Goal: Task Accomplishment & Management: Use online tool/utility

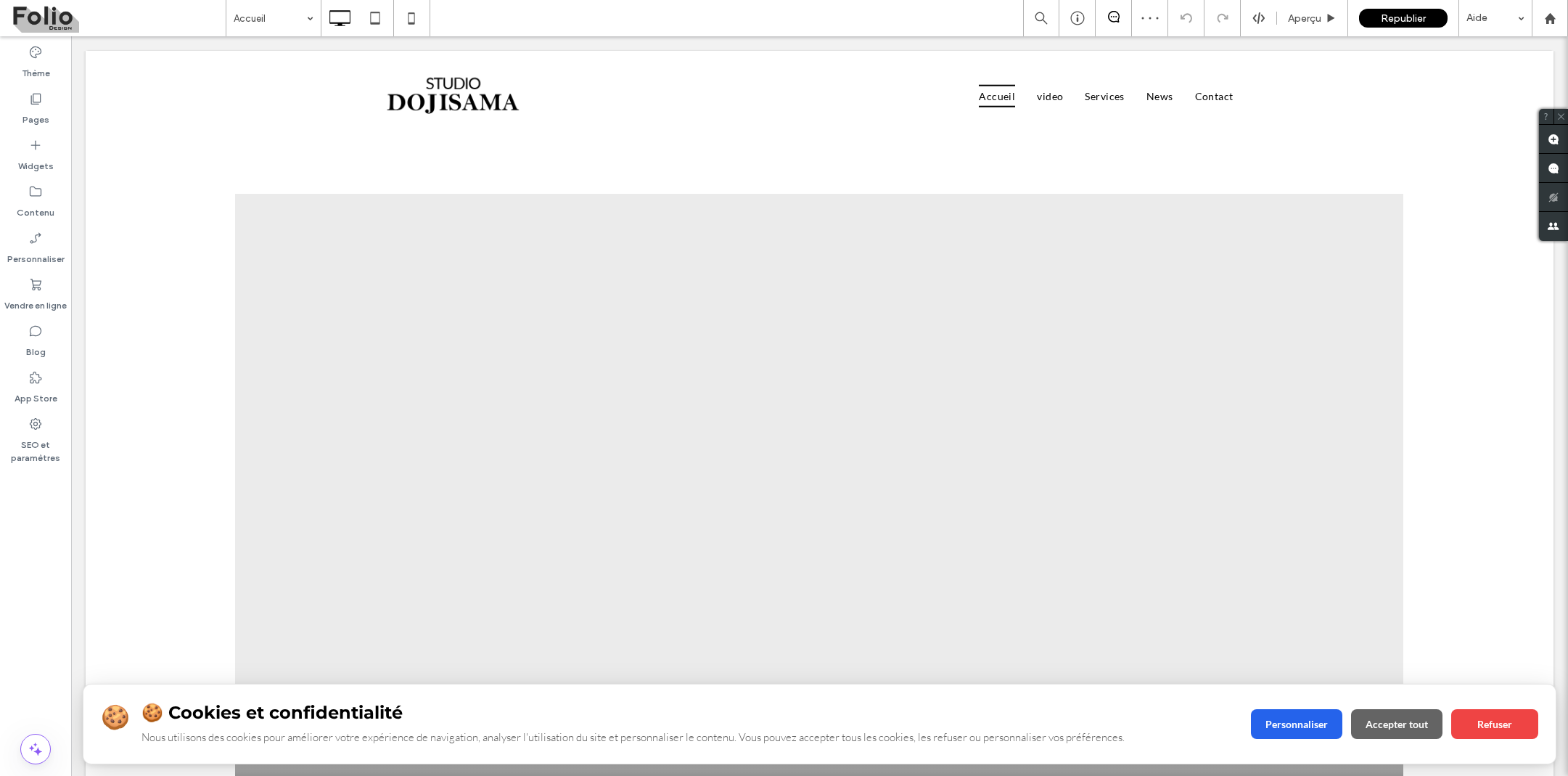
scroll to position [457, 0]
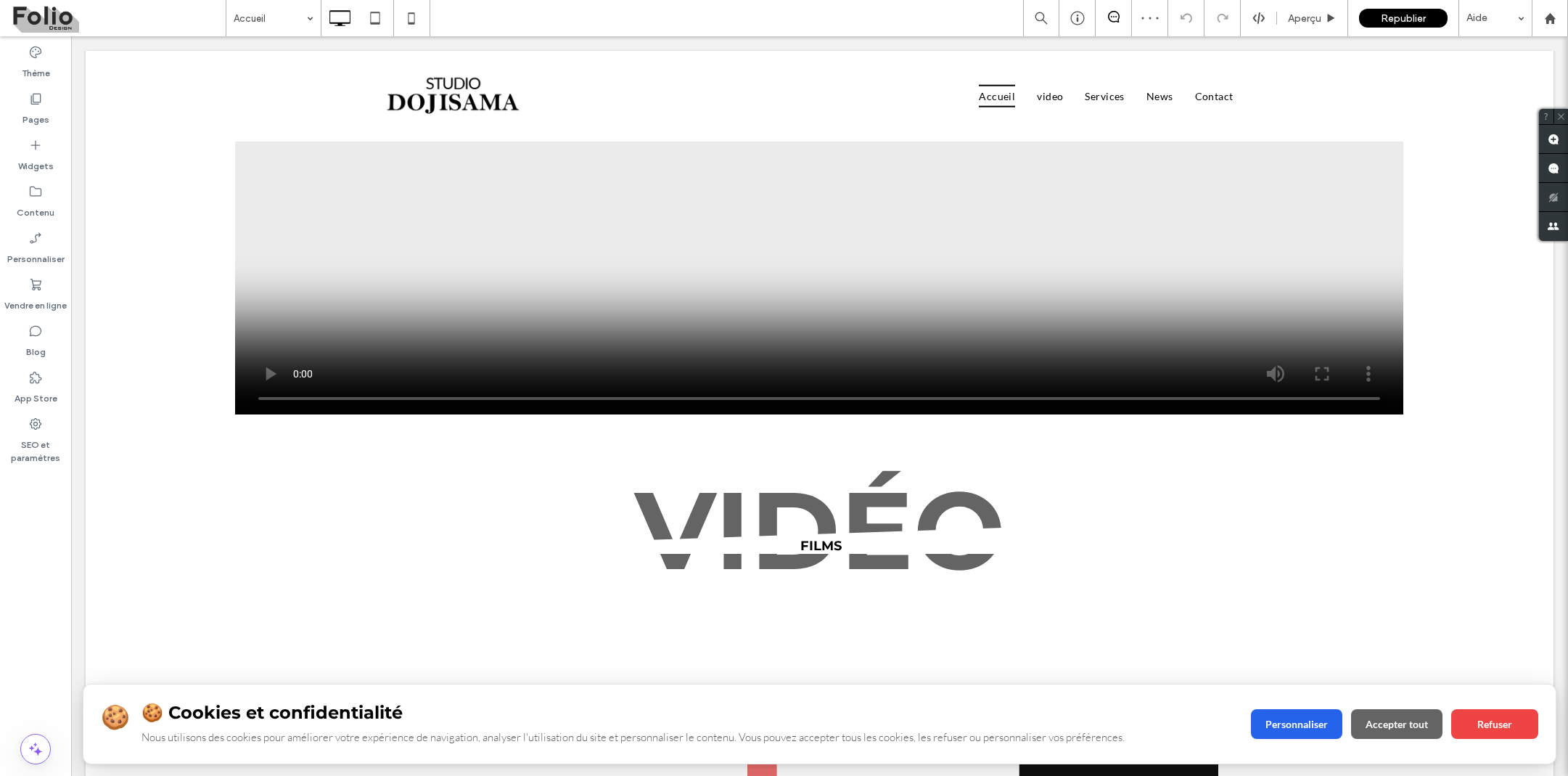
click at [761, 707] on h3 "🍪 Cookies et confidentialité" at bounding box center [687, 712] width 1092 height 21
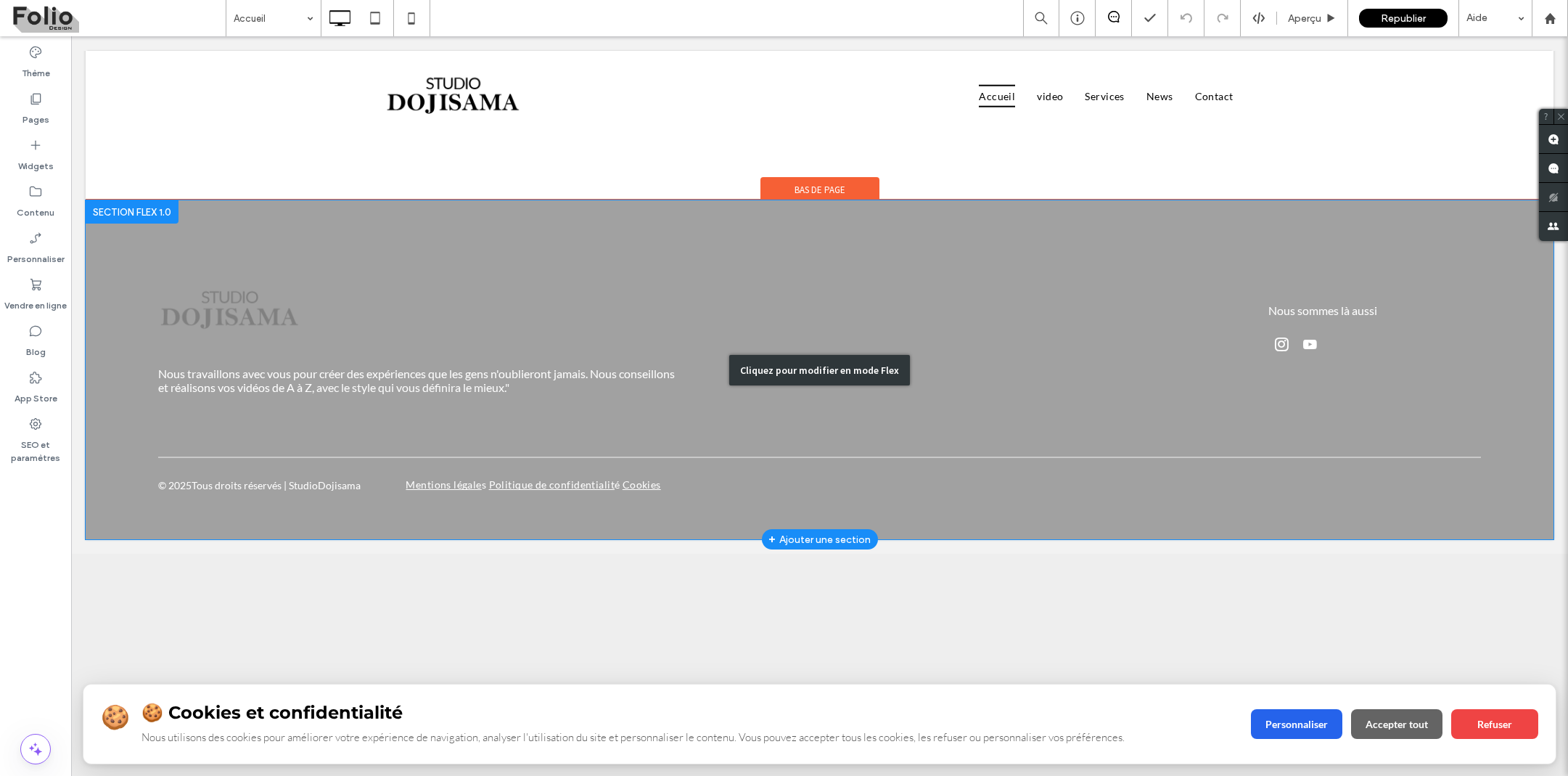
scroll to position [4623, 0]
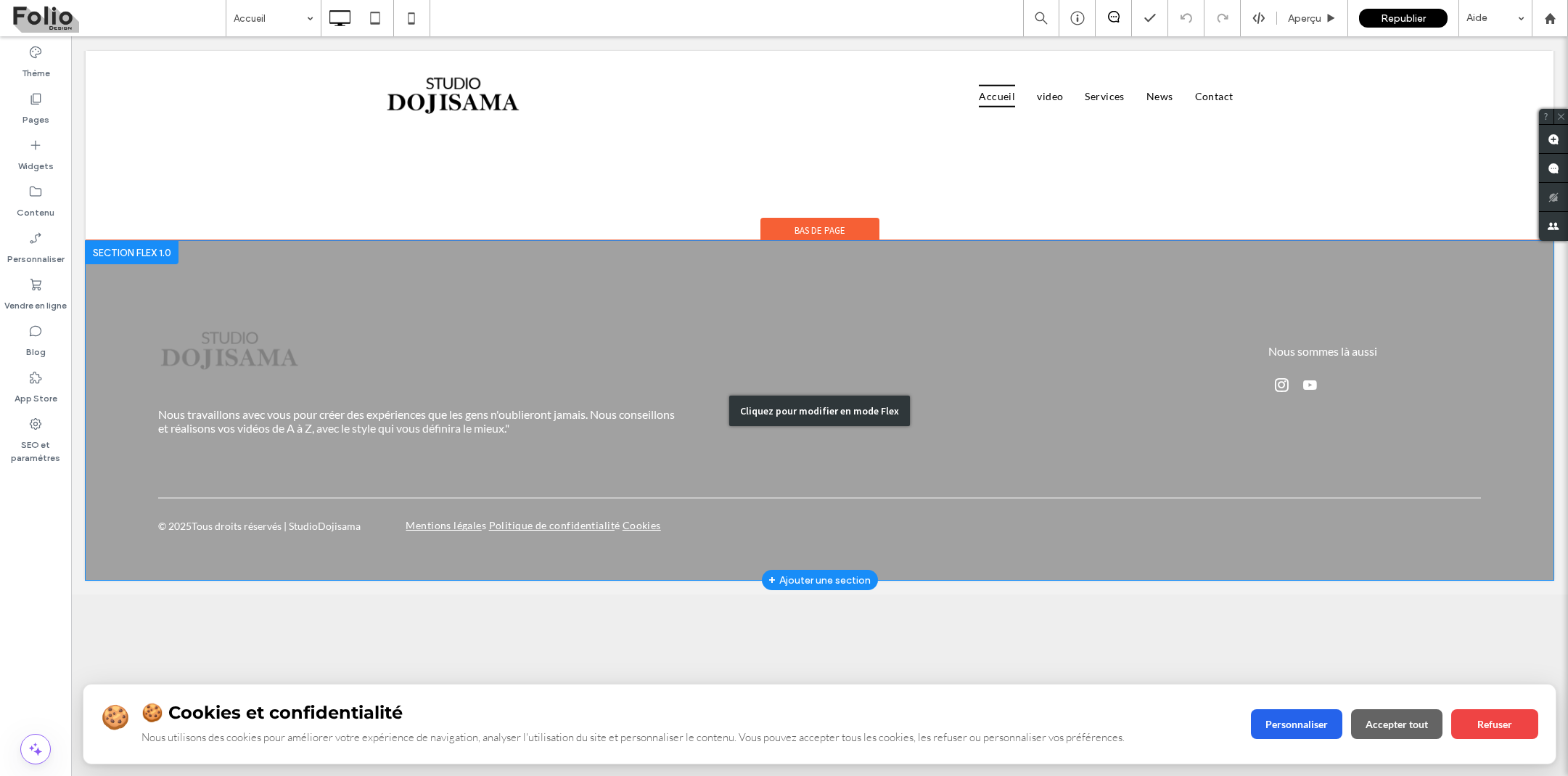
click at [669, 368] on div "Cliquez pour modifier en mode Flex" at bounding box center [820, 410] width 1468 height 339
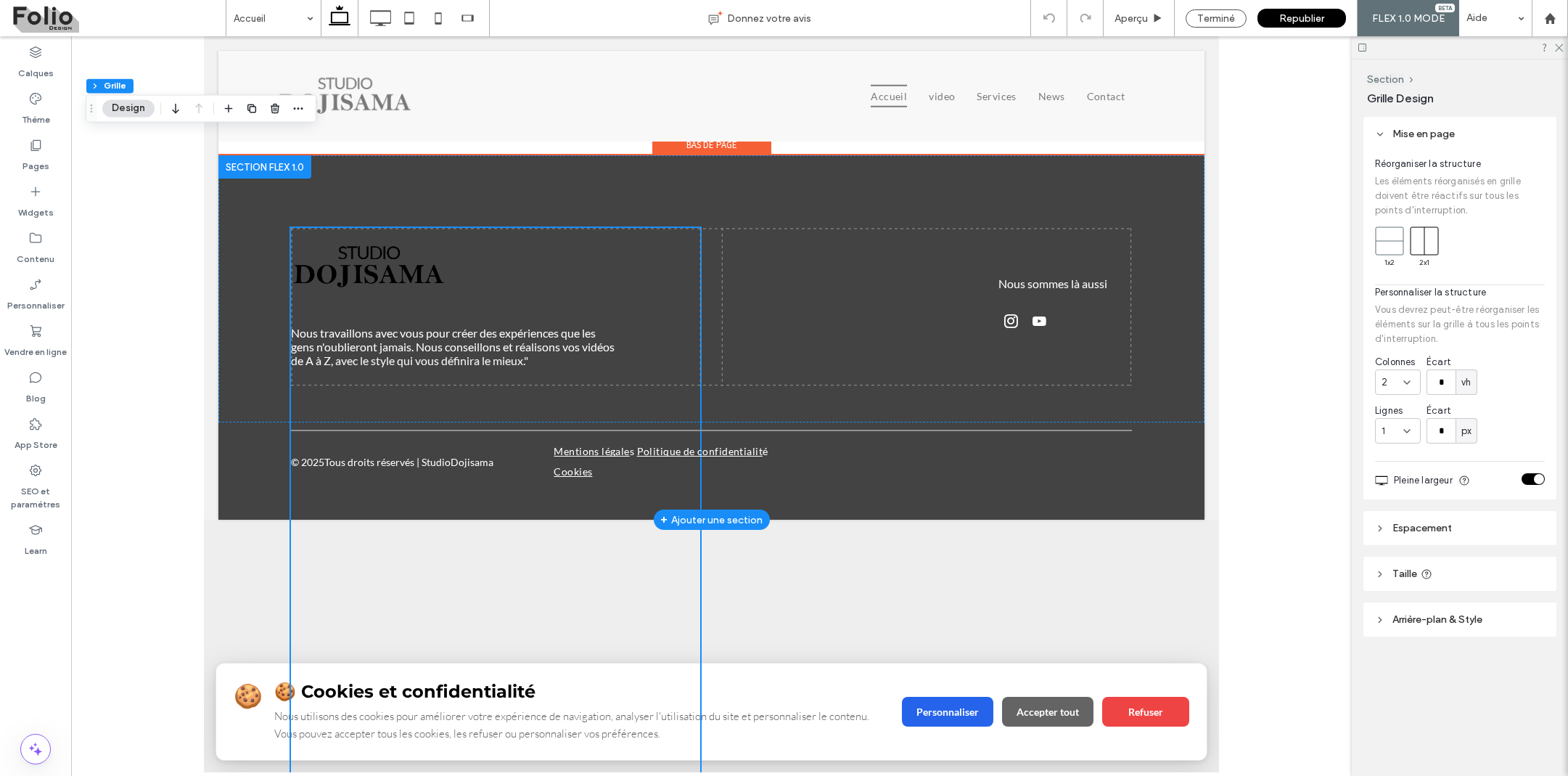
scroll to position [4608, 0]
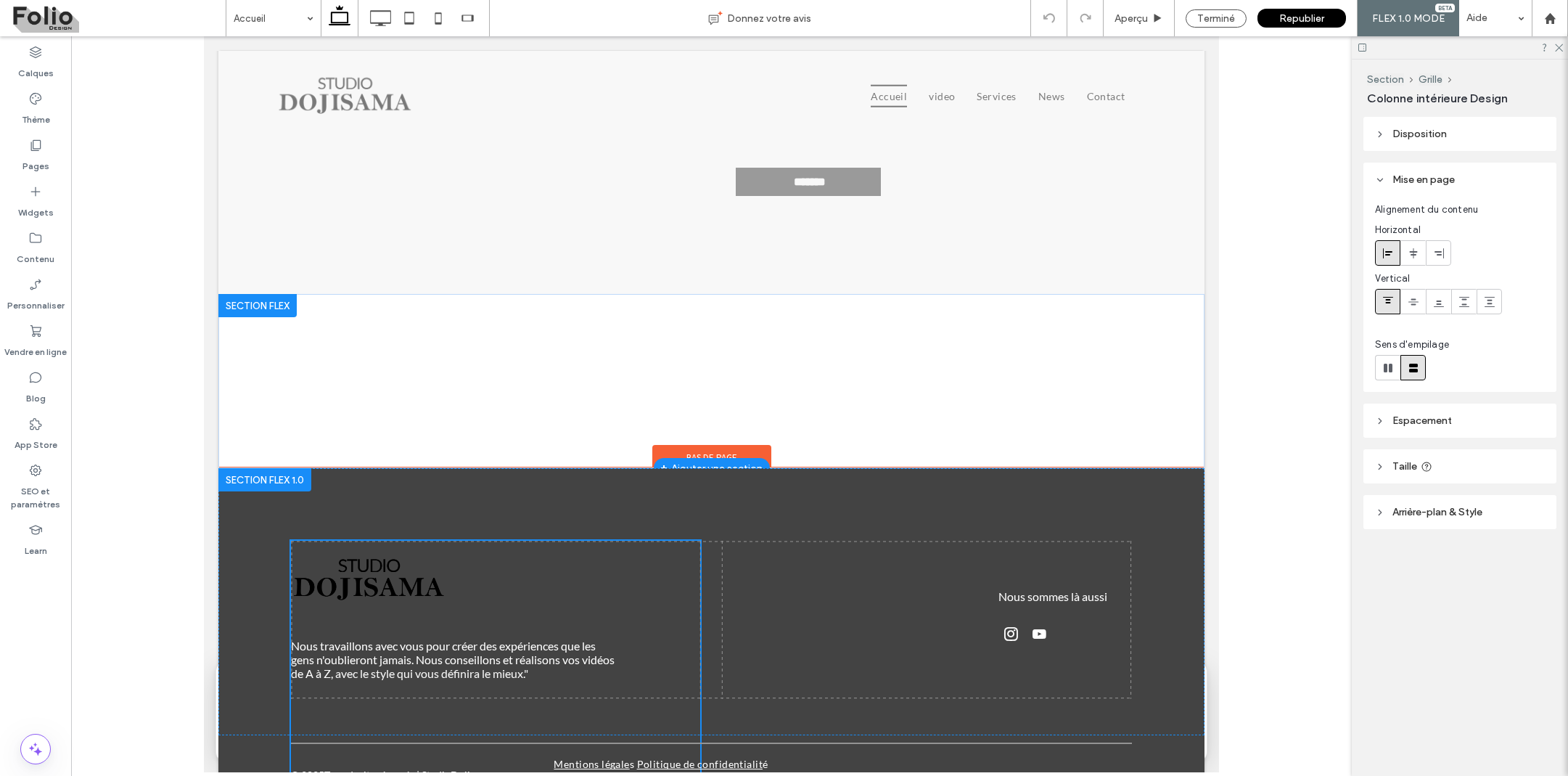
type input "**"
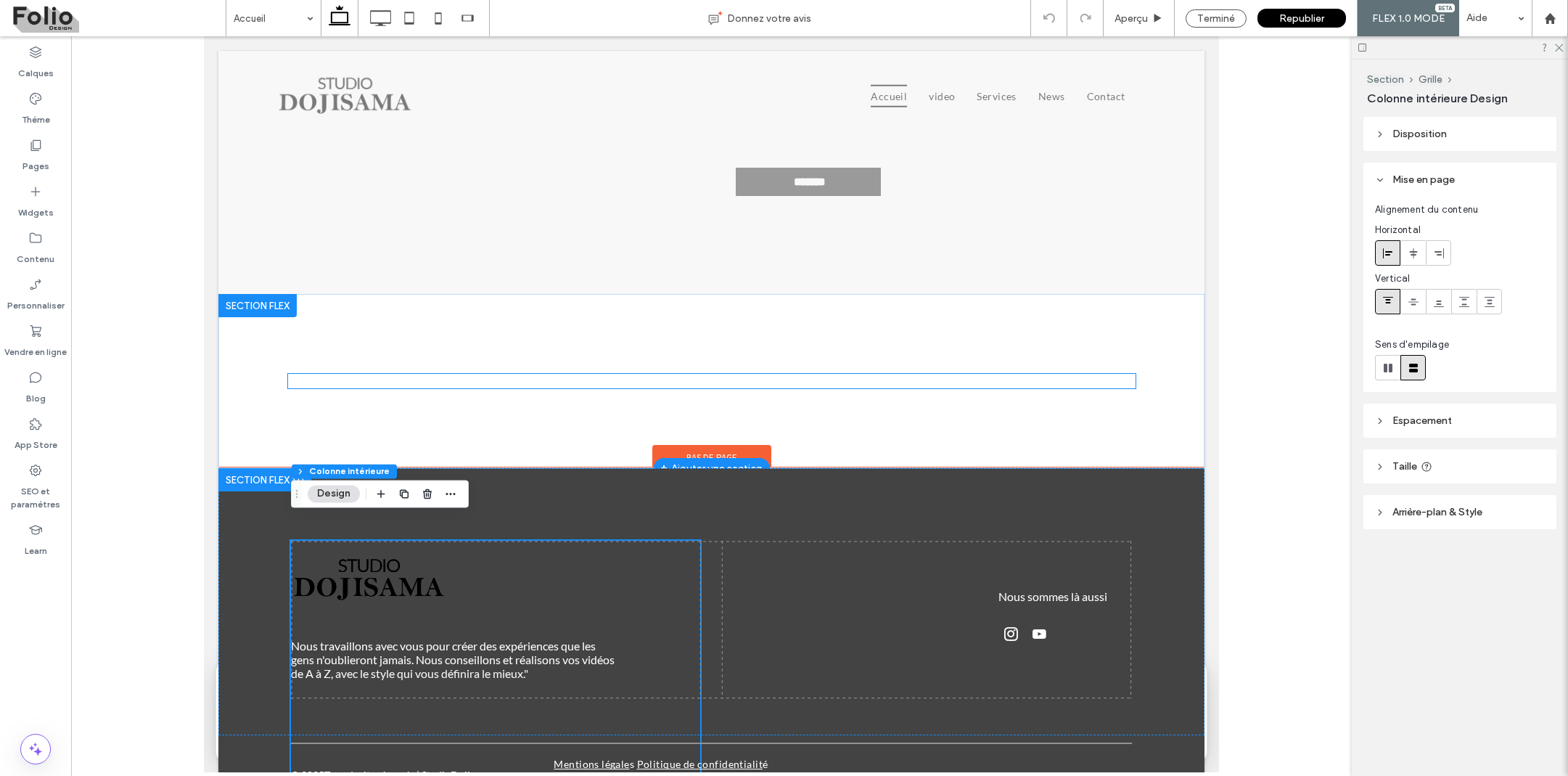
click at [552, 685] on h3 "🍪 Cookies et confidentialité" at bounding box center [579, 691] width 610 height 21
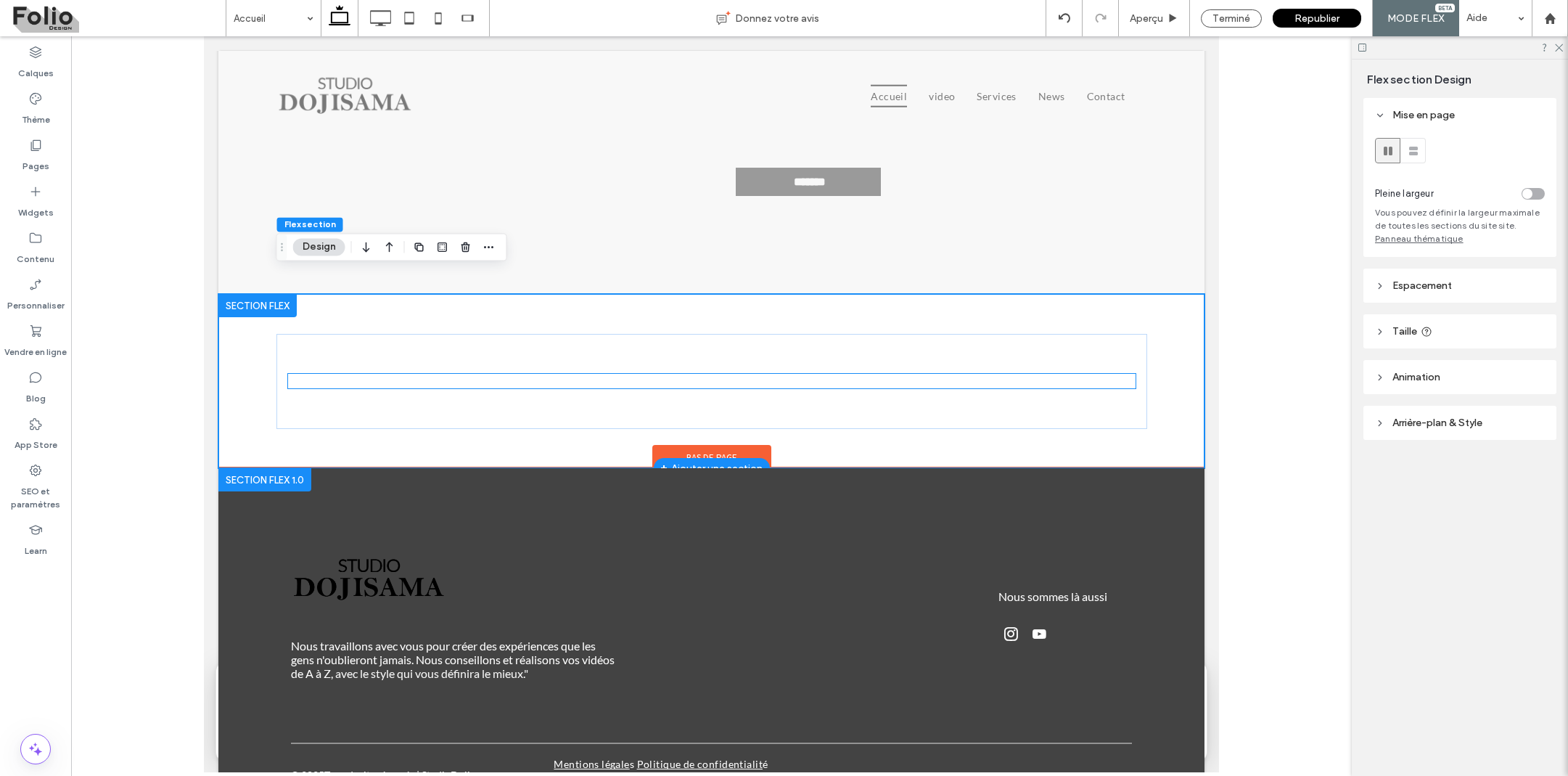
scroll to position [126, 0]
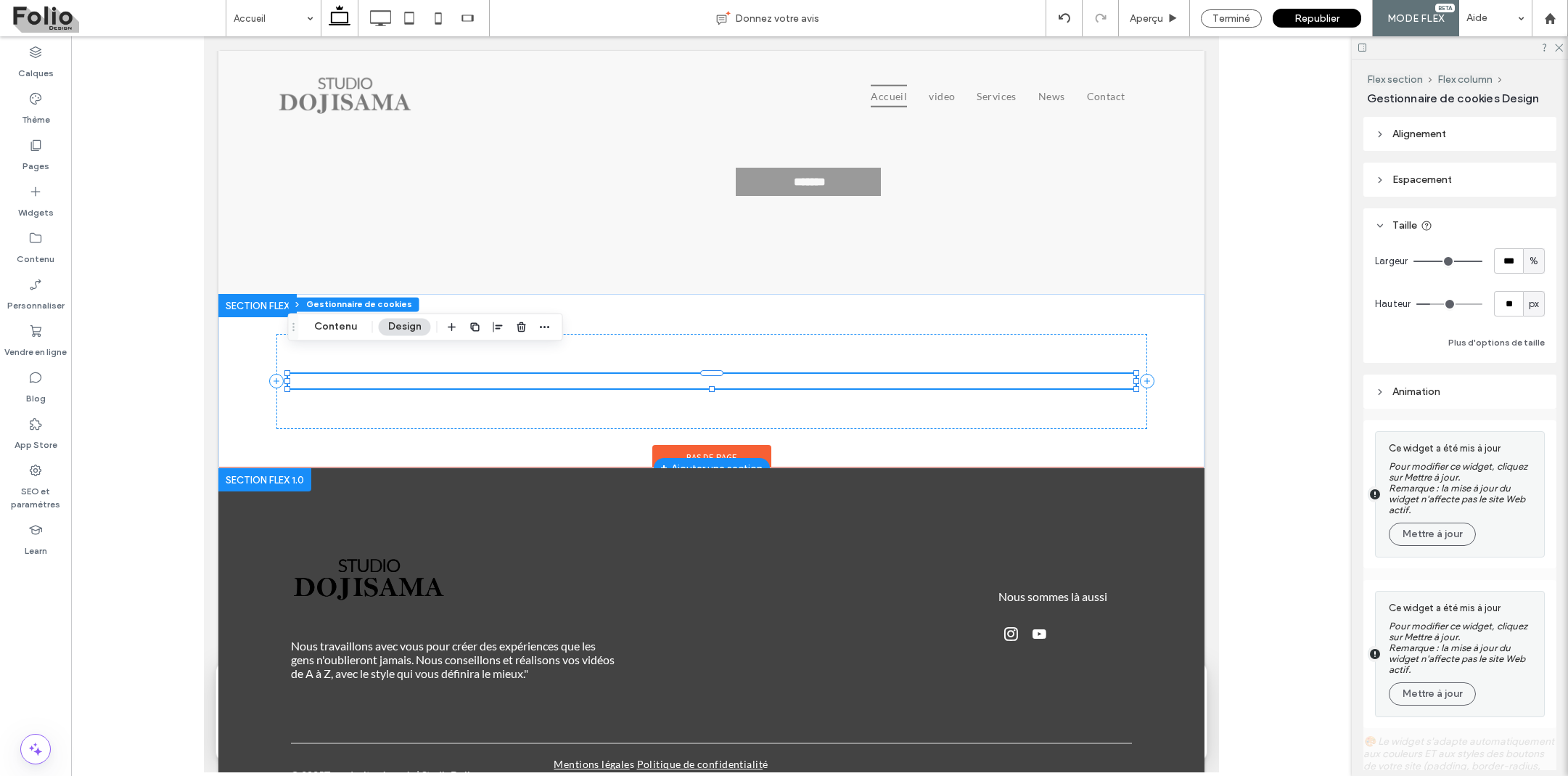
type input "**"
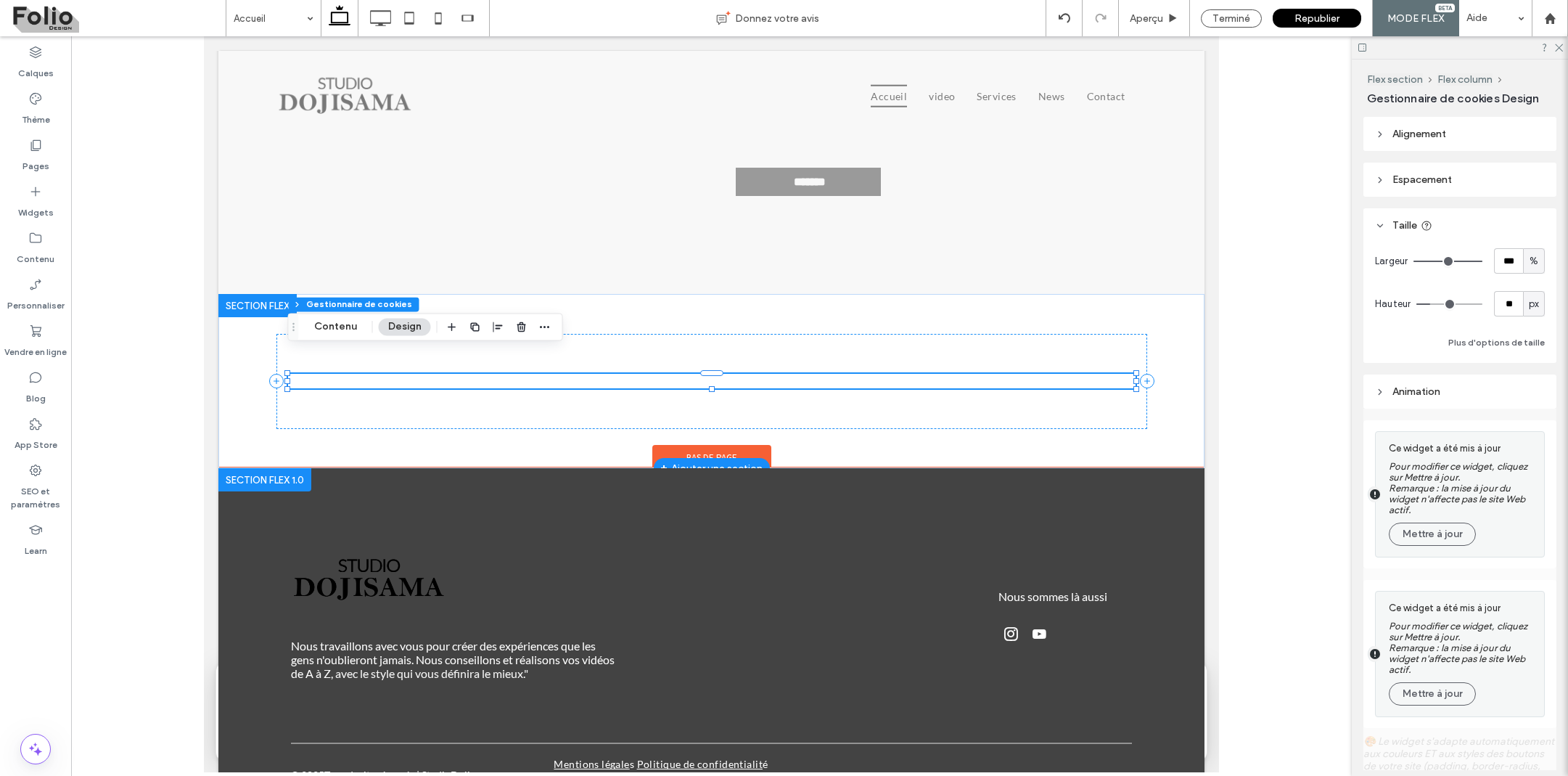
type input "**"
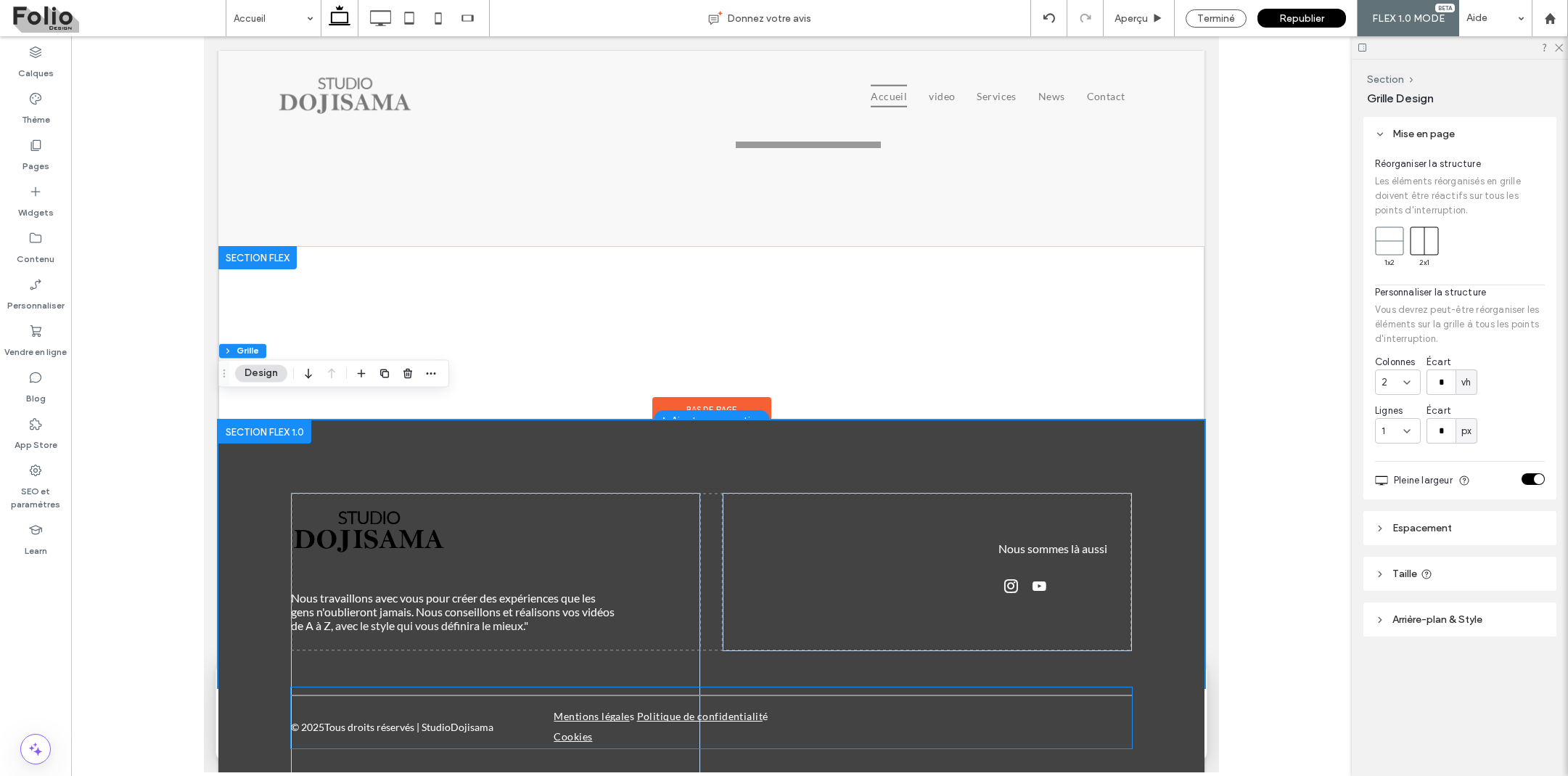
scroll to position [4657, 0]
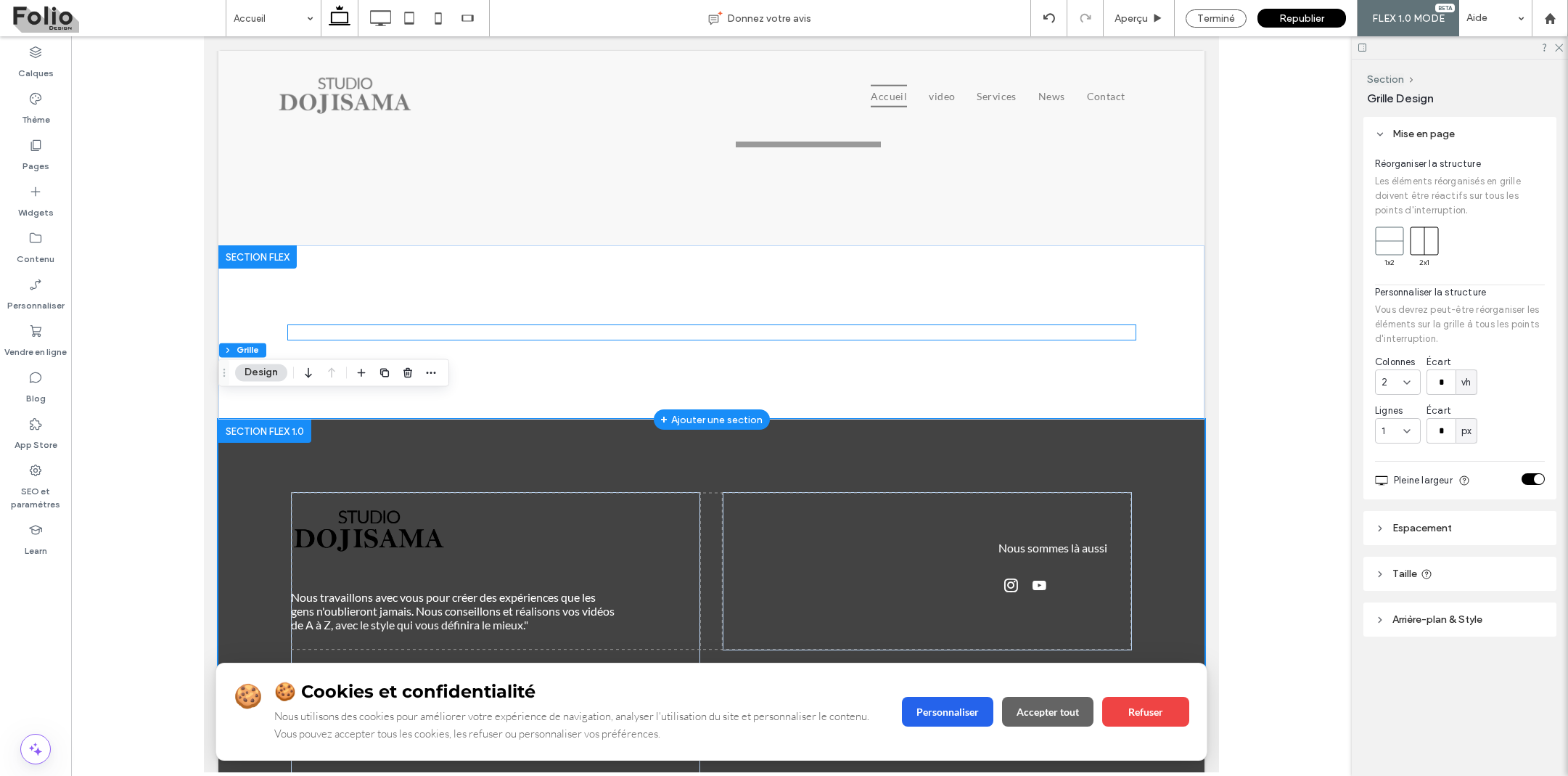
click at [589, 325] on div "🍪 🍪 Cookies et confidentialité Nous utilisons des cookies pour améliorer votre …" at bounding box center [711, 332] width 848 height 15
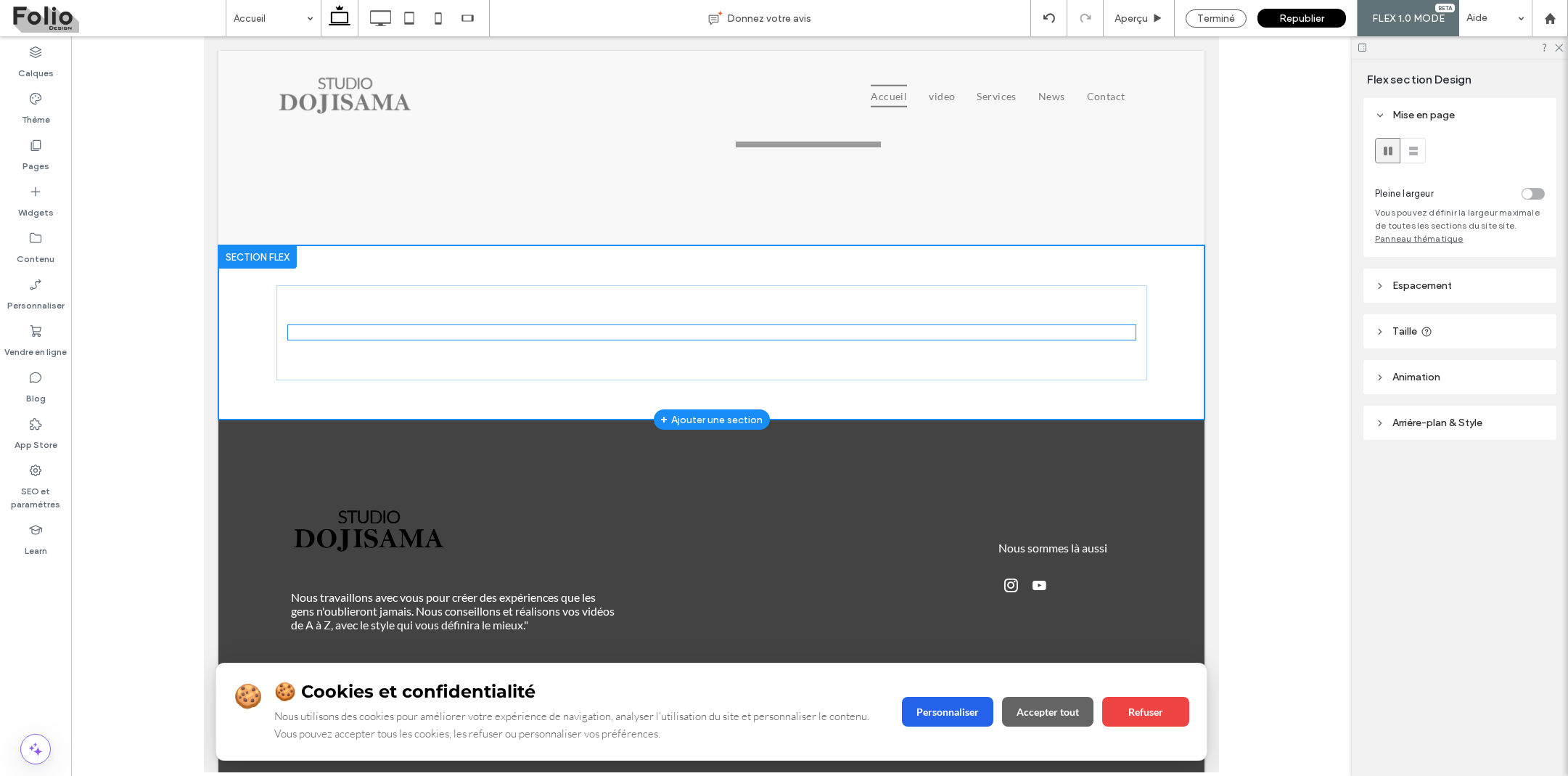
scroll to position [126, 0]
click at [589, 325] on div "🍪 🍪 Cookies et confidentialité Nous utilisons des cookies pour améliorer votre …" at bounding box center [711, 332] width 848 height 15
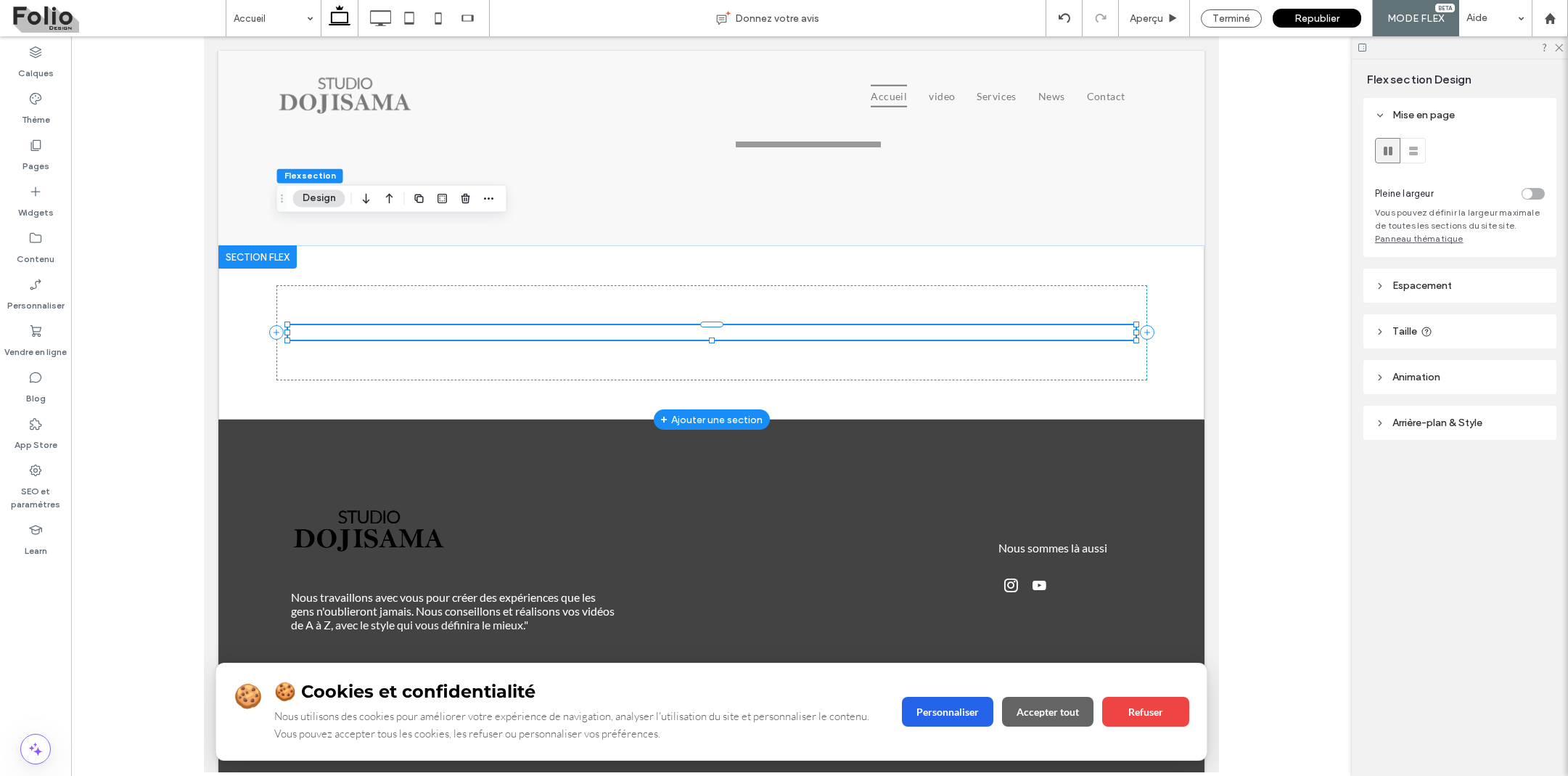
click at [589, 325] on div "🍪 🍪 Cookies et confidentialité Nous utilisons des cookies pour améliorer votre …" at bounding box center [711, 332] width 848 height 15
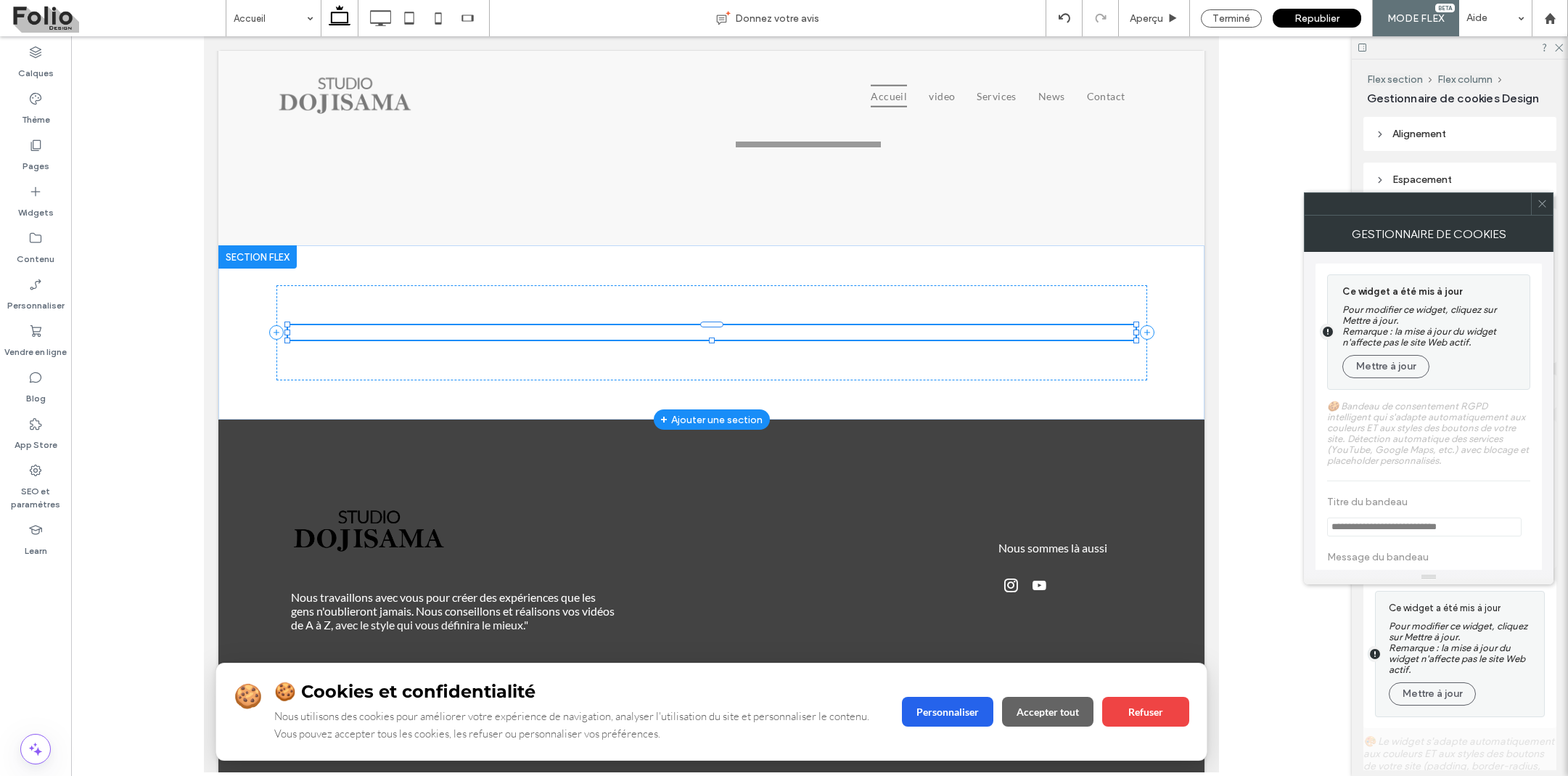
type input "**"
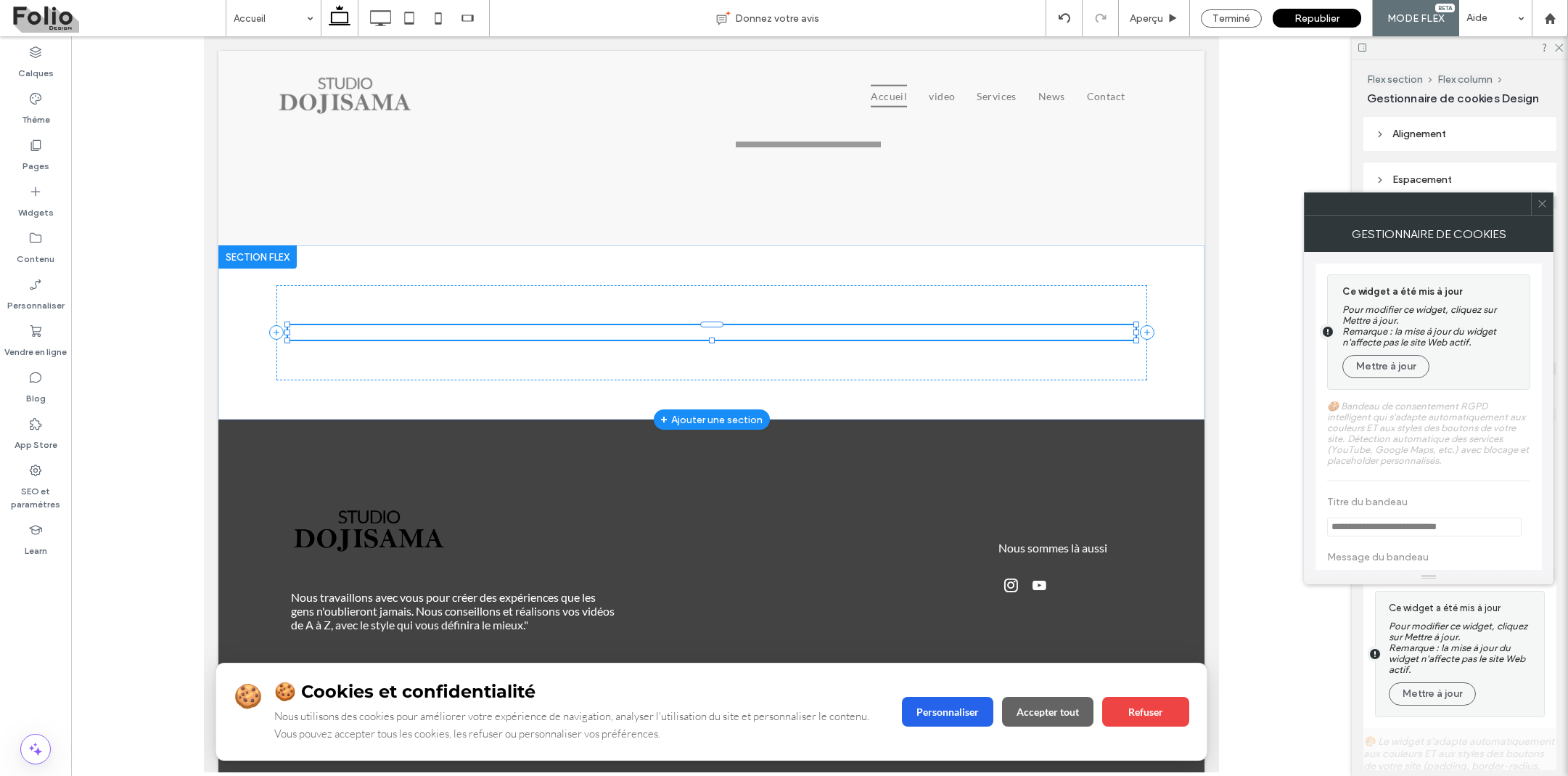
type input "**"
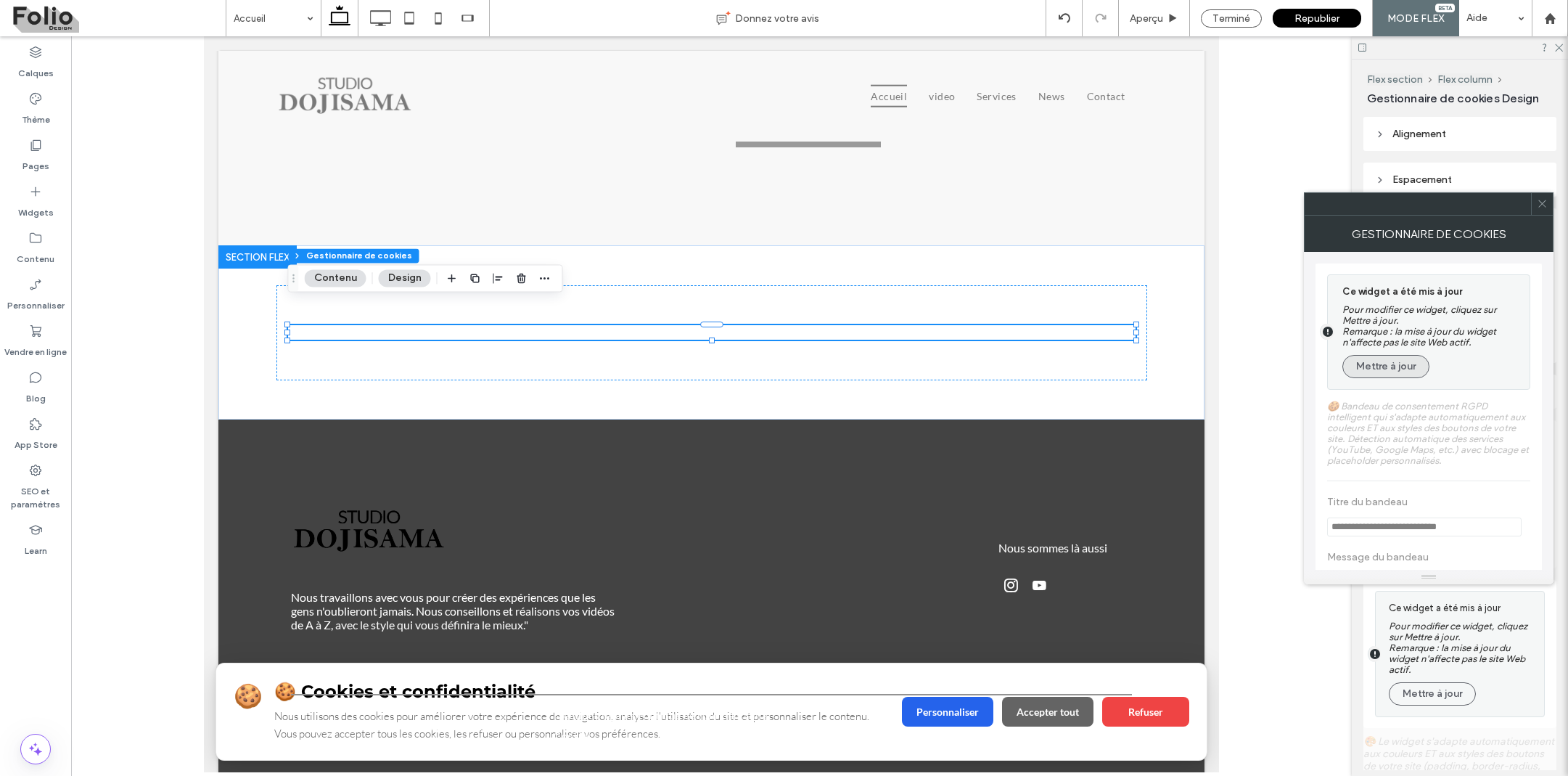
click at [1377, 363] on button "Mettre à jour" at bounding box center [1385, 367] width 87 height 24
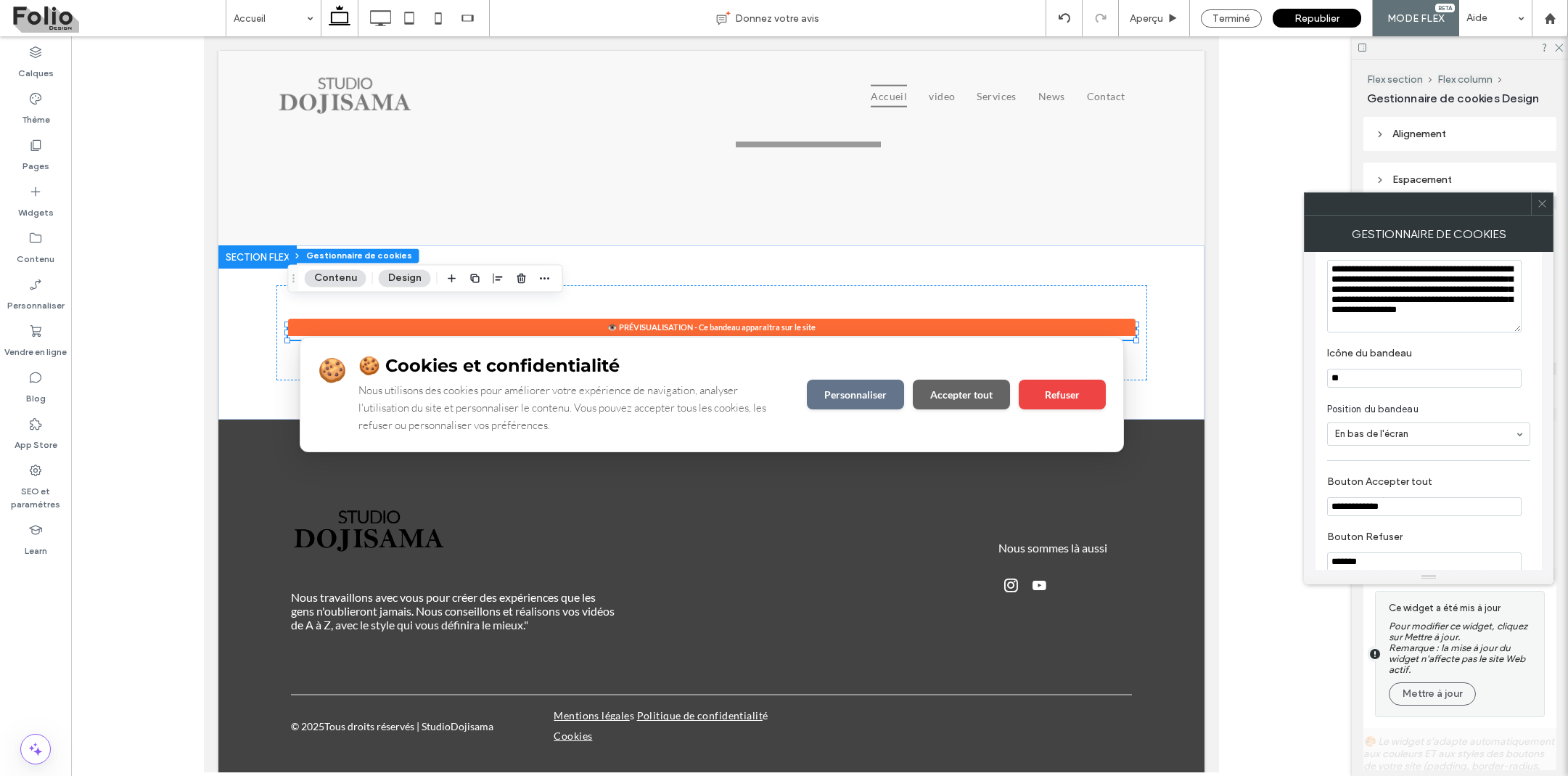
scroll to position [272, 0]
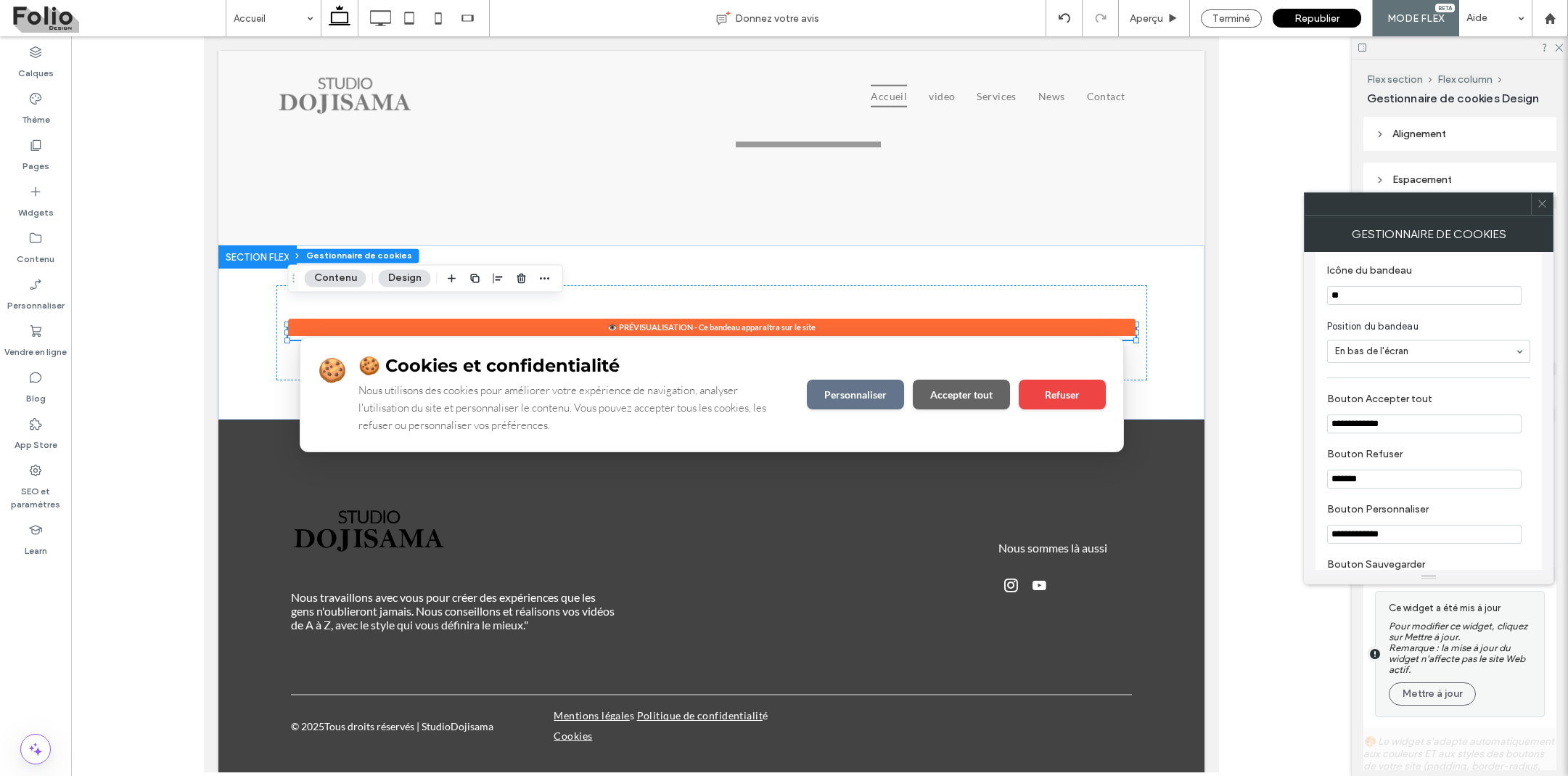
click at [1545, 200] on icon at bounding box center [1541, 203] width 11 height 11
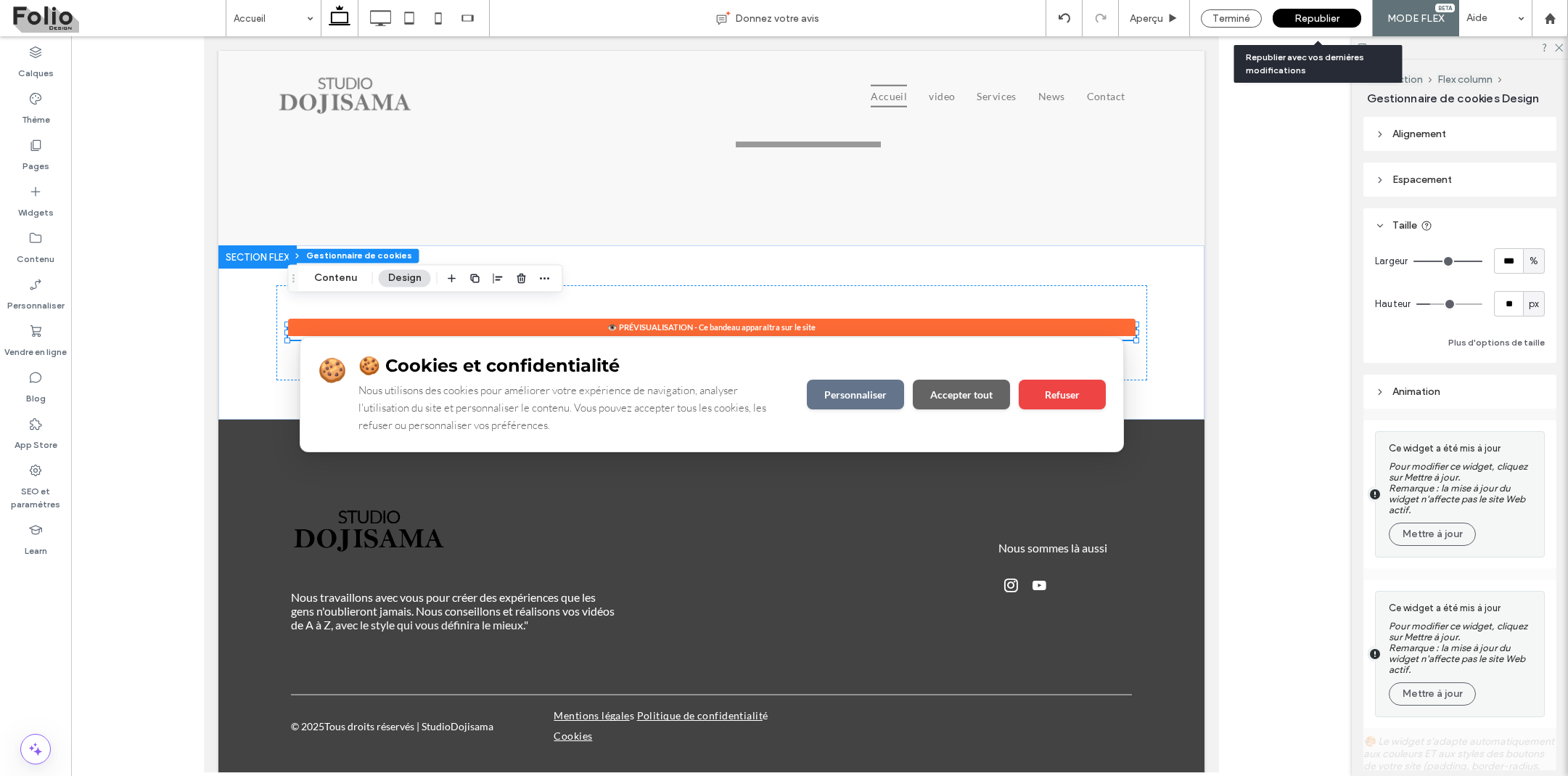
click at [1318, 15] on span "Republier" at bounding box center [1317, 19] width 45 height 13
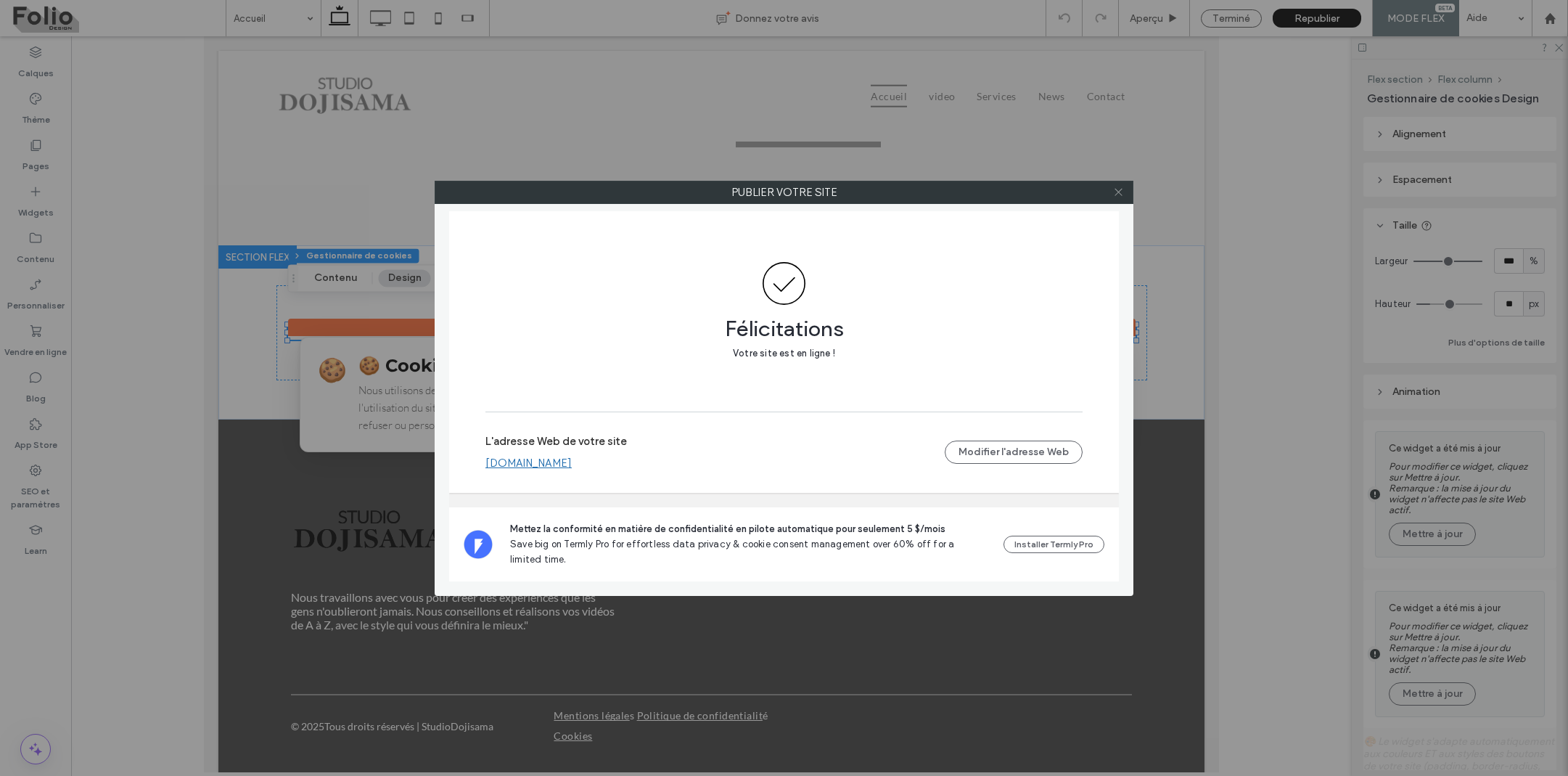
click at [1118, 194] on icon at bounding box center [1118, 192] width 11 height 11
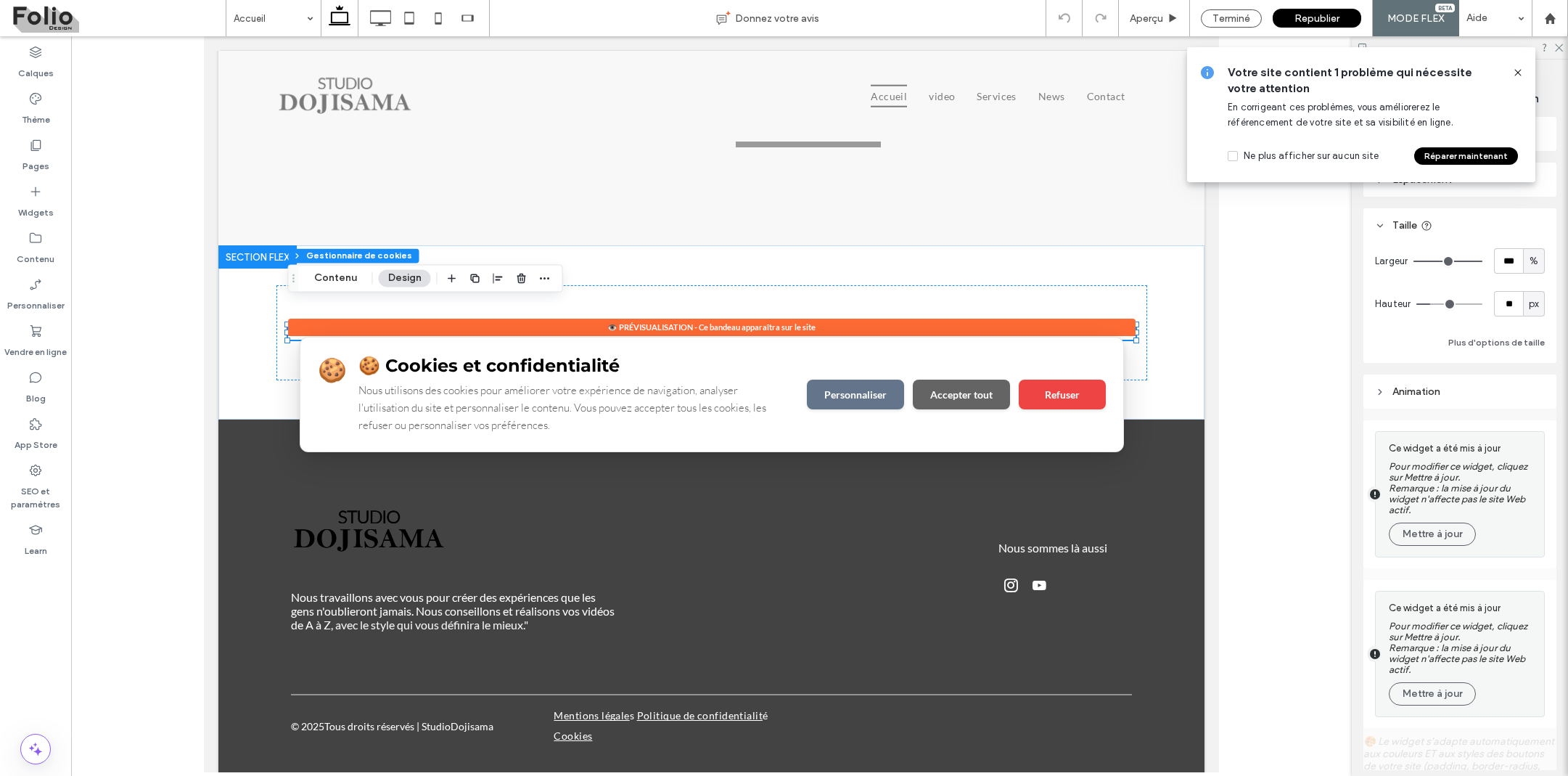
click at [1520, 73] on icon at bounding box center [1518, 73] width 12 height 12
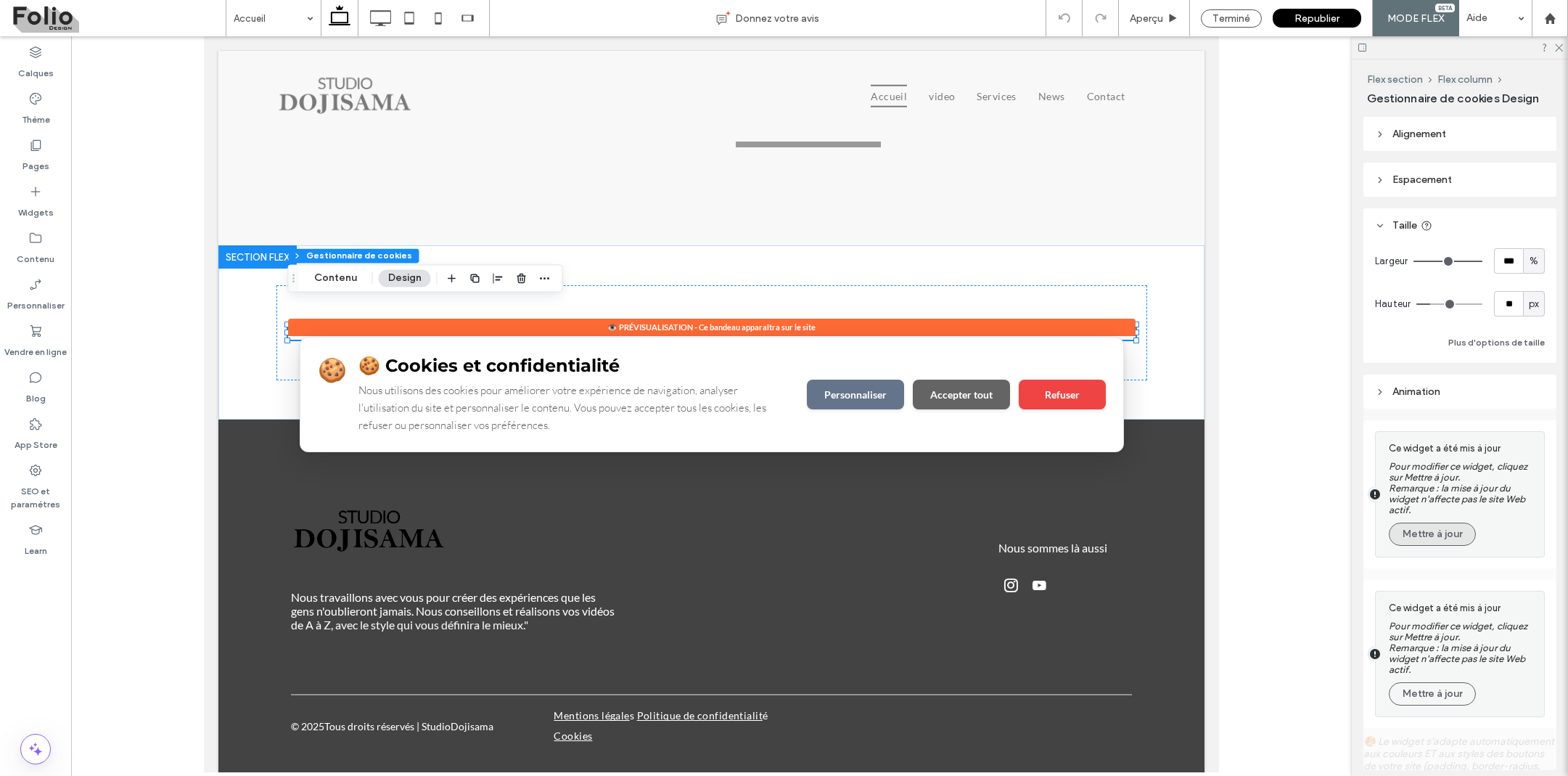
click at [1427, 538] on button "Mettre à jour" at bounding box center [1432, 534] width 87 height 24
click at [1427, 537] on button "Mettre à jour" at bounding box center [1432, 534] width 87 height 24
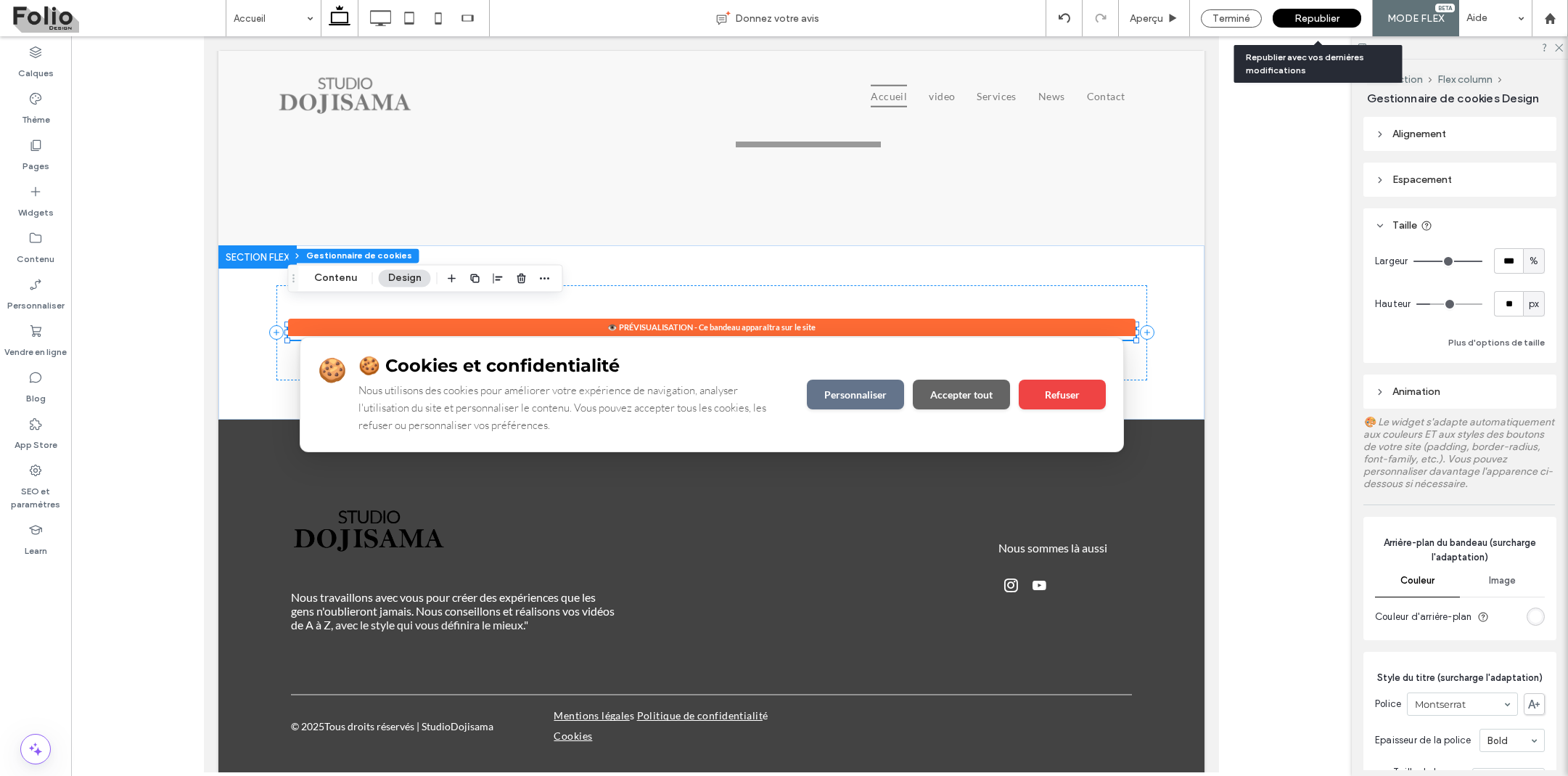
click at [1328, 16] on span "Republier" at bounding box center [1317, 19] width 45 height 13
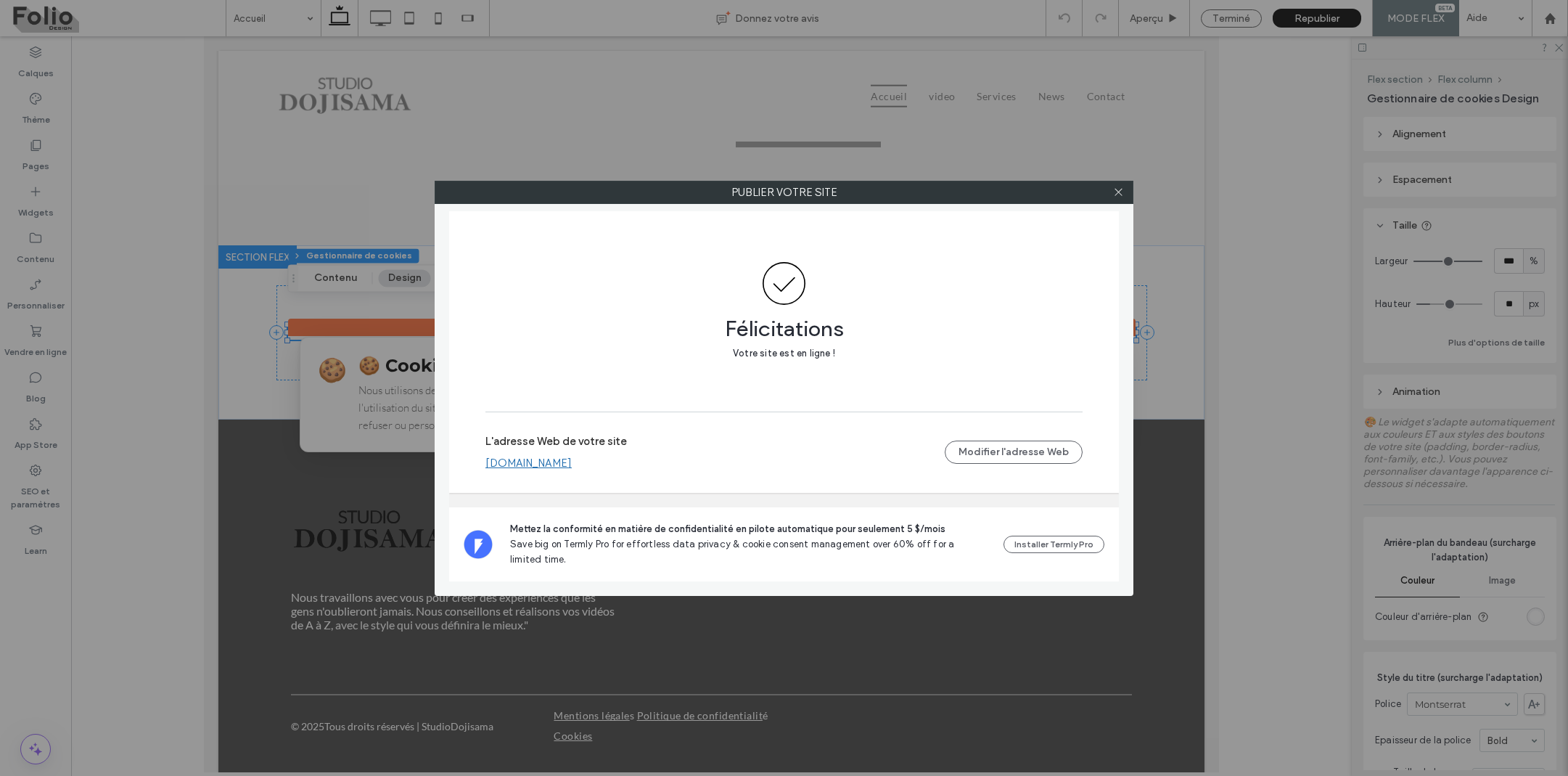
click at [1125, 196] on div at bounding box center [1118, 193] width 22 height 22
click at [1119, 194] on icon at bounding box center [1118, 192] width 11 height 11
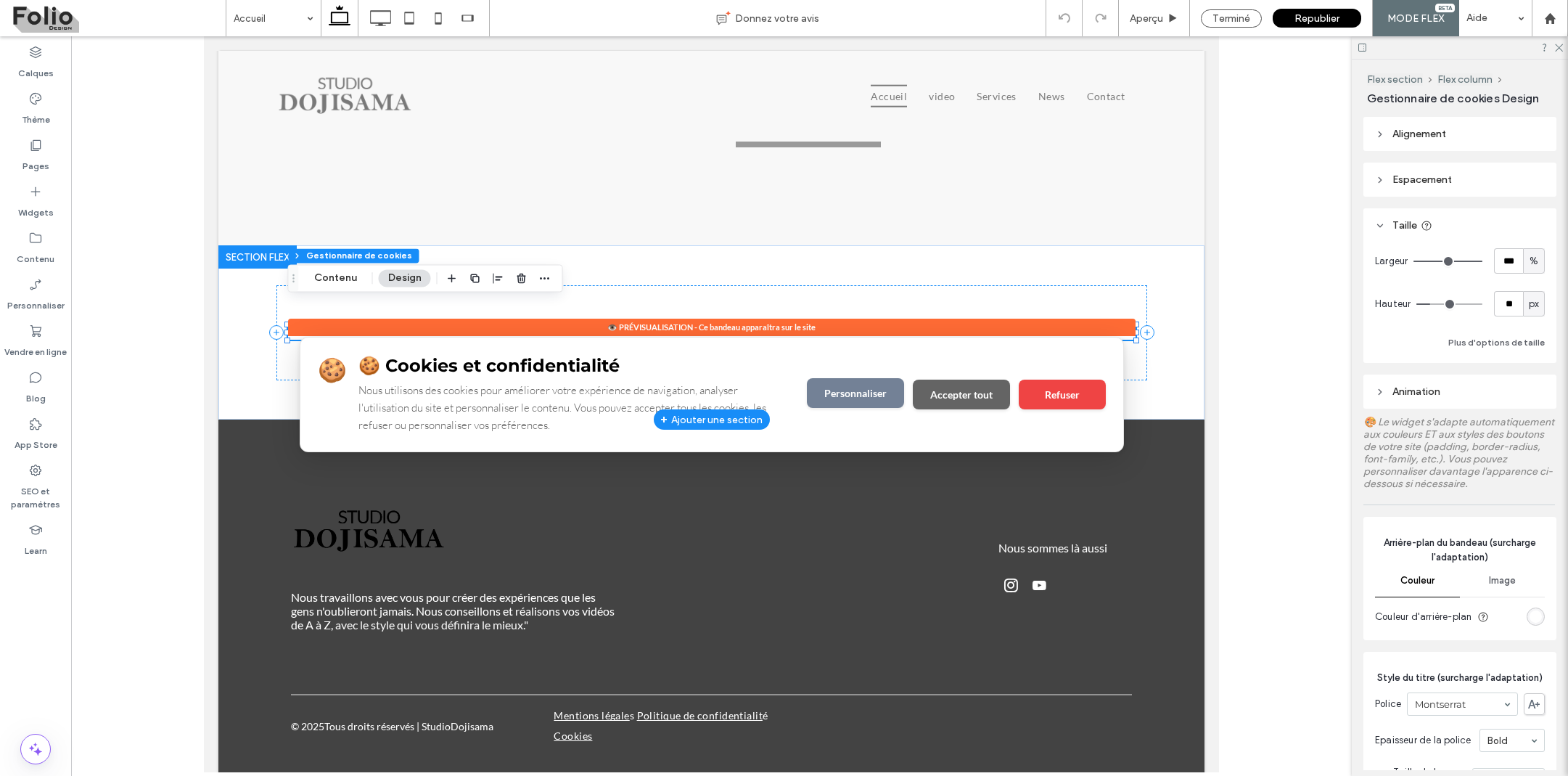
click at [845, 378] on button "Personnaliser" at bounding box center [856, 393] width 98 height 30
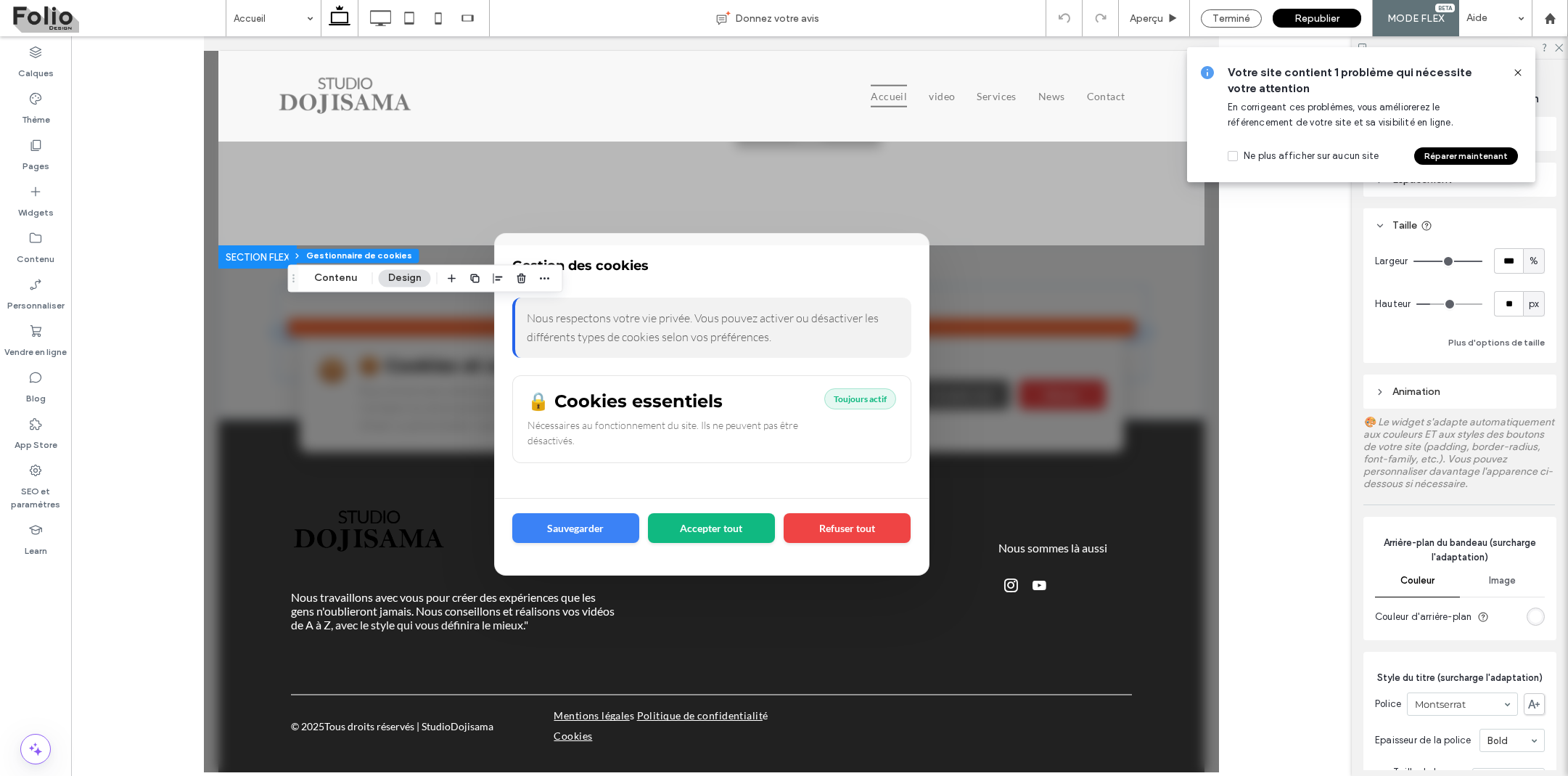
click at [1519, 70] on icon at bounding box center [1518, 73] width 12 height 12
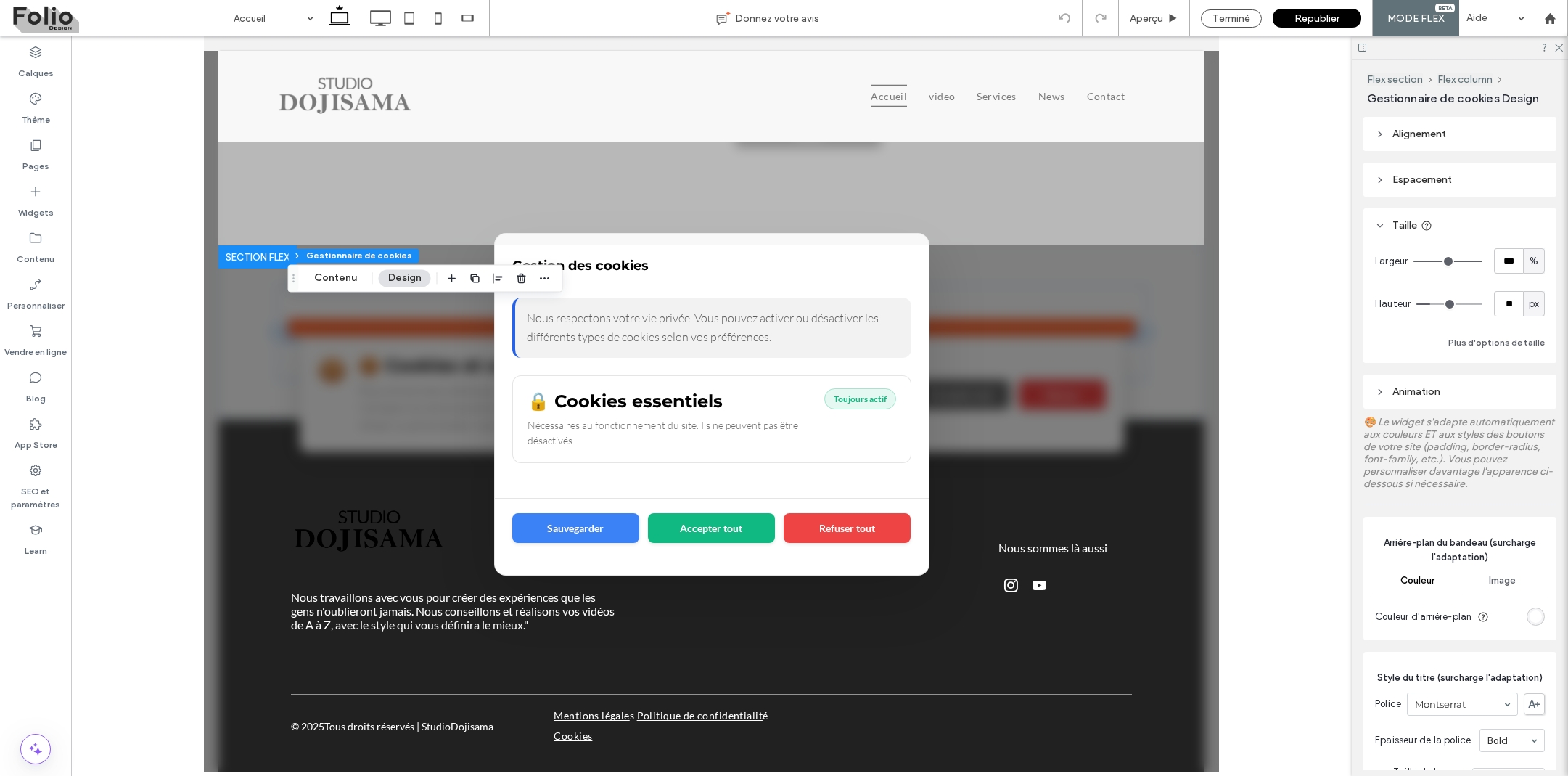
click at [320, 290] on div "Flex section Flex column Gestionnaire de cookies Contenu Design" at bounding box center [425, 278] width 275 height 28
click at [329, 285] on button "Contenu" at bounding box center [336, 278] width 62 height 18
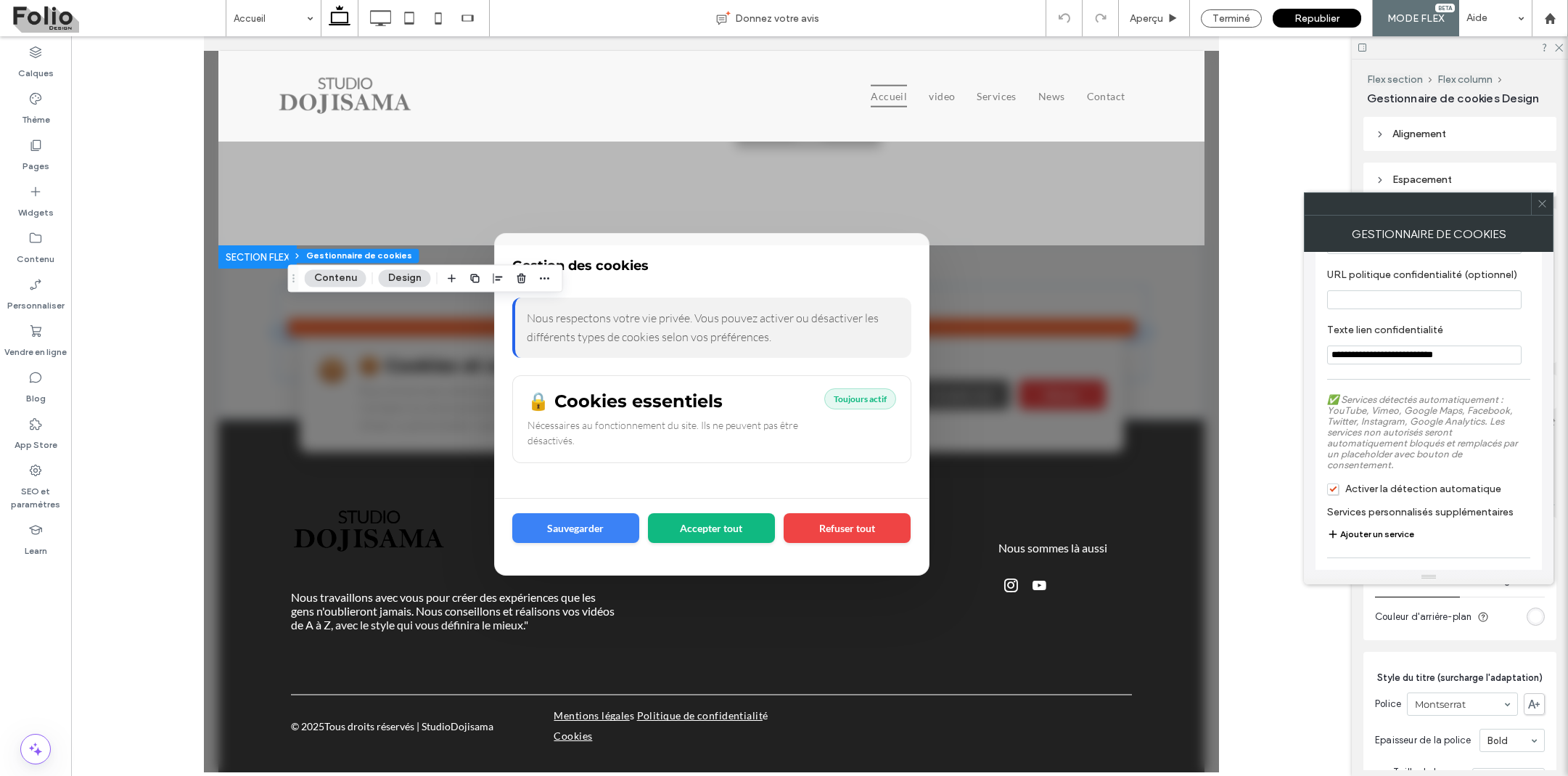
scroll to position [1230, 0]
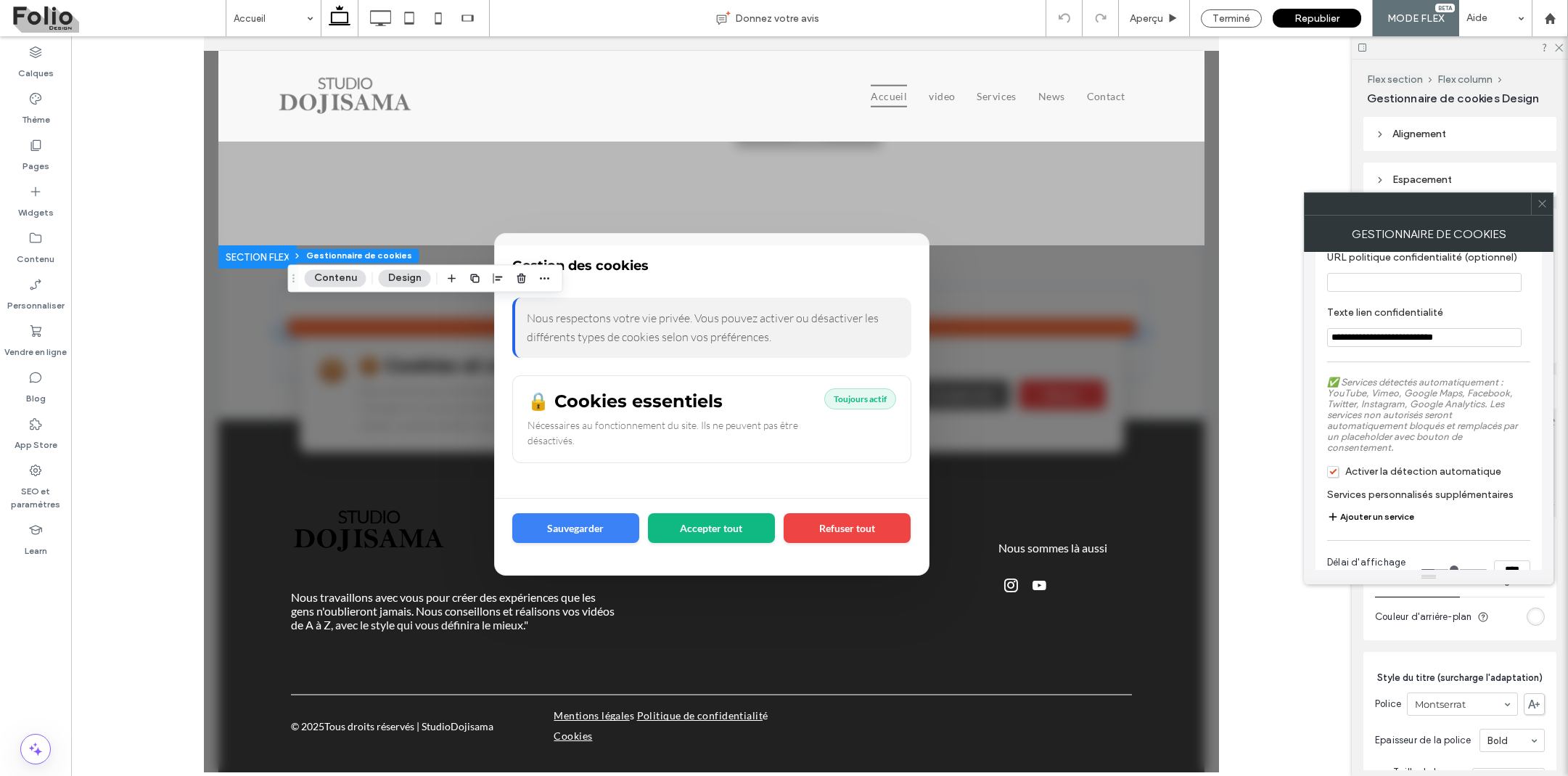
click at [1336, 478] on span "Activer la détection automatique" at bounding box center [1414, 471] width 174 height 13
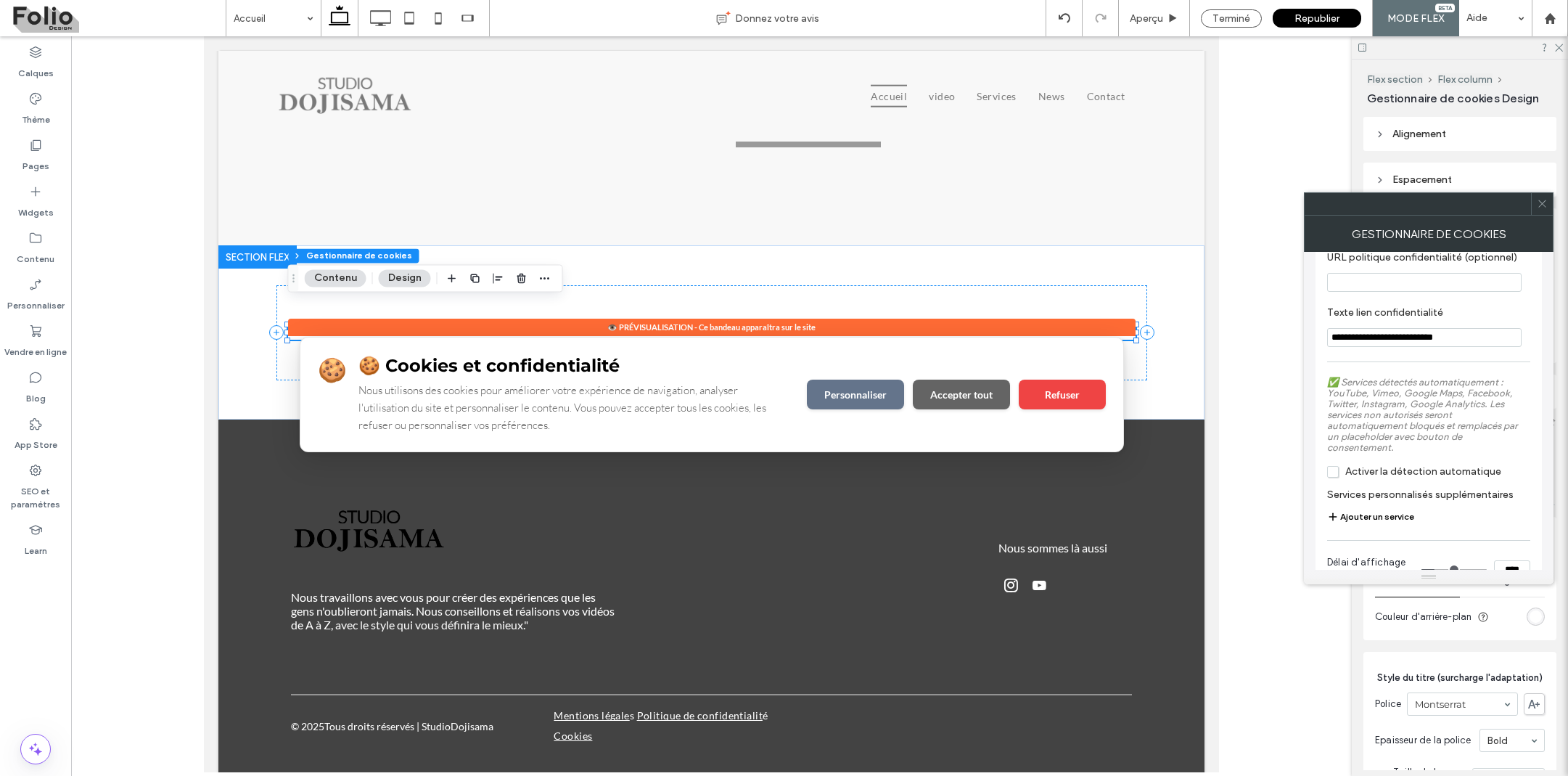
click at [1336, 478] on span "Activer la détection automatique" at bounding box center [1414, 471] width 174 height 13
click at [1543, 201] on icon at bounding box center [1541, 203] width 11 height 11
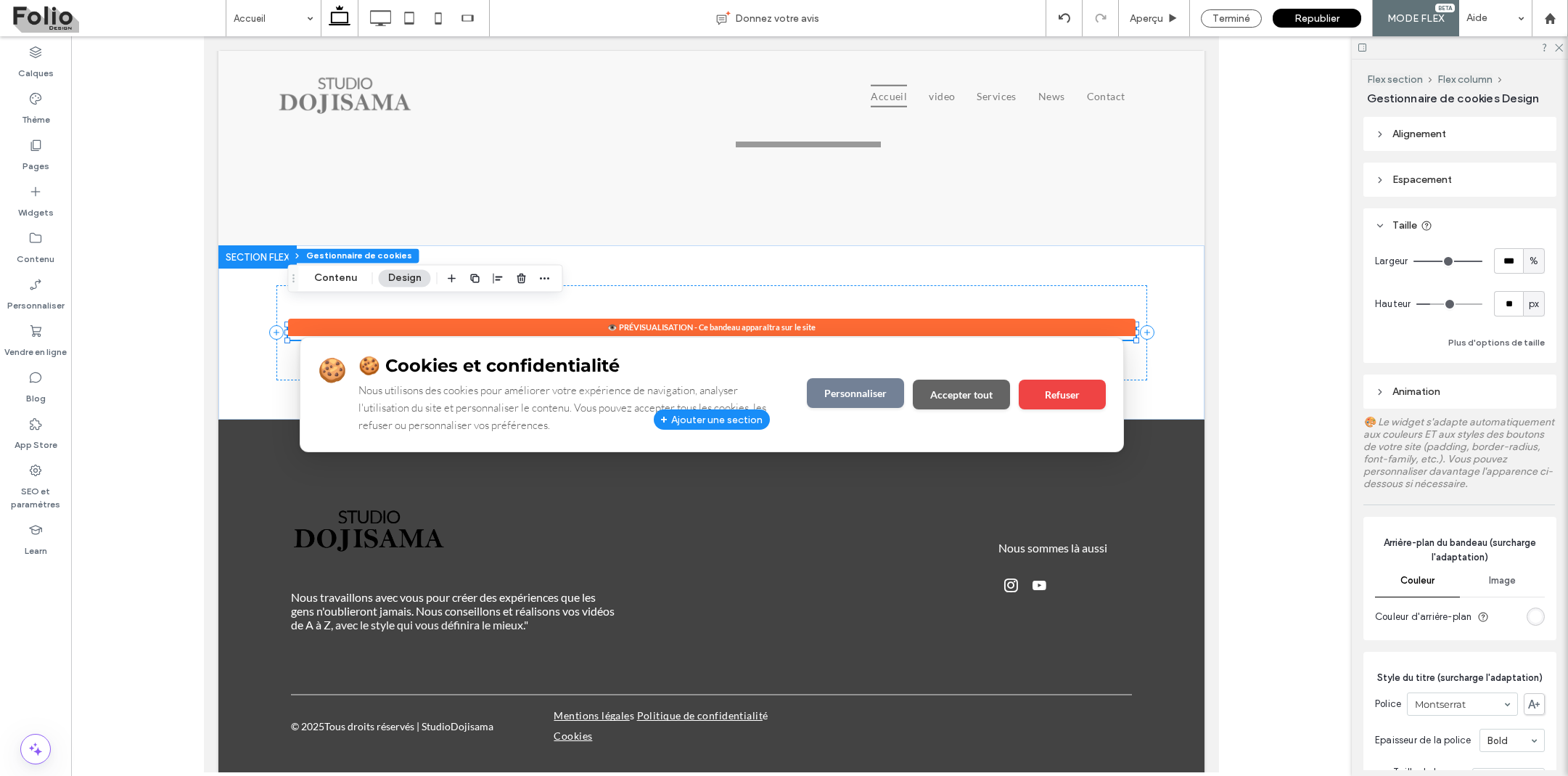
click at [846, 378] on button "Personnaliser" at bounding box center [856, 393] width 98 height 30
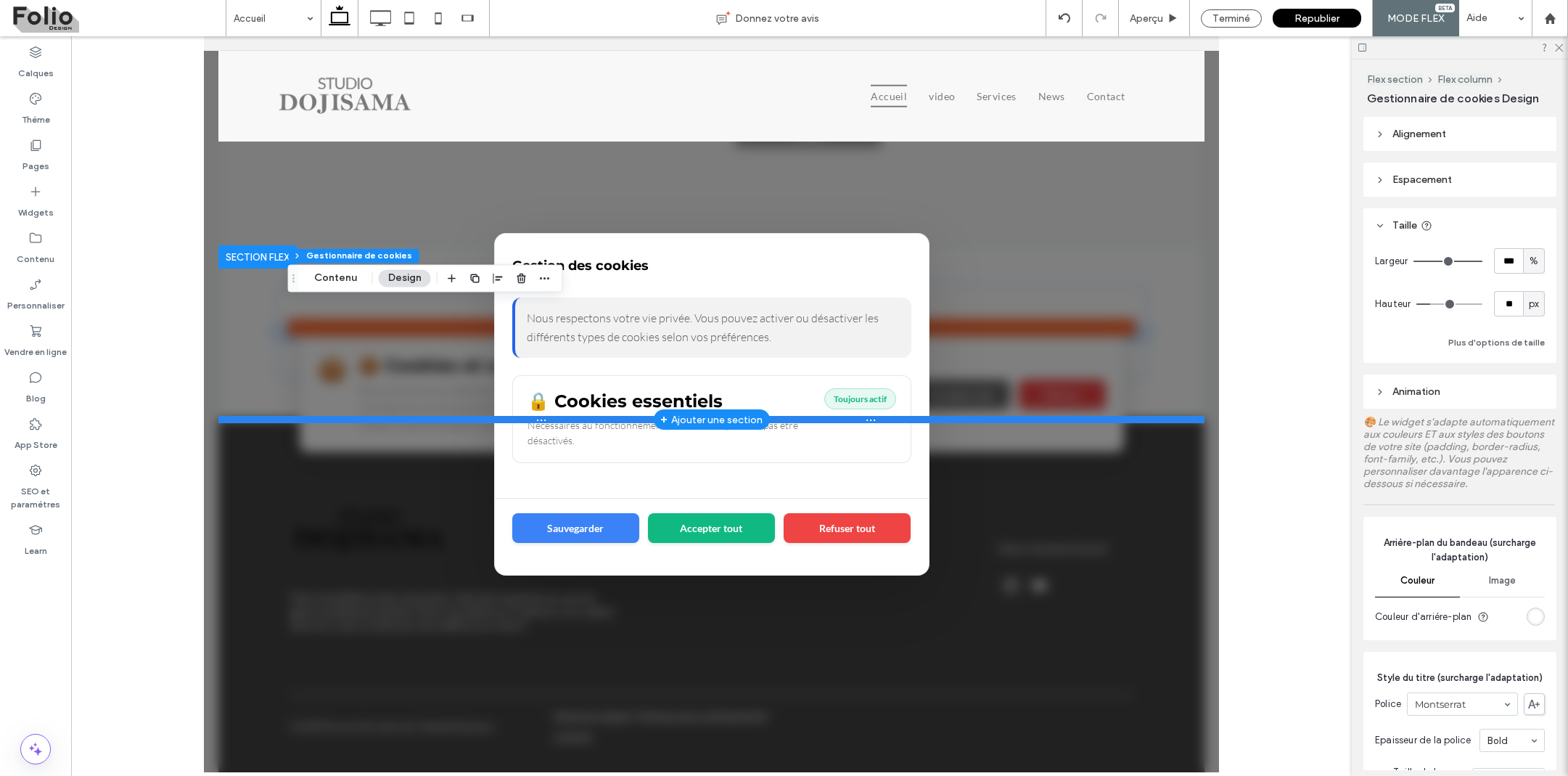
click at [984, 416] on div at bounding box center [710, 419] width 986 height 7
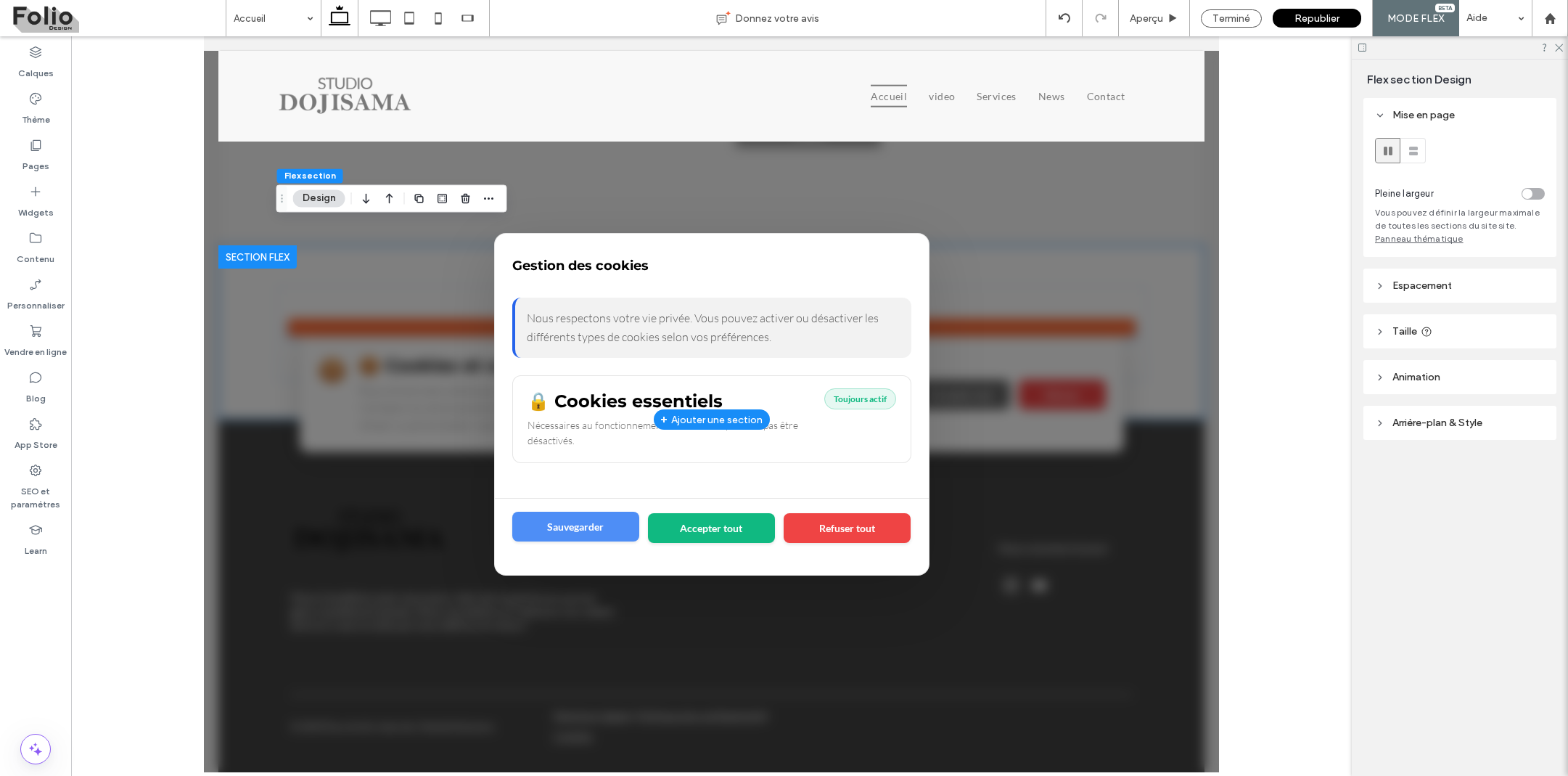
click at [585, 530] on button "Sauvegarder" at bounding box center [575, 526] width 127 height 30
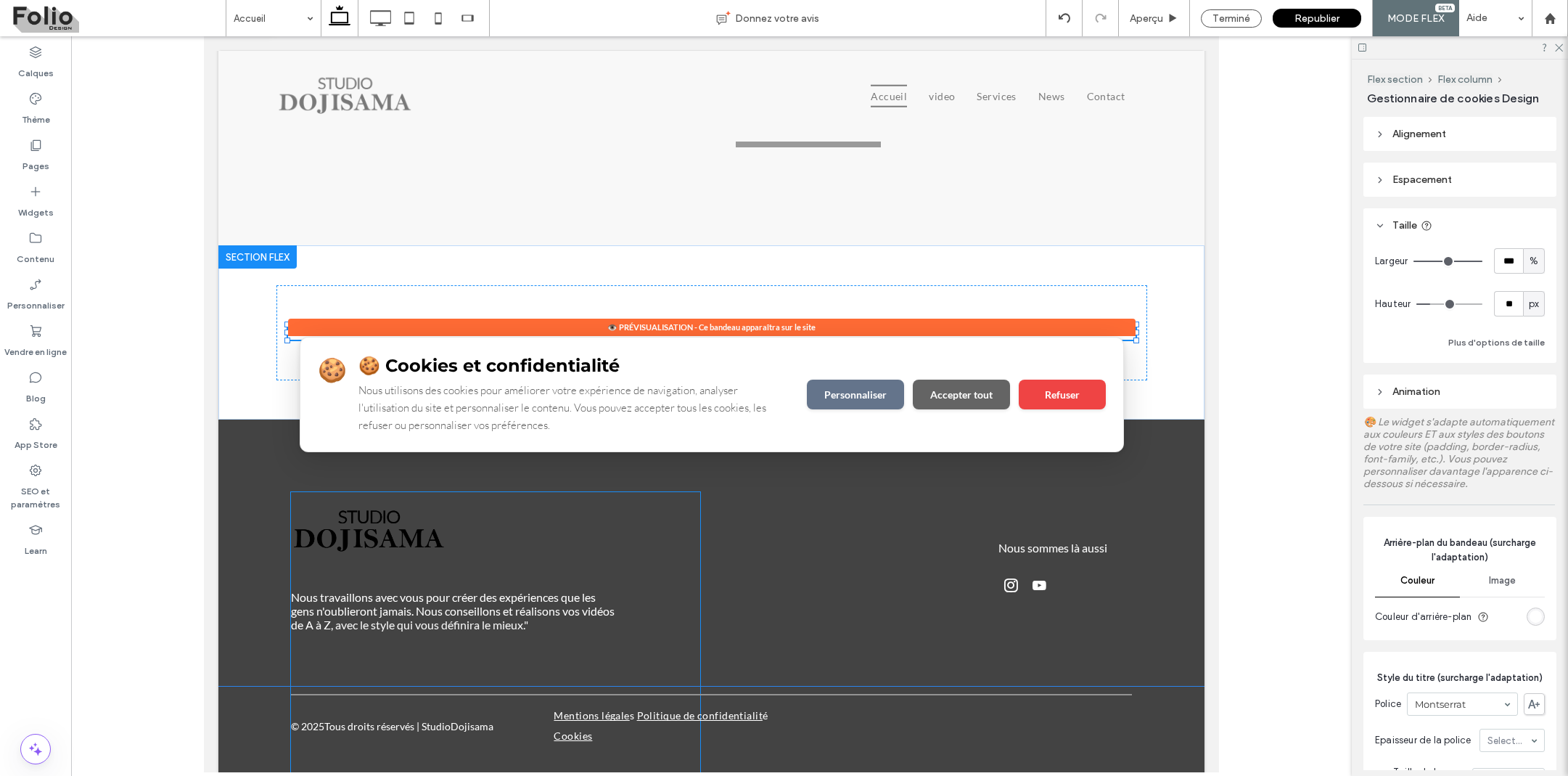
type input "**"
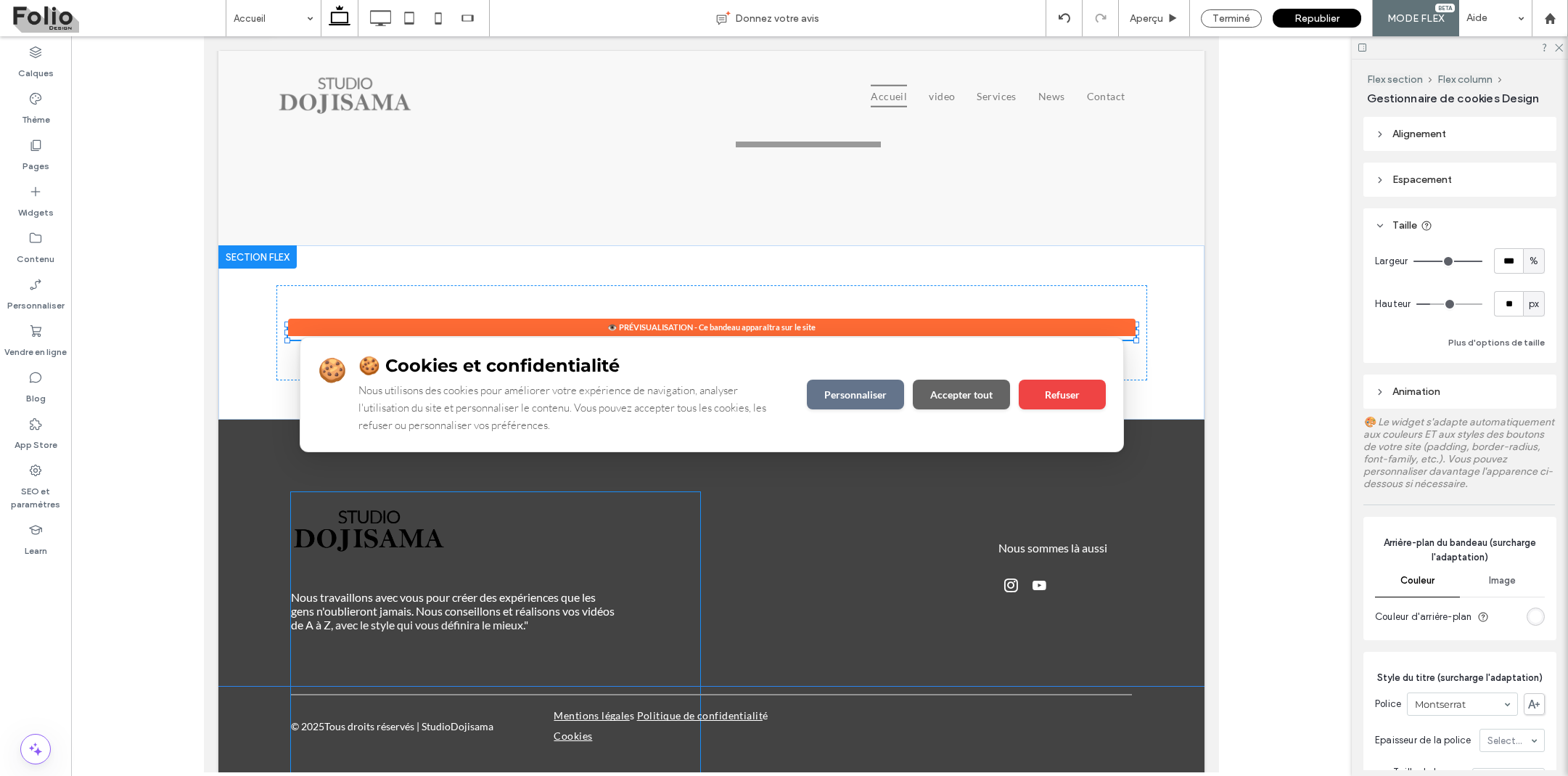
type input "**"
click at [833, 350] on div "🍪 🍪 Cookies et confidentialité Nous utilisons des cookies pour améliorer votre …" at bounding box center [711, 394] width 823 height 114
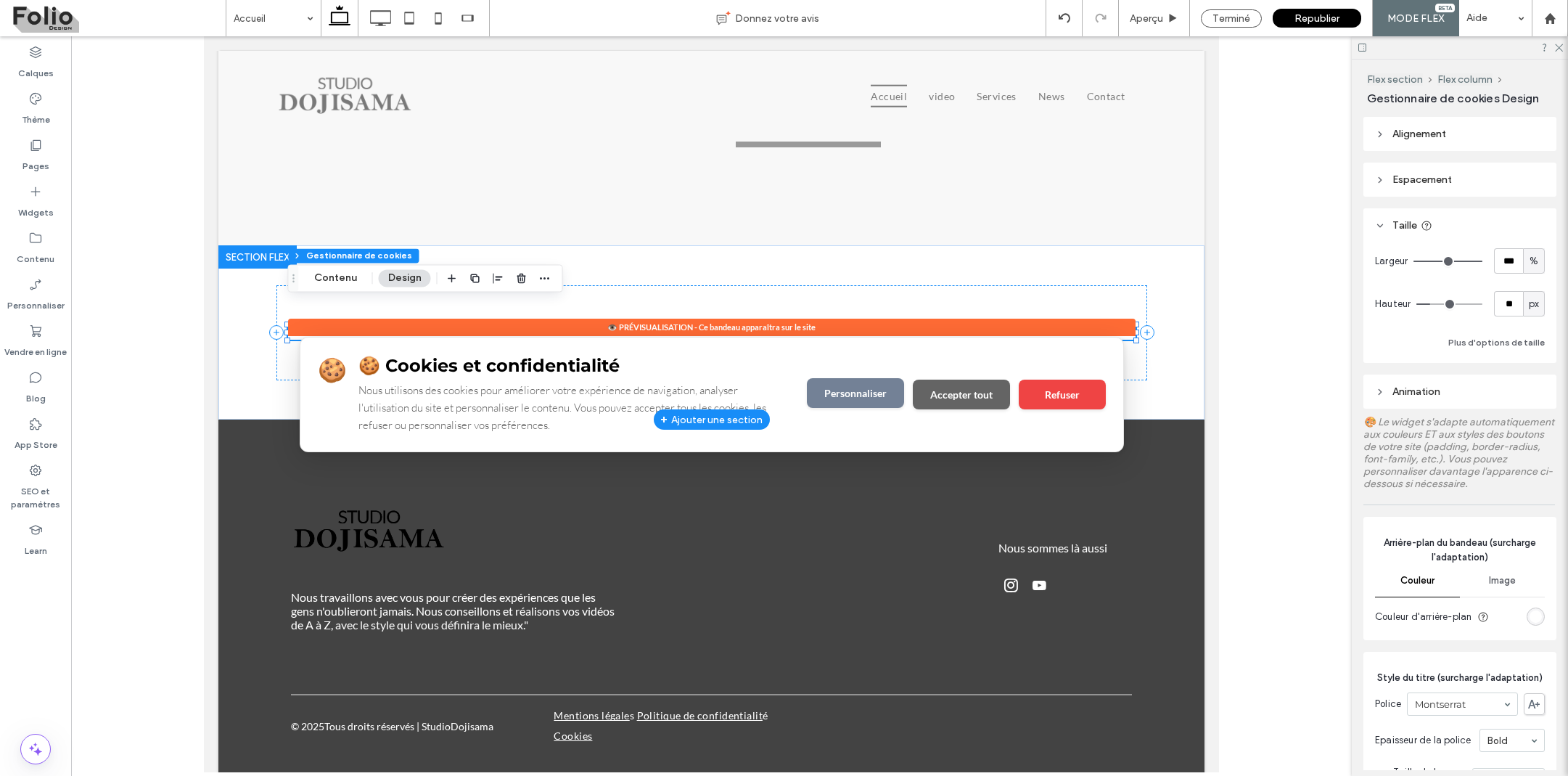
click at [855, 378] on button "Personnaliser" at bounding box center [856, 393] width 98 height 30
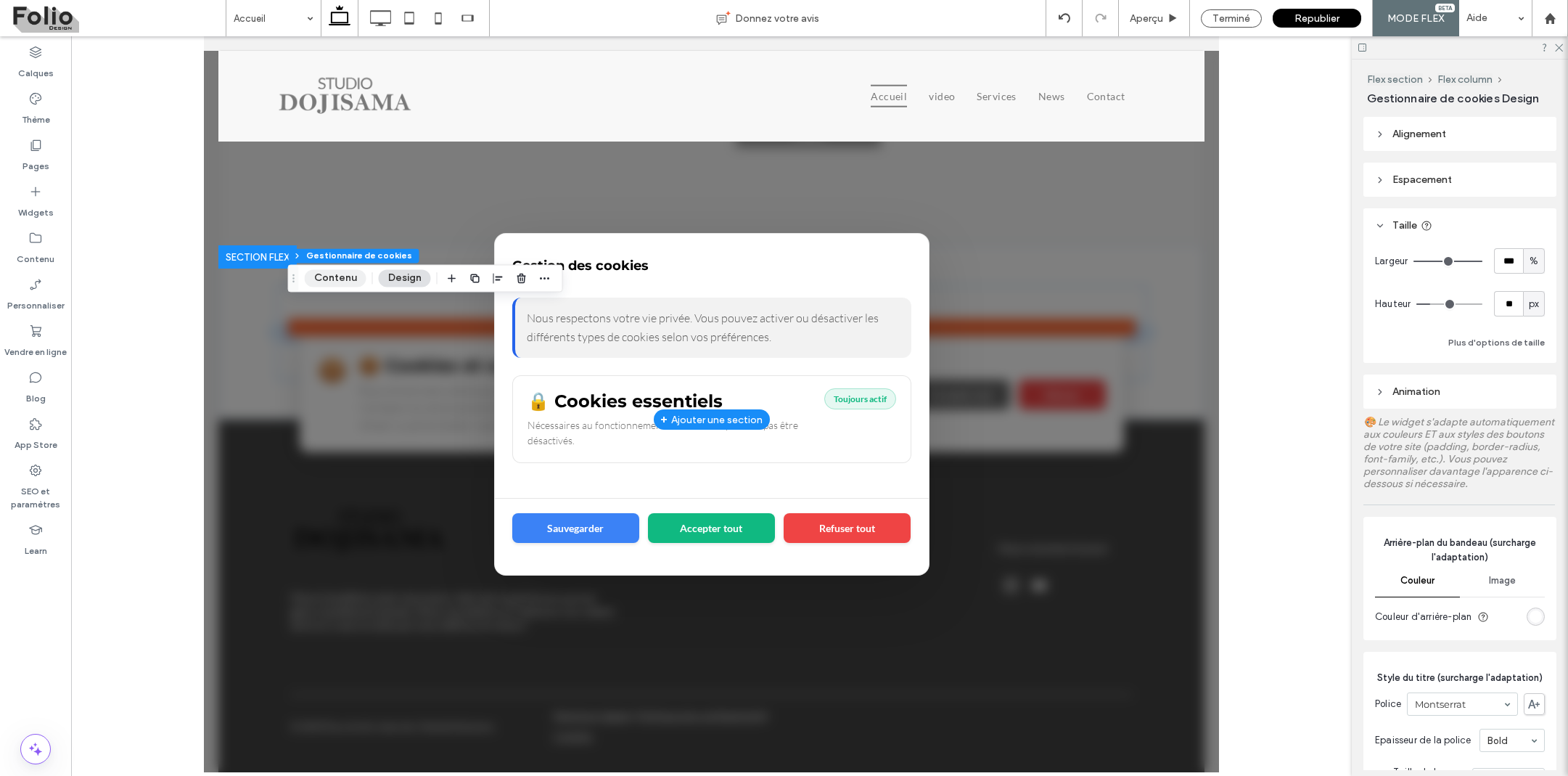
click at [342, 280] on button "Contenu" at bounding box center [336, 278] width 62 height 18
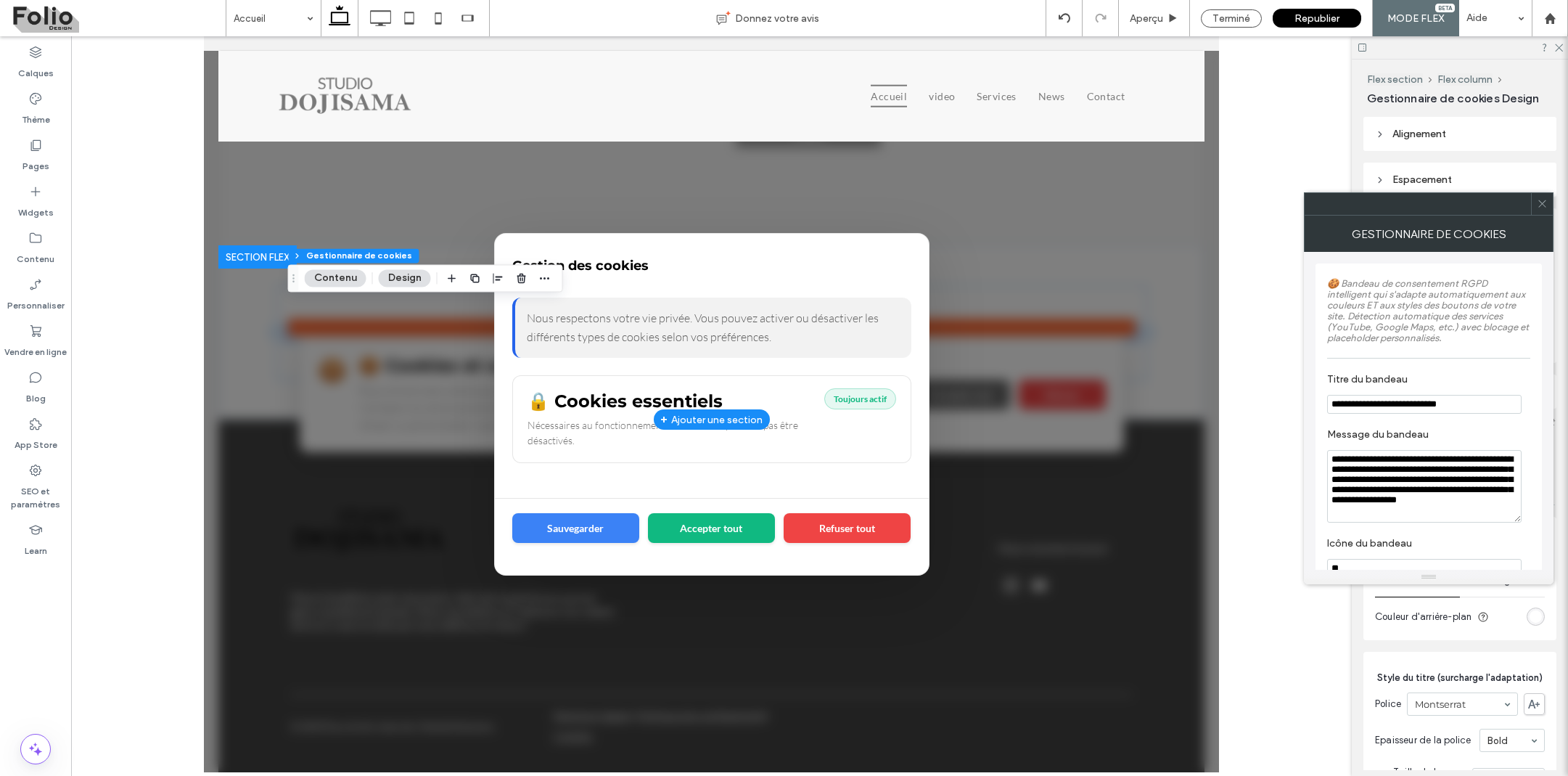
click at [338, 371] on div at bounding box center [711, 405] width 1015 height 737
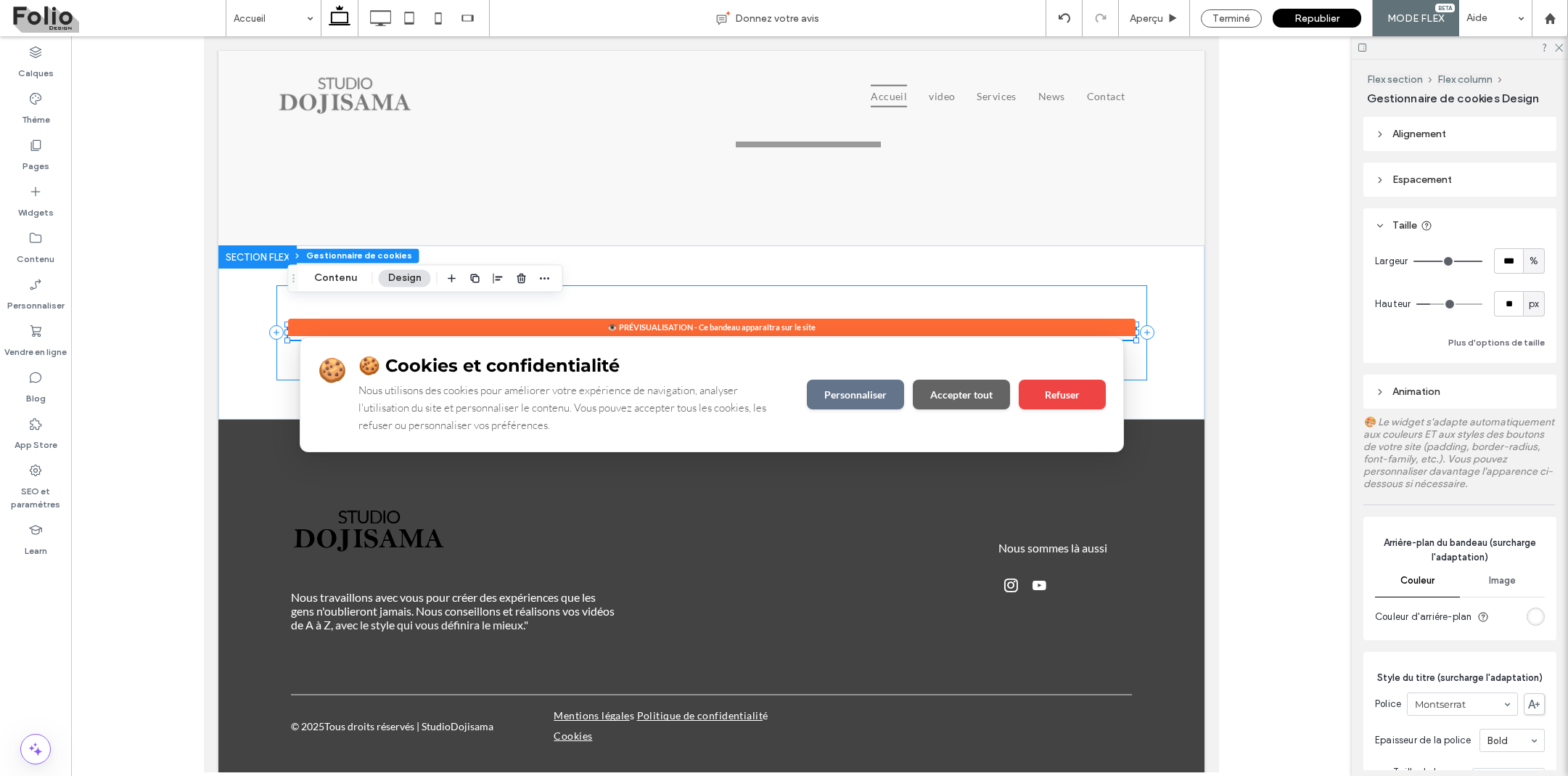
click at [338, 270] on div "Flex section Flex column Gestionnaire de cookies Contenu Design" at bounding box center [425, 278] width 275 height 28
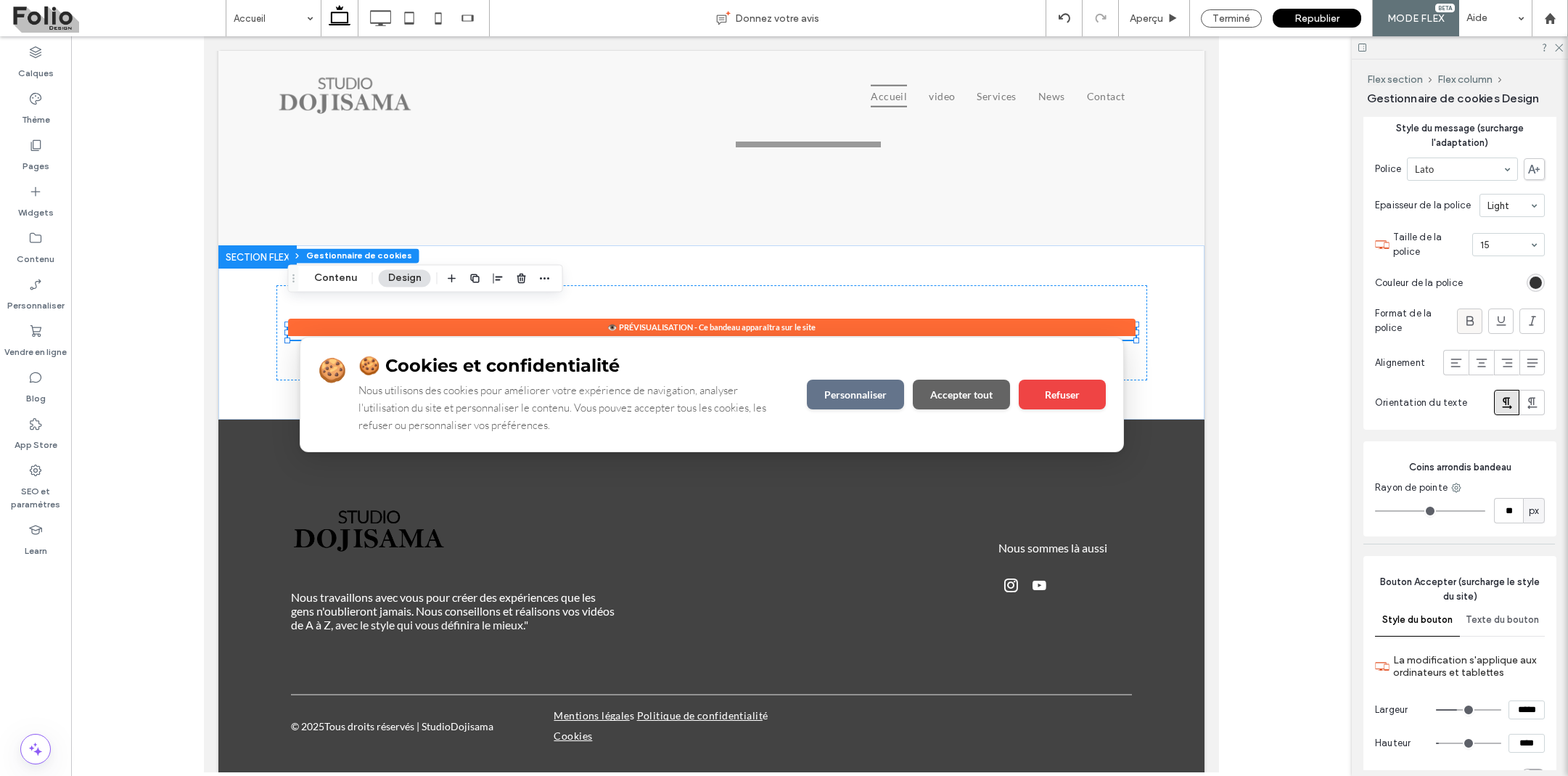
scroll to position [1082, 0]
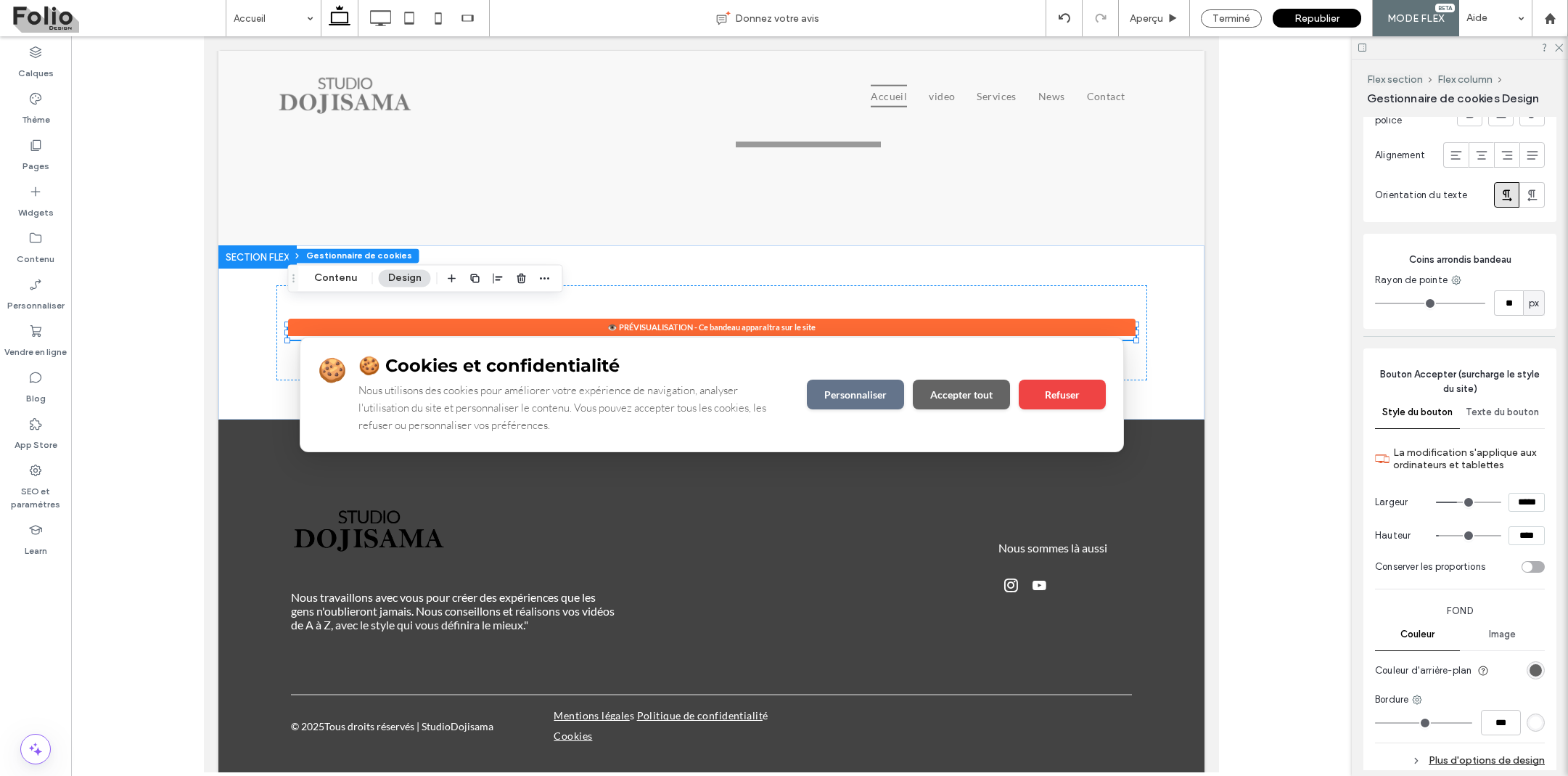
click at [1545, 571] on div "Bouton Accepter (surcharge le style du site) Style du bouton Texte du bouton La…" at bounding box center [1460, 581] width 193 height 465
click at [1534, 568] on div "toggle" at bounding box center [1533, 567] width 24 height 12
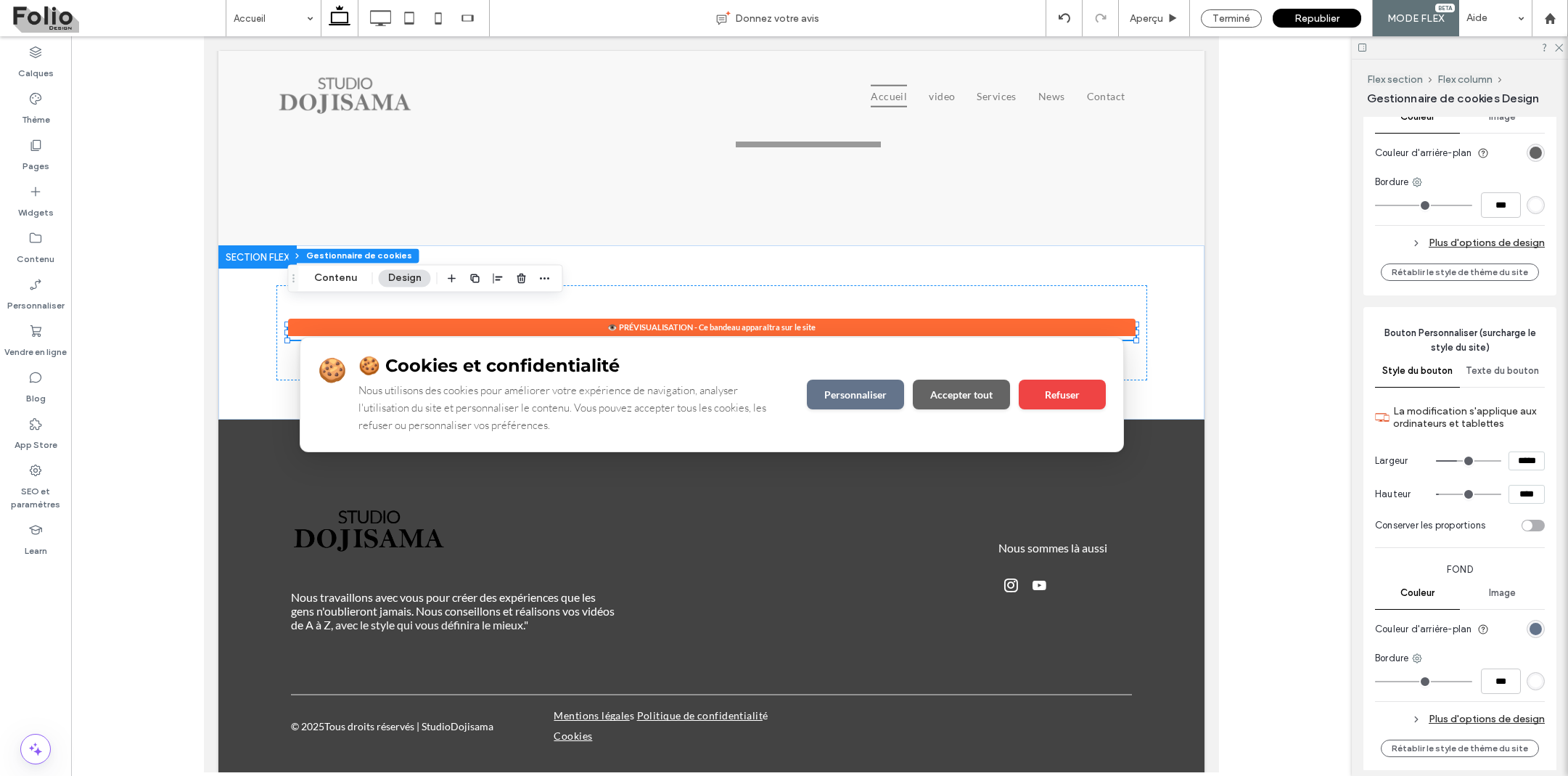
scroll to position [1659, 0]
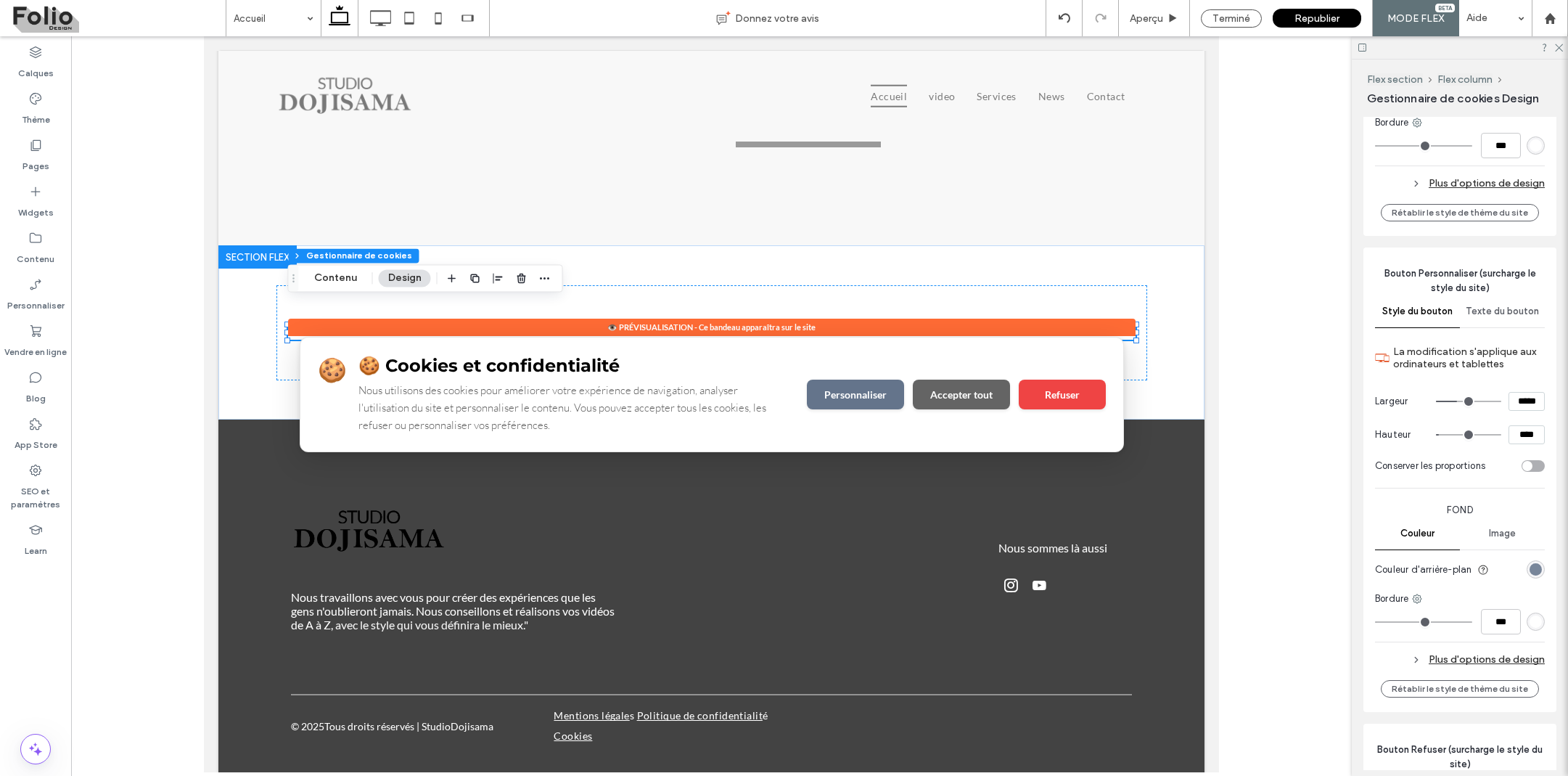
click at [1538, 564] on div "rgb(100, 116, 139)" at bounding box center [1535, 570] width 13 height 13
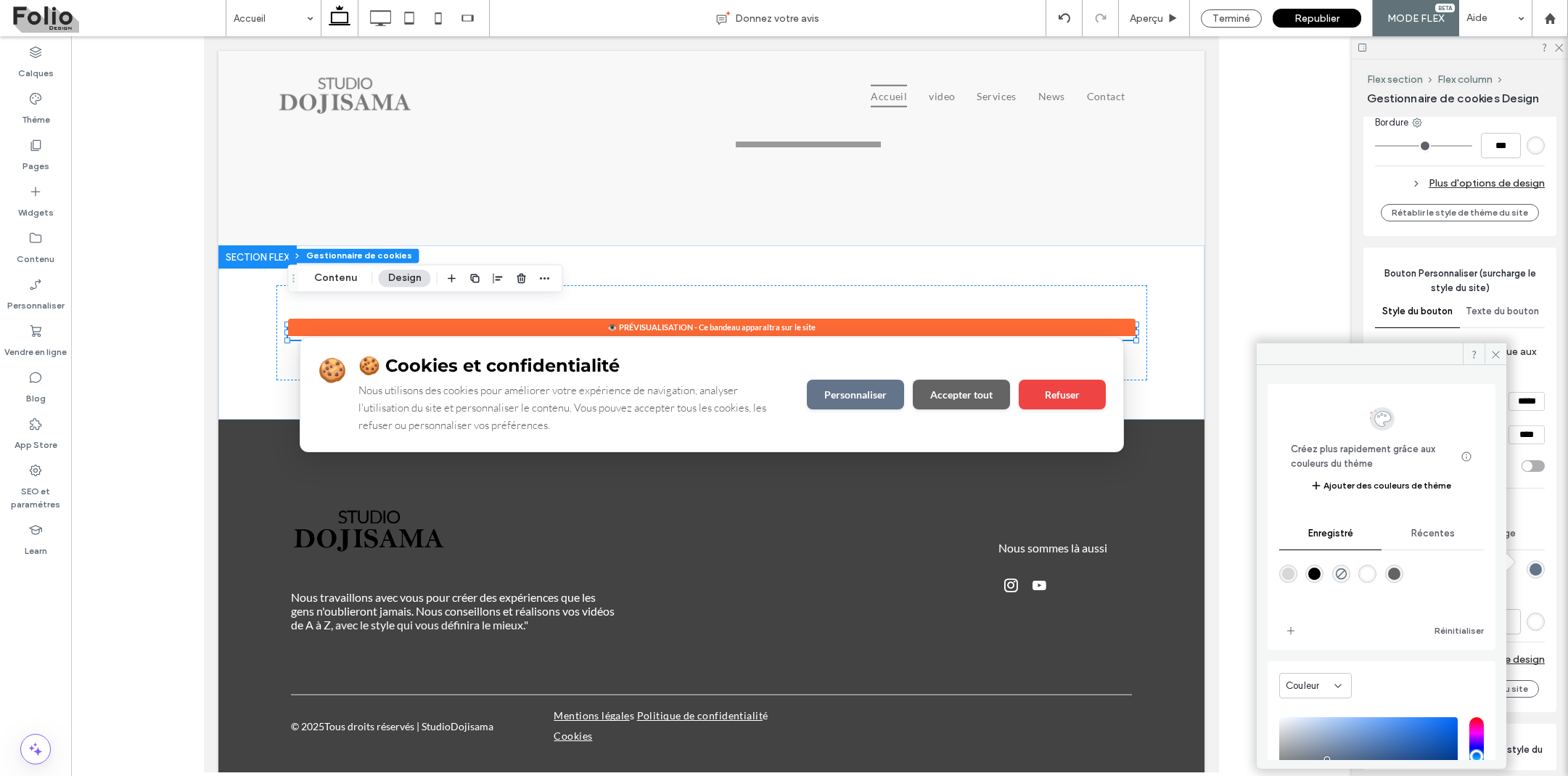
click at [1288, 572] on div "rgba(215,215,215,1)" at bounding box center [1288, 574] width 13 height 13
type input "*******"
click at [1544, 539] on div "Image" at bounding box center [1503, 533] width 85 height 32
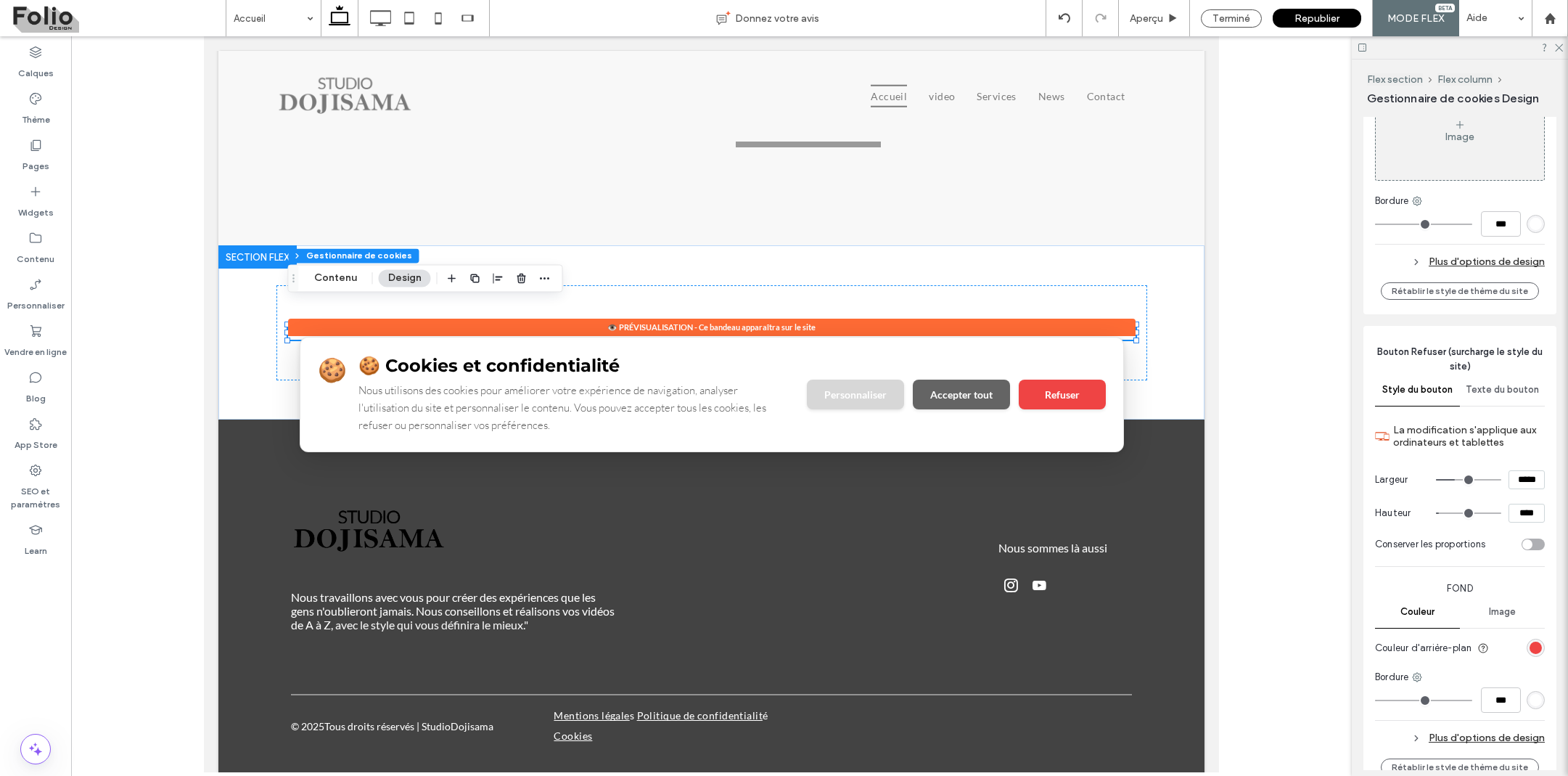
scroll to position [2200, 0]
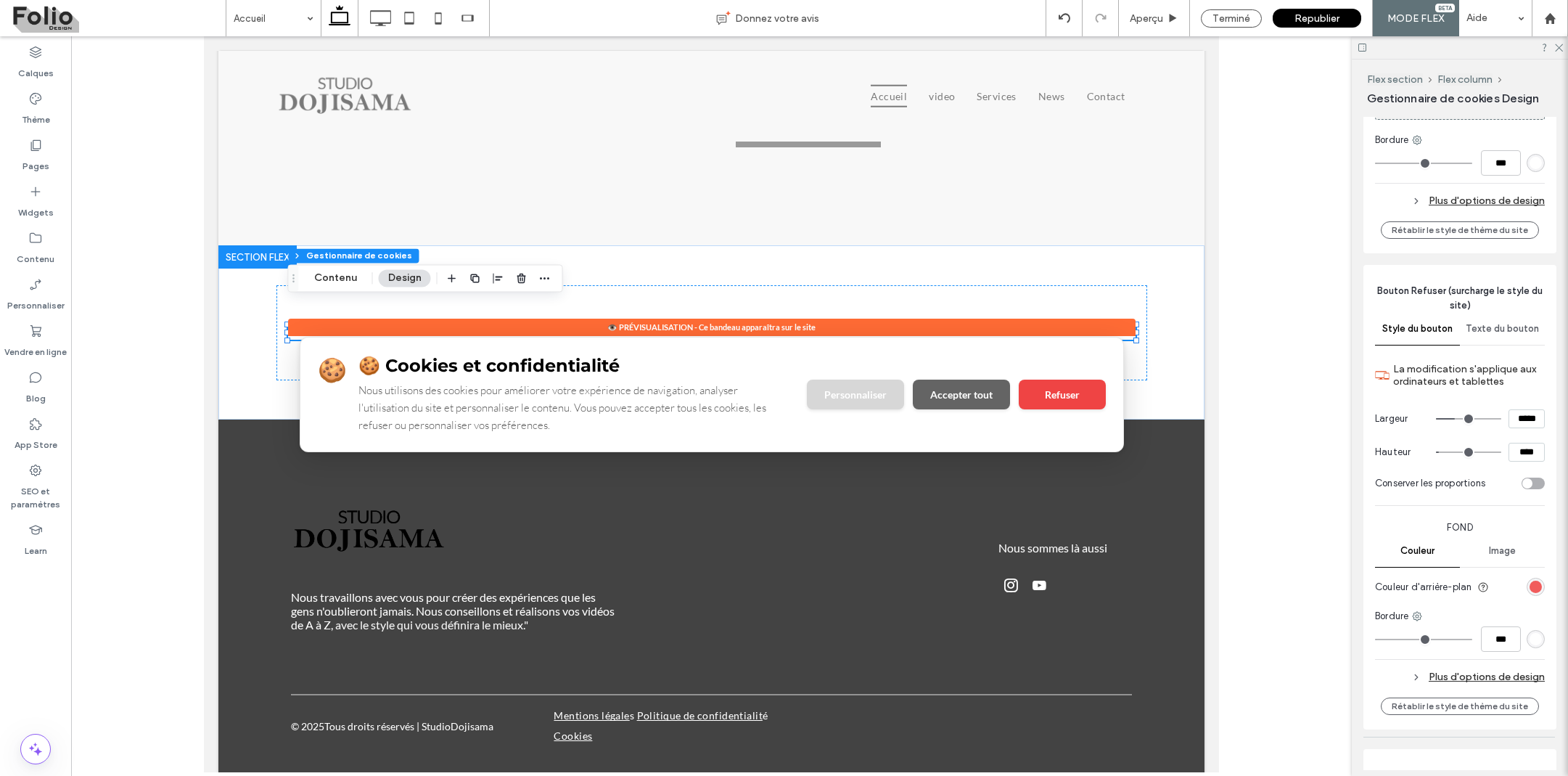
click at [1536, 581] on div "rgb(239, 68, 68)" at bounding box center [1535, 586] width 13 height 13
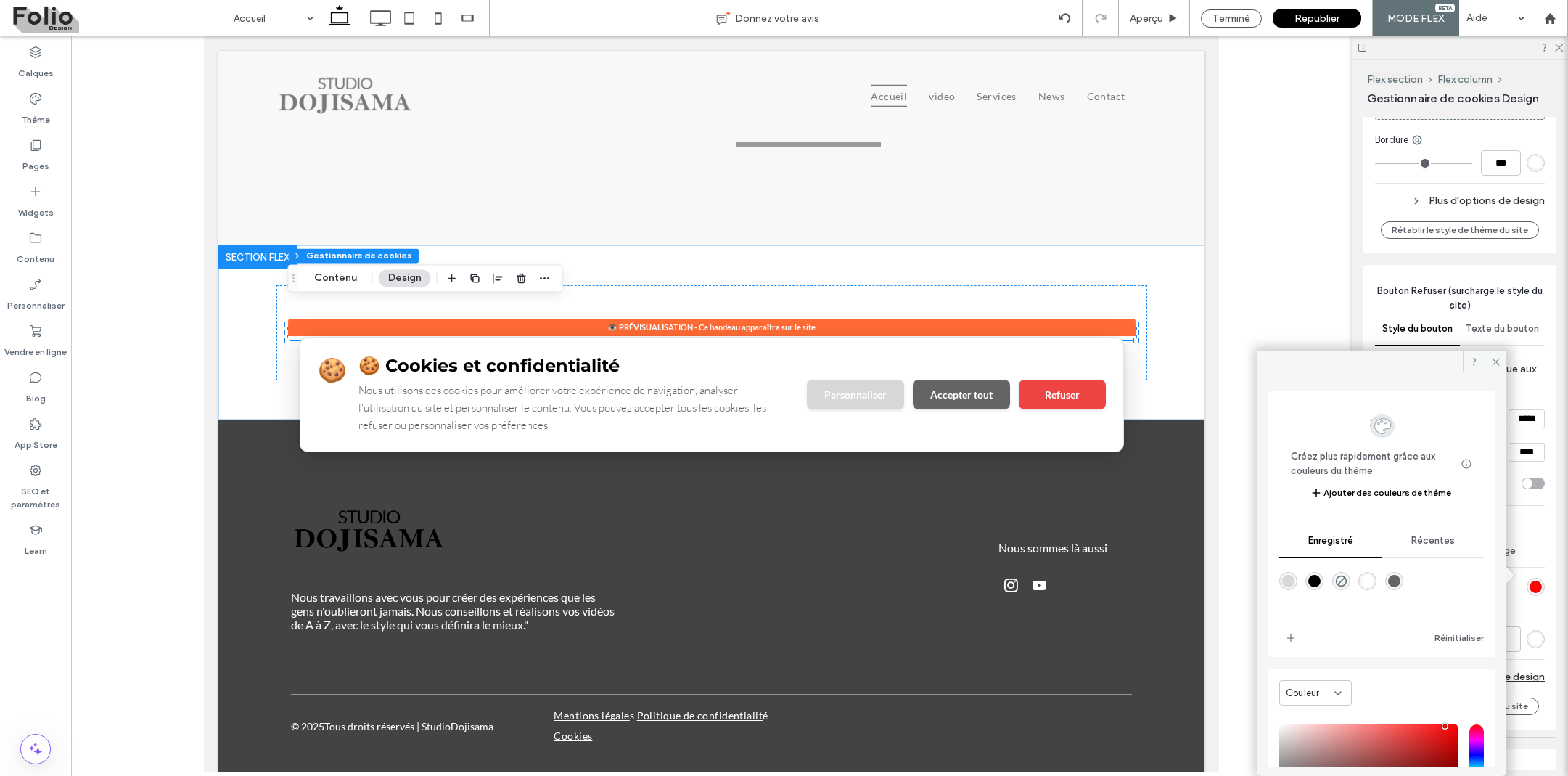
type input "*******"
drag, startPoint x: 1436, startPoint y: 731, endPoint x: 1454, endPoint y: 722, distance: 20.1
click at [1542, 535] on div "Image" at bounding box center [1503, 551] width 85 height 32
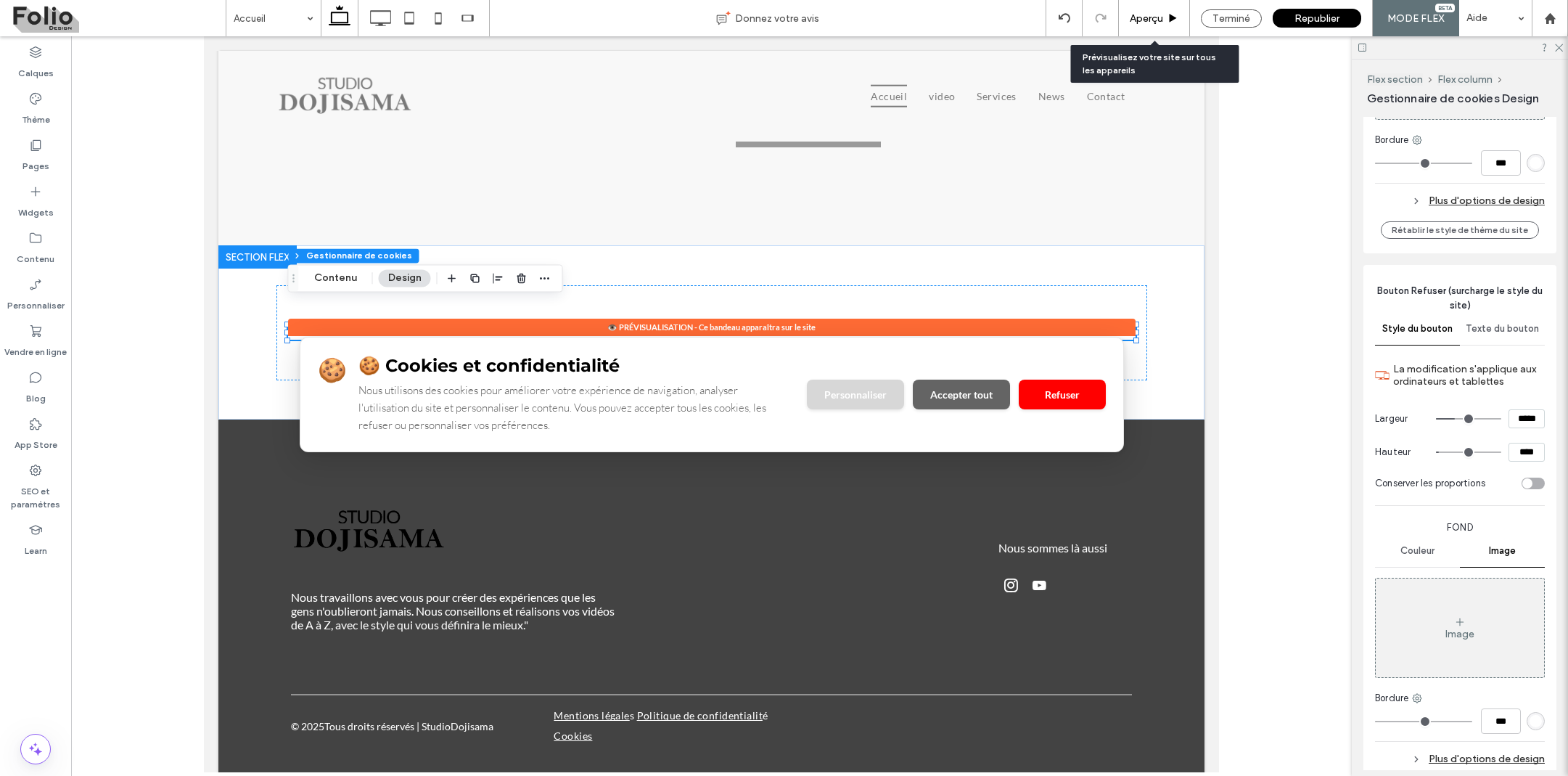
click at [1151, 11] on div "Aperçu" at bounding box center [1155, 18] width 71 height 37
click at [1143, 20] on span "Aperçu" at bounding box center [1147, 19] width 34 height 13
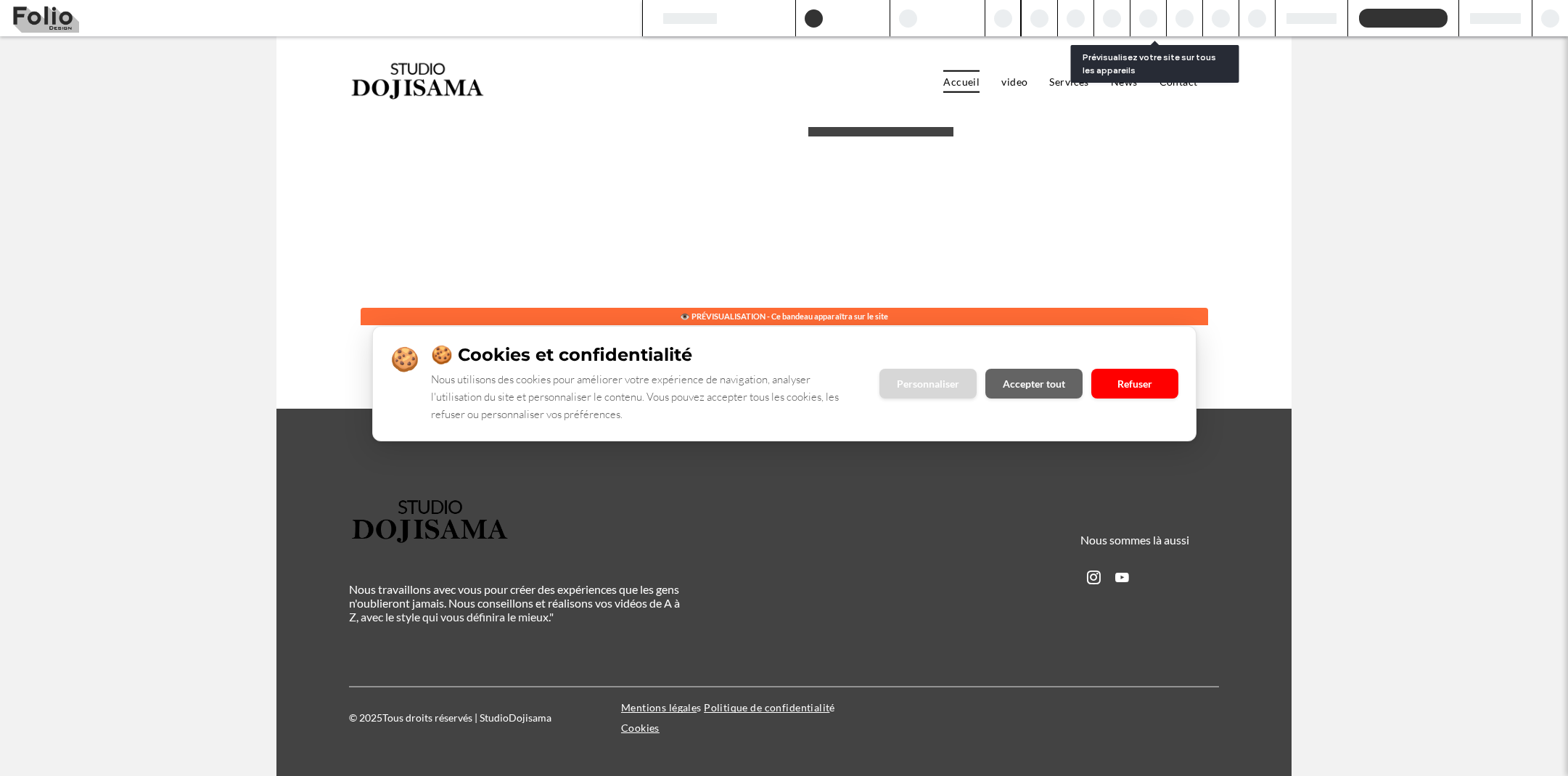
scroll to position [4415, 0]
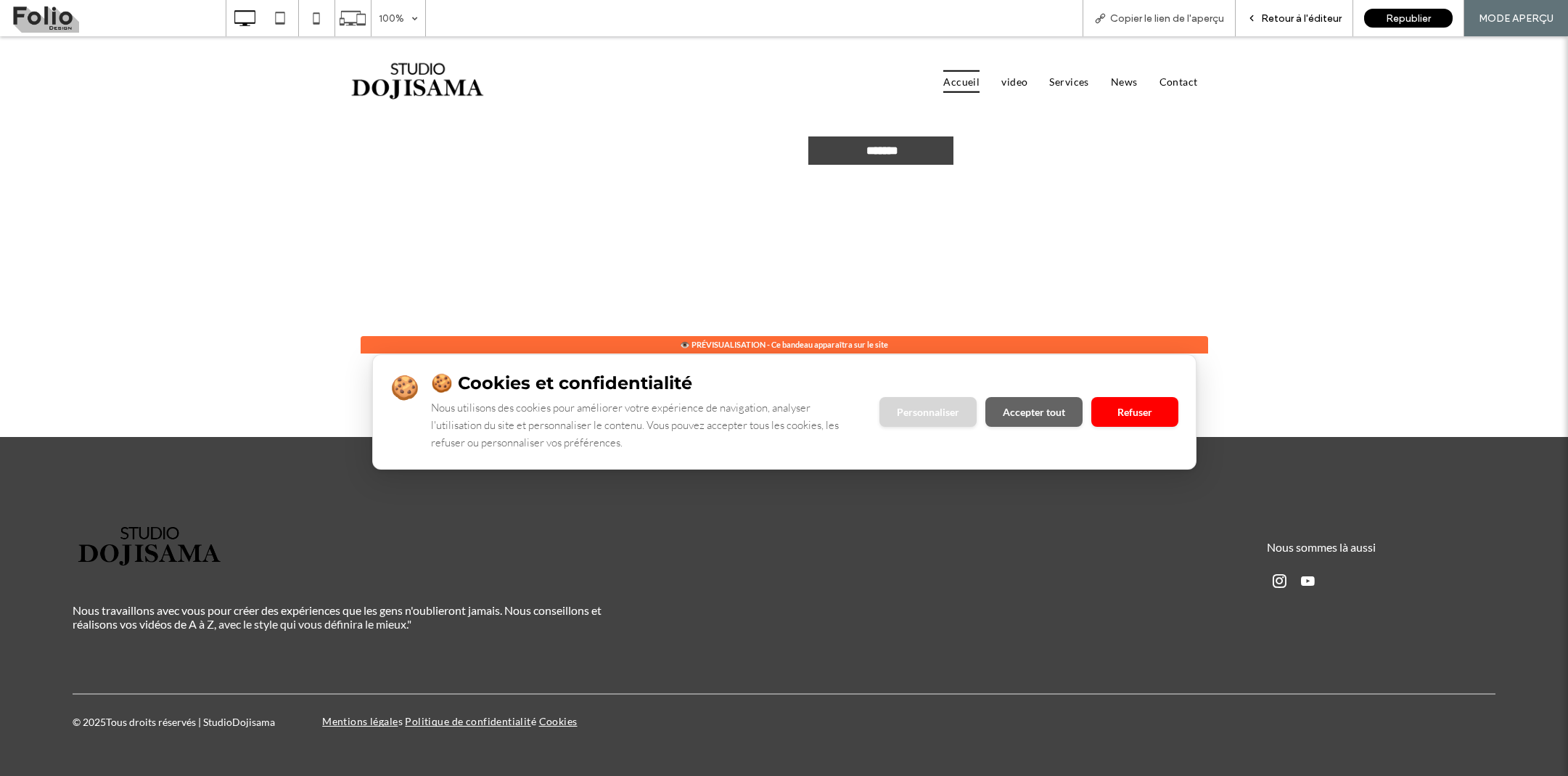
click at [1287, 21] on span "Retour à l'éditeur" at bounding box center [1302, 19] width 81 height 13
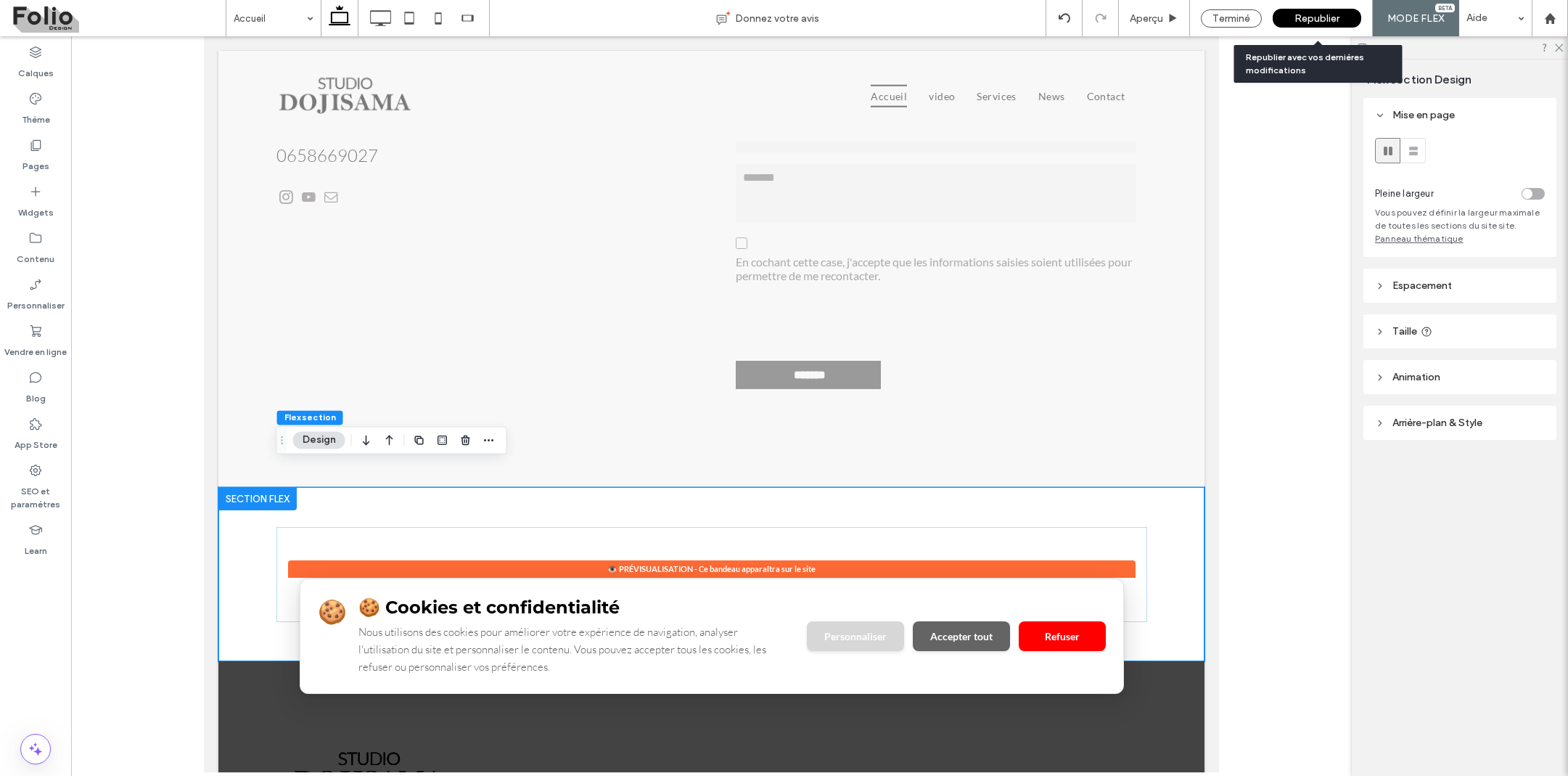
click at [1299, 21] on span "Republier" at bounding box center [1317, 19] width 45 height 13
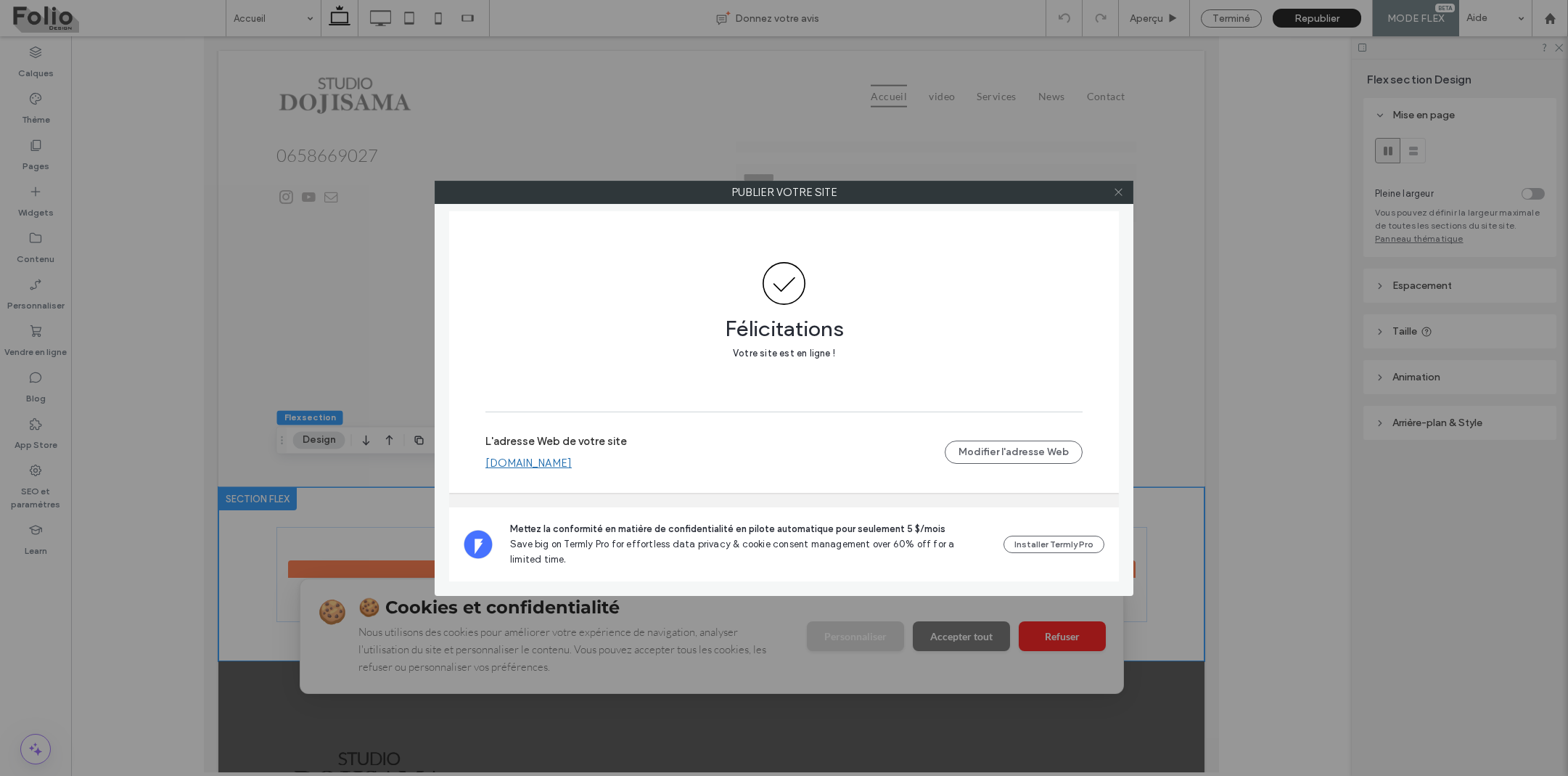
click at [1118, 194] on icon at bounding box center [1118, 192] width 11 height 11
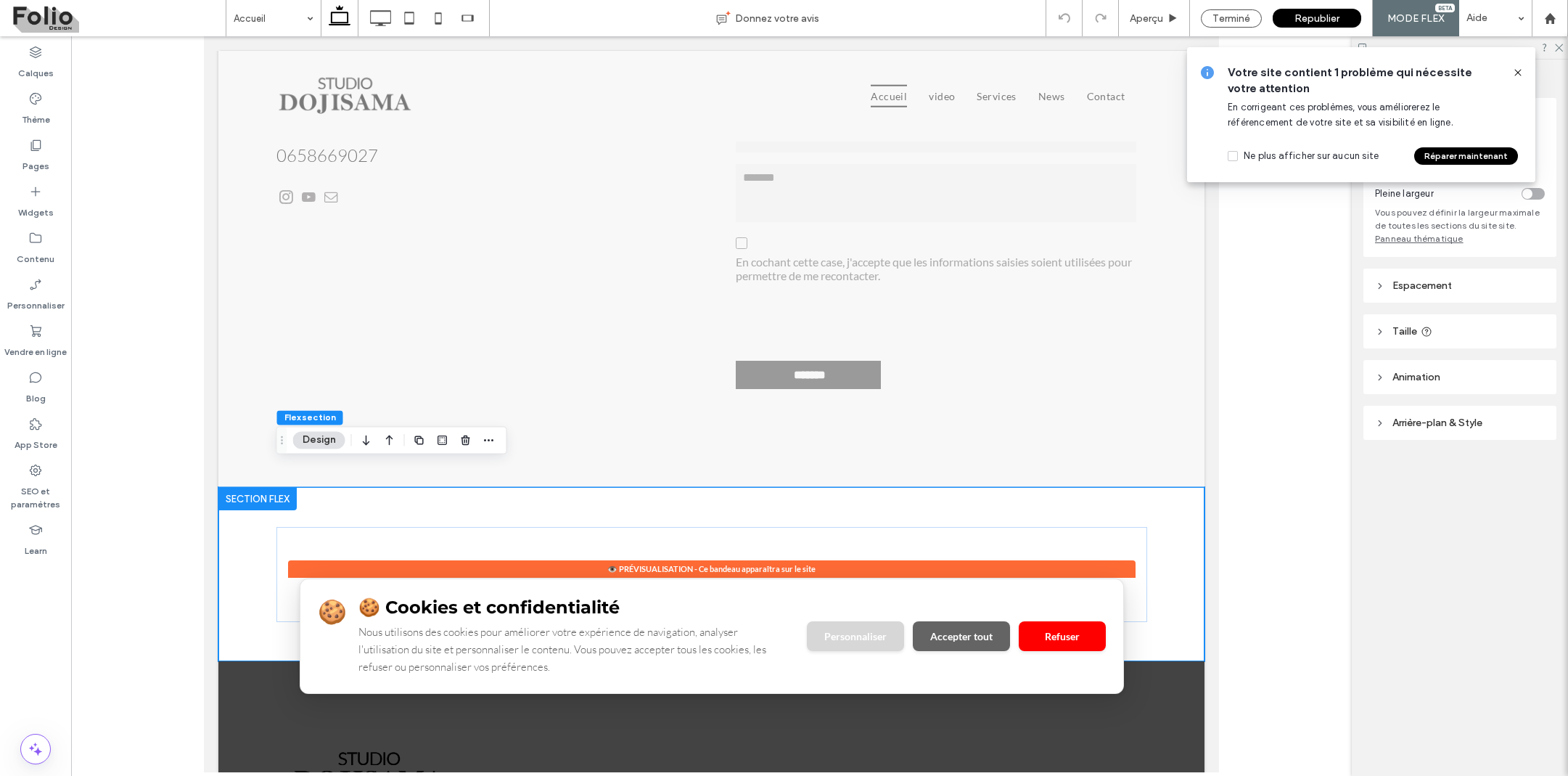
click at [1520, 65] on span at bounding box center [1518, 72] width 12 height 16
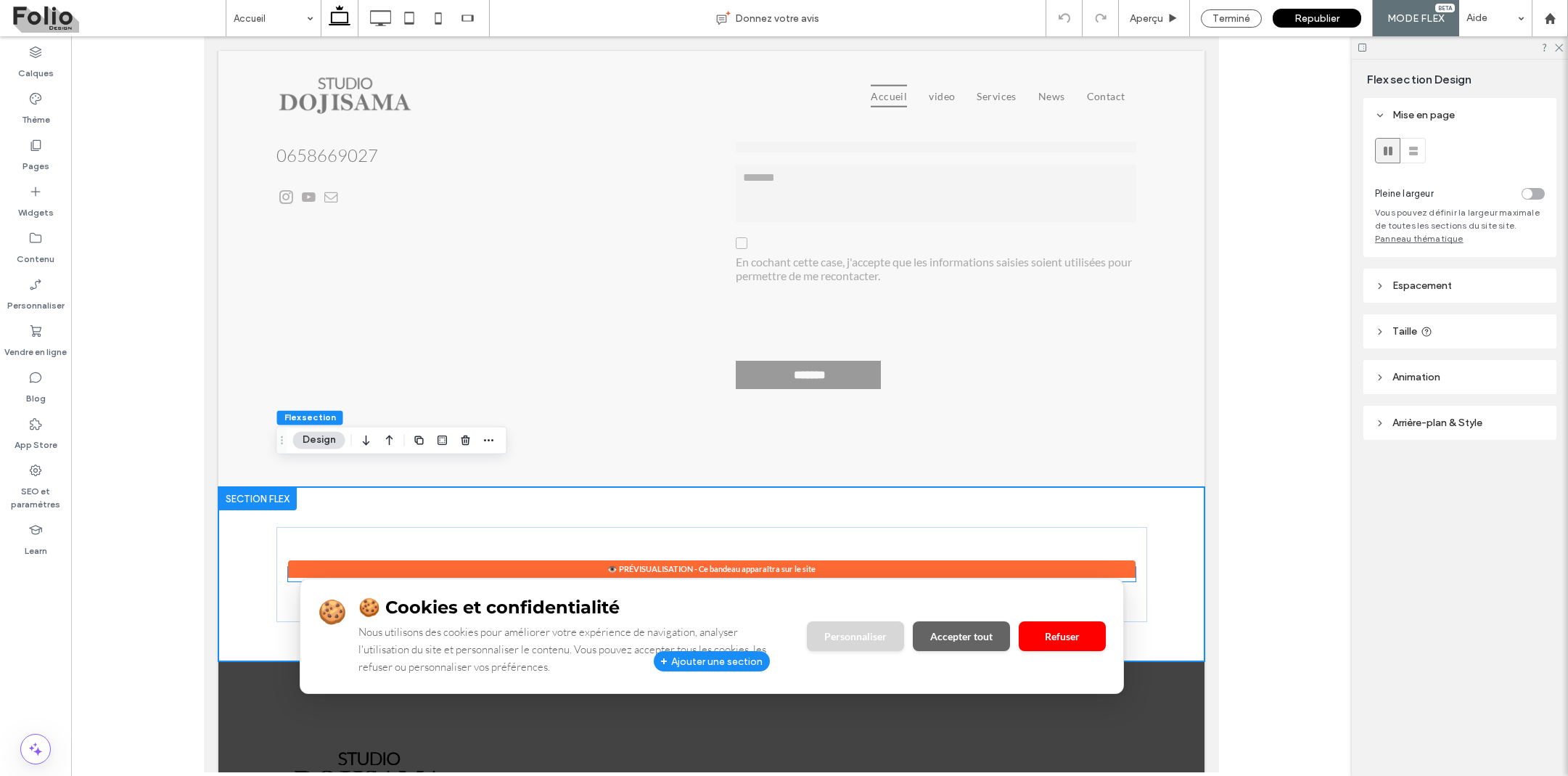
click at [496, 596] on h3 "🍪 Cookies et confidentialité" at bounding box center [573, 606] width 431 height 21
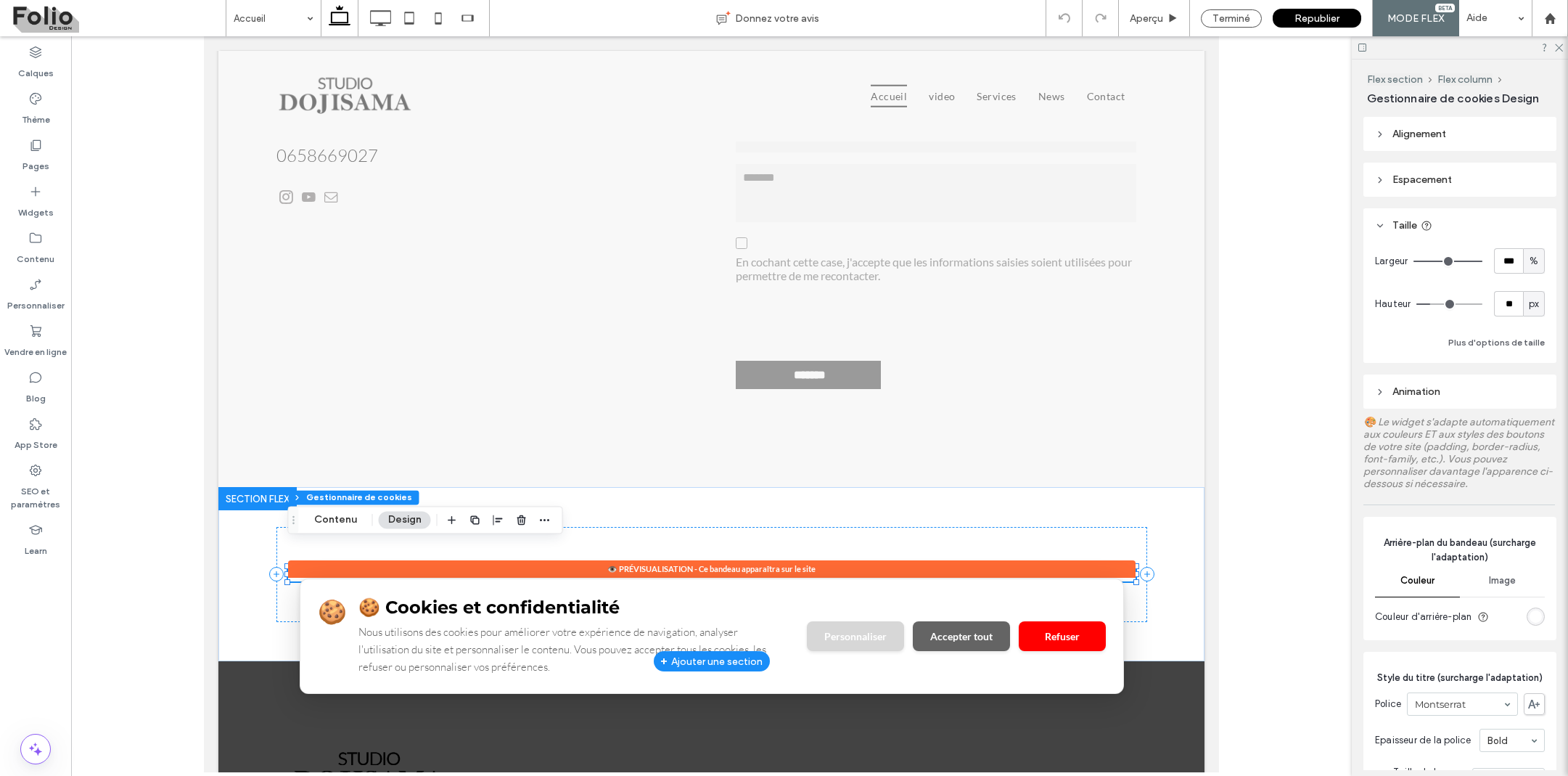
type input "**"
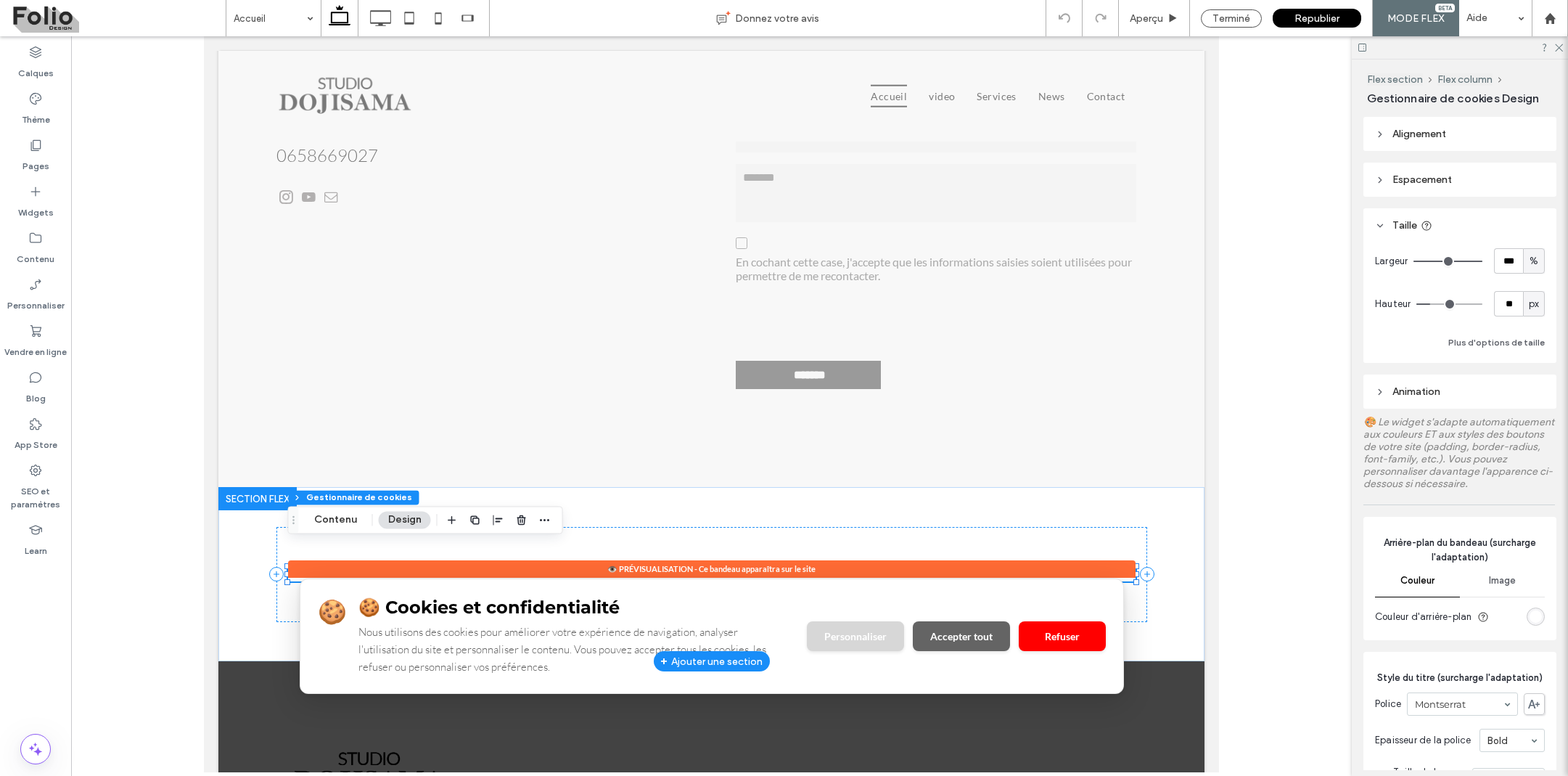
type input "**"
click at [342, 519] on button "Contenu" at bounding box center [336, 520] width 62 height 18
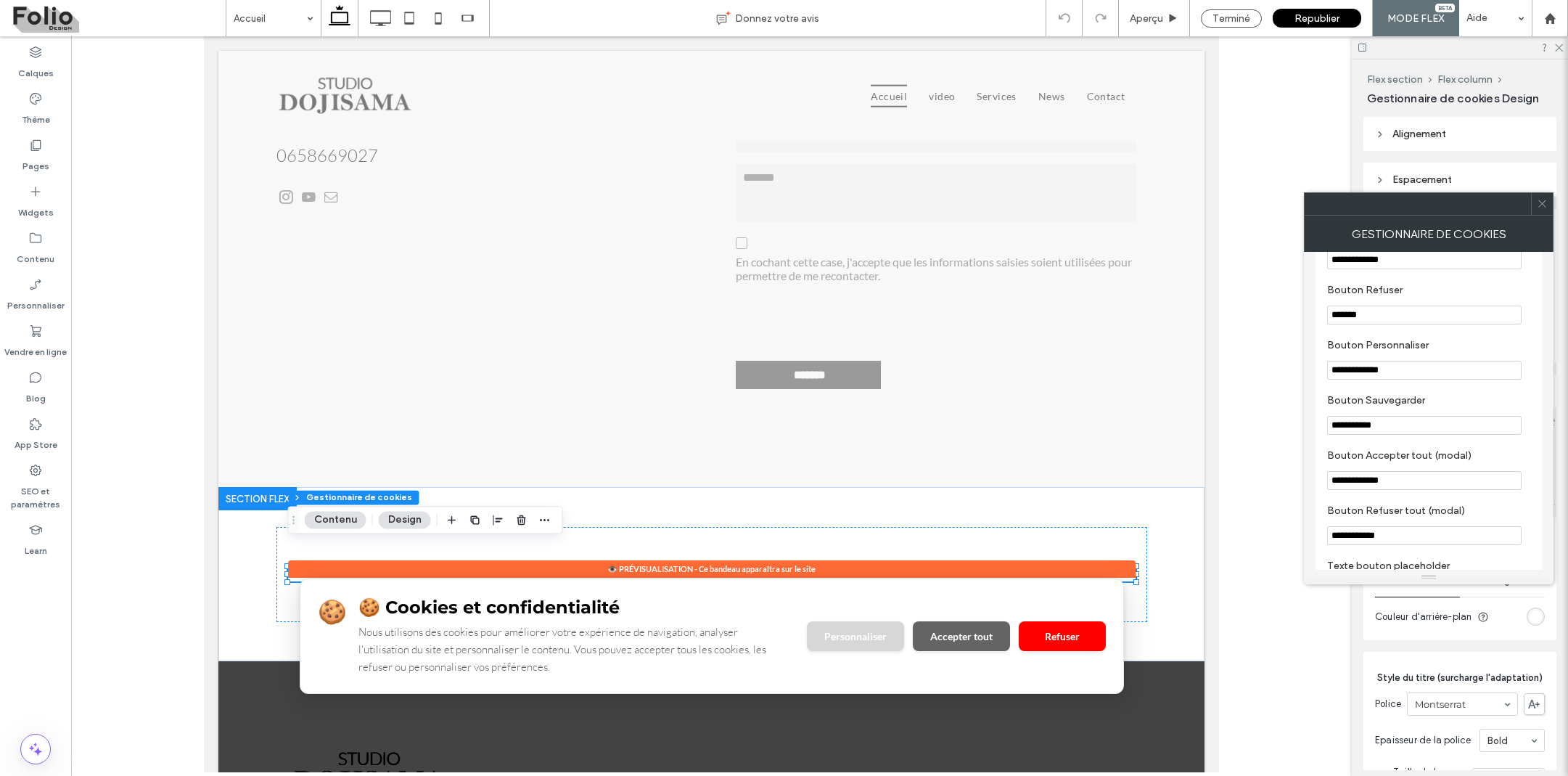
scroll to position [725, 0]
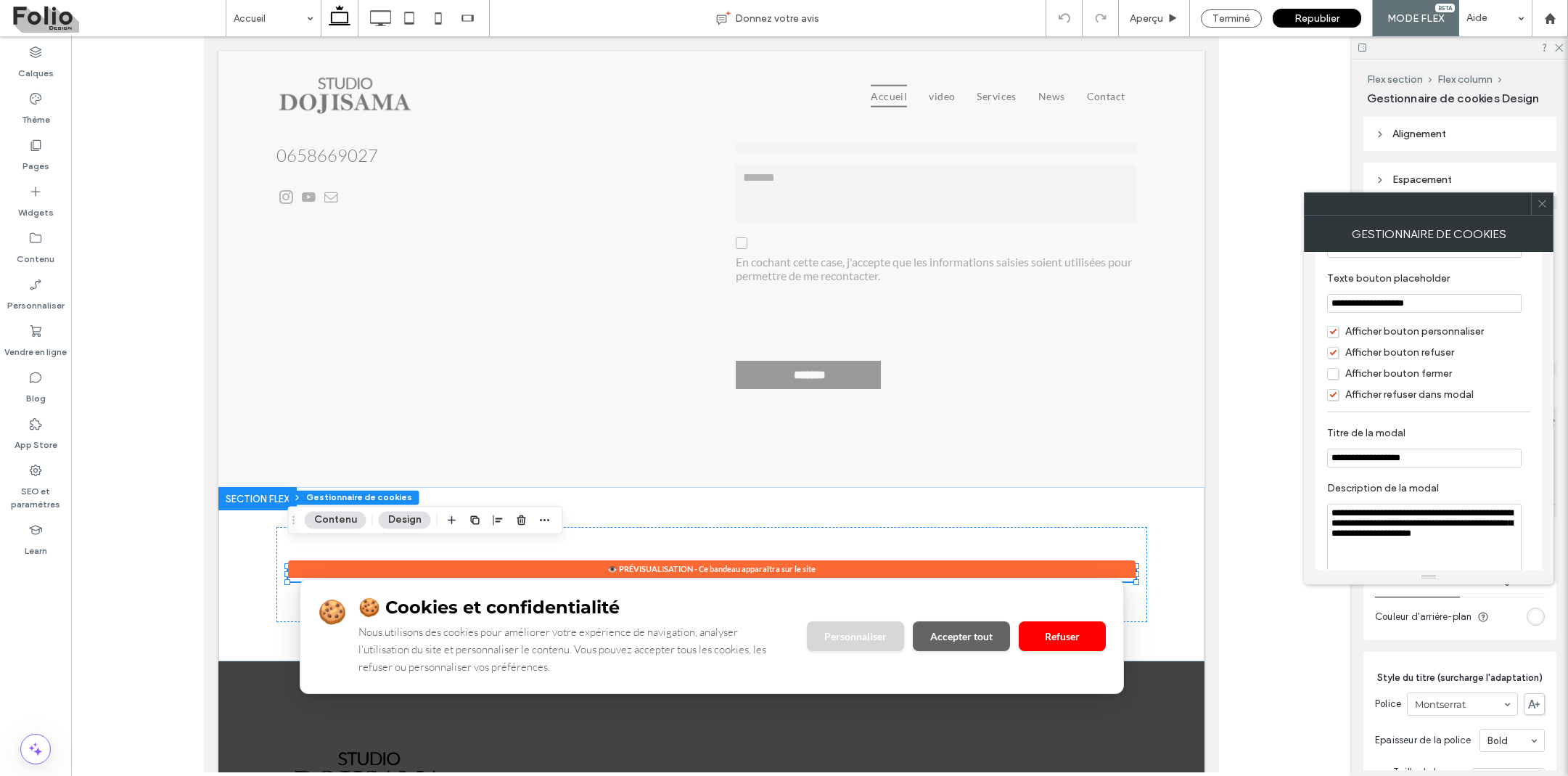
click at [1334, 380] on span "Afficher bouton fermer" at bounding box center [1389, 373] width 124 height 13
click at [1365, 413] on hr at bounding box center [1429, 412] width 203 height 1
click at [1333, 380] on span "Afficher bouton fermer" at bounding box center [1389, 373] width 124 height 13
click at [1332, 401] on span "Afficher refuser dans modal" at bounding box center [1400, 394] width 147 height 13
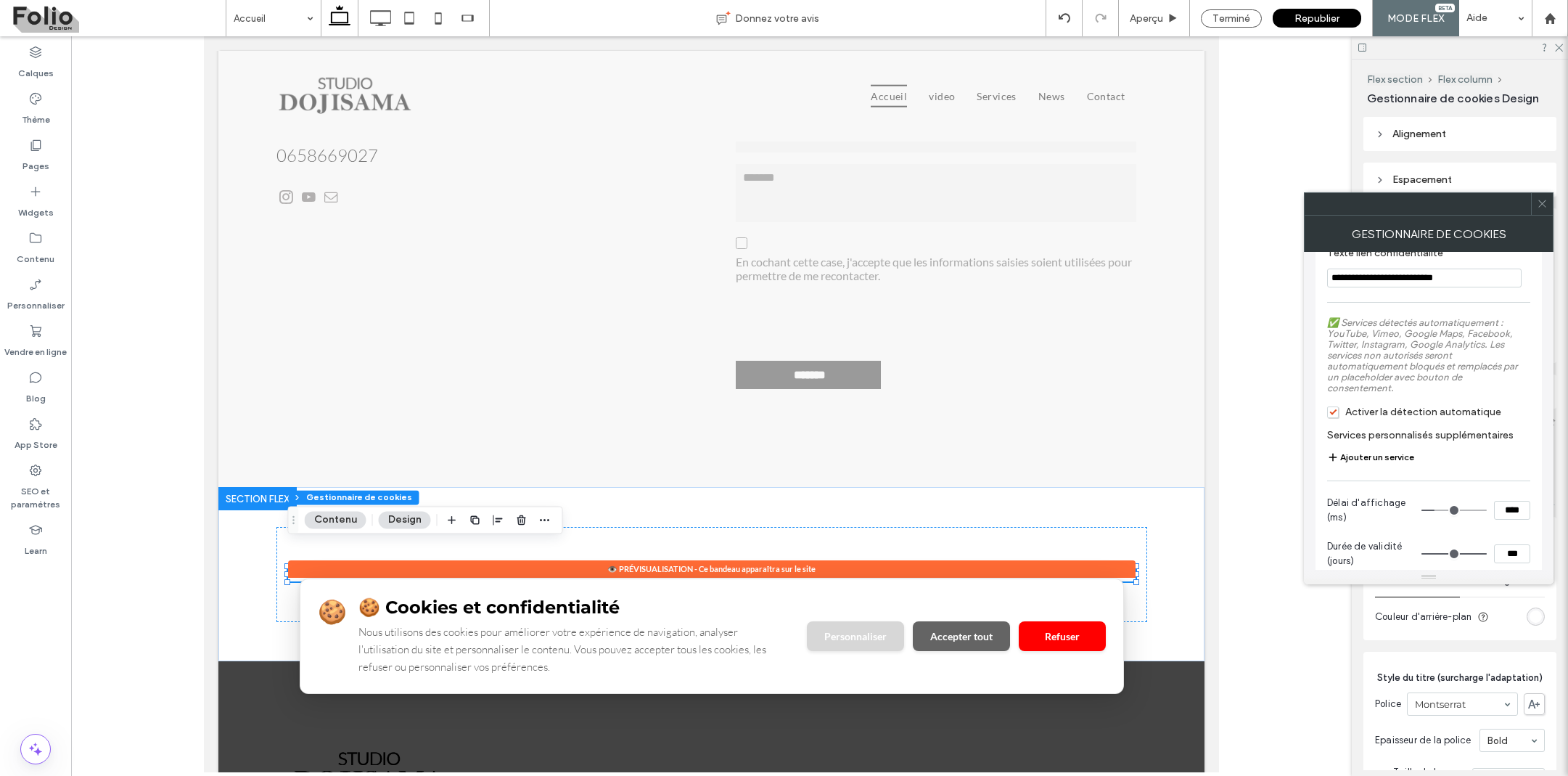
scroll to position [1301, 0]
click at [1333, 407] on span "Activer la détection automatique" at bounding box center [1414, 400] width 174 height 13
click at [1392, 453] on button "Ajouter un service" at bounding box center [1371, 446] width 87 height 18
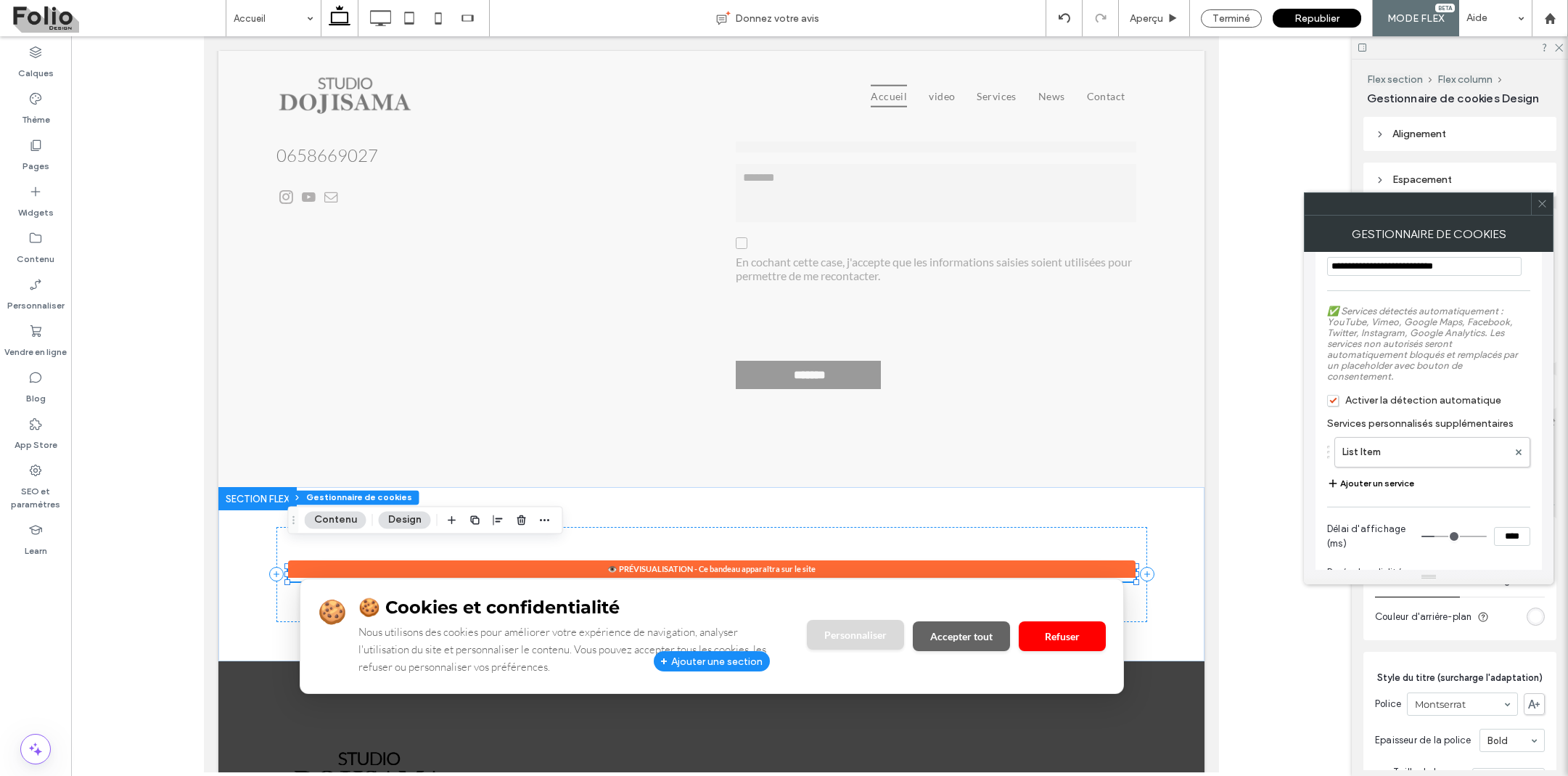
click at [846, 620] on button "Personnaliser" at bounding box center [856, 635] width 98 height 30
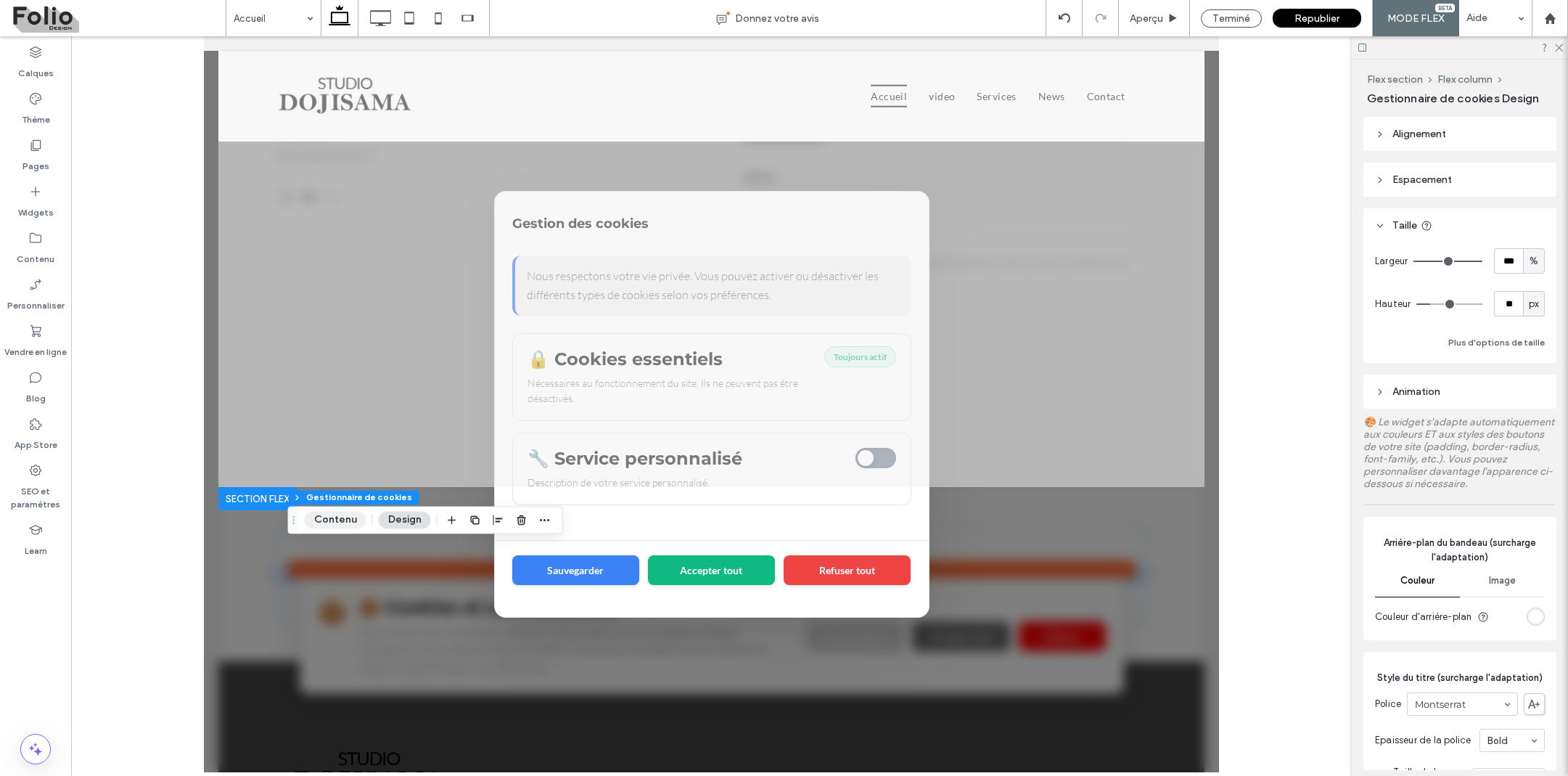
click at [335, 517] on button "Contenu" at bounding box center [336, 520] width 62 height 18
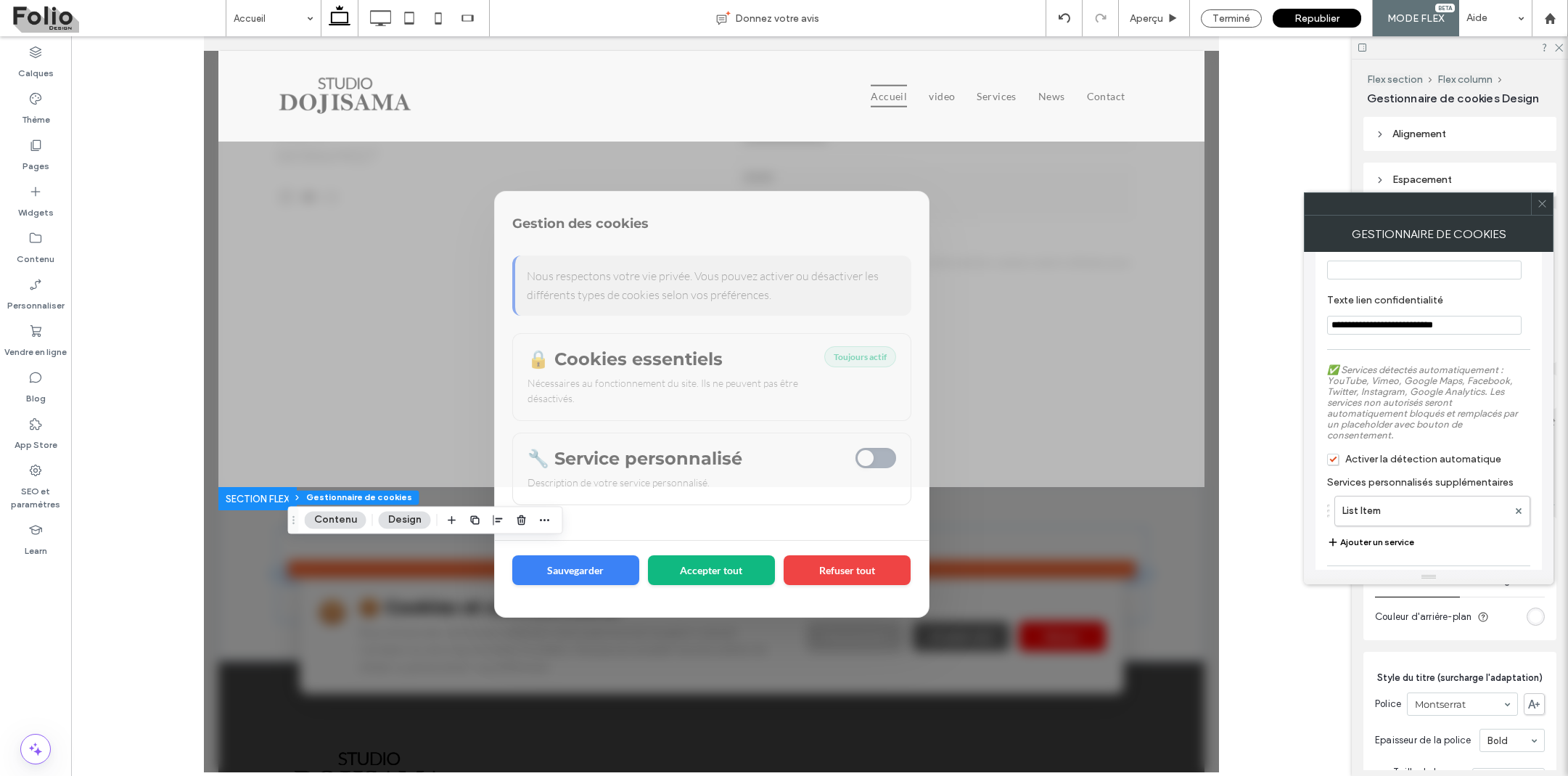
scroll to position [1246, 0]
click at [1521, 510] on icon at bounding box center [1519, 507] width 6 height 6
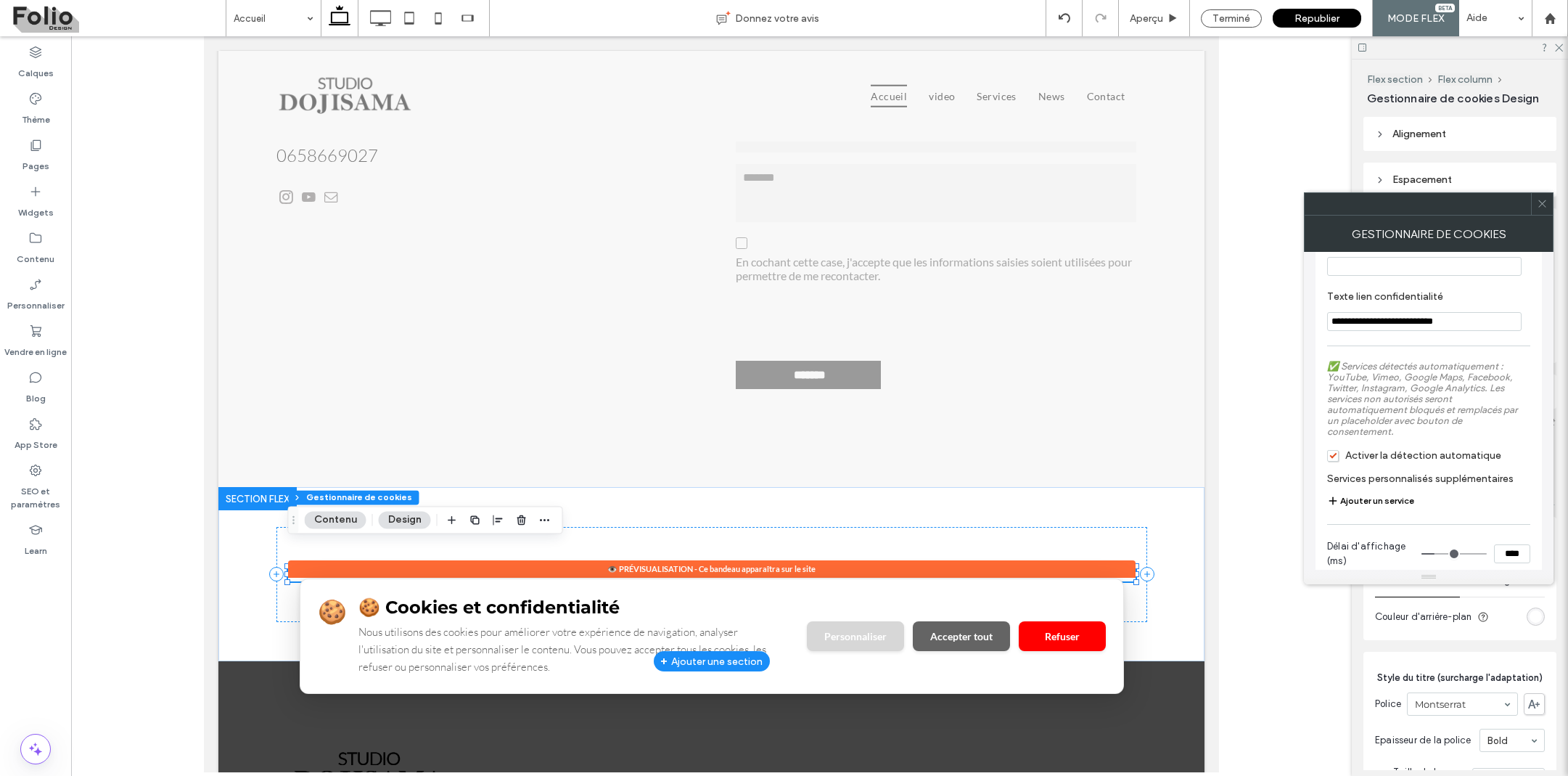
click at [849, 621] on button "Personnaliser" at bounding box center [856, 636] width 98 height 30
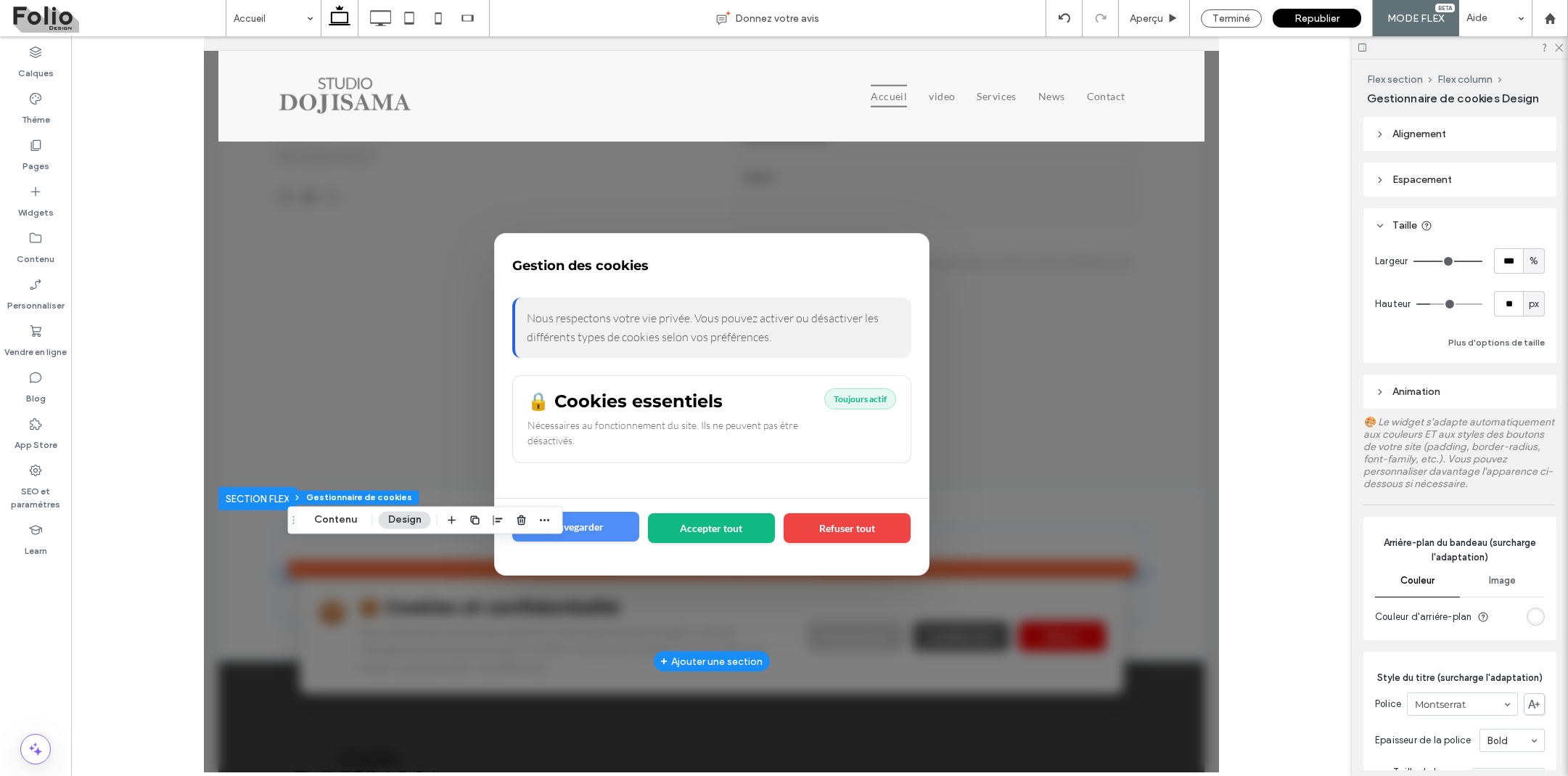
click at [620, 533] on button "Sauvegarder" at bounding box center [575, 526] width 127 height 30
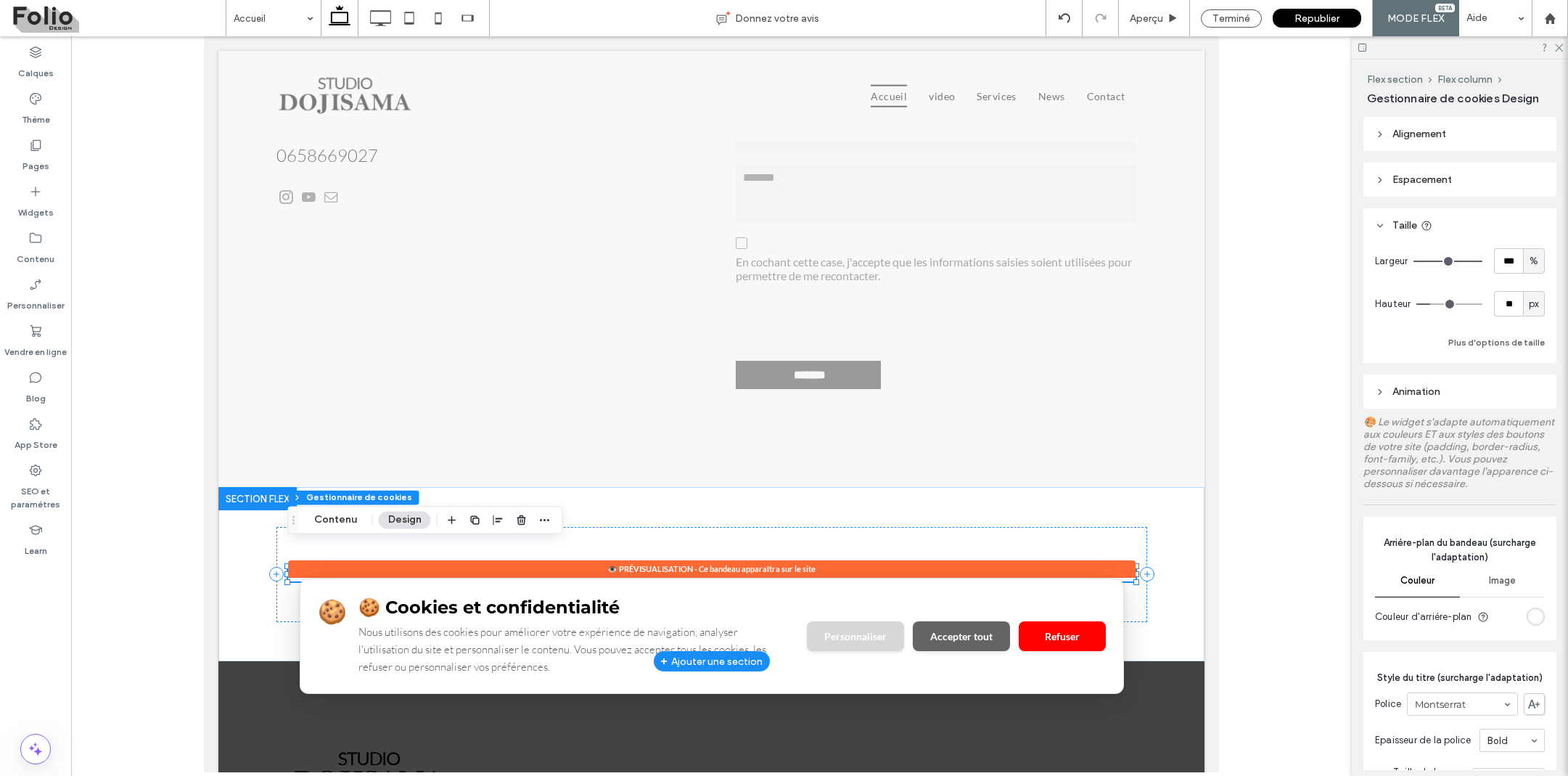
click at [658, 596] on h3 "🍪 Cookies et confidentialité" at bounding box center [573, 606] width 431 height 21
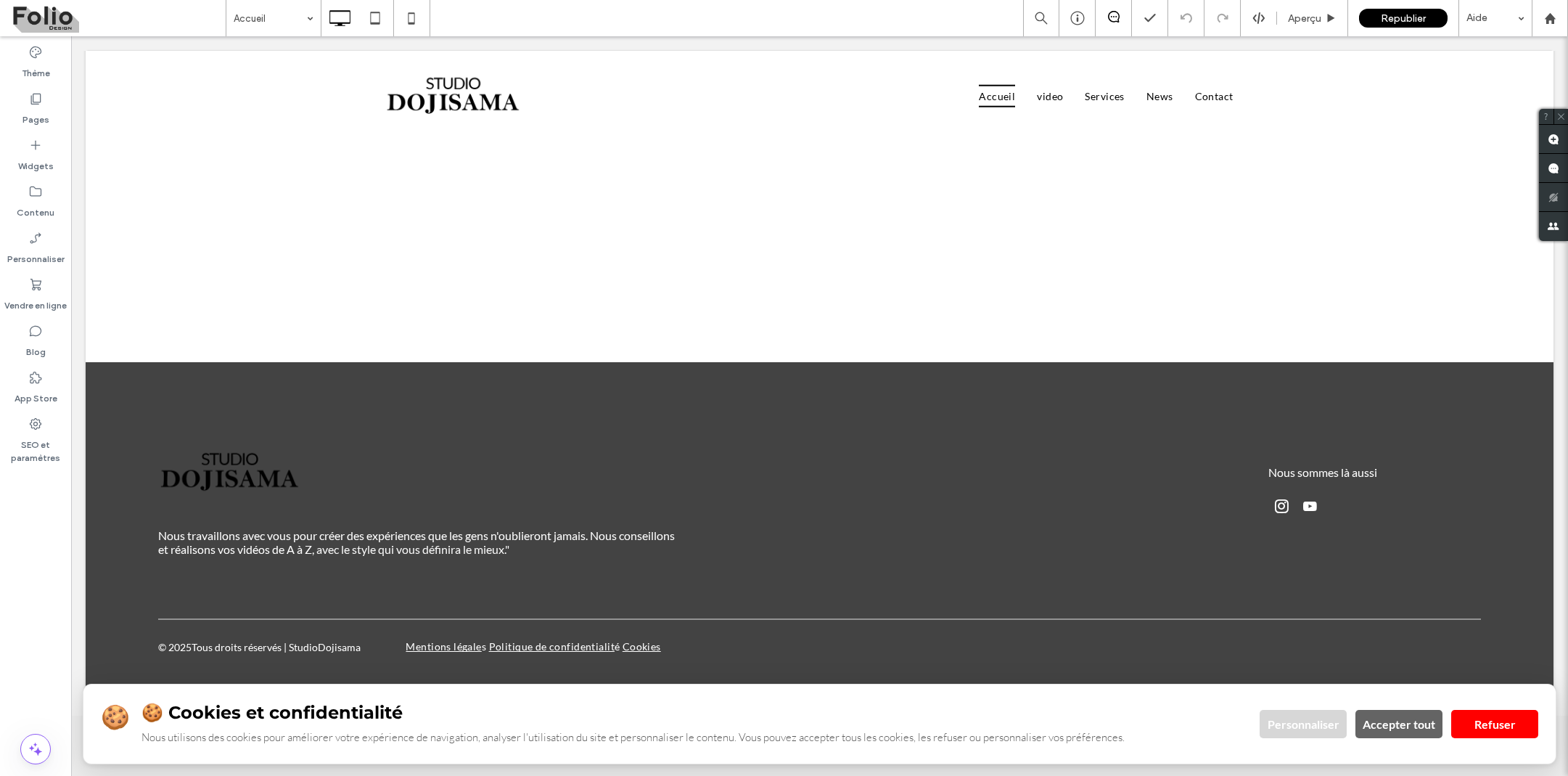
scroll to position [4599, 0]
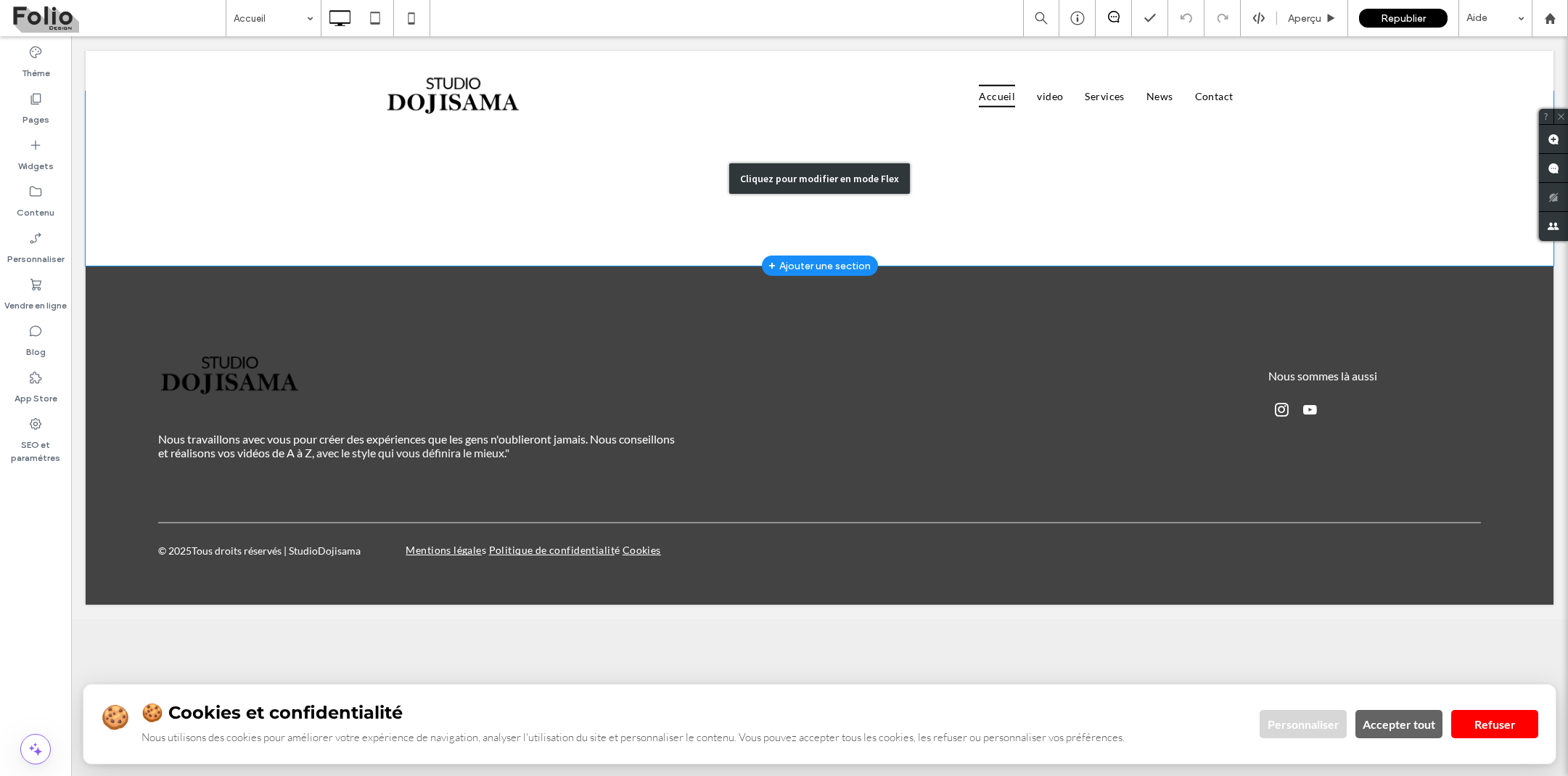
click at [1015, 190] on div "Cliquez pour modifier en mode Flex" at bounding box center [820, 179] width 1468 height 174
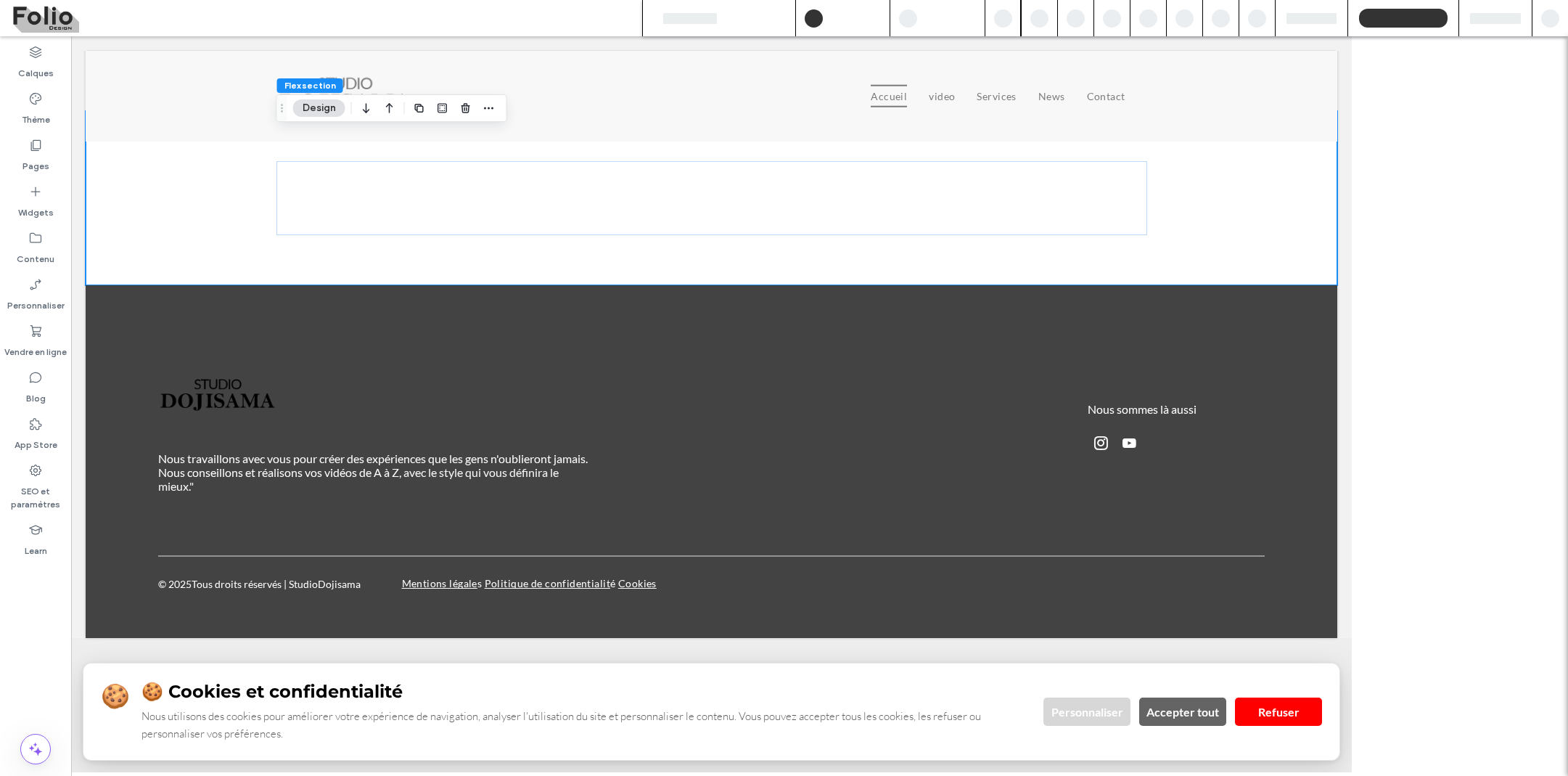
scroll to position [126, 0]
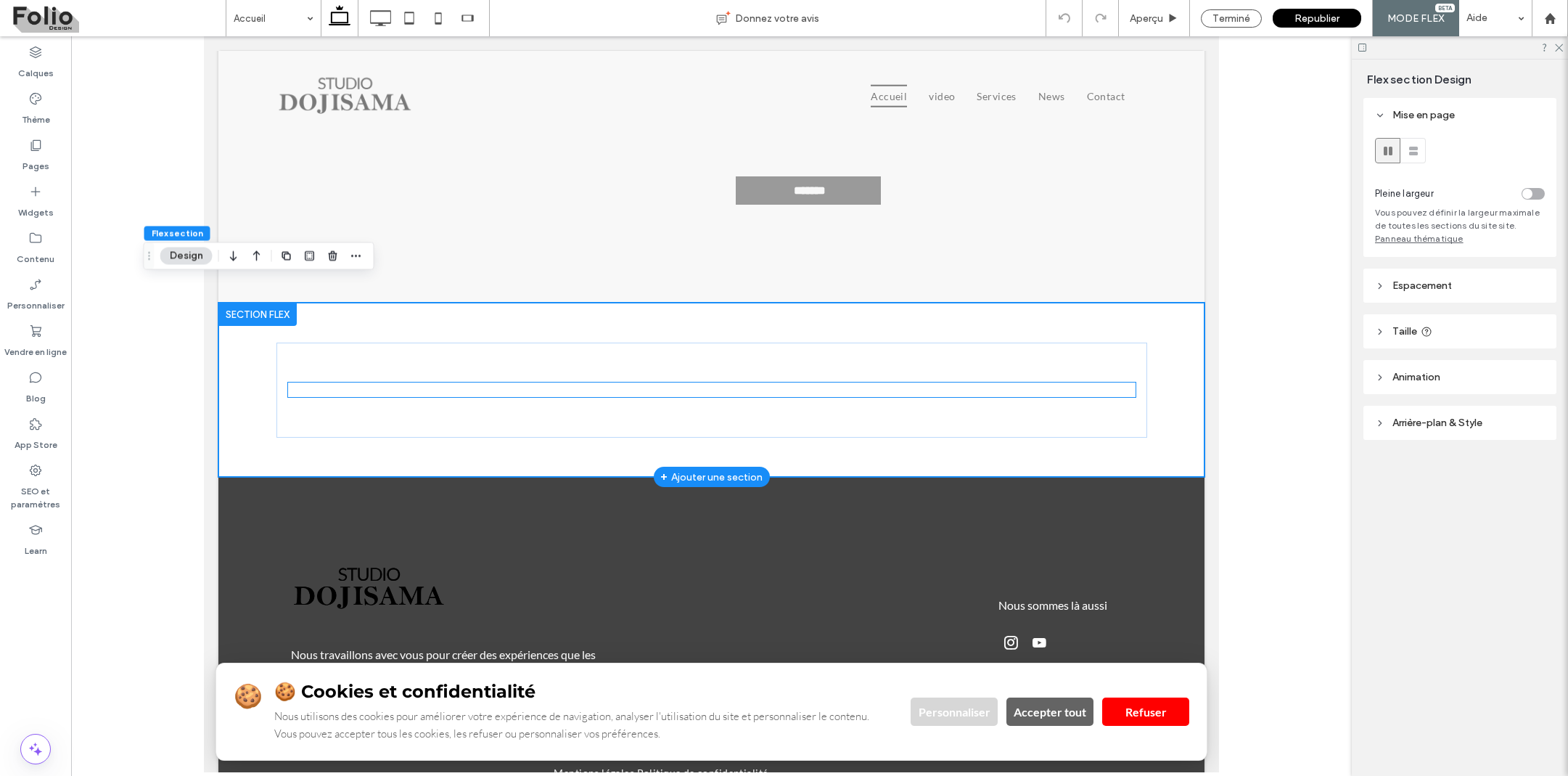
click at [787, 383] on div "🍪 🍪 Cookies et confidentialité Nous utilisons des cookies pour améliorer votre …" at bounding box center [711, 390] width 848 height 15
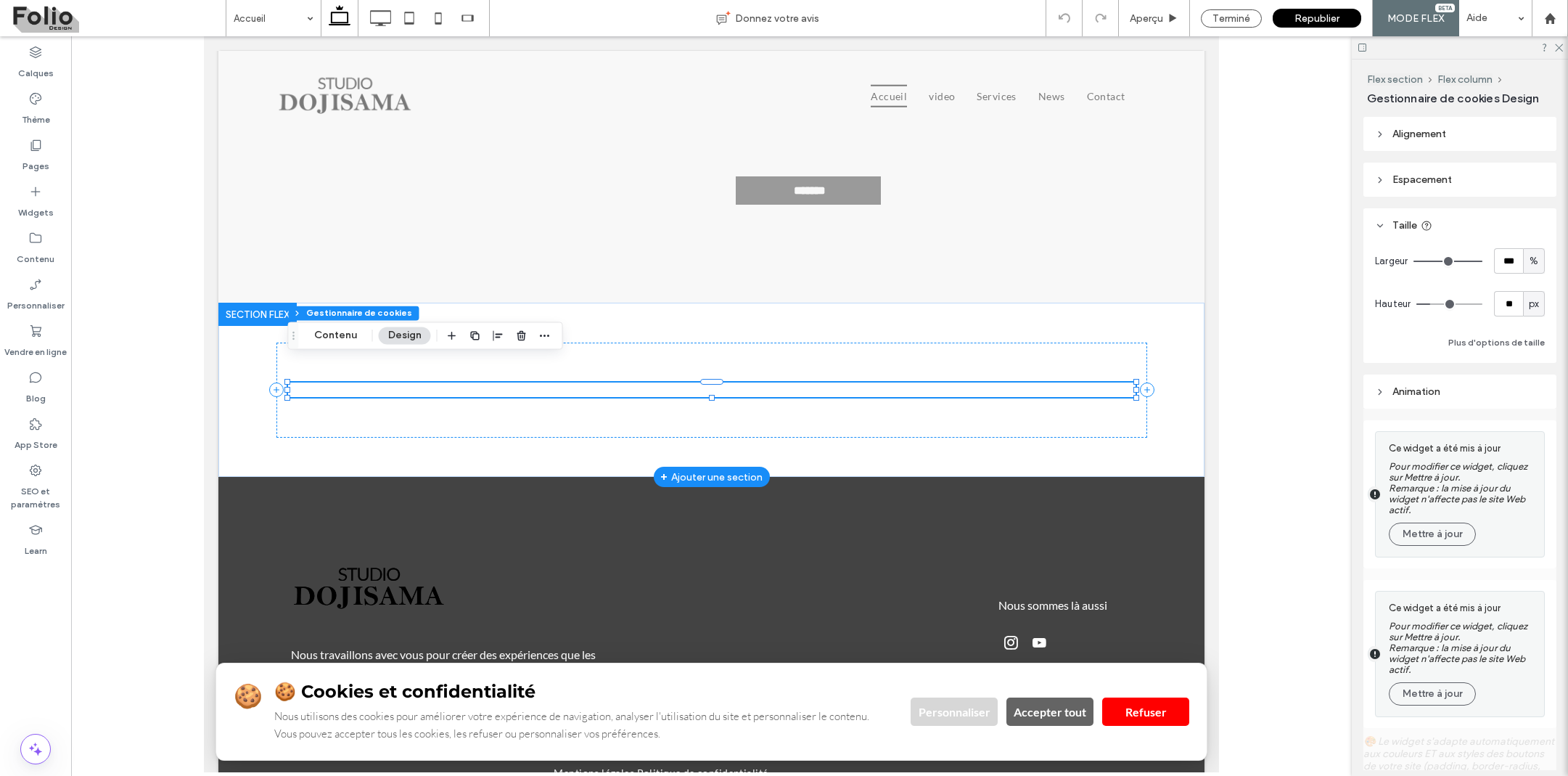
type input "**"
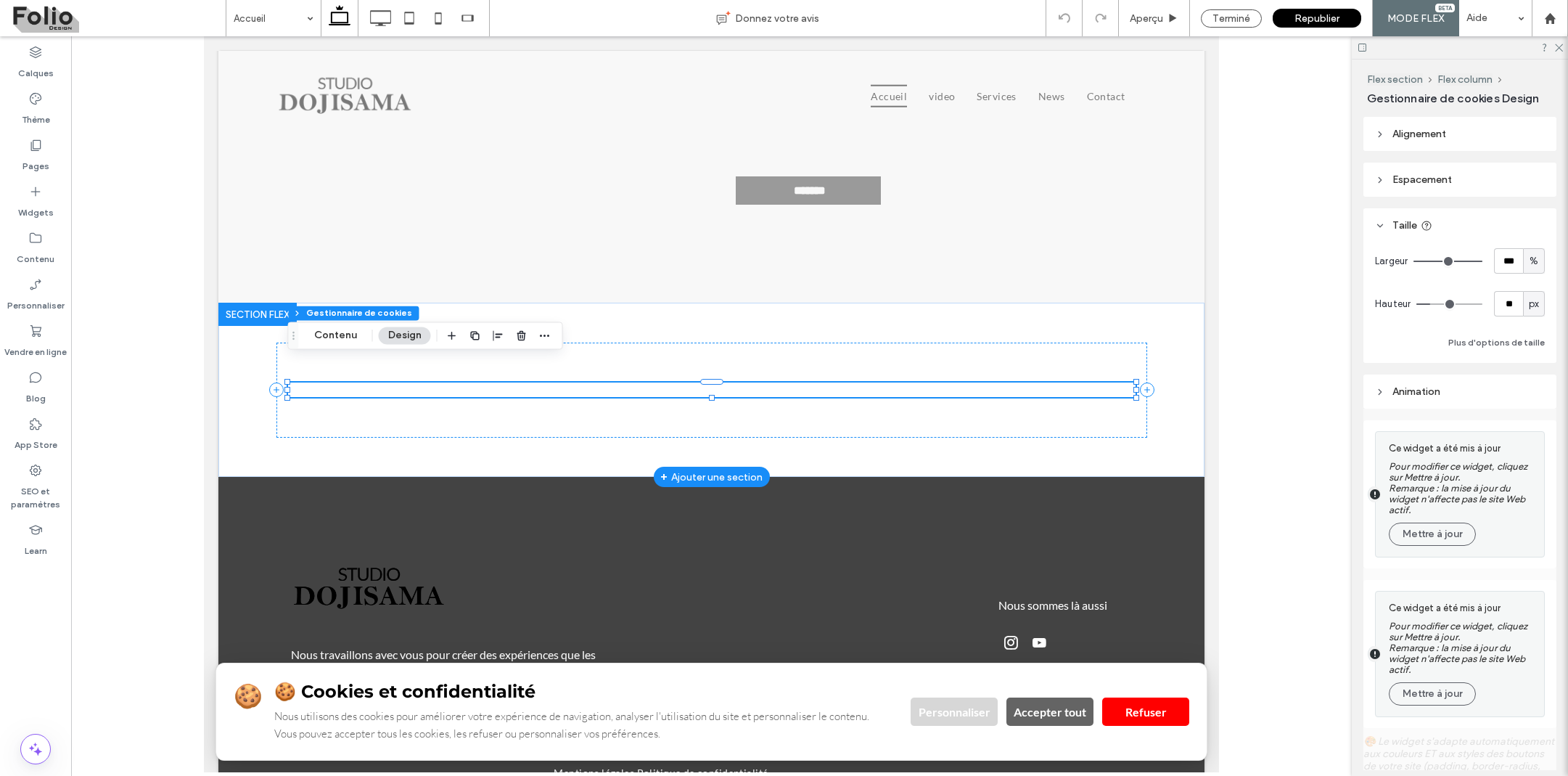
type input "**"
click at [352, 341] on button "Contenu" at bounding box center [336, 336] width 62 height 18
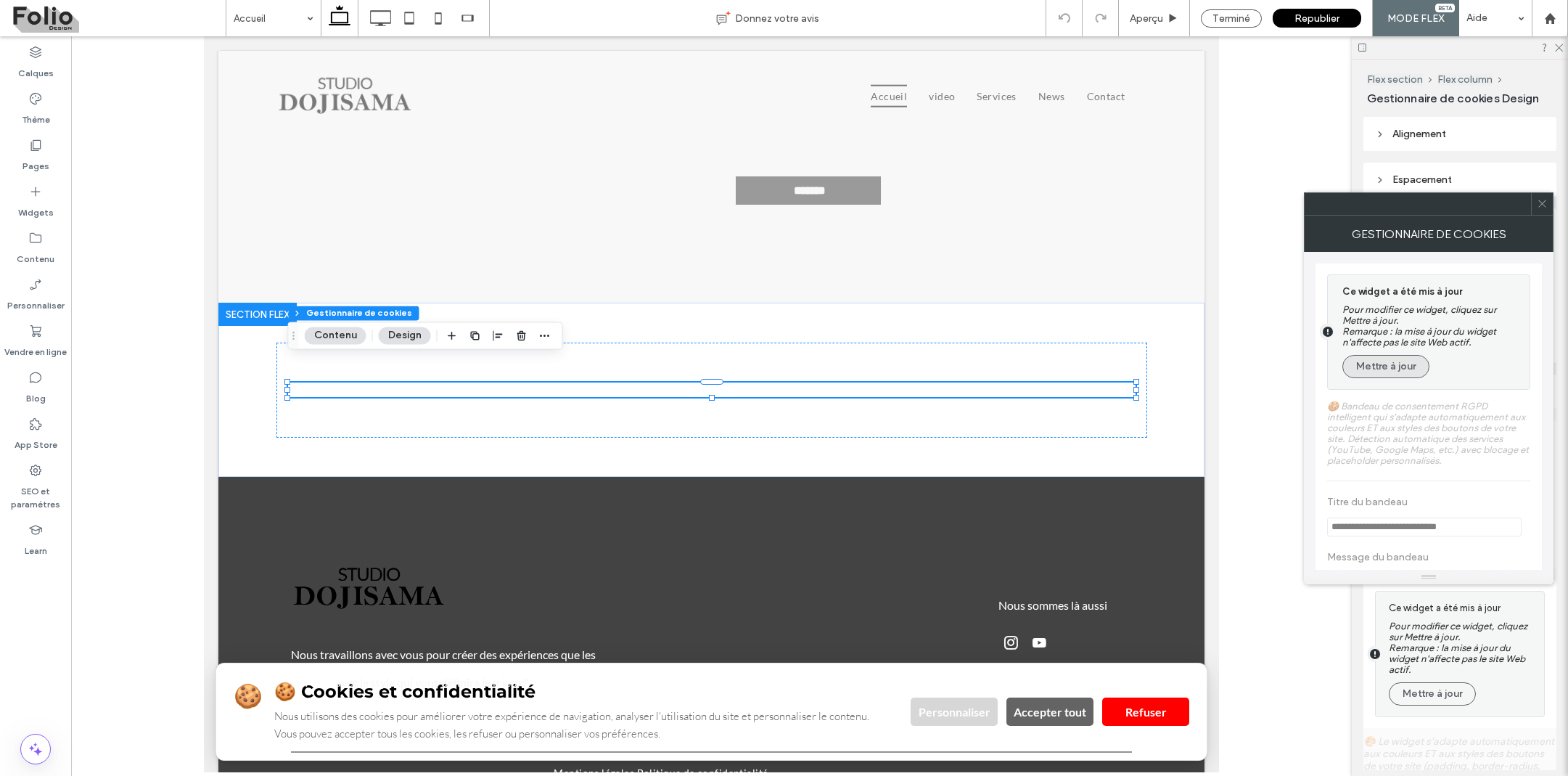
click at [1383, 366] on button "Mettre à jour" at bounding box center [1385, 367] width 87 height 24
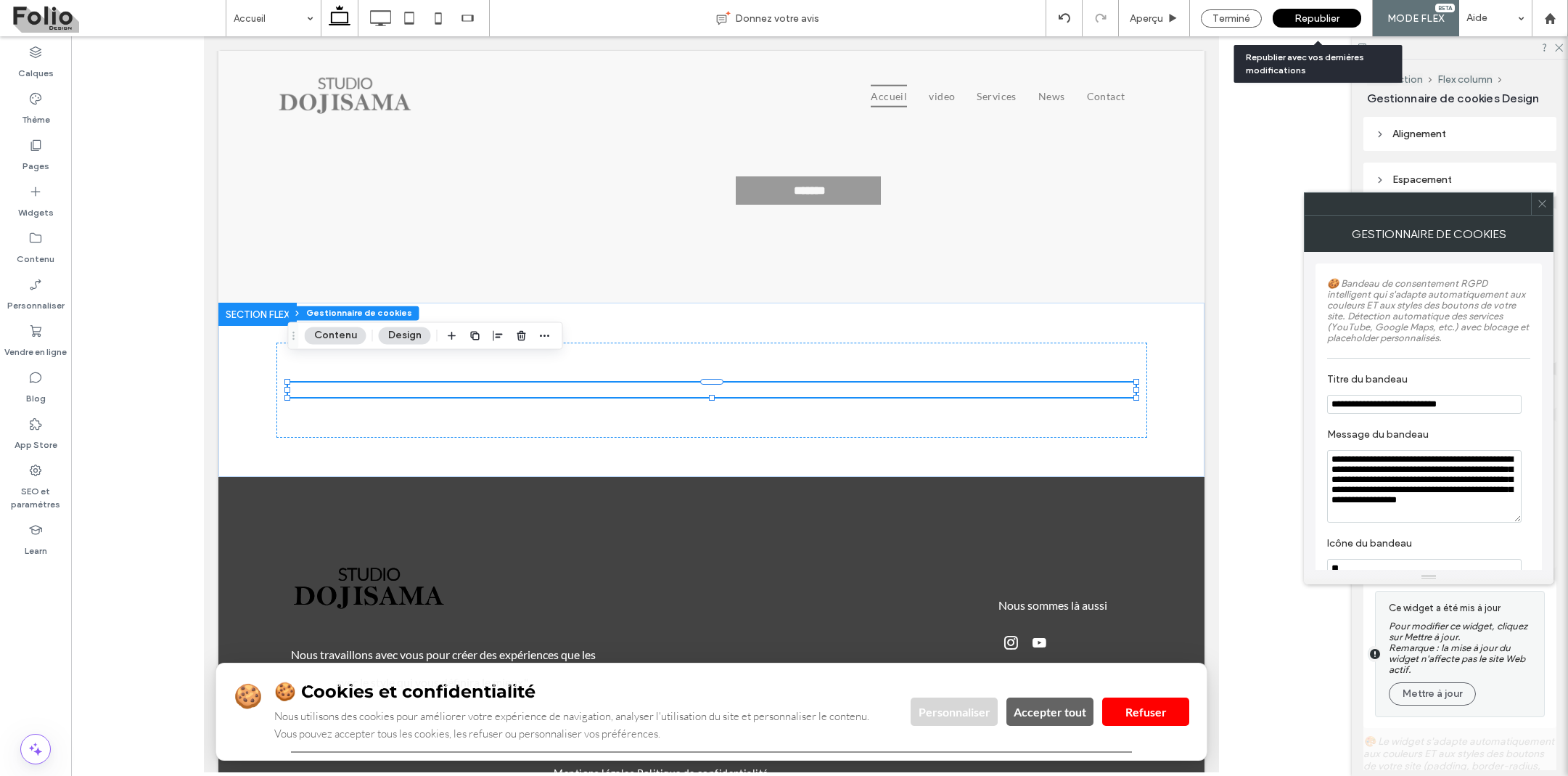
click at [1301, 18] on span "Republier" at bounding box center [1317, 19] width 45 height 13
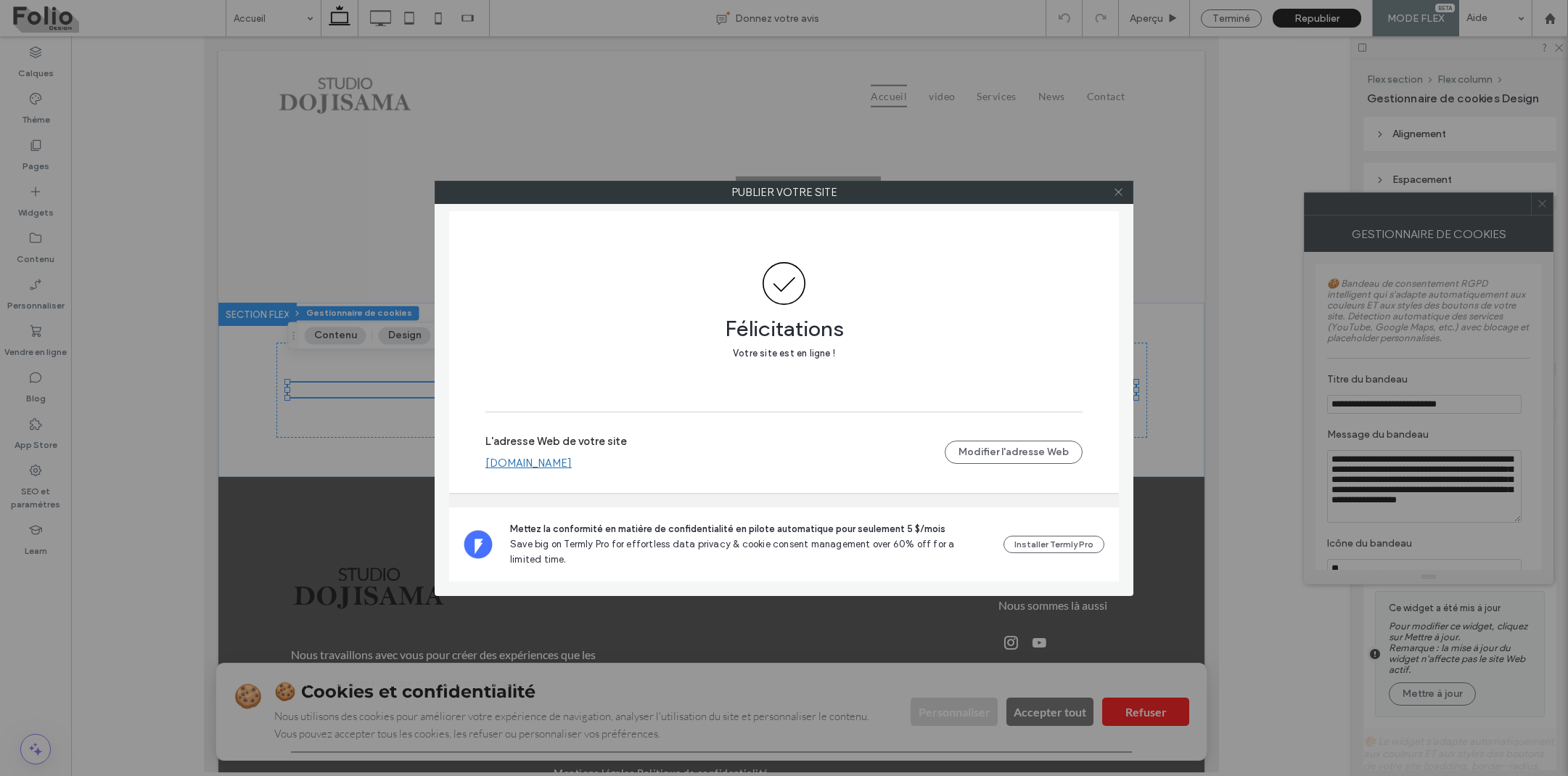
click at [1114, 191] on icon at bounding box center [1118, 192] width 11 height 11
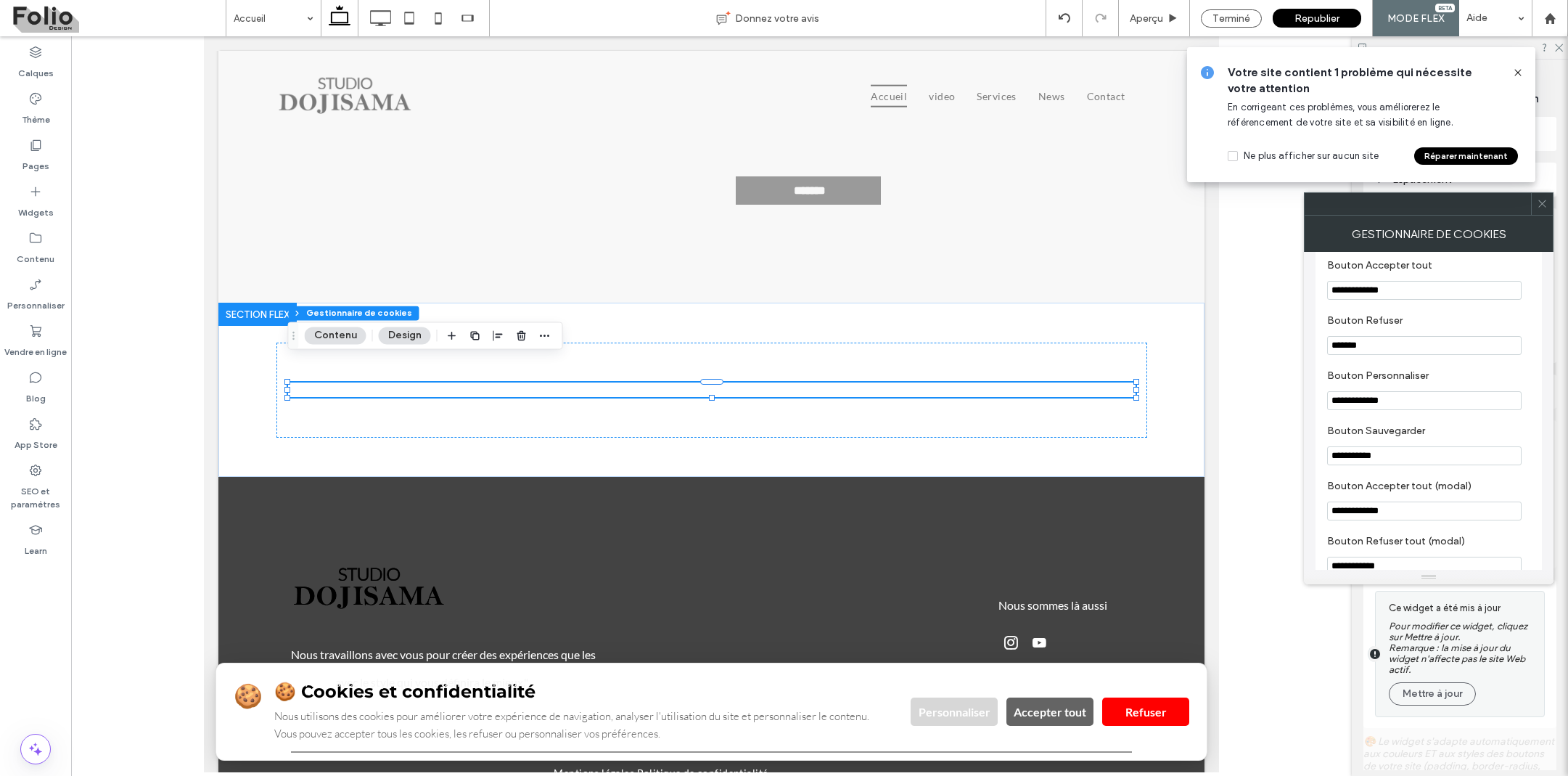
scroll to position [422, 0]
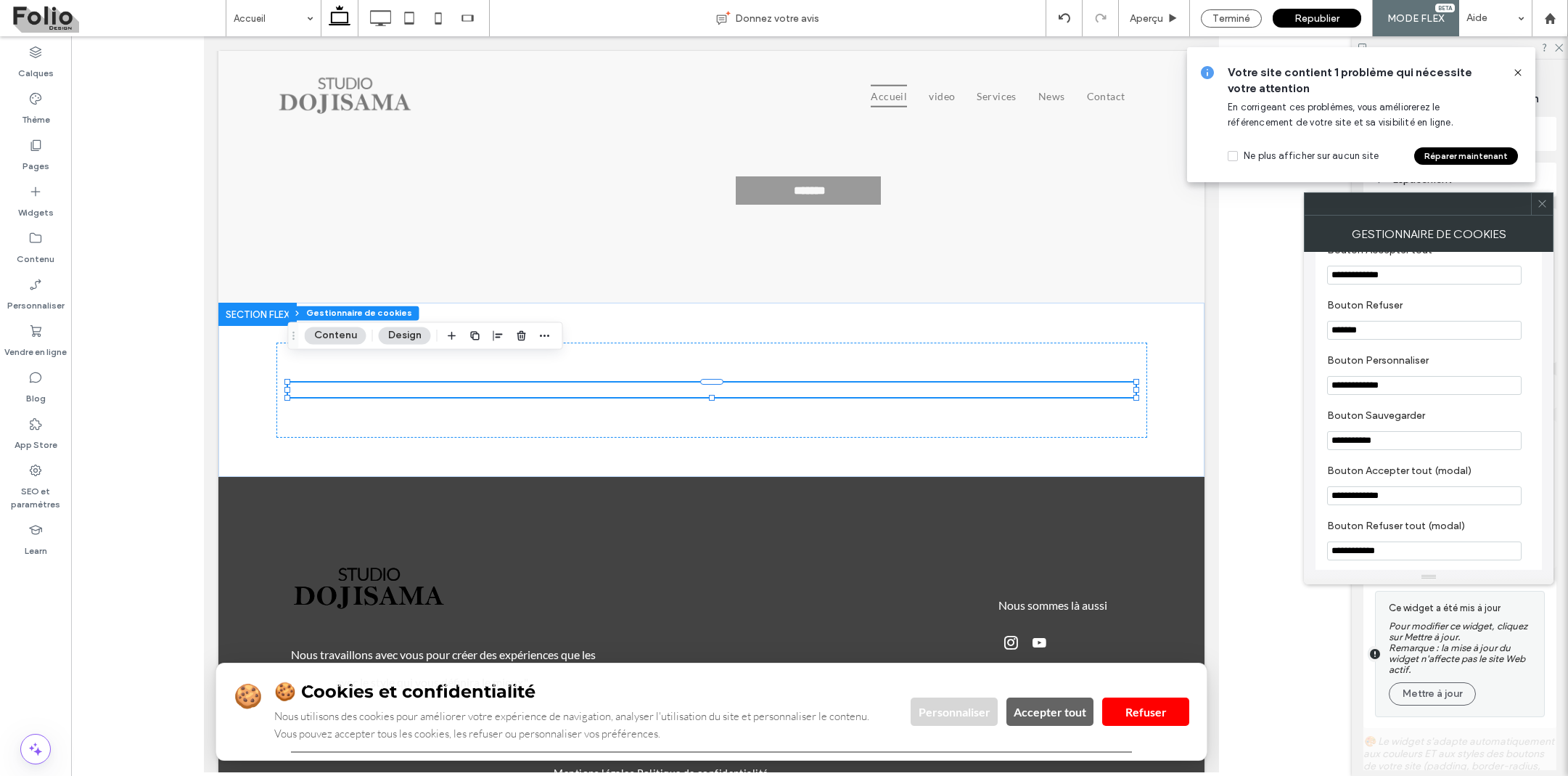
click at [1544, 201] on icon at bounding box center [1541, 203] width 11 height 11
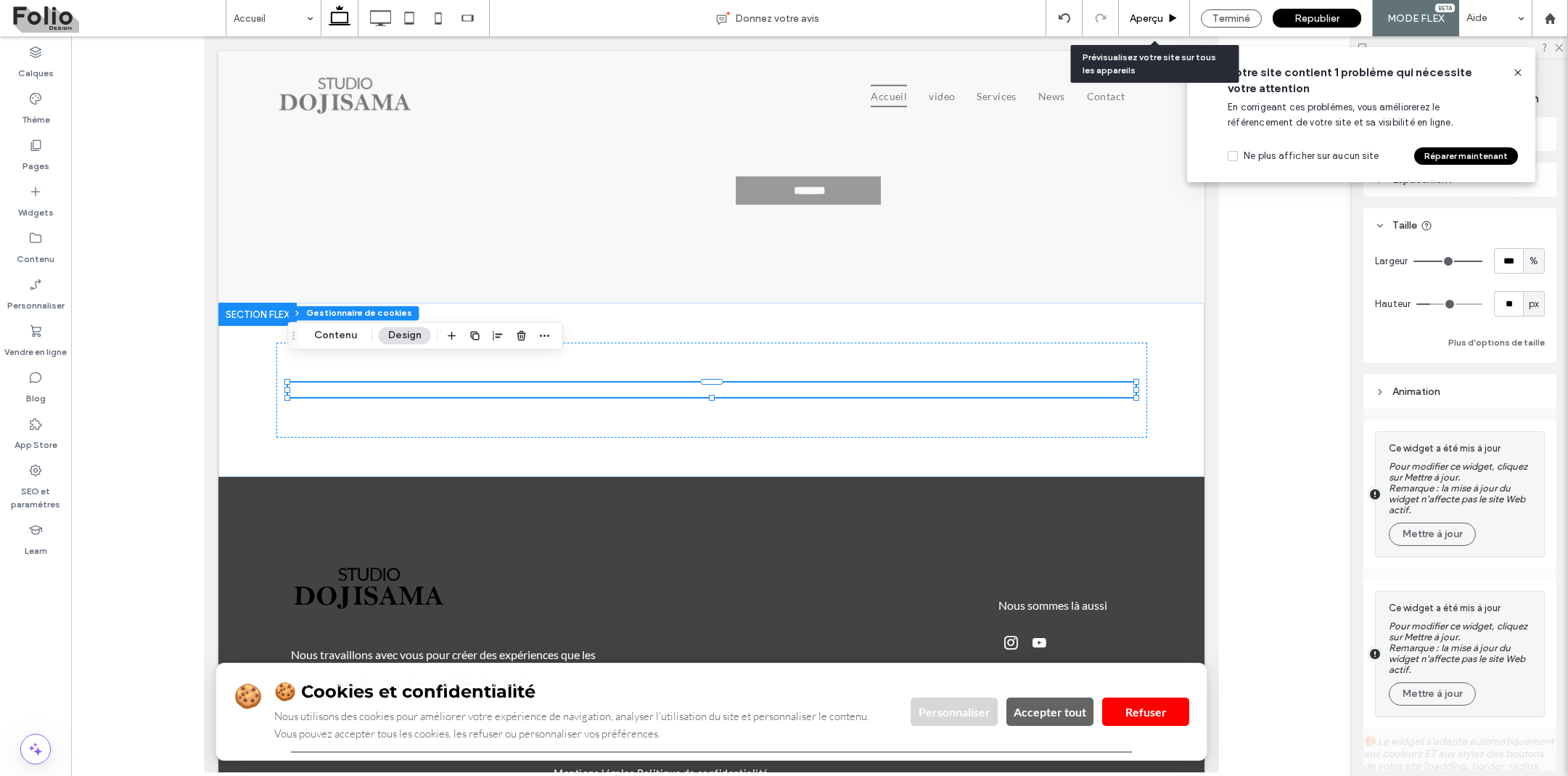
click at [1153, 13] on span "Aperçu" at bounding box center [1147, 19] width 34 height 13
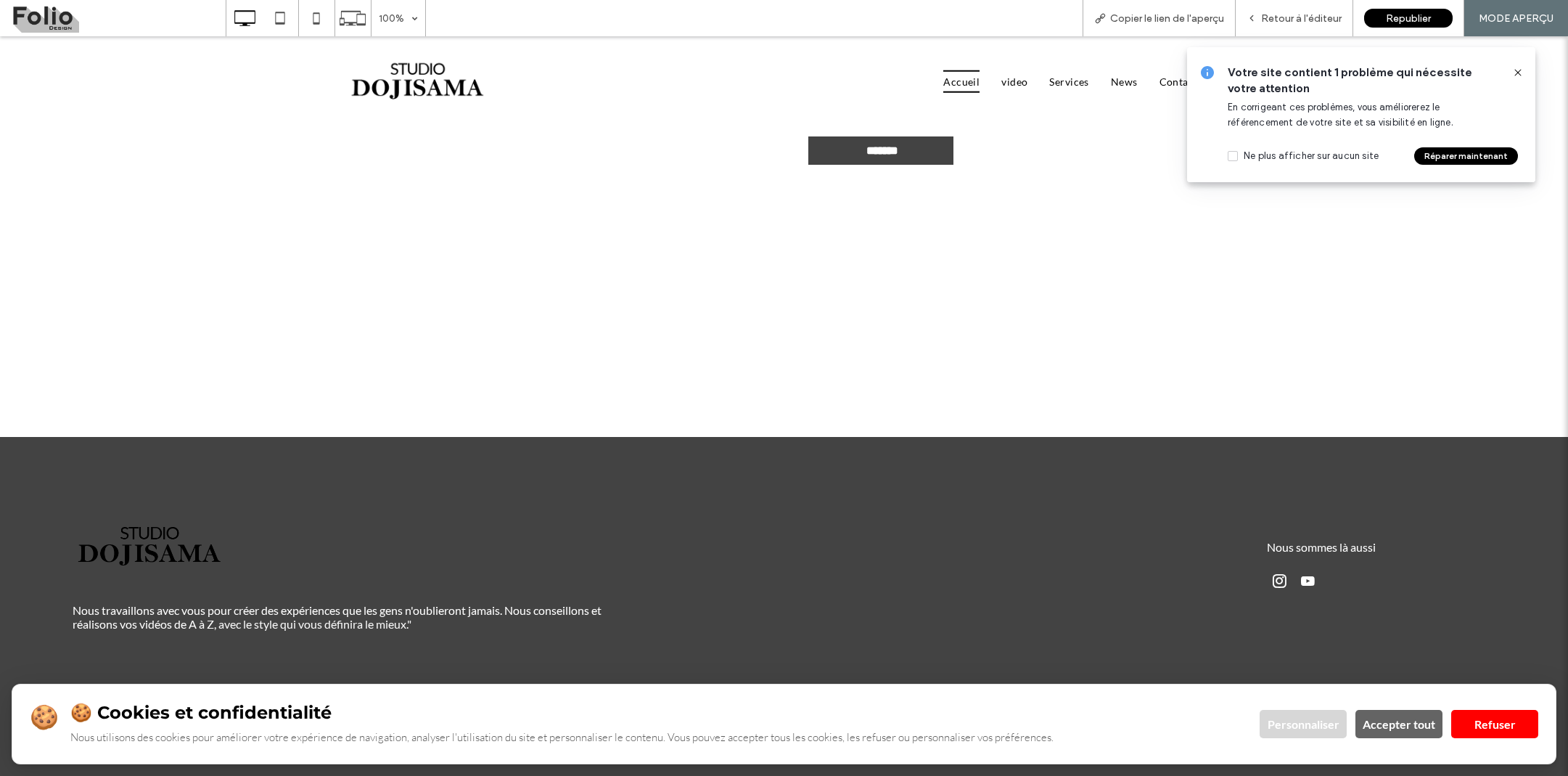
scroll to position [4415, 0]
click at [1308, 21] on span "Retour à l'éditeur" at bounding box center [1302, 19] width 81 height 13
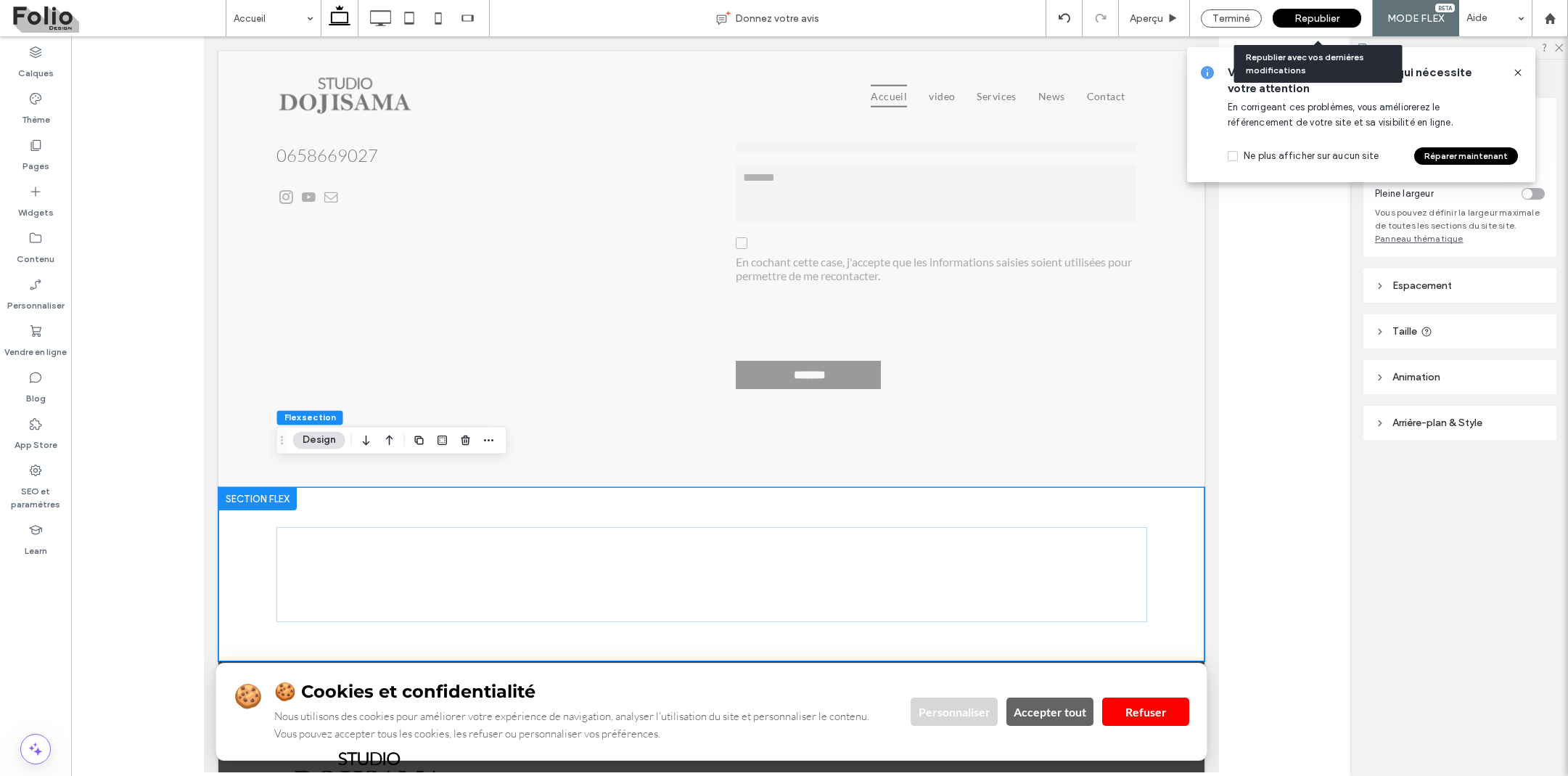
click at [1314, 21] on span "Republier" at bounding box center [1317, 19] width 45 height 13
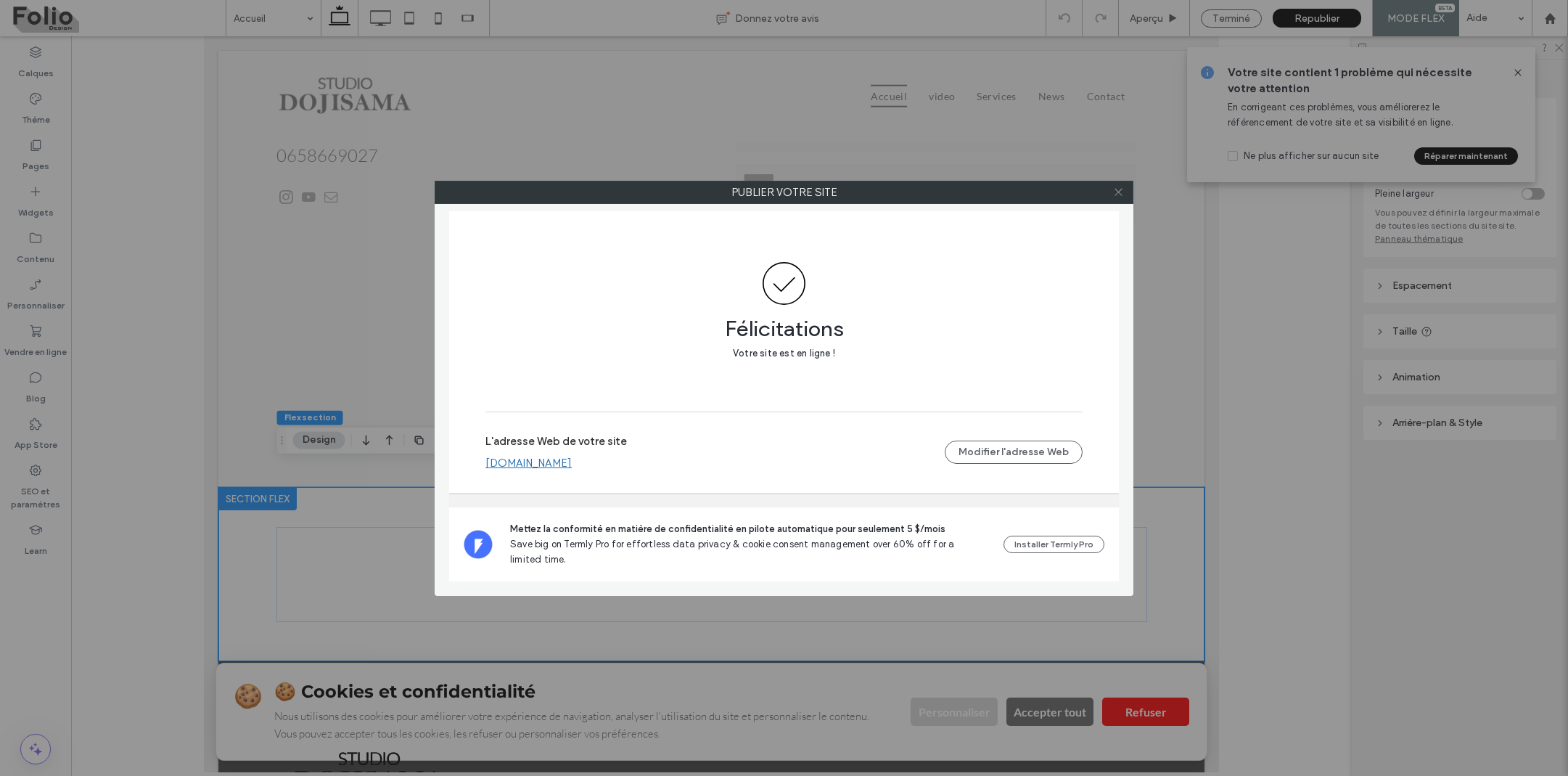
click at [1119, 189] on icon at bounding box center [1118, 192] width 11 height 11
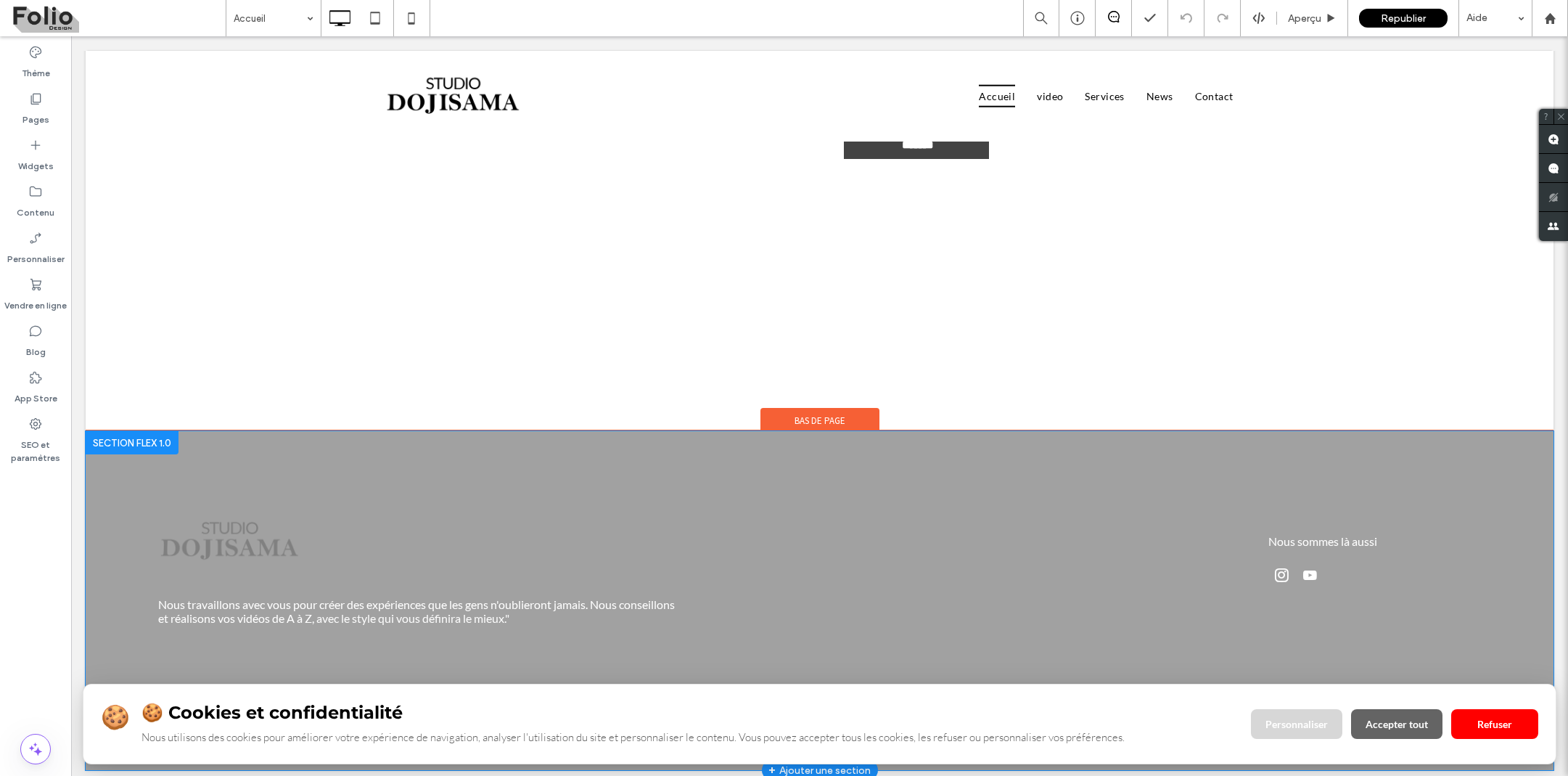
scroll to position [4411, 0]
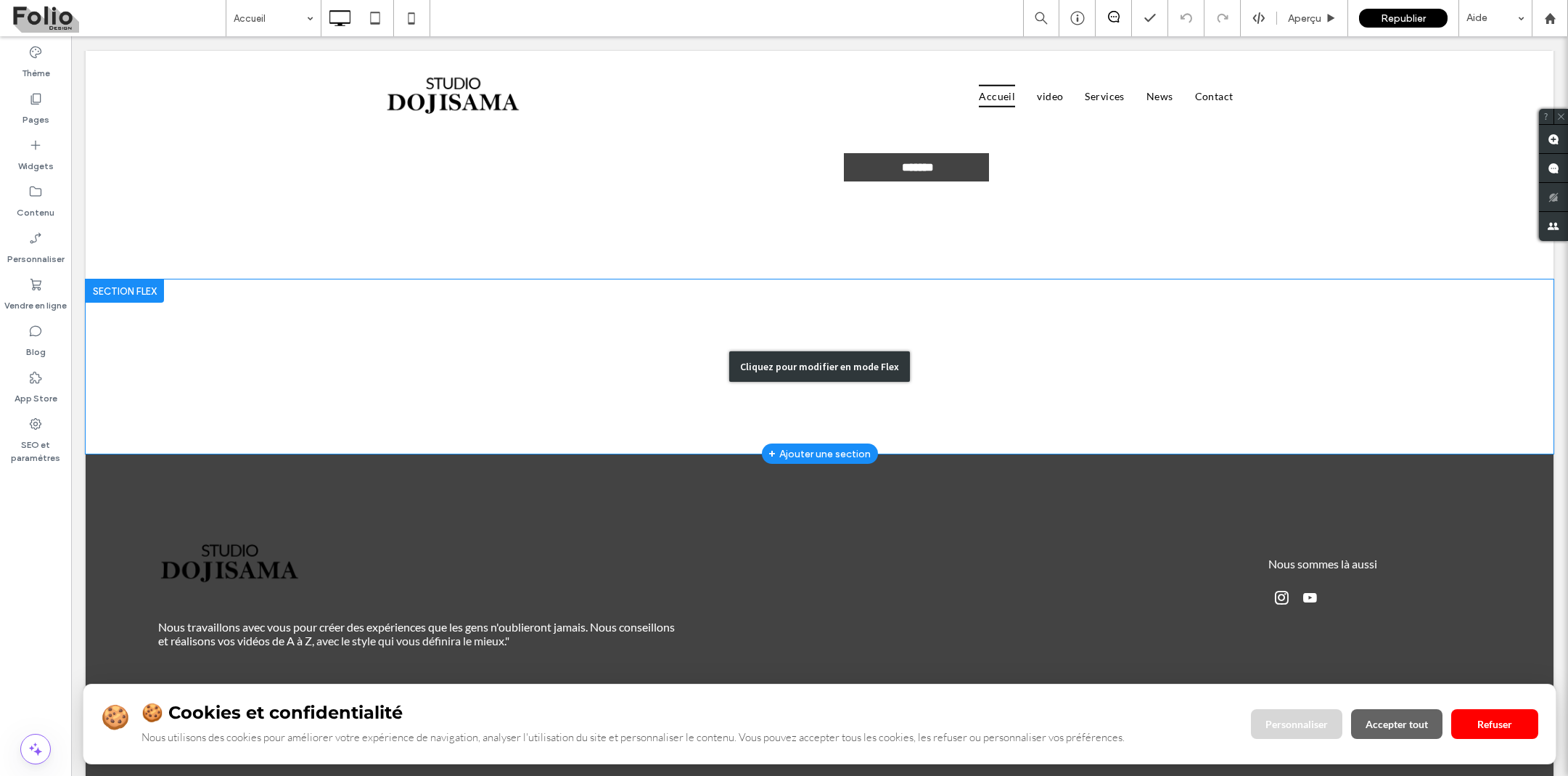
click at [916, 338] on div "Cliquez pour modifier en mode Flex" at bounding box center [820, 366] width 1468 height 174
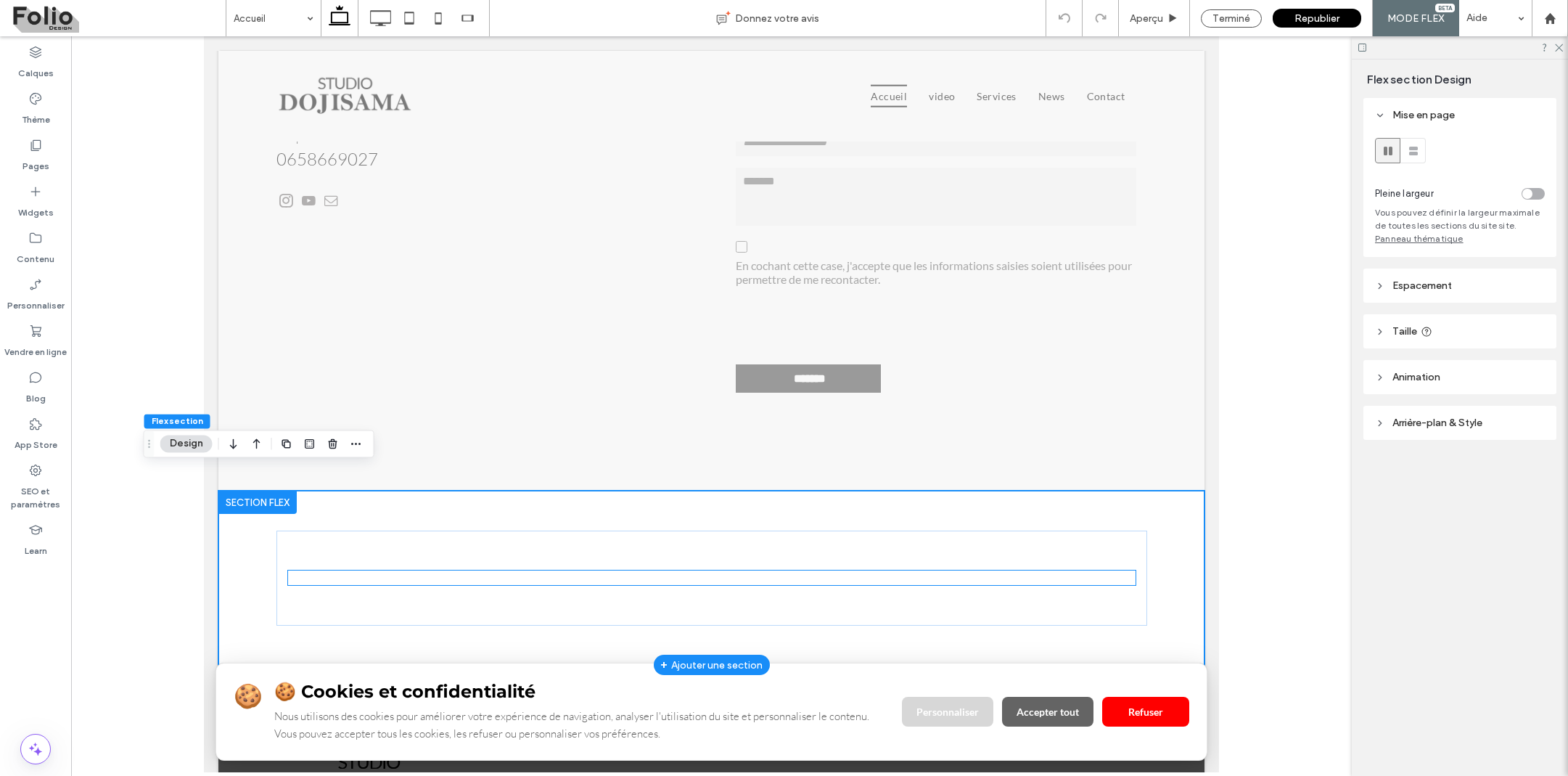
click at [780, 571] on div "🍪 🍪 Cookies et confidentialité Nous utilisons des cookies pour améliorer votre …" at bounding box center [711, 578] width 848 height 15
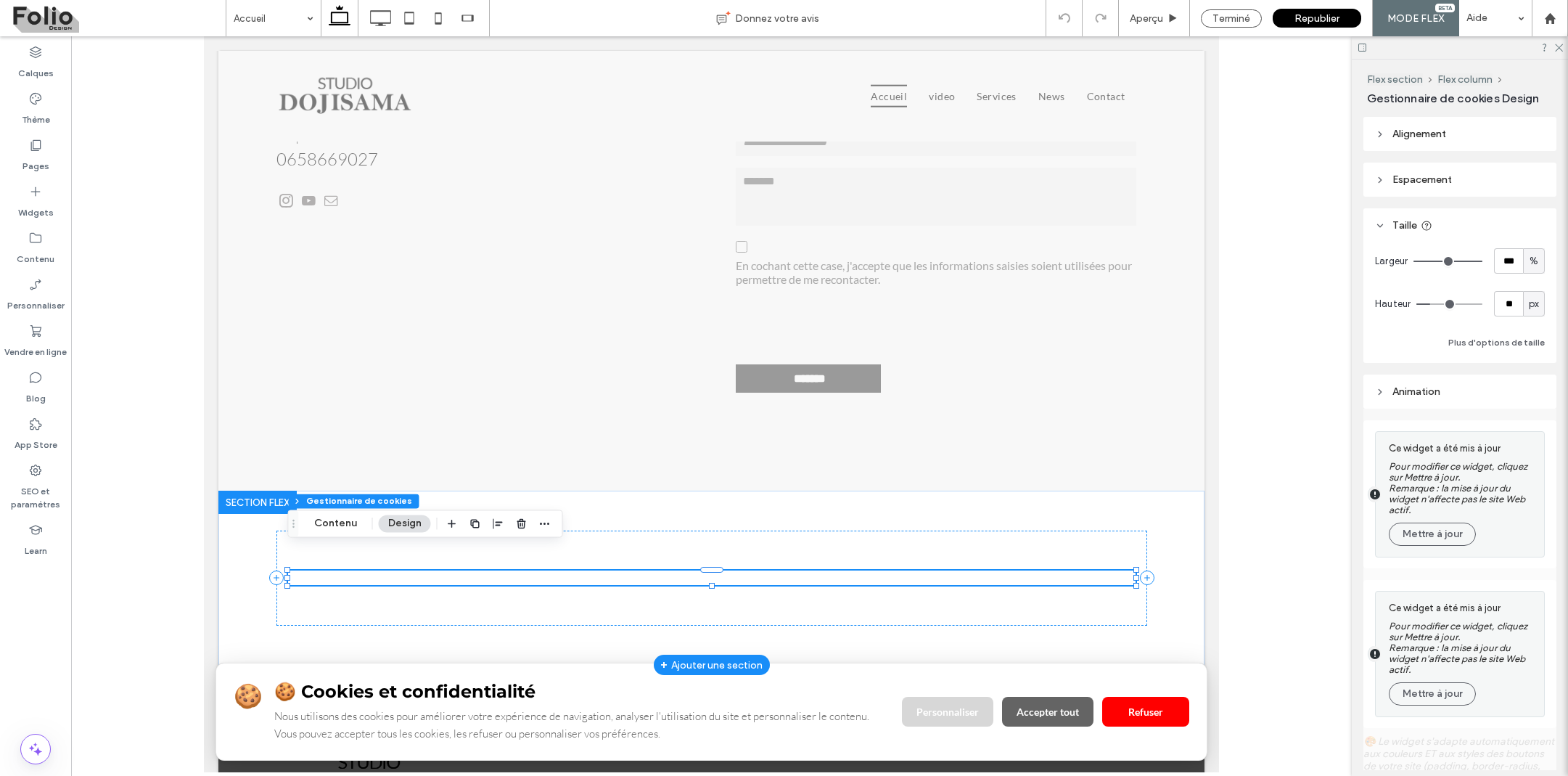
type input "**"
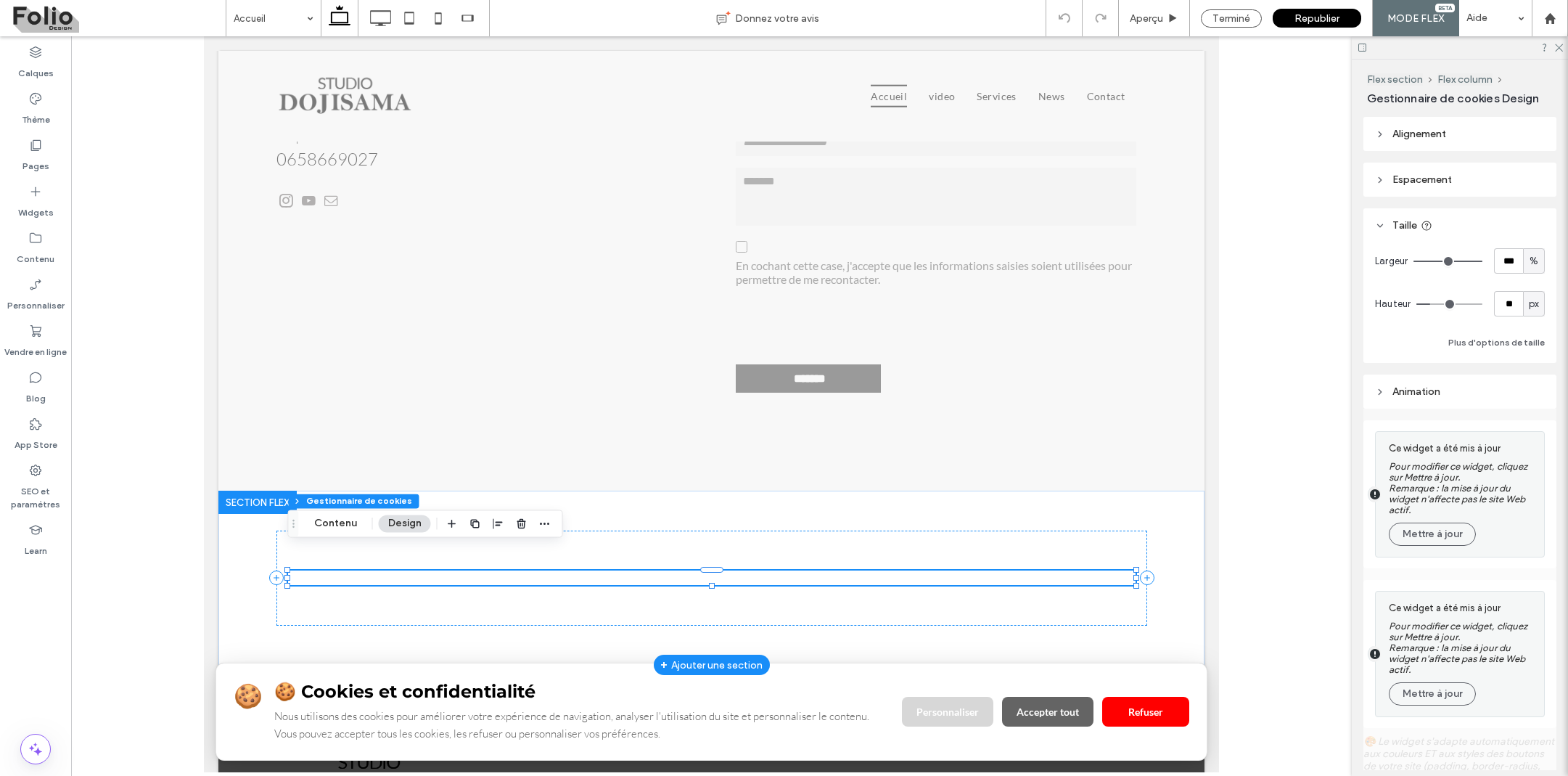
type input "**"
click at [1426, 546] on div "Ce widget a été mis à jour Pour modifier ce widget, cliquez sur Mettre à jour. …" at bounding box center [1462, 495] width 148 height 111
click at [1424, 538] on button "Mettre à jour" at bounding box center [1432, 534] width 87 height 24
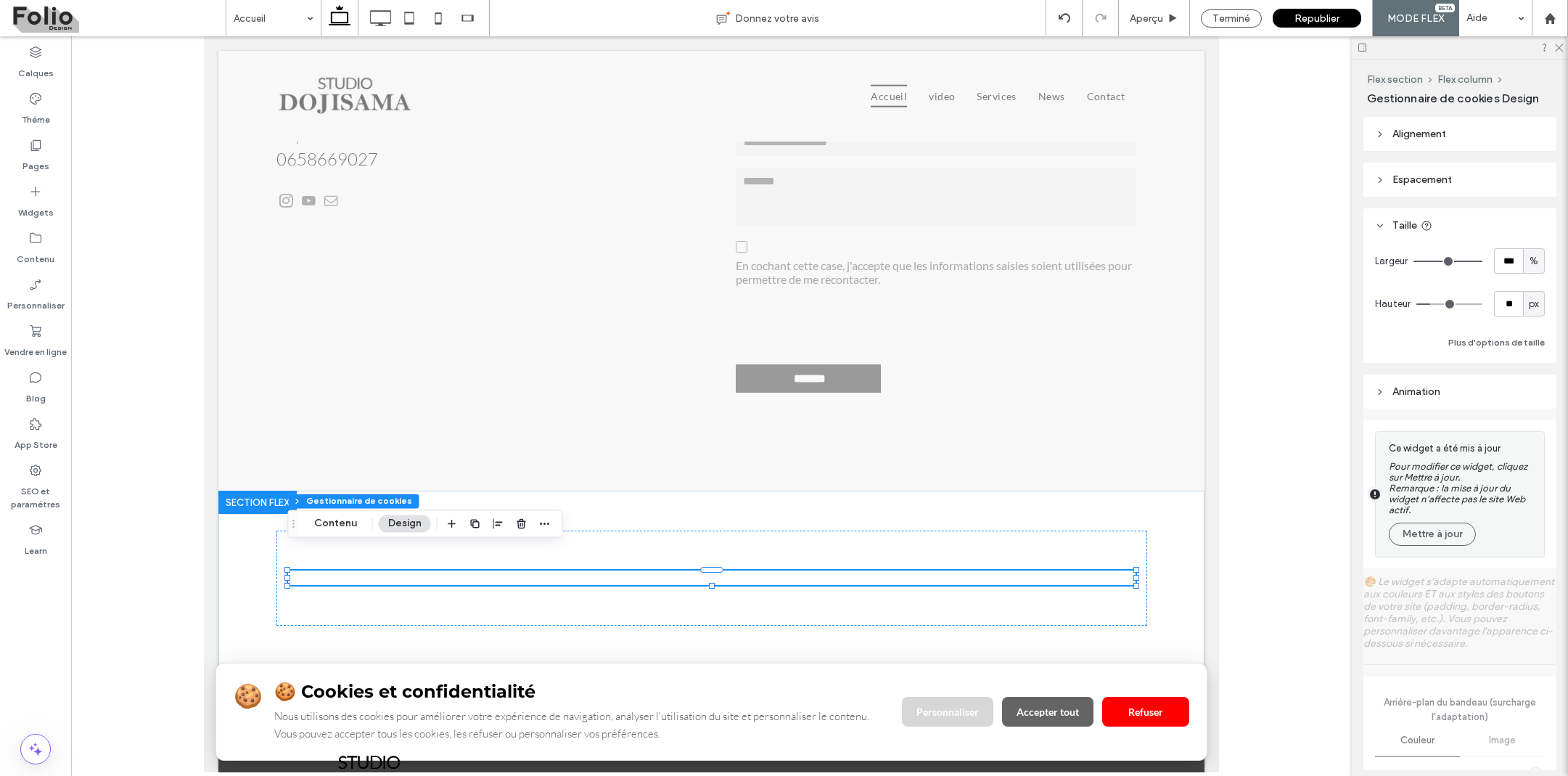
click at [1424, 538] on button "Mettre à jour" at bounding box center [1432, 534] width 87 height 24
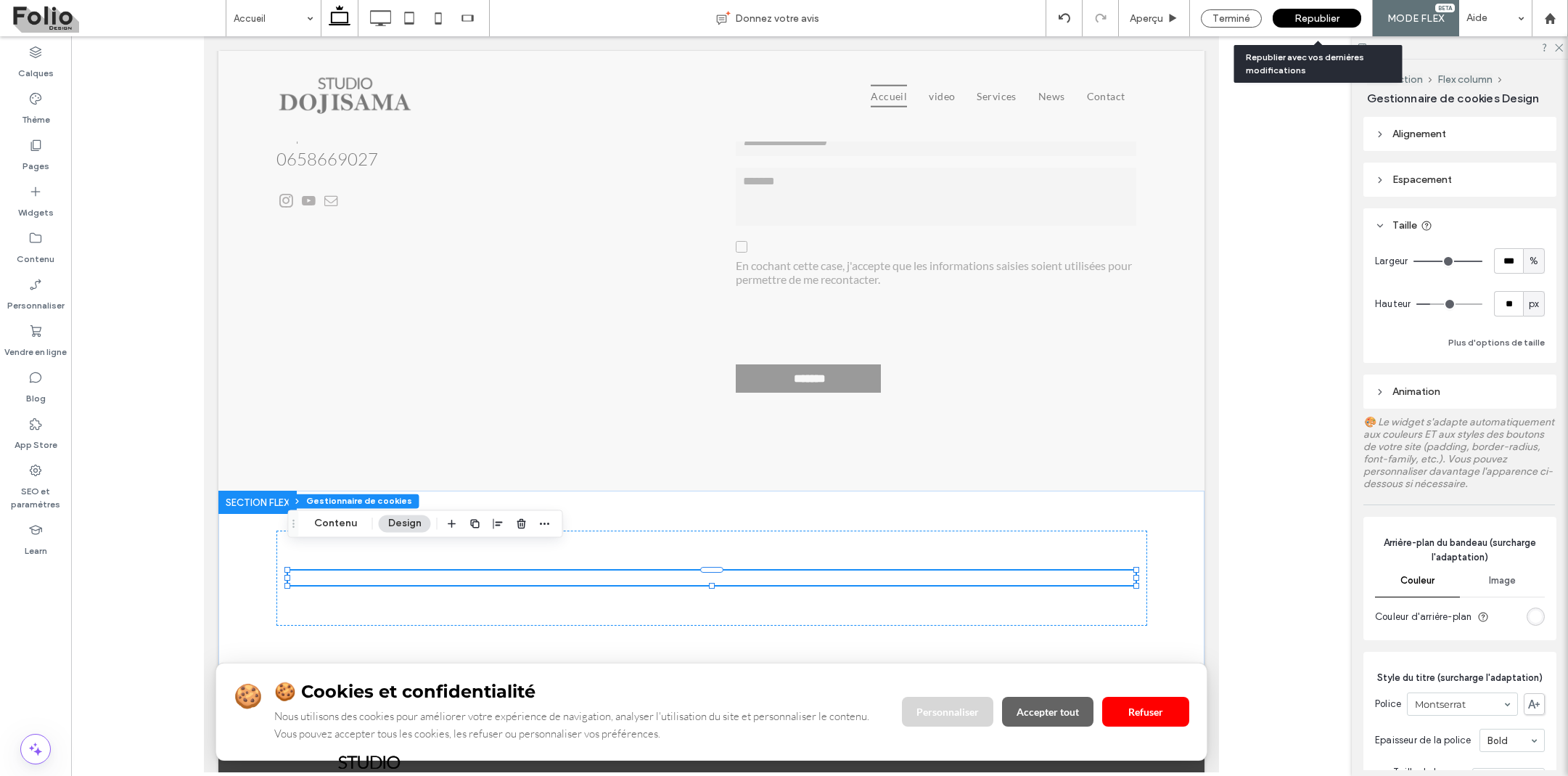
click at [1327, 18] on span "Republier" at bounding box center [1317, 19] width 45 height 13
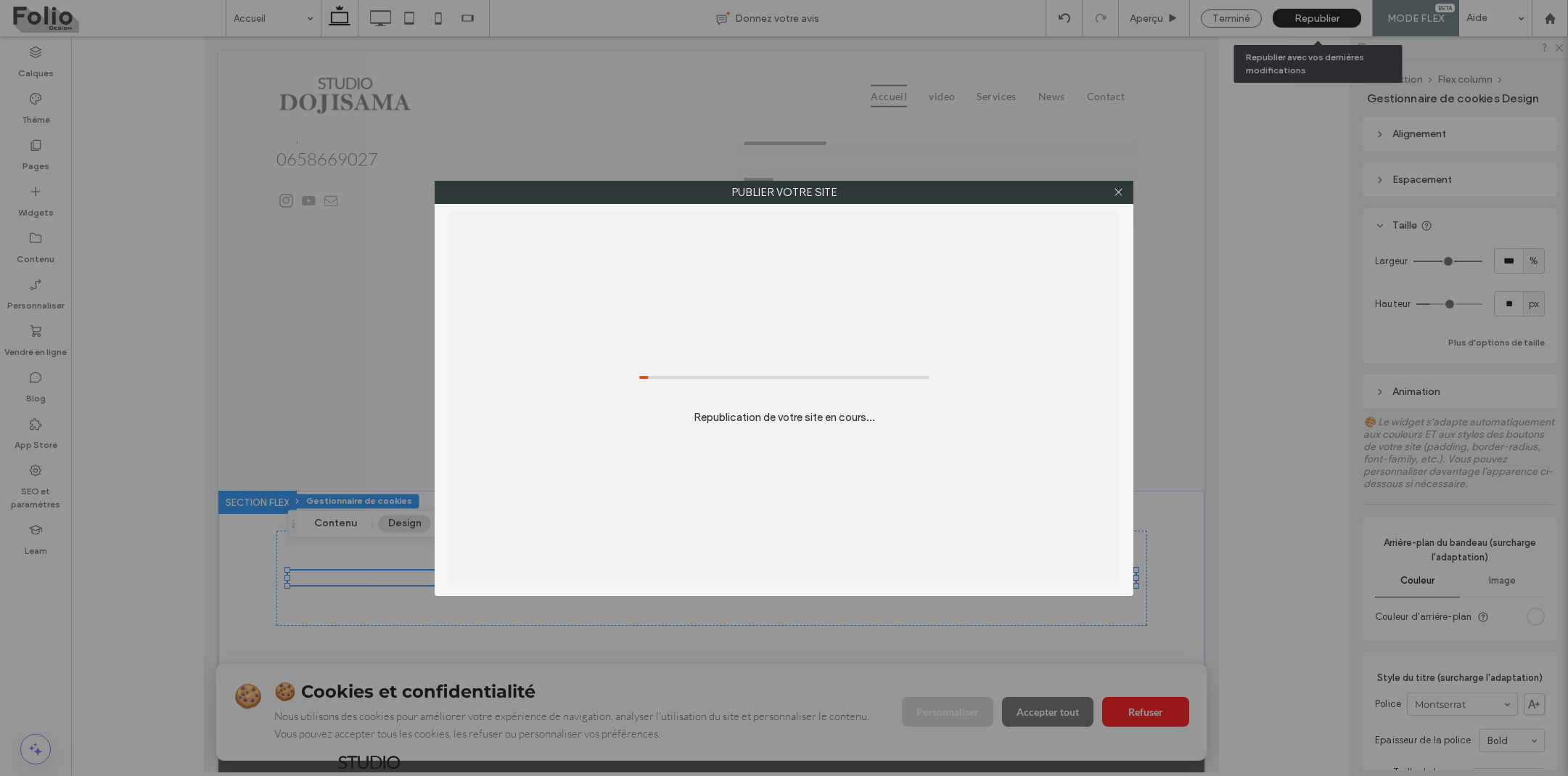
scroll to position [0, 0]
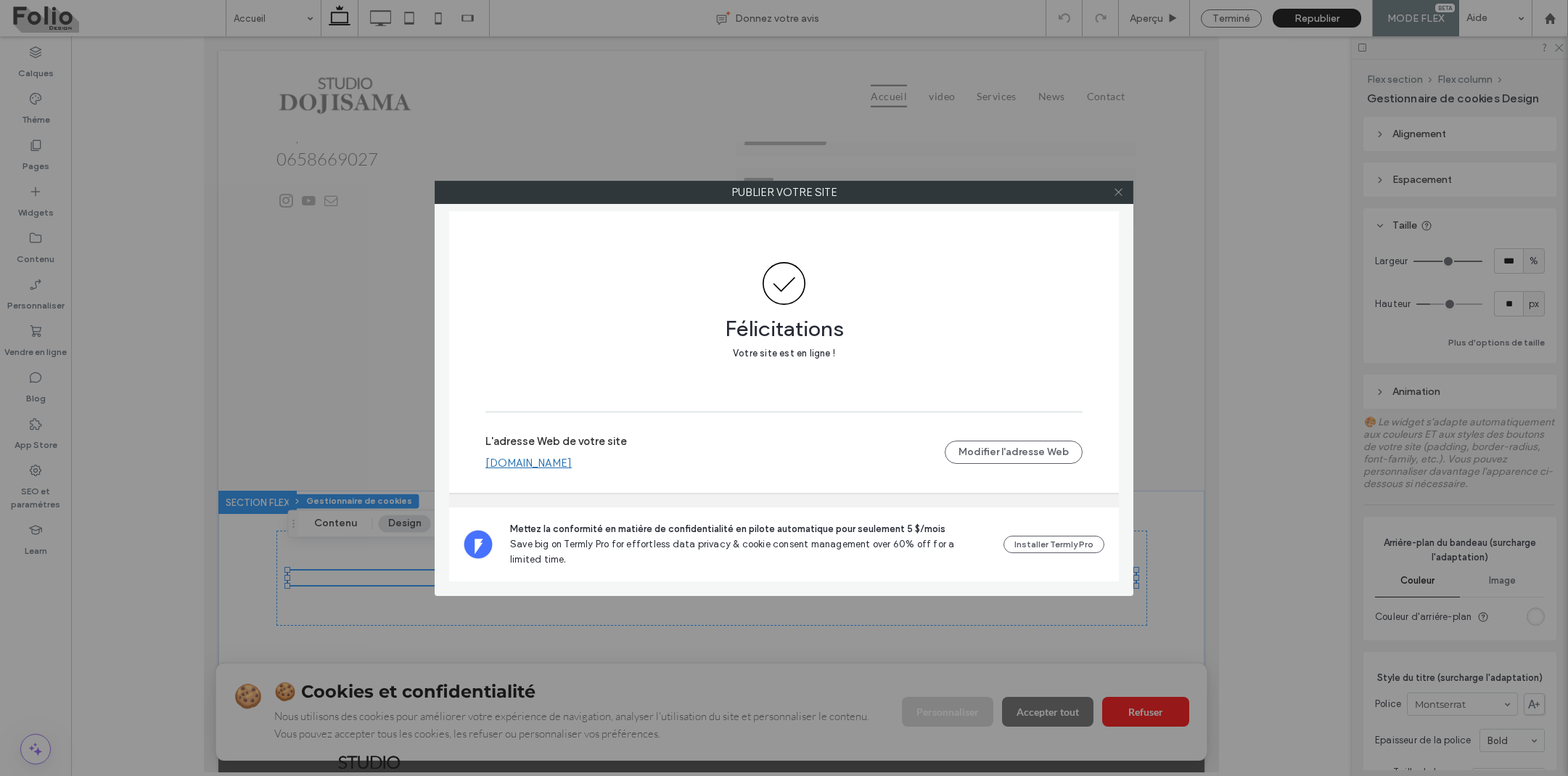
click at [1121, 194] on icon at bounding box center [1118, 192] width 11 height 11
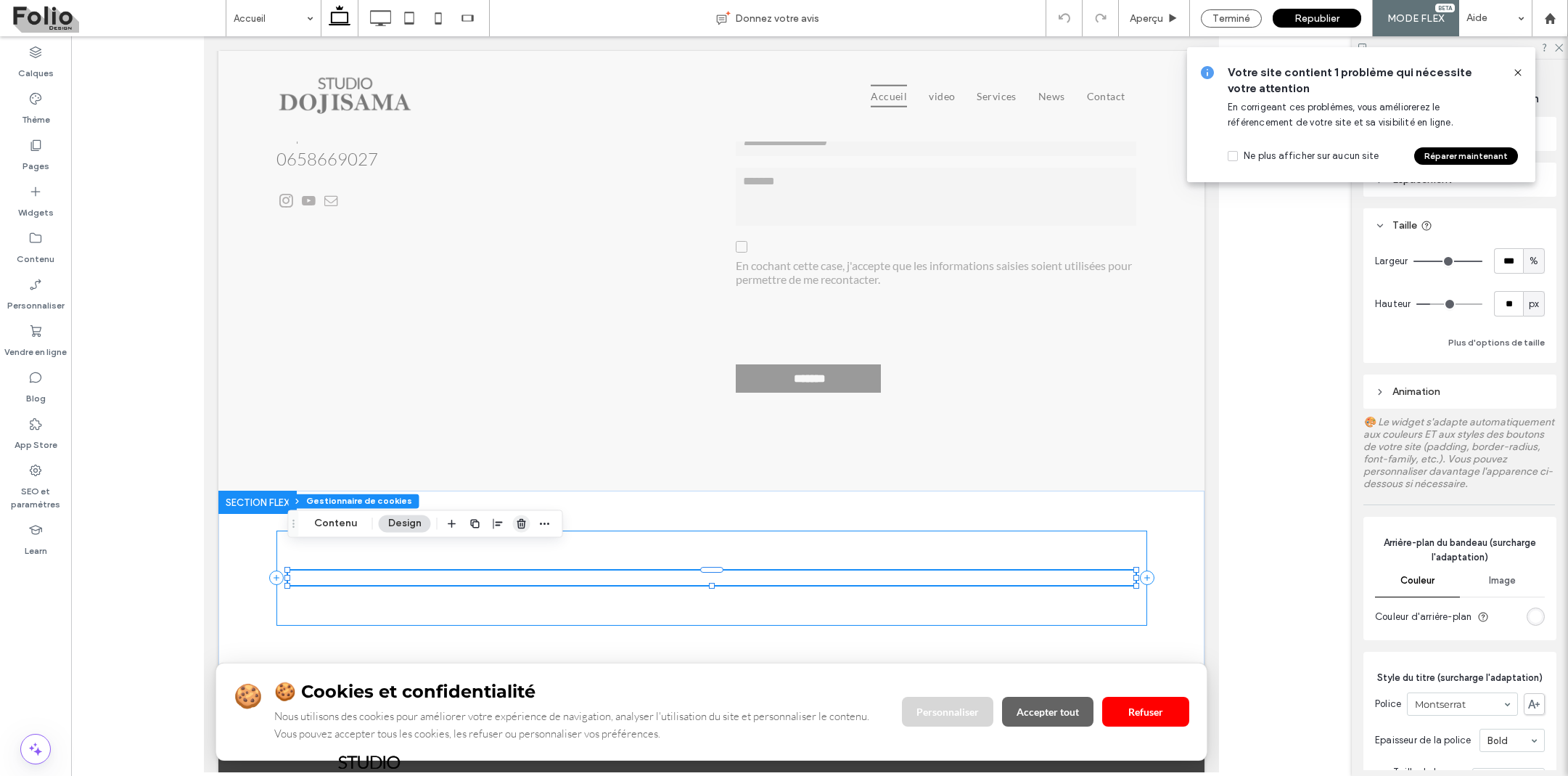
click at [525, 522] on icon "button" at bounding box center [522, 523] width 12 height 12
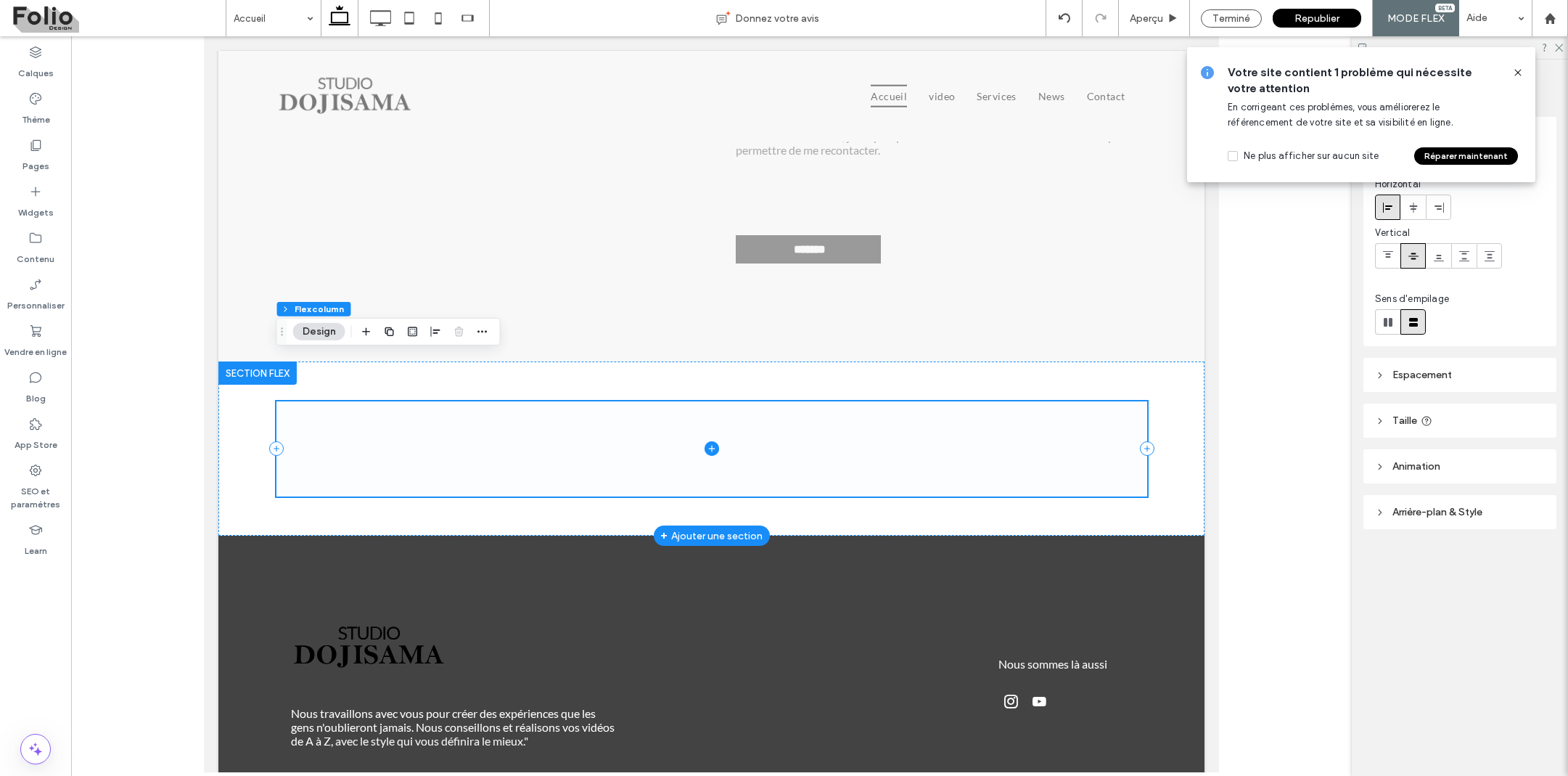
scroll to position [4586, 0]
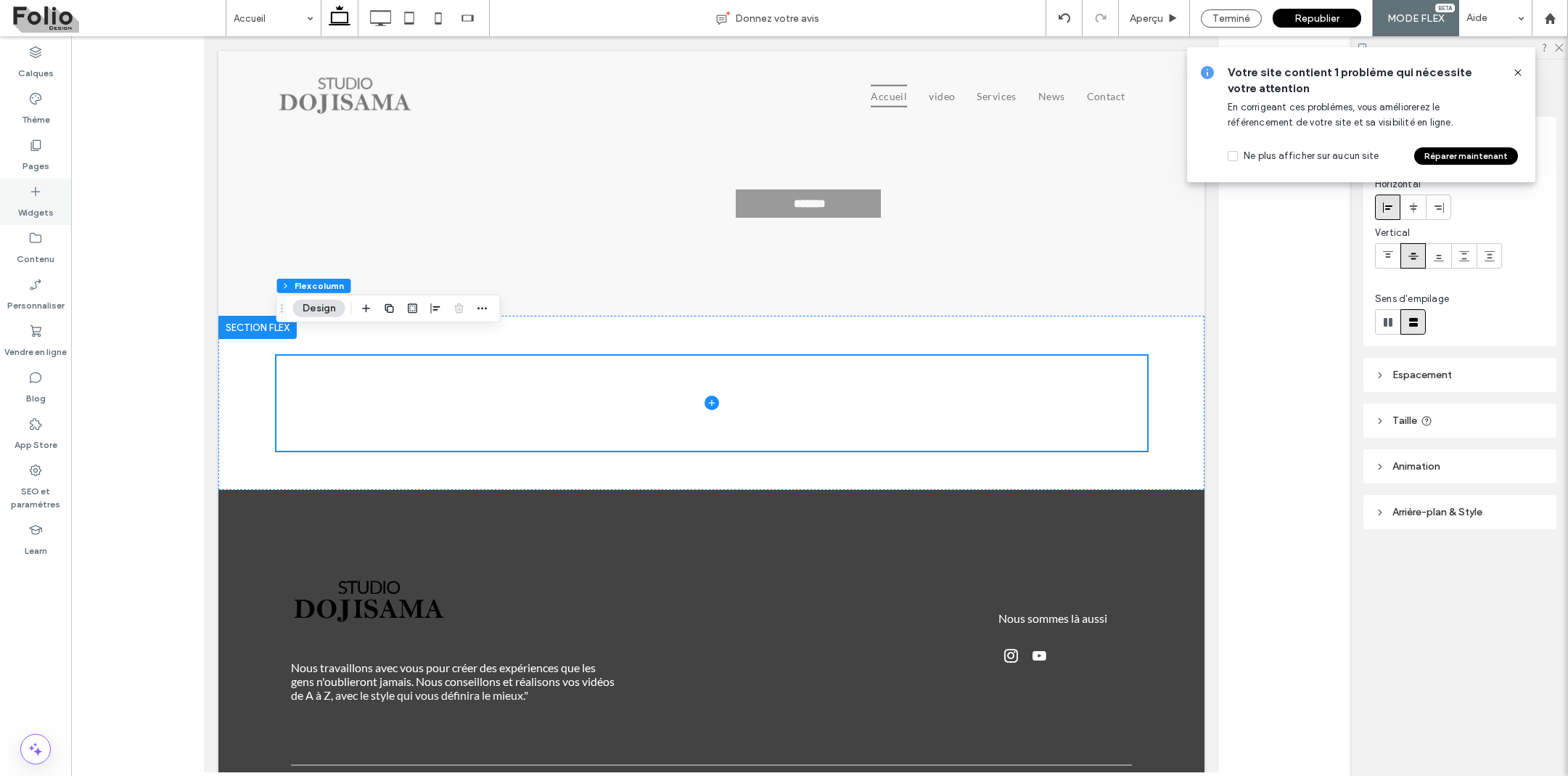
click at [40, 204] on label "Widgets" at bounding box center [36, 208] width 36 height 21
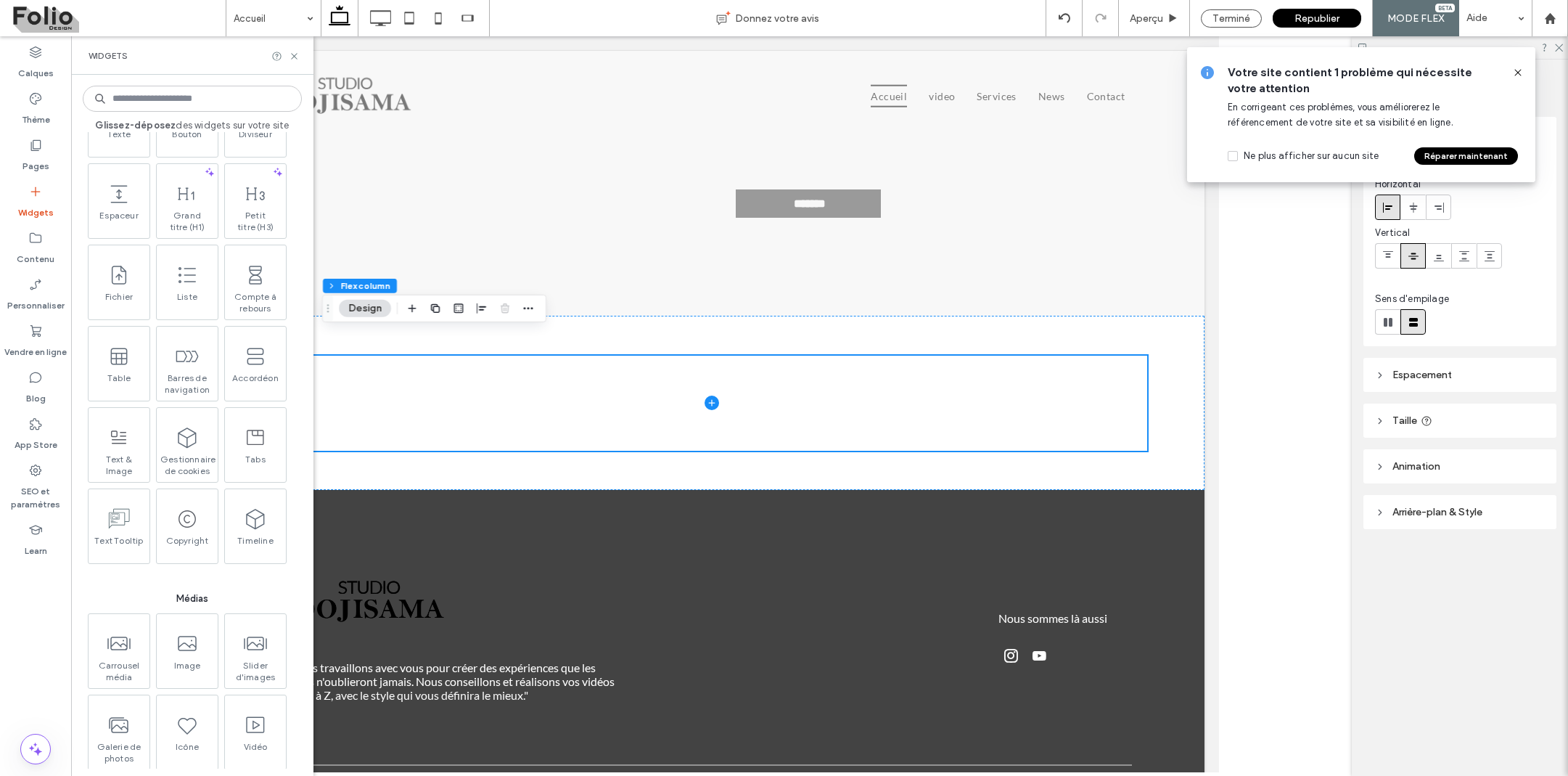
scroll to position [905, 0]
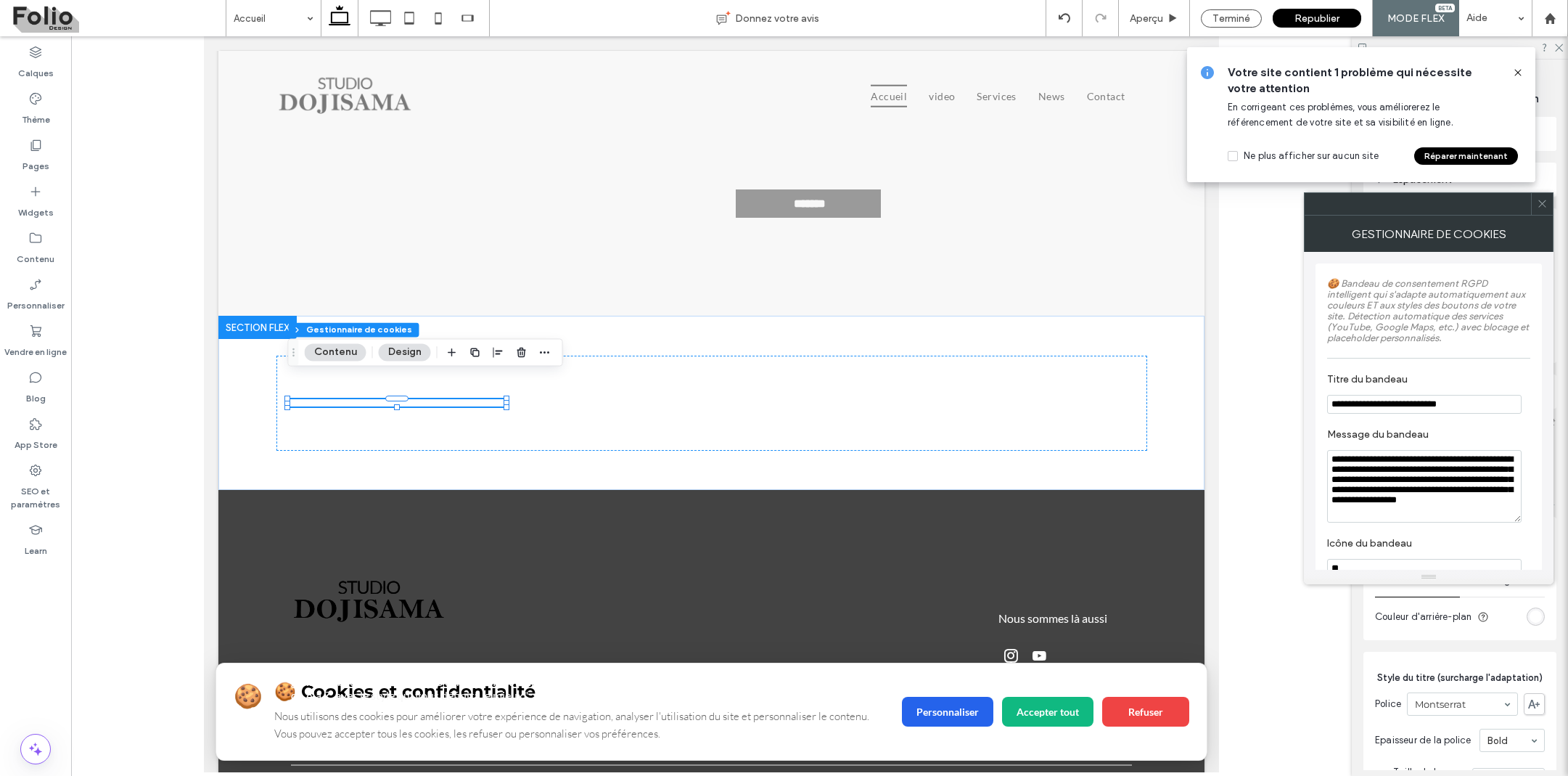
click at [1518, 73] on icon at bounding box center [1518, 73] width 12 height 12
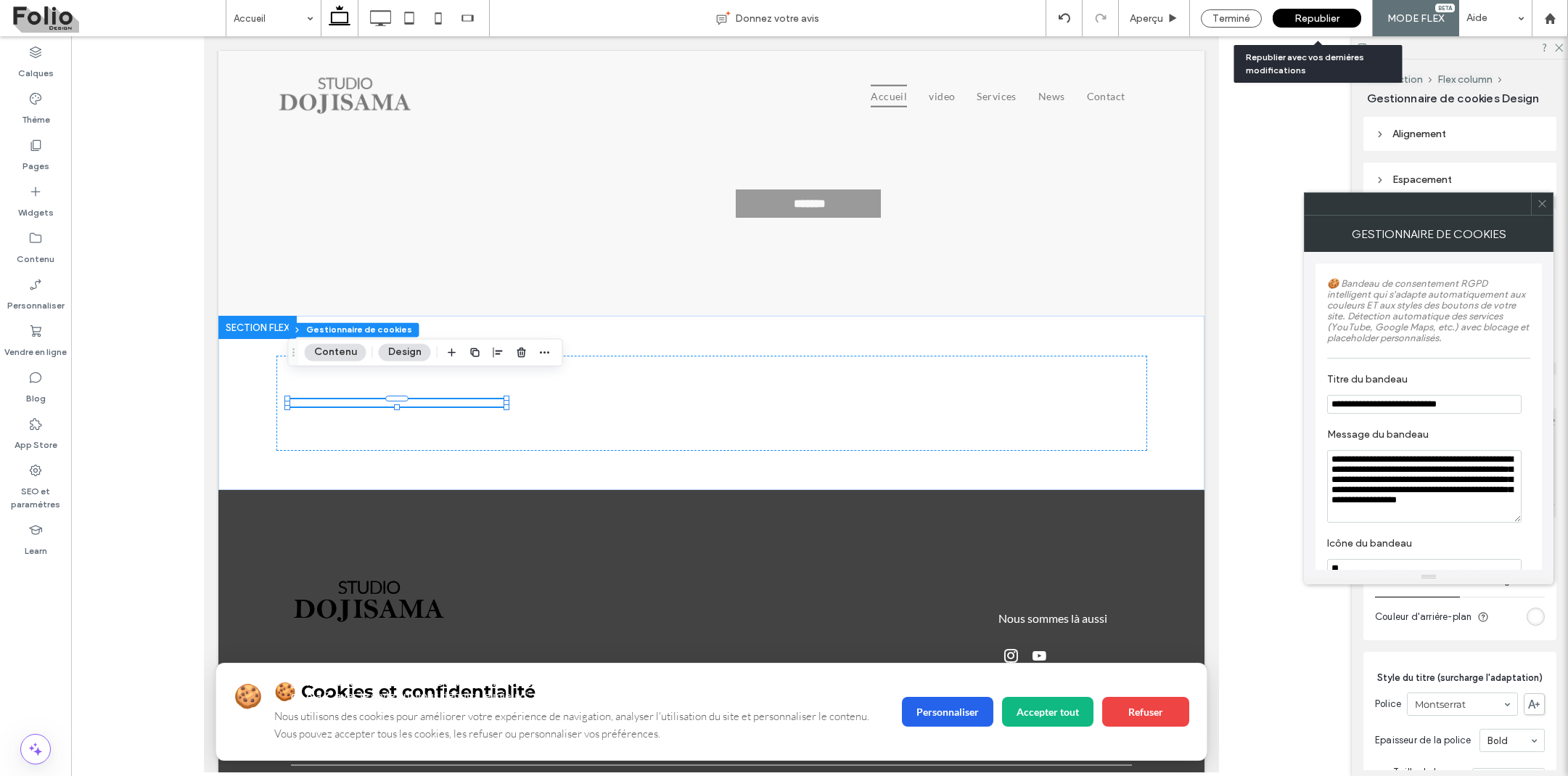
click at [1313, 16] on span "Republier" at bounding box center [1317, 19] width 45 height 13
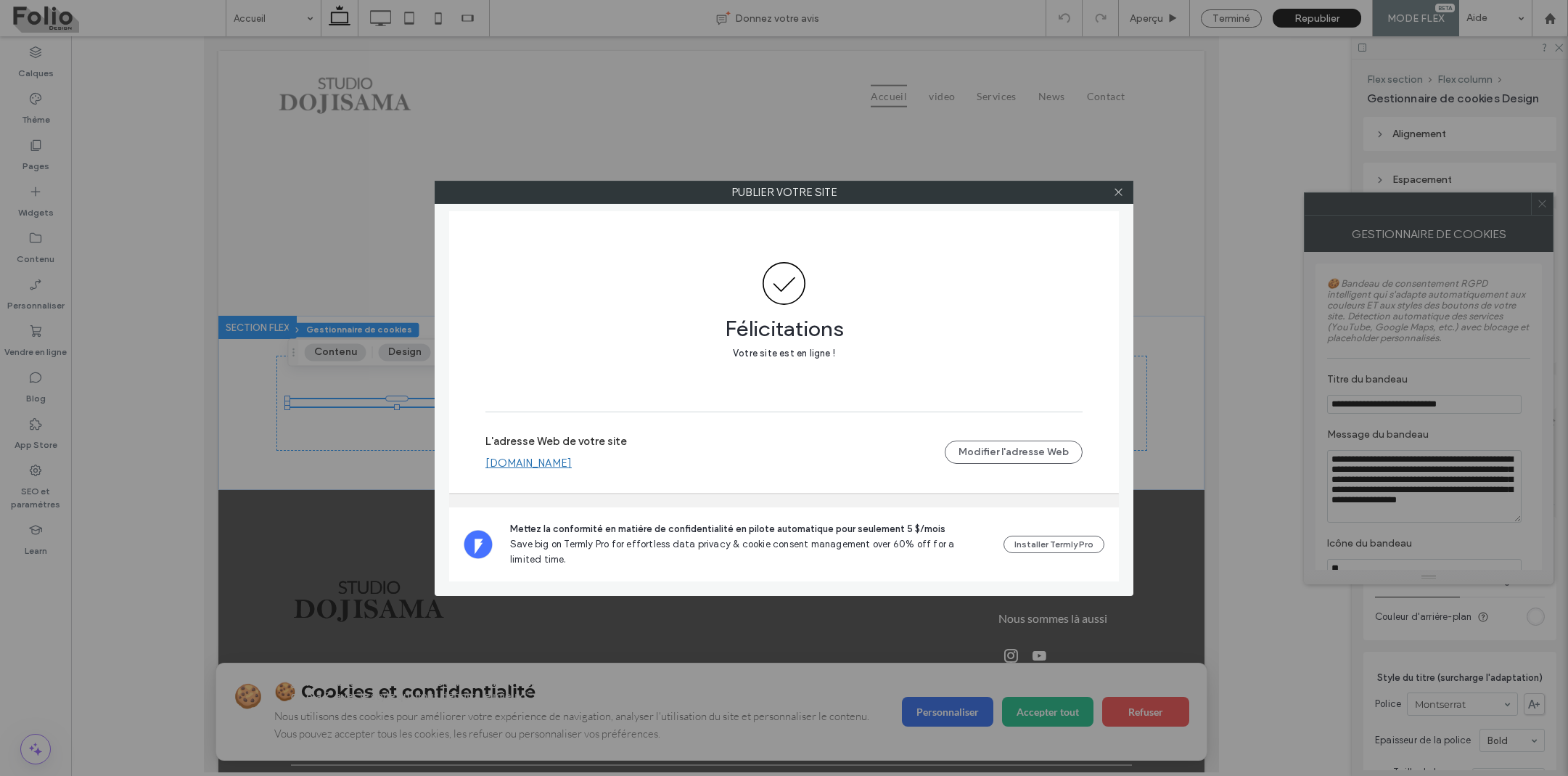
click at [1127, 194] on div at bounding box center [1118, 193] width 22 height 22
click at [1120, 193] on icon at bounding box center [1118, 192] width 11 height 11
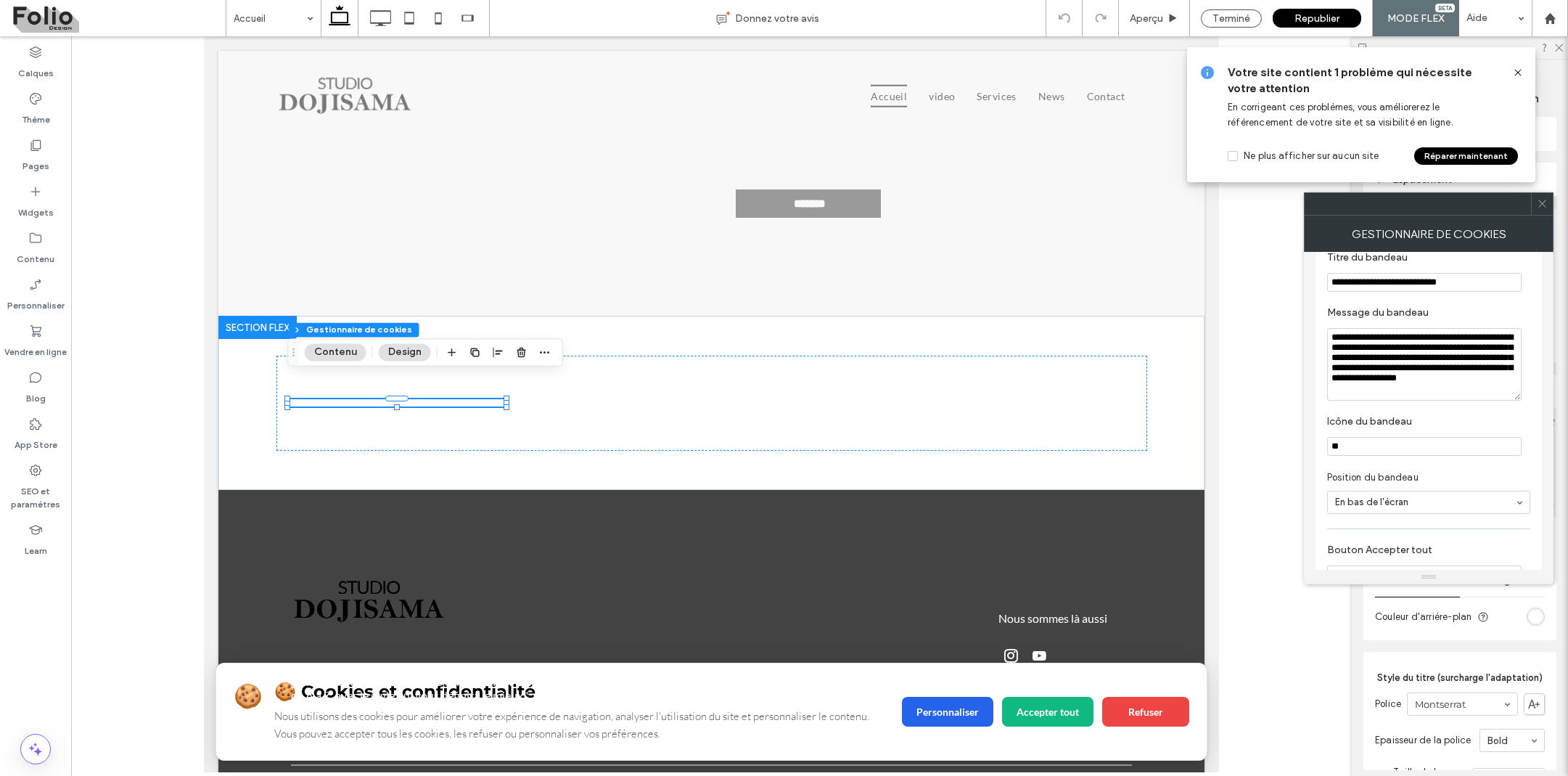
scroll to position [210, 0]
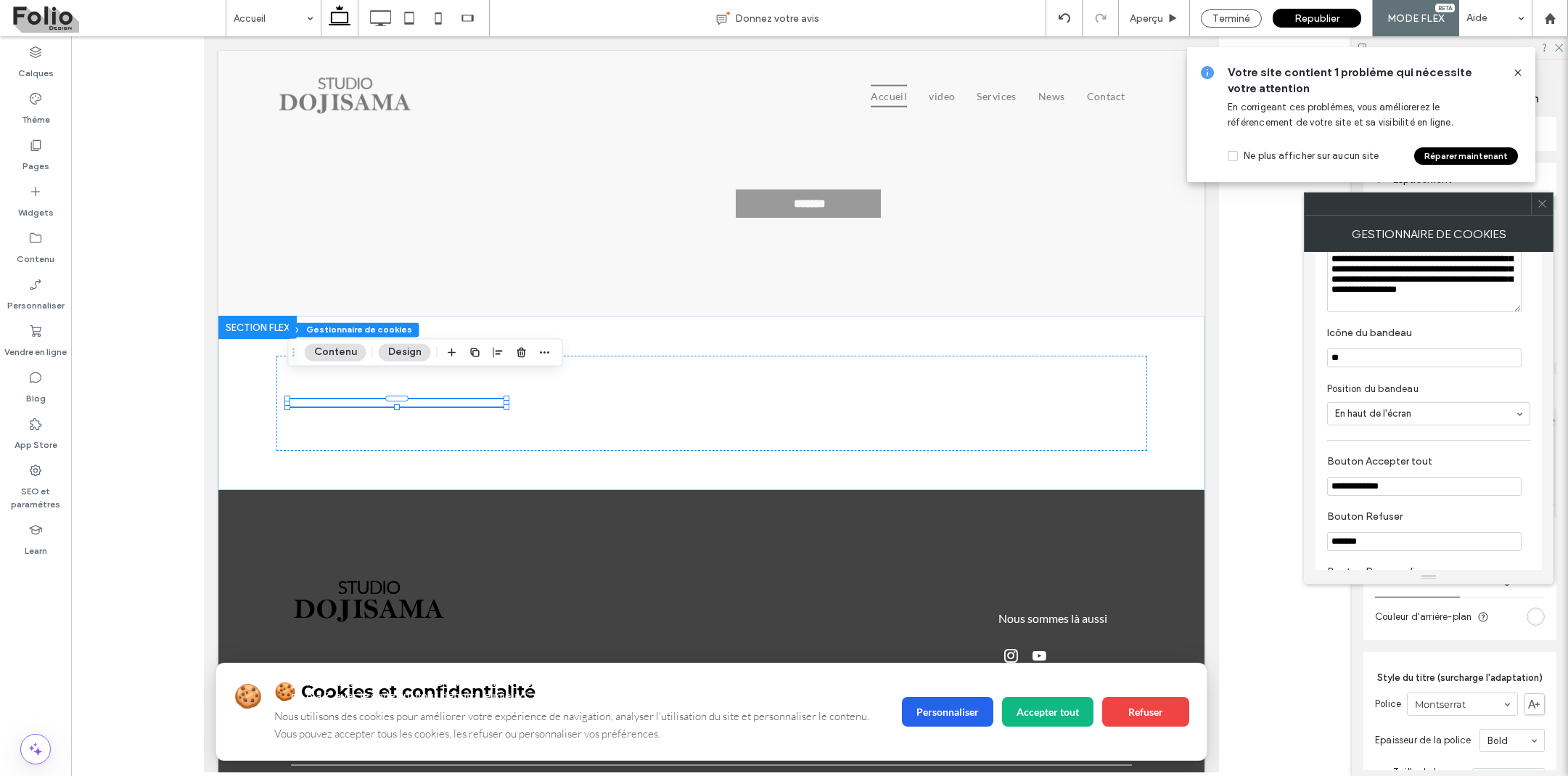
click at [1518, 68] on icon at bounding box center [1518, 73] width 12 height 12
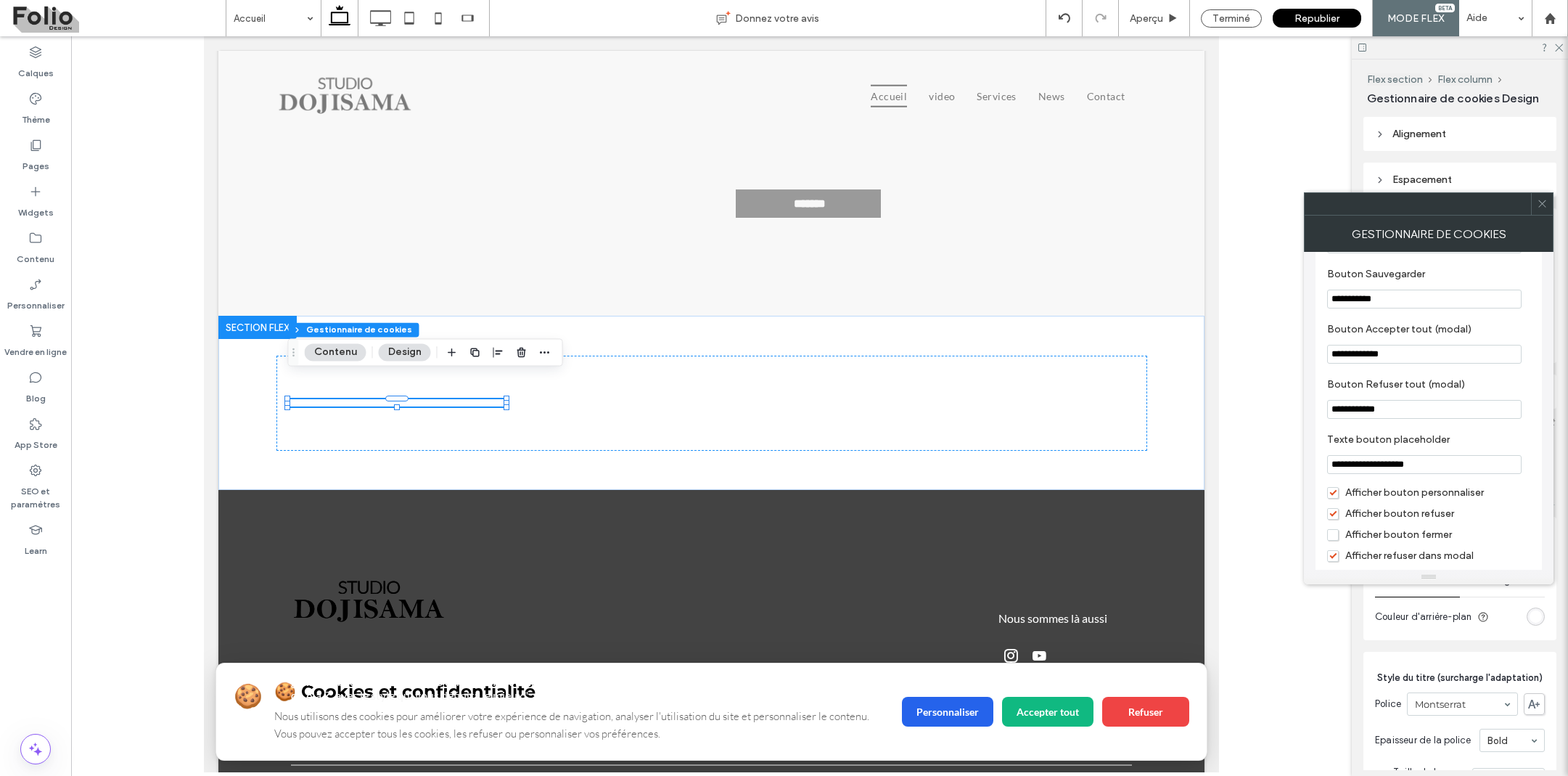
scroll to position [565, 0]
click at [1342, 539] on span "Afficher bouton fermer" at bounding box center [1389, 533] width 124 height 13
click at [1335, 539] on span "Afficher bouton fermer" at bounding box center [1389, 533] width 124 height 13
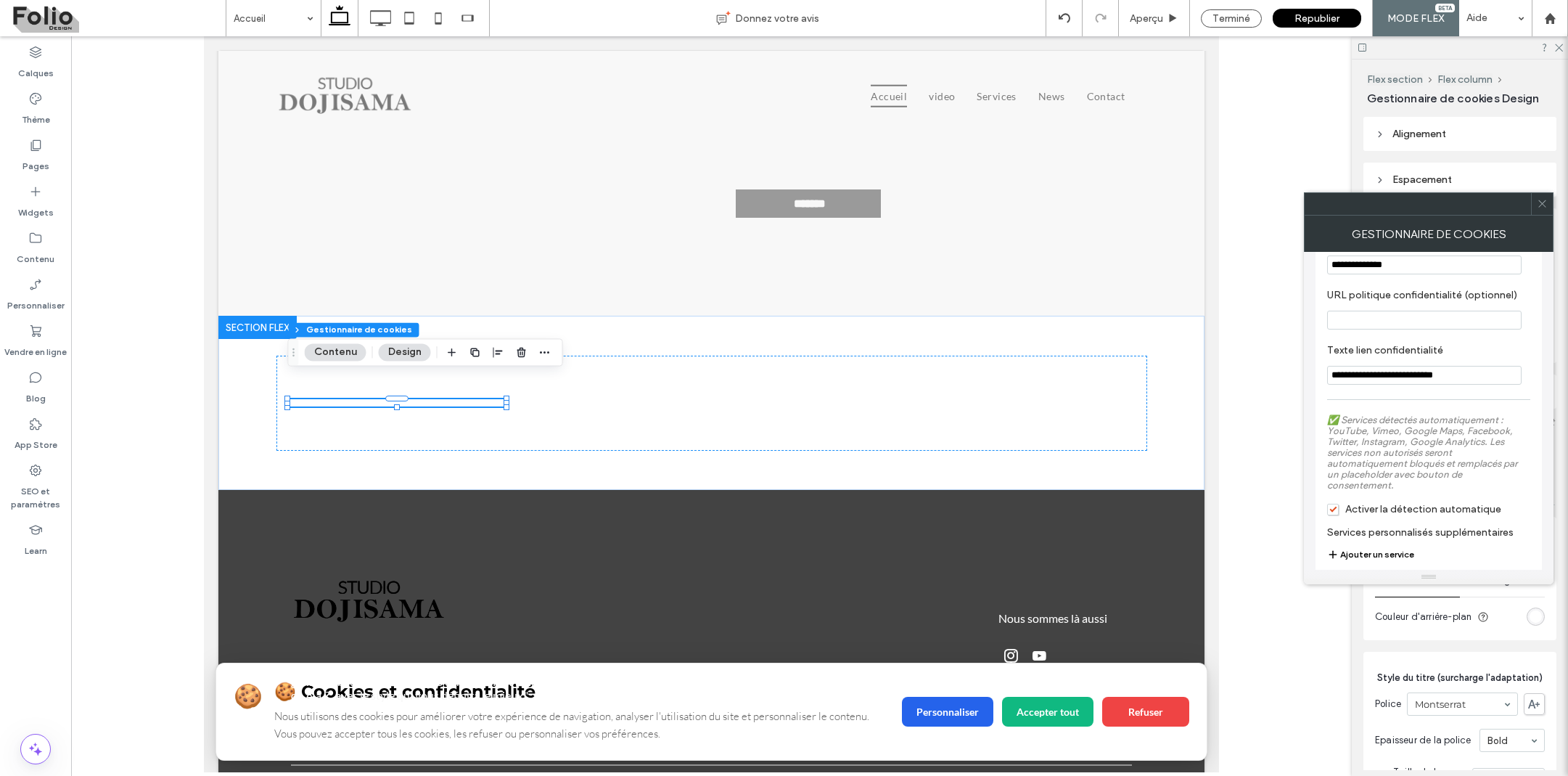
scroll to position [1279, 0]
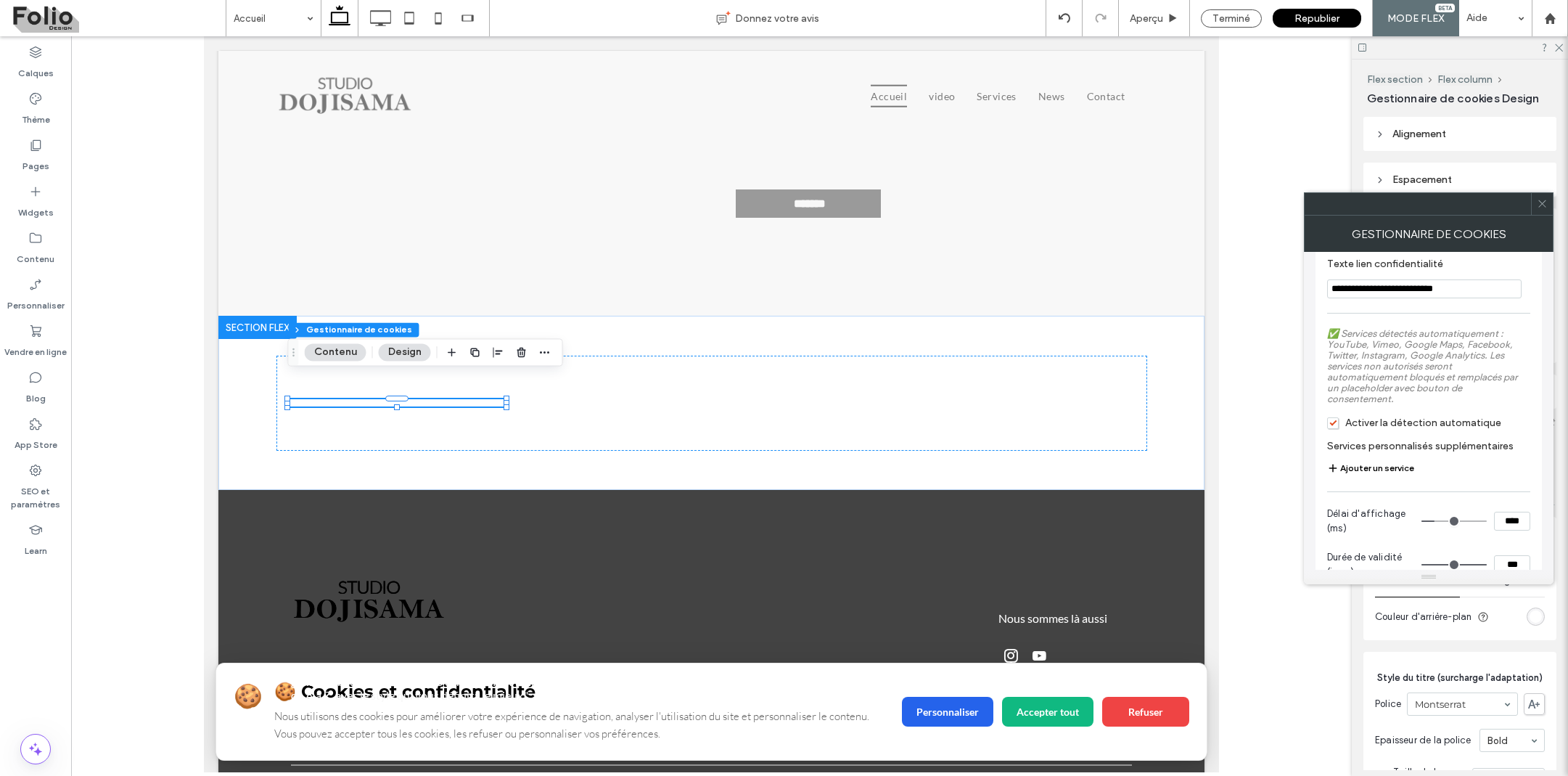
click at [1339, 429] on span "Activer la détection automatique" at bounding box center [1414, 423] width 174 height 13
click at [1331, 429] on span "Activer la détection automatique" at bounding box center [1414, 423] width 174 height 13
click at [1542, 196] on span at bounding box center [1541, 204] width 11 height 22
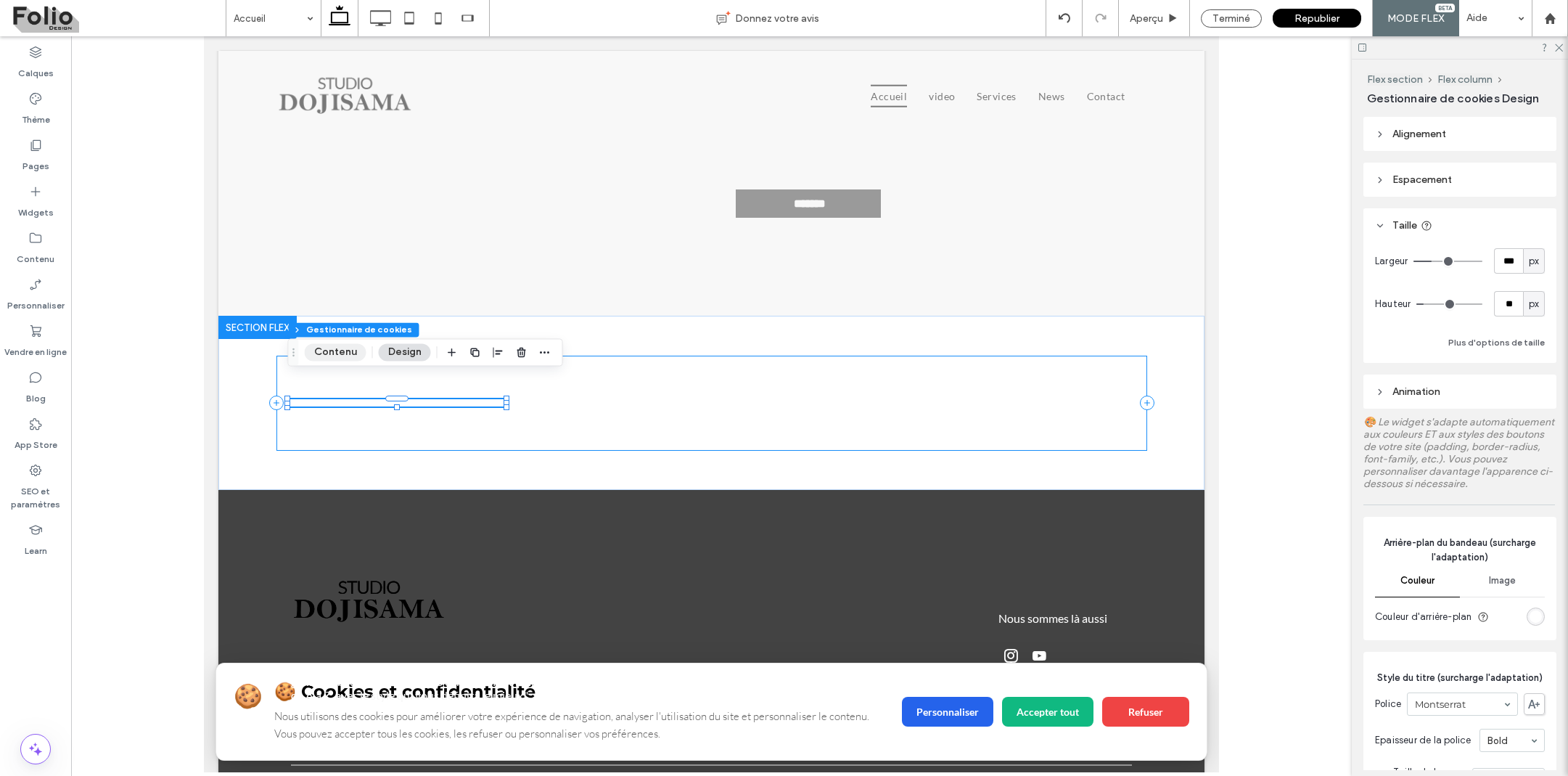
click at [326, 355] on button "Contenu" at bounding box center [336, 352] width 62 height 18
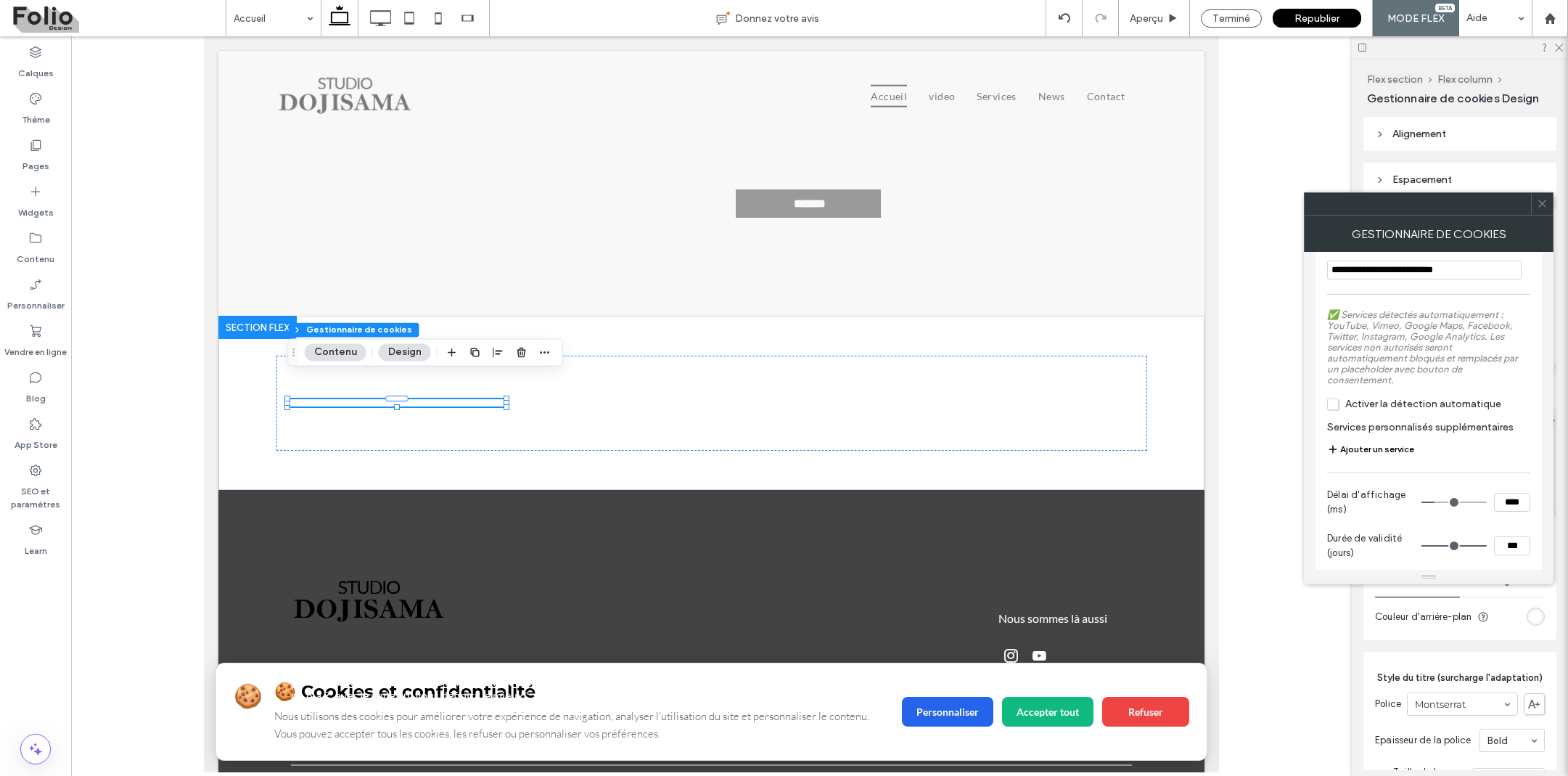
scroll to position [1335, 0]
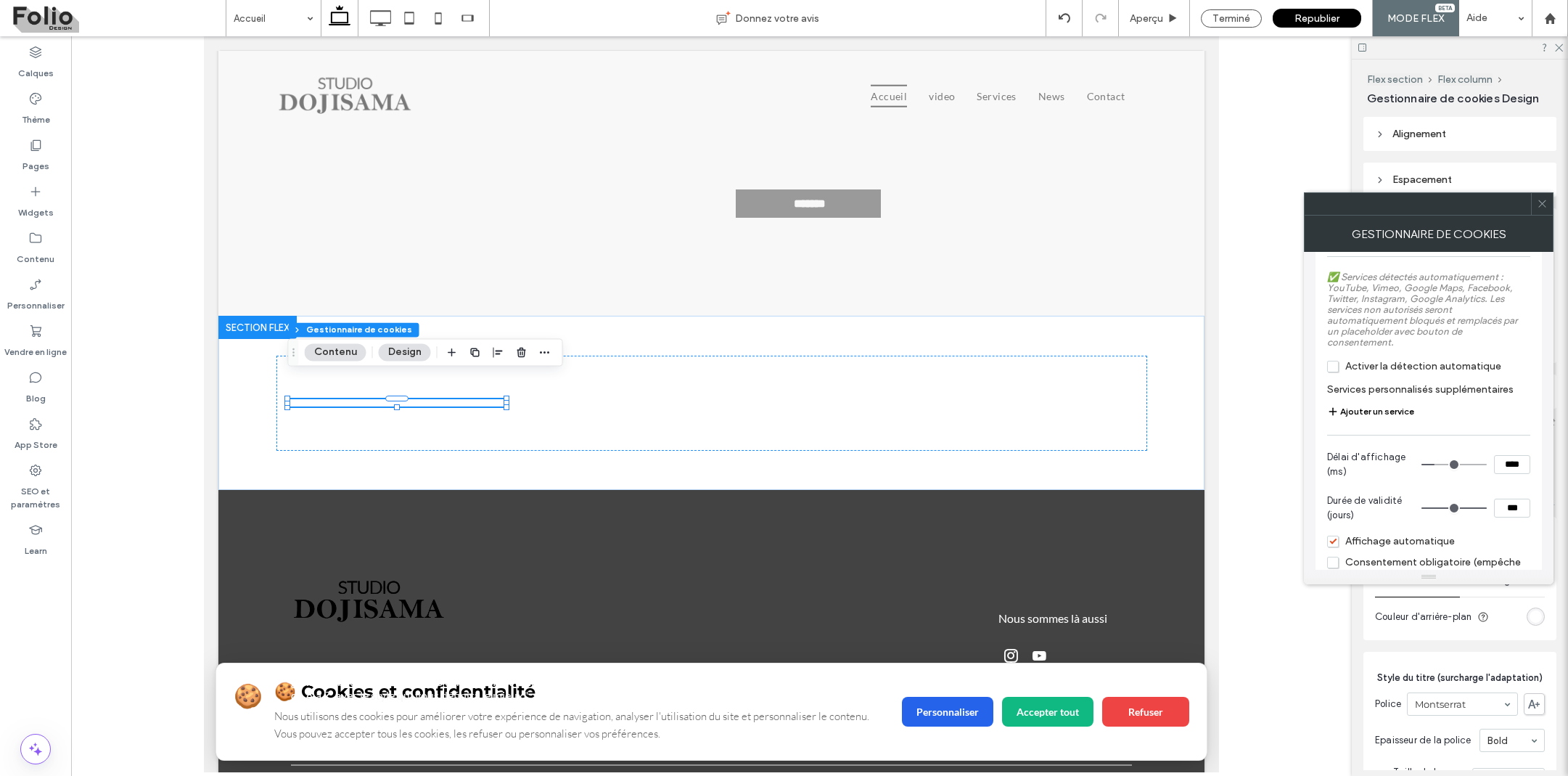
click at [1332, 372] on span "Activer la détection automatique" at bounding box center [1414, 366] width 174 height 13
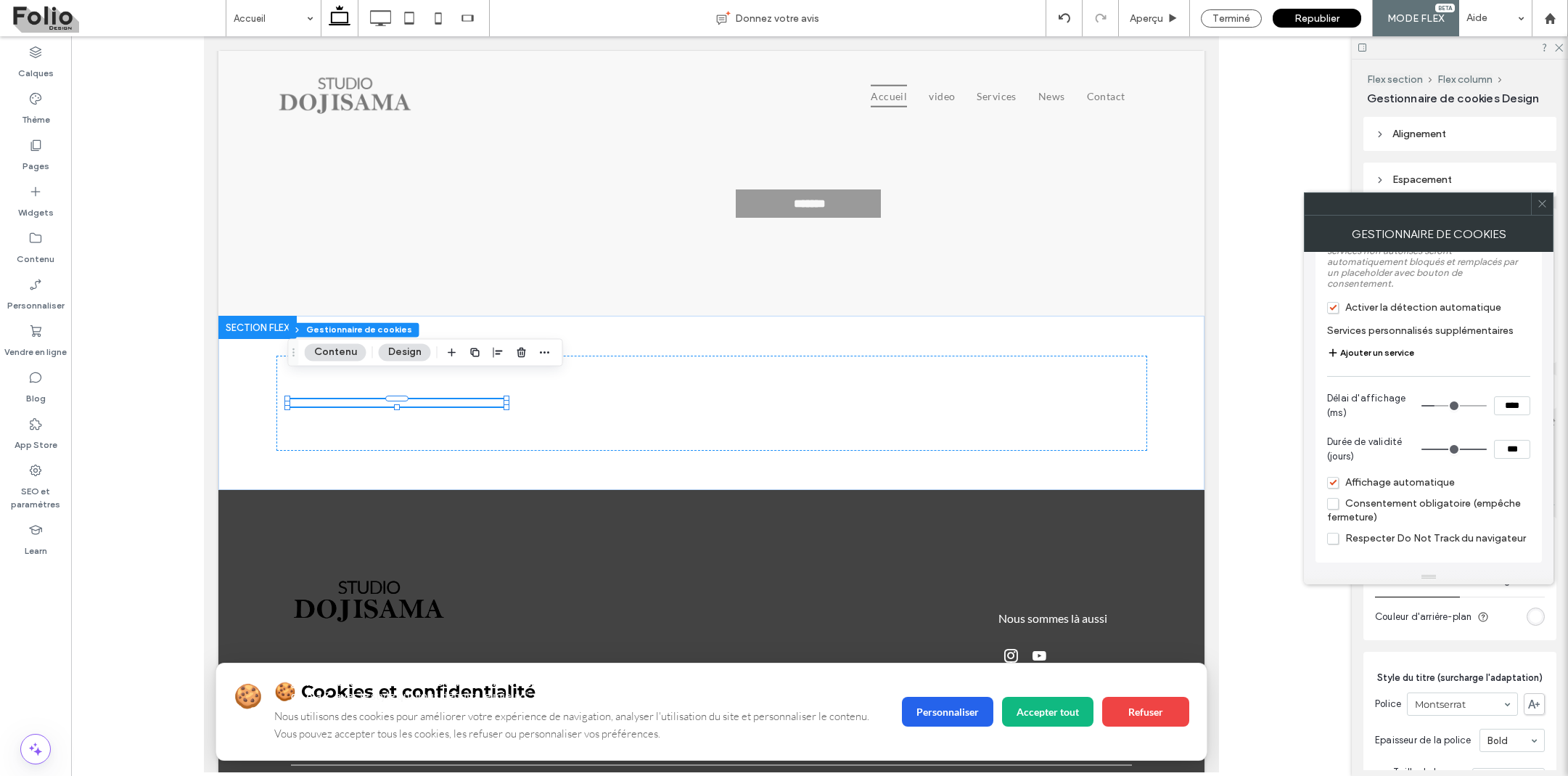
scroll to position [1403, 0]
click at [1337, 503] on span "Consentement obligatoire (empêche fermeture)" at bounding box center [1424, 510] width 193 height 26
click at [1545, 210] on span at bounding box center [1541, 204] width 11 height 22
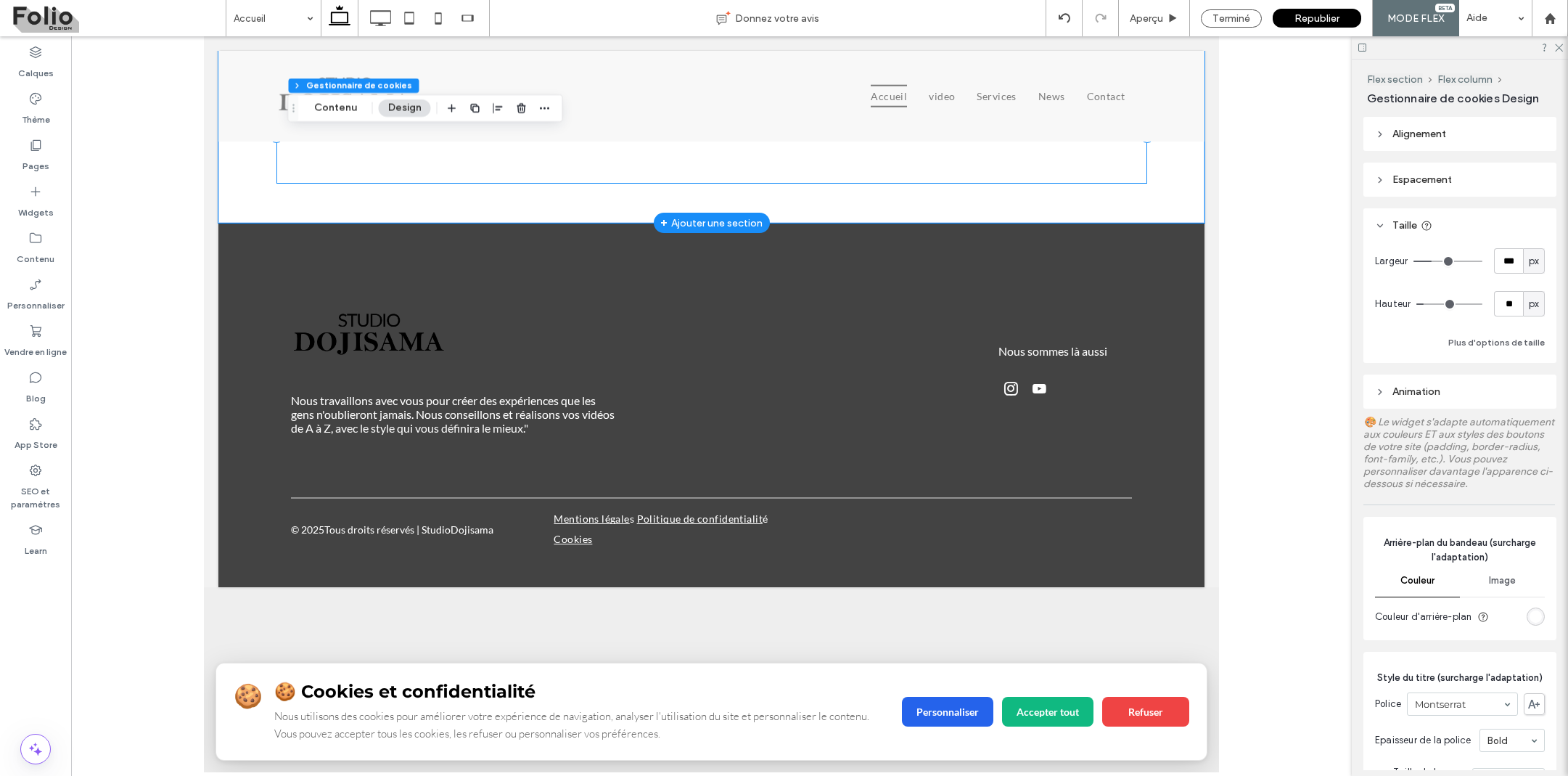
scroll to position [4914, 0]
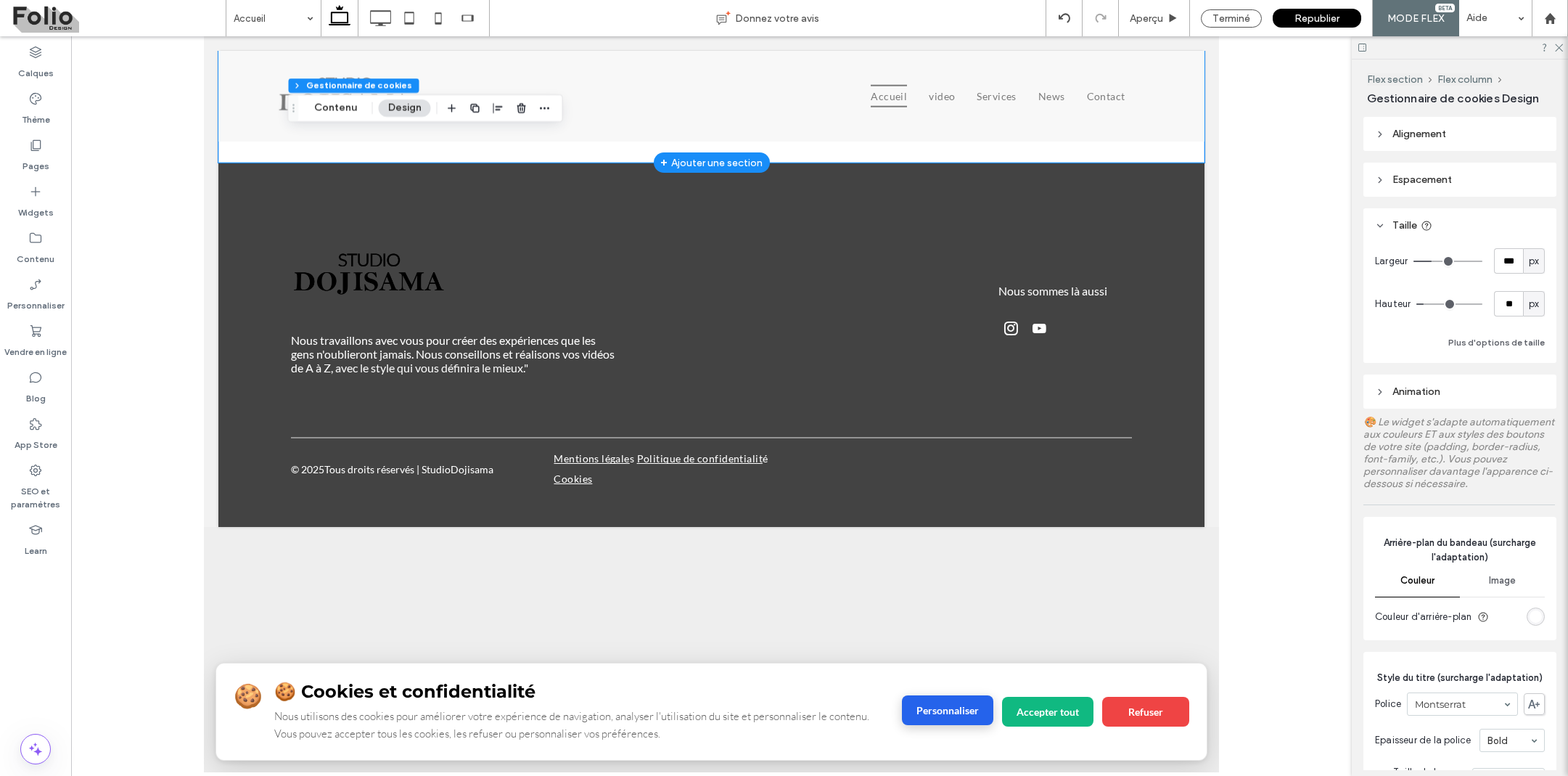
click at [941, 712] on button "Personnaliser" at bounding box center [947, 710] width 92 height 30
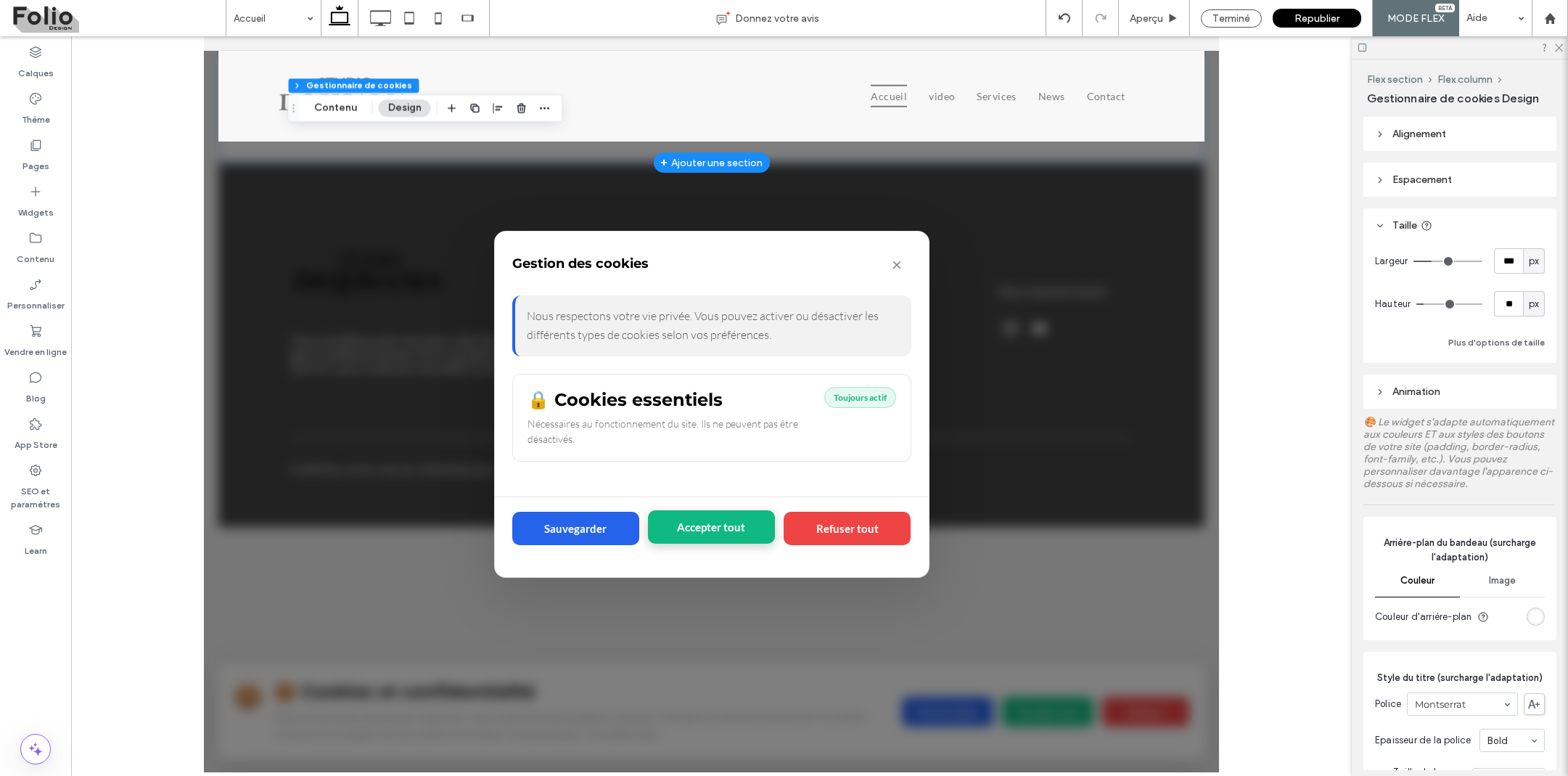
click at [733, 525] on button "Accepter tout" at bounding box center [711, 527] width 127 height 34
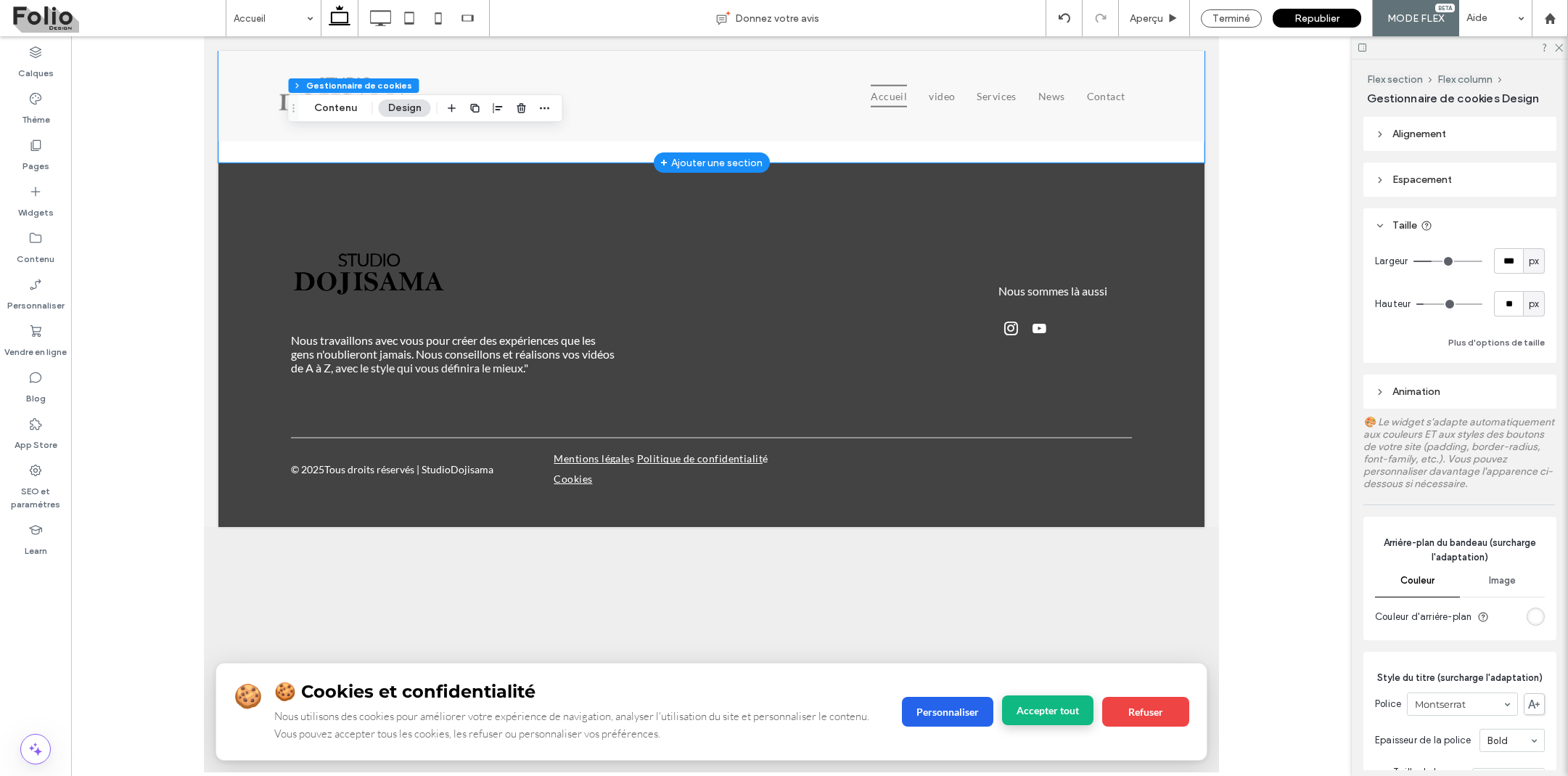
click at [1029, 719] on button "Accepter tout" at bounding box center [1048, 710] width 92 height 30
click at [1029, 708] on button "Accepter tout" at bounding box center [1048, 710] width 92 height 30
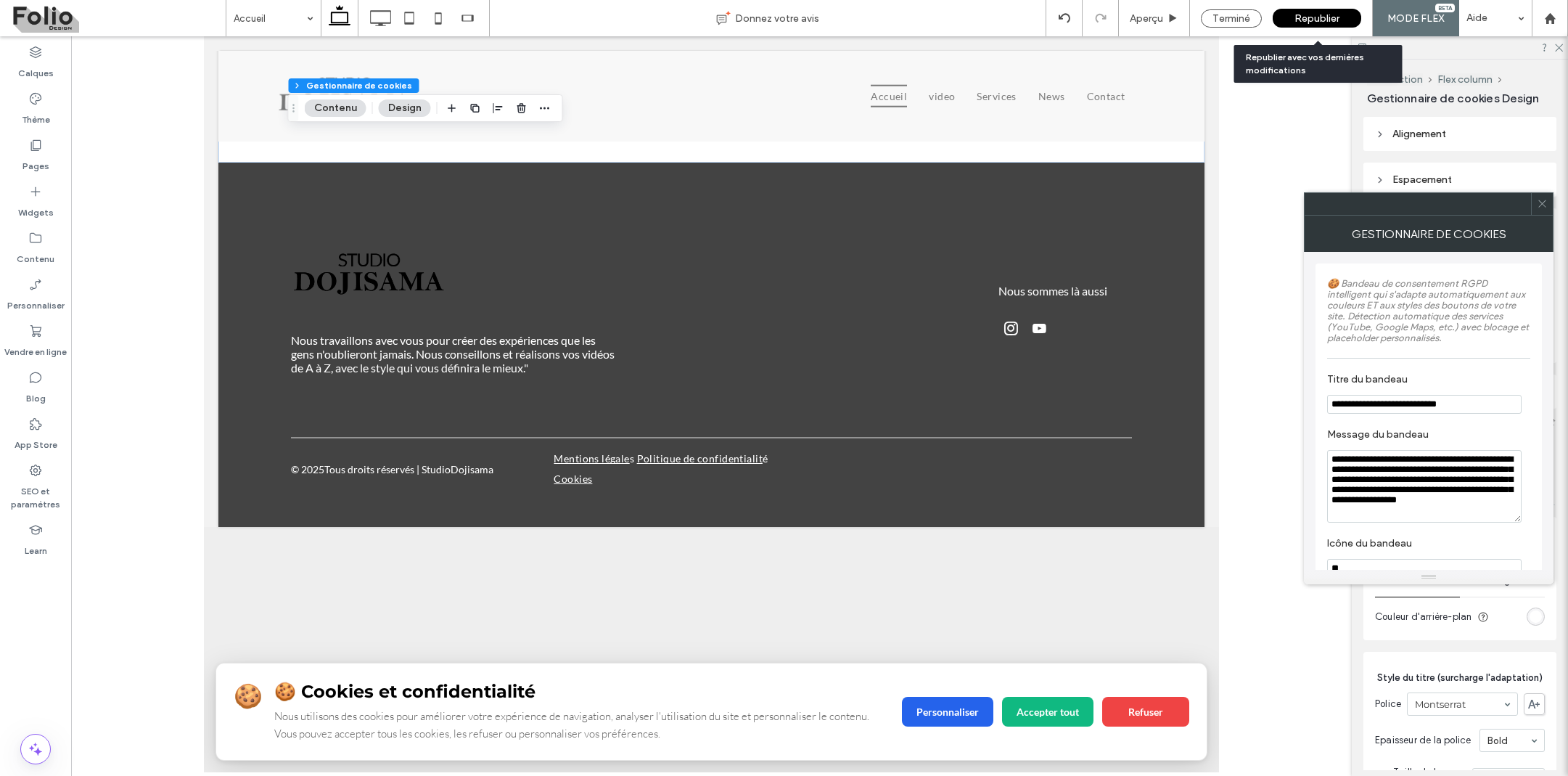
click at [1309, 24] on span "Republier" at bounding box center [1317, 19] width 45 height 13
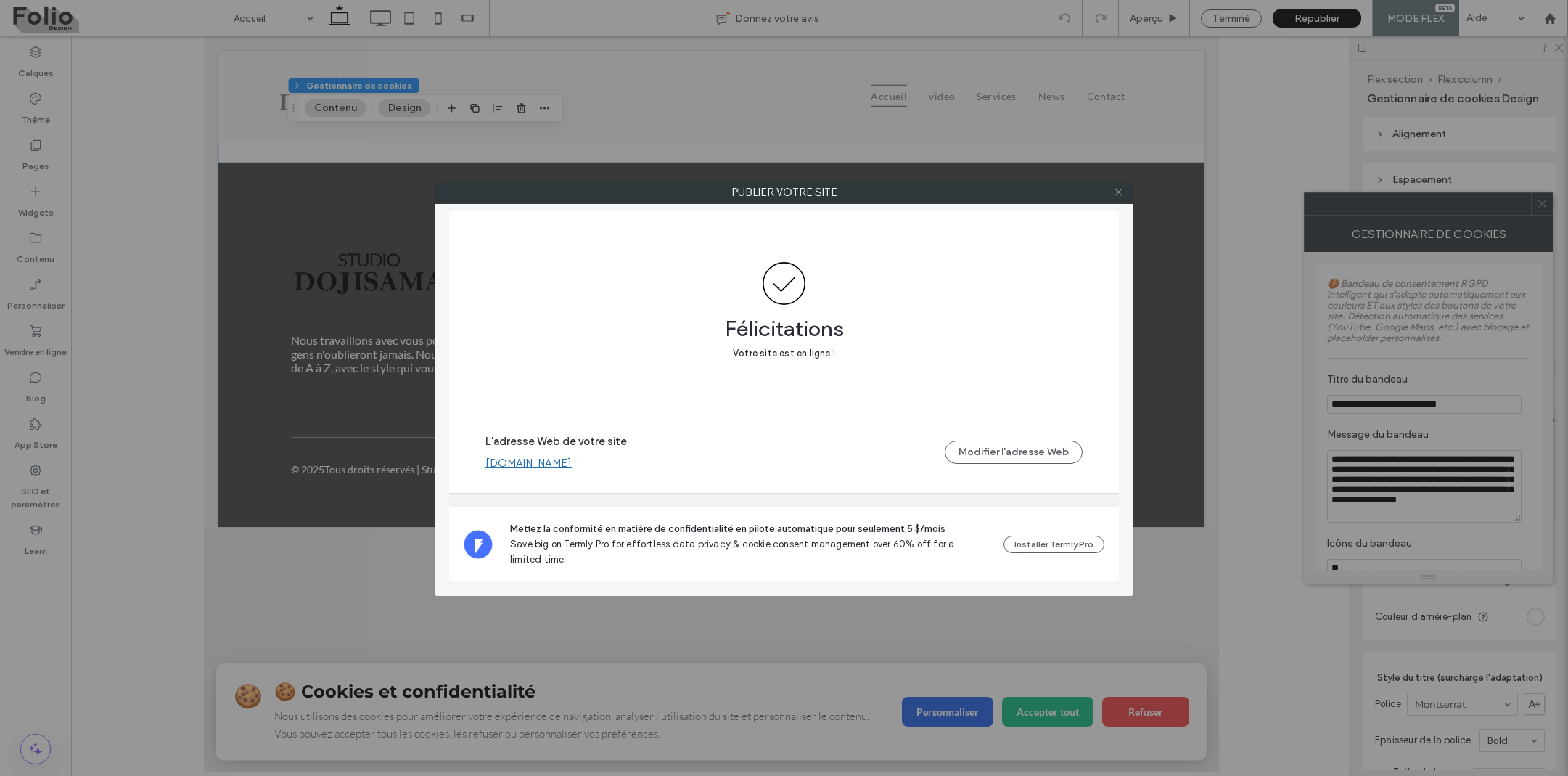
click at [1115, 191] on icon at bounding box center [1118, 192] width 11 height 11
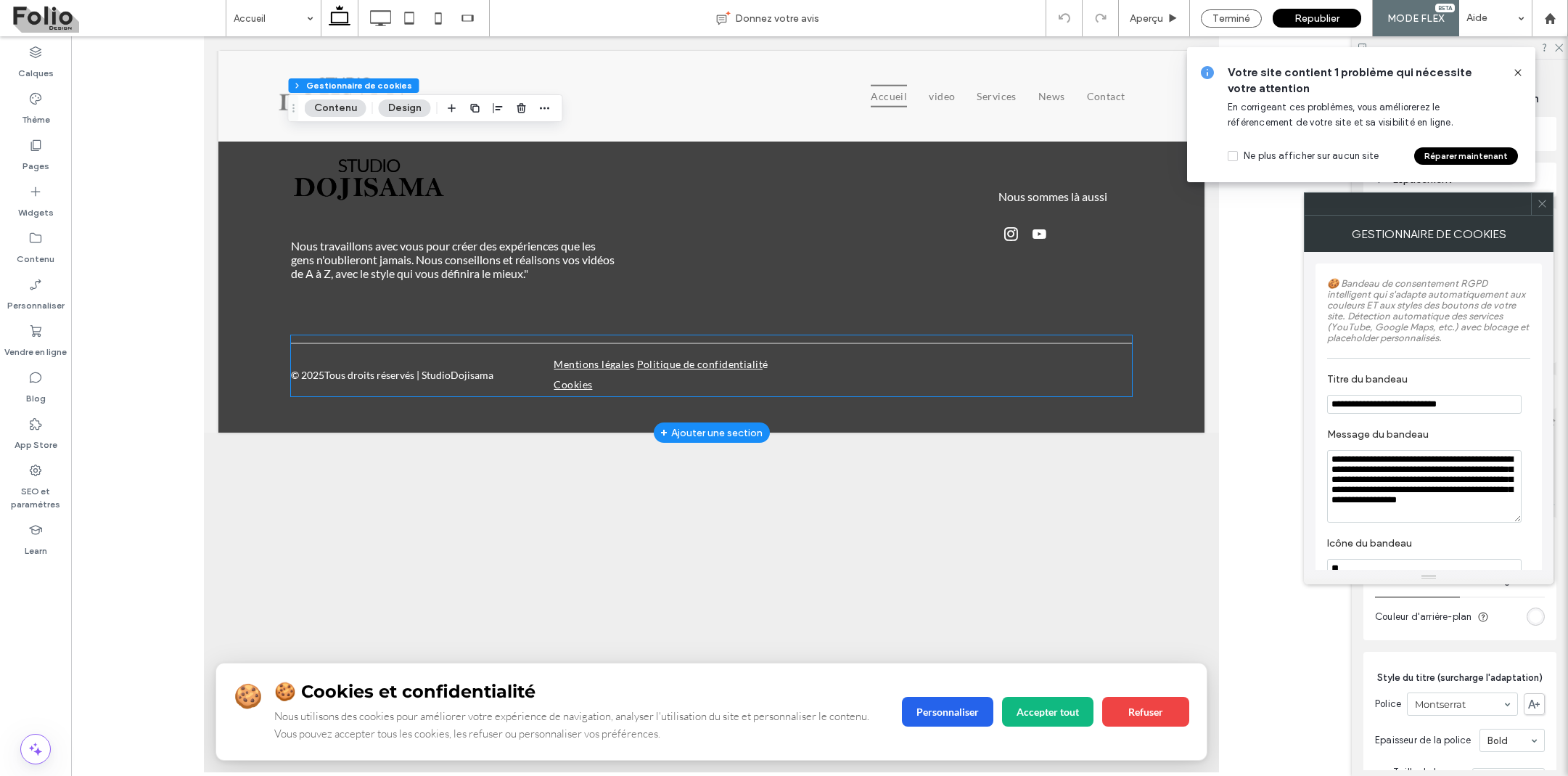
scroll to position [5045, 0]
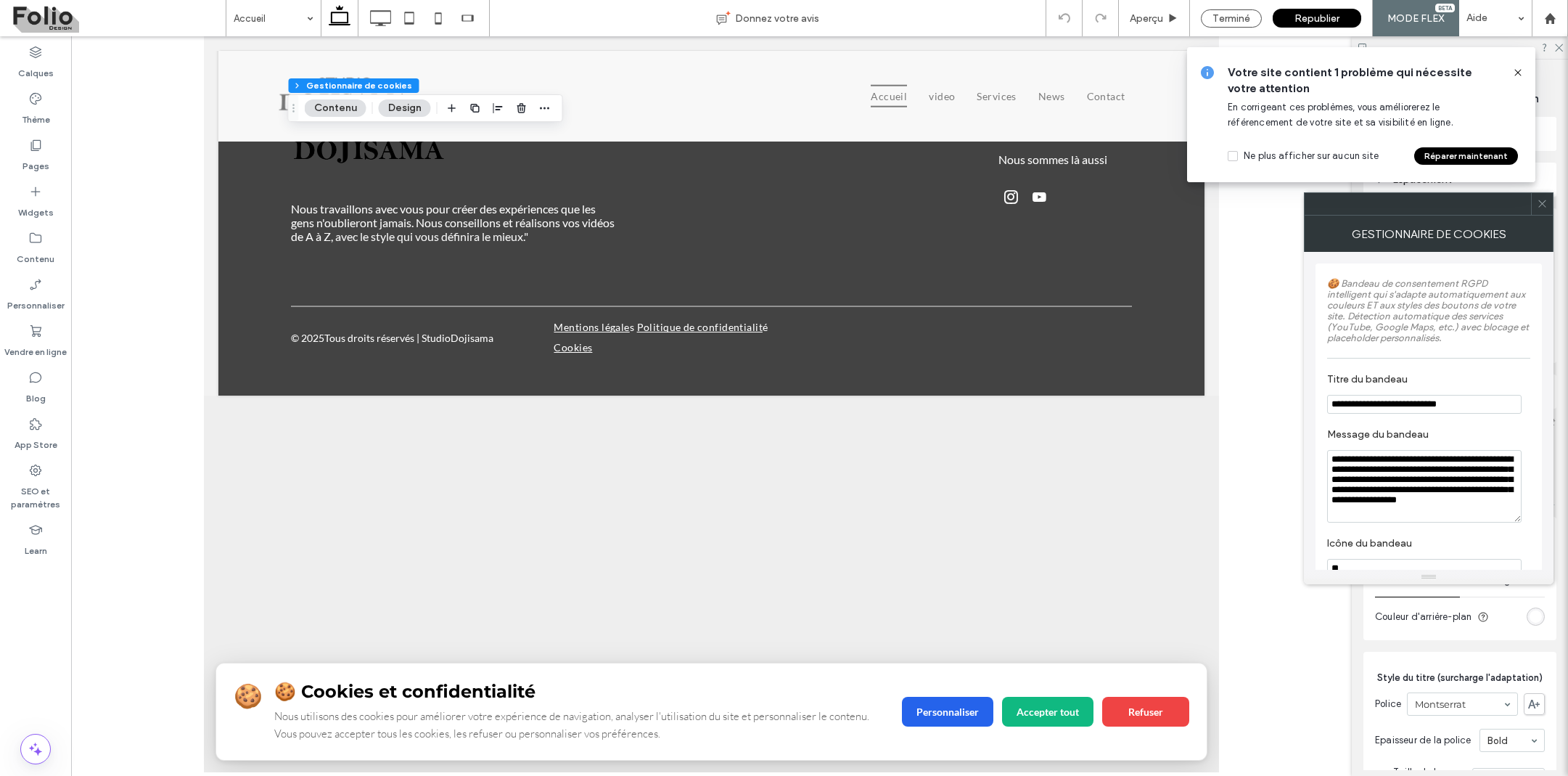
click at [744, 720] on p "Nous utilisons des cookies pour améliorer votre expérience de navigation, analy…" at bounding box center [579, 725] width 610 height 35
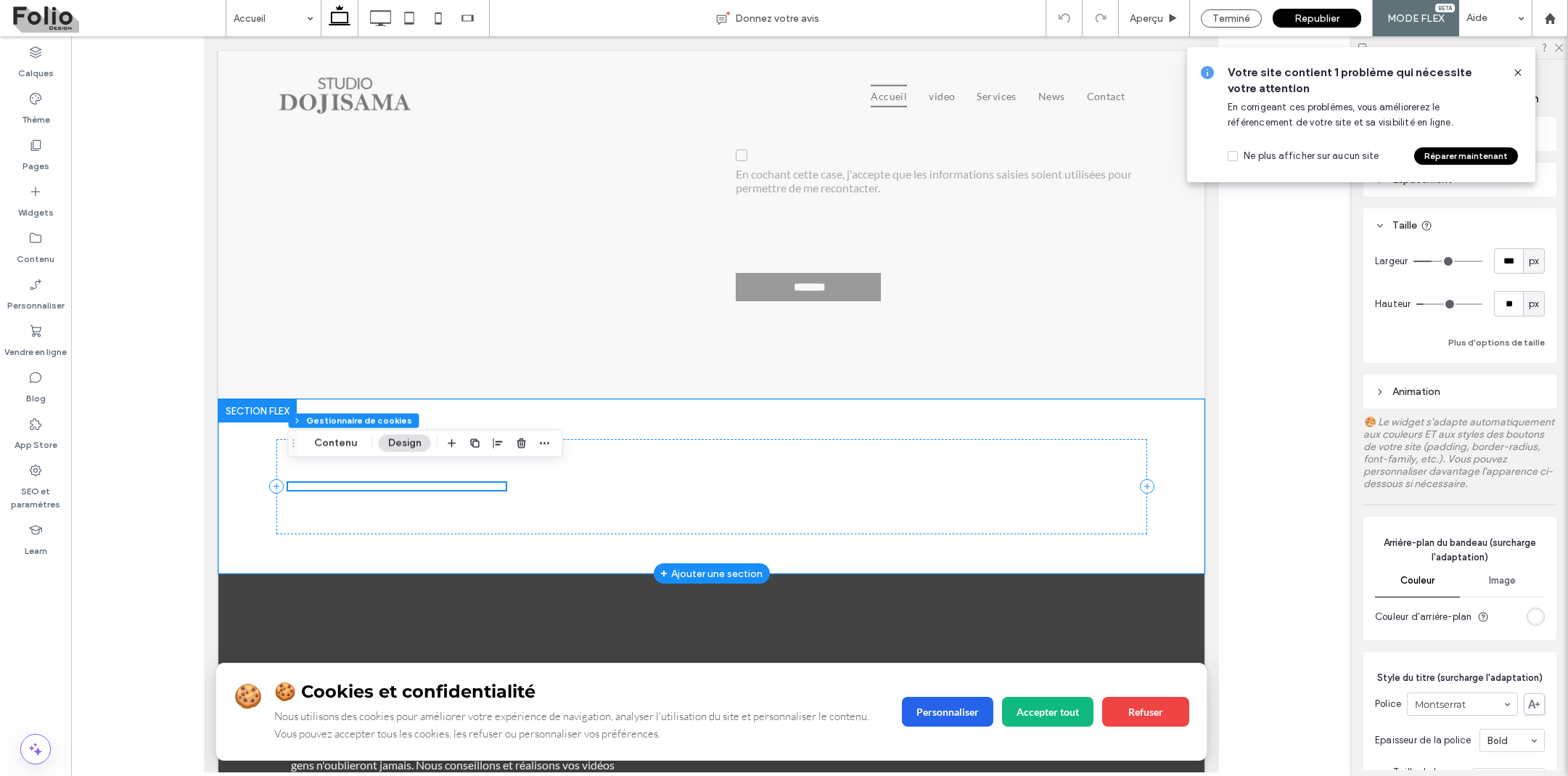
scroll to position [4495, 0]
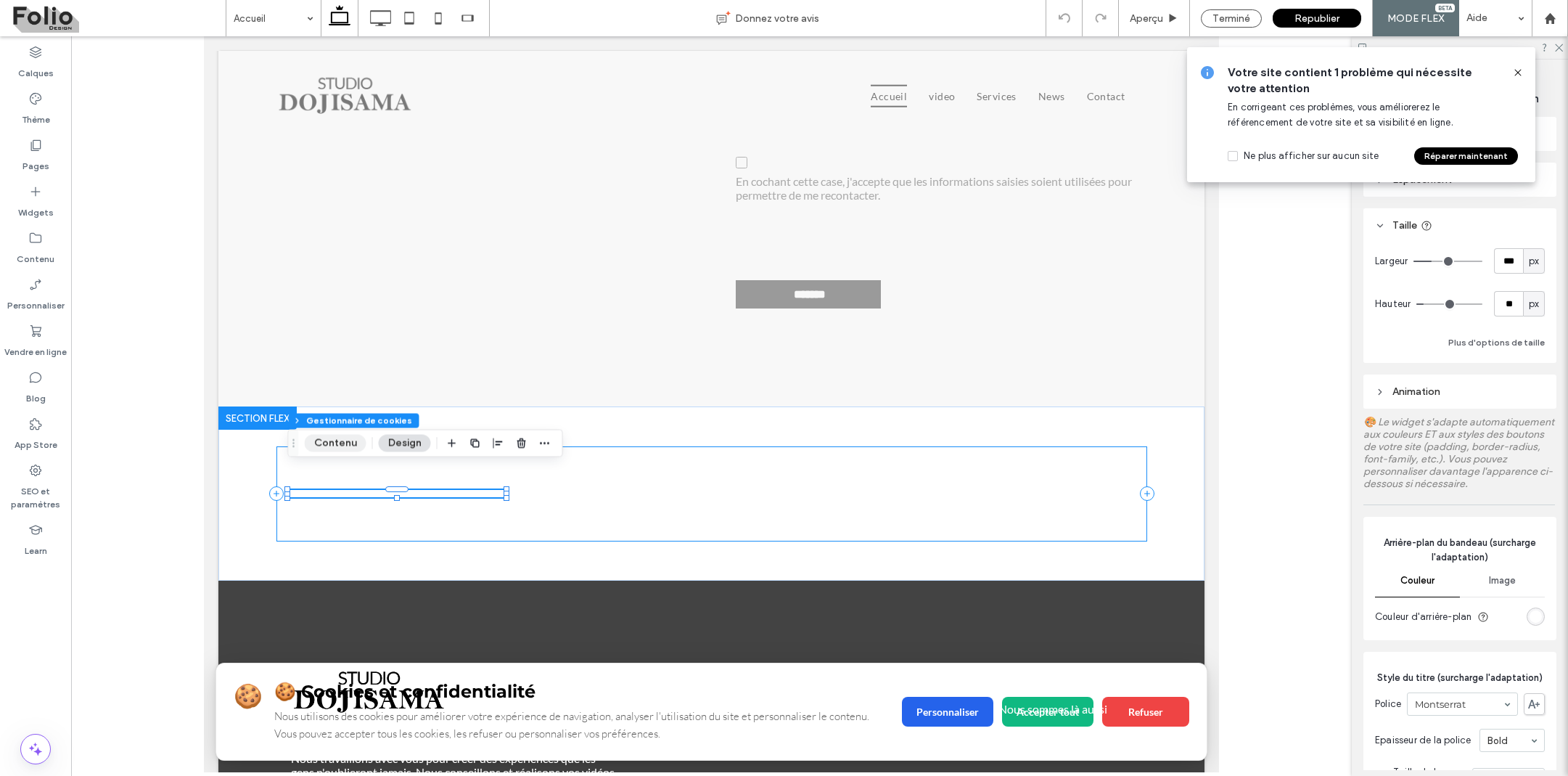
click at [342, 440] on button "Contenu" at bounding box center [336, 443] width 62 height 18
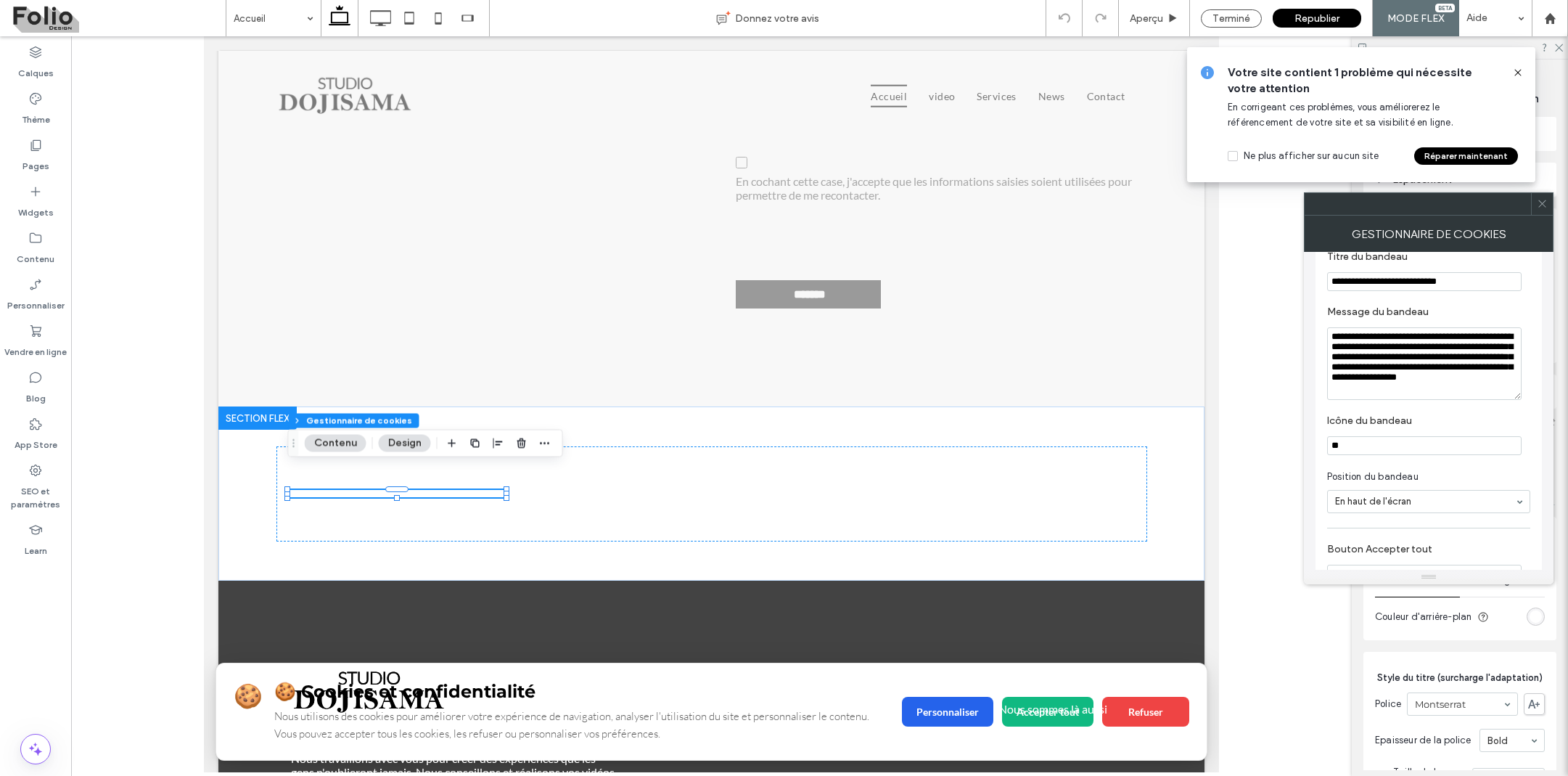
scroll to position [109, 0]
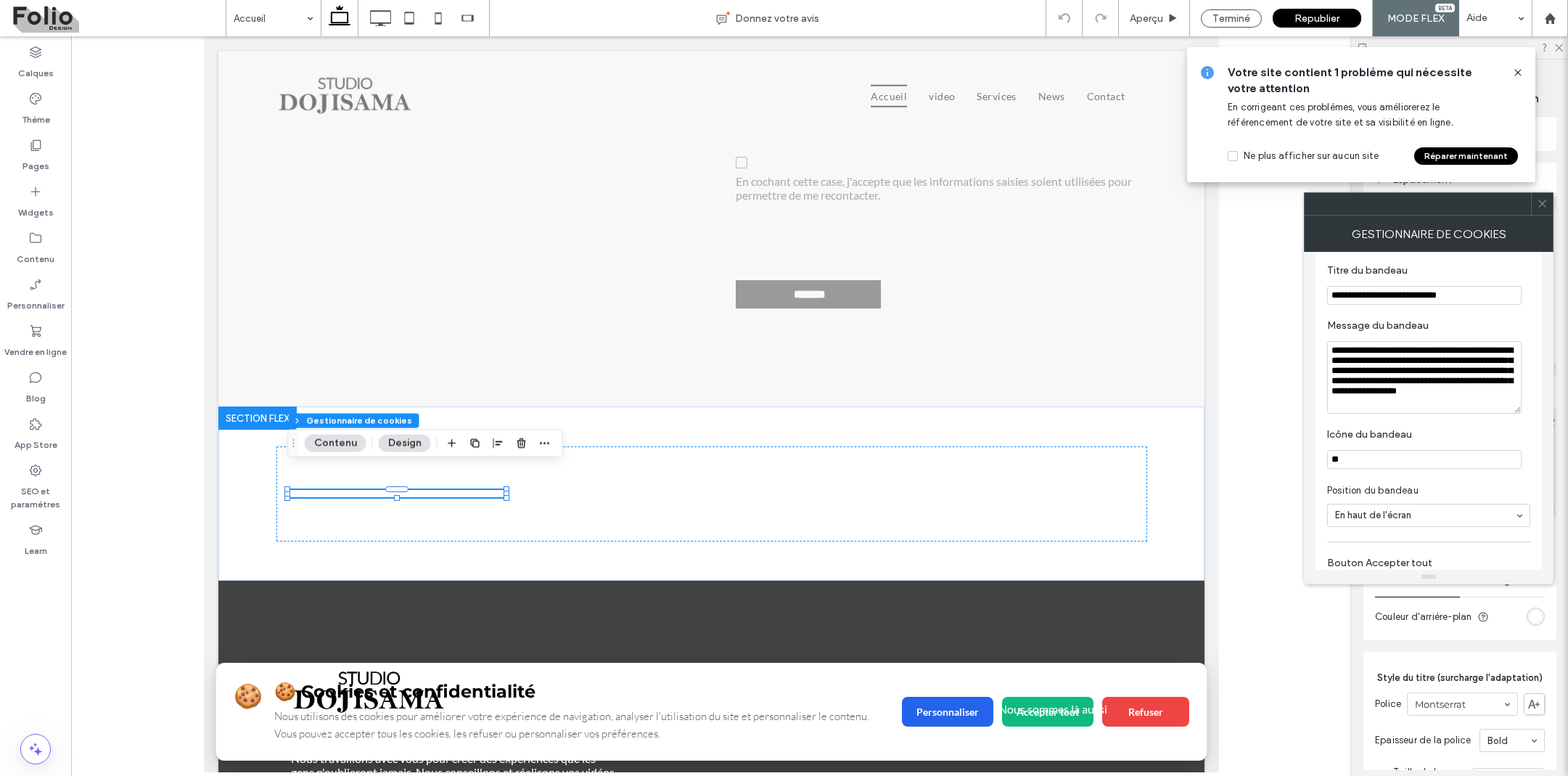
click at [1424, 469] on input "**" at bounding box center [1424, 459] width 194 height 19
click at [1473, 300] on input "**********" at bounding box center [1424, 295] width 194 height 19
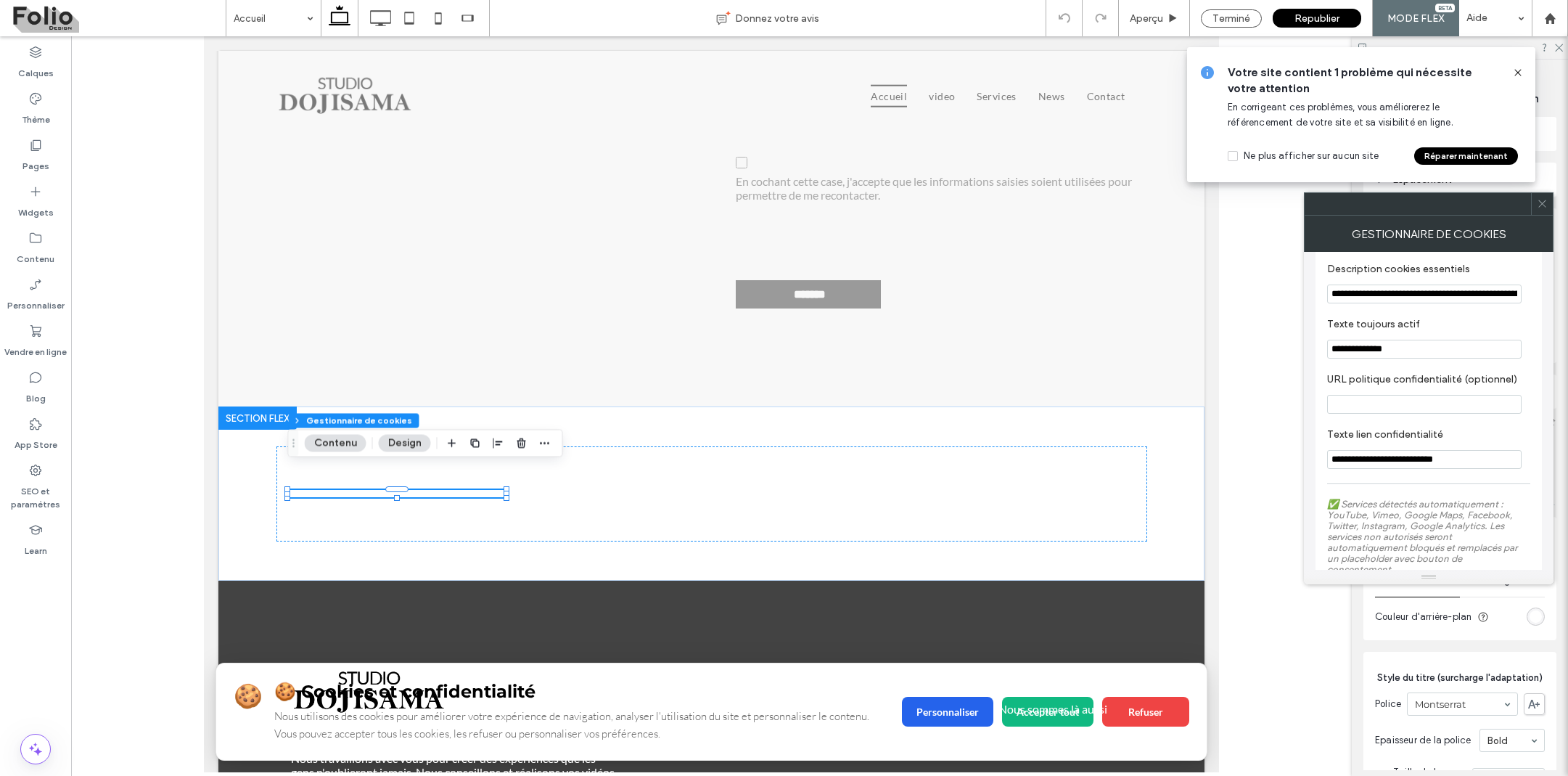
scroll to position [1110, 0]
click at [1431, 357] on input "**********" at bounding box center [1424, 348] width 194 height 19
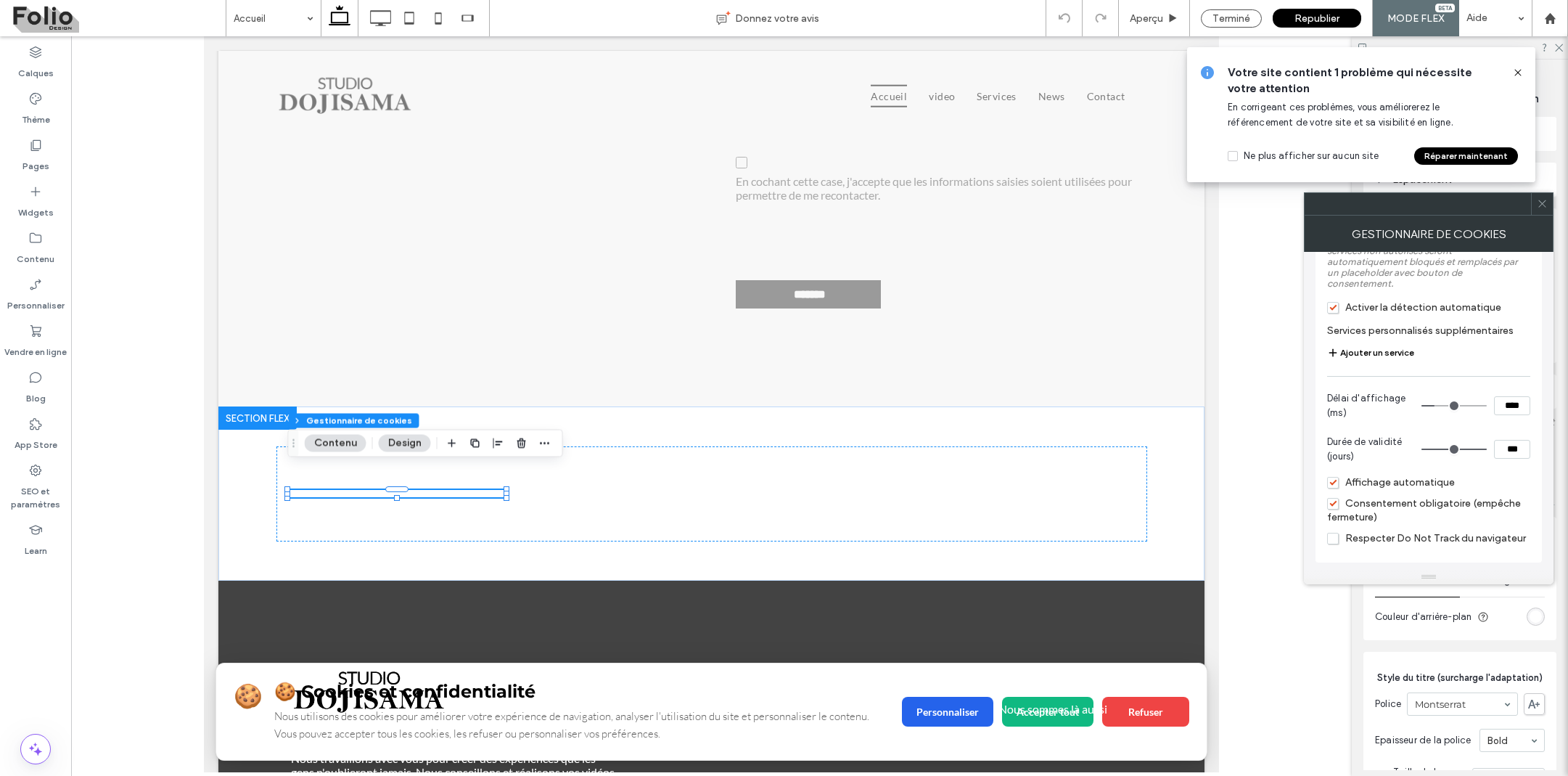
scroll to position [1403, 0]
click at [1332, 541] on span "Respecter Do Not Track du navigateur" at bounding box center [1426, 538] width 198 height 13
click at [1545, 208] on icon at bounding box center [1541, 203] width 11 height 11
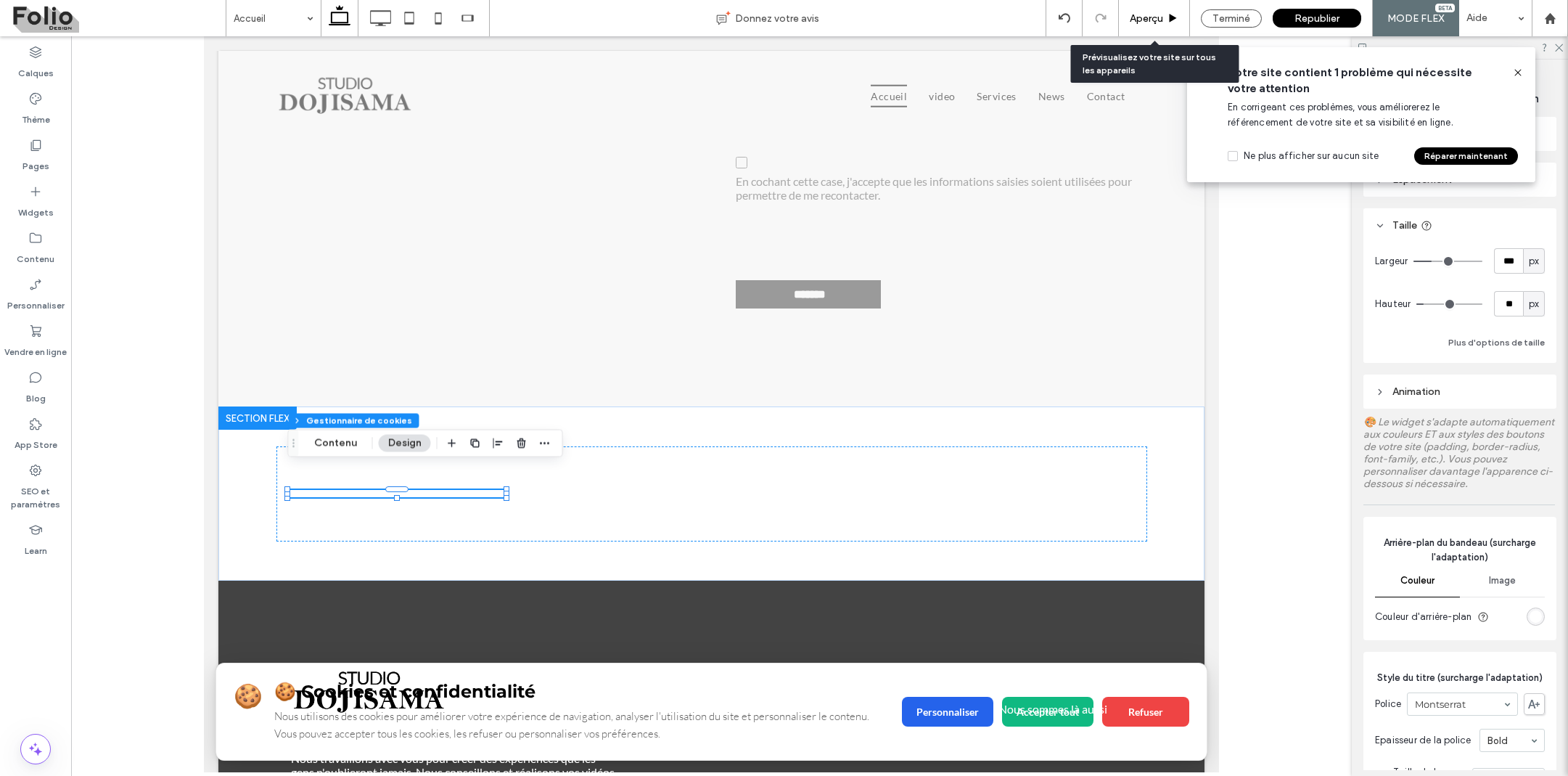
click at [1156, 10] on div "Aperçu" at bounding box center [1155, 18] width 71 height 37
click at [1145, 16] on span "Aperçu" at bounding box center [1147, 19] width 34 height 13
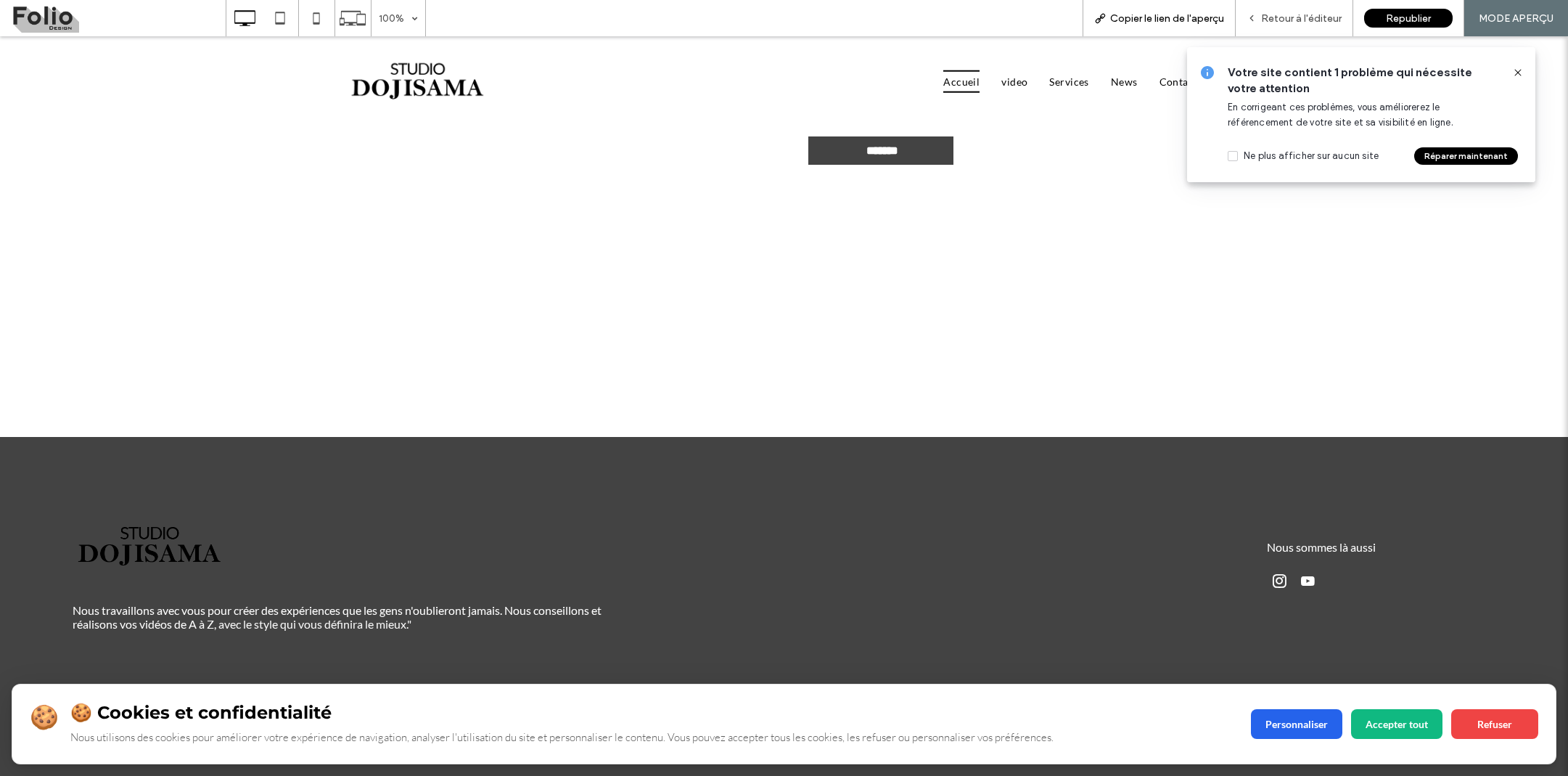
scroll to position [4415, 0]
click at [1394, 729] on button "Accepter tout" at bounding box center [1396, 723] width 92 height 30
click at [1471, 729] on button "Refuser" at bounding box center [1495, 723] width 87 height 30
click at [1285, 709] on div "Personnaliser Accepter tout Refuser" at bounding box center [1394, 724] width 287 height 30
click at [1299, 726] on button "Personnaliser" at bounding box center [1297, 723] width 92 height 30
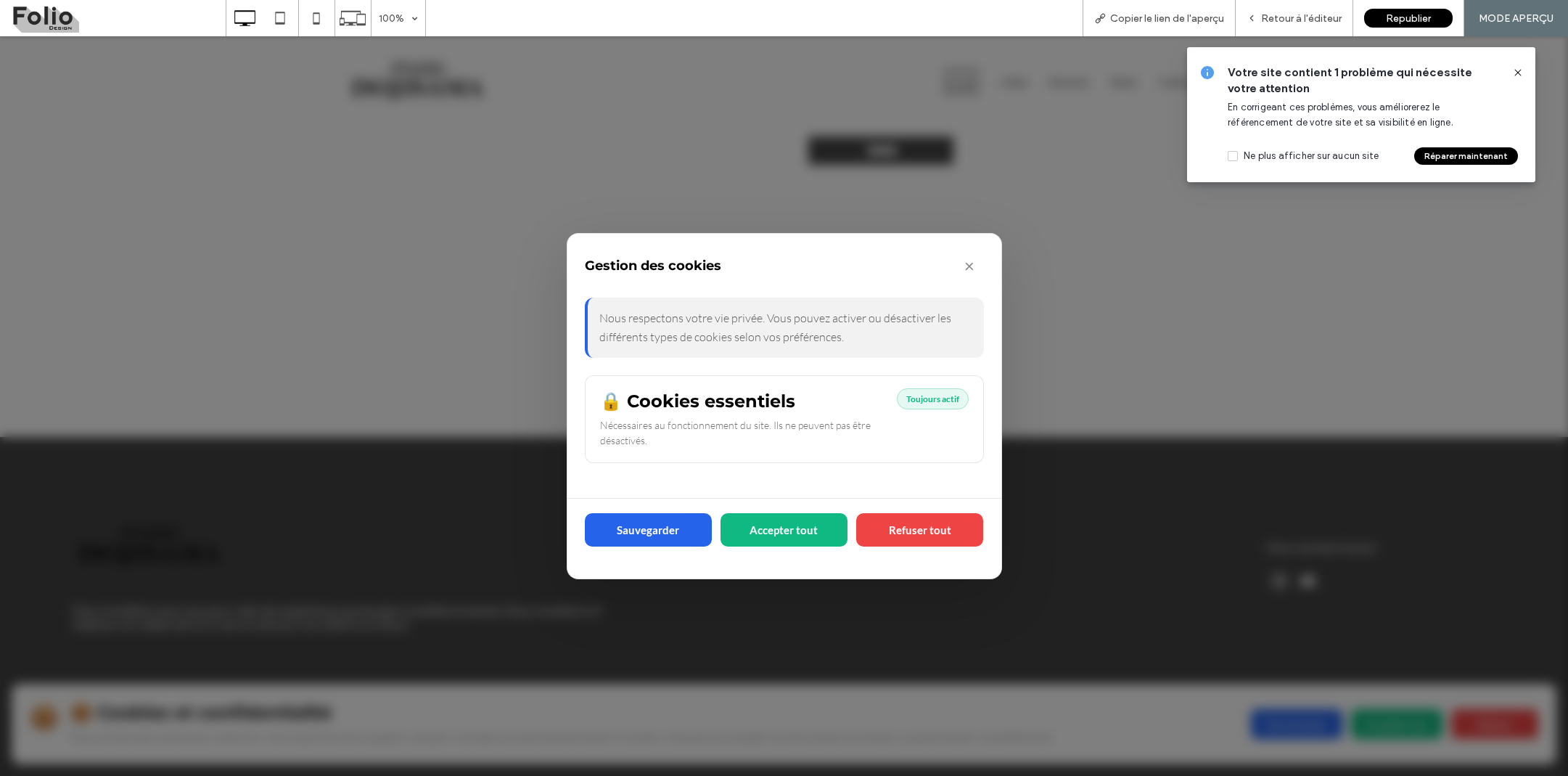
click at [918, 510] on div "Sauvegarder Accepter tout Refuser tout" at bounding box center [784, 529] width 399 height 62
click at [912, 520] on button "Refuser tout" at bounding box center [920, 528] width 127 height 34
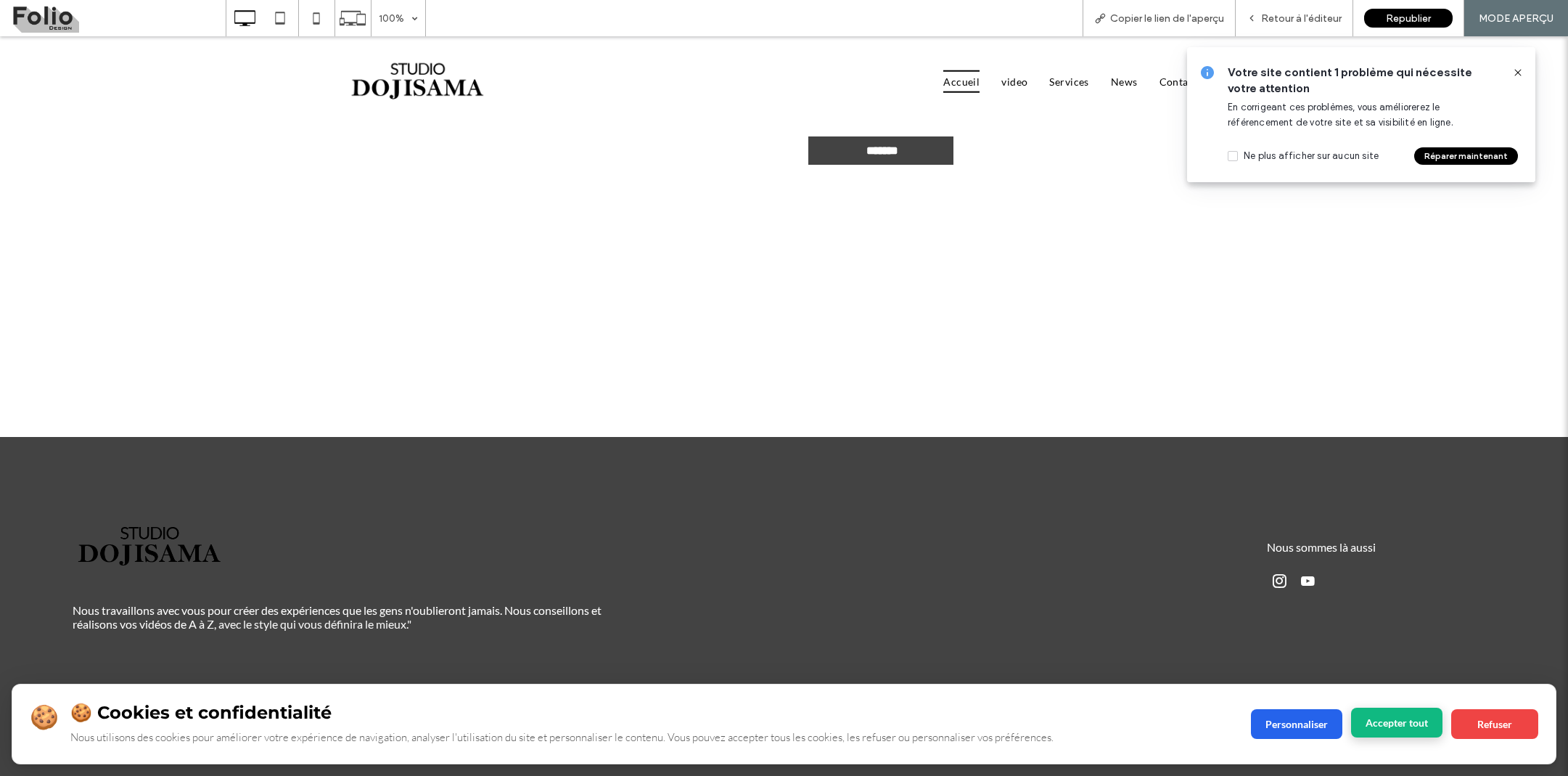
click at [1413, 724] on button "Accepter tout" at bounding box center [1396, 723] width 92 height 30
click at [1320, 19] on span "Retour à l'éditeur" at bounding box center [1302, 19] width 81 height 13
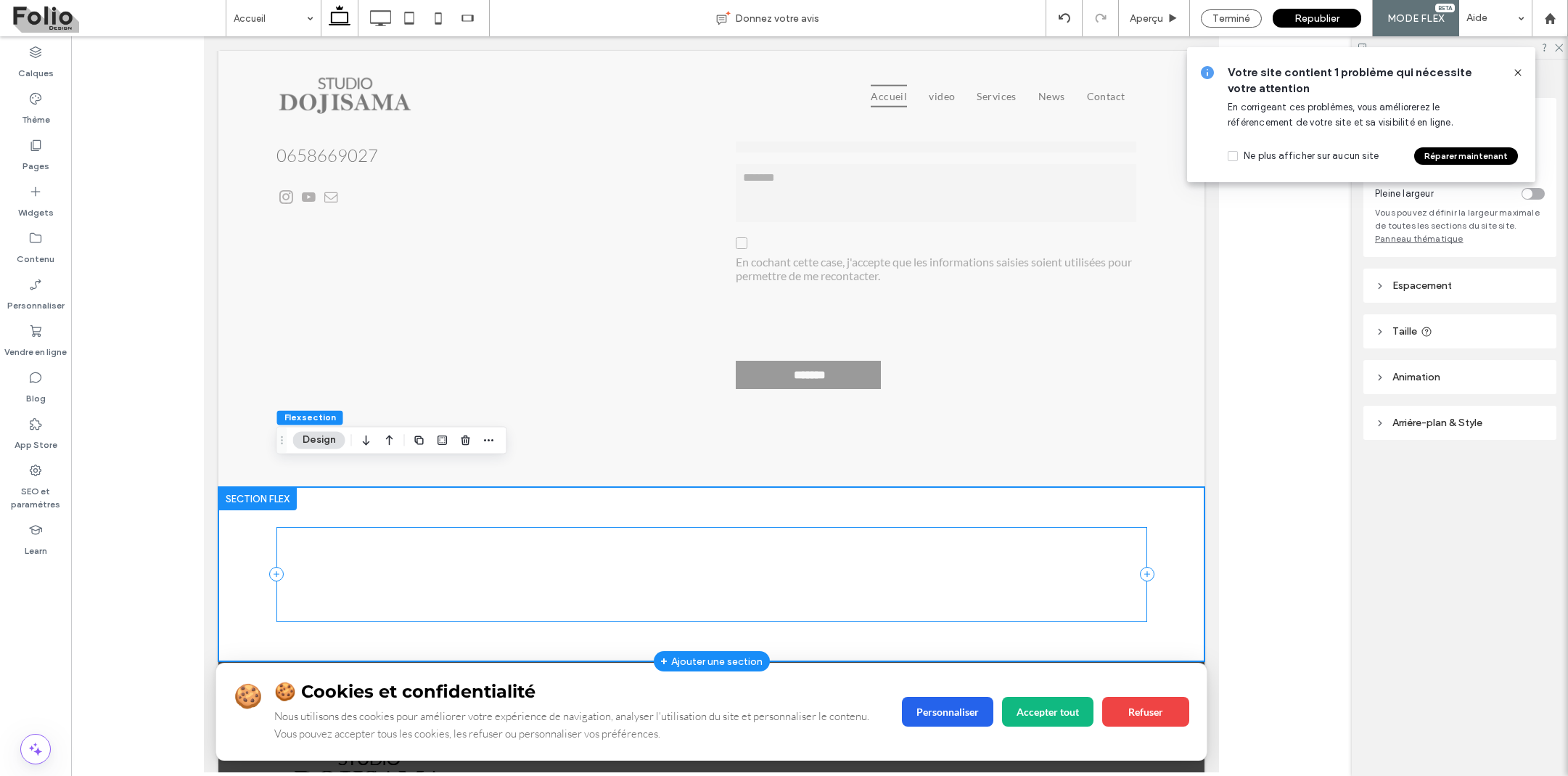
click at [931, 569] on div "🍪 🍪 Cookies et confidentialité Nous utilisons des cookies pour améliorer votre …" at bounding box center [711, 575] width 870 height 95
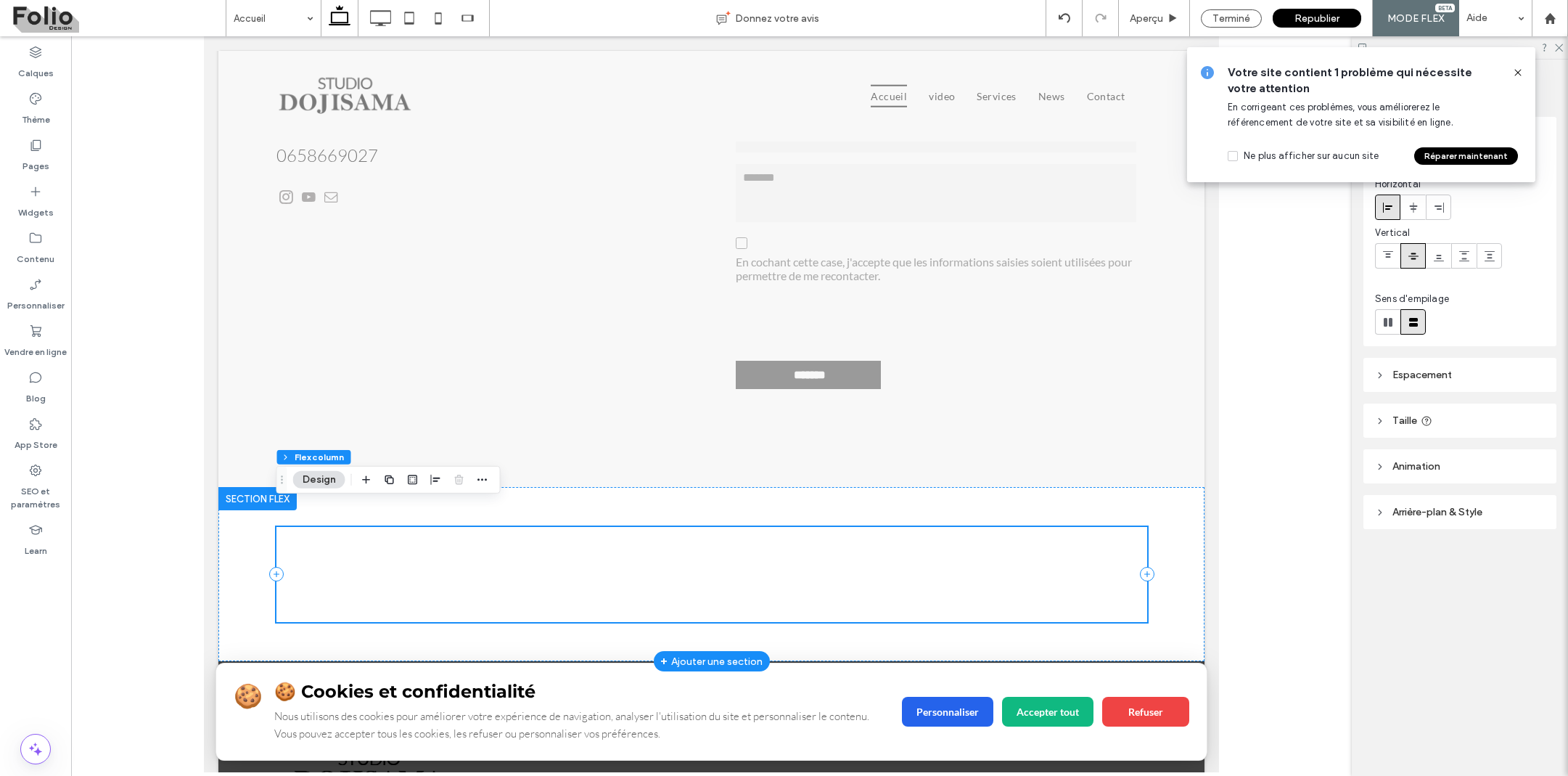
click at [866, 541] on div "🍪 🍪 Cookies et confidentialité Nous utilisons des cookies pour améliorer votre …" at bounding box center [711, 575] width 870 height 95
click at [770, 547] on div "🍪 🍪 Cookies et confidentialité Nous utilisons des cookies pour améliorer votre …" at bounding box center [711, 575] width 870 height 95
click at [429, 571] on div "🍪 🍪 Cookies et confidentialité Nous utilisons des cookies pour améliorer votre …" at bounding box center [397, 574] width 218 height 7
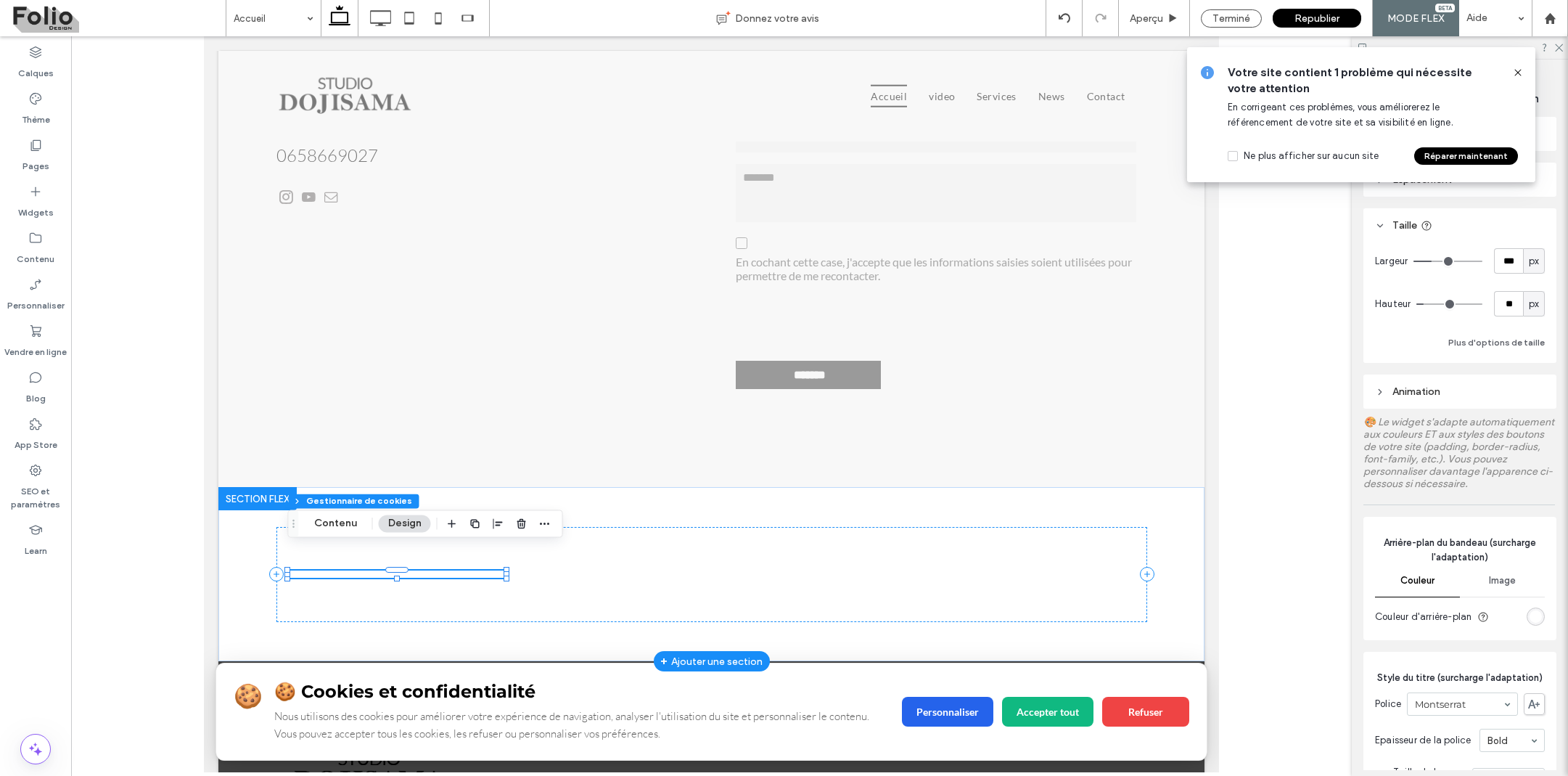
type input "**"
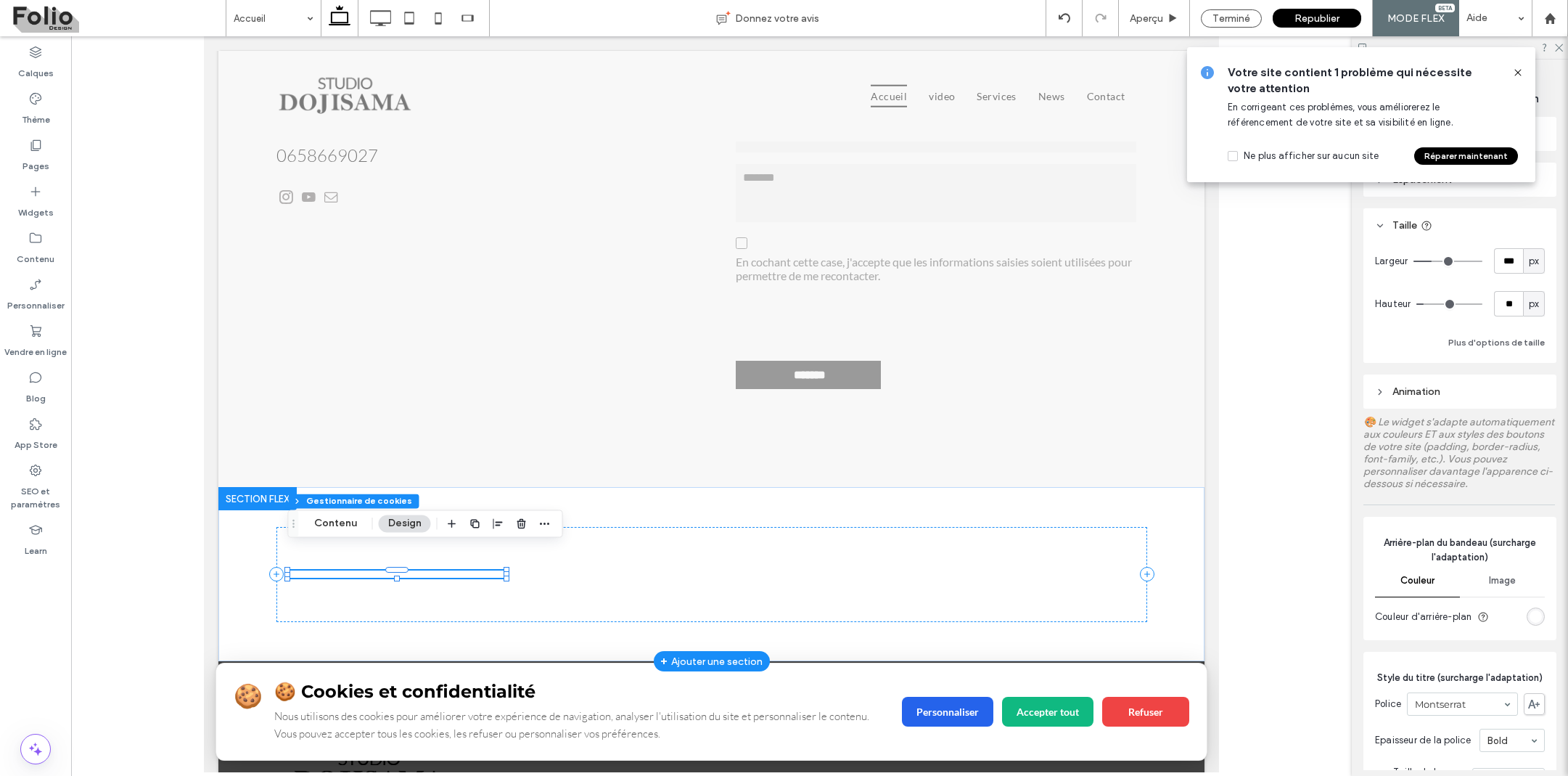
type input "**"
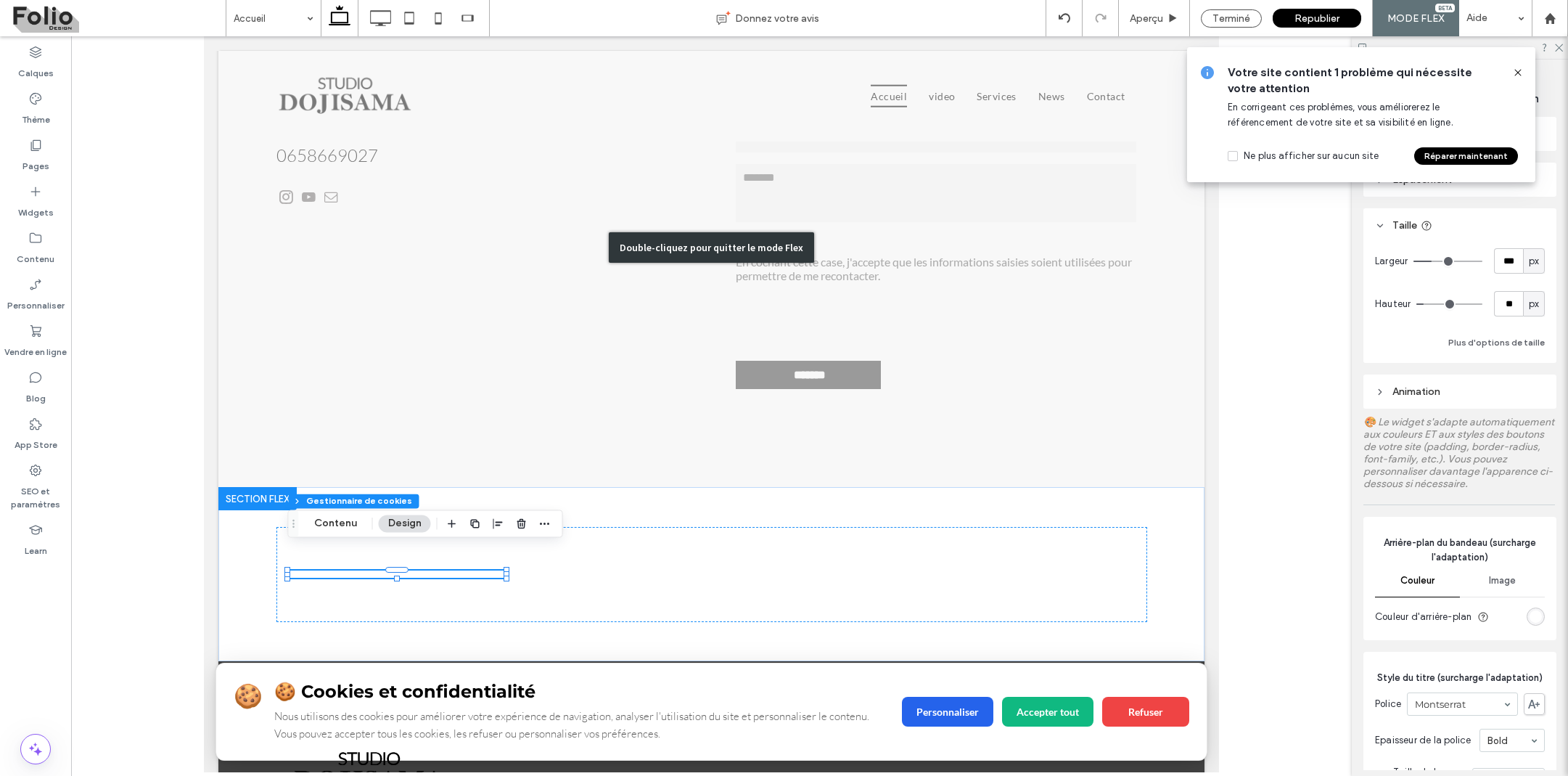
click at [1509, 67] on div at bounding box center [1513, 72] width 24 height 16
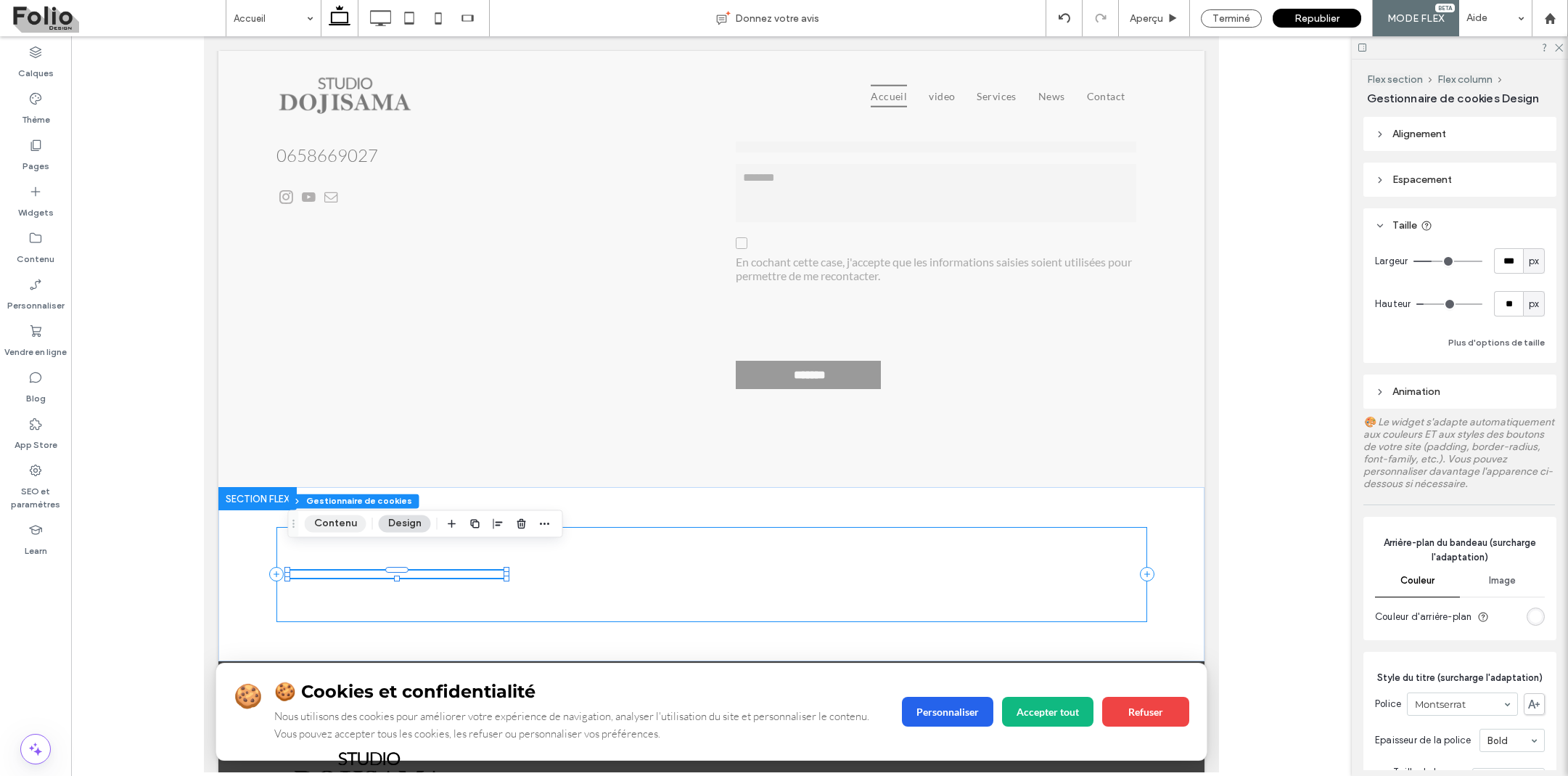
click at [353, 524] on button "Contenu" at bounding box center [336, 523] width 62 height 18
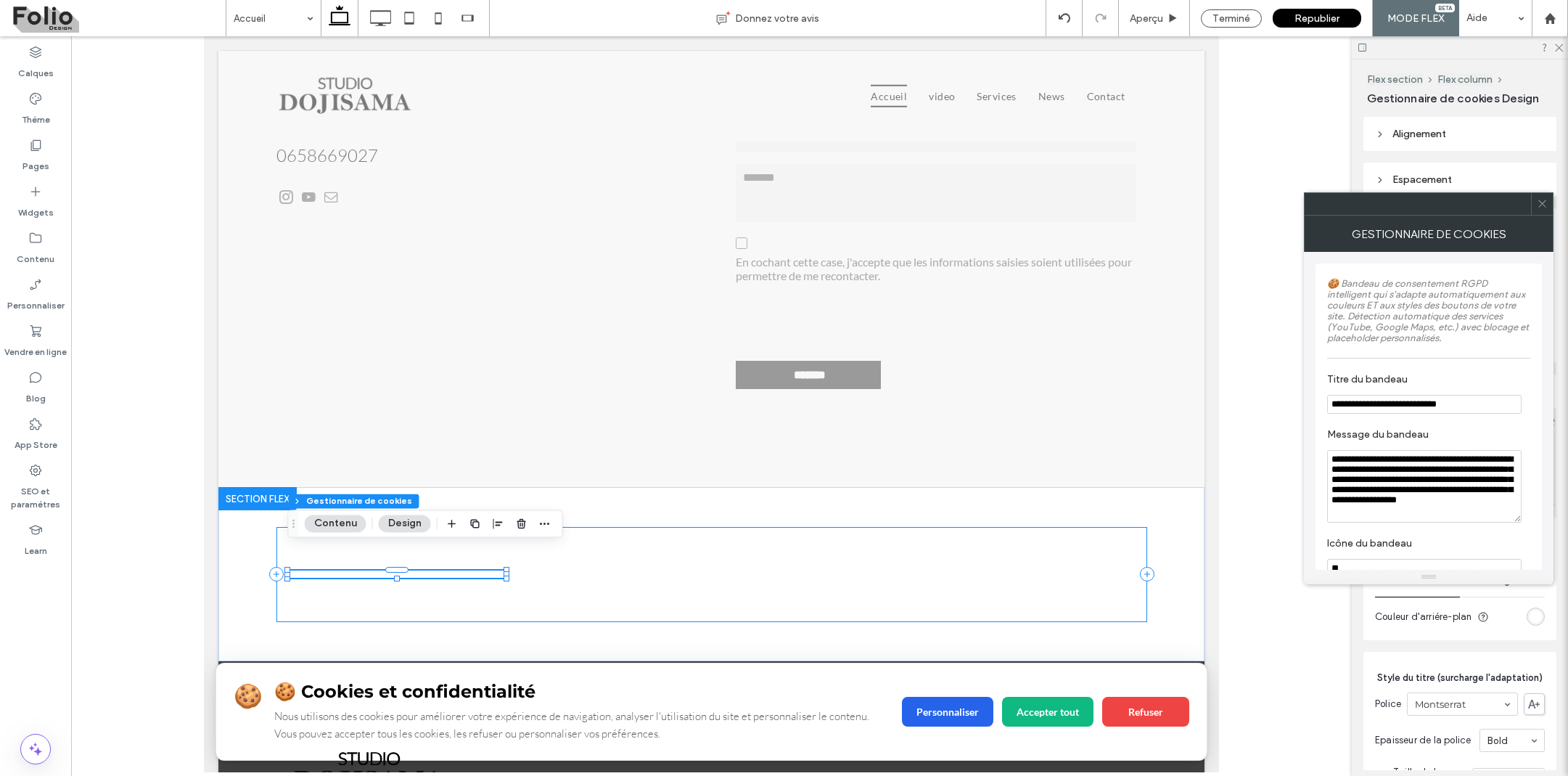
click at [394, 523] on button "Design" at bounding box center [405, 523] width 52 height 18
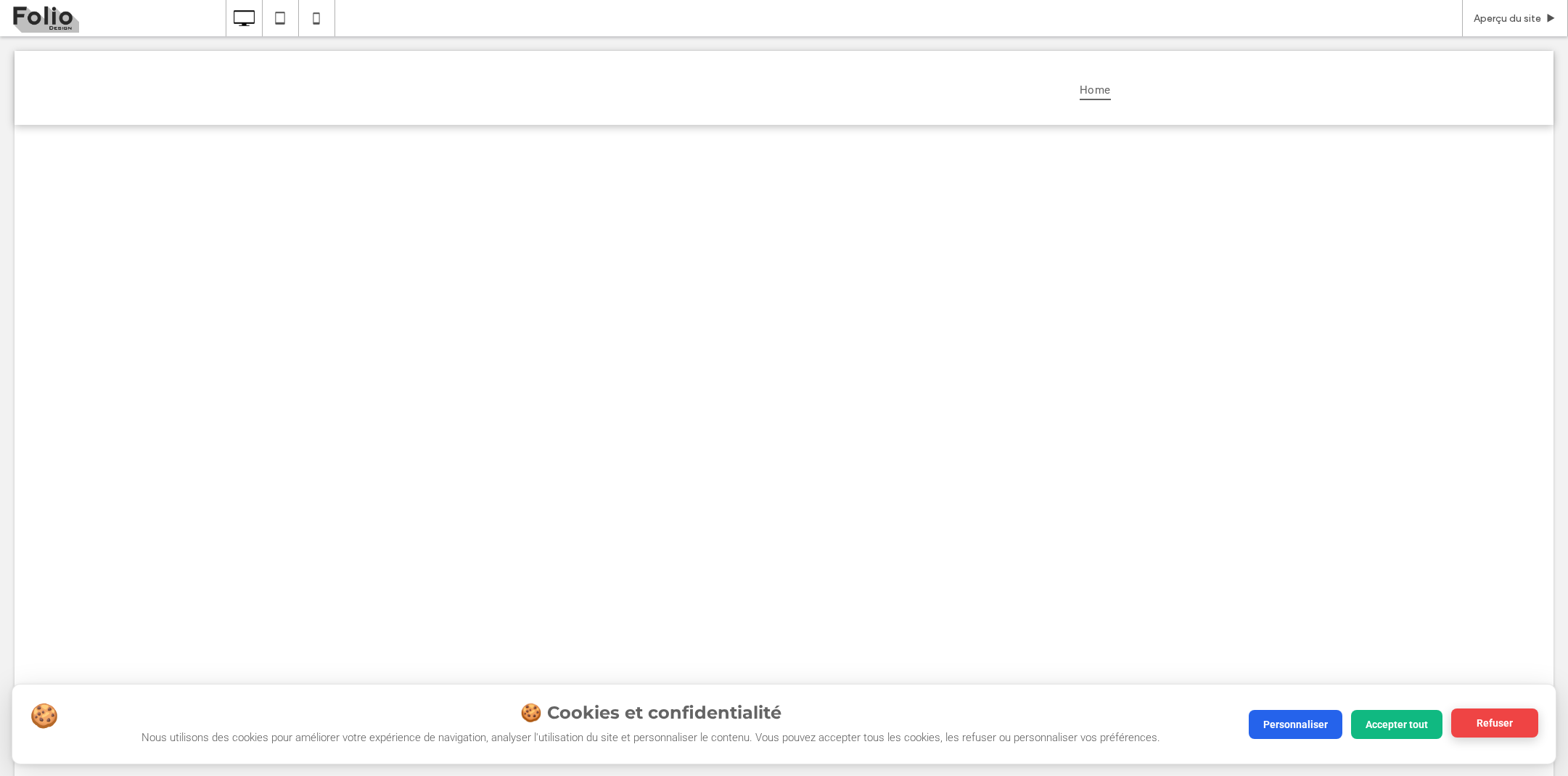
click at [1482, 727] on button "Refuser" at bounding box center [1495, 723] width 87 height 29
click at [1296, 723] on button "Personnaliser" at bounding box center [1296, 723] width 94 height 29
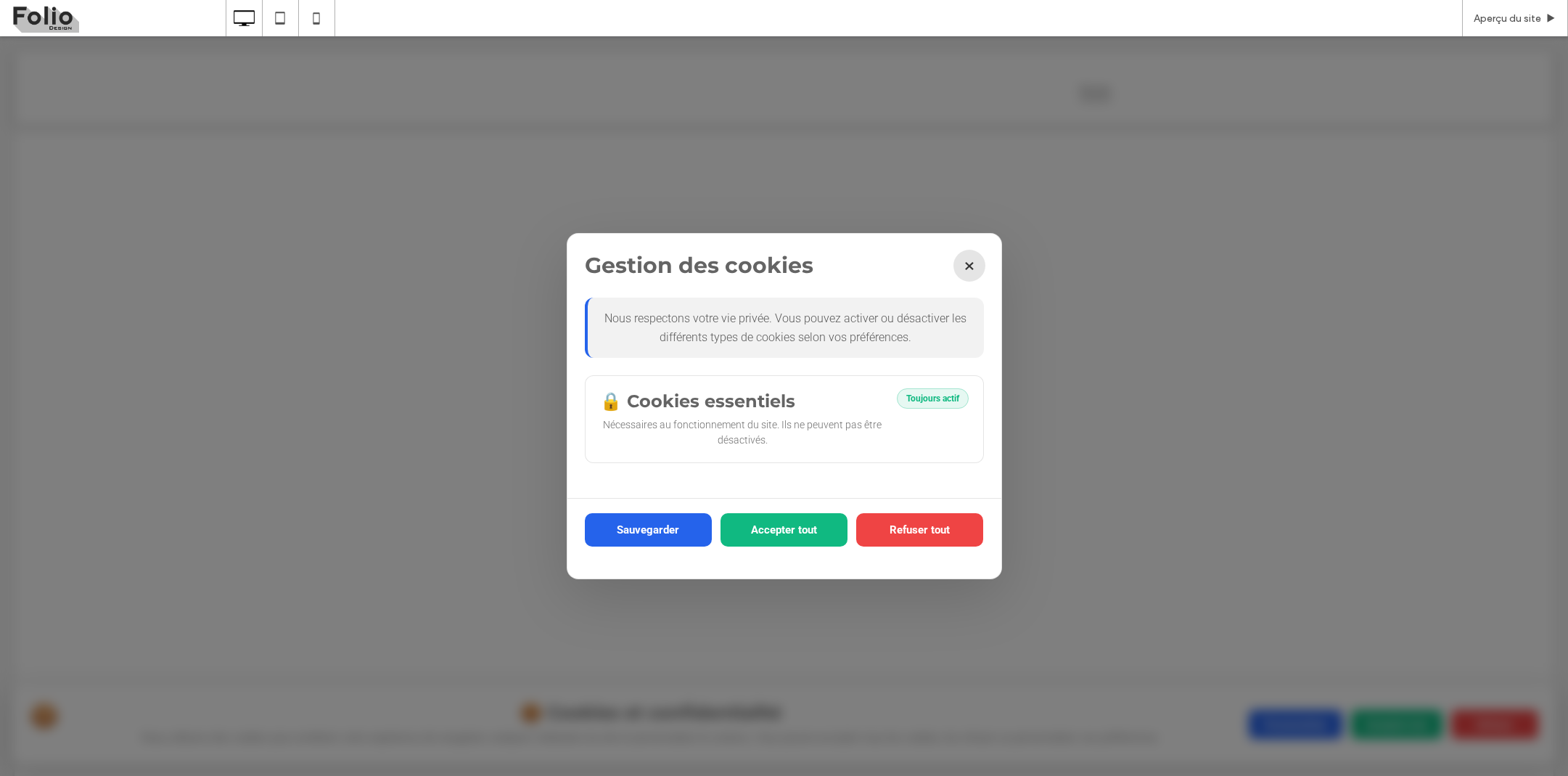
click at [978, 267] on button "×" at bounding box center [969, 266] width 32 height 32
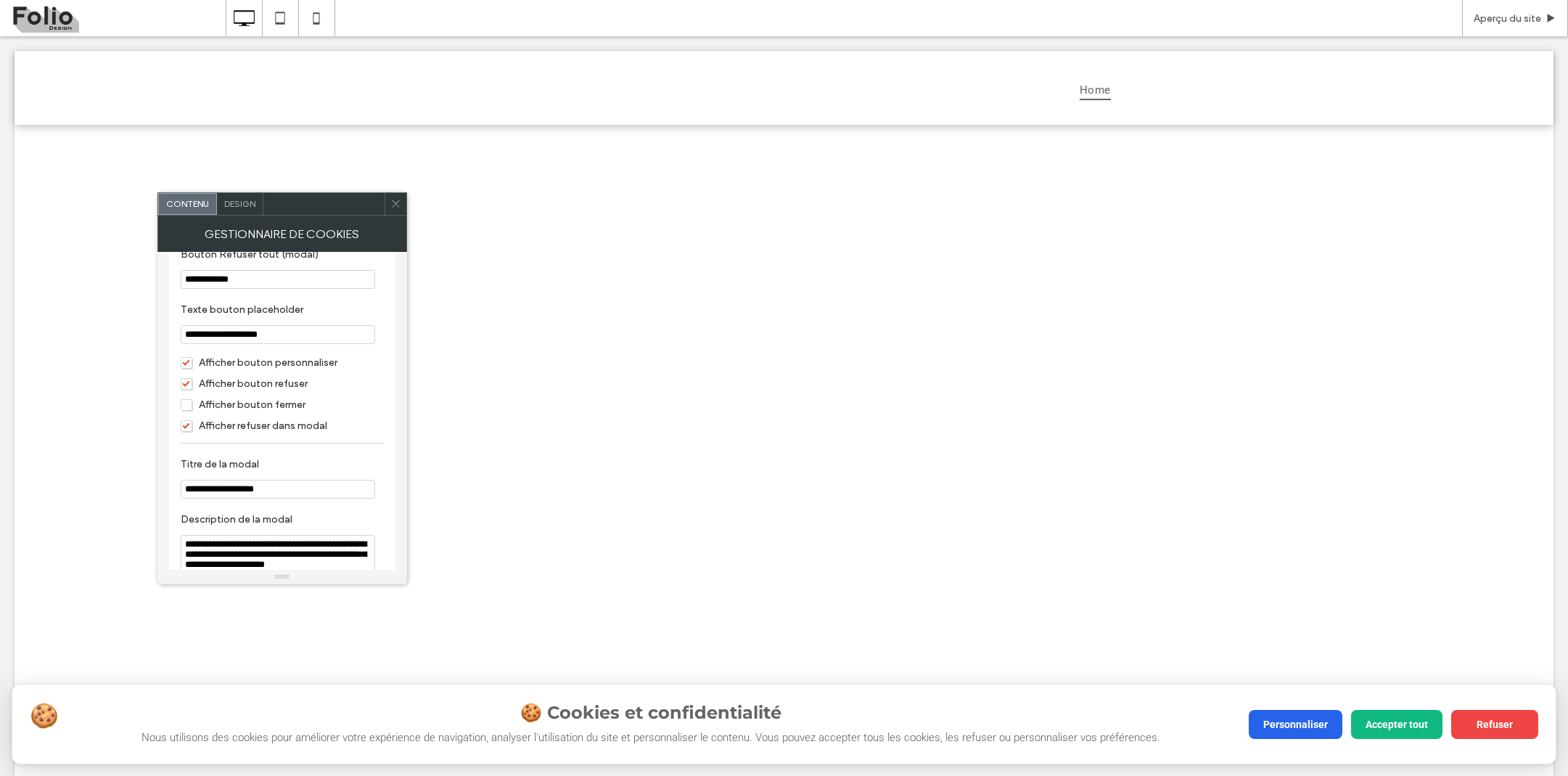
scroll to position [694, 0]
click at [260, 410] on span "Afficher bouton fermer" at bounding box center [243, 404] width 124 height 13
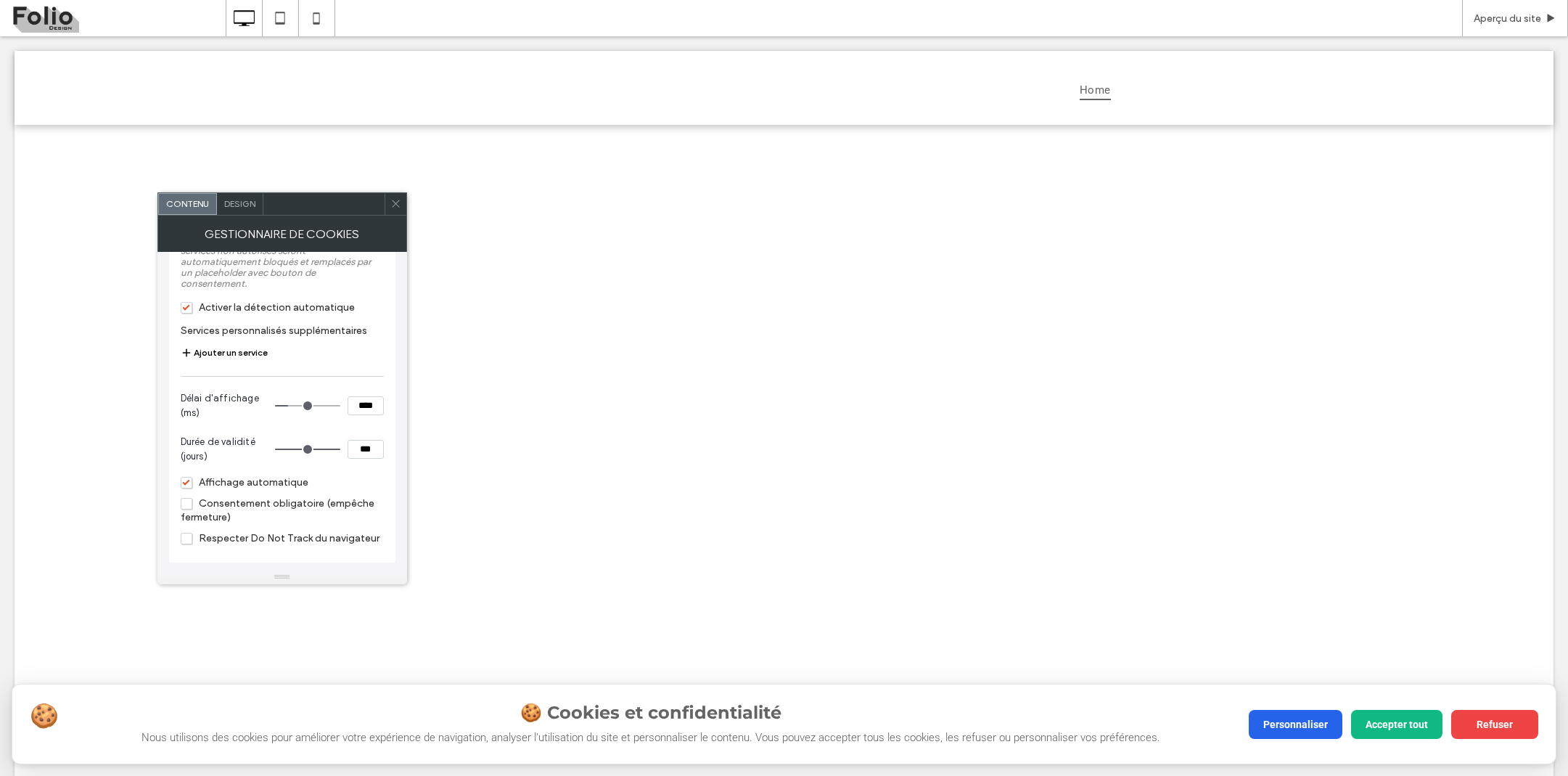
scroll to position [1403, 0]
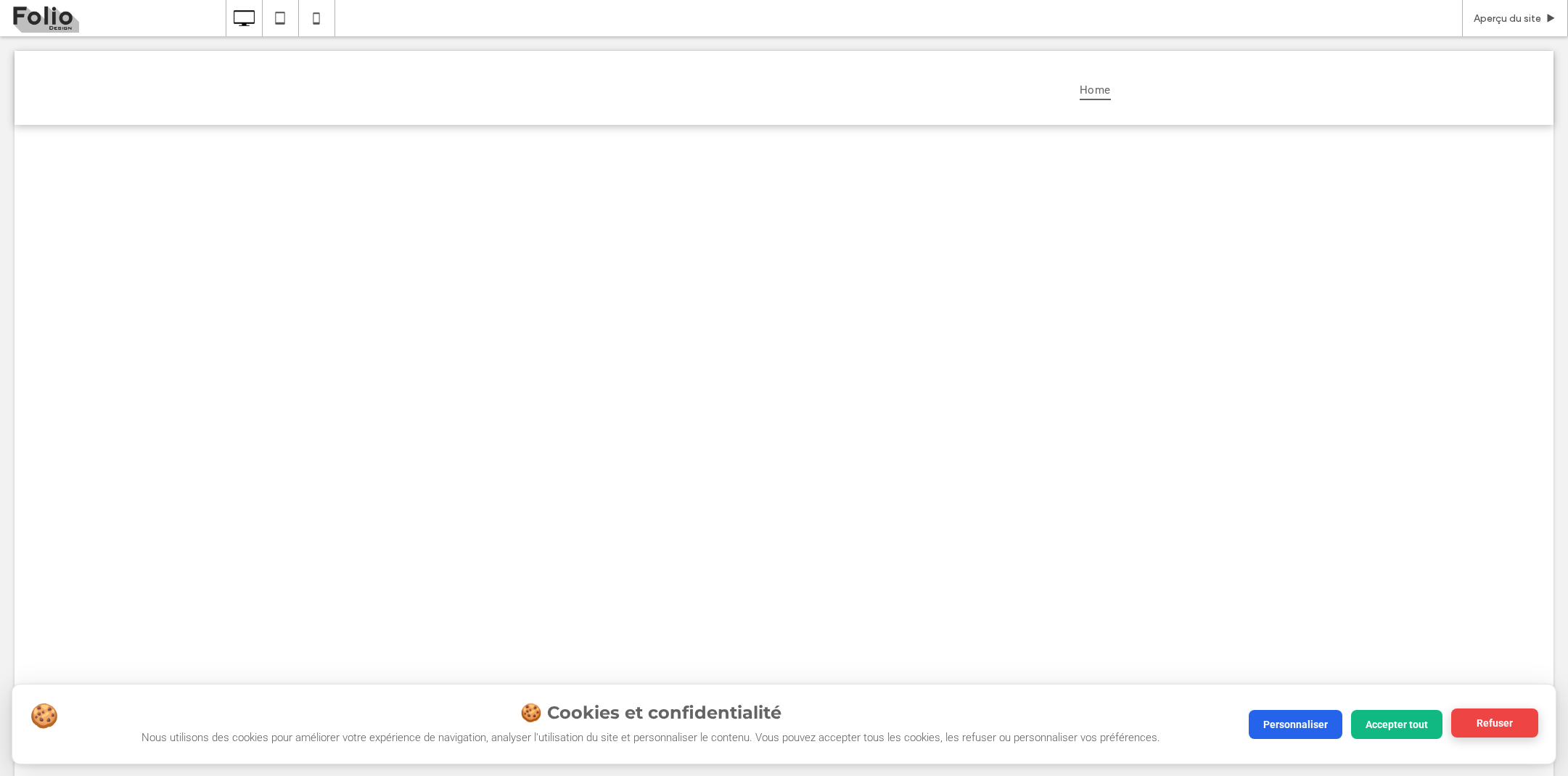
click at [1499, 729] on button "Refuser" at bounding box center [1495, 723] width 87 height 29
click at [1408, 711] on button "Accepter tout" at bounding box center [1396, 723] width 92 height 29
click at [1478, 723] on button "Refuser" at bounding box center [1495, 723] width 87 height 29
click at [1388, 713] on button "Accepter tout" at bounding box center [1396, 723] width 92 height 29
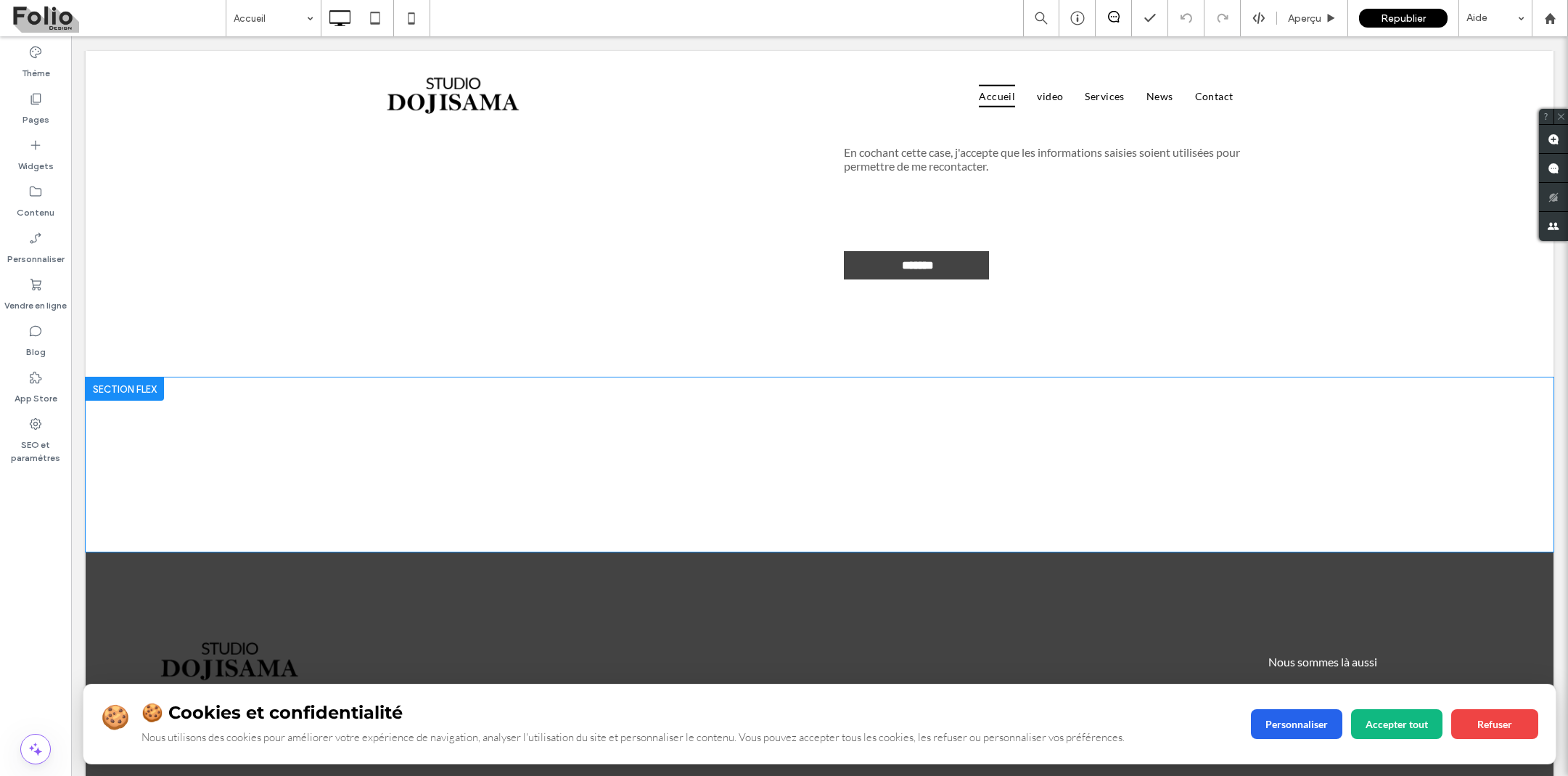
scroll to position [4313, 0]
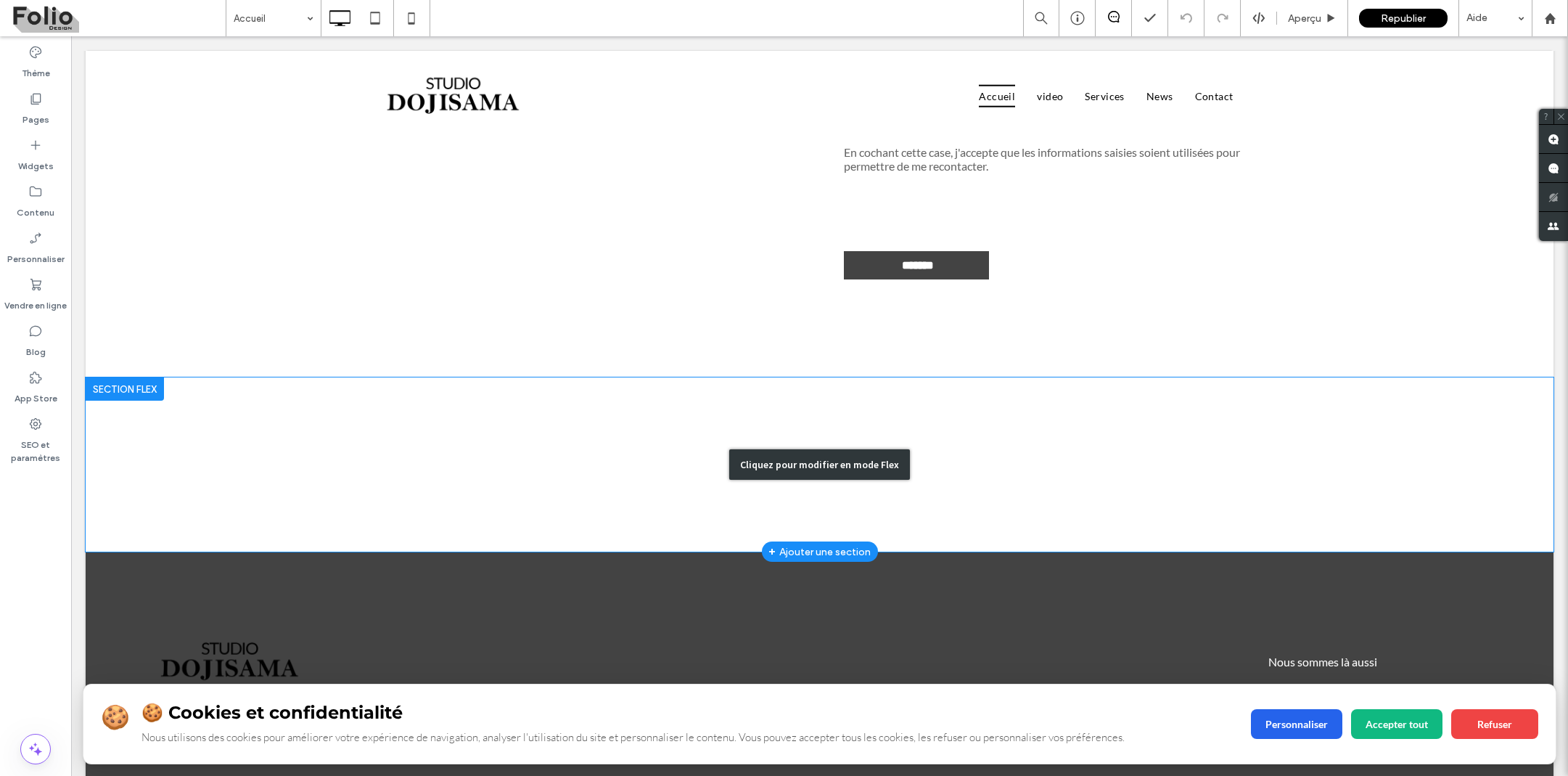
click at [654, 493] on div "Cliquez pour modifier en mode Flex" at bounding box center [820, 464] width 1468 height 174
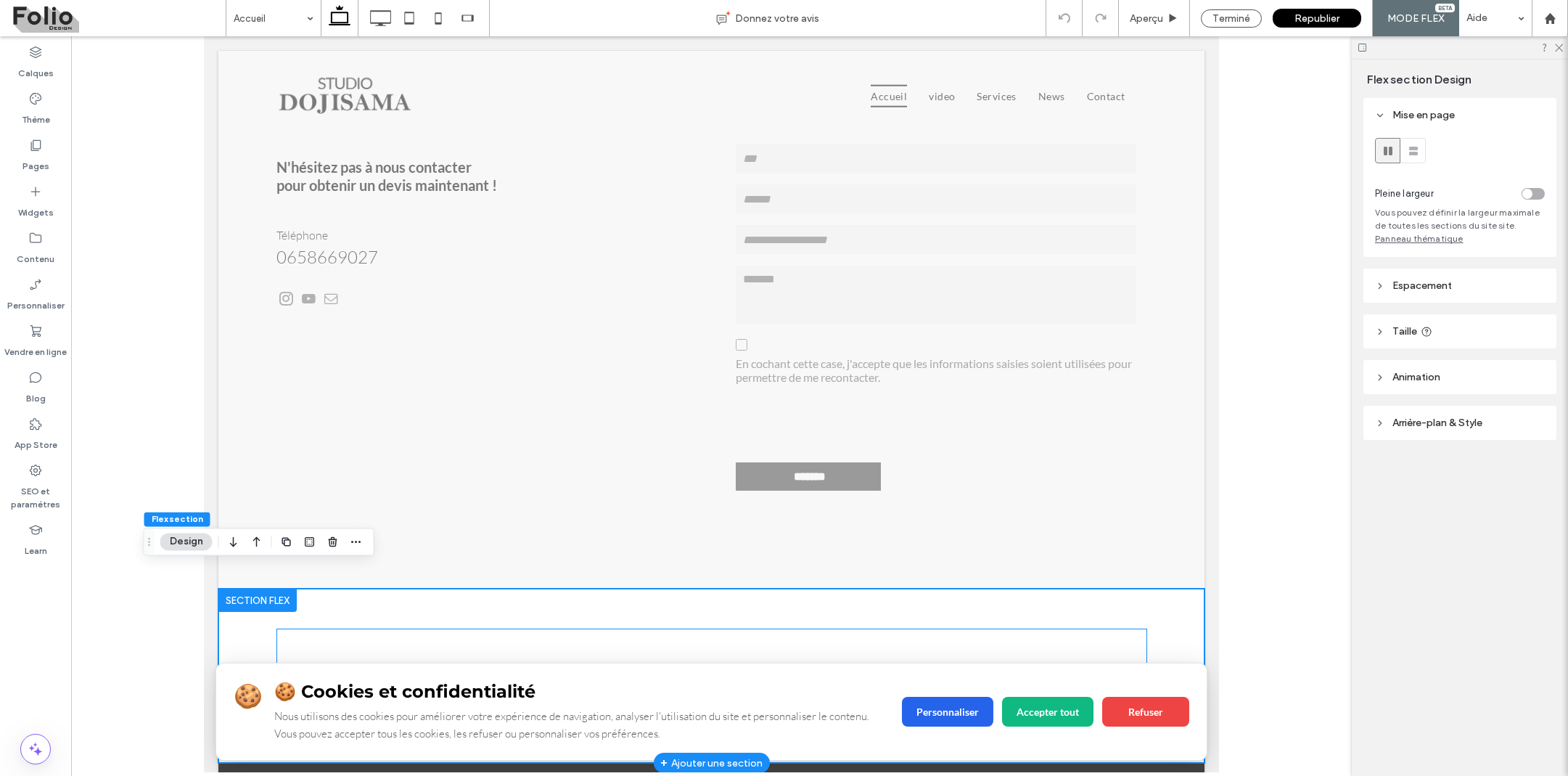
click at [420, 641] on div "🍪 🍪 Cookies et confidentialité Nous utilisons des cookies pour améliorer votre …" at bounding box center [711, 676] width 870 height 95
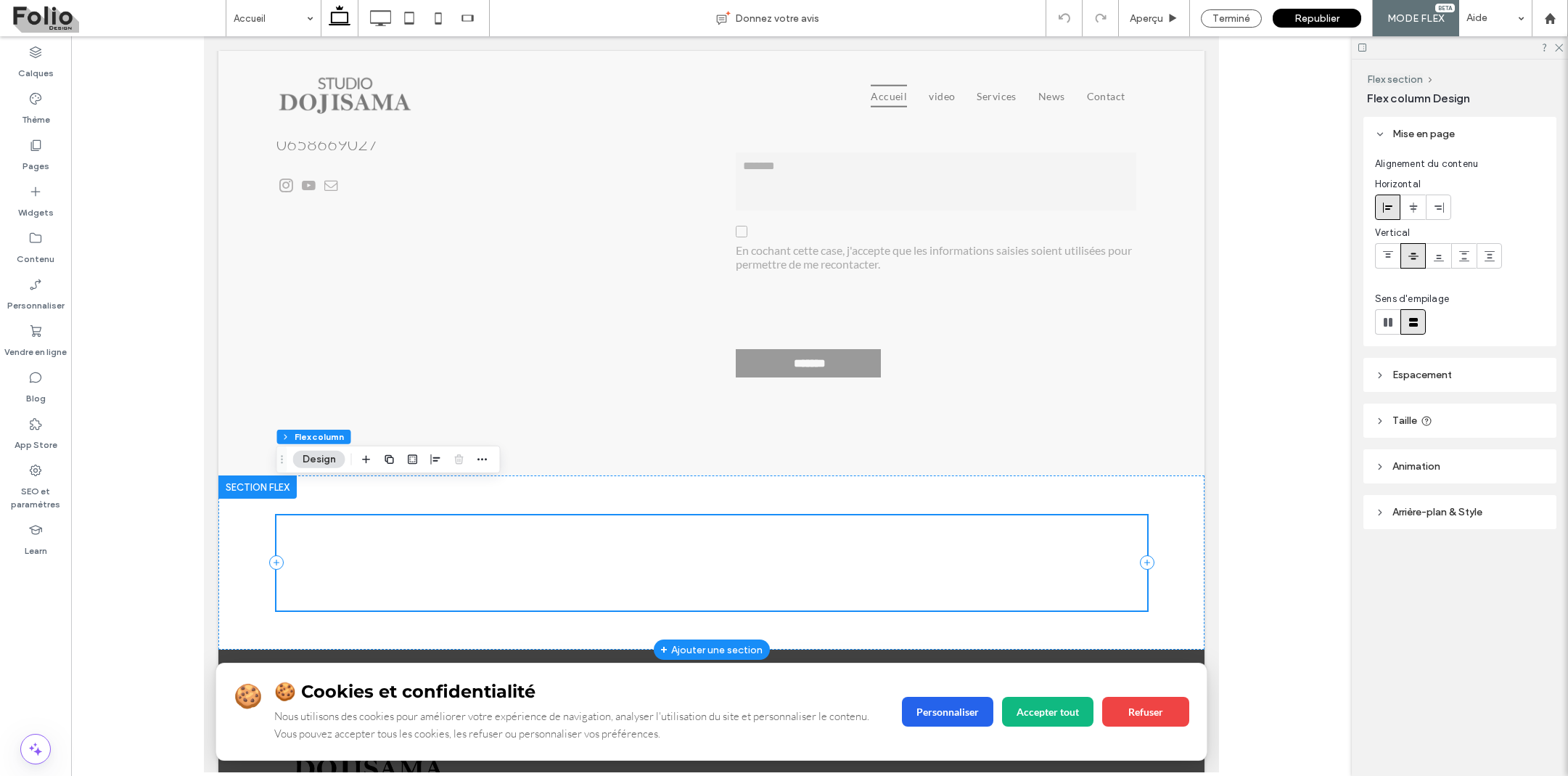
scroll to position [4438, 0]
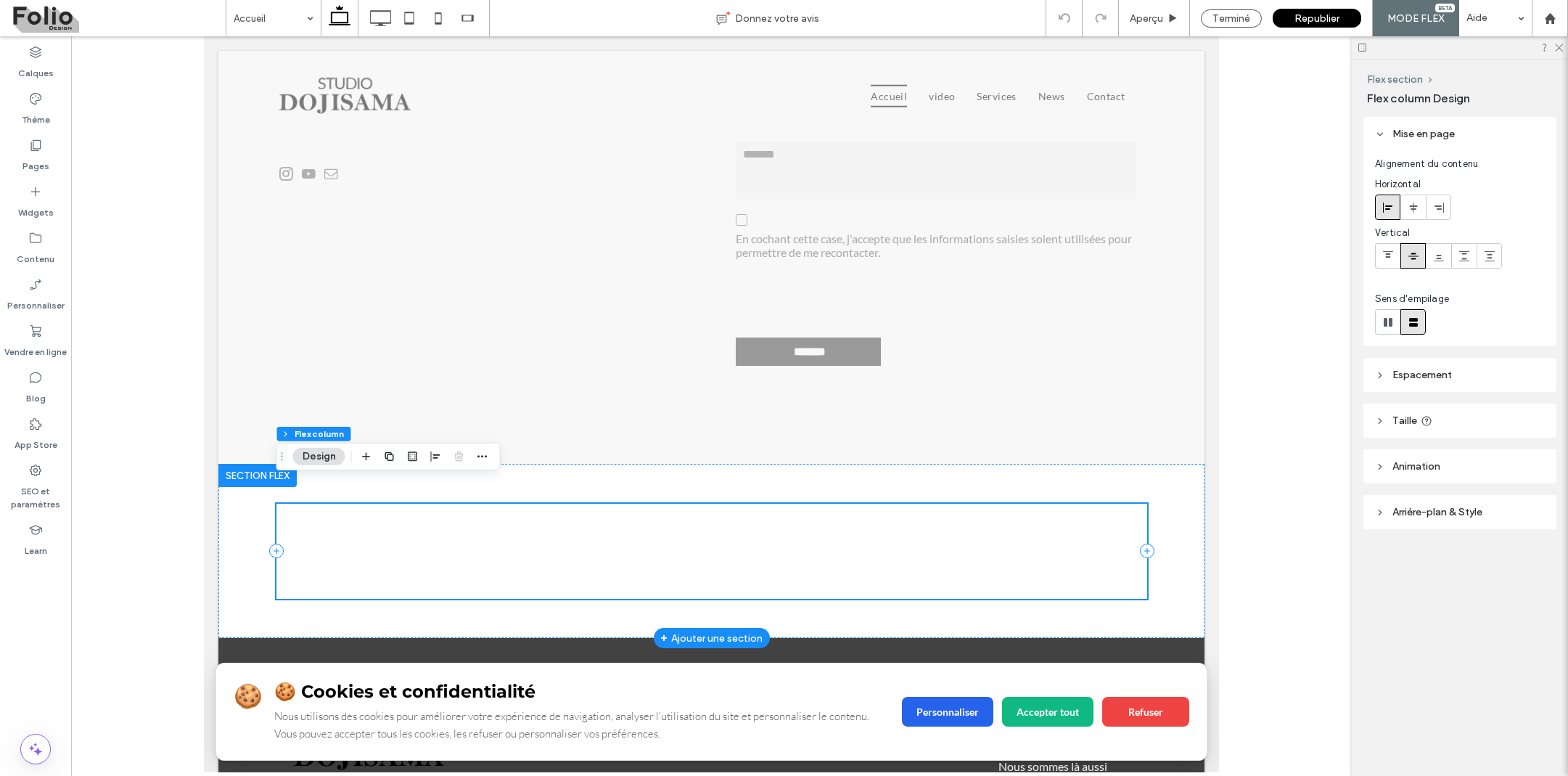
click at [349, 535] on div "🍪 🍪 Cookies et confidentialité Nous utilisons des cookies pour améliorer votre …" at bounding box center [711, 551] width 870 height 95
click at [352, 547] on div "🍪 🍪 Cookies et confidentialité Nous utilisons des cookies pour améliorer votre …" at bounding box center [397, 550] width 218 height 7
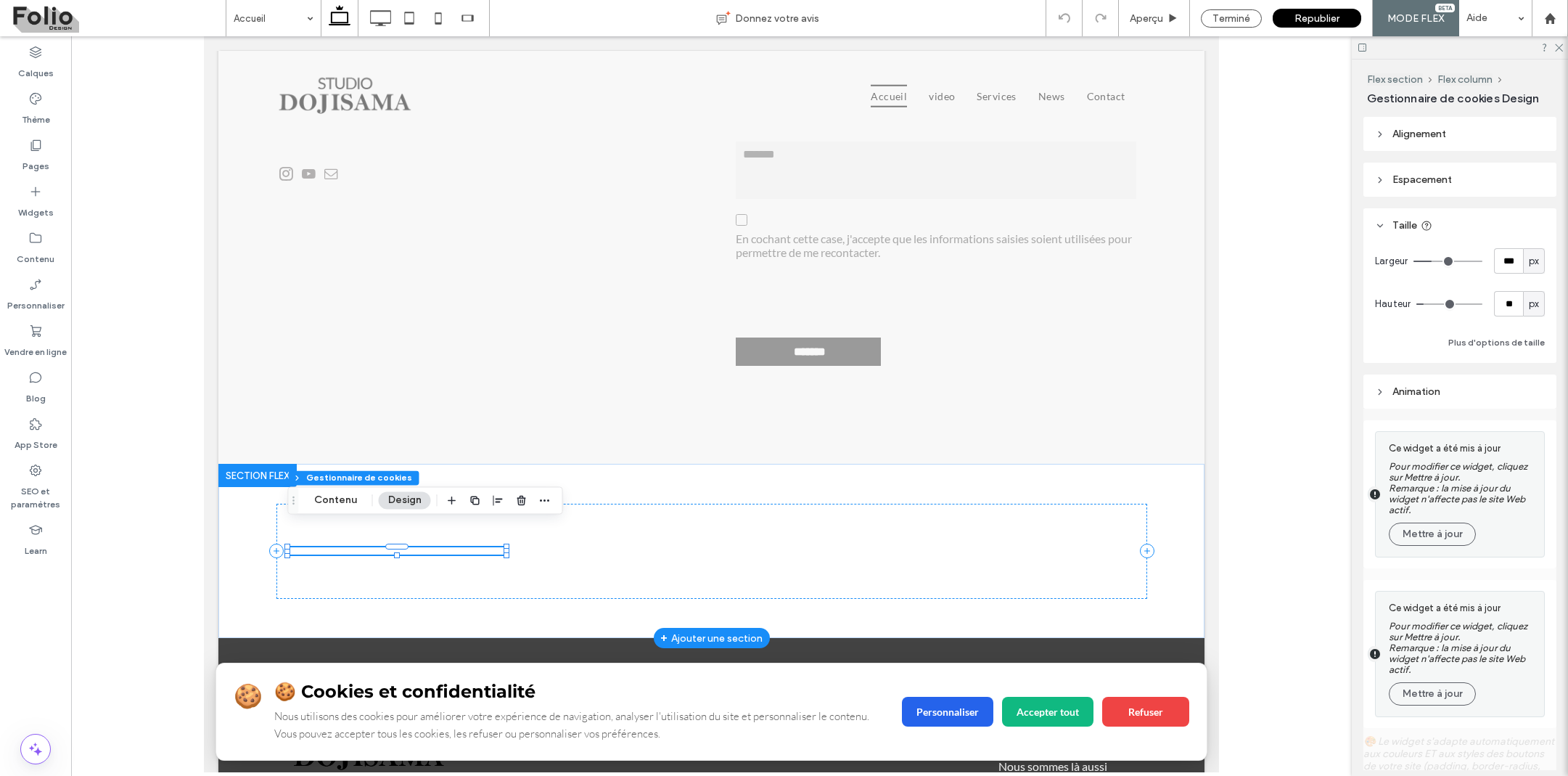
type input "**"
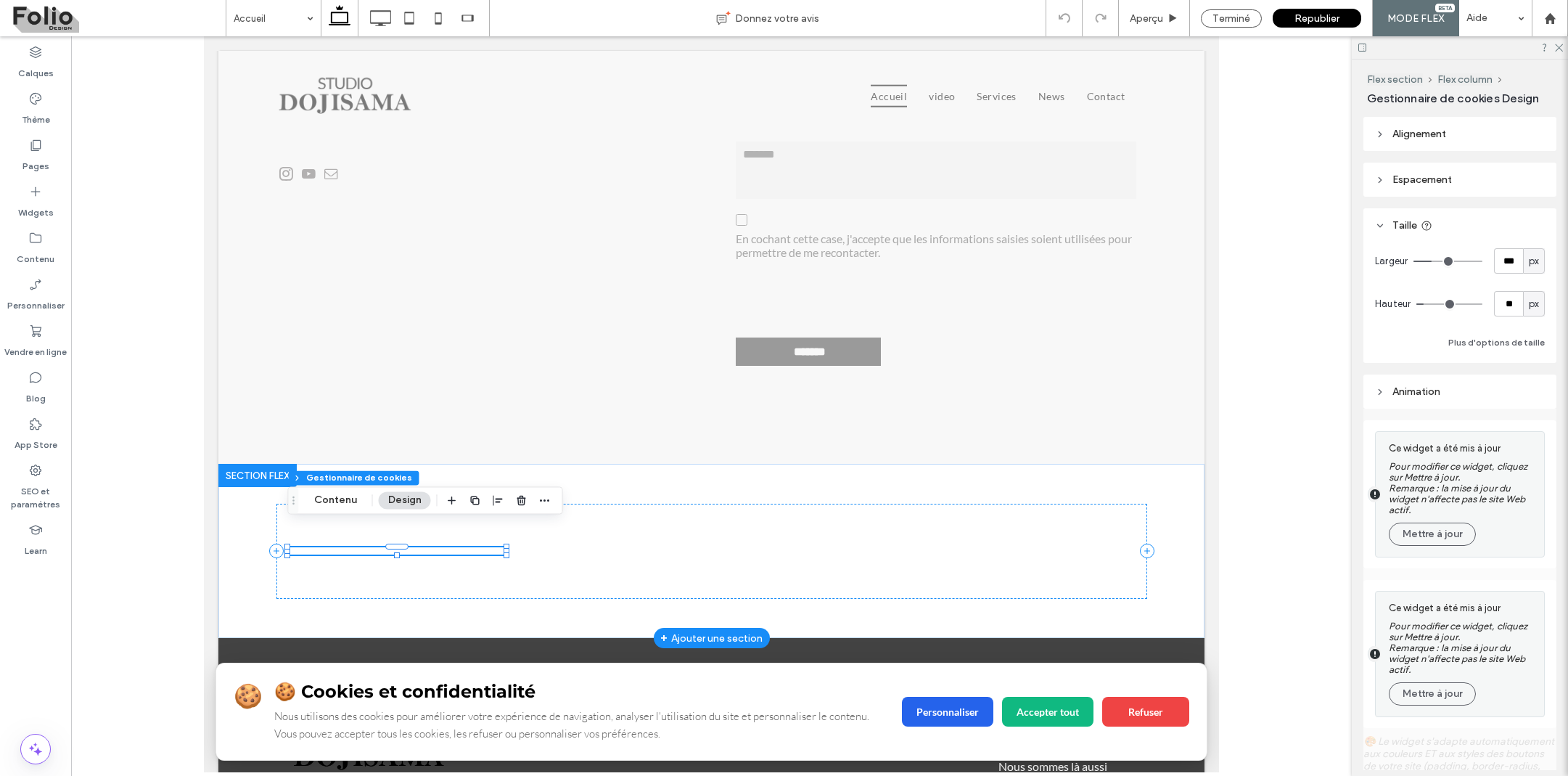
type input "**"
click at [371, 522] on div "🍪 🍪 Cookies et confidentialité Nous utilisons des cookies pour améliorer votre …" at bounding box center [711, 551] width 870 height 95
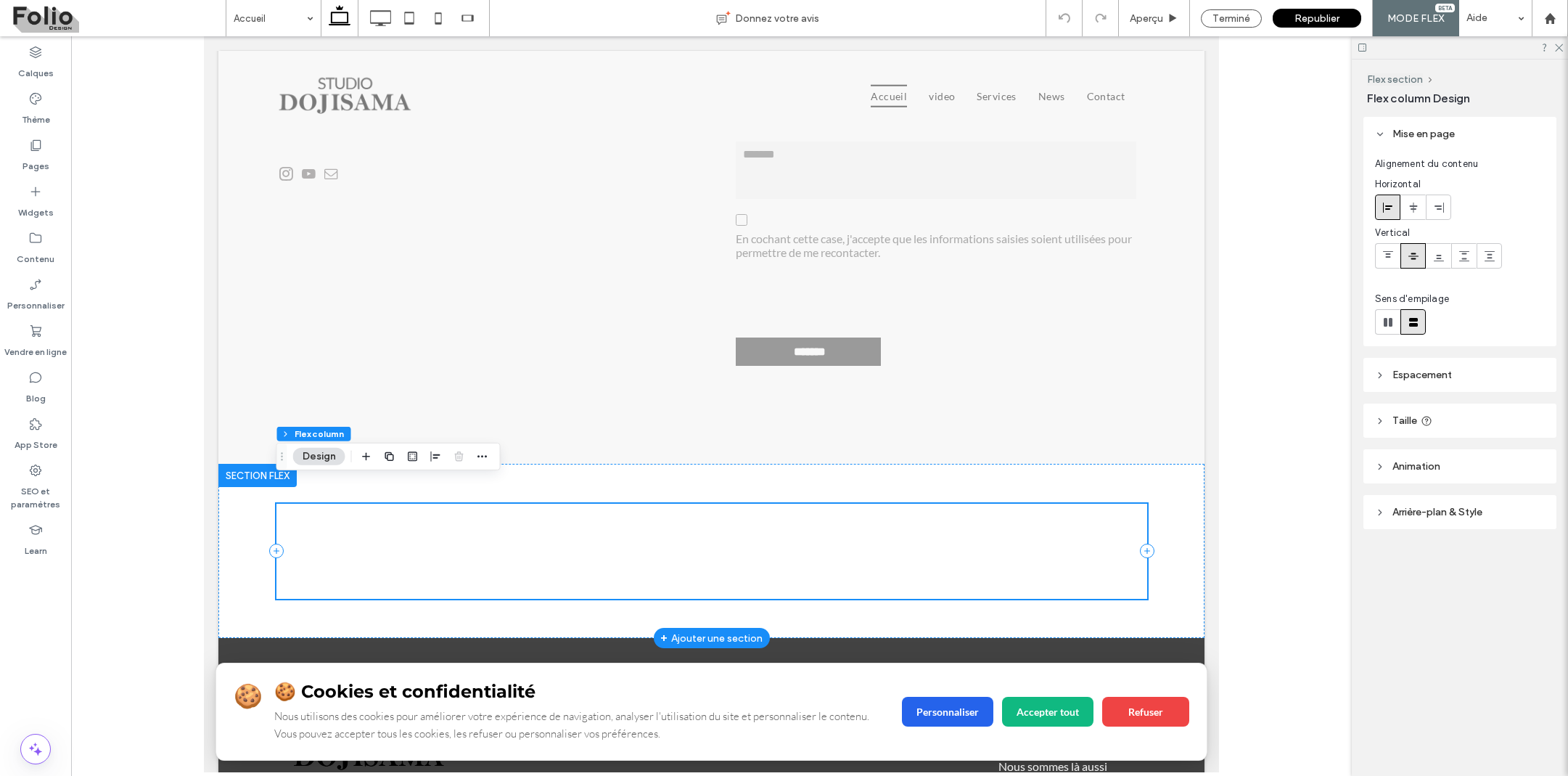
click at [371, 522] on div "🍪 🍪 Cookies et confidentialité Nous utilisons des cookies pour améliorer votre …" at bounding box center [711, 551] width 870 height 95
click at [349, 547] on div "🍪 🍪 Cookies et confidentialité Nous utilisons des cookies pour améliorer votre …" at bounding box center [397, 550] width 218 height 7
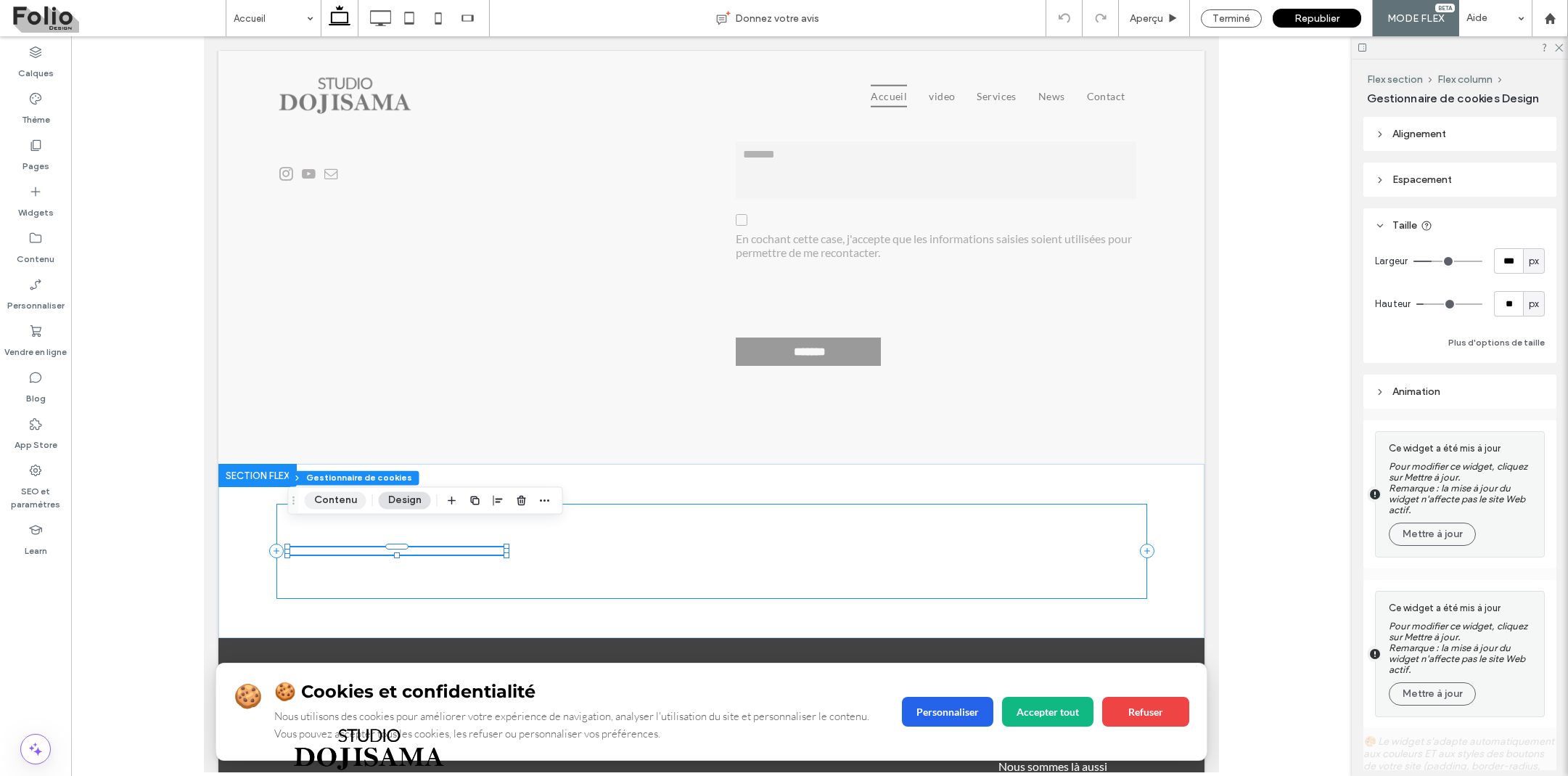
click at [331, 498] on button "Contenu" at bounding box center [336, 501] width 62 height 18
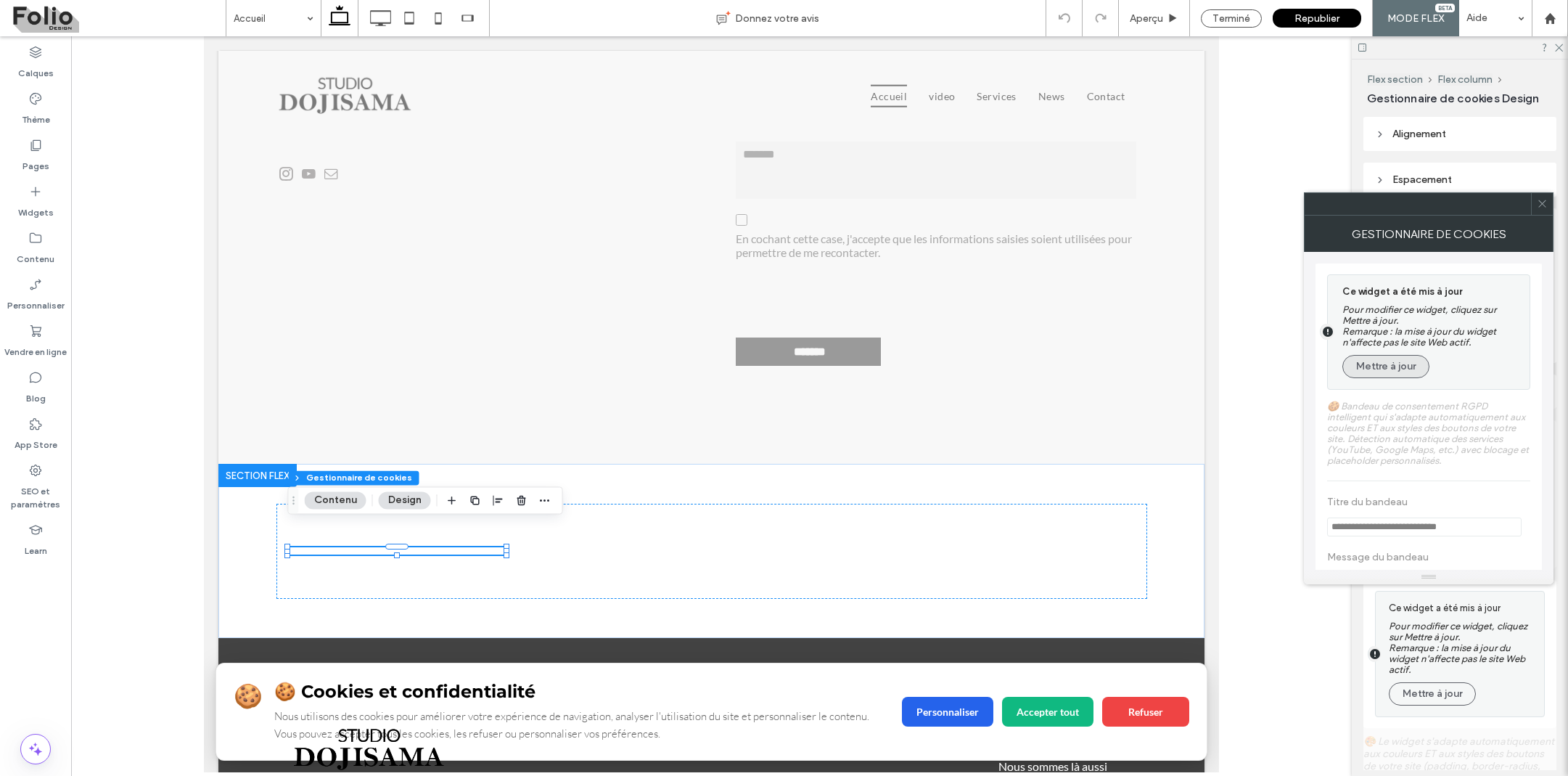
click at [1379, 369] on button "Mettre à jour" at bounding box center [1385, 367] width 87 height 24
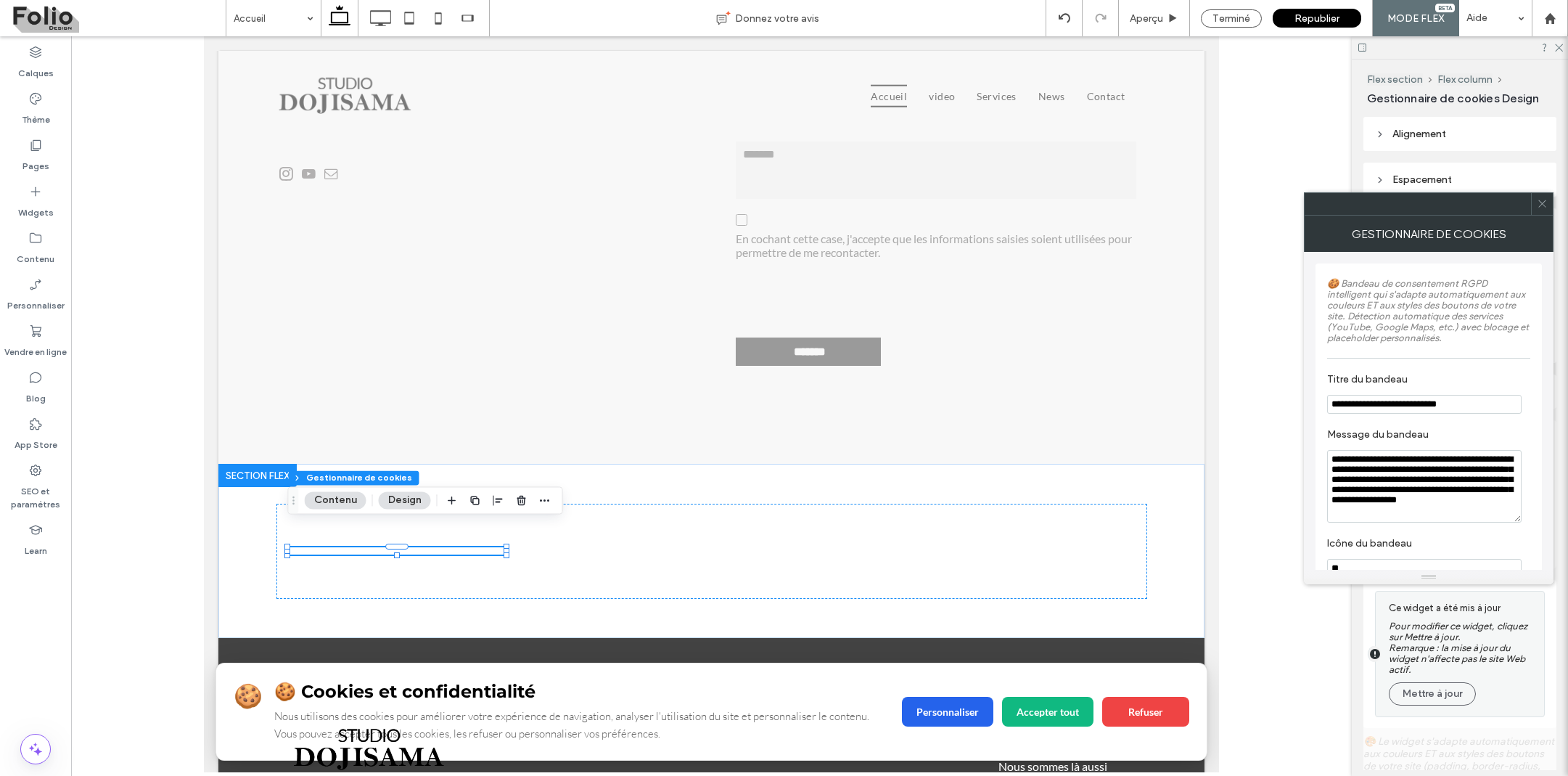
click at [1542, 204] on use at bounding box center [1541, 203] width 7 height 7
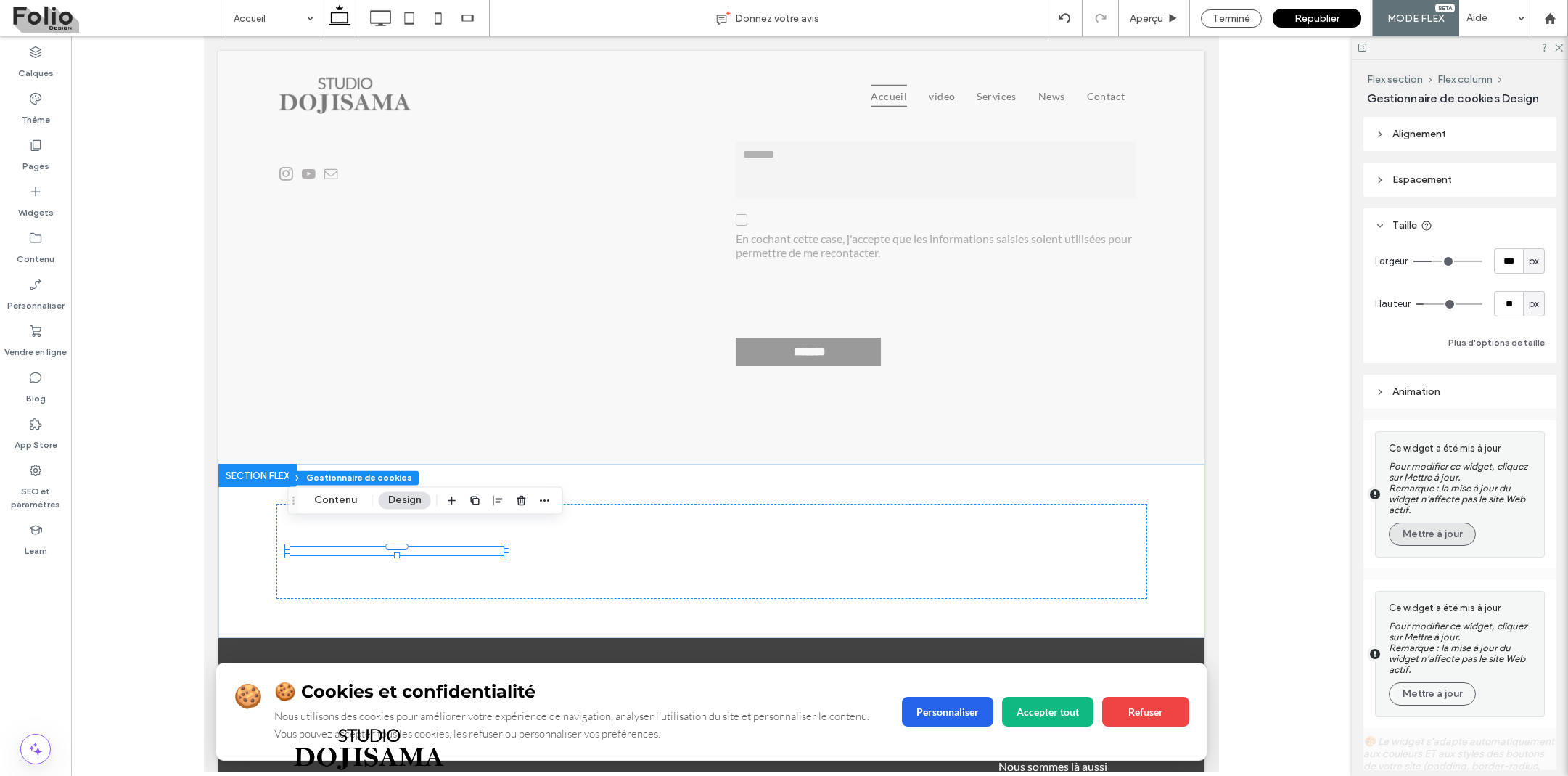
click at [1426, 535] on button "Mettre à jour" at bounding box center [1432, 534] width 87 height 24
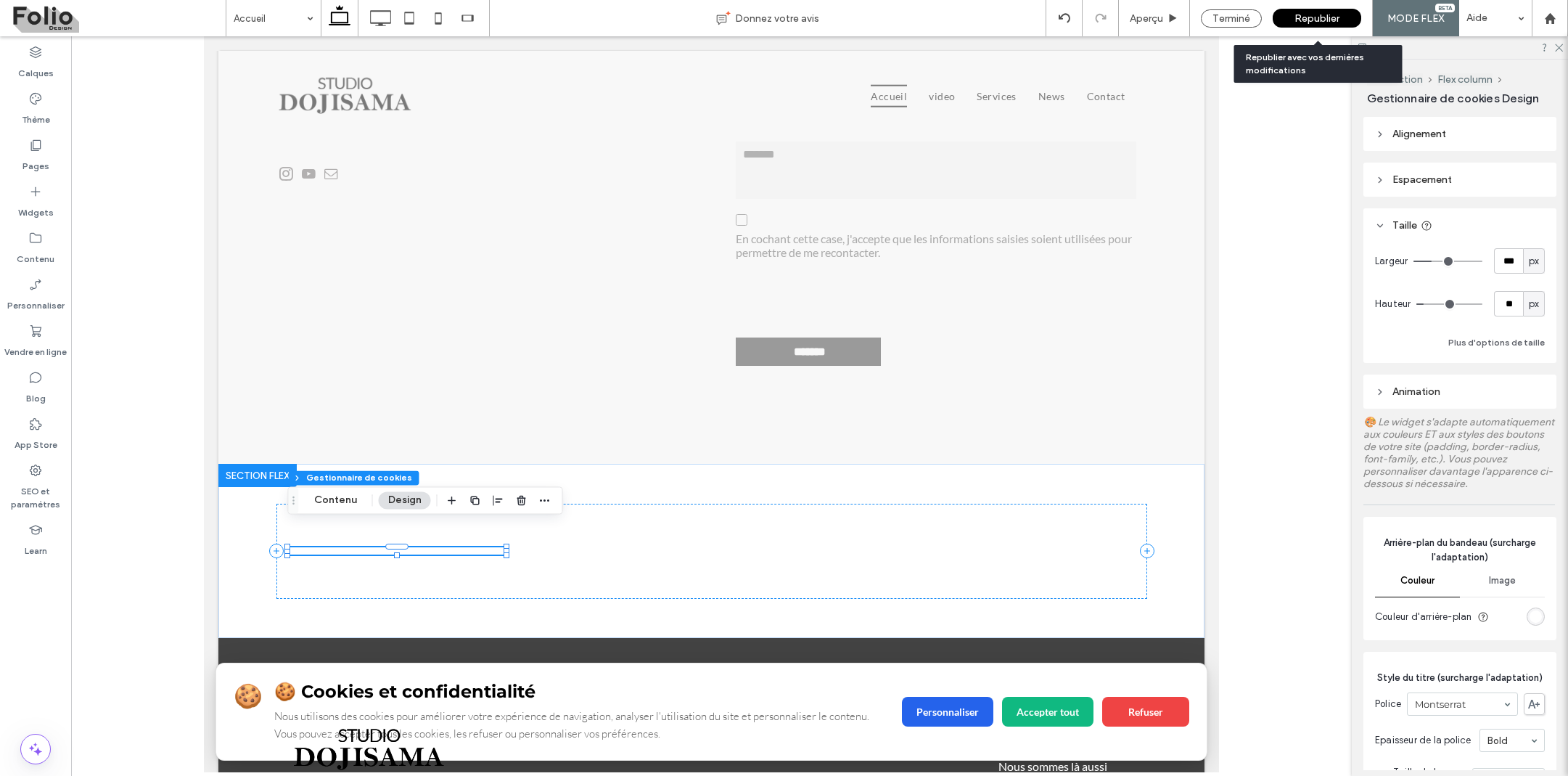
click at [1312, 15] on span "Republier" at bounding box center [1317, 19] width 45 height 13
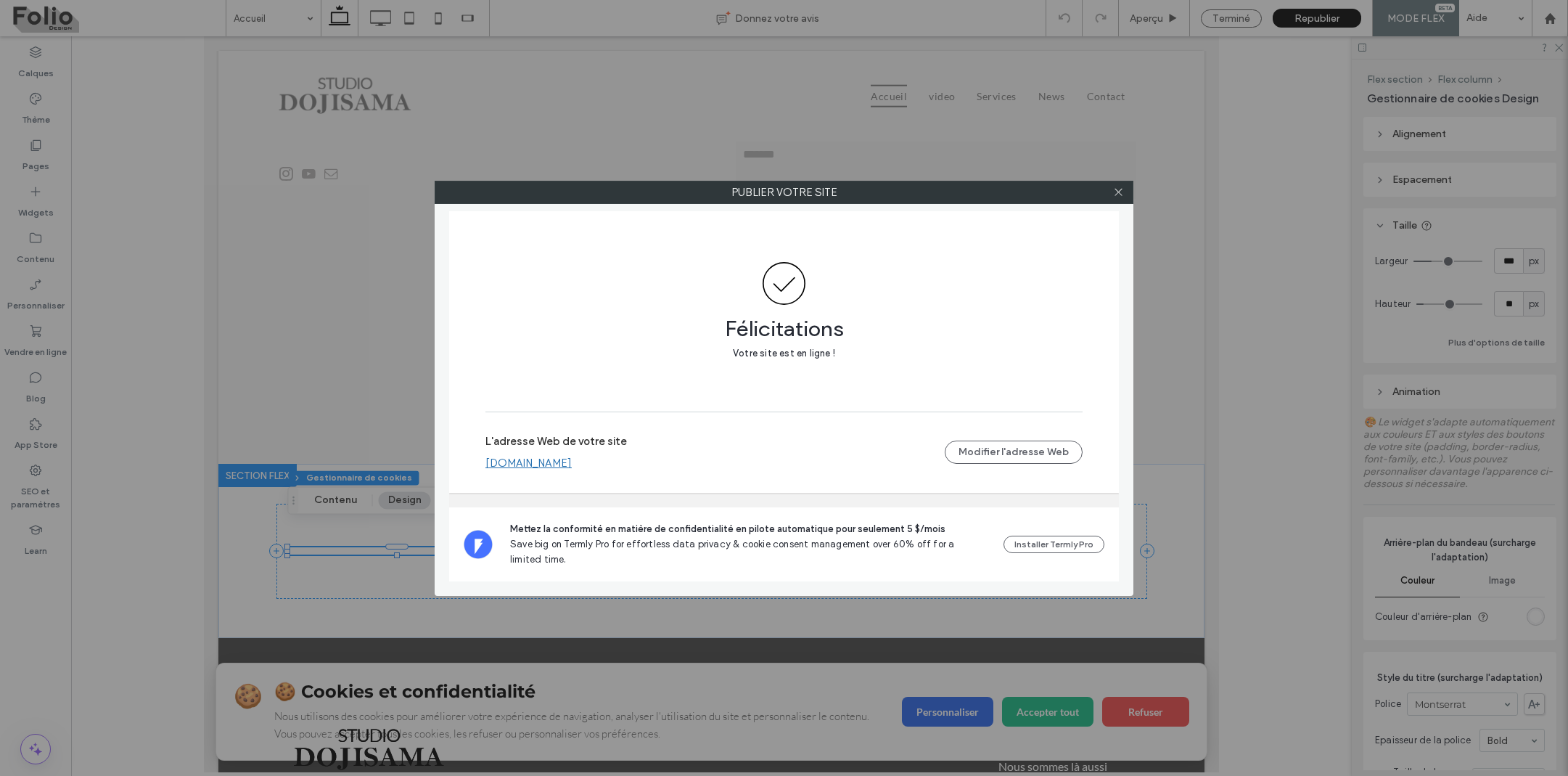
scroll to position [0, 0]
click at [1120, 194] on icon at bounding box center [1118, 192] width 11 height 11
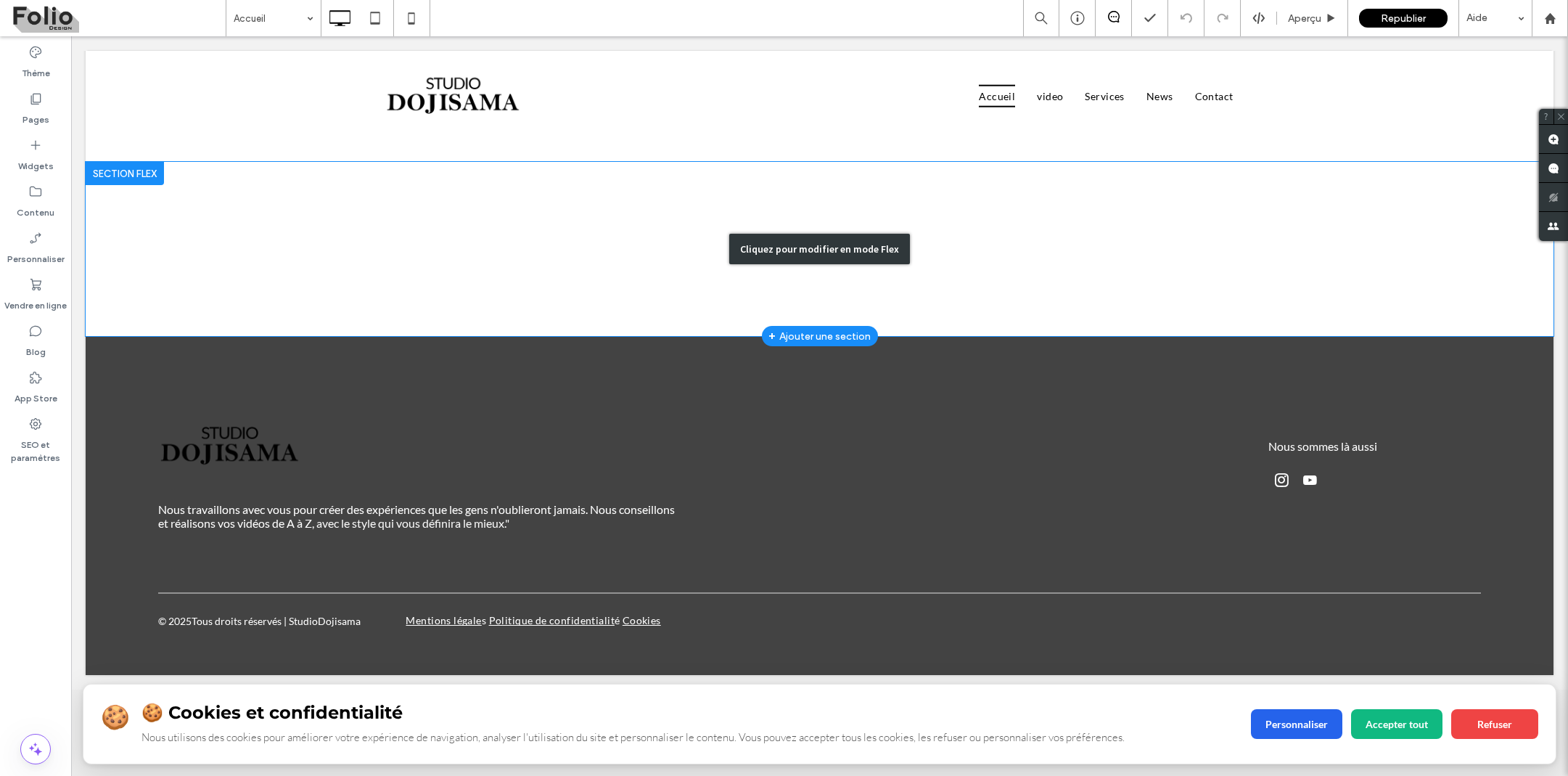
scroll to position [4506, 0]
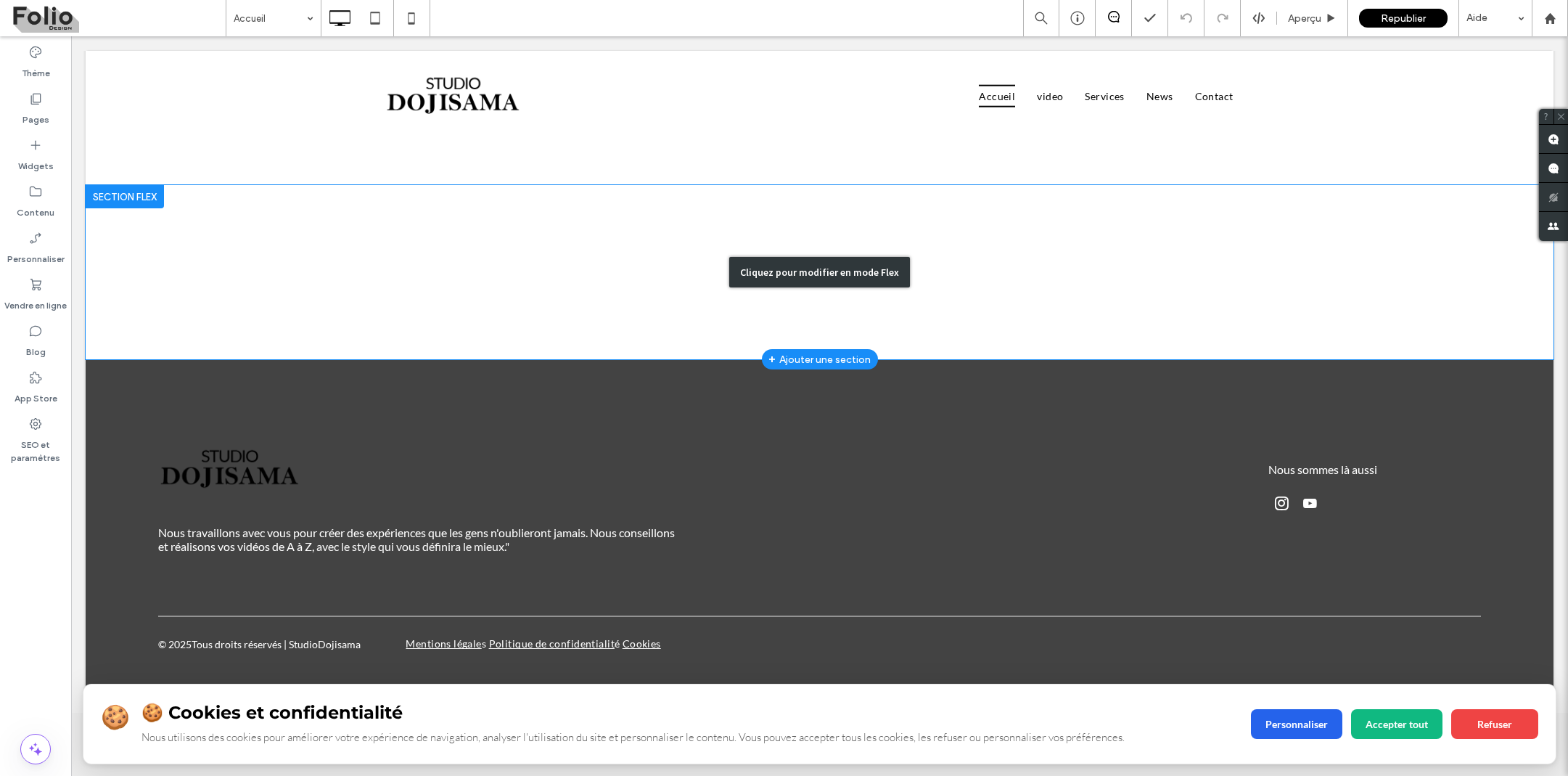
click at [539, 279] on div "Cliquez pour modifier en mode Flex" at bounding box center [820, 272] width 1468 height 174
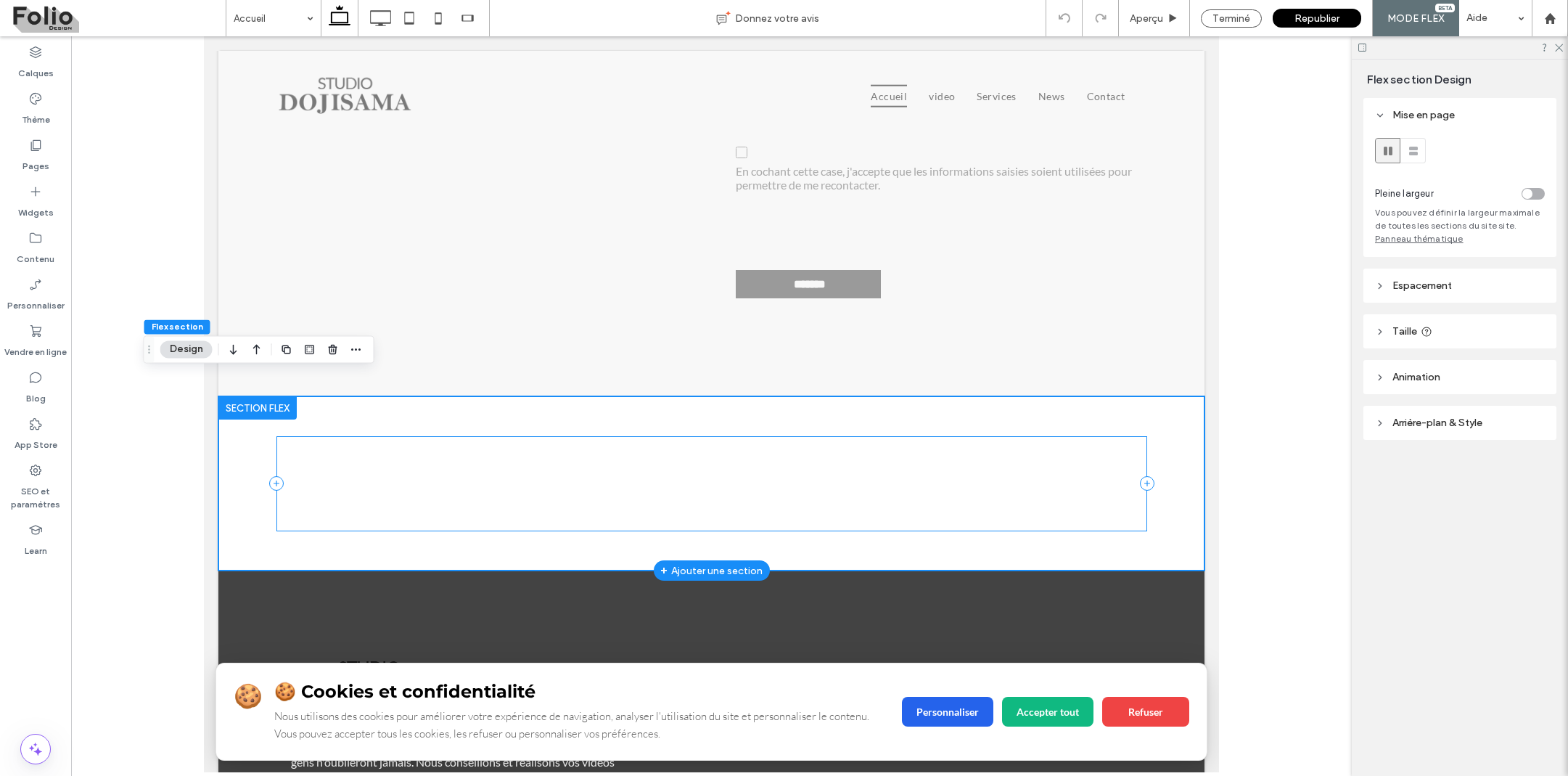
click at [391, 466] on div "🍪 🍪 Cookies et confidentialité Nous utilisons des cookies pour améliorer votre …" at bounding box center [711, 484] width 870 height 95
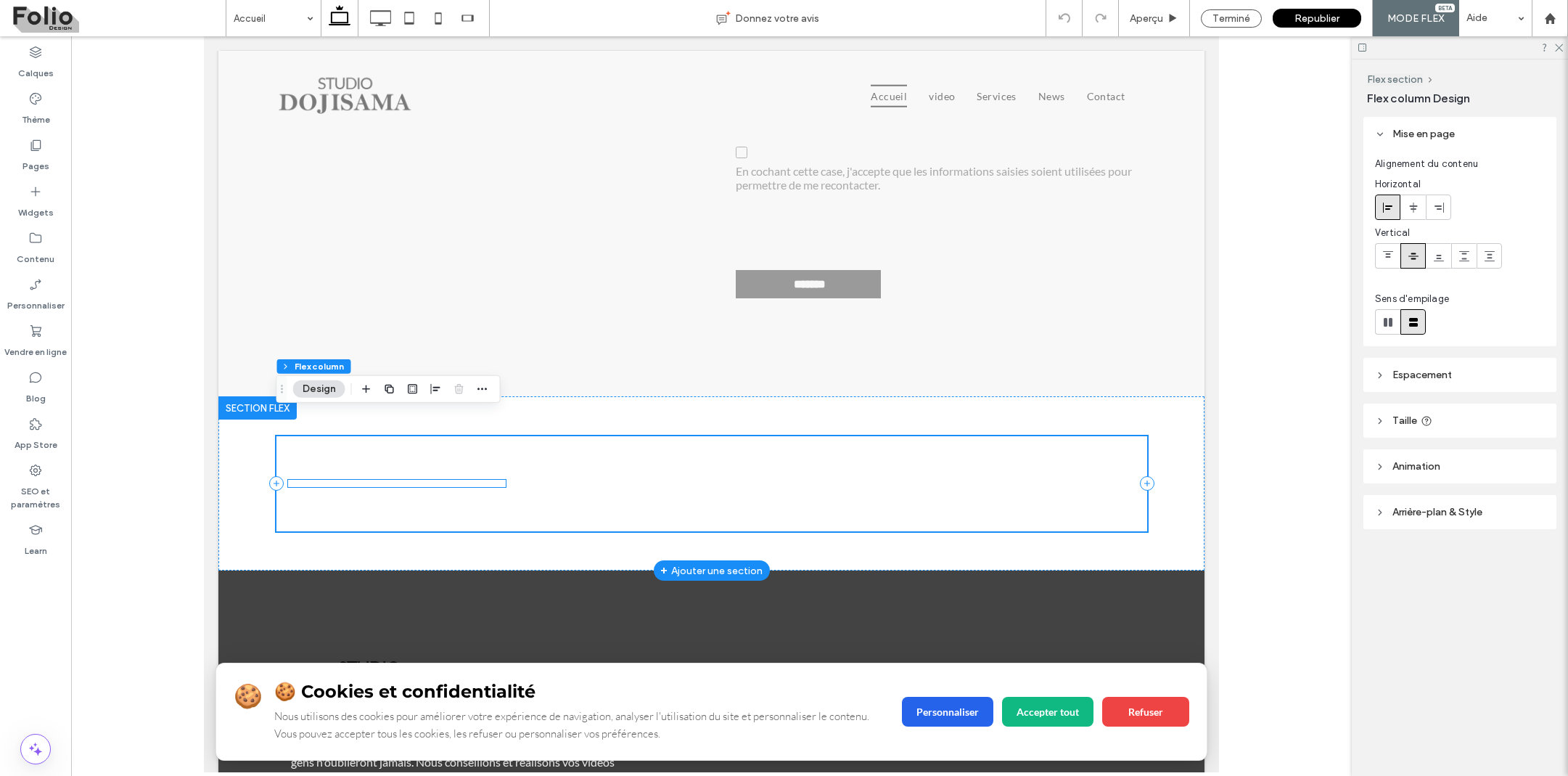
click at [394, 480] on div "🍪 🍪 Cookies et confidentialité Nous utilisons des cookies pour améliorer votre …" at bounding box center [397, 483] width 218 height 7
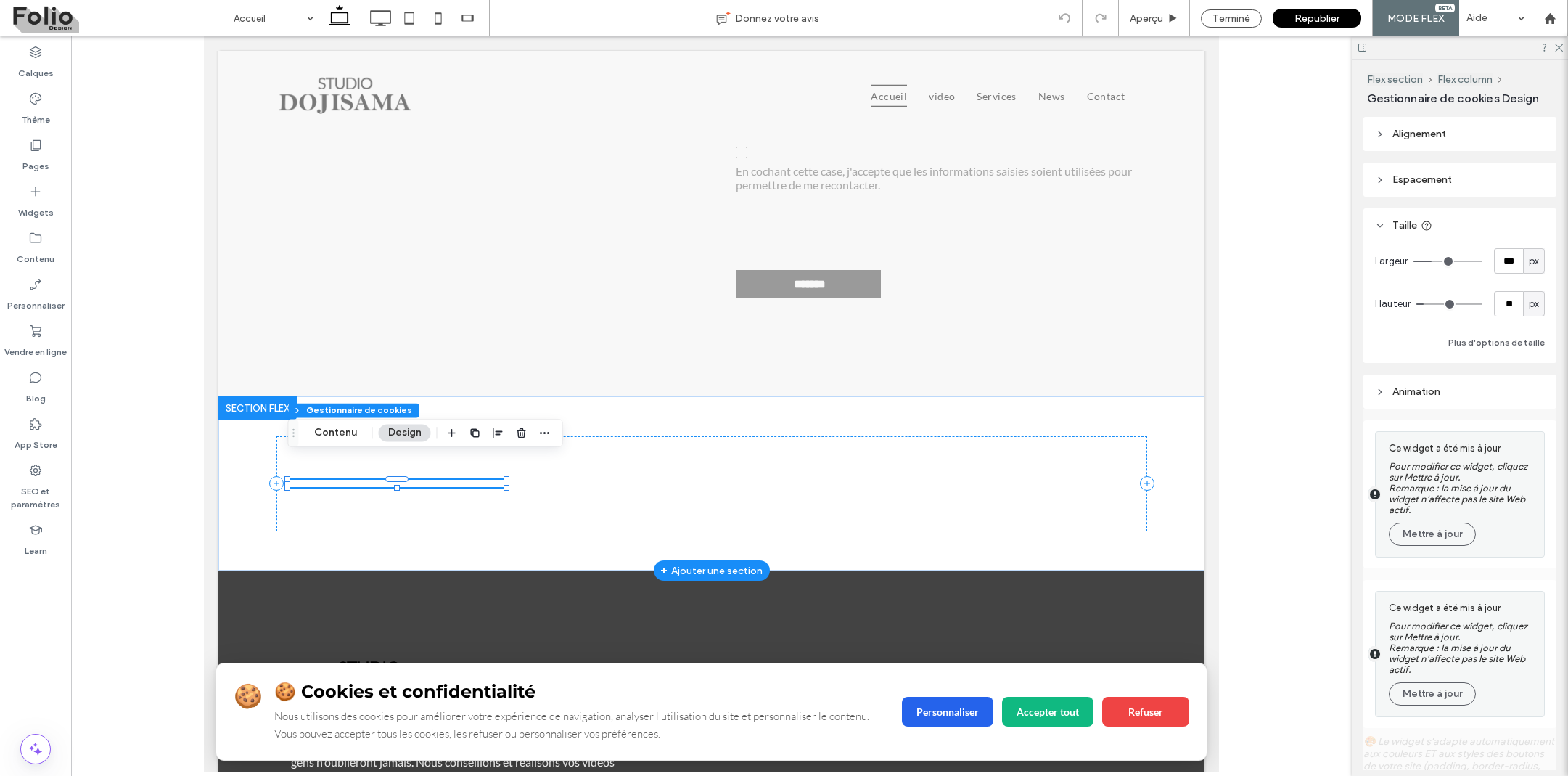
click at [394, 480] on div "🍪 🍪 Cookies et confidentialité Nous utilisons des cookies pour améliorer votre …" at bounding box center [397, 483] width 218 height 7
click at [1429, 544] on button "Mettre à jour" at bounding box center [1432, 534] width 87 height 24
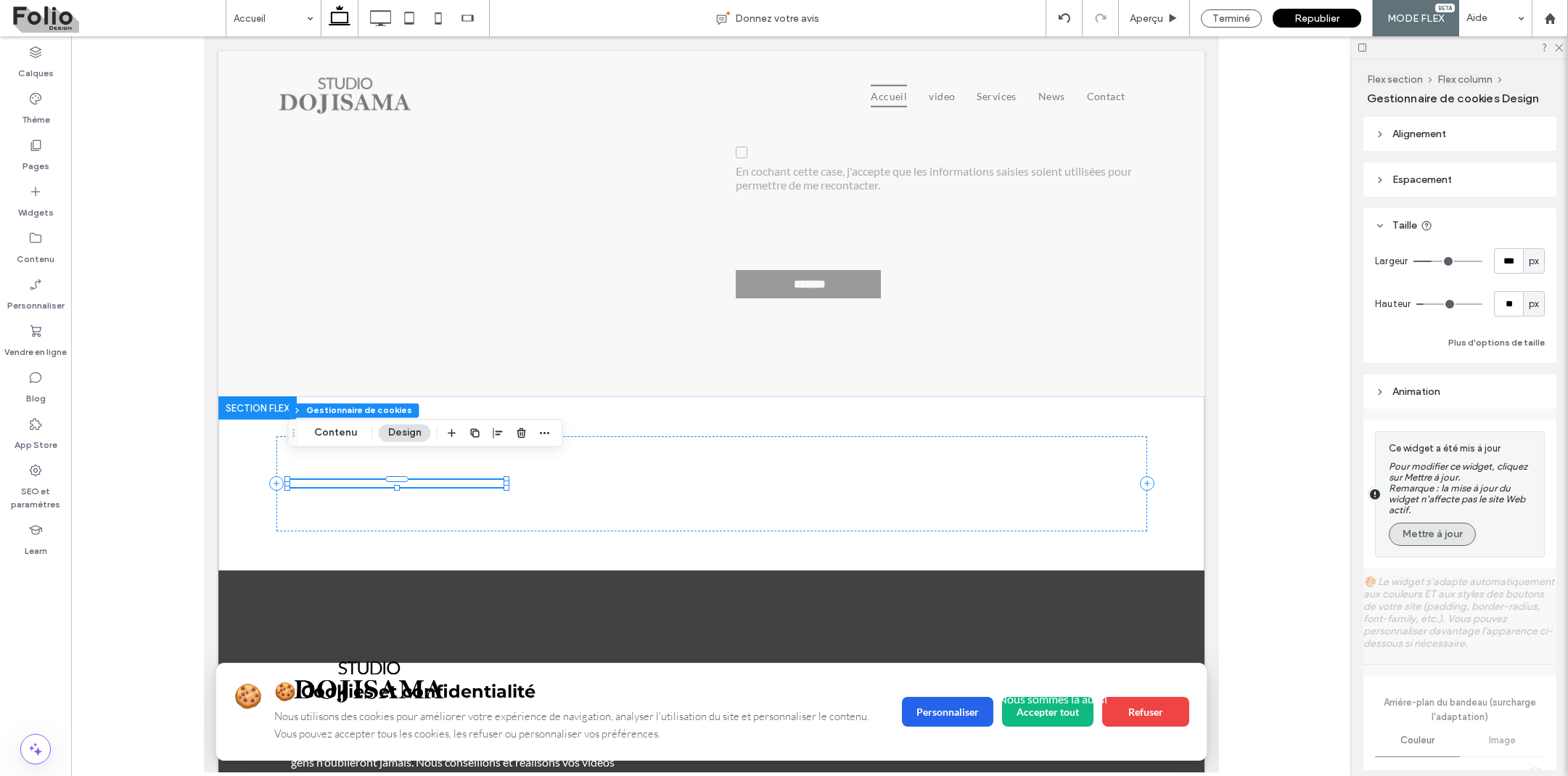
click at [1437, 531] on button "Mettre à jour" at bounding box center [1432, 534] width 87 height 24
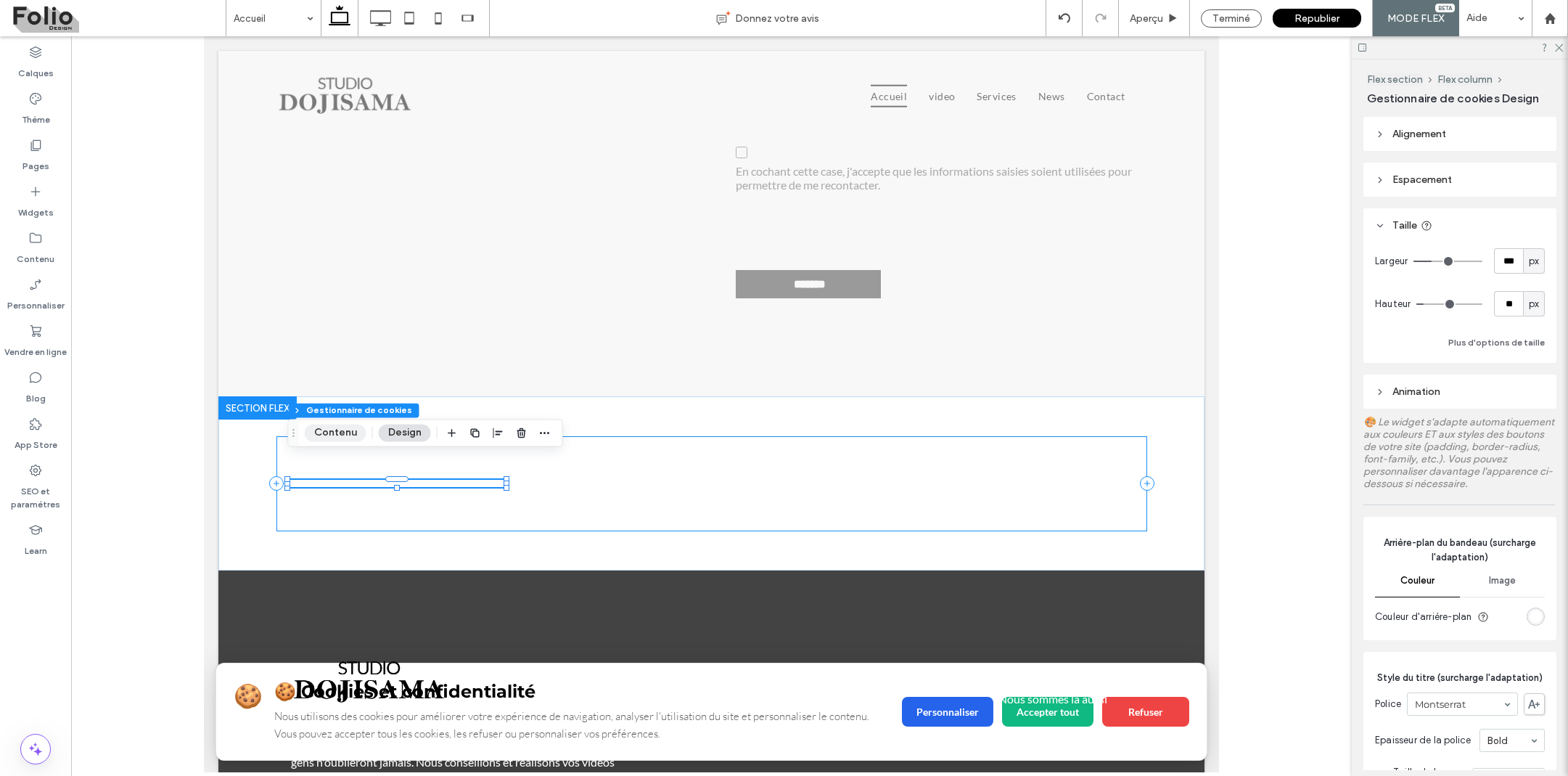
click at [340, 426] on button "Contenu" at bounding box center [336, 432] width 62 height 18
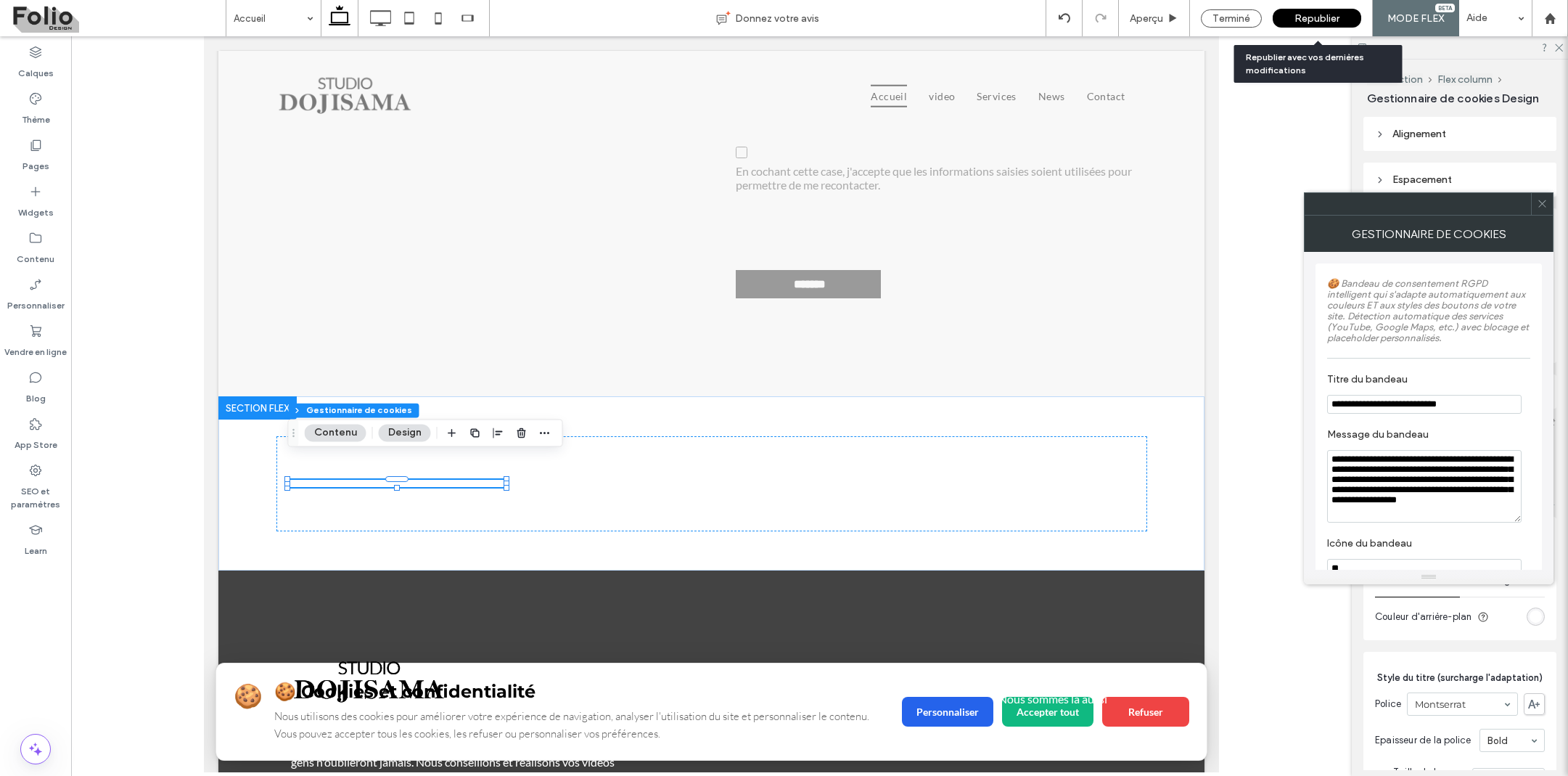
click at [1303, 15] on span "Republier" at bounding box center [1317, 19] width 45 height 13
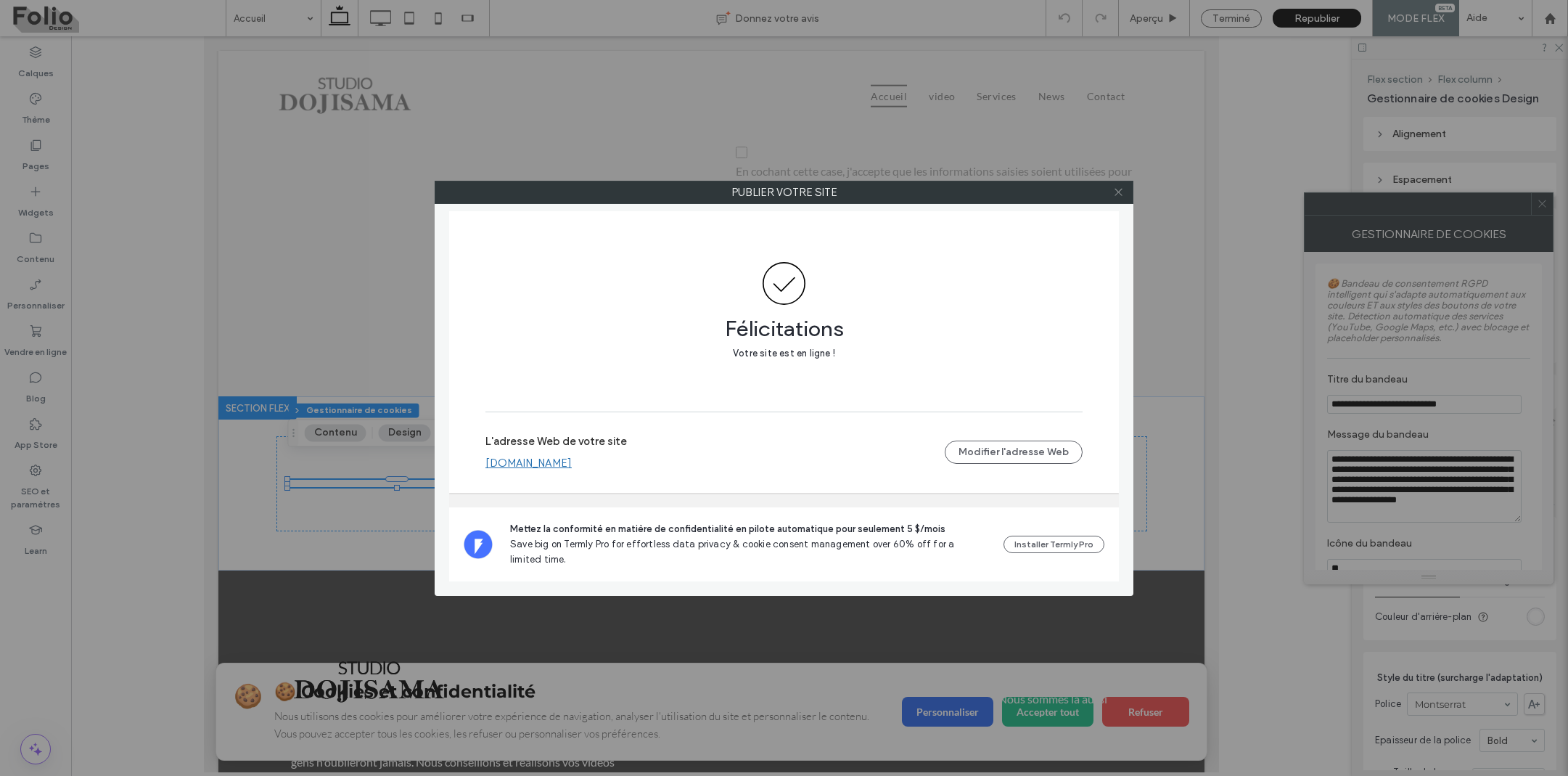
click at [1118, 194] on icon at bounding box center [1118, 192] width 11 height 11
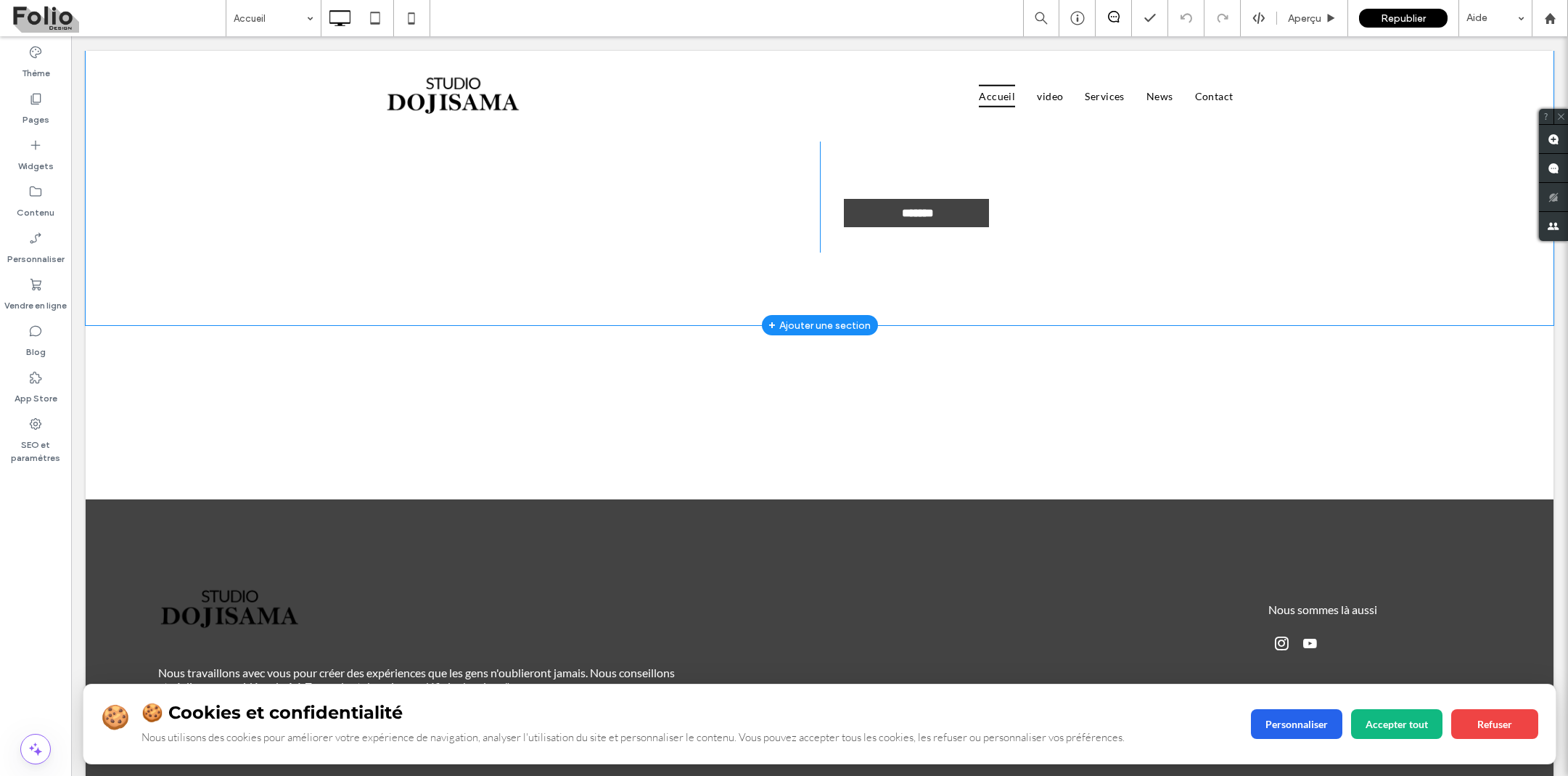
scroll to position [4367, 0]
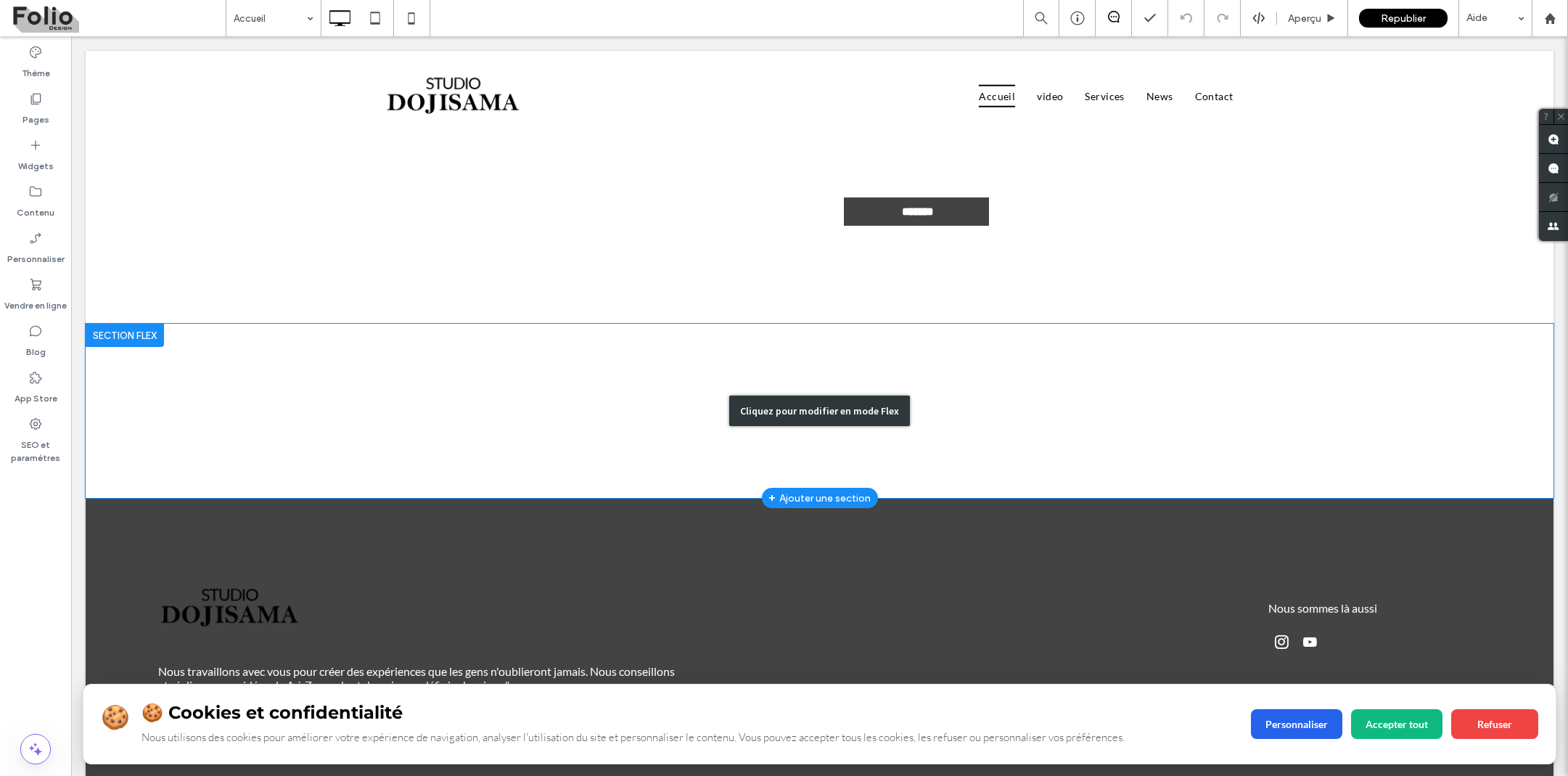
click at [800, 419] on div "Cliquez pour modifier en mode Flex" at bounding box center [819, 411] width 181 height 31
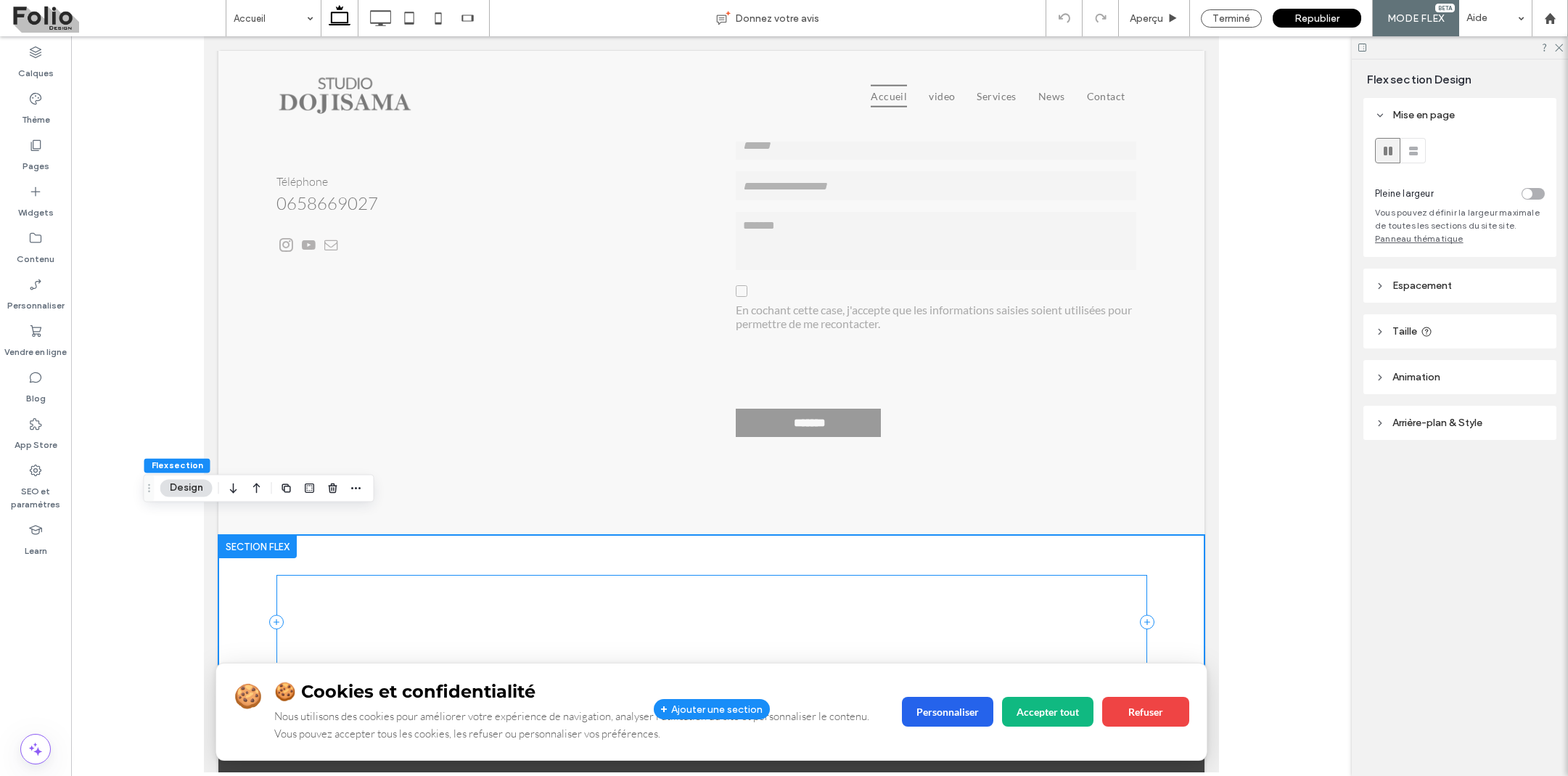
click at [662, 594] on div "🍪 🍪 Cookies et confidentialité Nous utilisons des cookies pour améliorer votre …" at bounding box center [711, 622] width 870 height 95
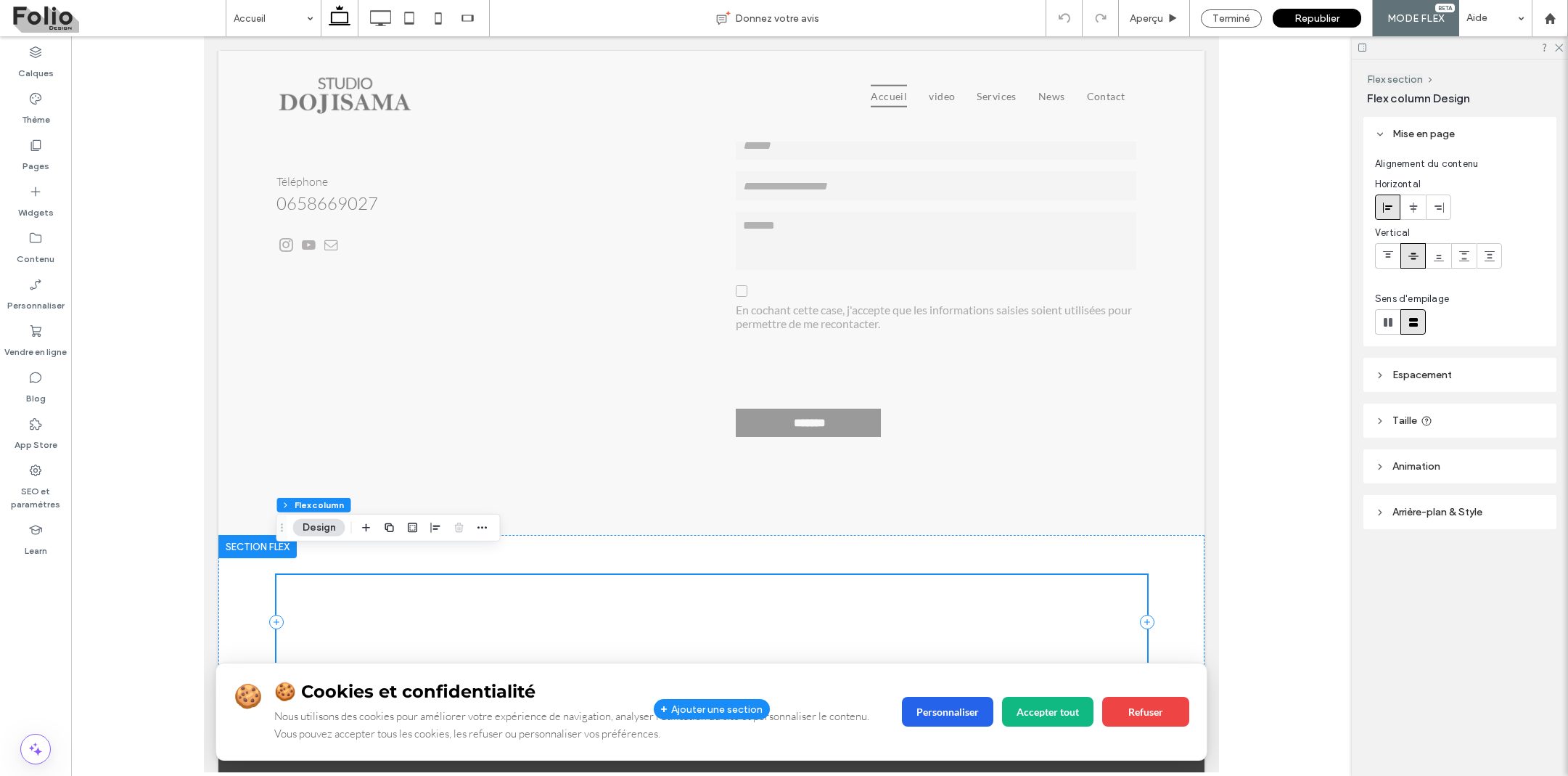
click at [643, 594] on div "🍪 🍪 Cookies et confidentialité Nous utilisons des cookies pour améliorer votre …" at bounding box center [711, 622] width 870 height 95
click at [643, 596] on div "🍪 🍪 Cookies et confidentialité Nous utilisons des cookies pour améliorer votre …" at bounding box center [711, 622] width 870 height 95
click at [354, 619] on div "🍪 🍪 Cookies et confidentialité Nous utilisons des cookies pour améliorer votre …" at bounding box center [397, 622] width 218 height 7
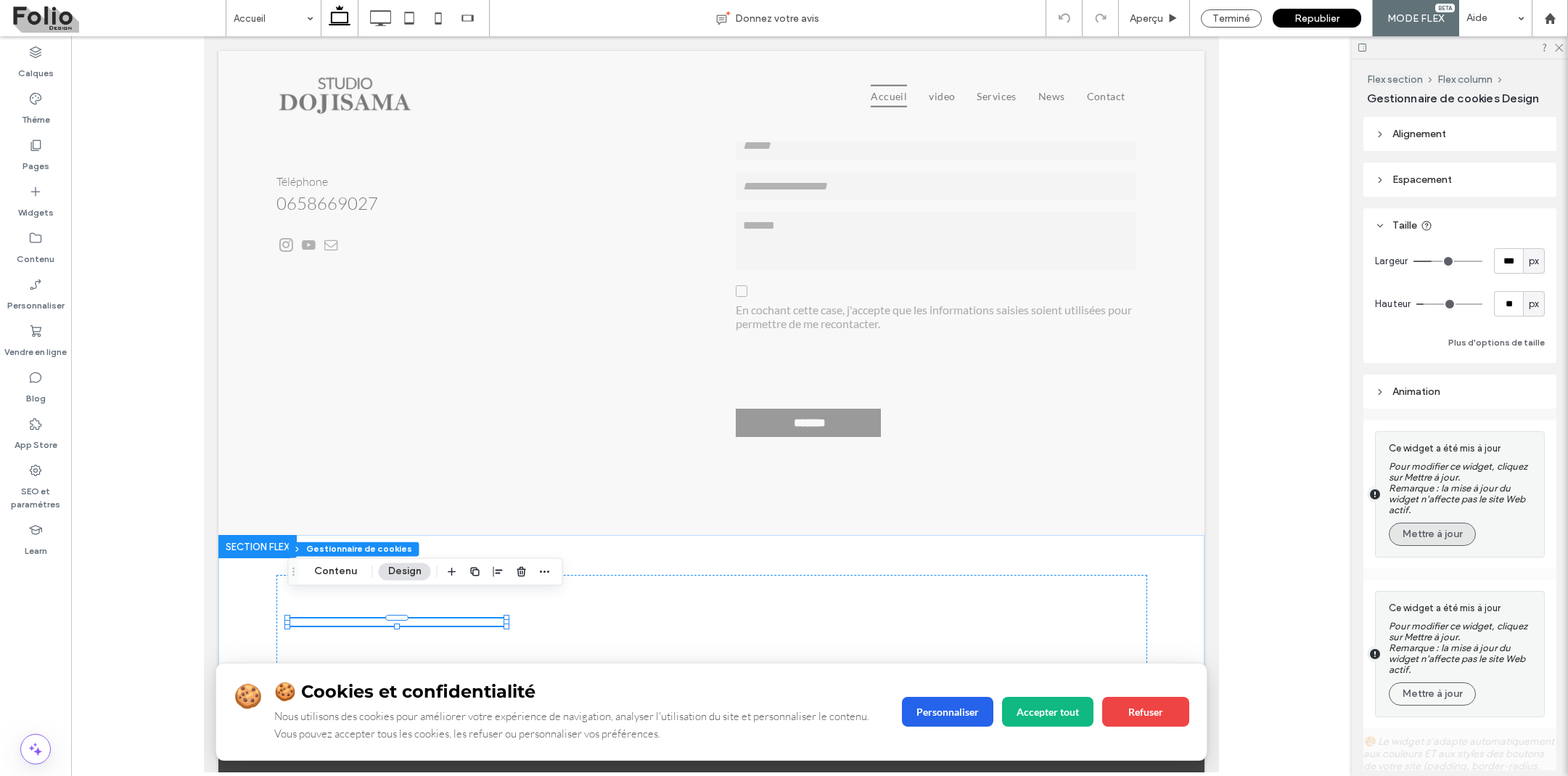
click at [1411, 531] on button "Mettre à jour" at bounding box center [1432, 534] width 87 height 24
click at [1420, 532] on button "Mettre à jour" at bounding box center [1432, 534] width 87 height 24
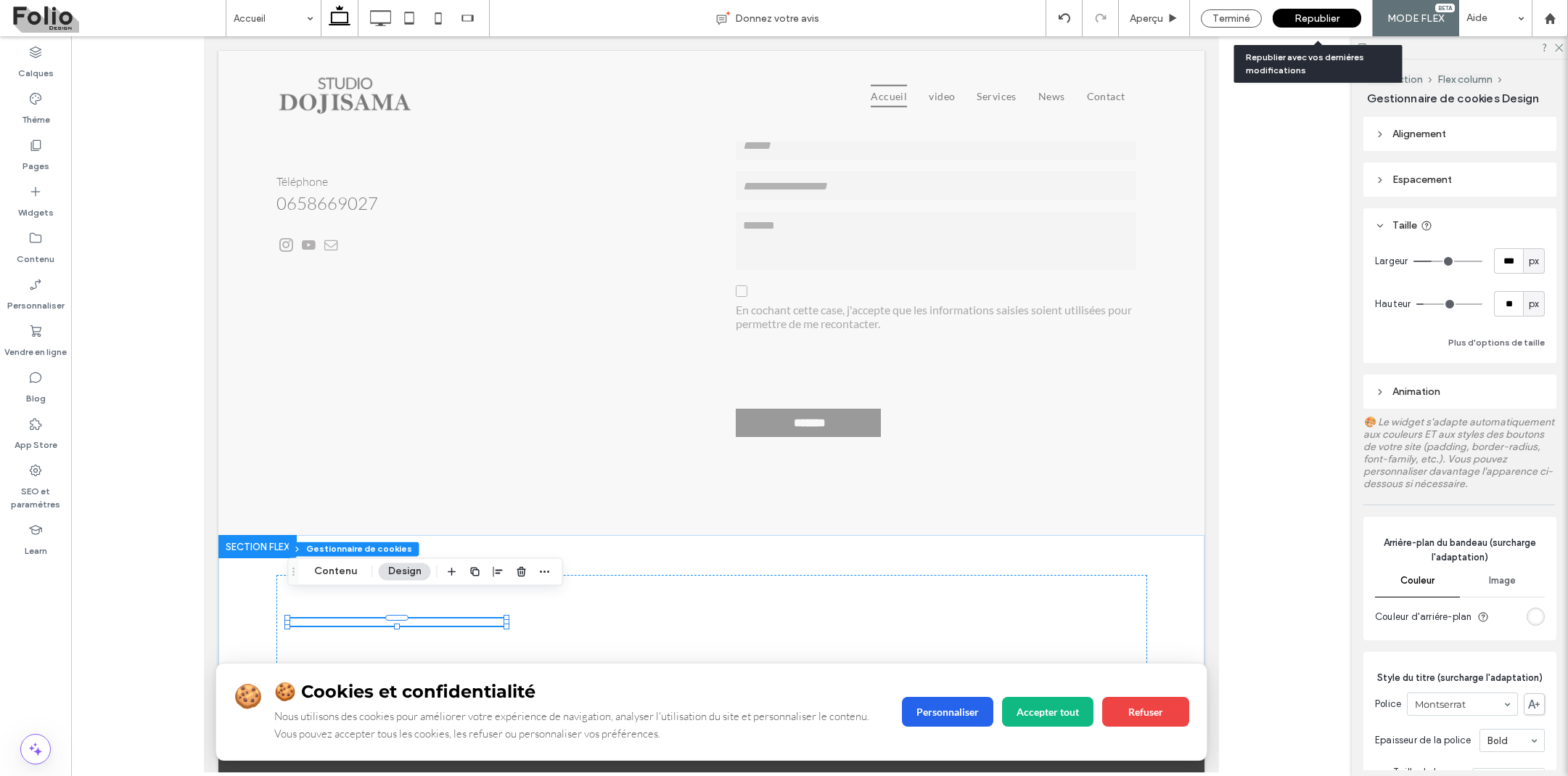
click at [1332, 21] on span "Republier" at bounding box center [1317, 19] width 45 height 13
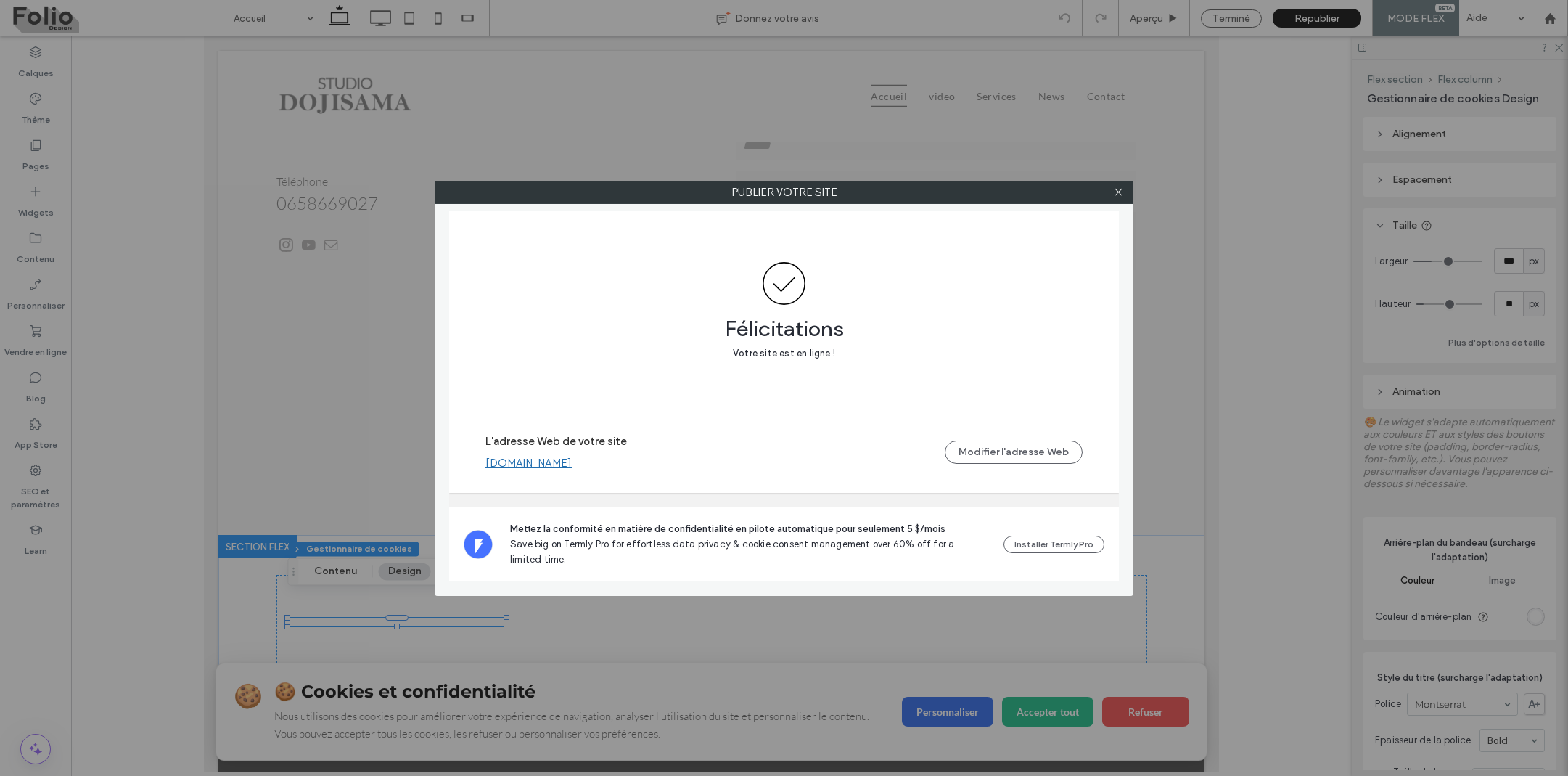
scroll to position [0, 0]
click at [1121, 191] on icon at bounding box center [1118, 192] width 11 height 11
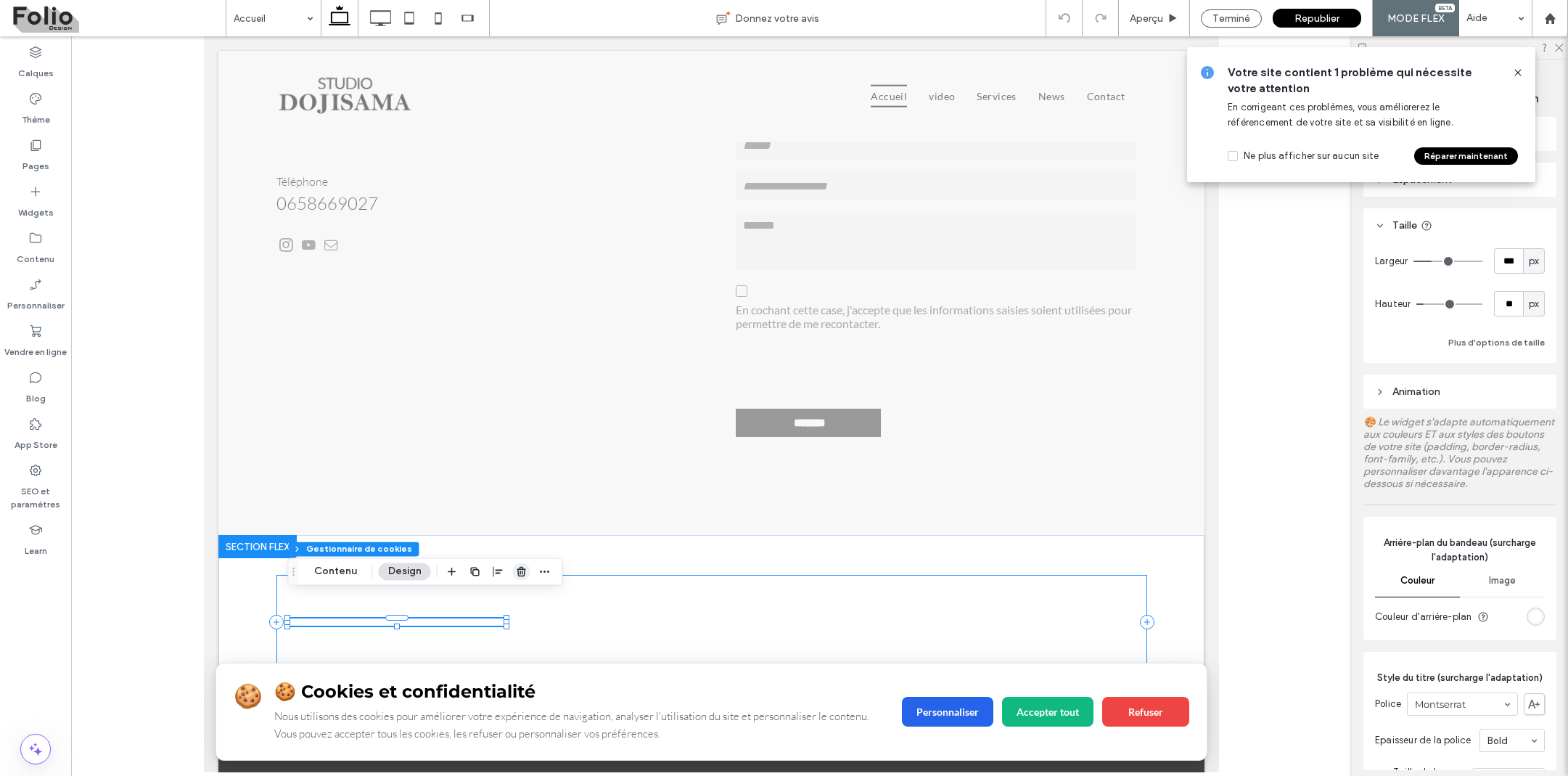
click at [517, 570] on use "button" at bounding box center [521, 572] width 9 height 10
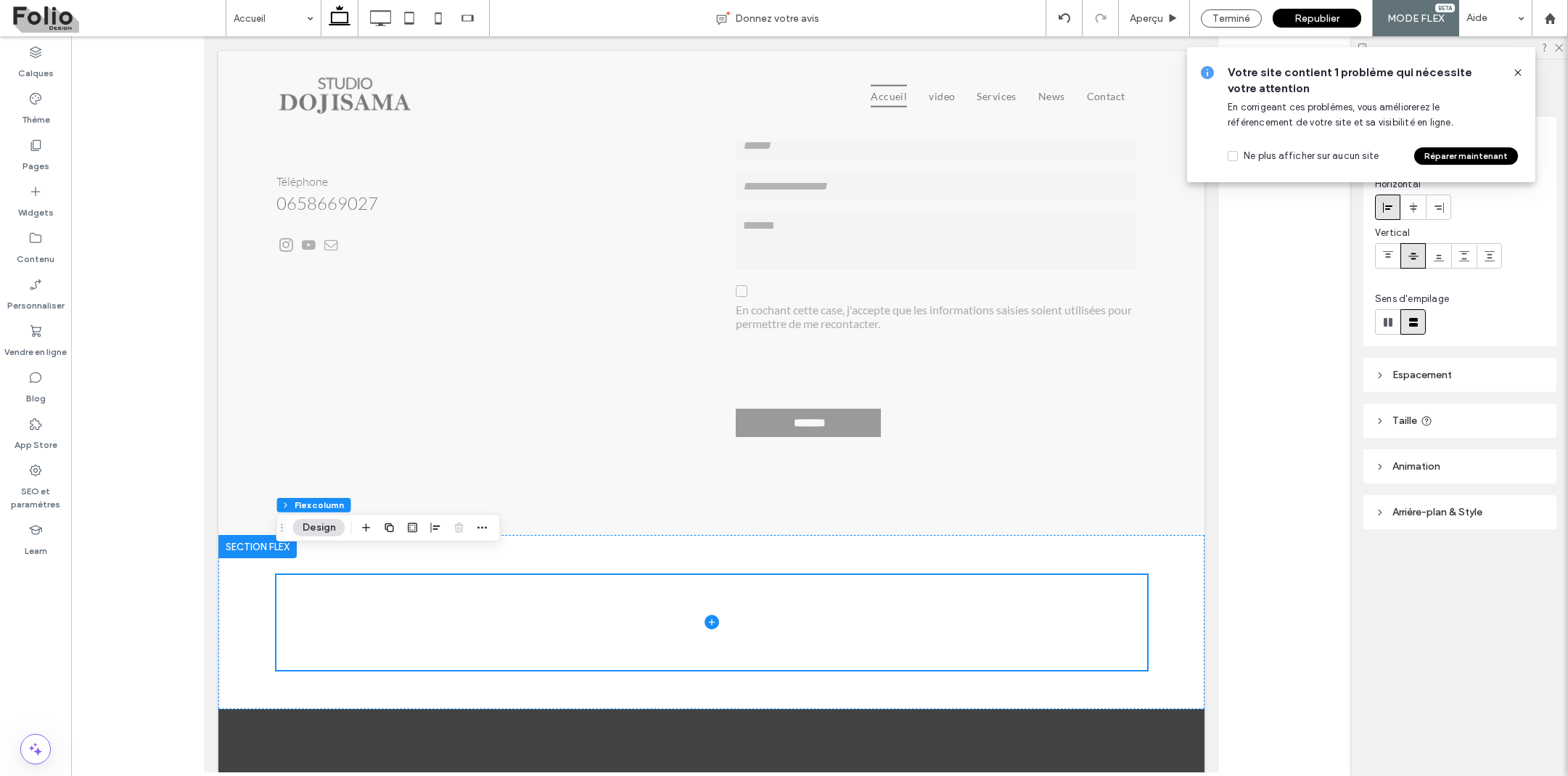
click at [1513, 59] on div "Votre site contient 1 problème qui nécessite votre attention En corrigeant ces …" at bounding box center [1361, 115] width 348 height 135
click at [1518, 70] on icon at bounding box center [1518, 73] width 12 height 12
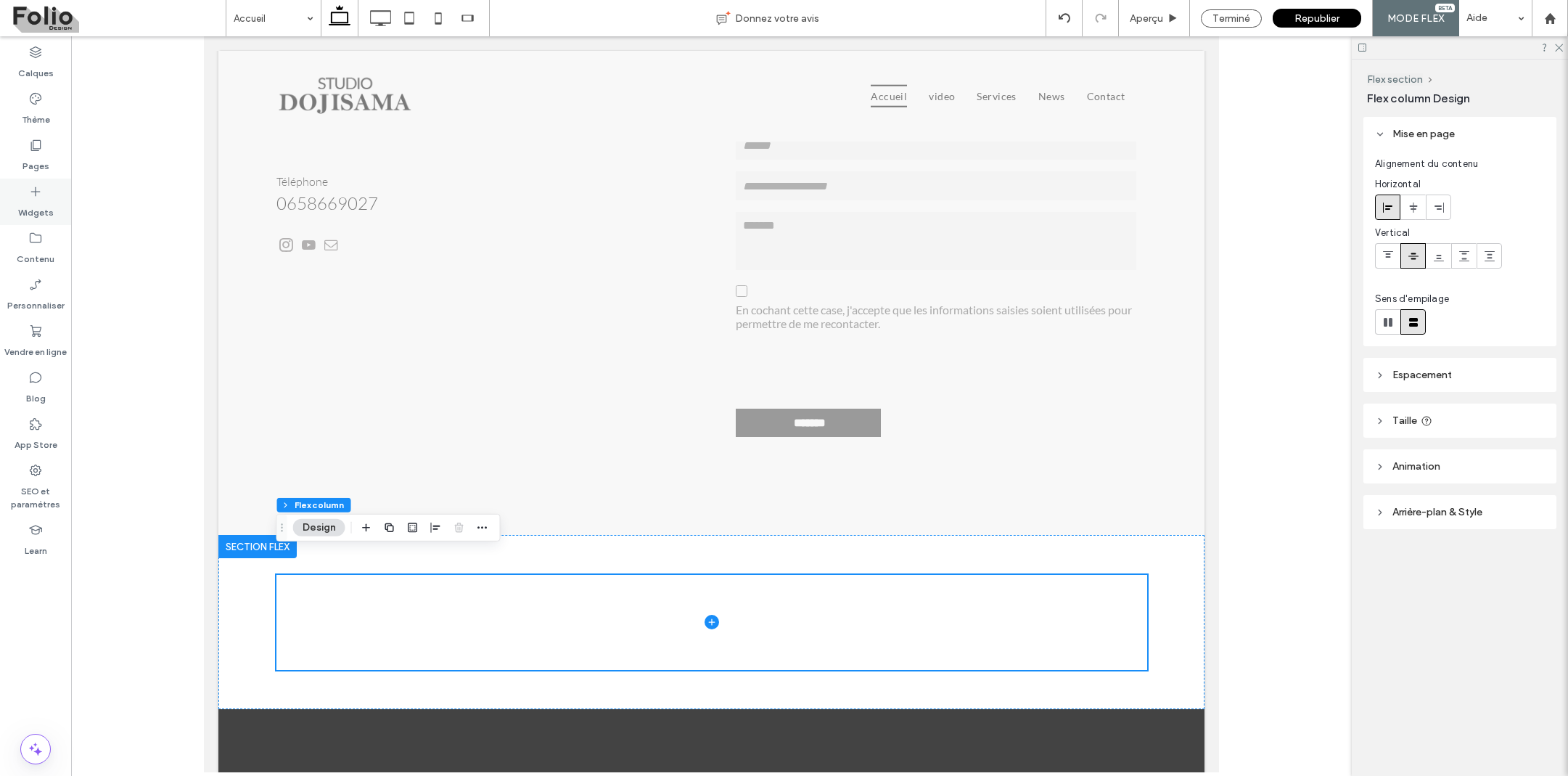
click at [45, 188] on div "Widgets" at bounding box center [36, 201] width 71 height 46
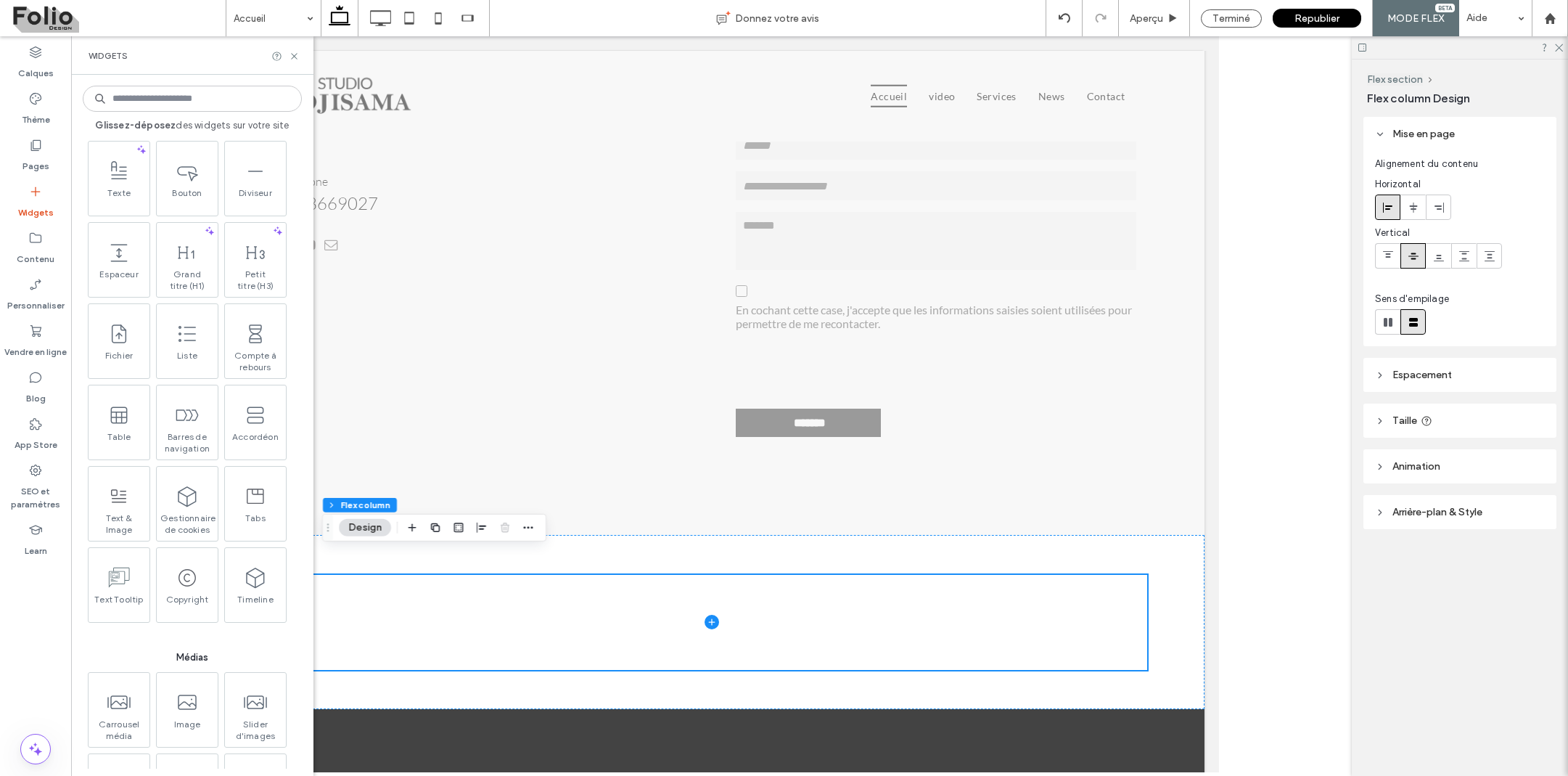
scroll to position [826, 0]
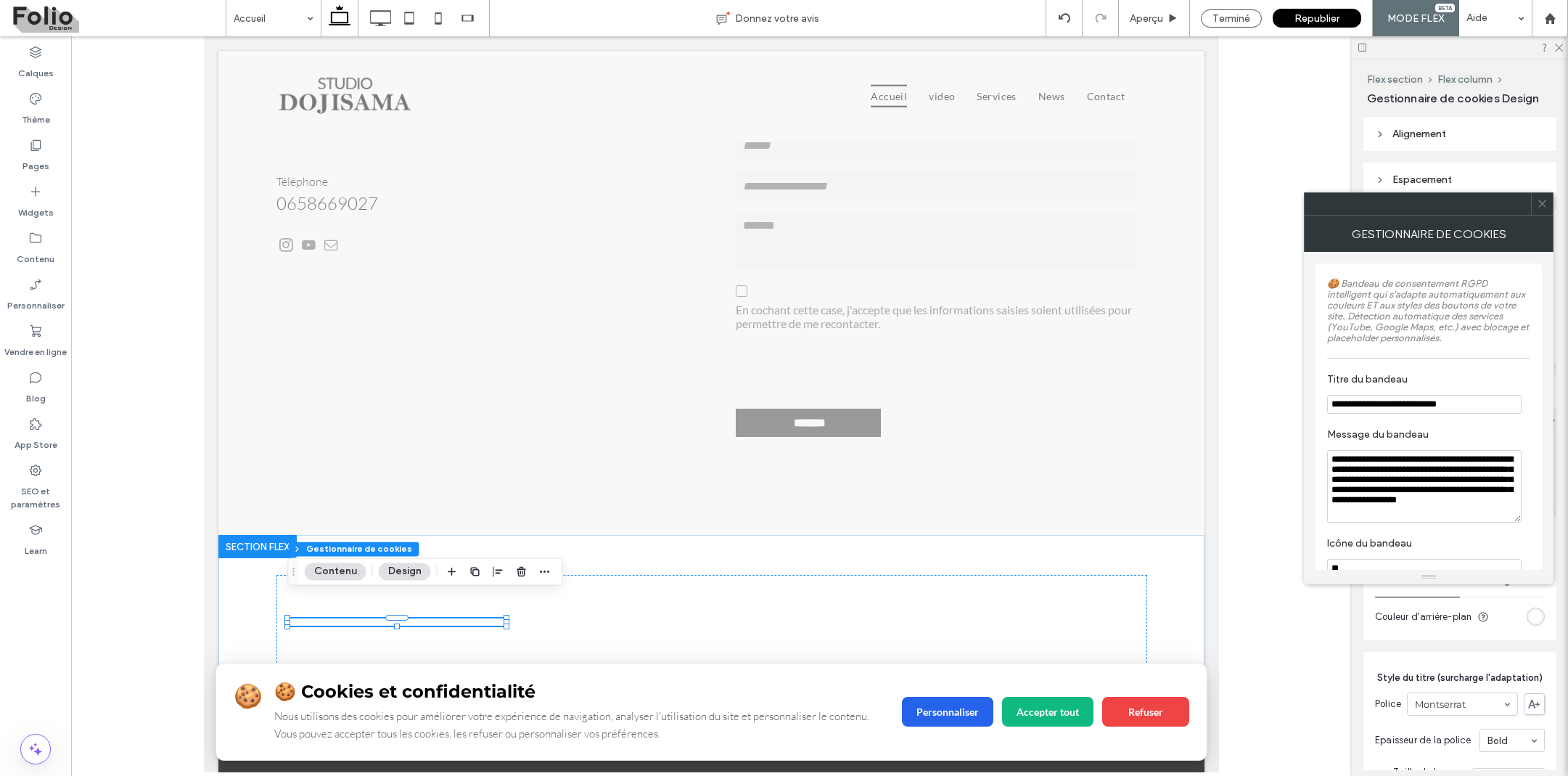
click at [1532, 204] on div at bounding box center [1542, 204] width 22 height 22
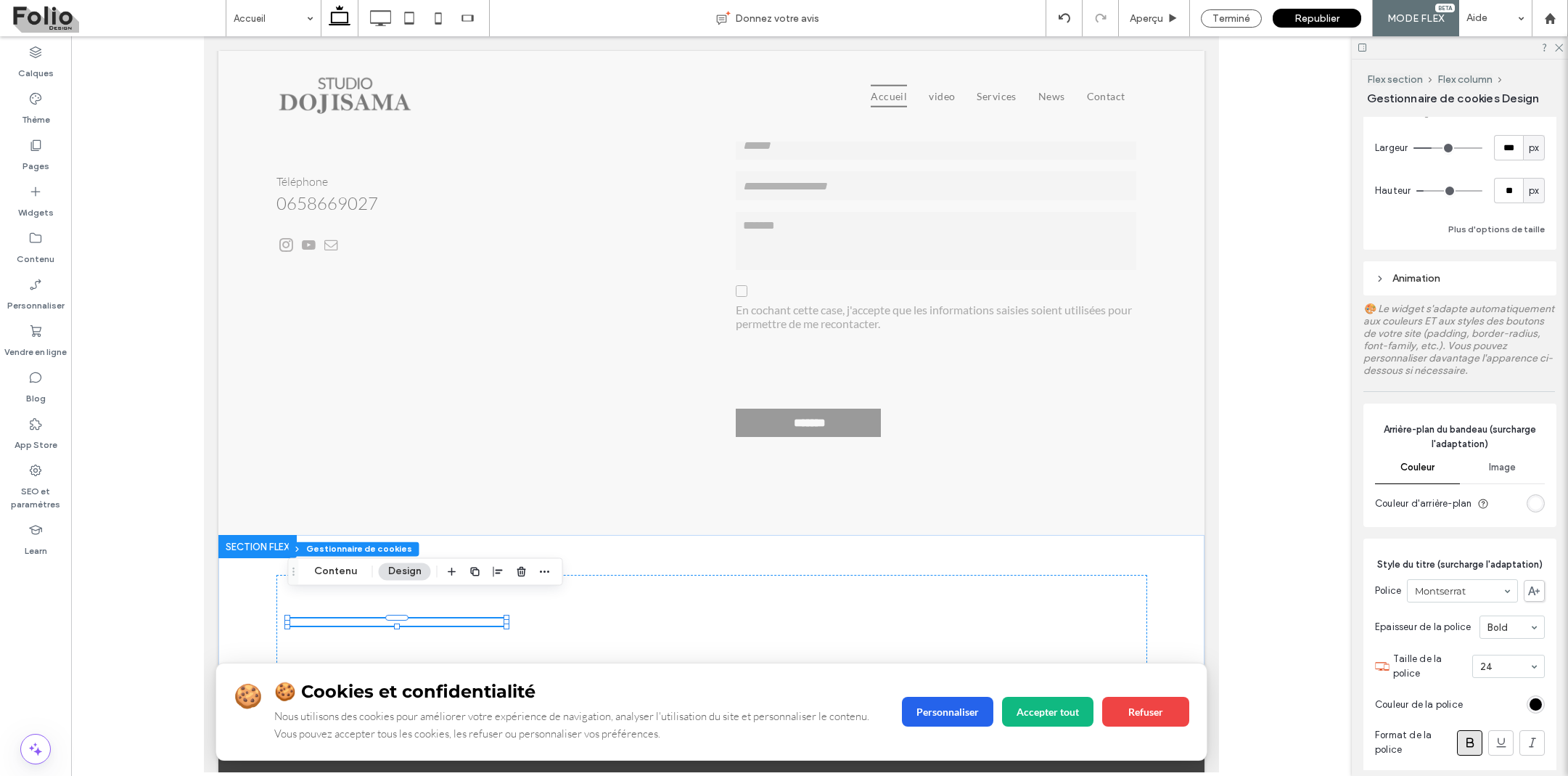
scroll to position [260, 0]
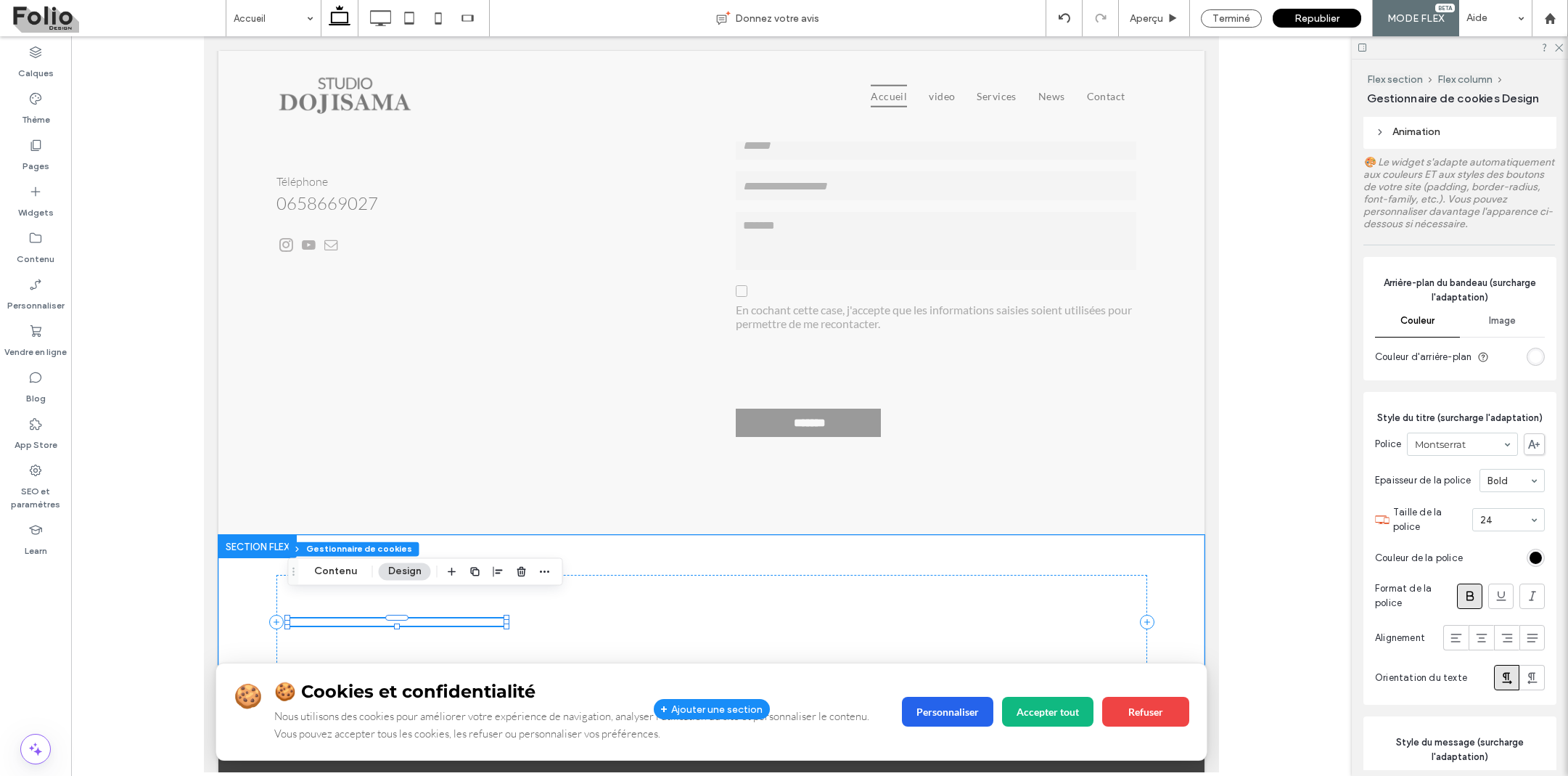
click at [1104, 693] on div "🍪 🍪 Cookies et confidentialité Nous utilisons des cookies pour améliorer votre …" at bounding box center [711, 712] width 991 height 97
click at [338, 572] on button "Contenu" at bounding box center [336, 572] width 62 height 18
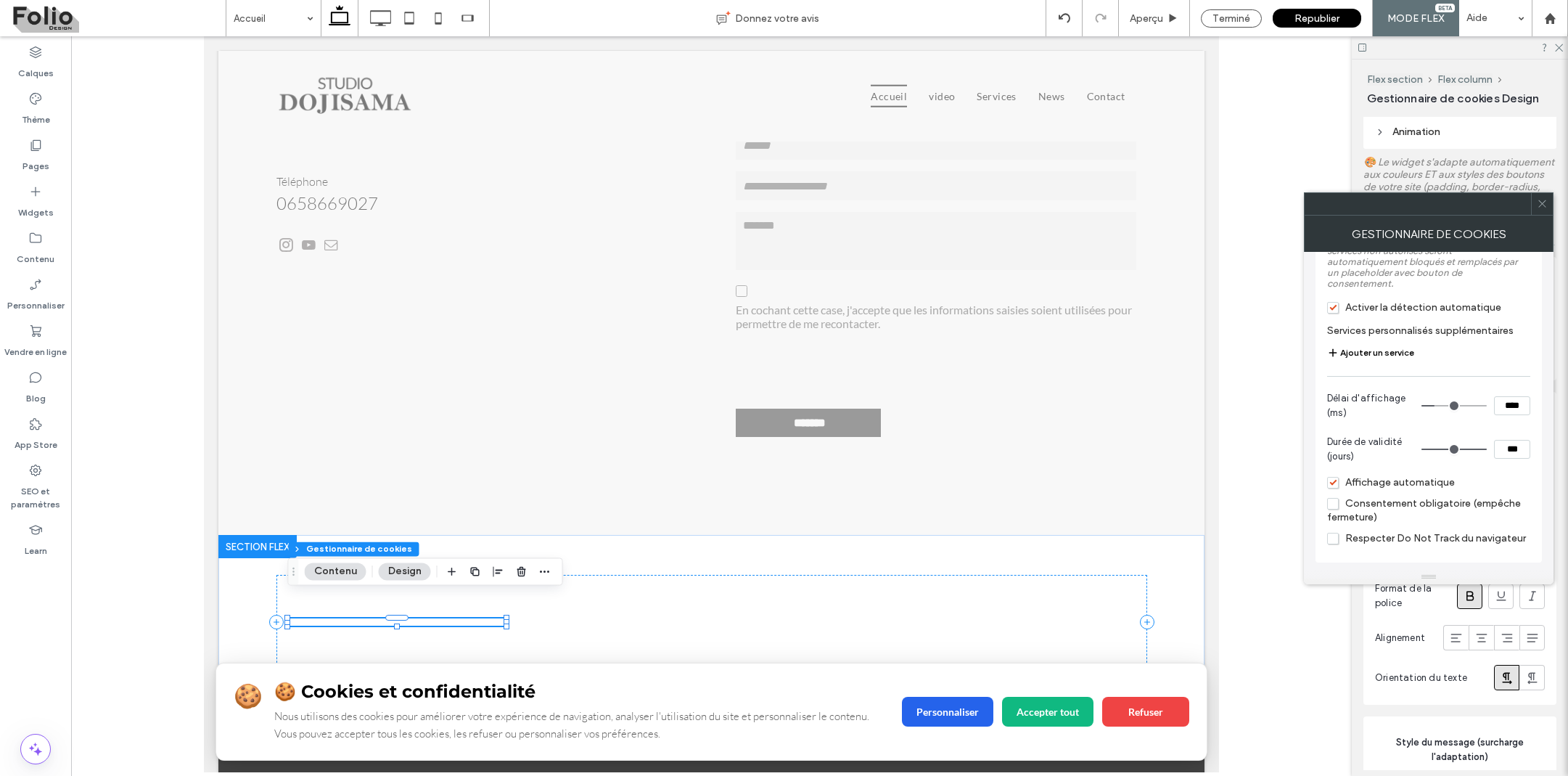
scroll to position [1403, 0]
click at [1338, 506] on span "Consentement obligatoire (empêche fermeture)" at bounding box center [1424, 510] width 193 height 26
click at [1337, 533] on span "Respecter Do Not Track du navigateur" at bounding box center [1426, 538] width 198 height 13
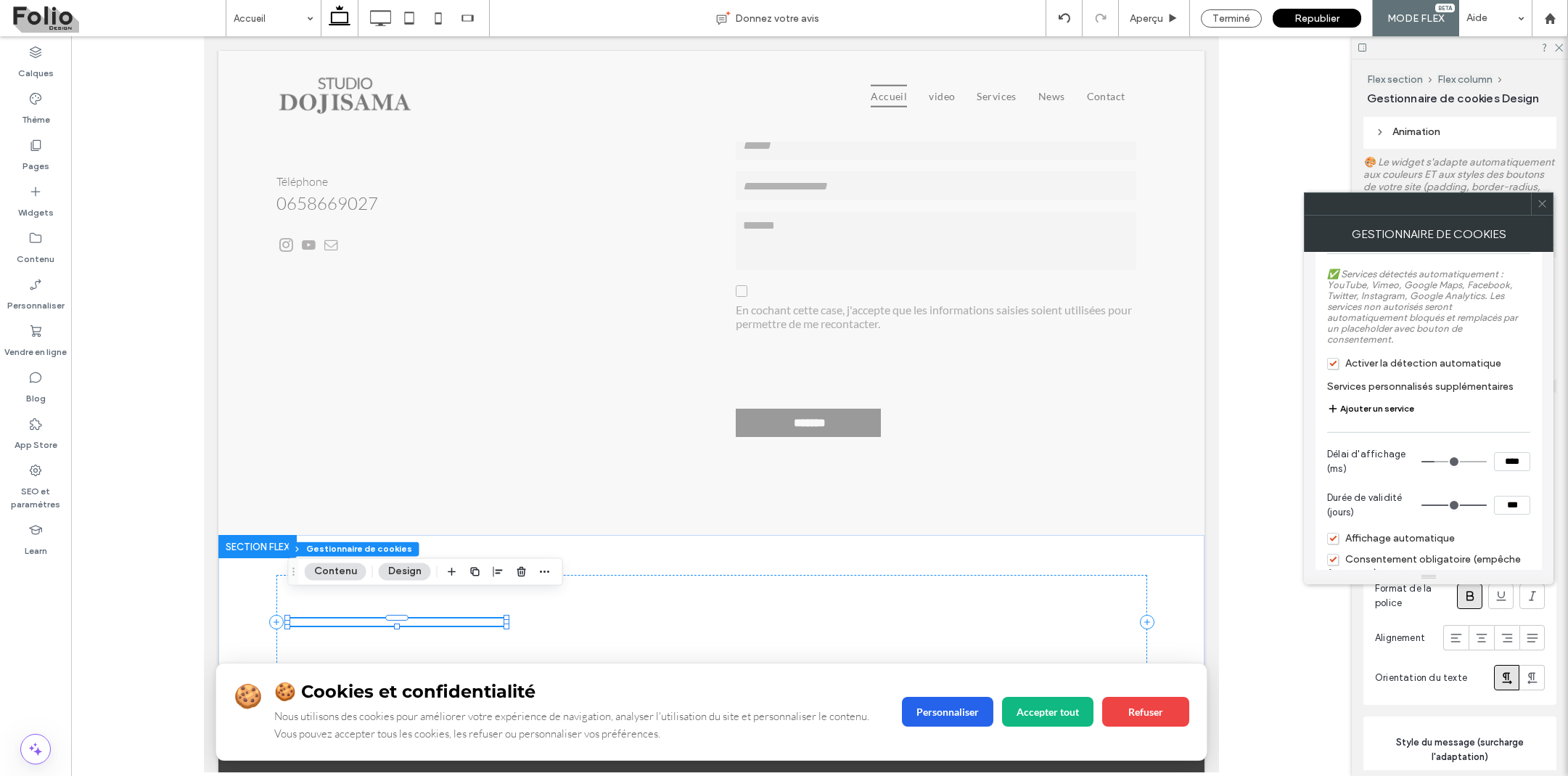
click at [1334, 369] on span "Activer la détection automatique" at bounding box center [1414, 363] width 174 height 13
click at [1335, 369] on span "Activer la détection automatique" at bounding box center [1414, 363] width 174 height 13
click at [1543, 201] on icon at bounding box center [1541, 203] width 11 height 11
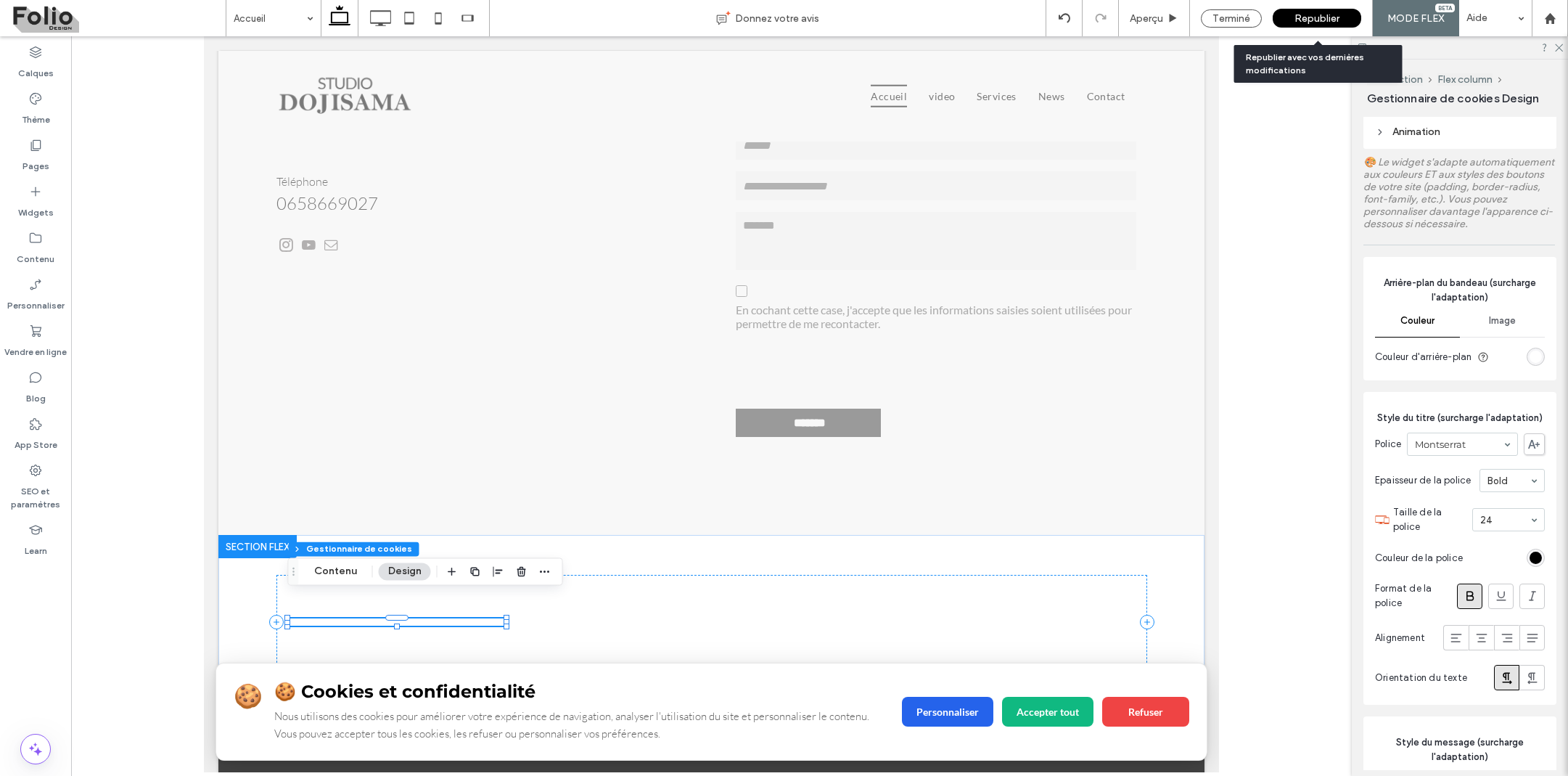
click at [1331, 20] on span "Republier" at bounding box center [1317, 19] width 45 height 13
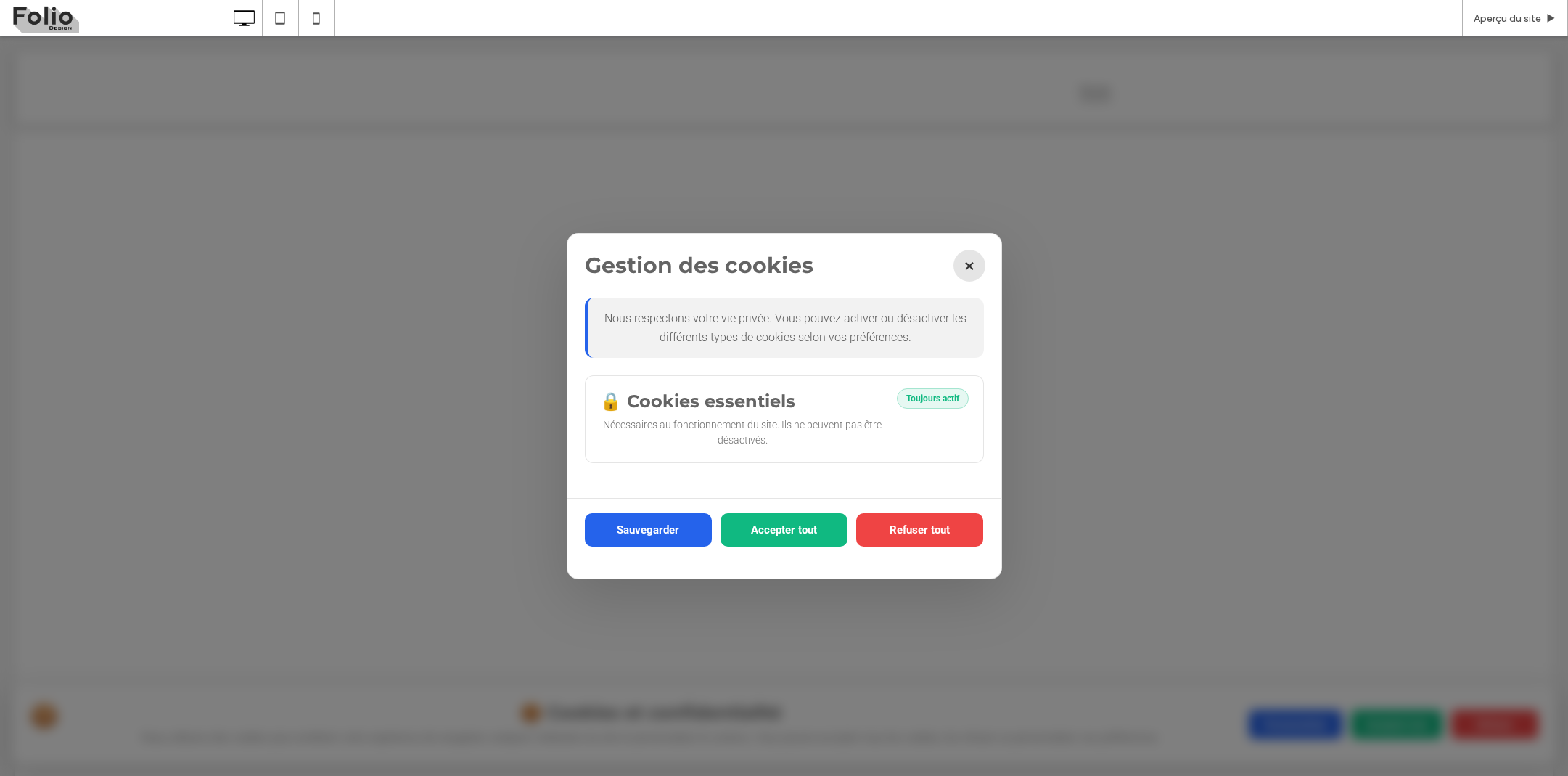
click at [968, 266] on button "×" at bounding box center [969, 266] width 32 height 32
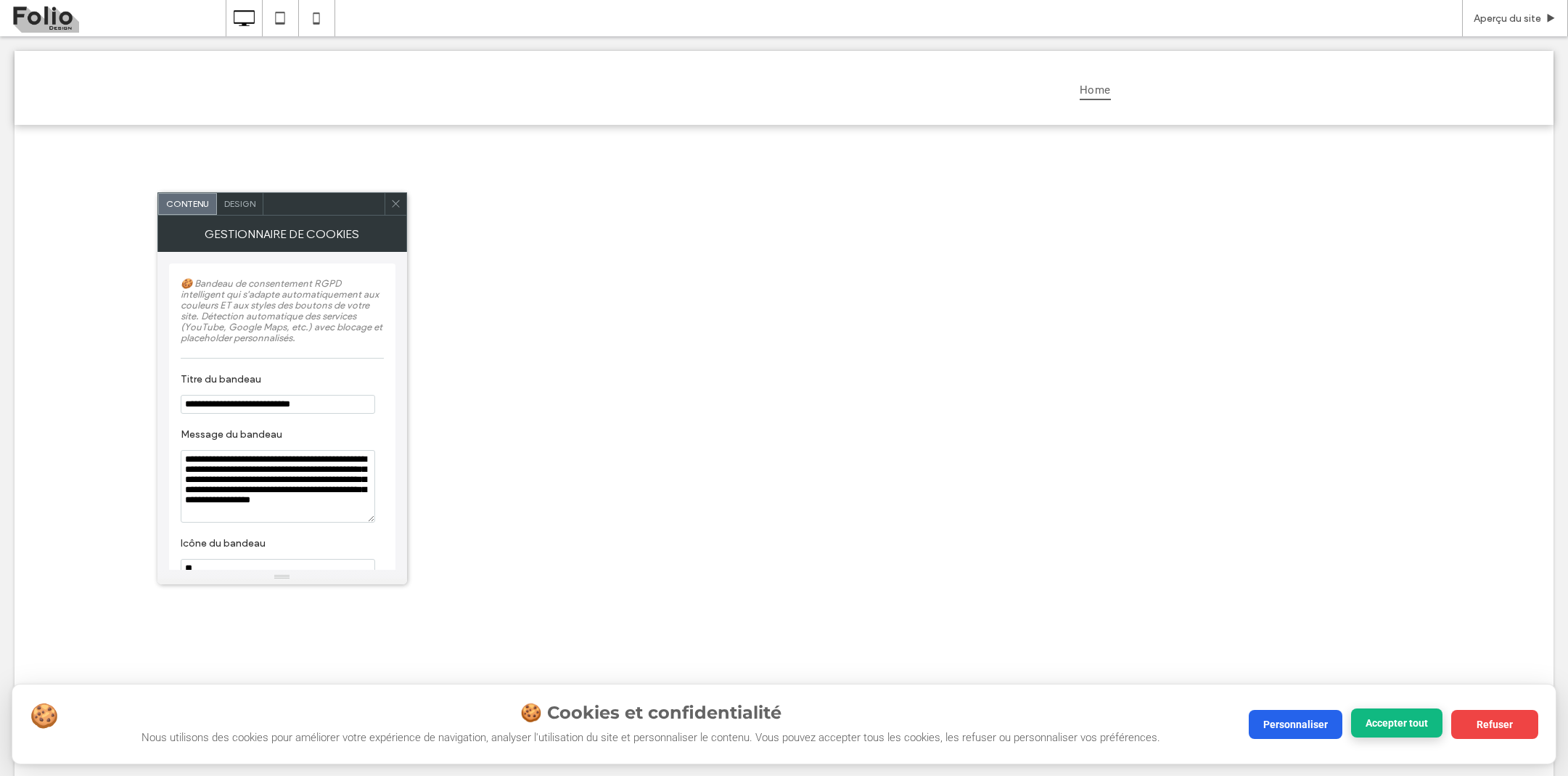
click at [1415, 717] on button "Accepter tout" at bounding box center [1396, 723] width 92 height 29
click at [1471, 717] on button "Refuser" at bounding box center [1495, 723] width 87 height 29
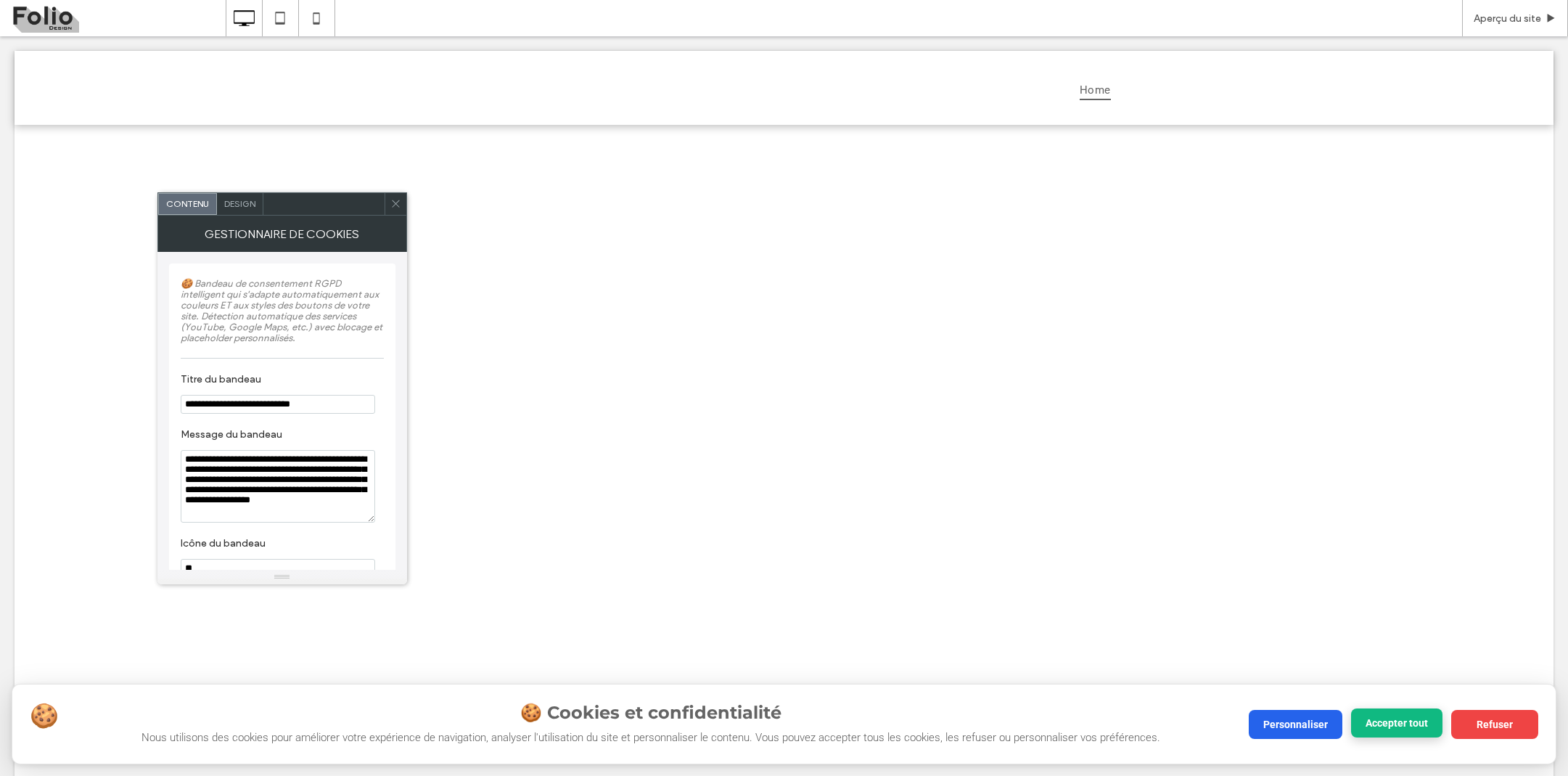
click at [1401, 719] on button "Accepter tout" at bounding box center [1396, 723] width 92 height 29
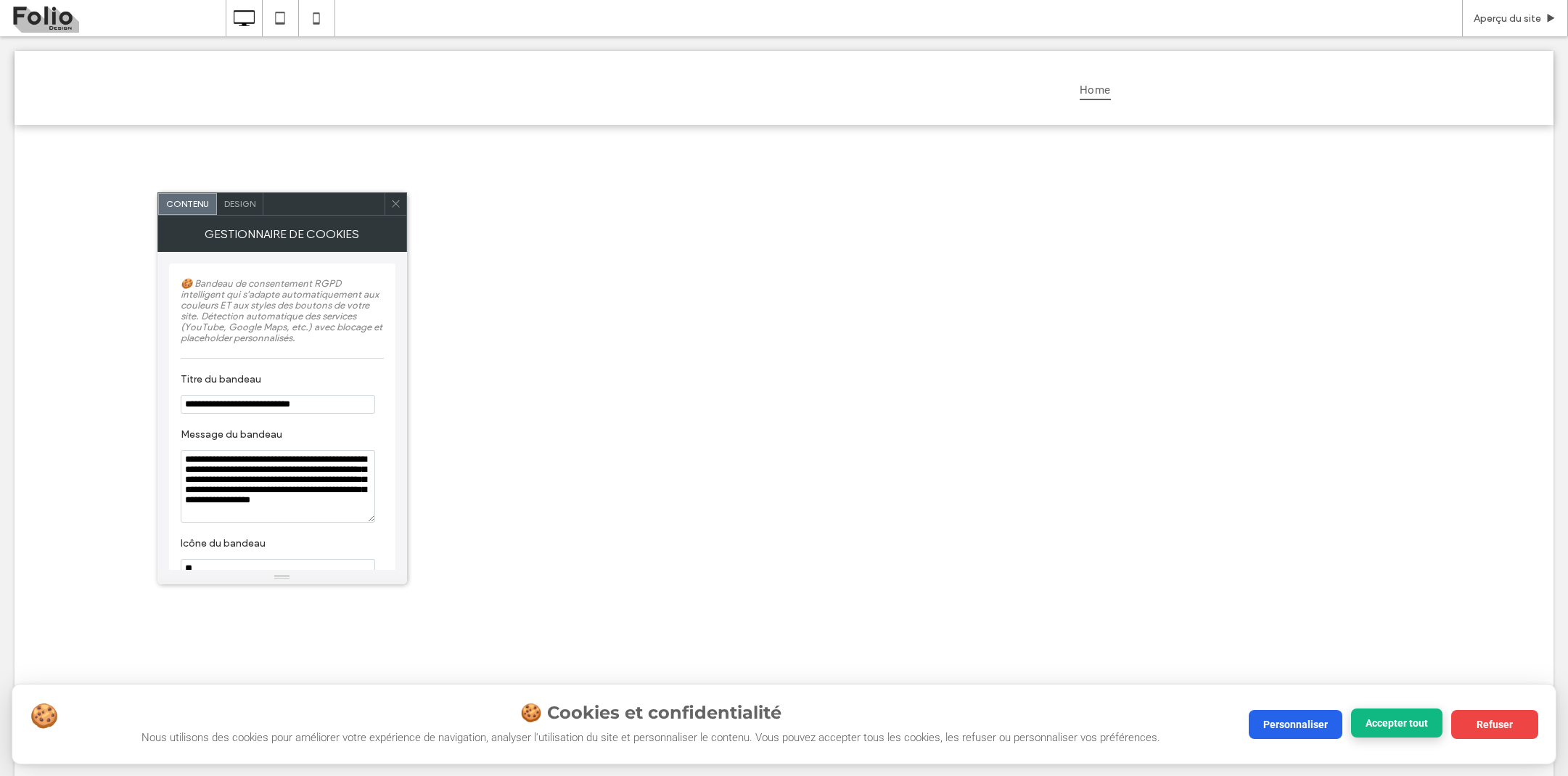
click at [1401, 719] on button "Accepter tout" at bounding box center [1396, 723] width 92 height 29
click at [1401, 720] on button "Accepter tout" at bounding box center [1396, 723] width 92 height 29
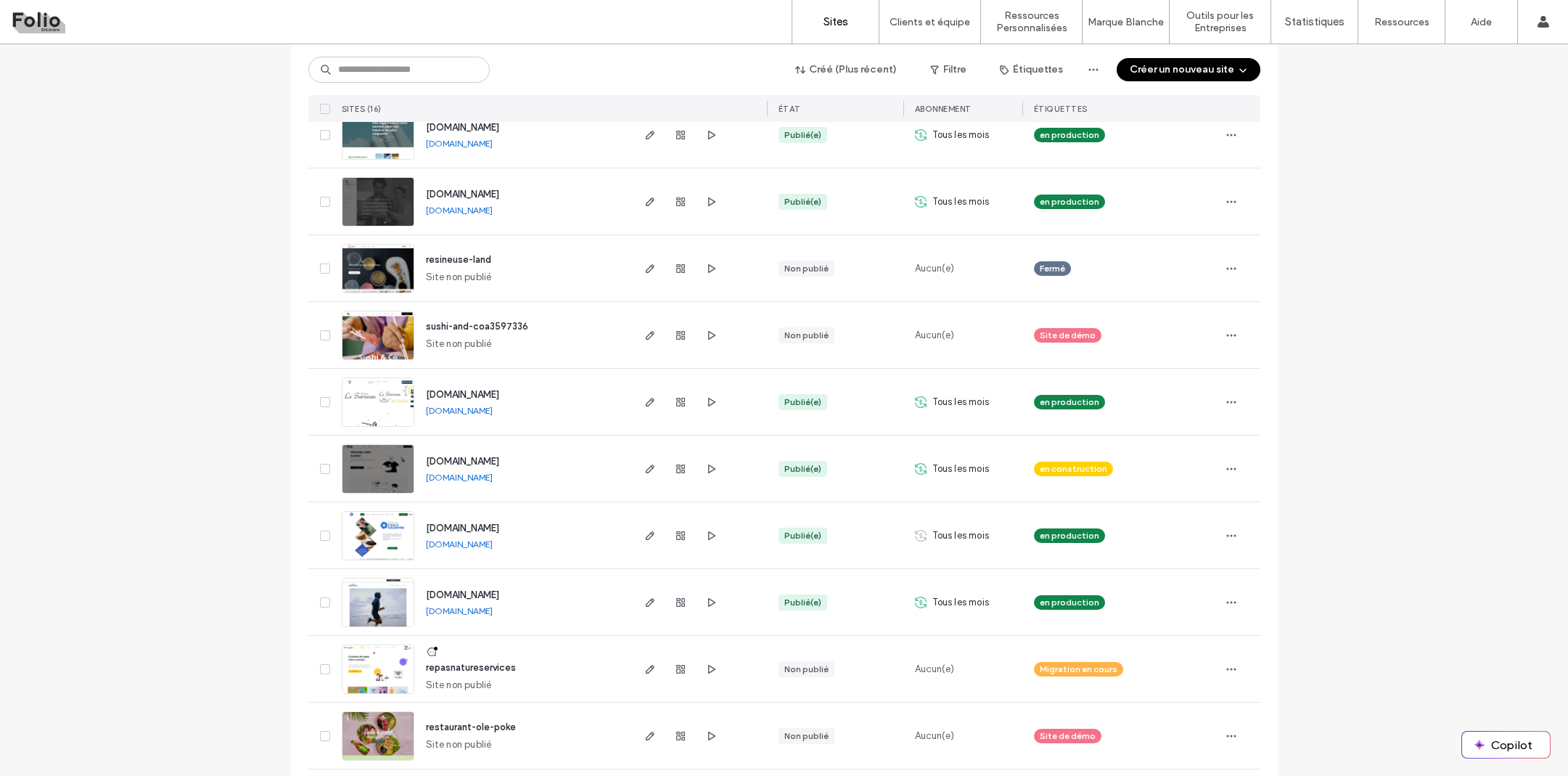
scroll to position [552, 0]
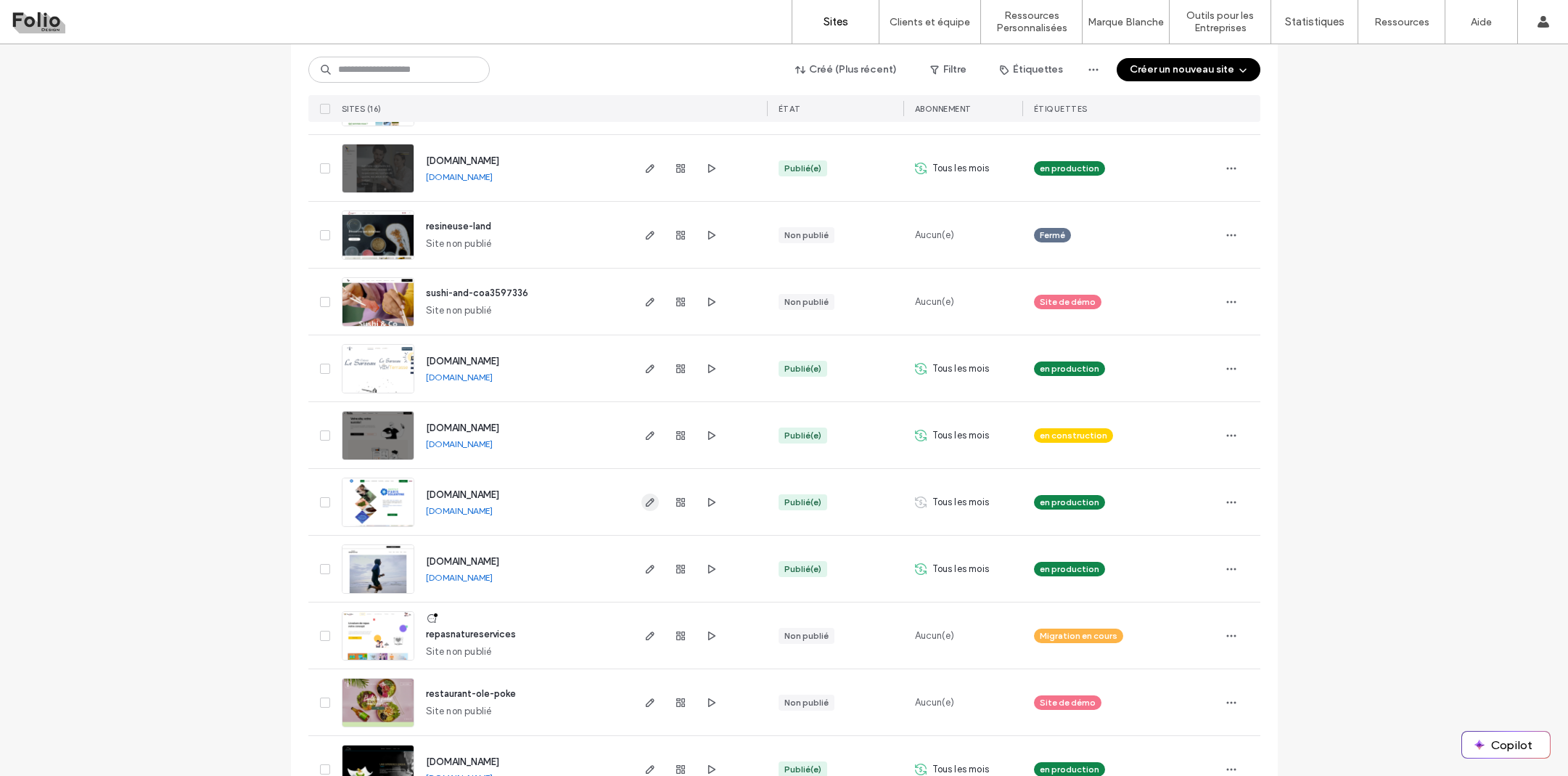
click at [644, 503] on icon "button" at bounding box center [650, 503] width 12 height 12
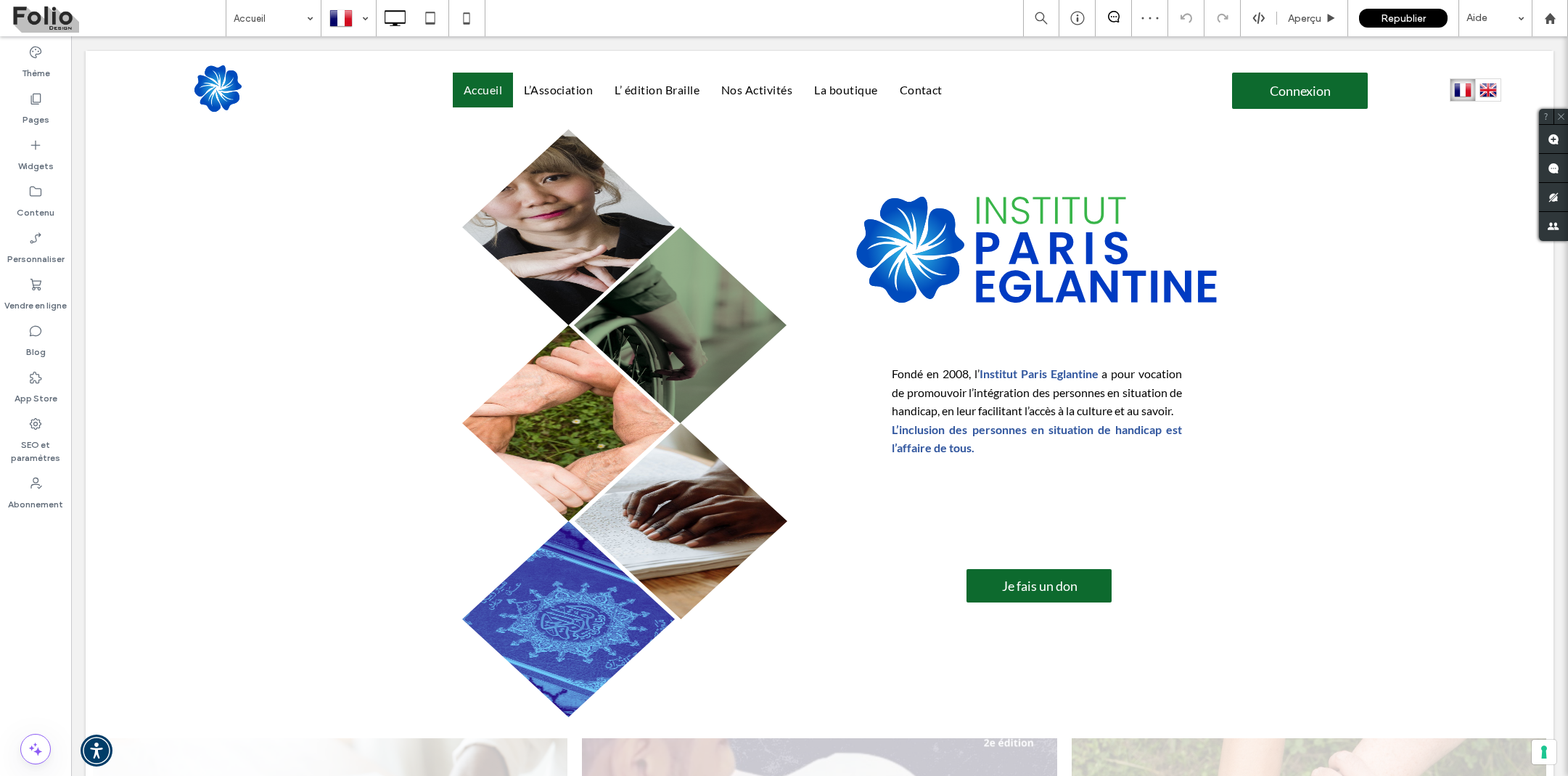
click at [37, 381] on icon at bounding box center [36, 377] width 15 height 15
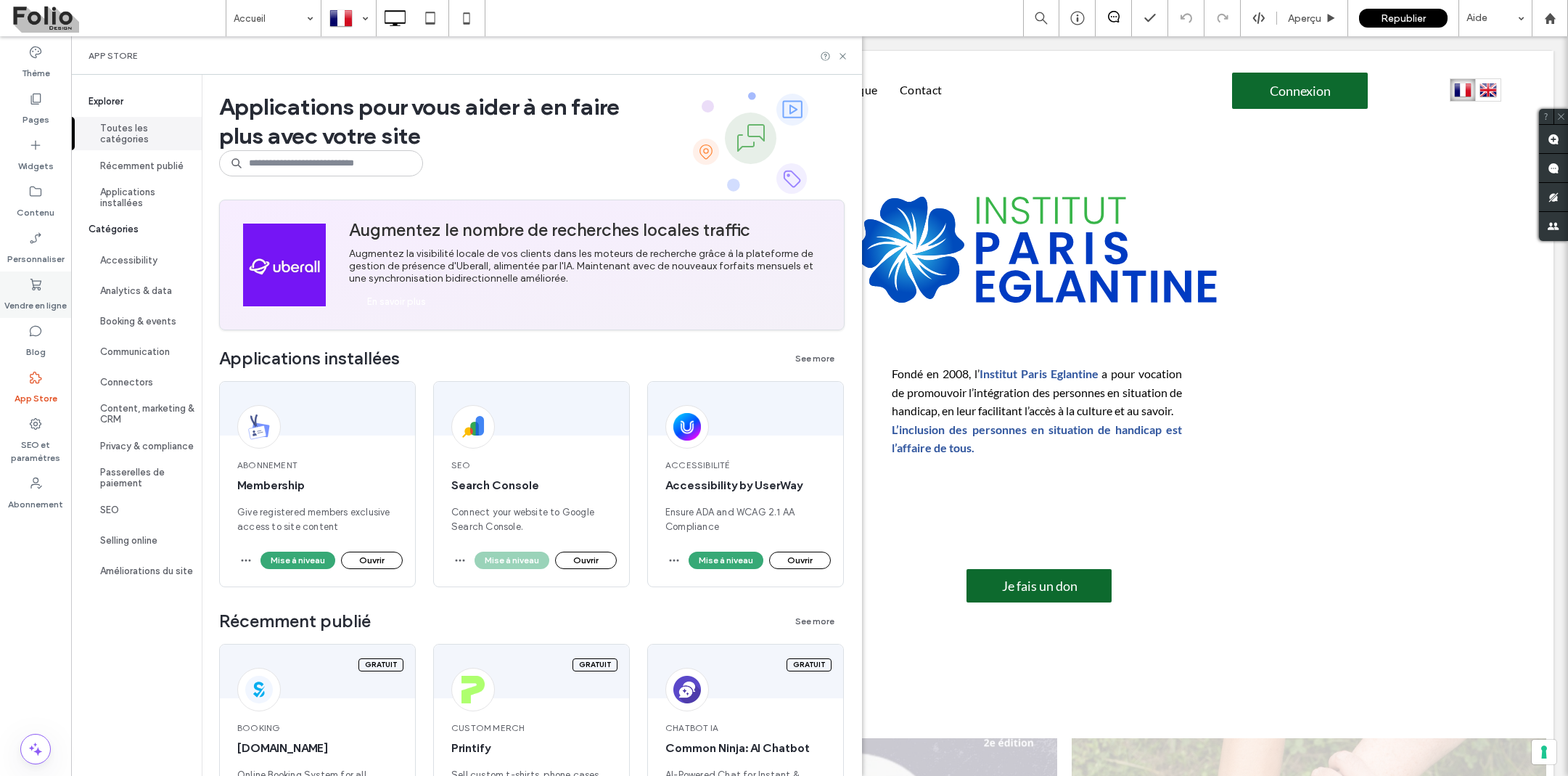
click at [35, 305] on label "Vendre en ligne" at bounding box center [35, 302] width 62 height 21
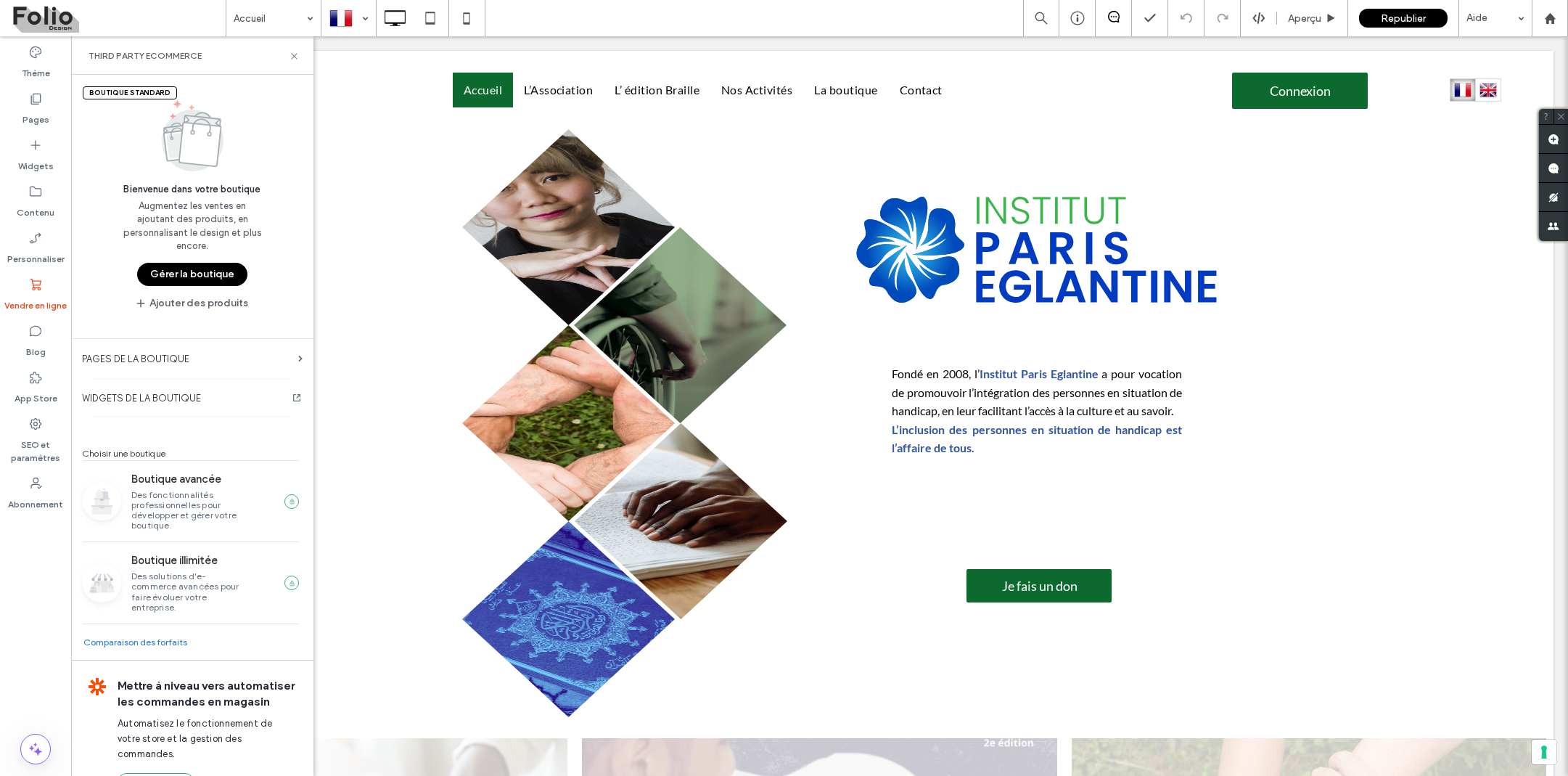
click at [191, 269] on button "Gérer la boutique" at bounding box center [192, 274] width 111 height 24
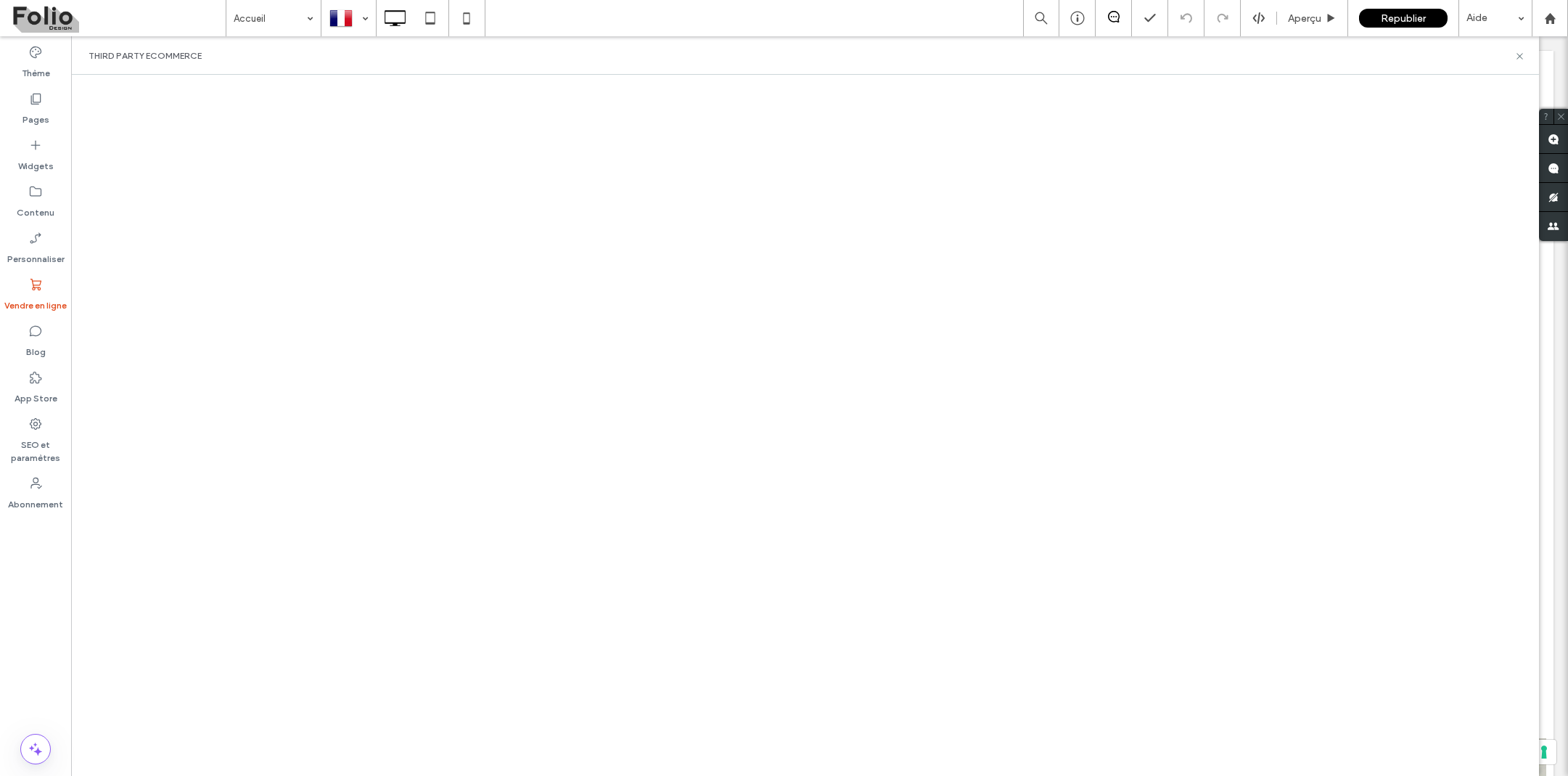
click at [21, 294] on label "Vendre en ligne" at bounding box center [35, 302] width 62 height 21
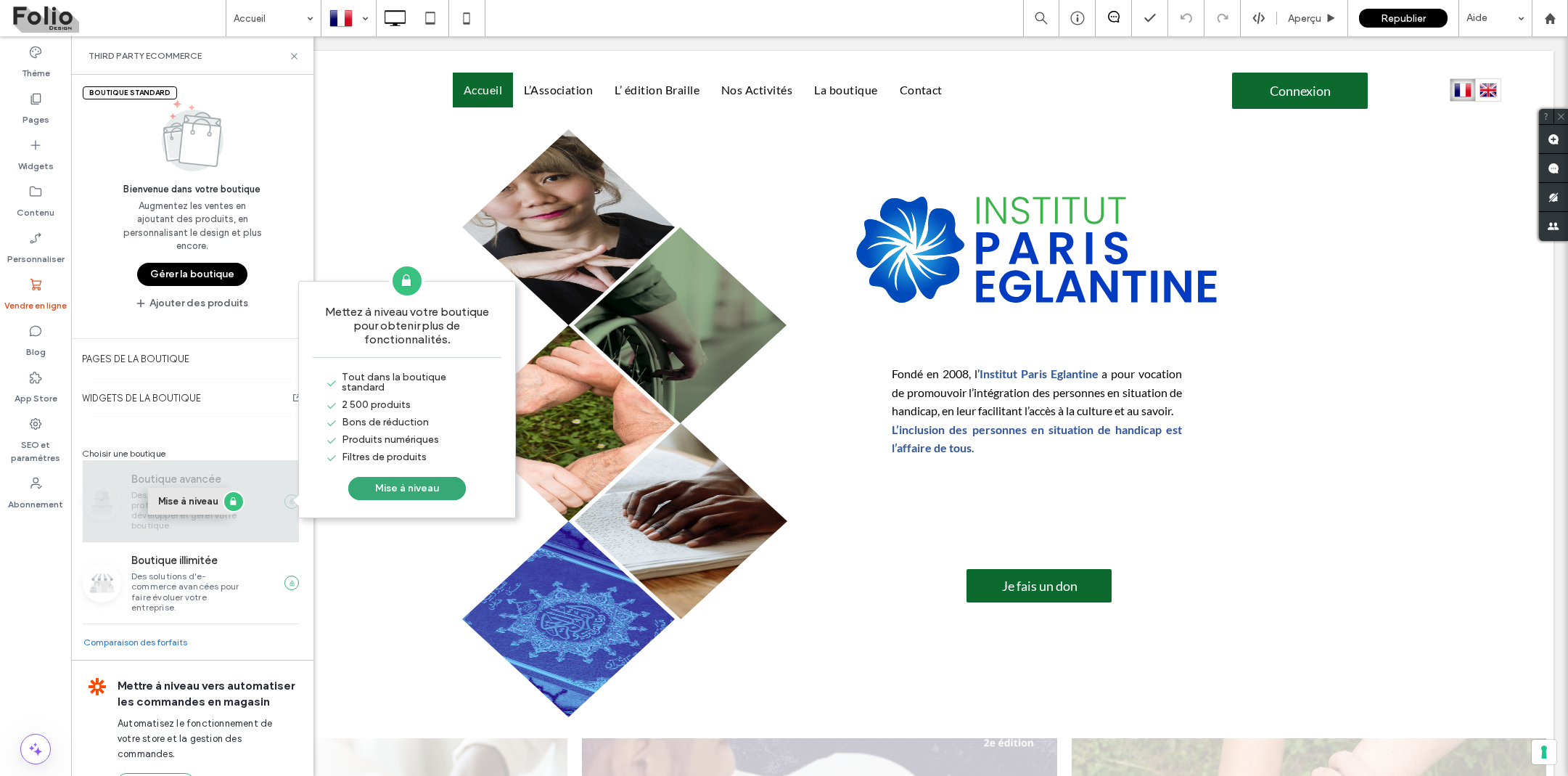
click at [177, 498] on button "Mise à niveau" at bounding box center [190, 501] width 86 height 27
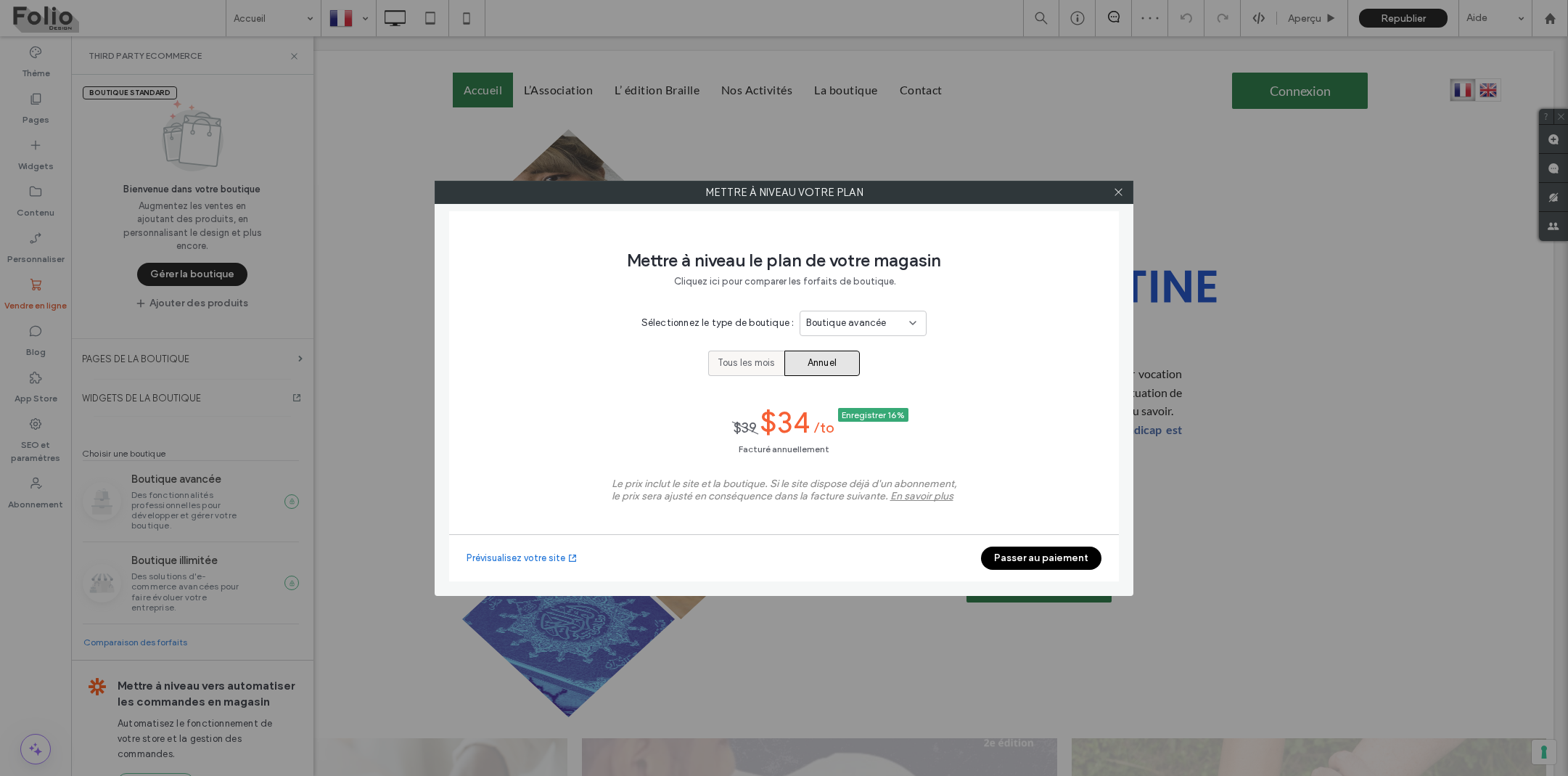
click at [746, 365] on span "Tous les mois" at bounding box center [746, 362] width 57 height 15
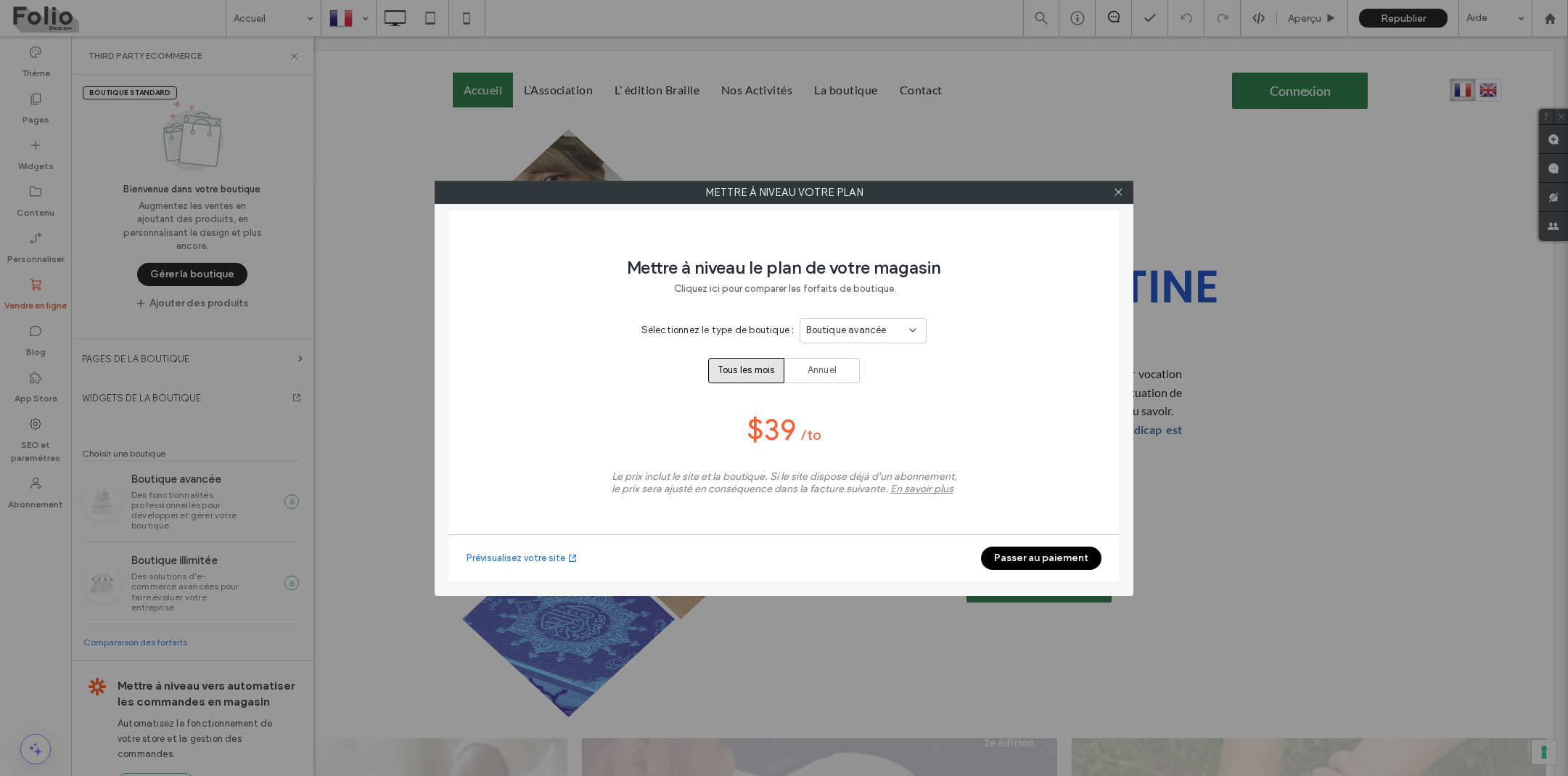
click at [1032, 560] on button "Passer au paiement" at bounding box center [1041, 559] width 120 height 24
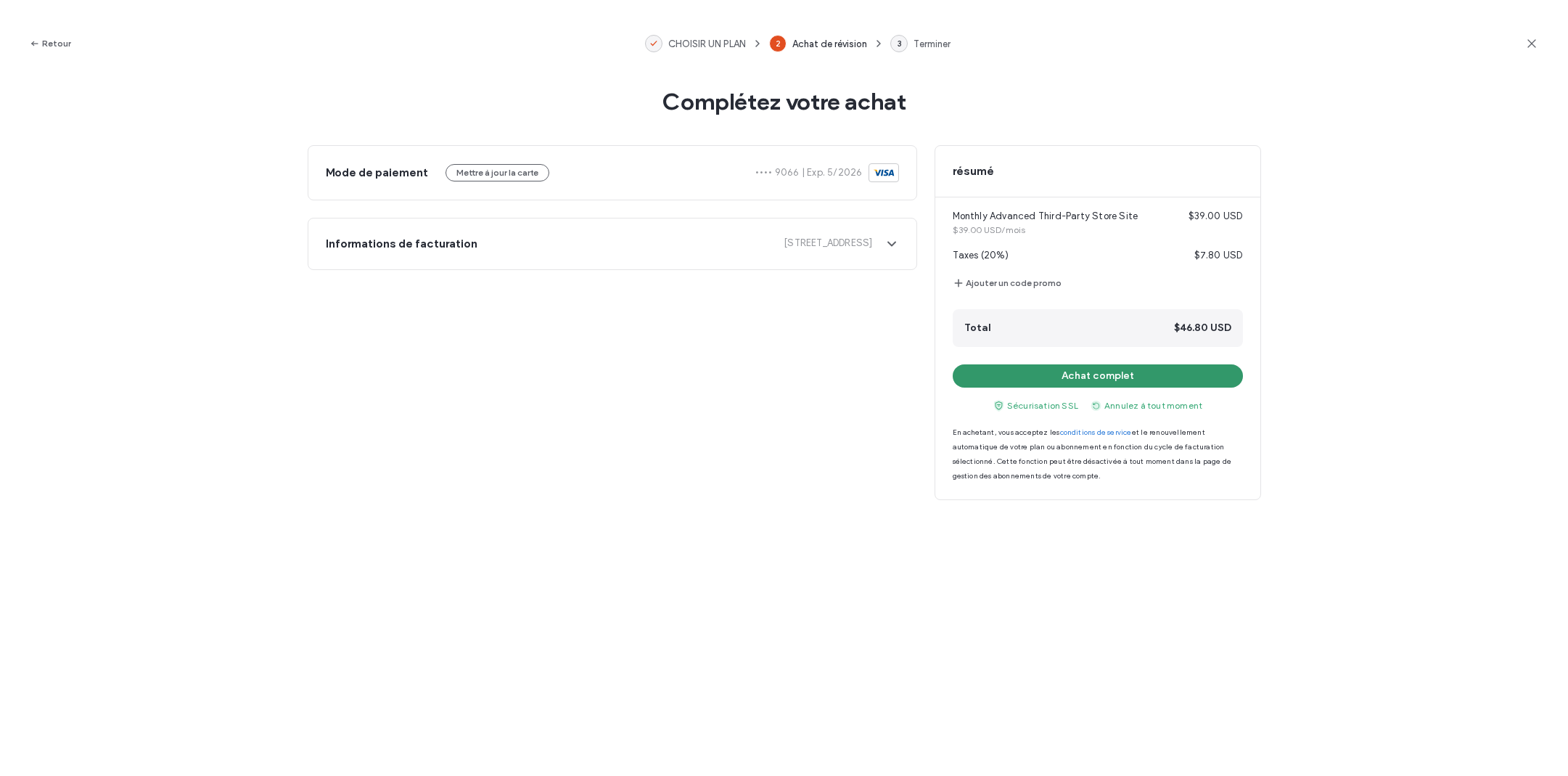
click at [1171, 377] on button "Achat complet" at bounding box center [1098, 376] width 290 height 24
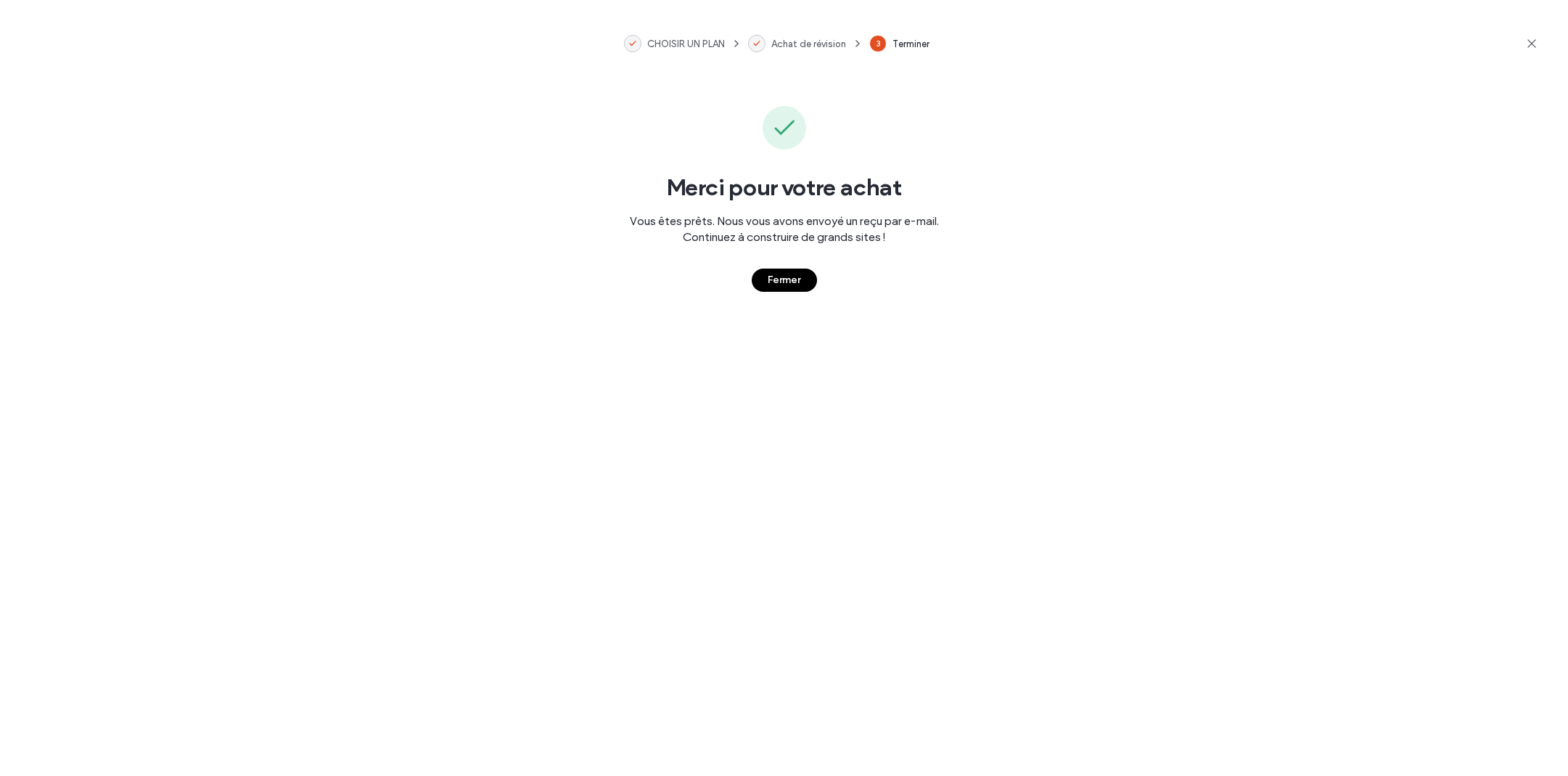
click at [787, 276] on button "Fermer" at bounding box center [784, 280] width 65 height 24
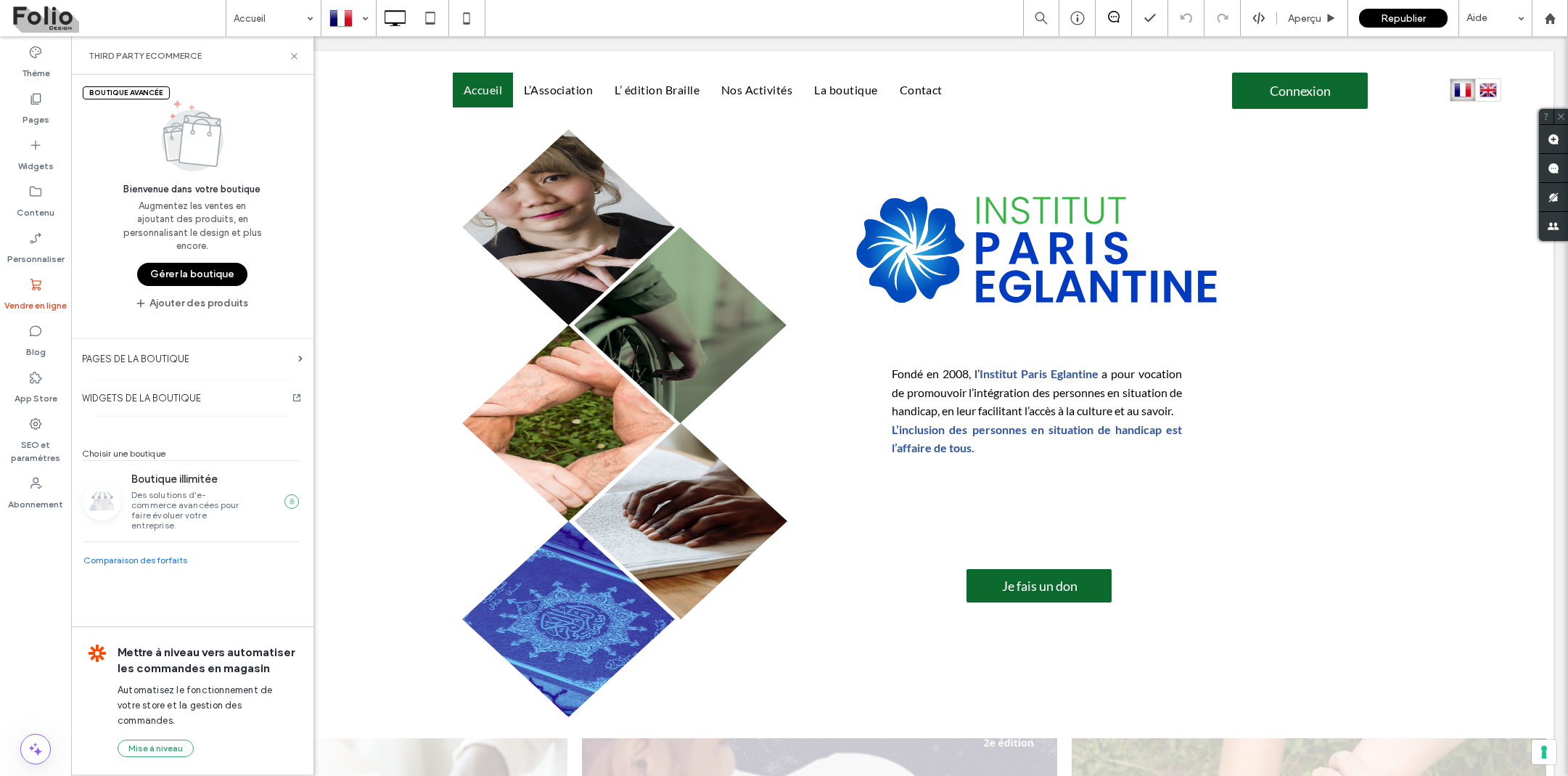
click at [211, 271] on button "Gérer la boutique" at bounding box center [192, 274] width 111 height 24
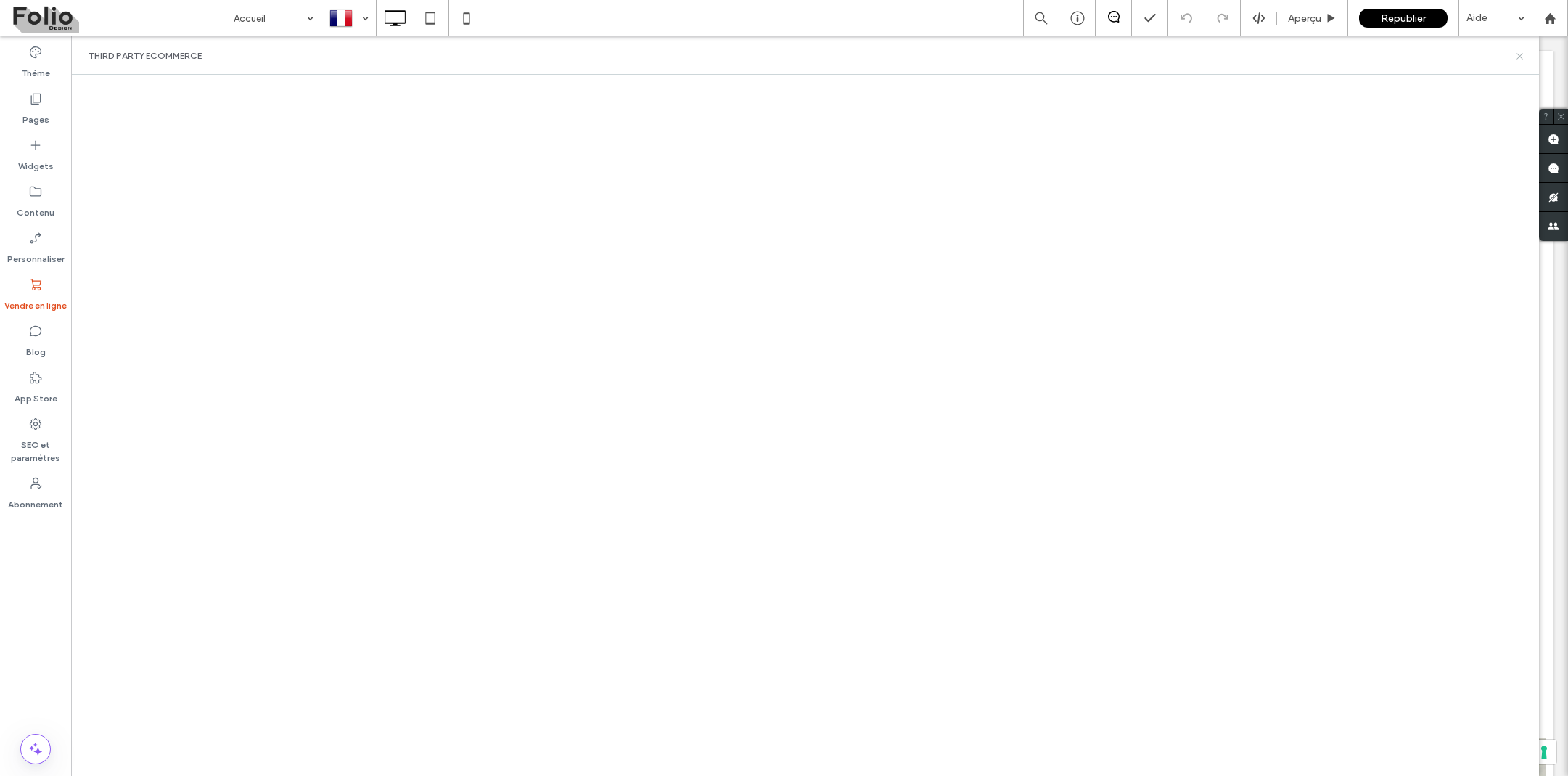
click at [1521, 51] on icon at bounding box center [1520, 55] width 11 height 11
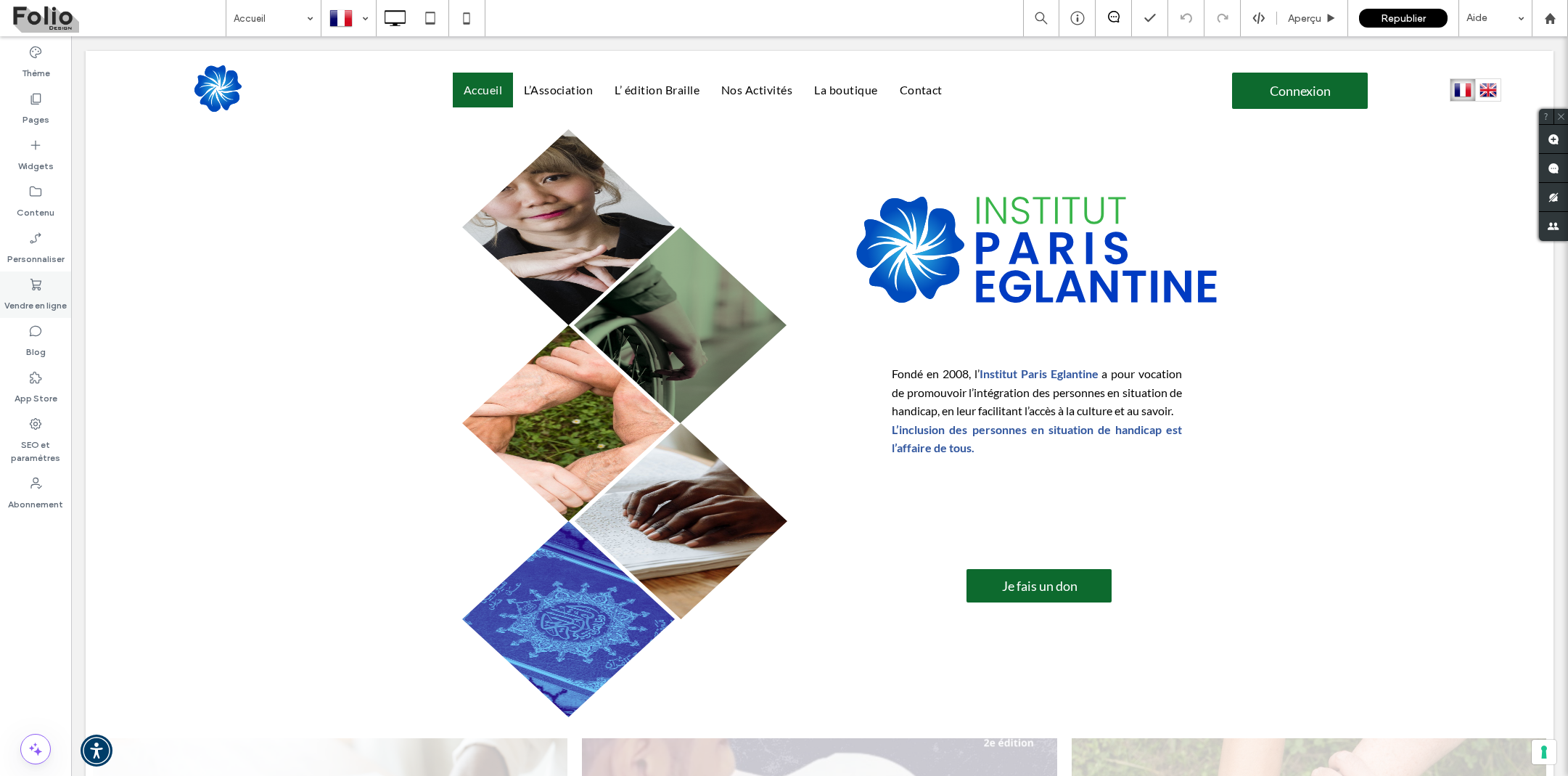
click at [46, 289] on div "Vendre en ligne" at bounding box center [36, 294] width 71 height 46
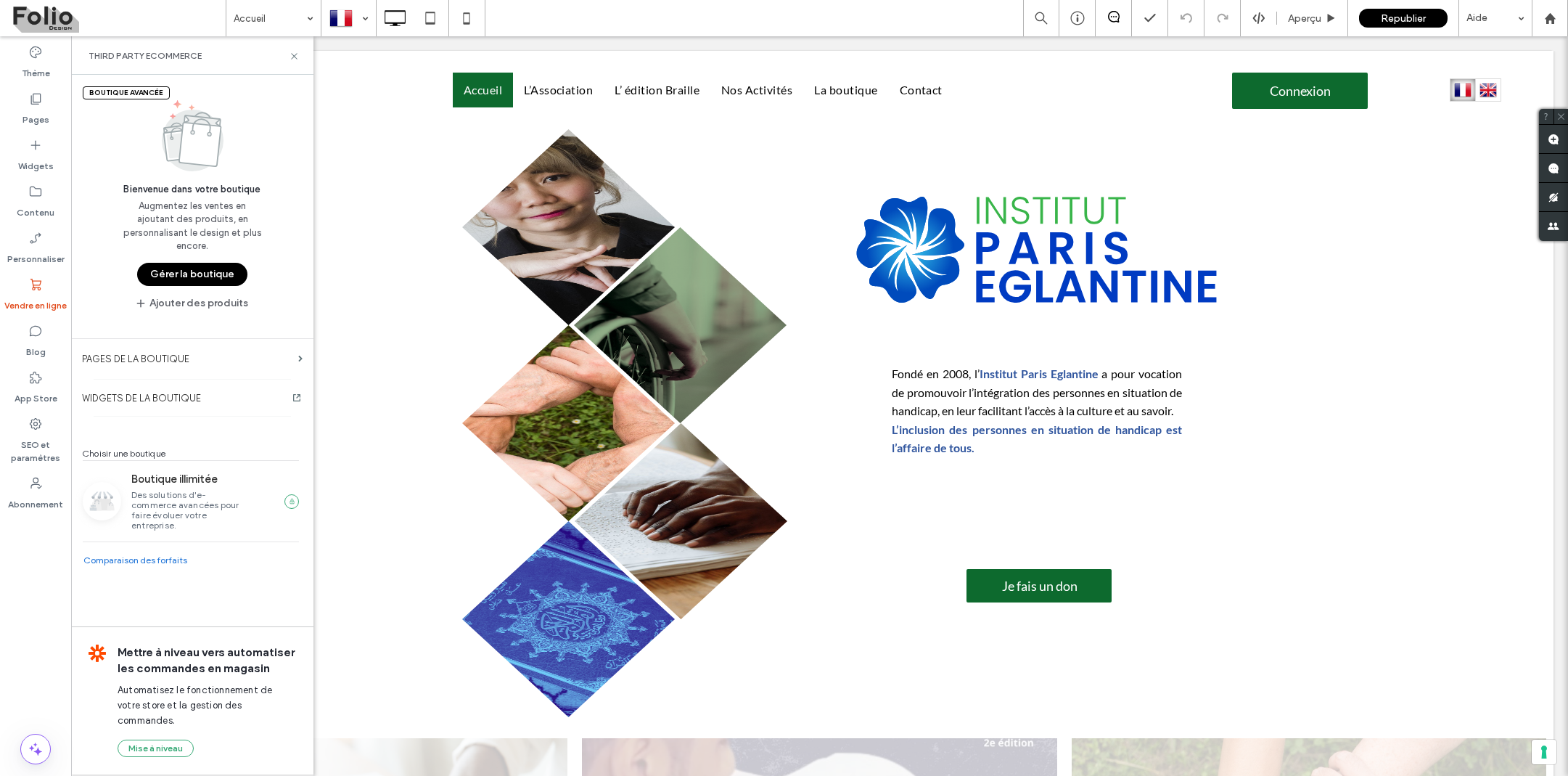
click at [194, 266] on button "Gérer la boutique" at bounding box center [192, 274] width 111 height 24
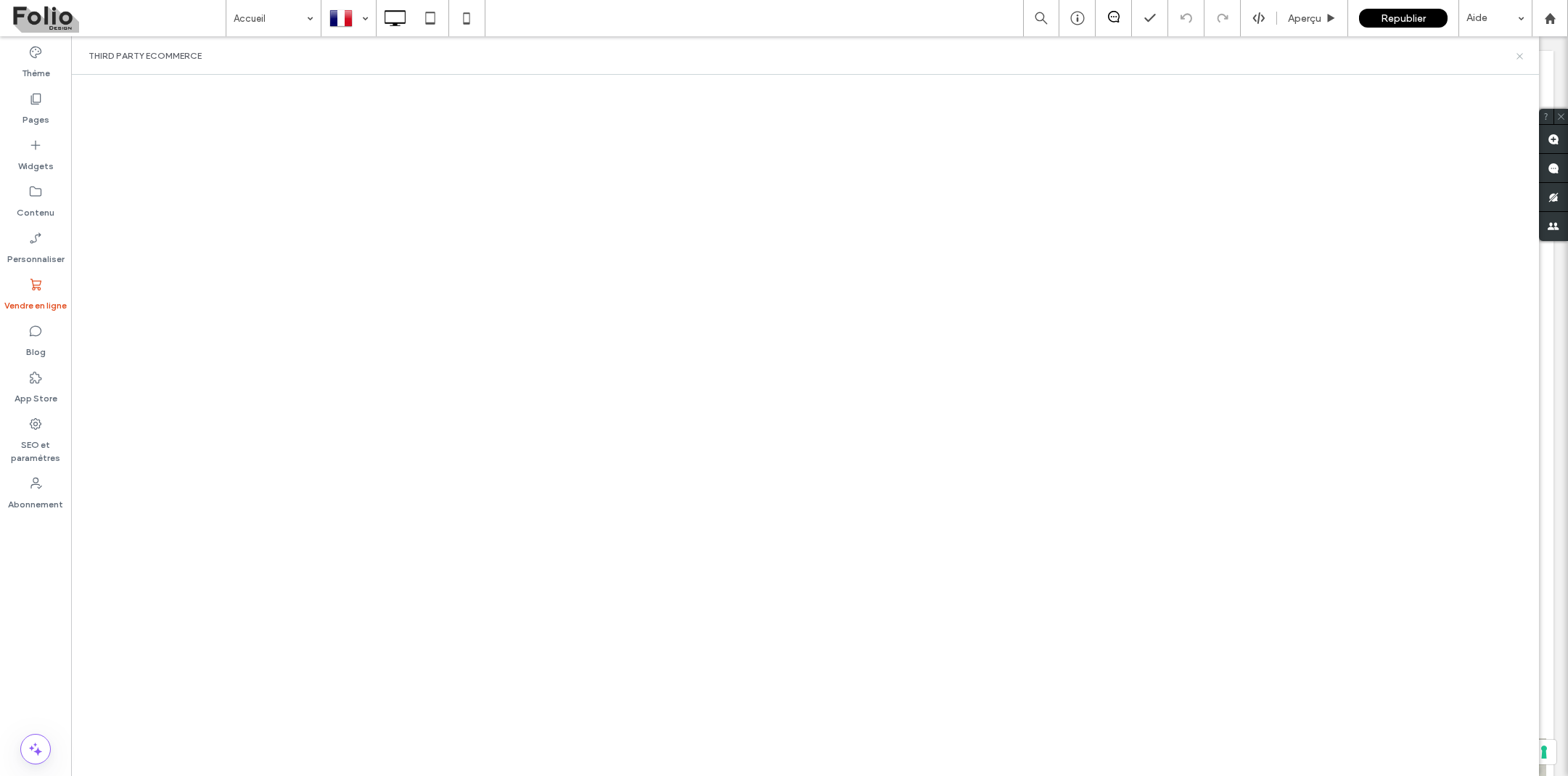
click at [1522, 52] on icon at bounding box center [1520, 55] width 11 height 11
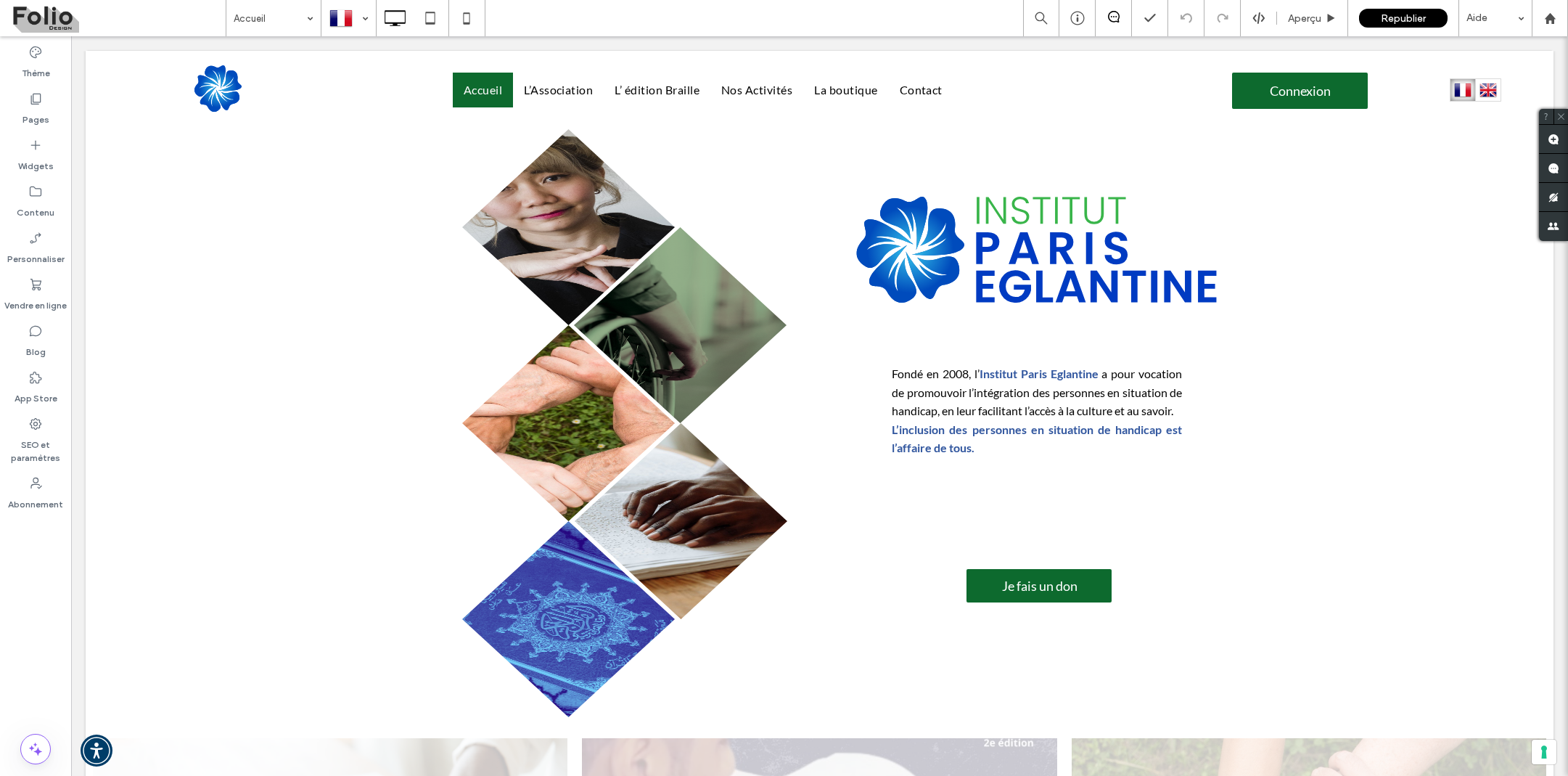
click at [1522, 52] on div "Click To Paste Accueil L’Association L’ édition Braille Nos Activités La boutiq…" at bounding box center [820, 89] width 1468 height 78
click at [36, 109] on label "Pages" at bounding box center [36, 116] width 27 height 21
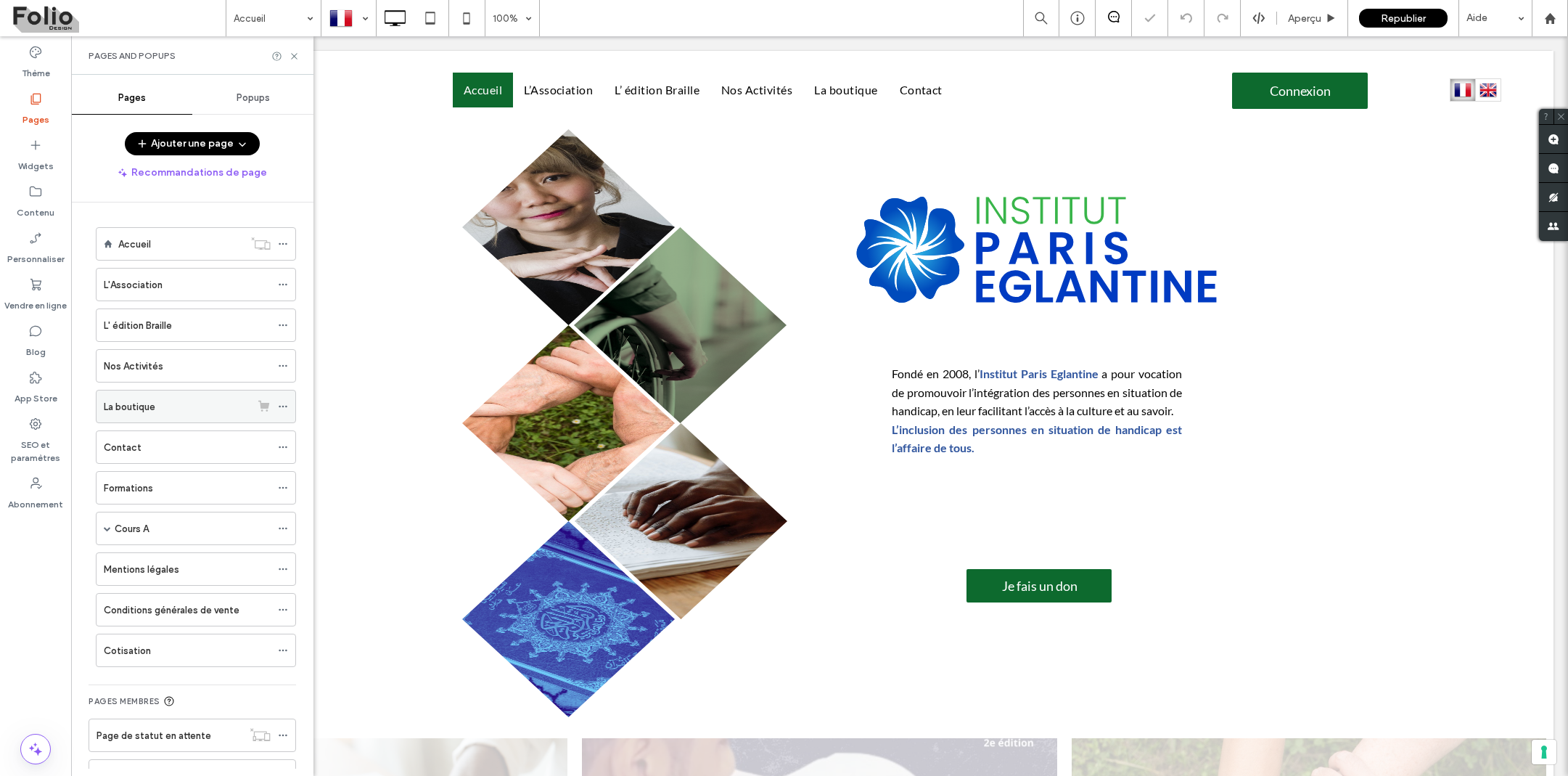
click at [169, 410] on div "La boutique" at bounding box center [177, 406] width 147 height 15
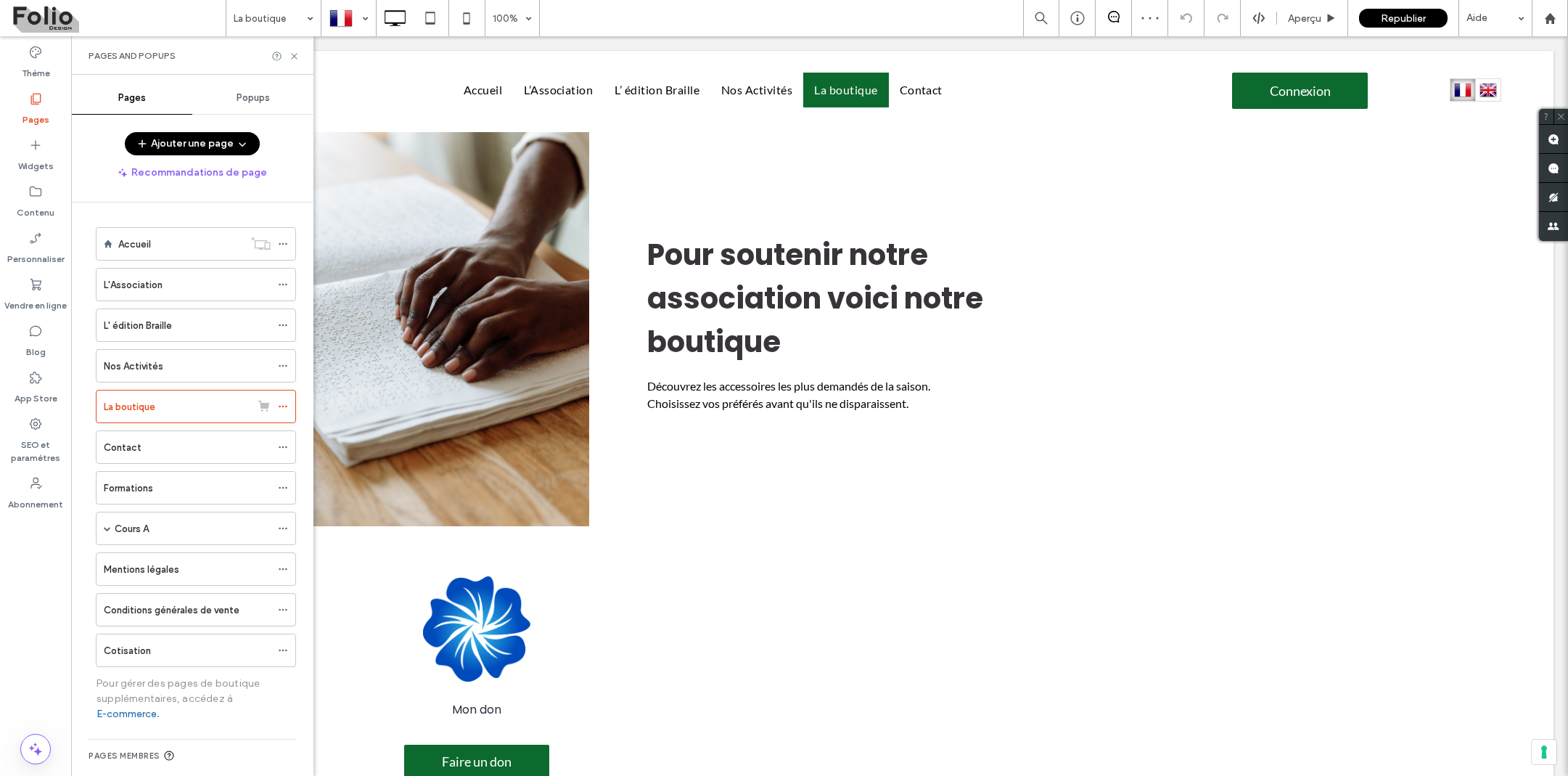
click at [289, 62] on div "Pages and Popups" at bounding box center [192, 55] width 243 height 39
click at [294, 53] on icon at bounding box center [294, 55] width 11 height 11
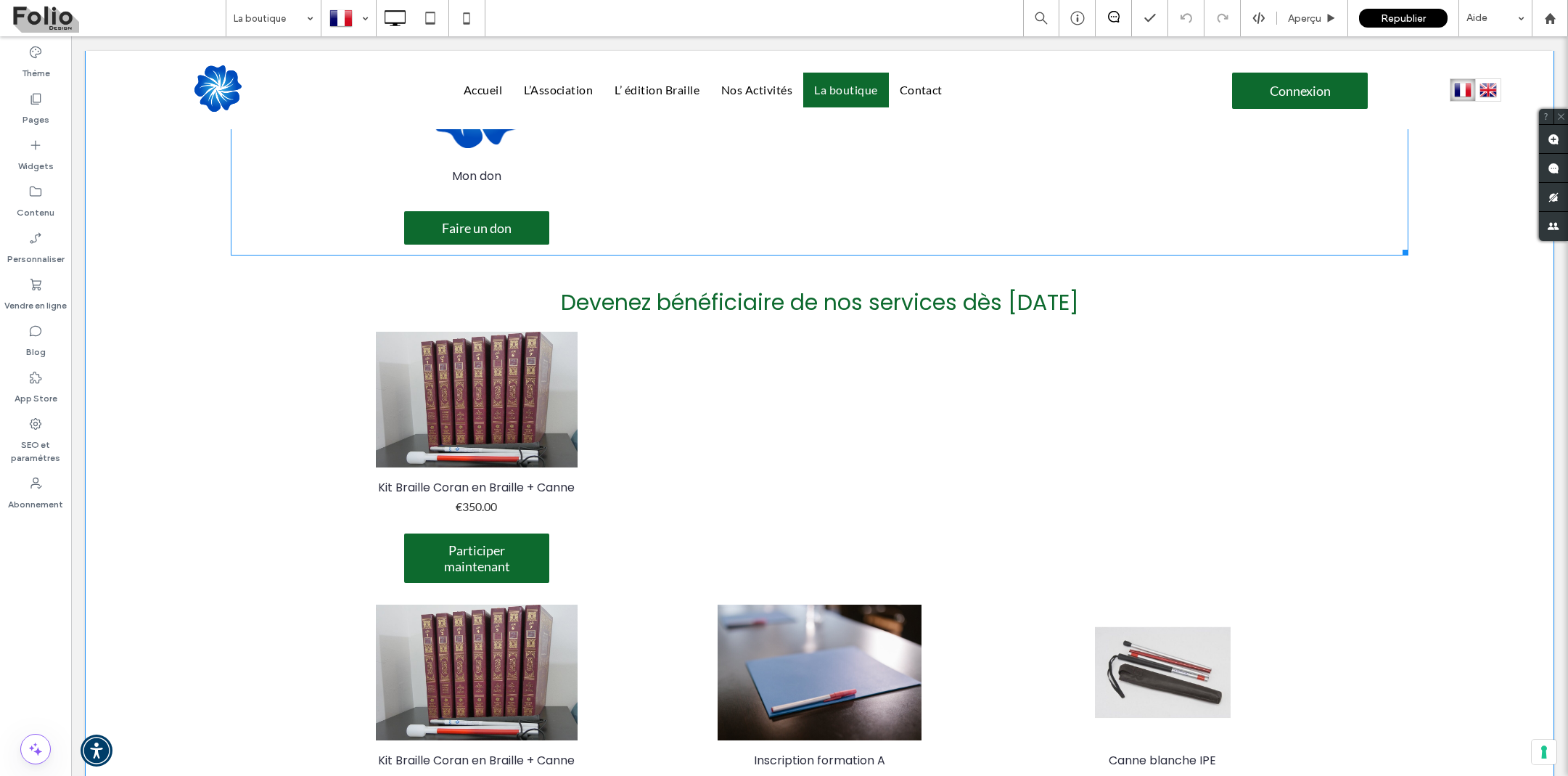
scroll to position [673, 0]
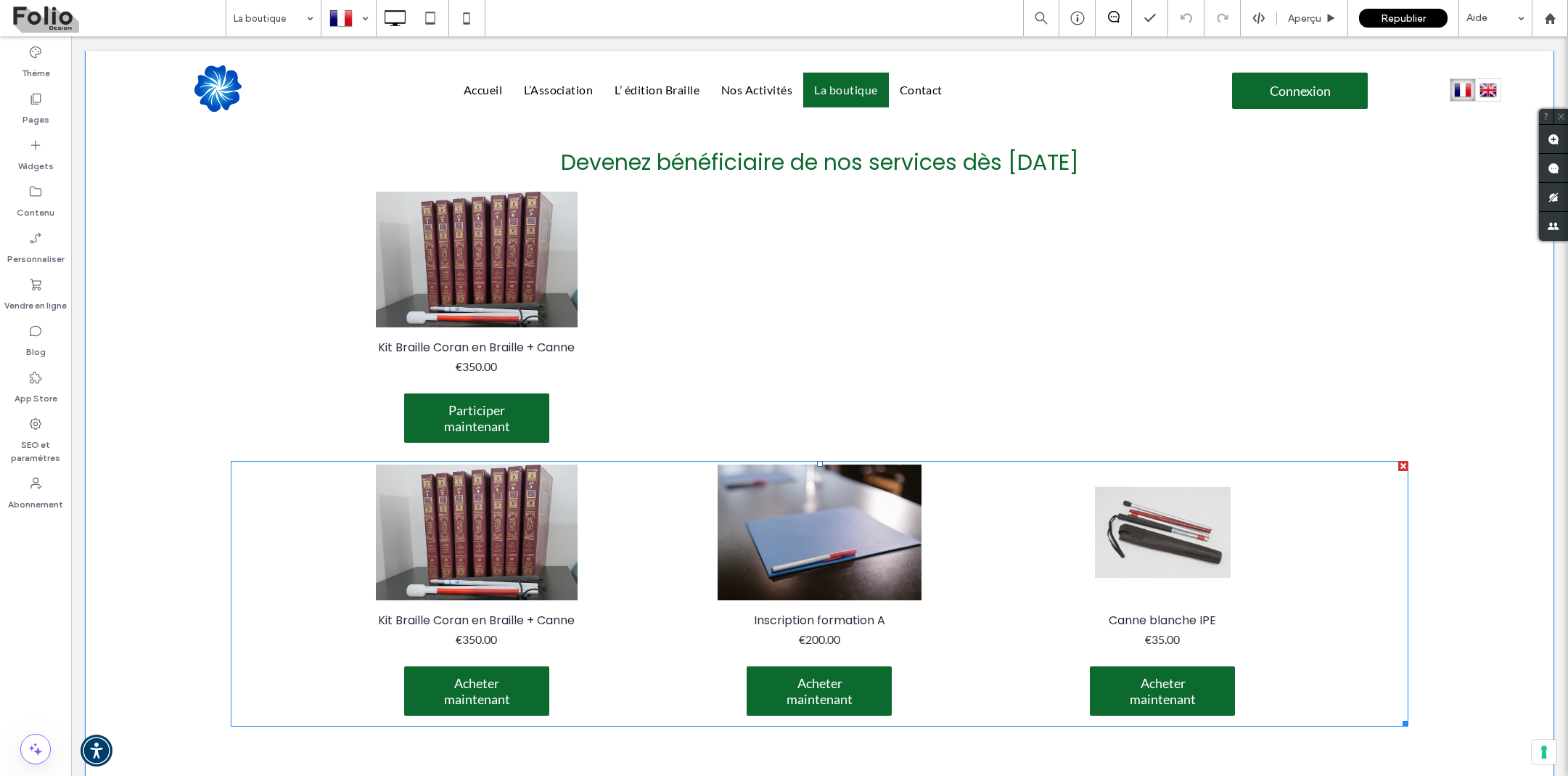
click at [648, 543] on li "Inscription formation A SKU 00004 €200.00 Acheter maintenant" at bounding box center [820, 593] width 343 height 262
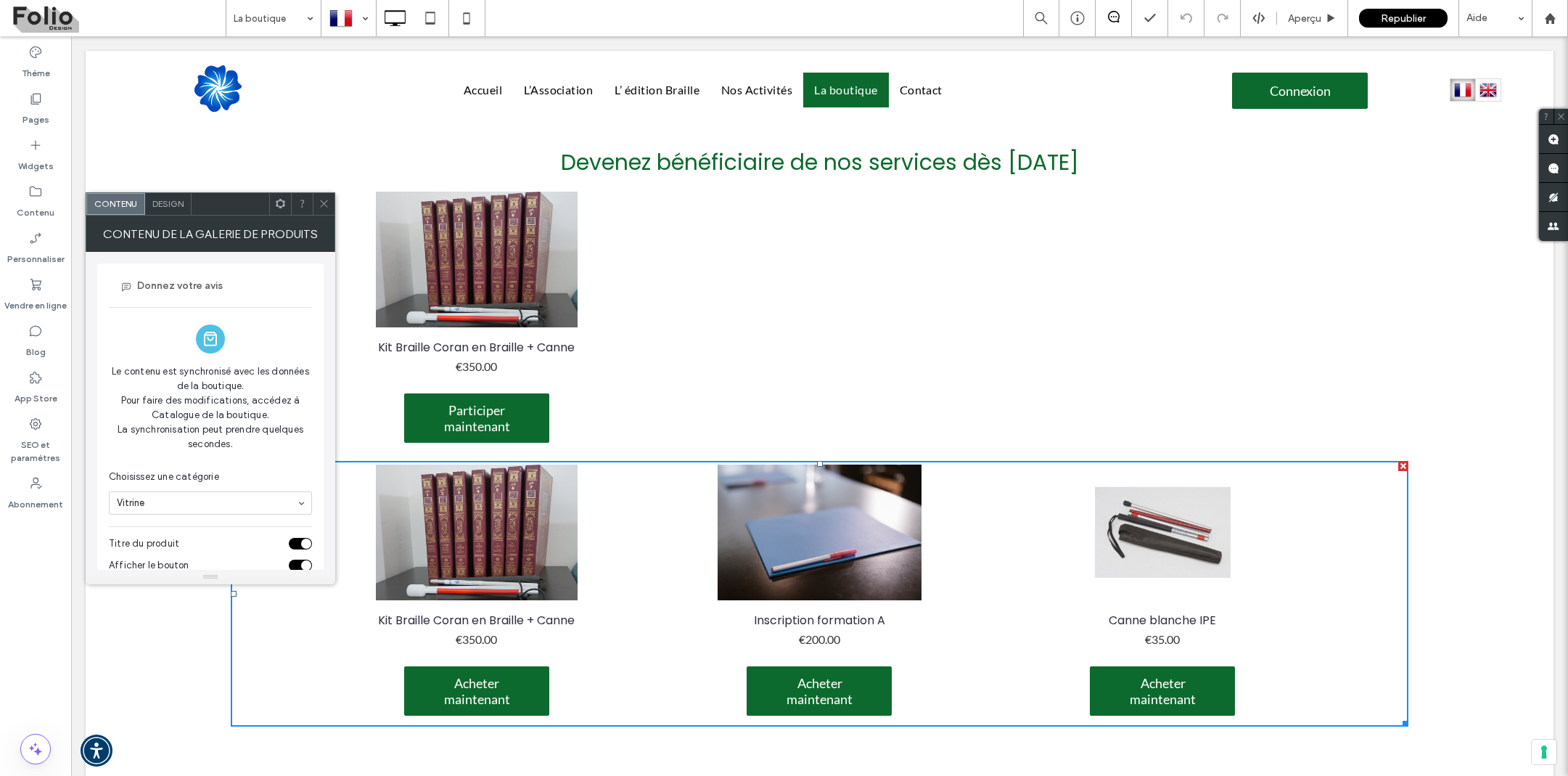
scroll to position [0, 0]
click at [325, 198] on icon at bounding box center [324, 203] width 11 height 11
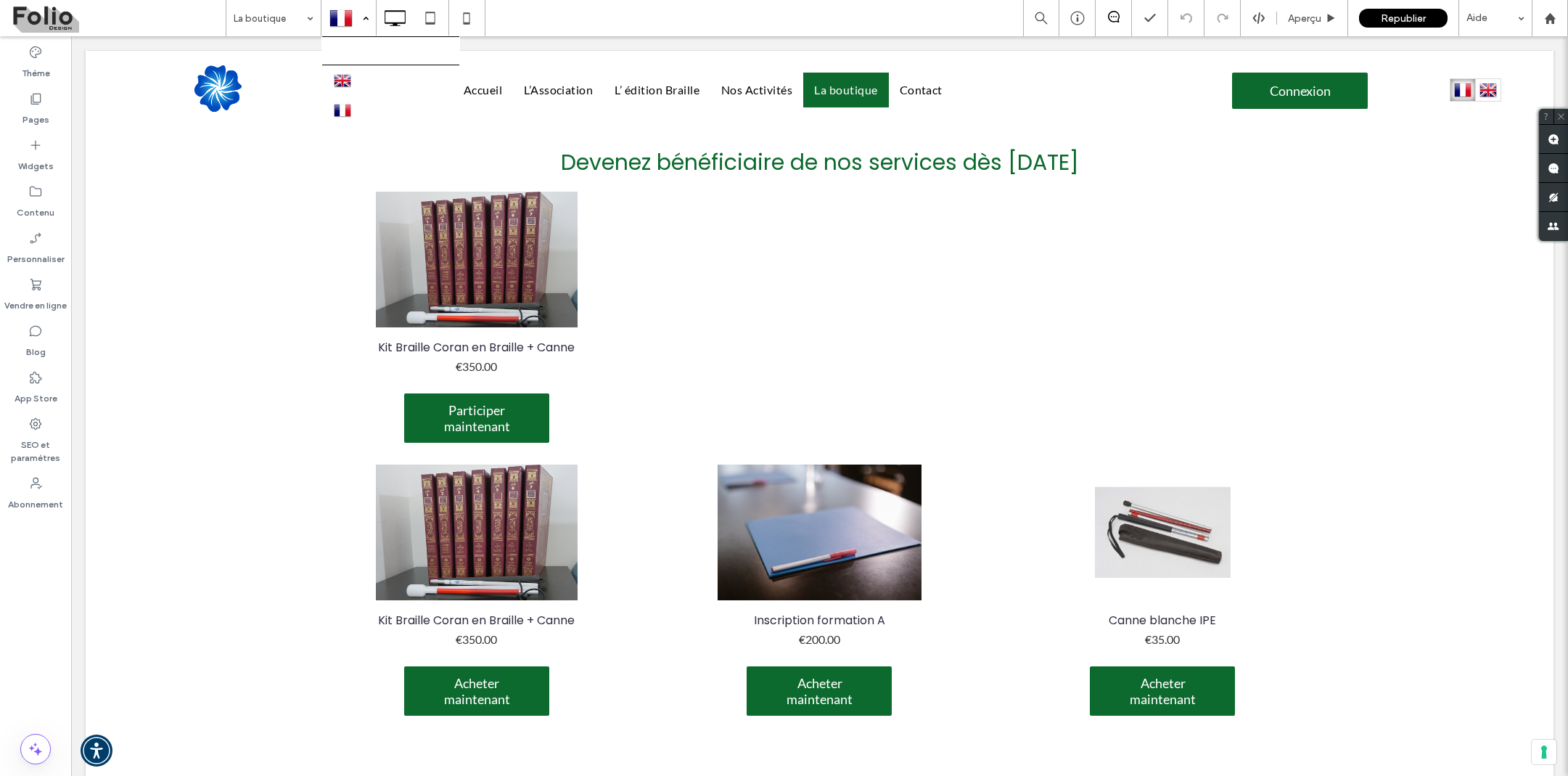
click at [360, 25] on div at bounding box center [348, 18] width 53 height 35
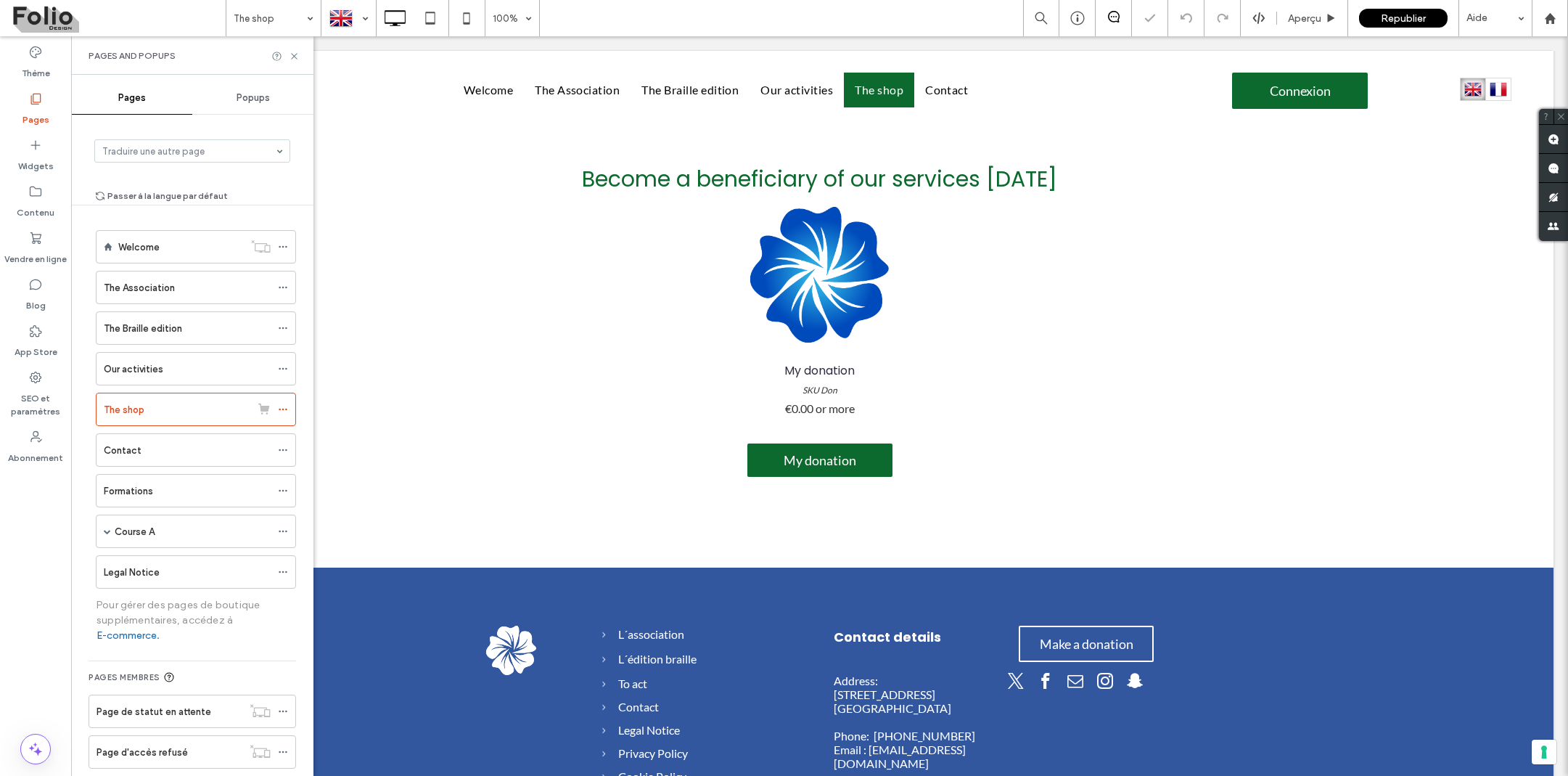
scroll to position [271, 0]
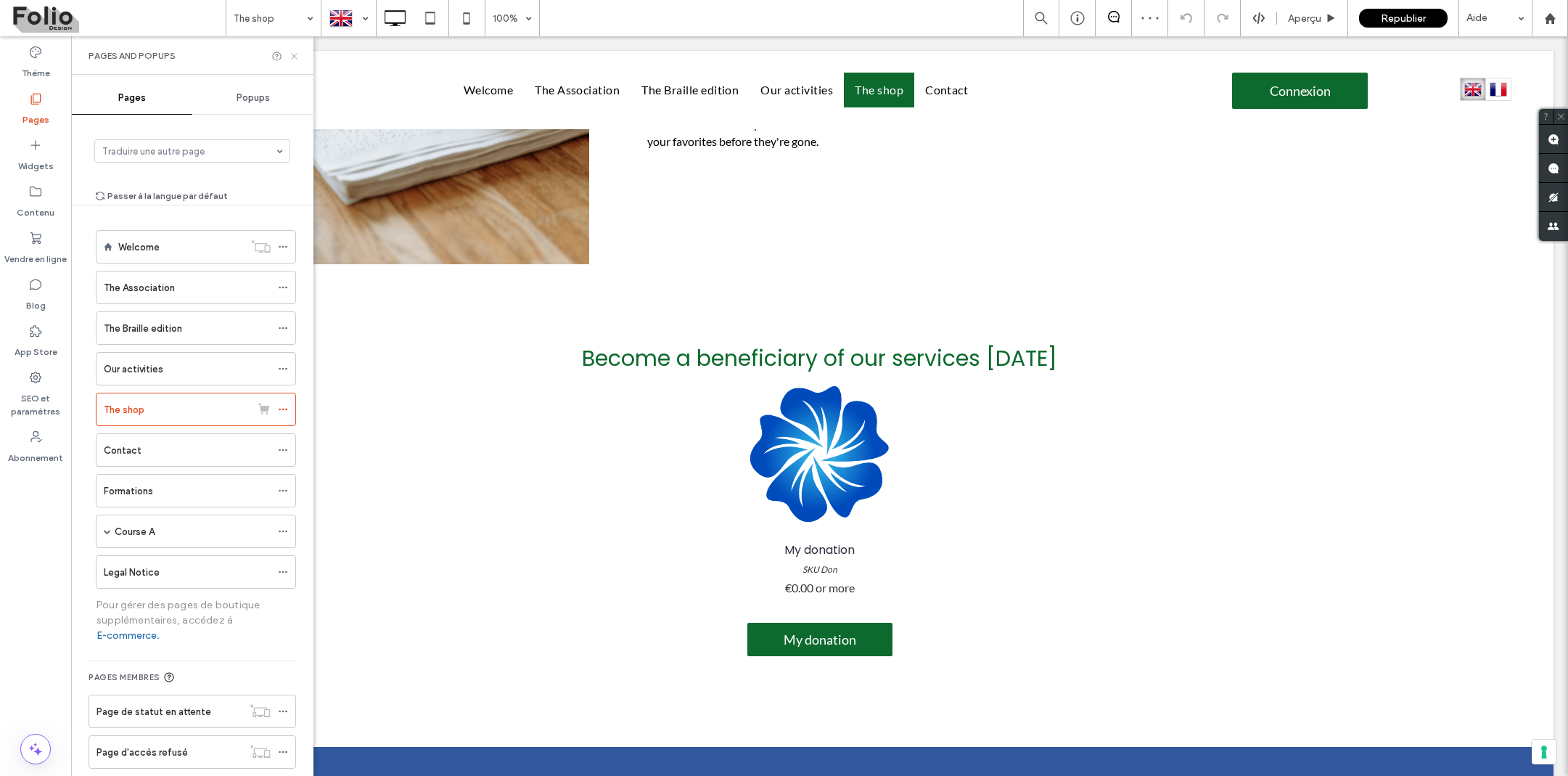
click at [295, 54] on icon at bounding box center [294, 55] width 11 height 11
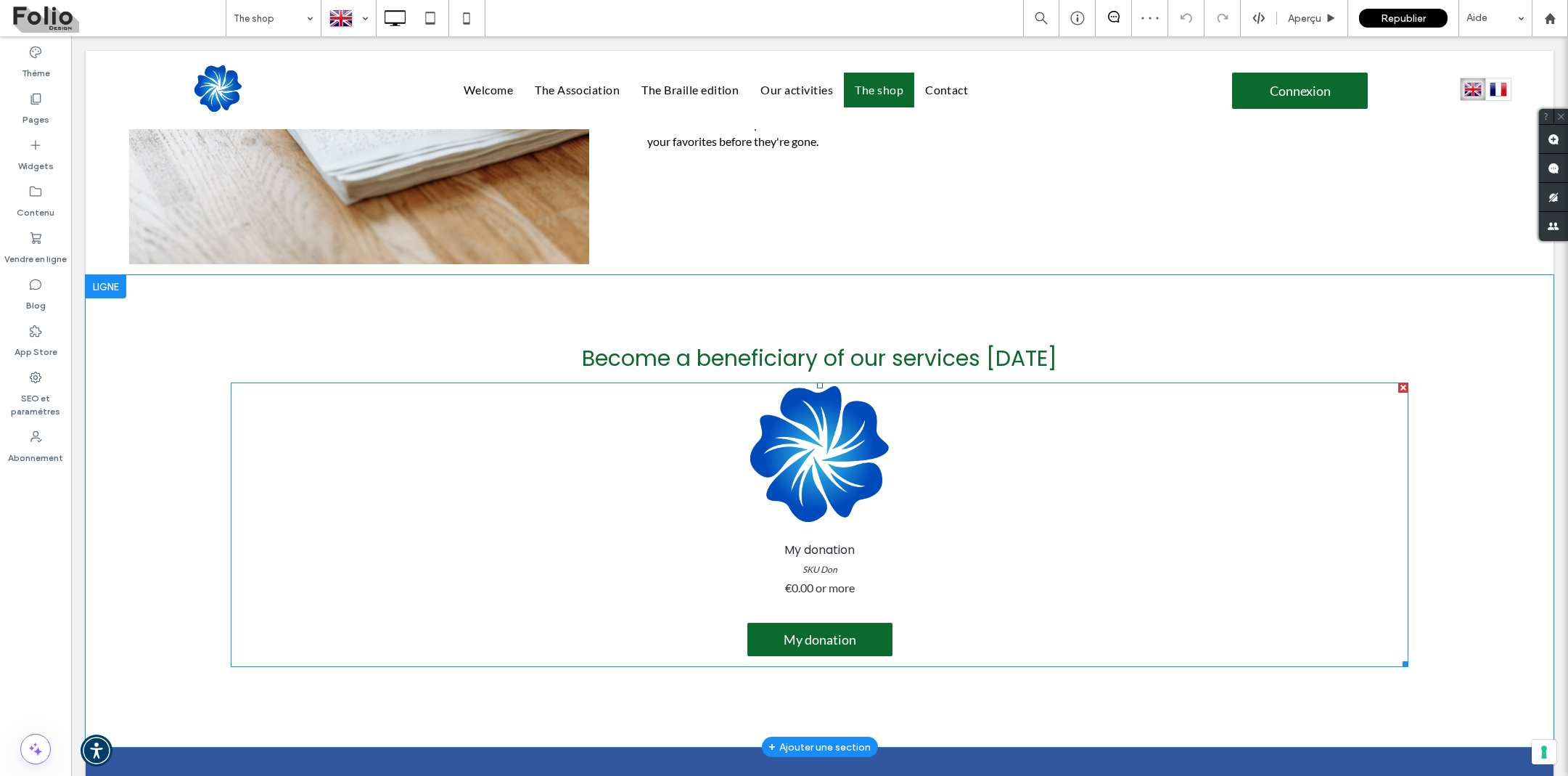
click at [433, 430] on link at bounding box center [819, 454] width 1025 height 136
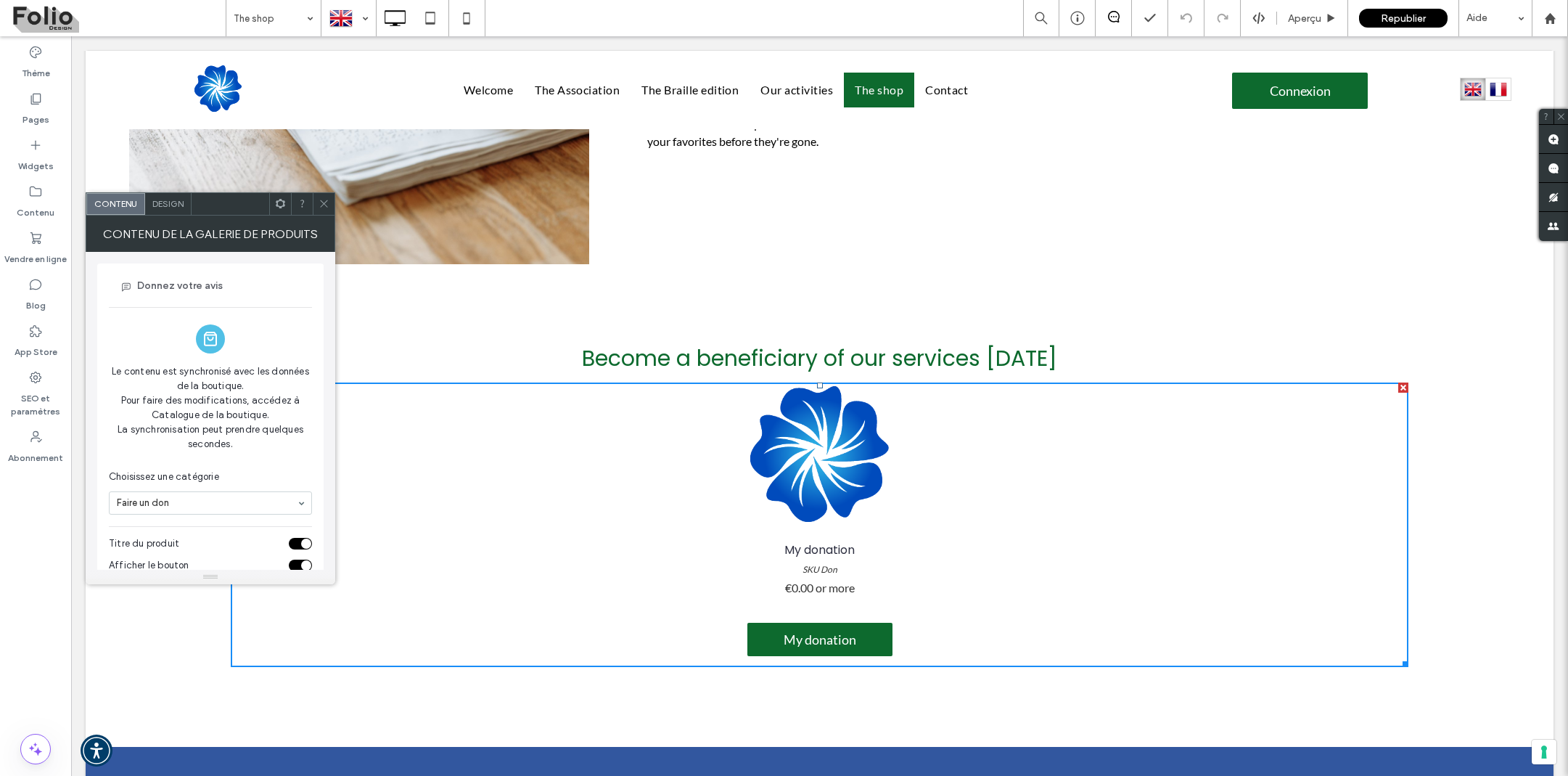
click at [322, 207] on icon at bounding box center [324, 203] width 11 height 11
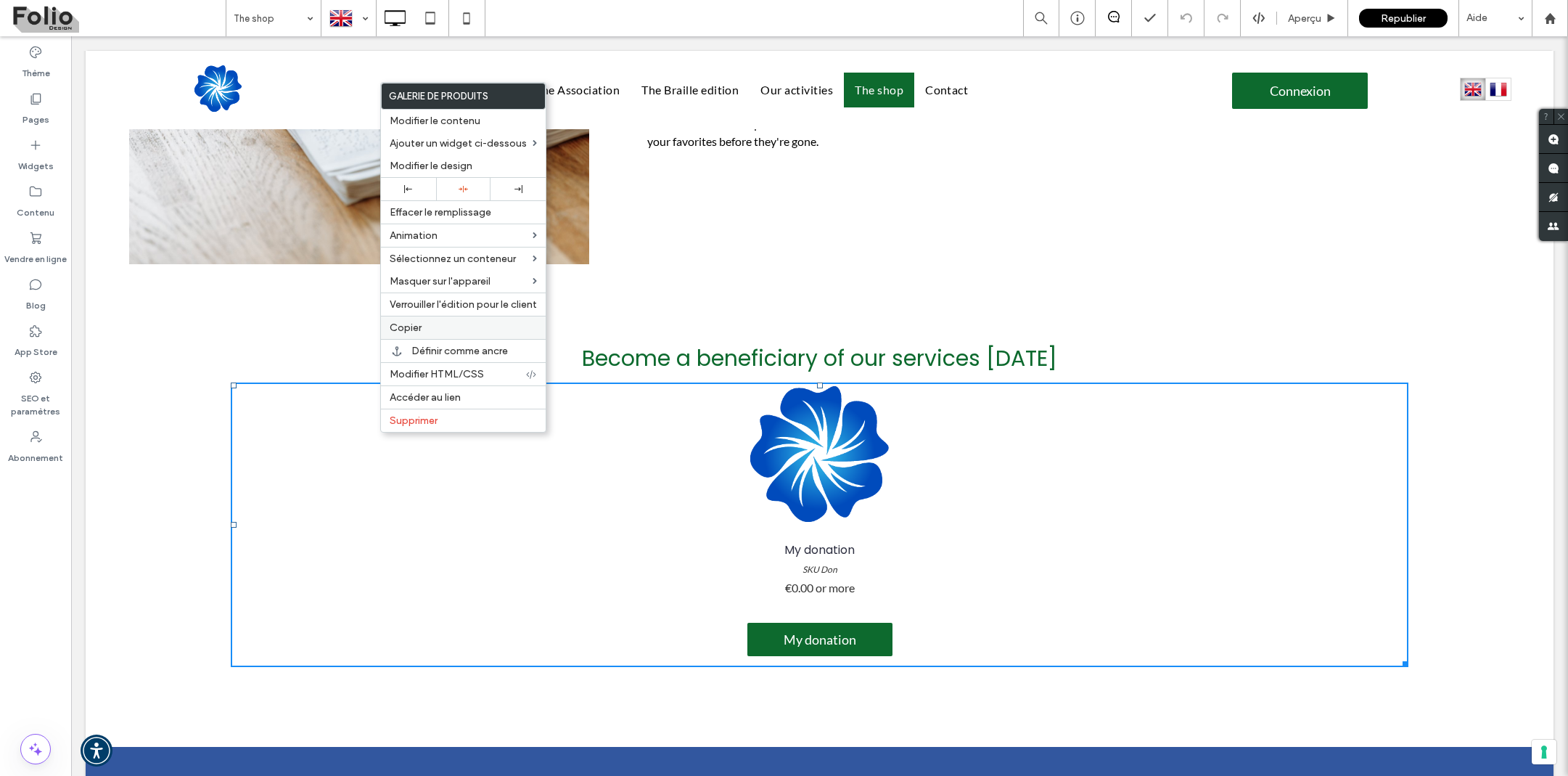
click at [429, 321] on div "Copier" at bounding box center [463, 328] width 165 height 24
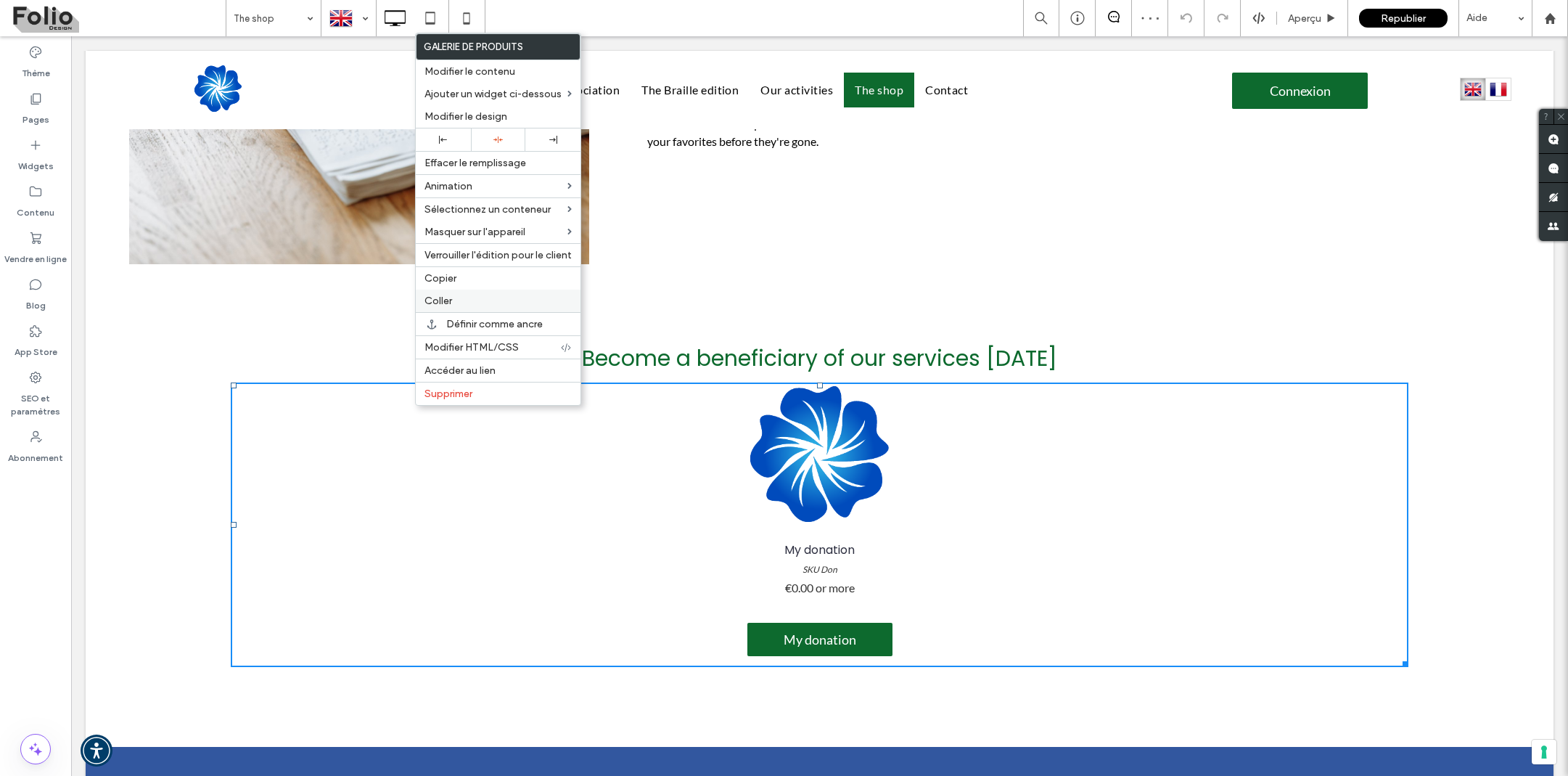
click at [460, 292] on div "Coller" at bounding box center [497, 300] width 165 height 23
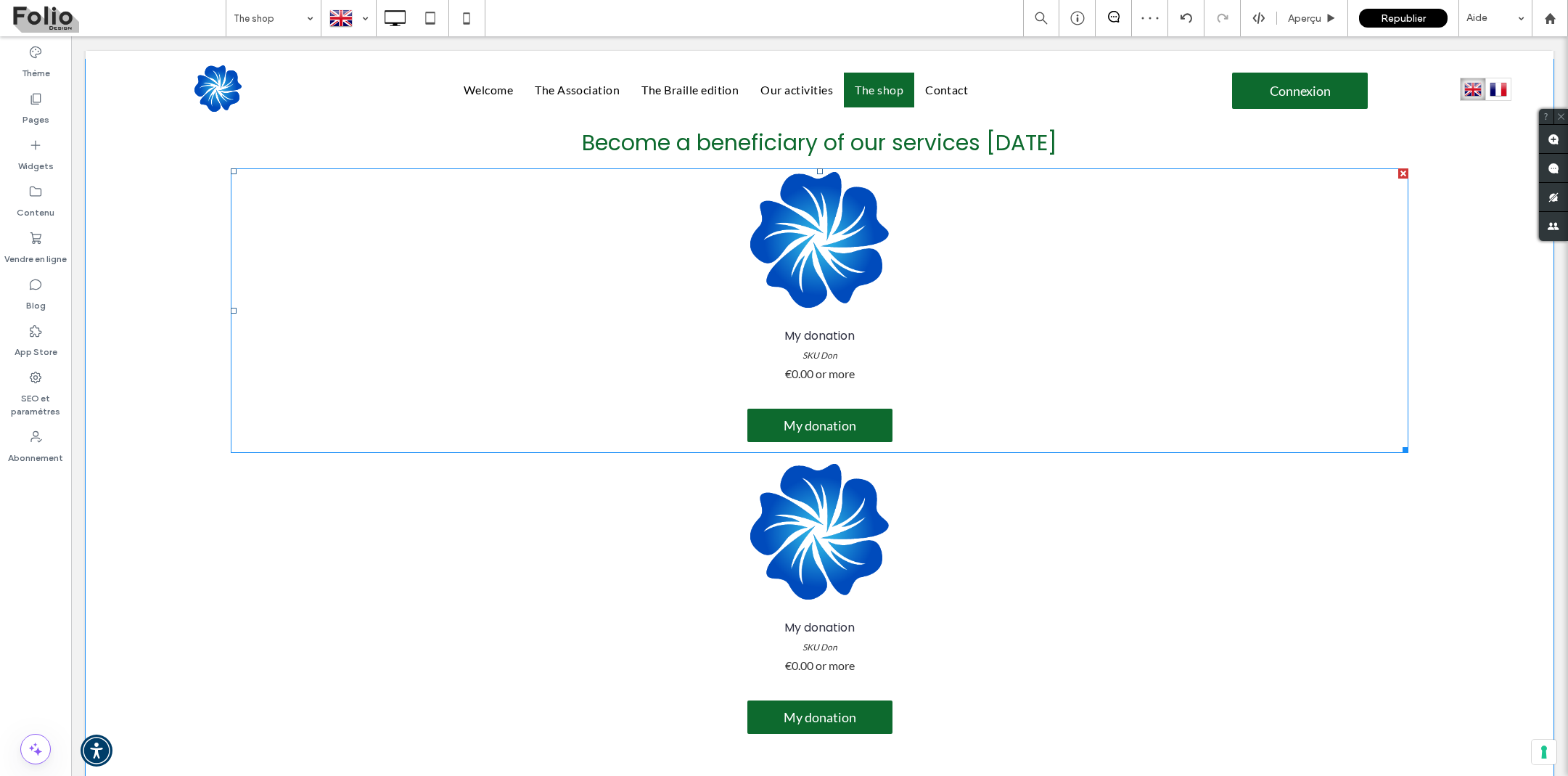
scroll to position [525, 0]
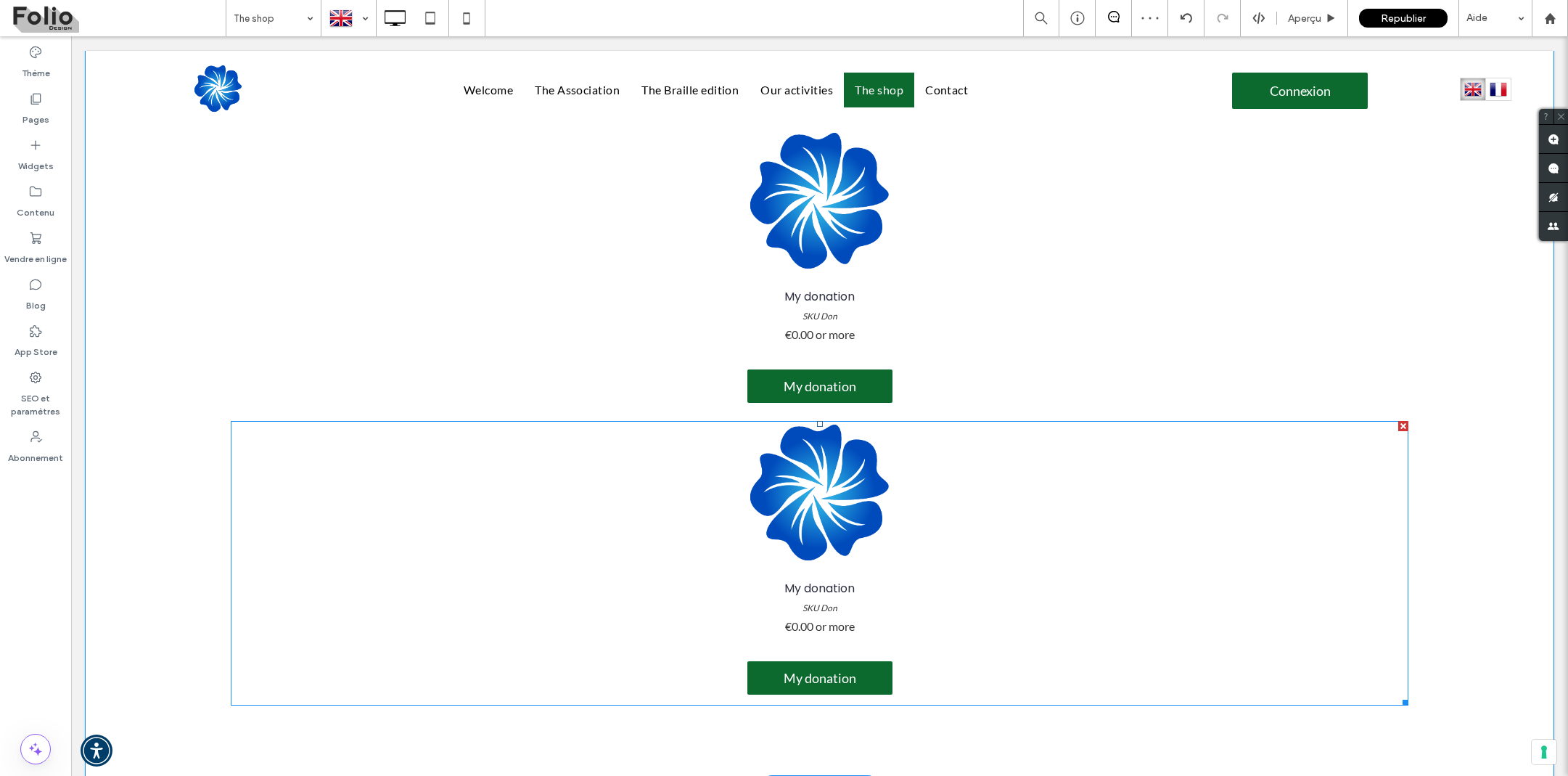
click at [546, 496] on link at bounding box center [819, 493] width 1025 height 136
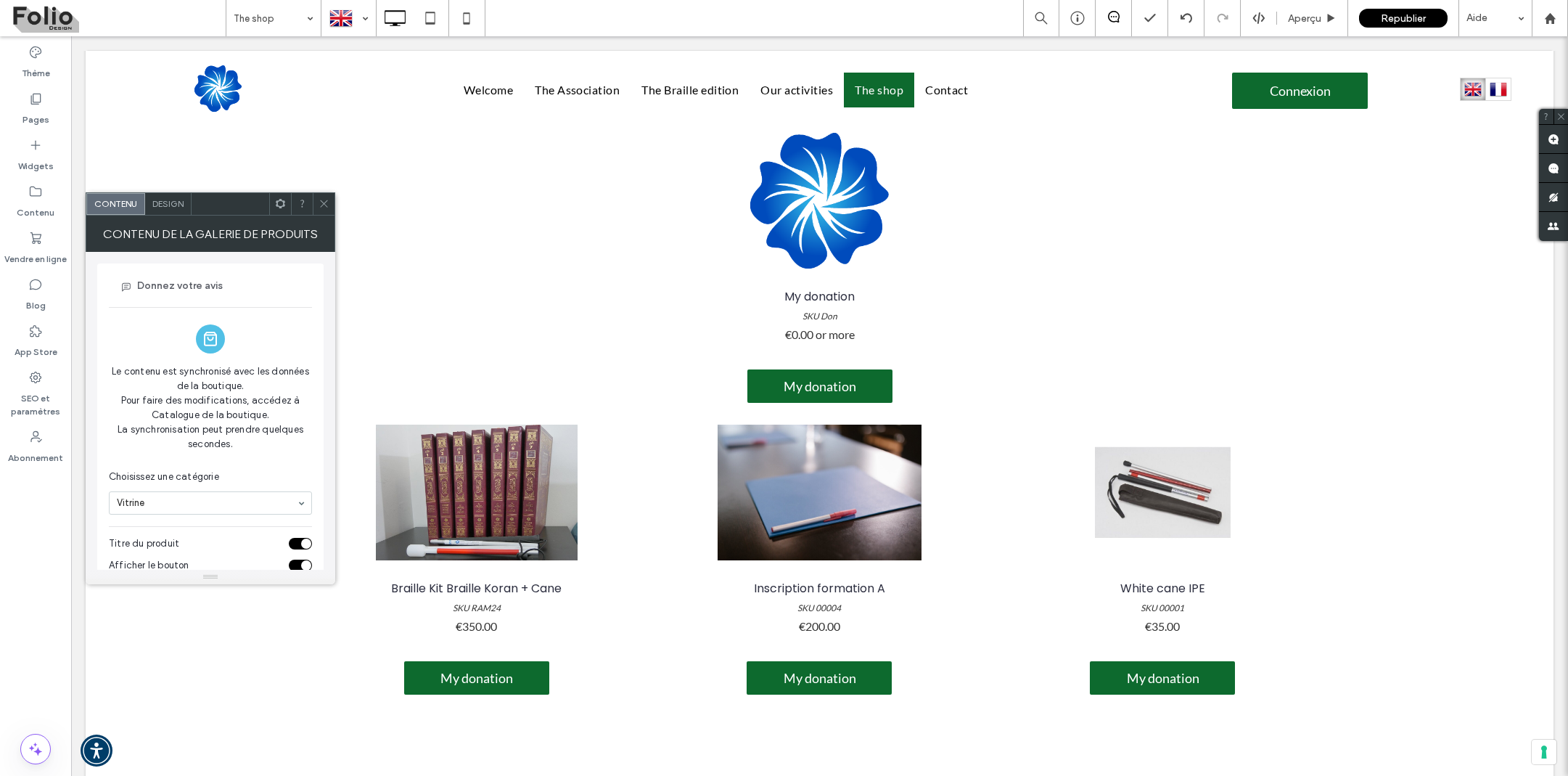
click at [328, 207] on icon at bounding box center [324, 203] width 11 height 11
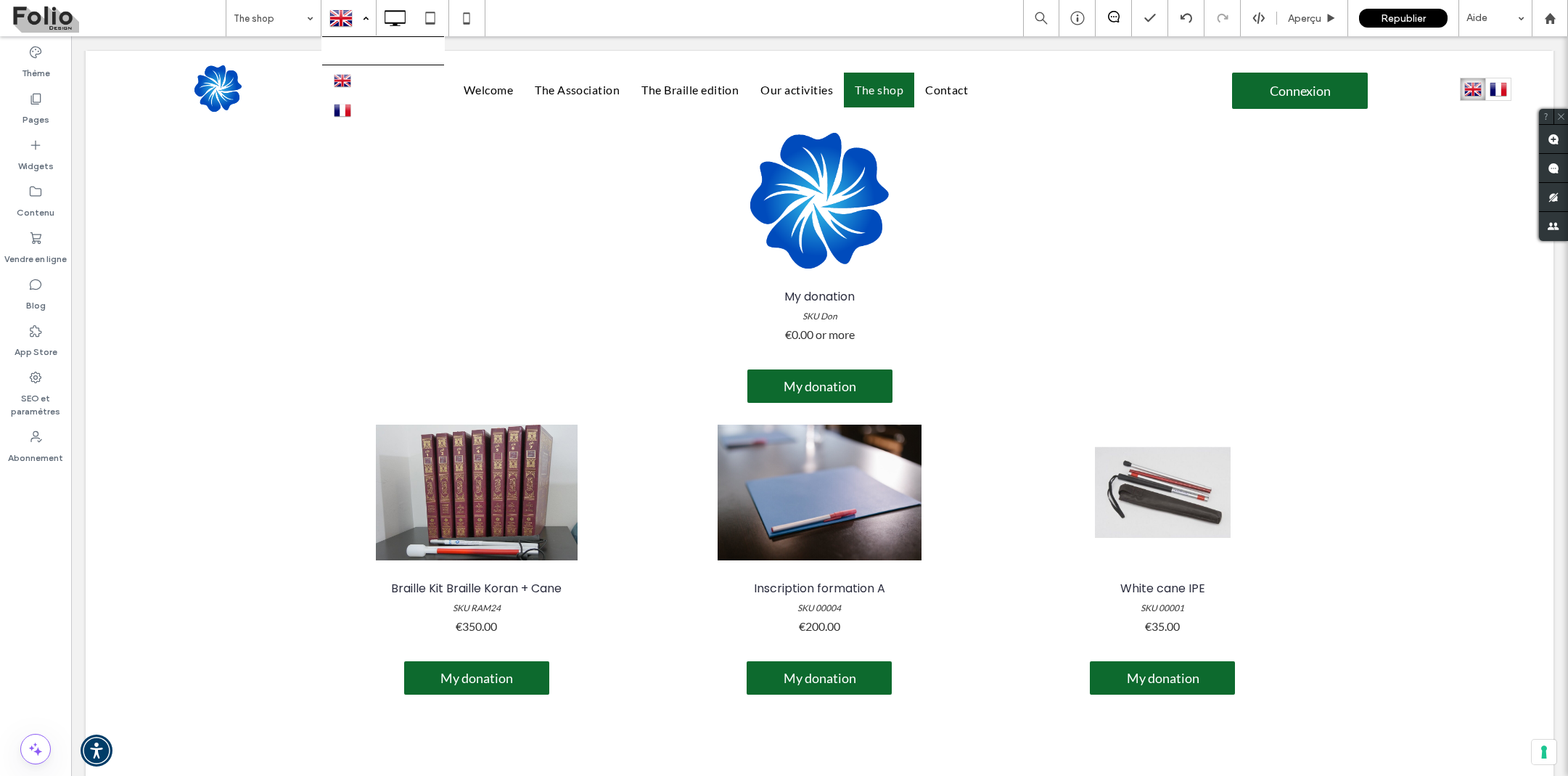
click at [359, 13] on div at bounding box center [348, 18] width 53 height 35
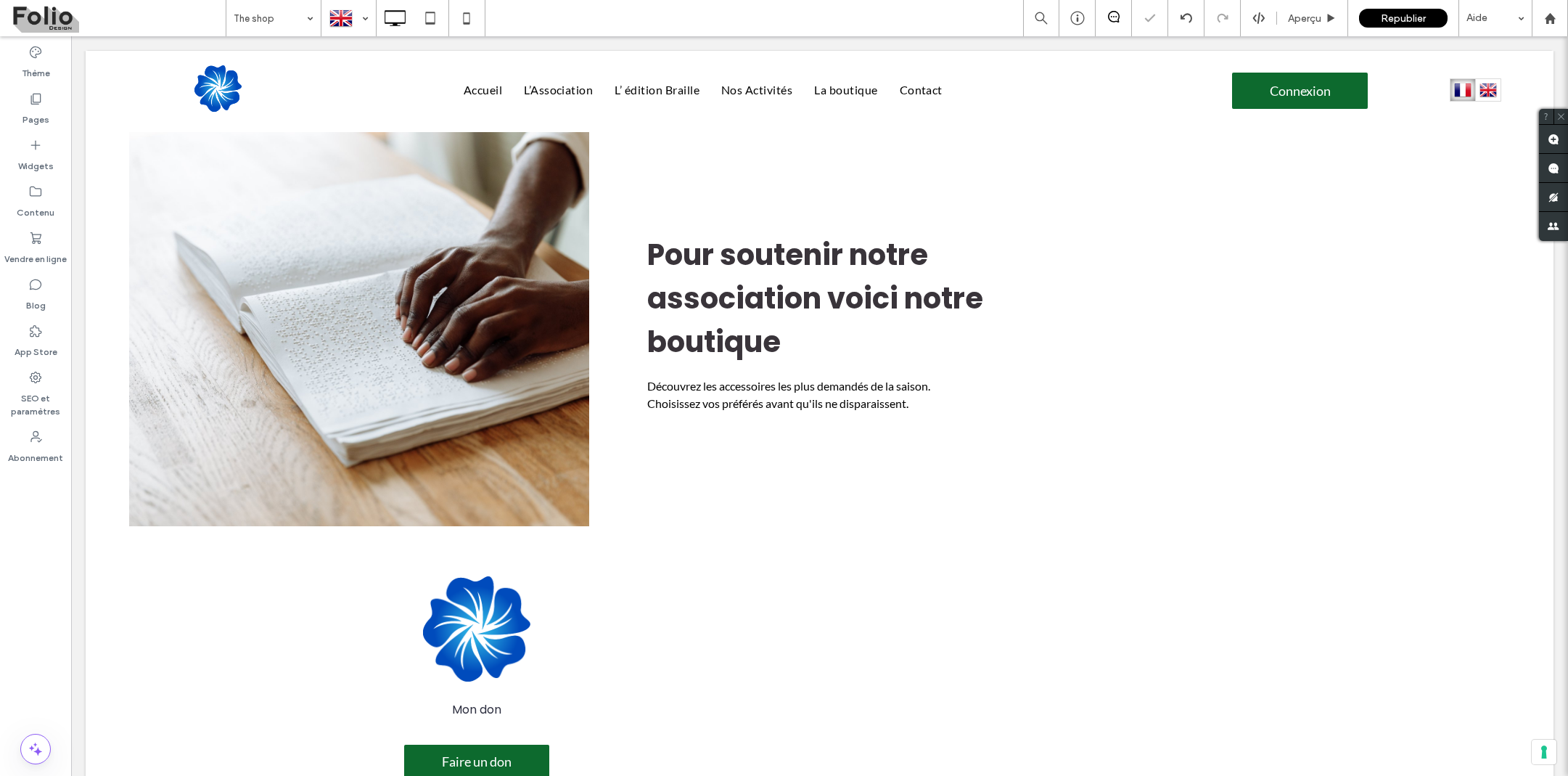
scroll to position [0, 0]
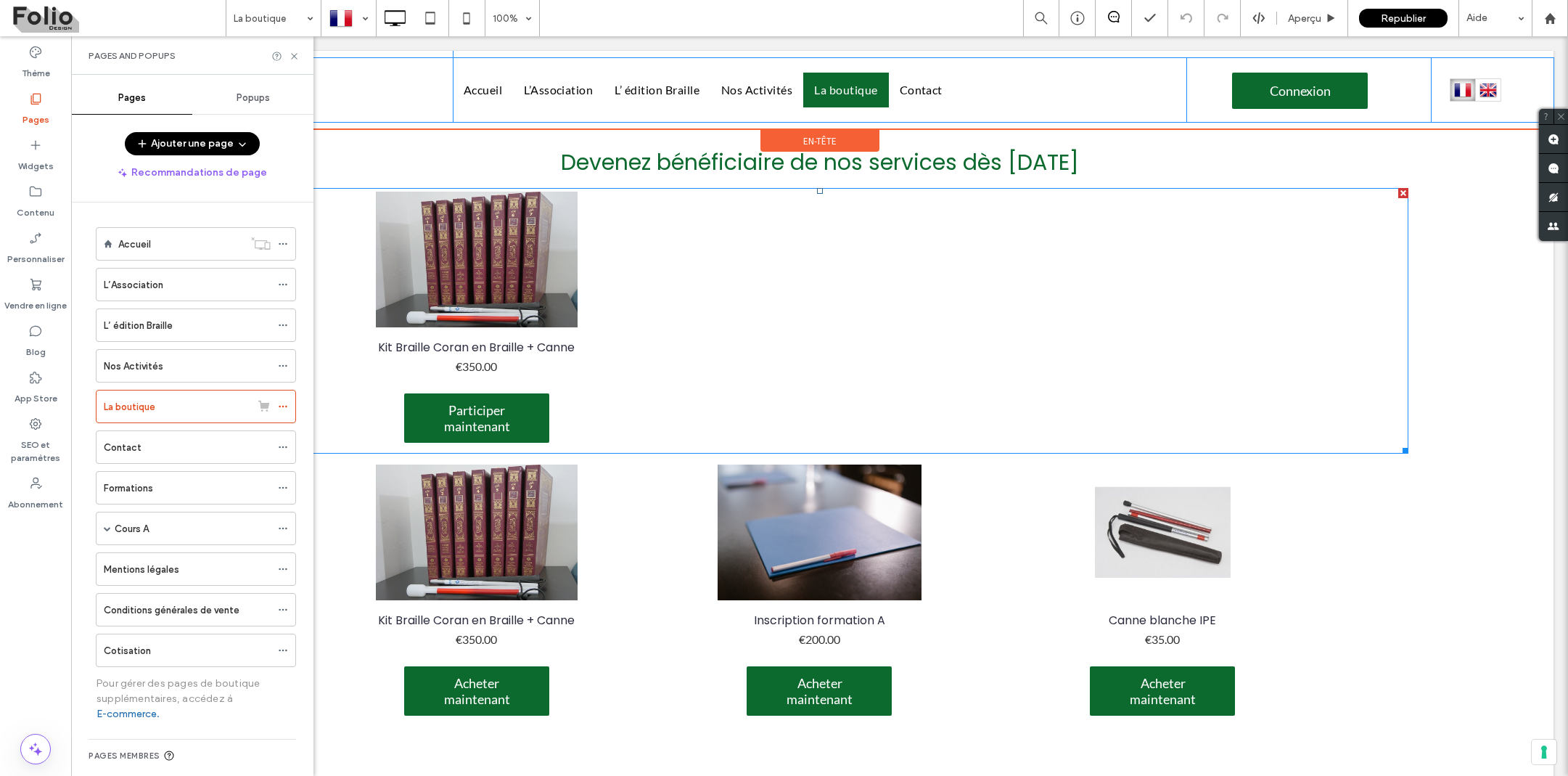
scroll to position [640, 0]
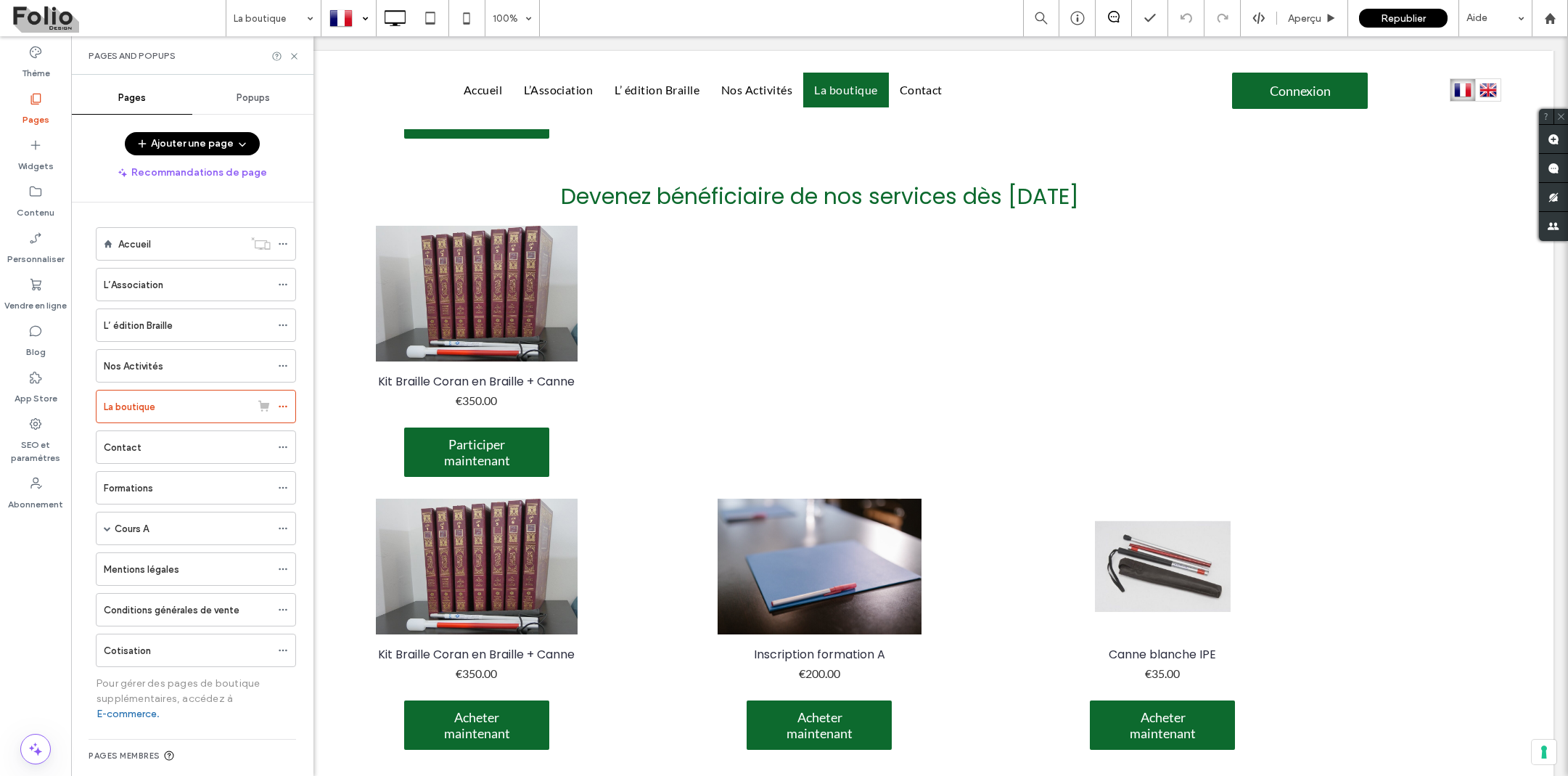
click at [366, 18] on div at bounding box center [348, 18] width 53 height 35
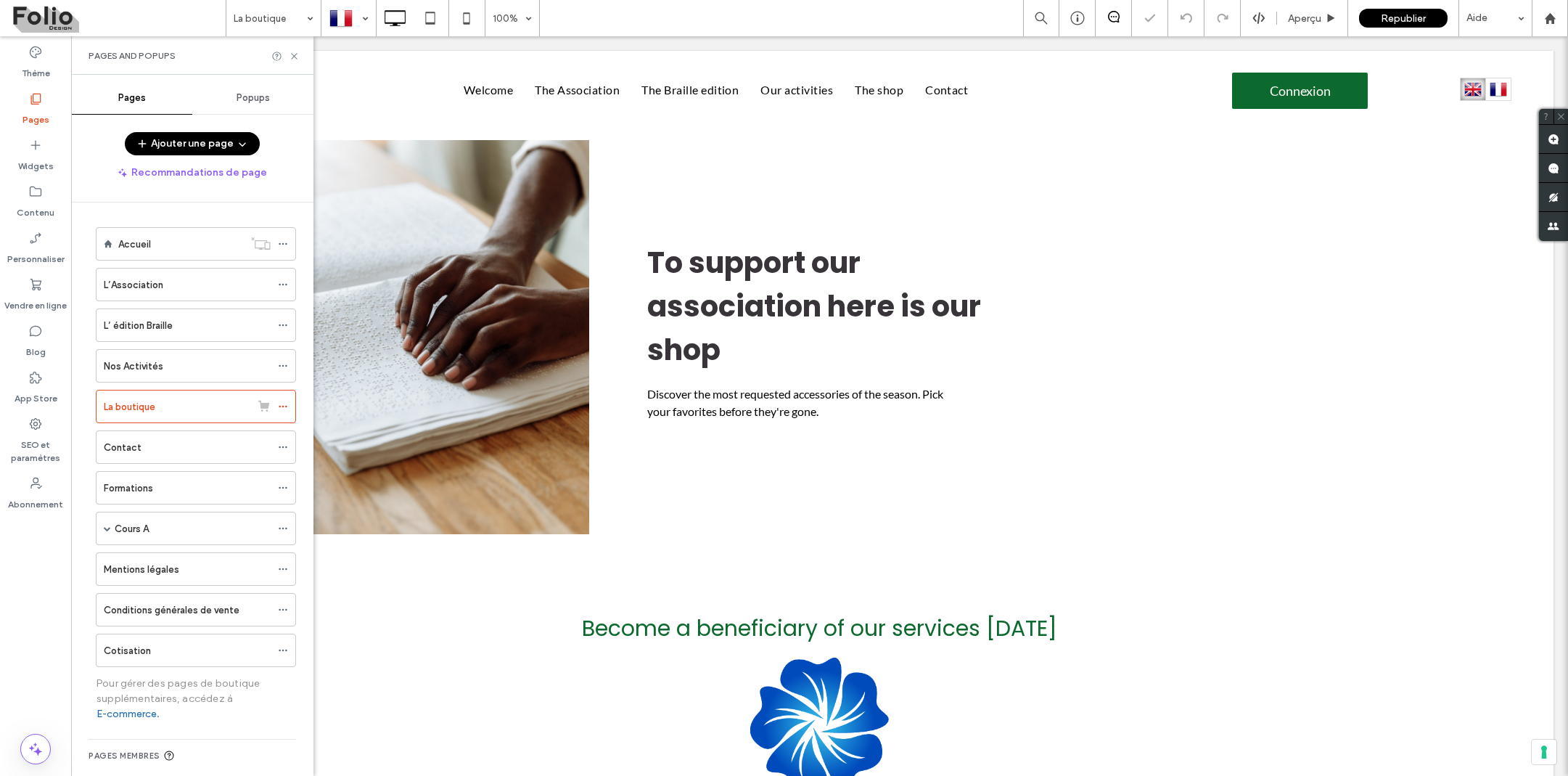
scroll to position [0, 0]
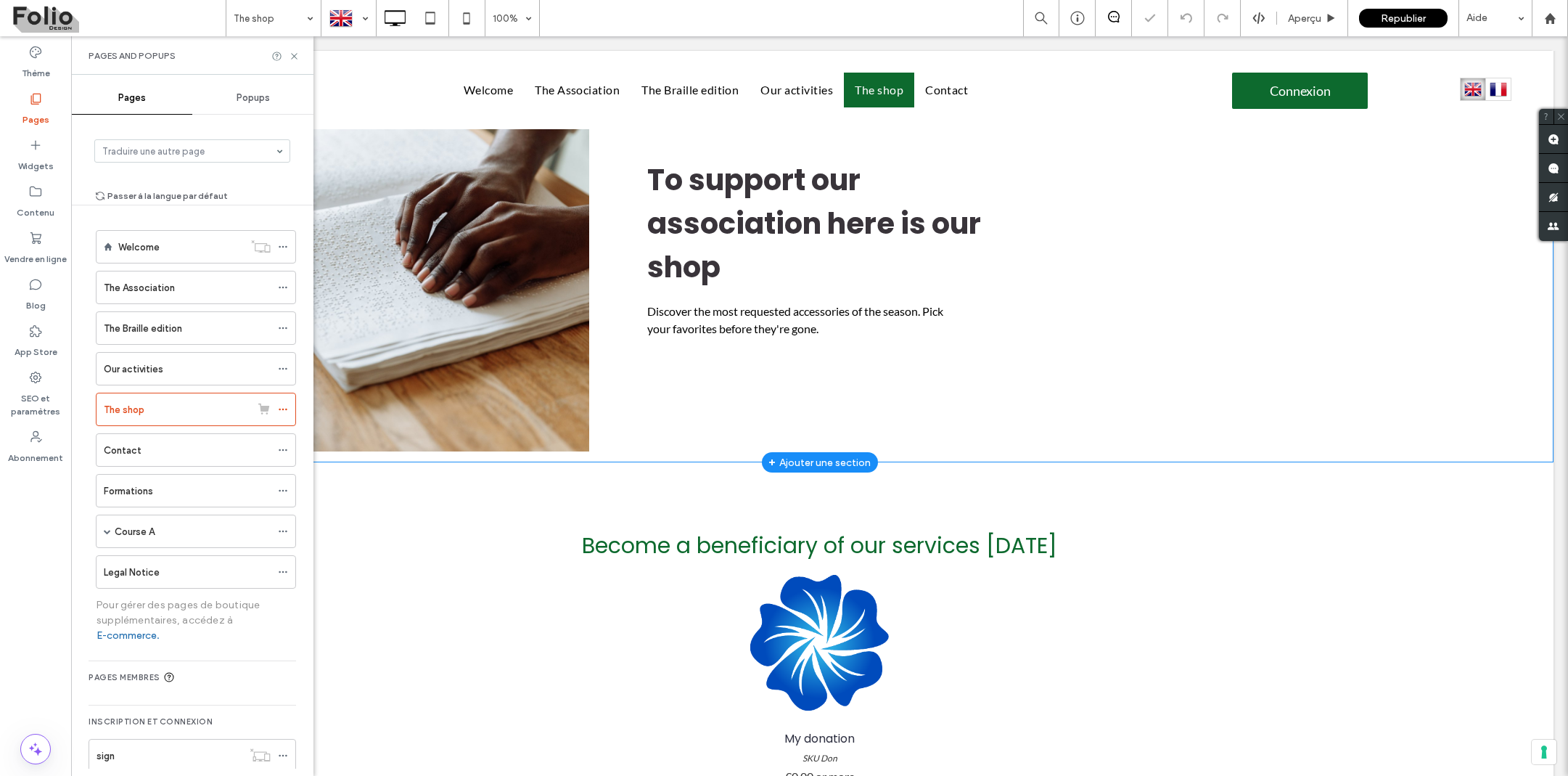
scroll to position [303, 0]
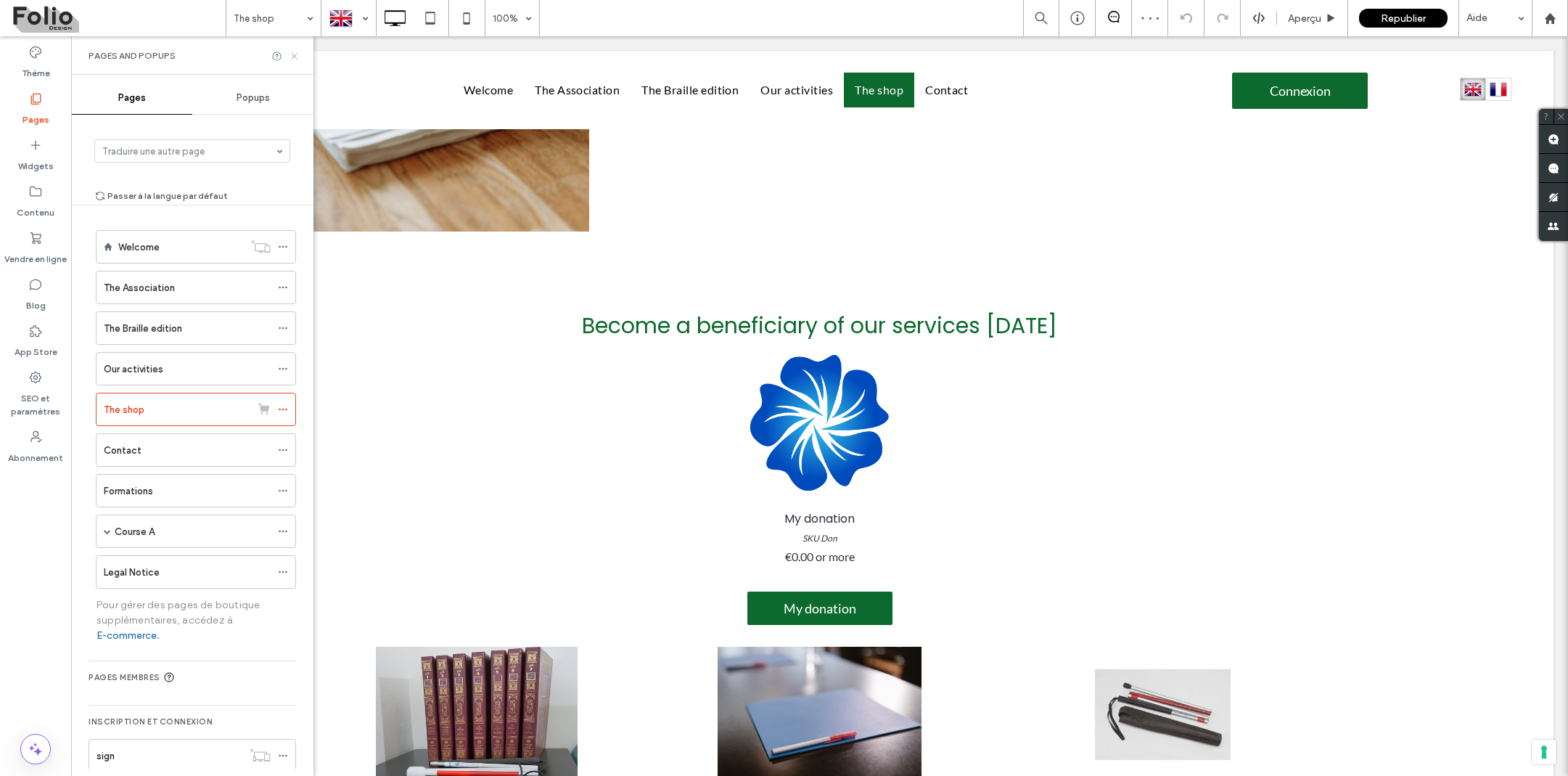
click at [295, 56] on icon at bounding box center [294, 55] width 11 height 11
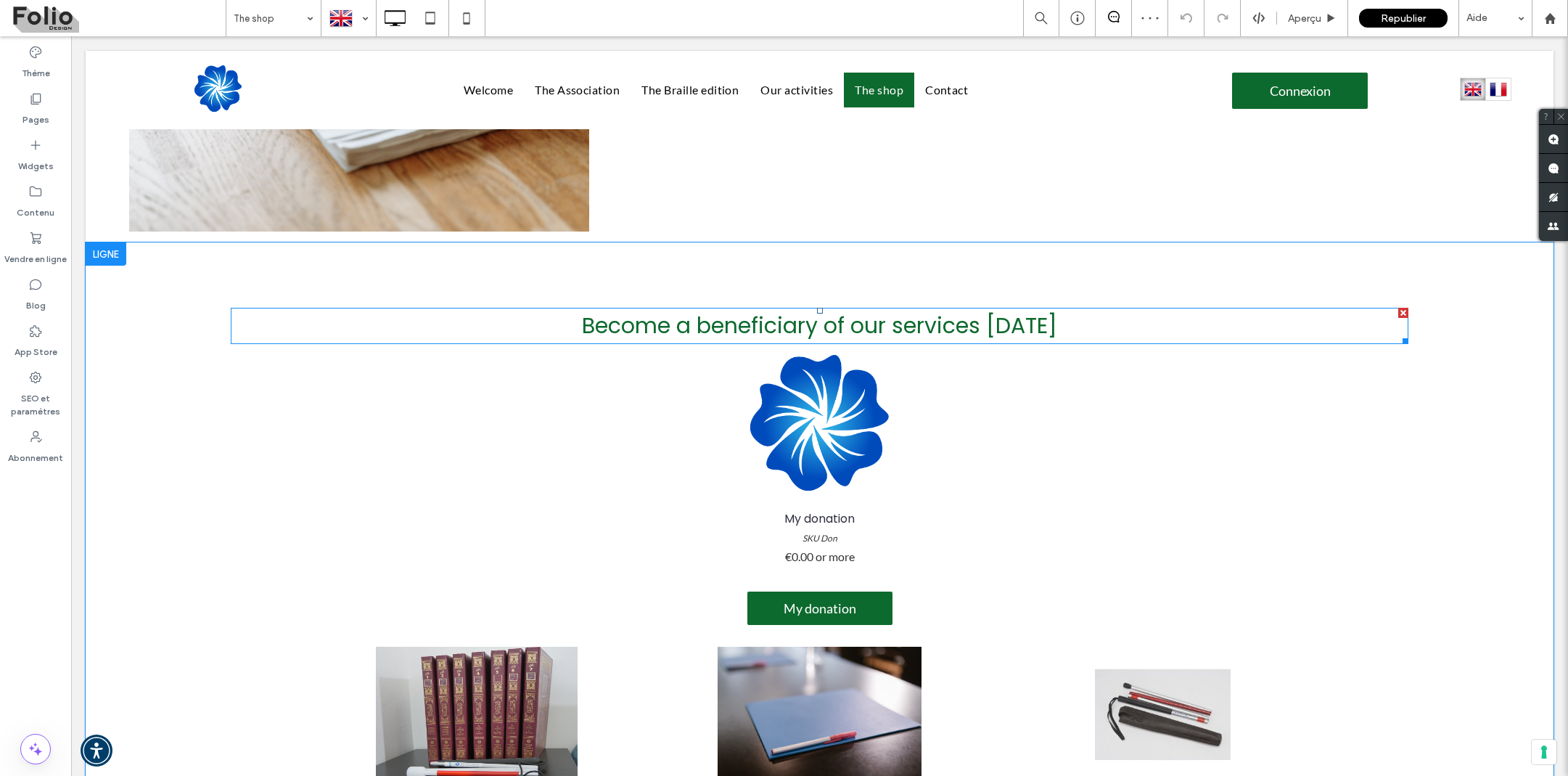
click at [362, 319] on h2 "Become a beneficiary of our services today" at bounding box center [819, 326] width 1177 height 34
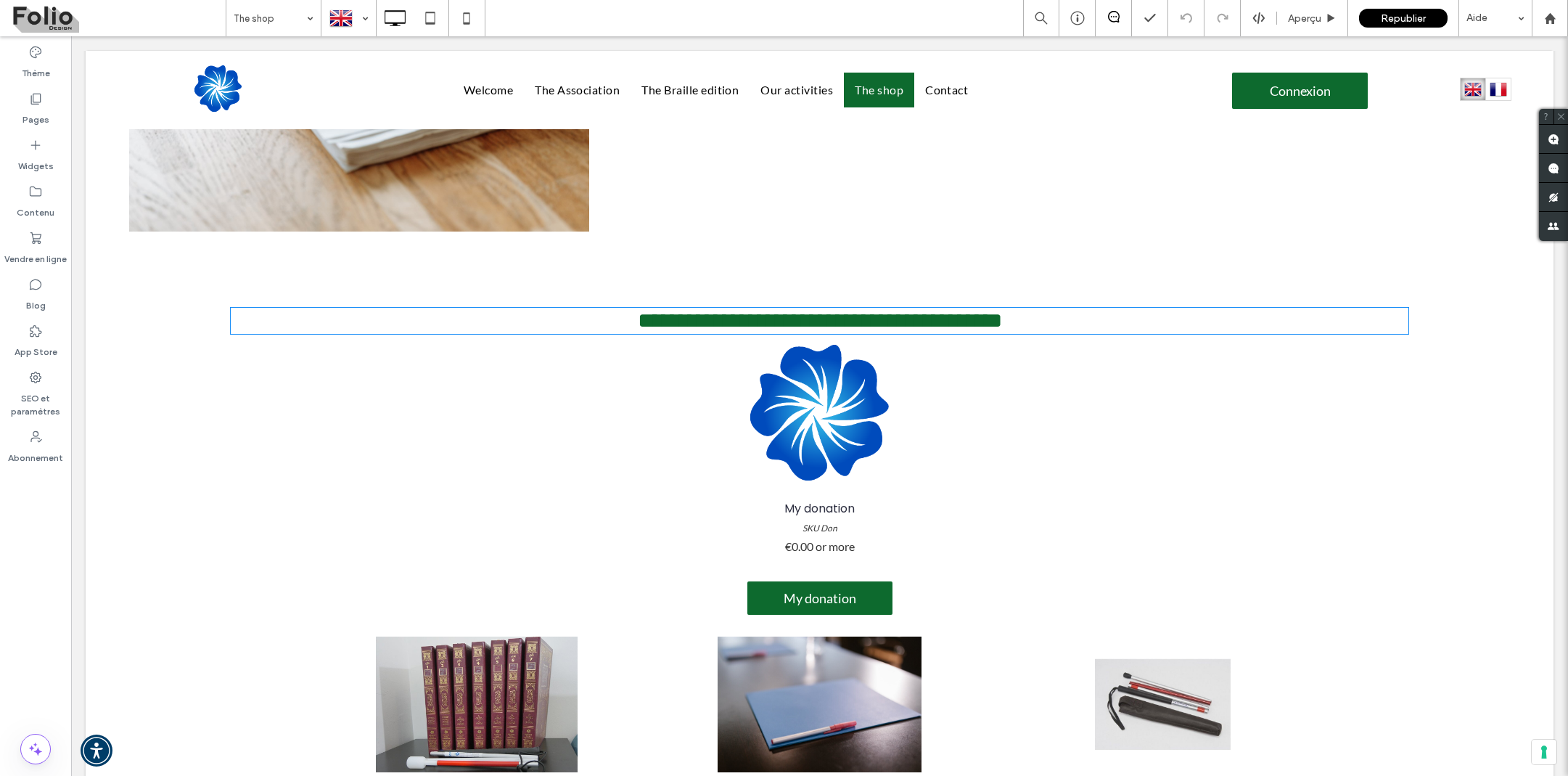
type input "*******"
type input "**"
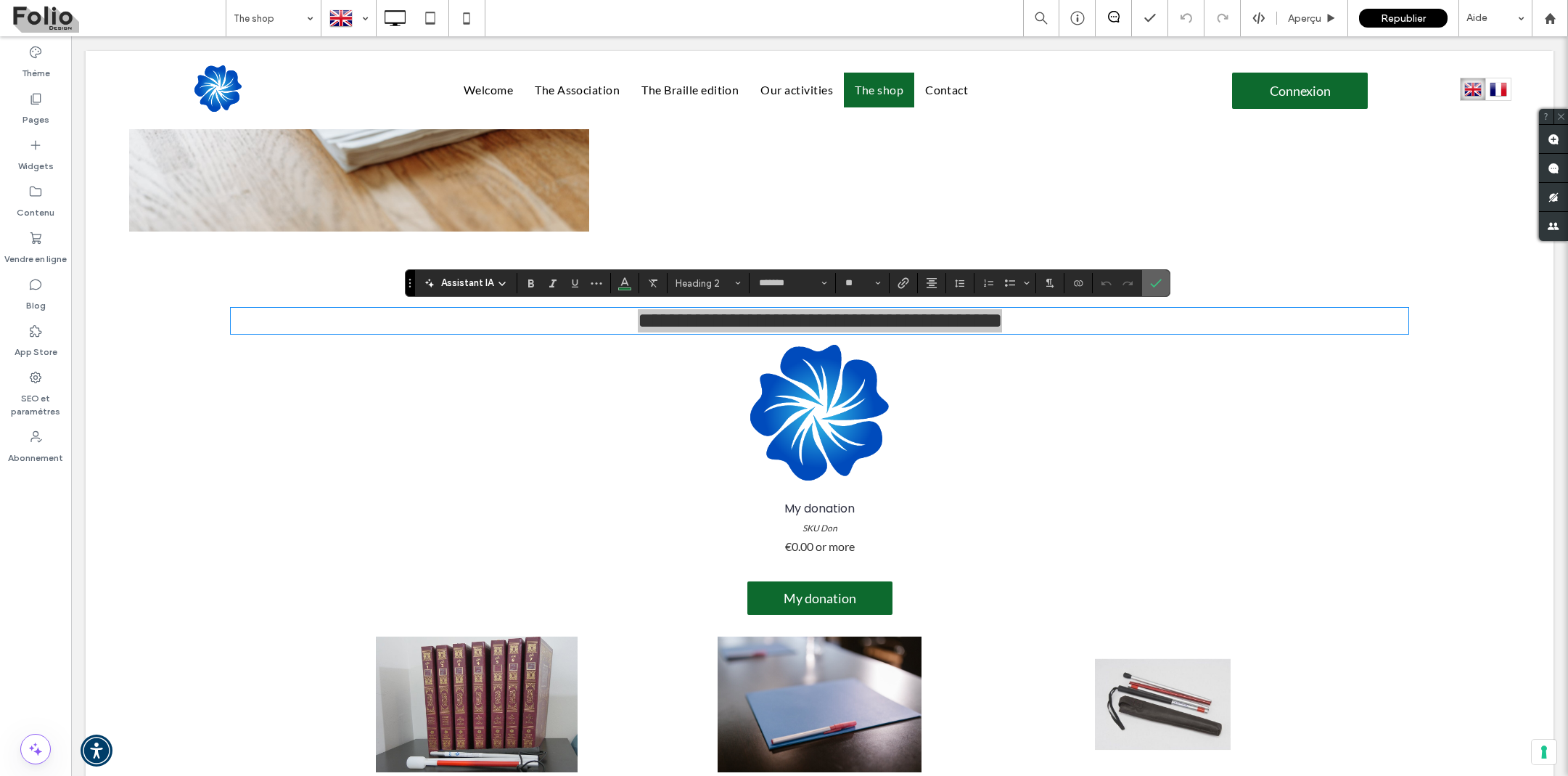
click at [1153, 283] on icon "Confirmer" at bounding box center [1157, 283] width 12 height 12
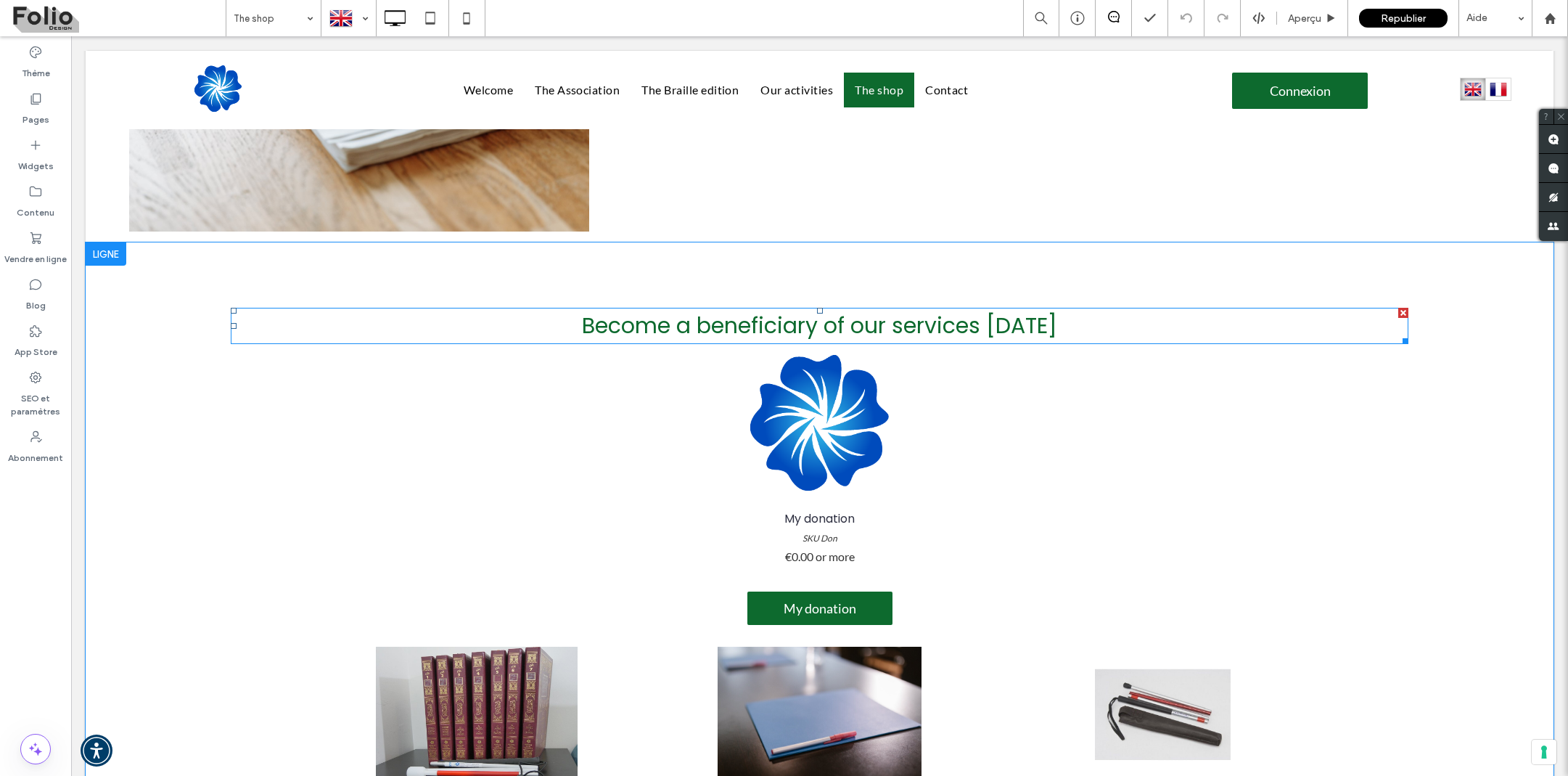
click at [474, 324] on h2 "Become a beneficiary of our services today" at bounding box center [819, 326] width 1177 height 34
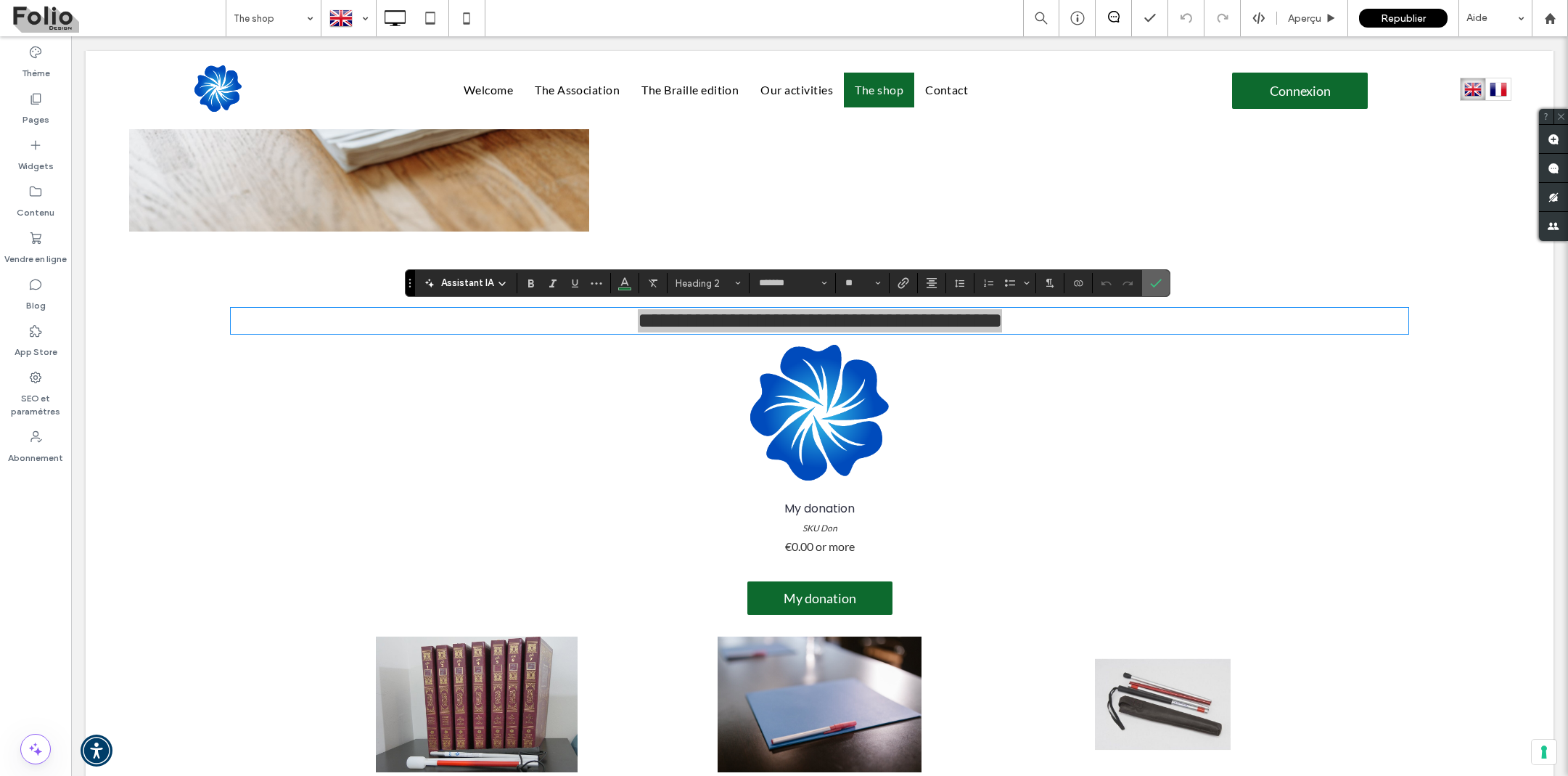
drag, startPoint x: 1087, startPoint y: 245, endPoint x: 1158, endPoint y: 281, distance: 79.6
click at [1158, 281] on icon "Confirmer" at bounding box center [1157, 283] width 12 height 12
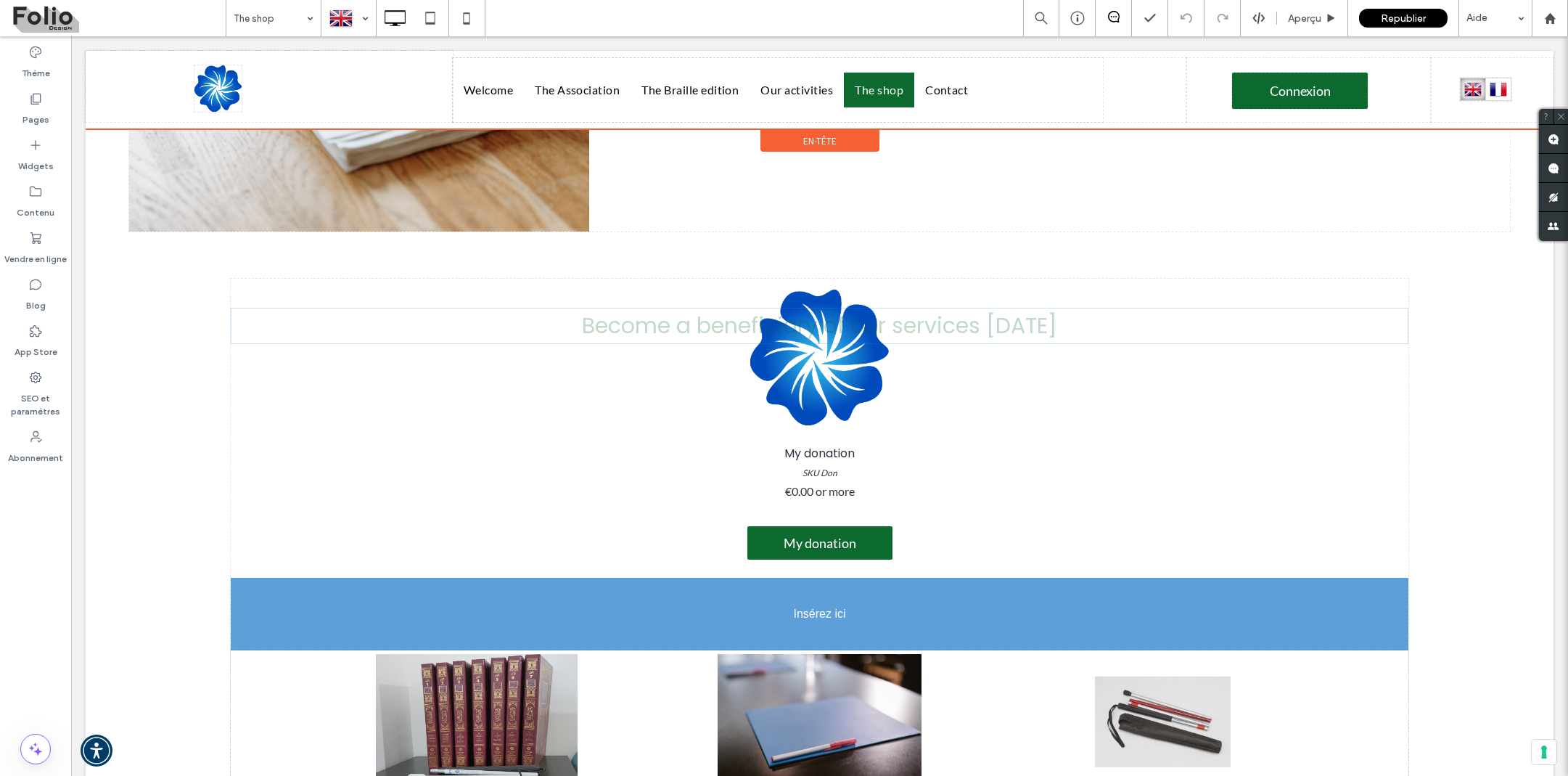
drag, startPoint x: 1049, startPoint y: 323, endPoint x: 982, endPoint y: 546, distance: 232.8
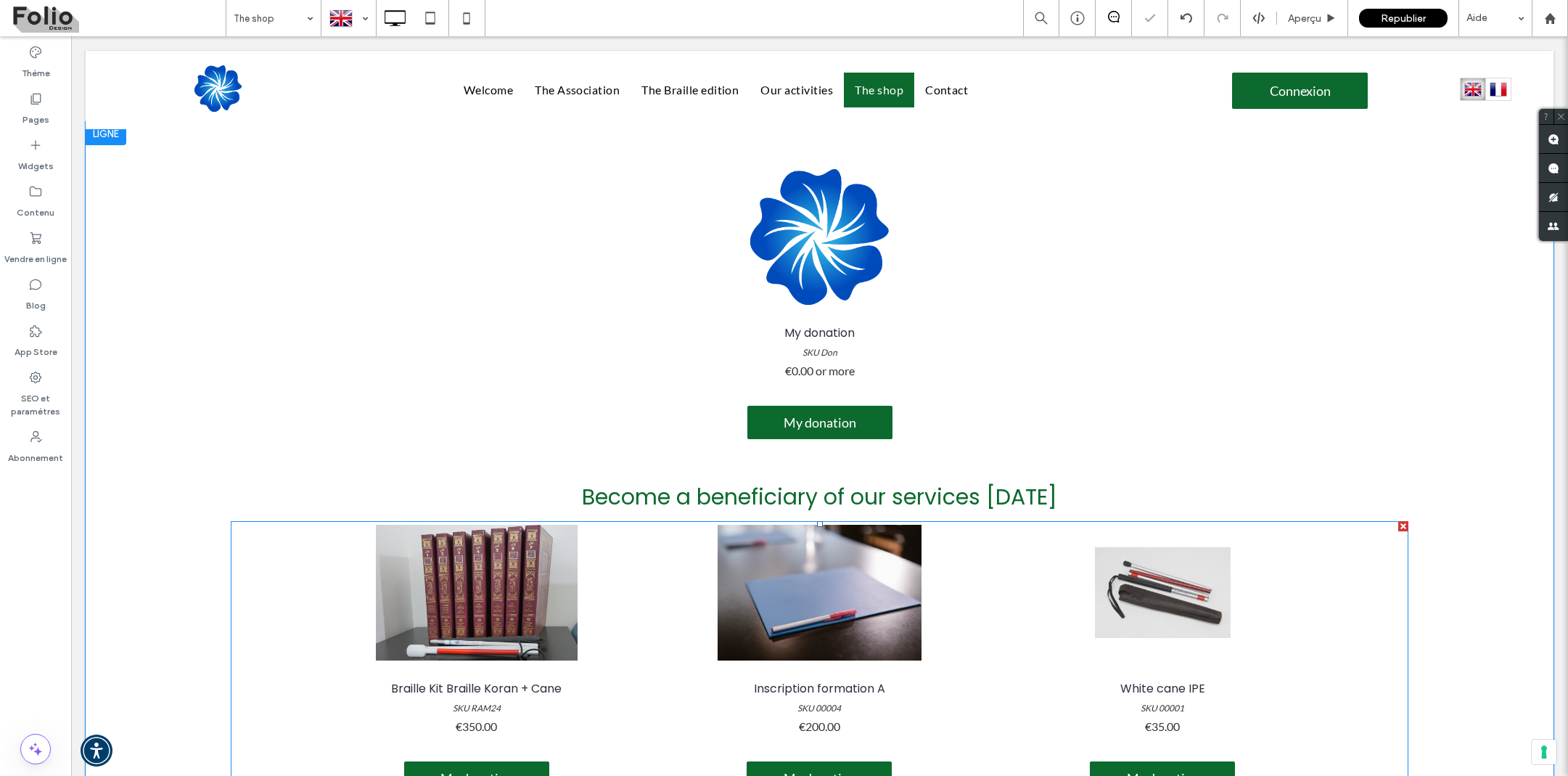
scroll to position [286, 0]
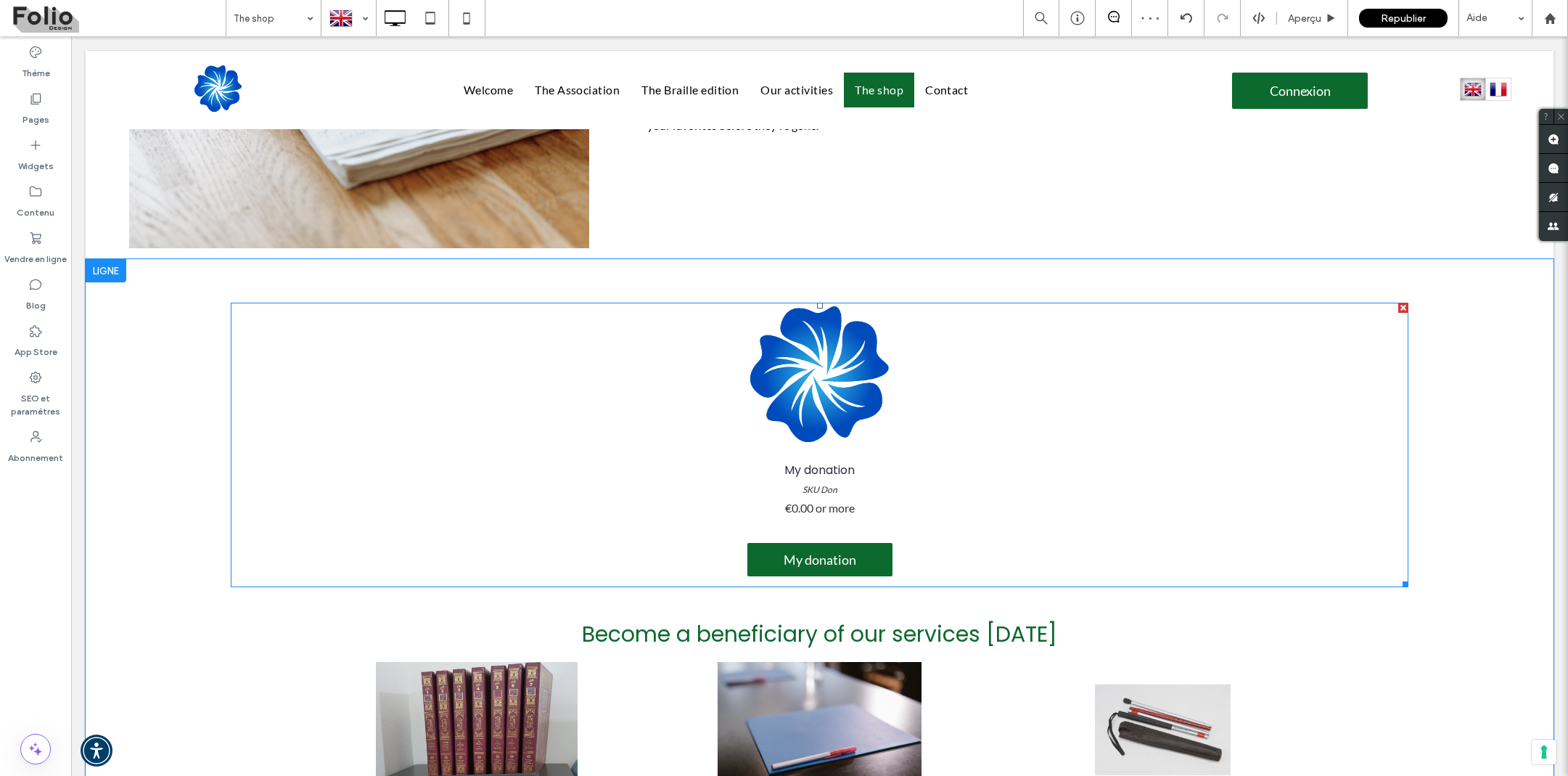
click at [1082, 457] on link "My donation SKU Don €0.00 or more" at bounding box center [819, 489] width 1004 height 94
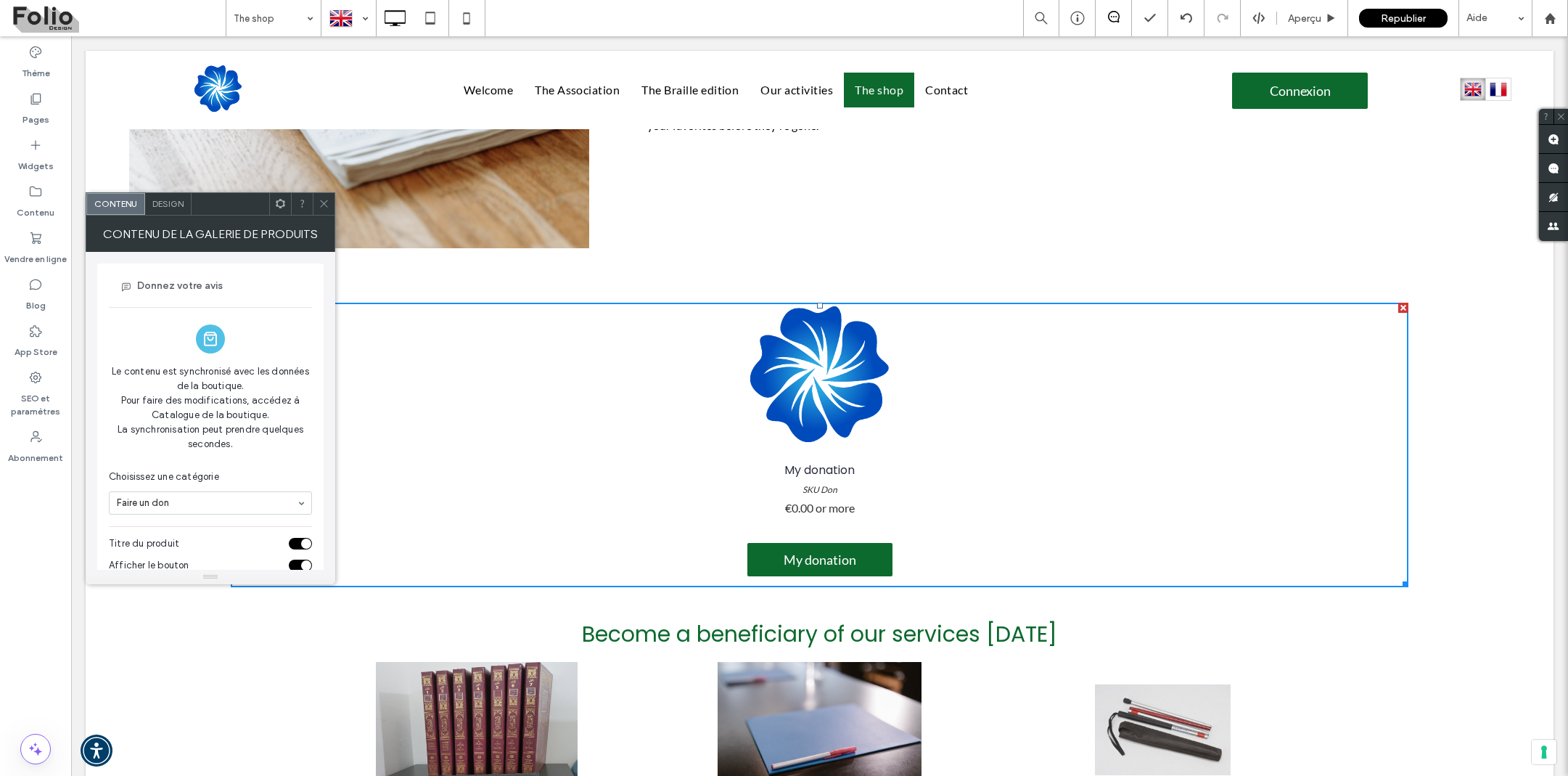
click at [159, 204] on span "Design" at bounding box center [168, 203] width 32 height 11
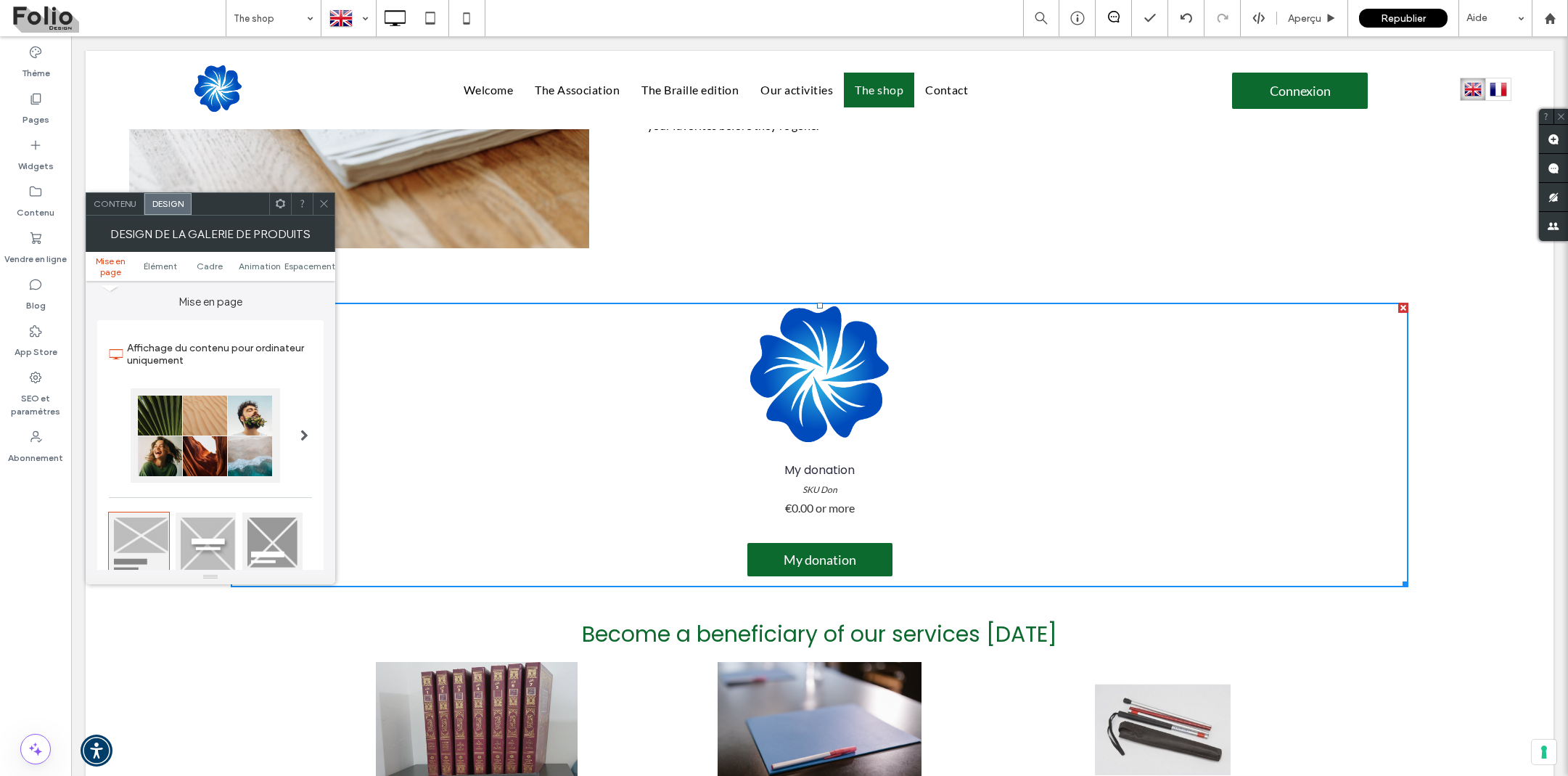
scroll to position [197, 0]
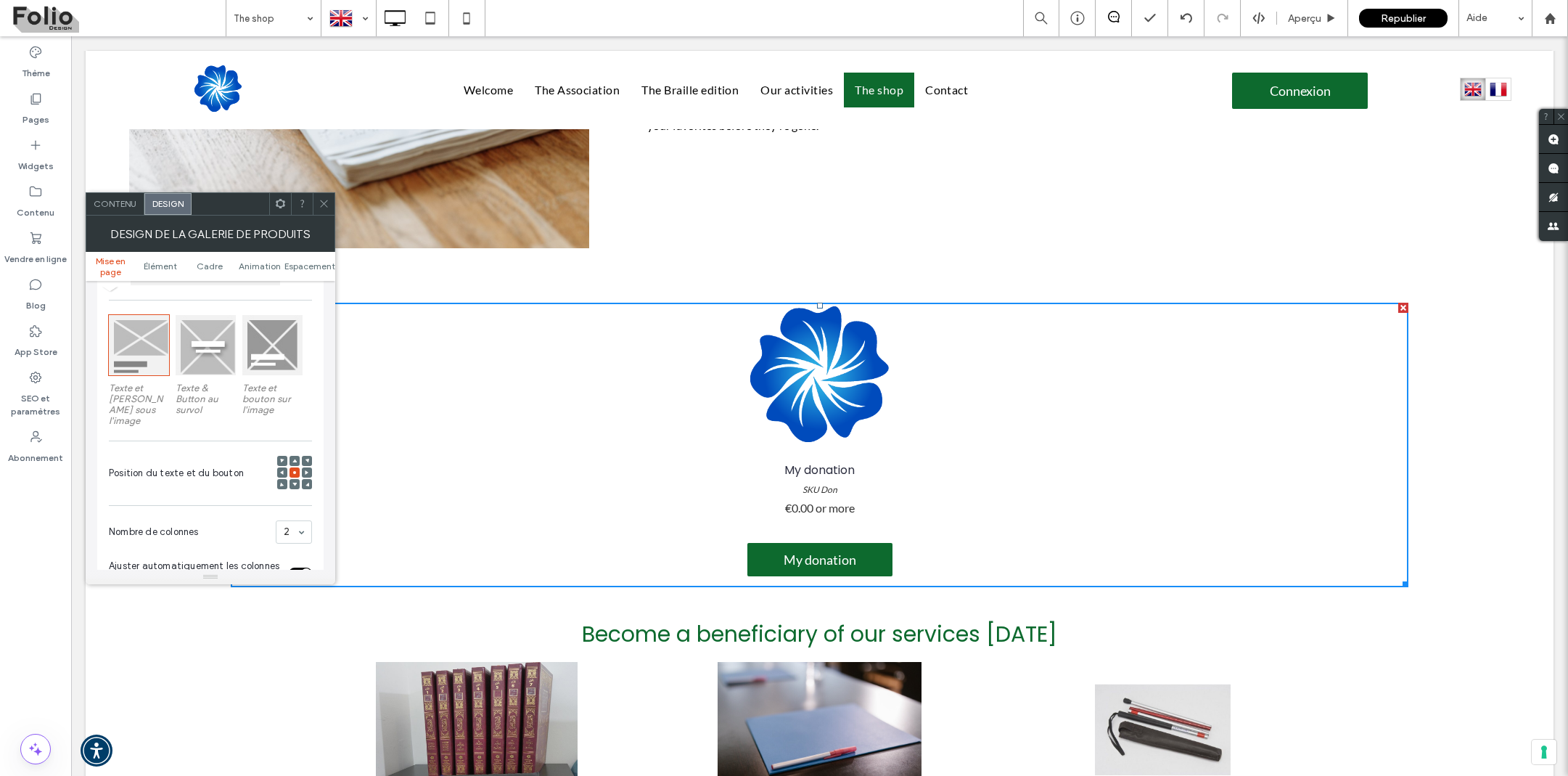
click at [284, 468] on div at bounding box center [282, 473] width 10 height 10
click at [282, 471] on icon at bounding box center [282, 473] width 4 height 4
click at [294, 471] on icon at bounding box center [294, 473] width 4 height 4
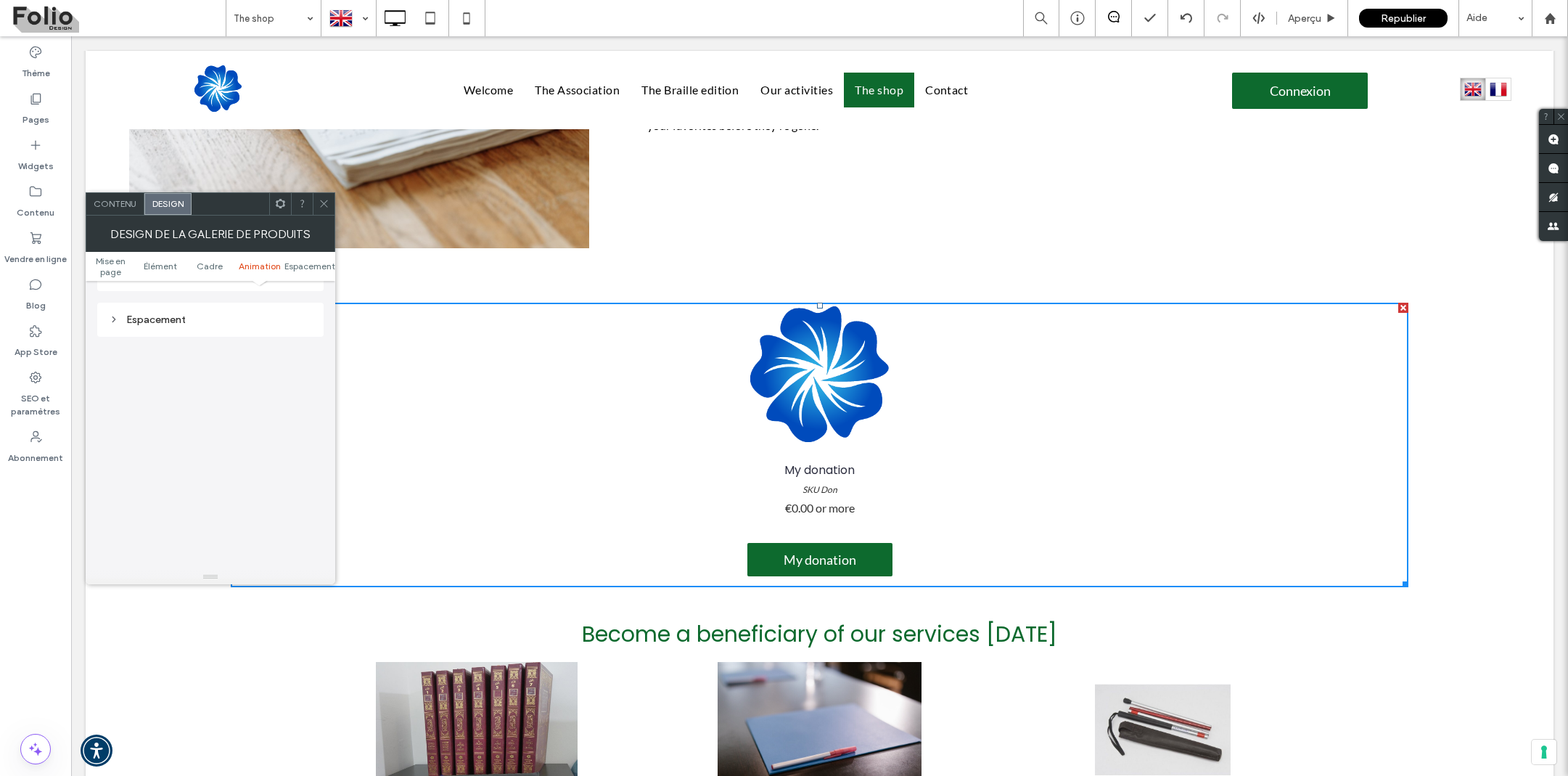
scroll to position [1005, 0]
click at [115, 315] on icon at bounding box center [113, 320] width 10 height 10
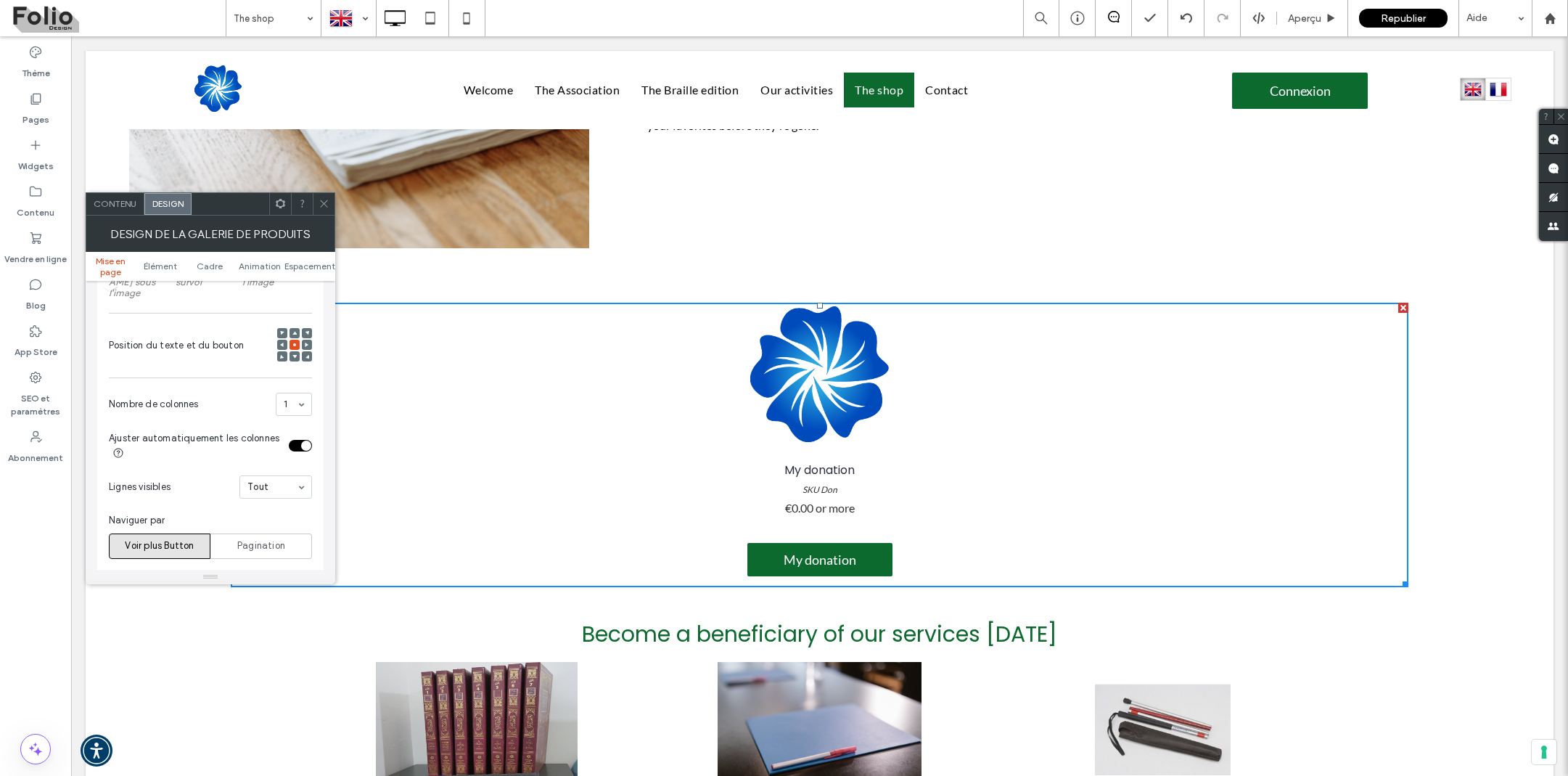
scroll to position [334, 0]
click at [305, 390] on div "3" at bounding box center [293, 396] width 37 height 24
click at [296, 432] on section "Ajuster automatiquement les colonnes" at bounding box center [210, 437] width 203 height 45
click at [296, 431] on div "toggle" at bounding box center [301, 437] width 24 height 12
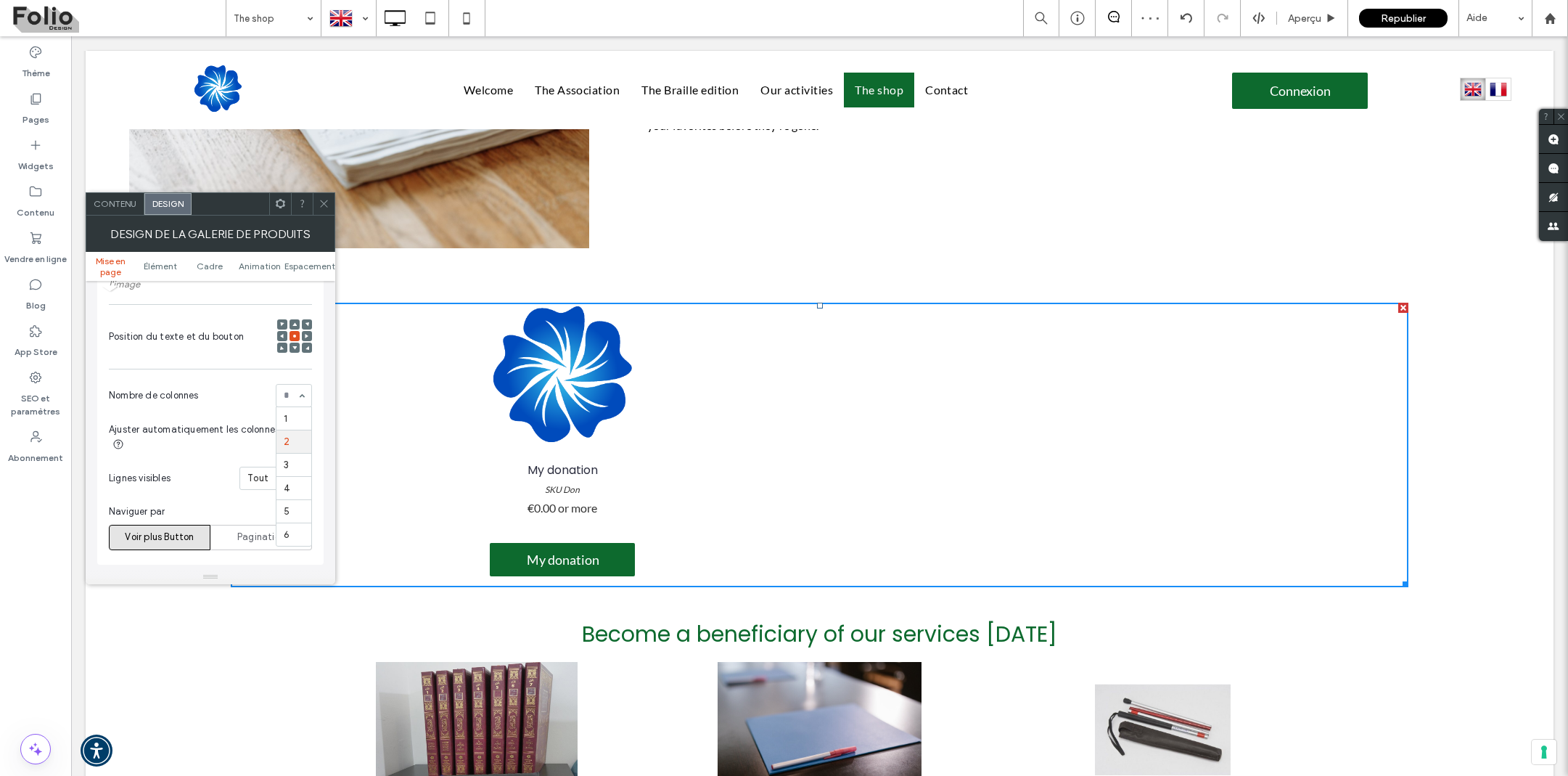
click at [302, 384] on div "1 2 3 4 5 6" at bounding box center [293, 396] width 37 height 24
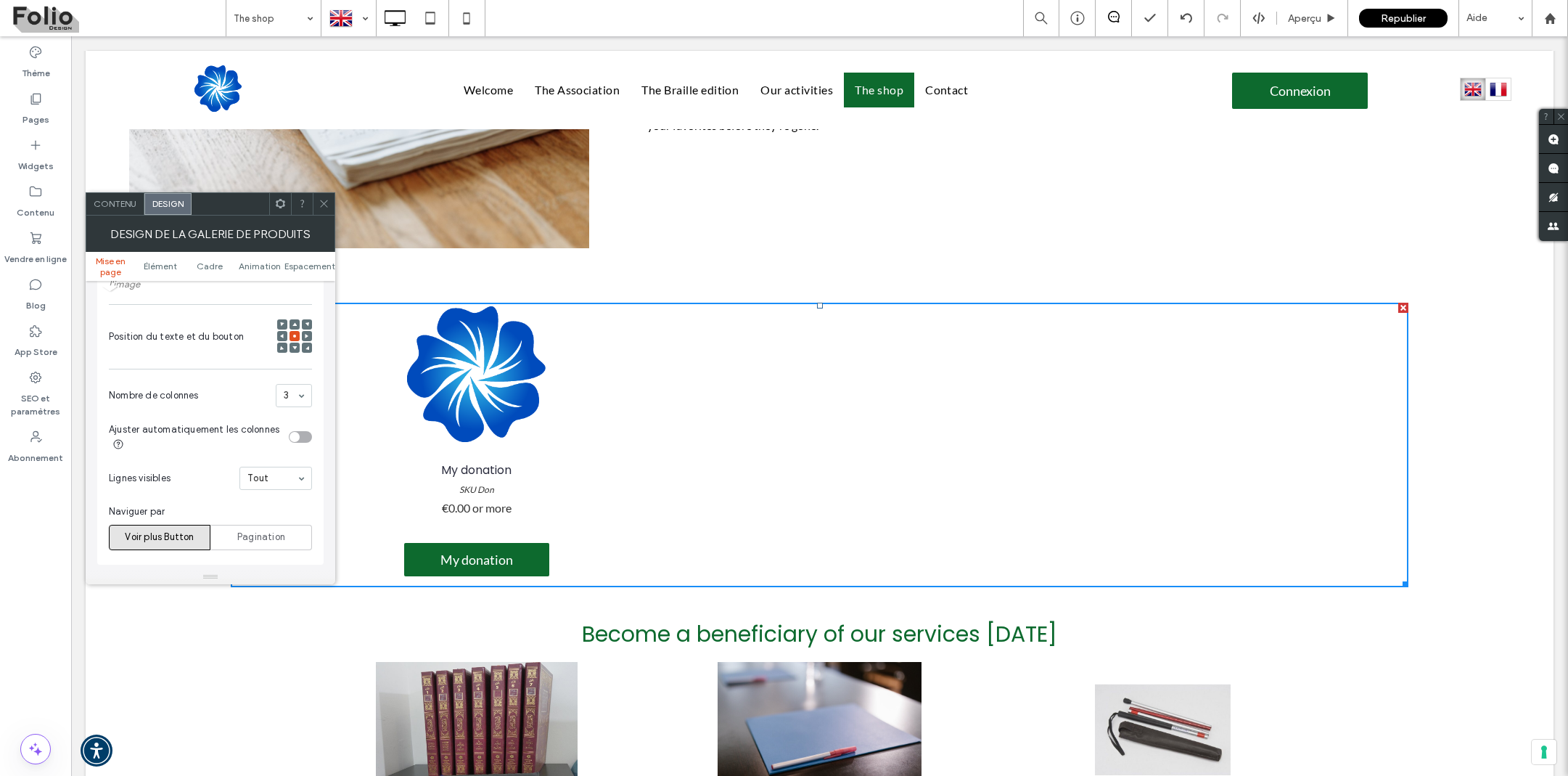
click at [323, 201] on icon at bounding box center [324, 203] width 11 height 11
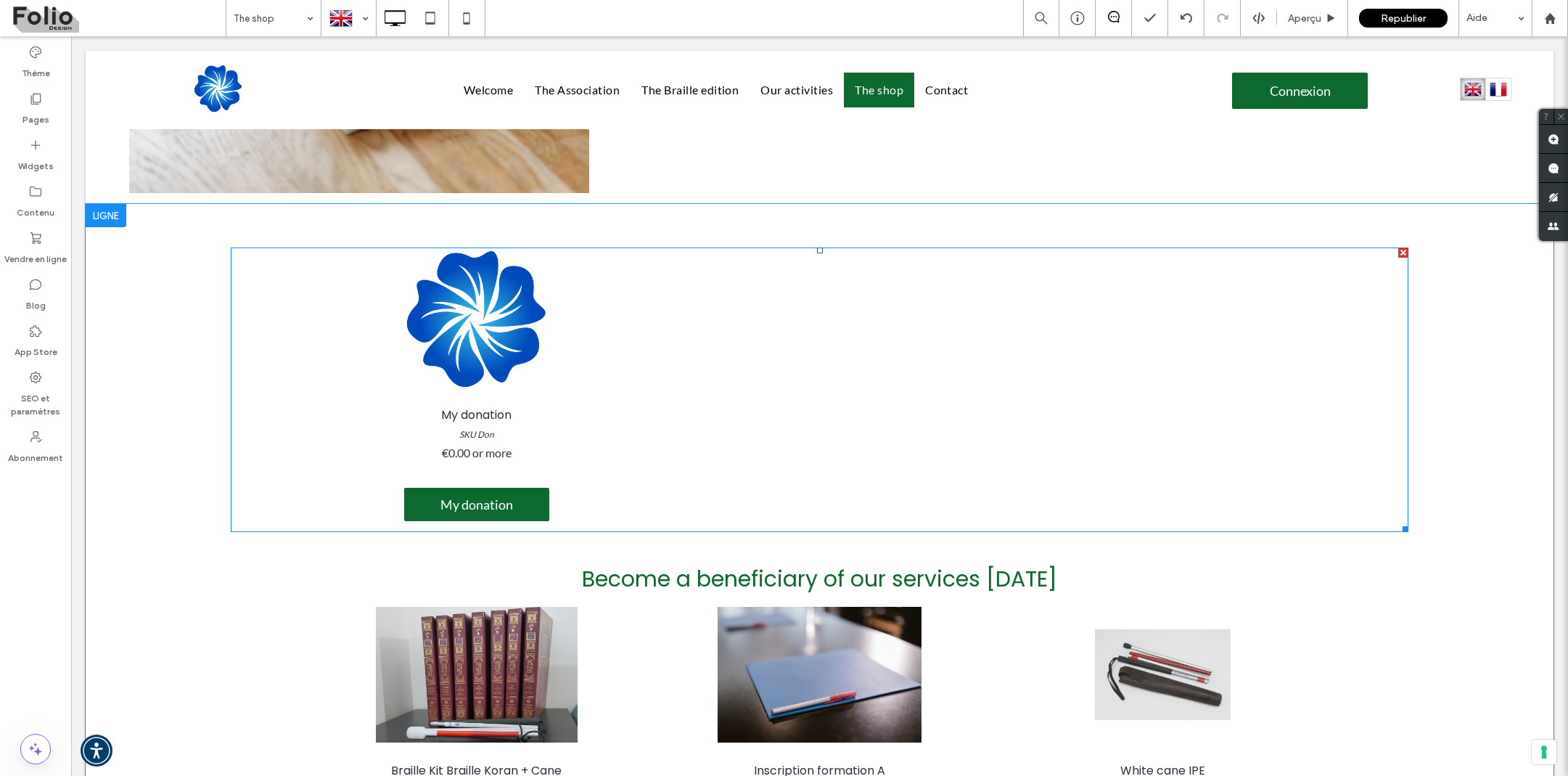
scroll to position [331, 0]
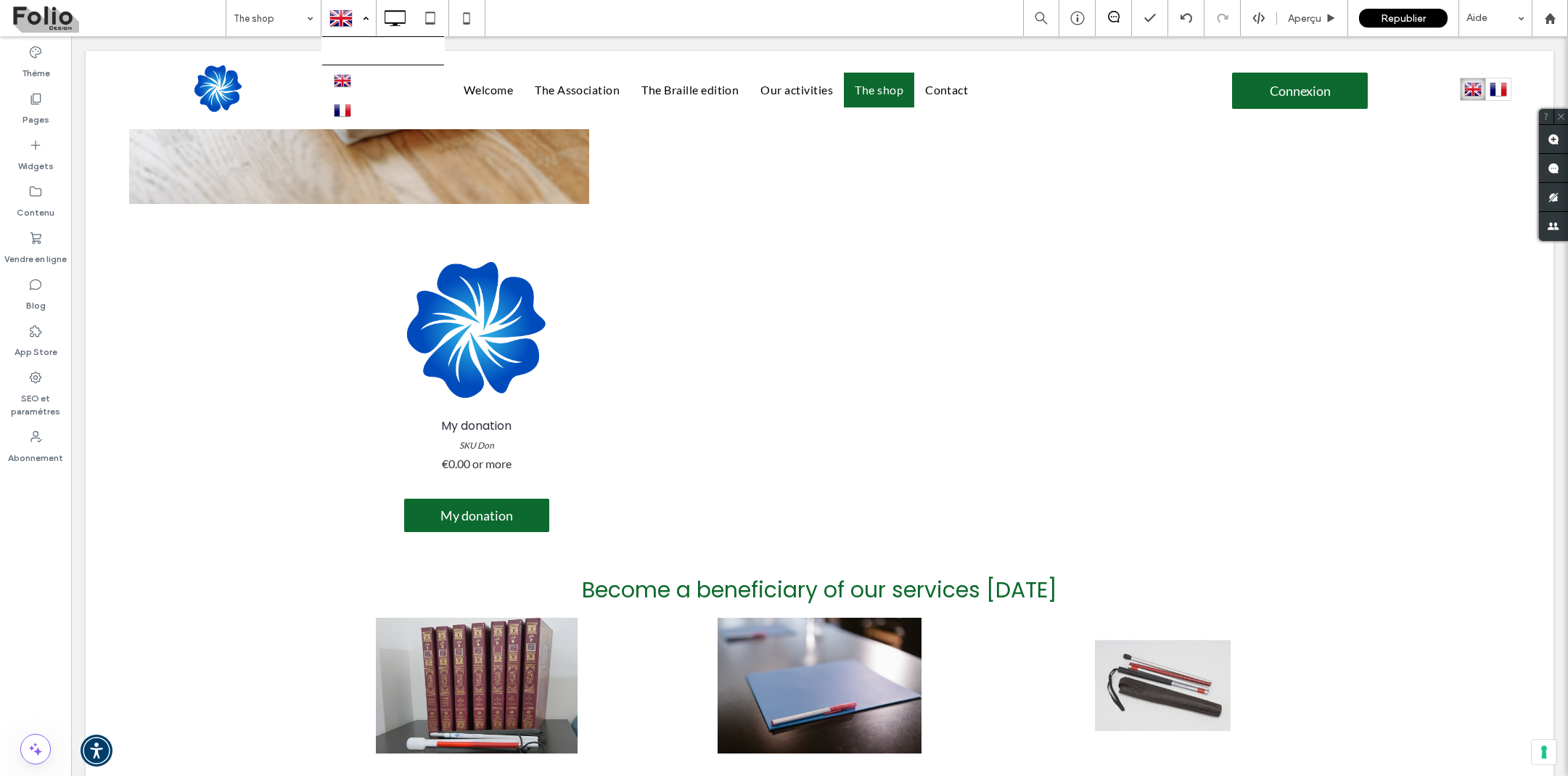
click at [360, 24] on div at bounding box center [348, 18] width 53 height 35
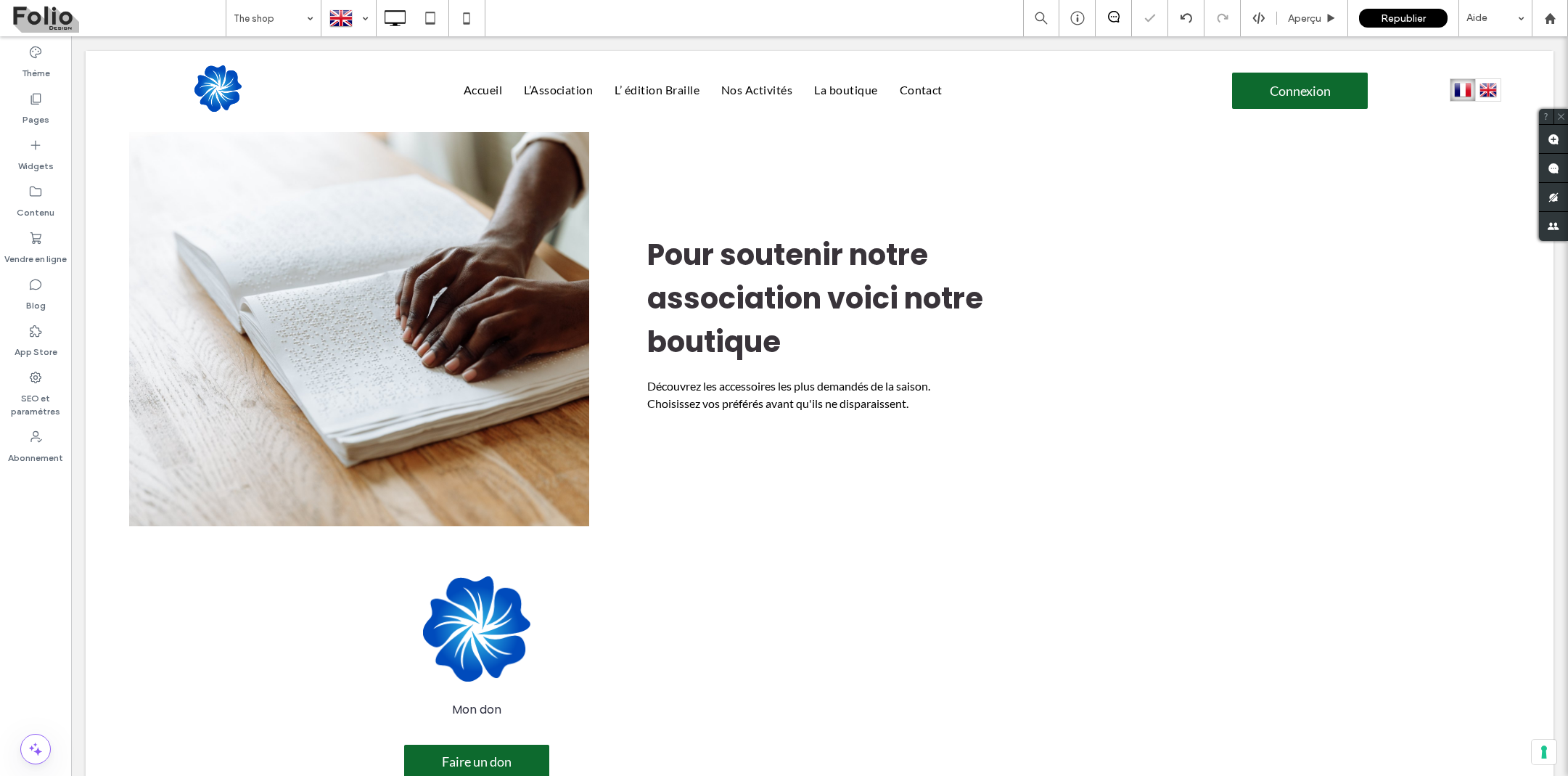
scroll to position [0, 0]
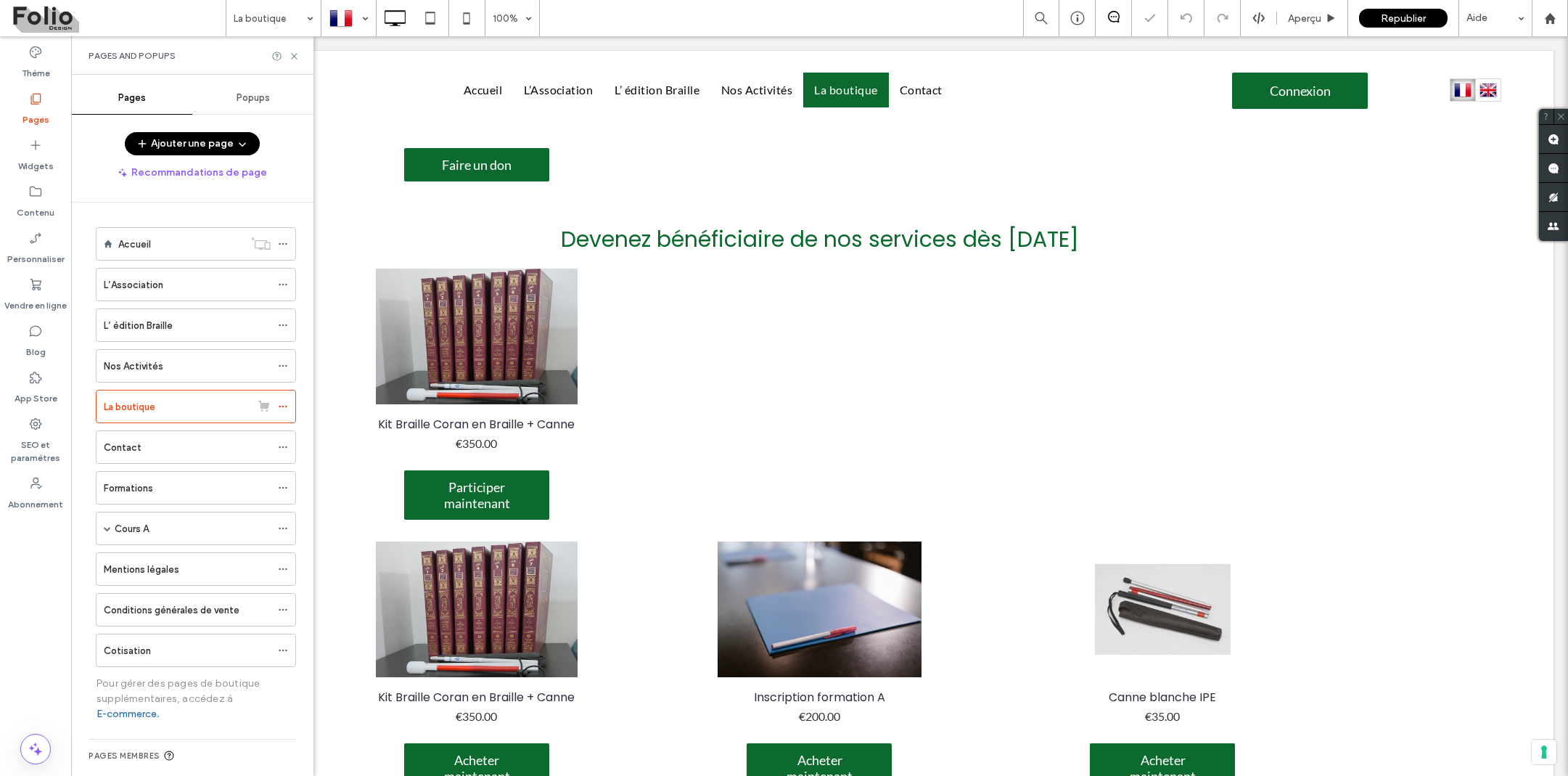
scroll to position [621, 0]
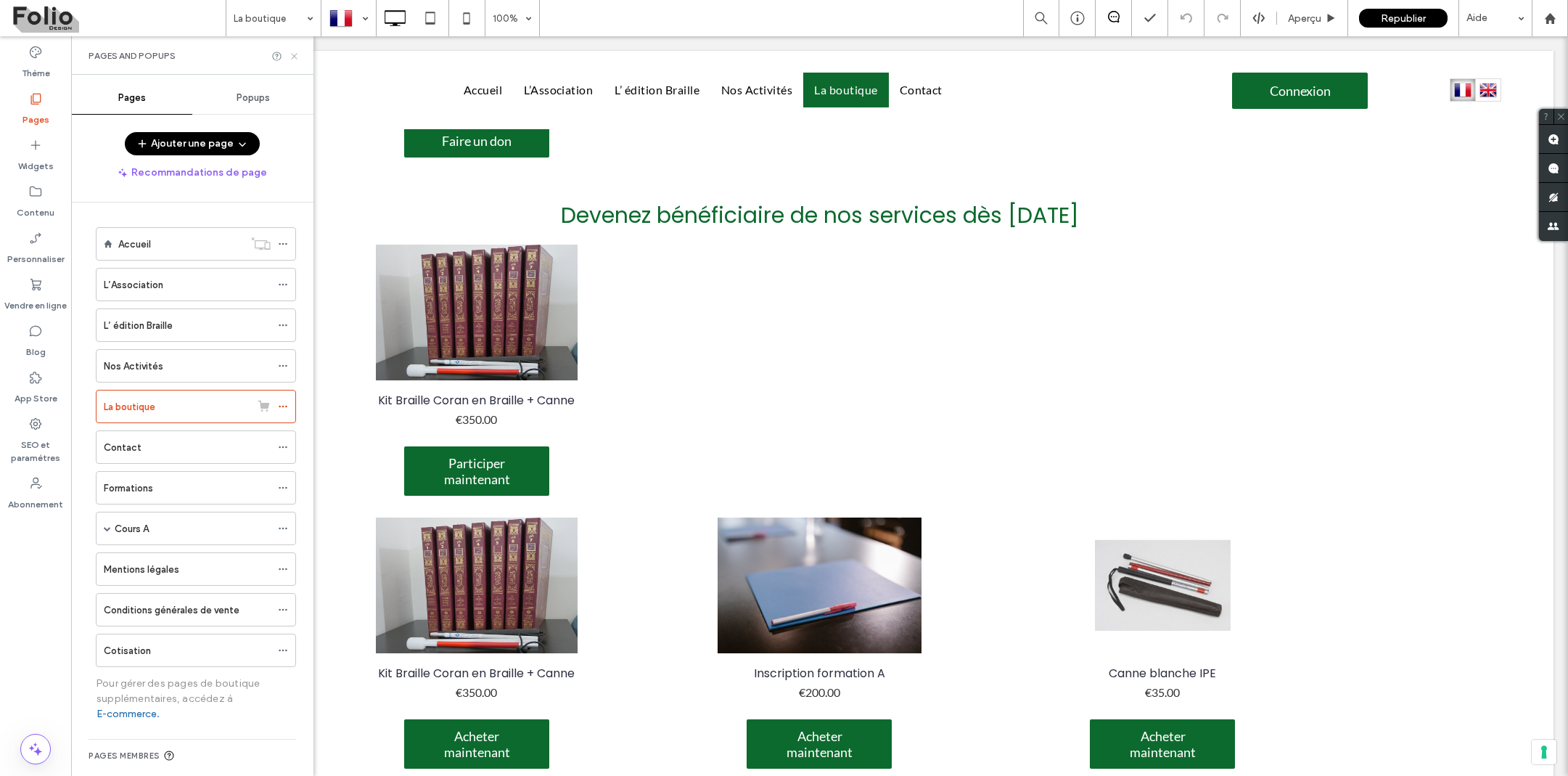
click at [294, 58] on icon at bounding box center [294, 55] width 11 height 11
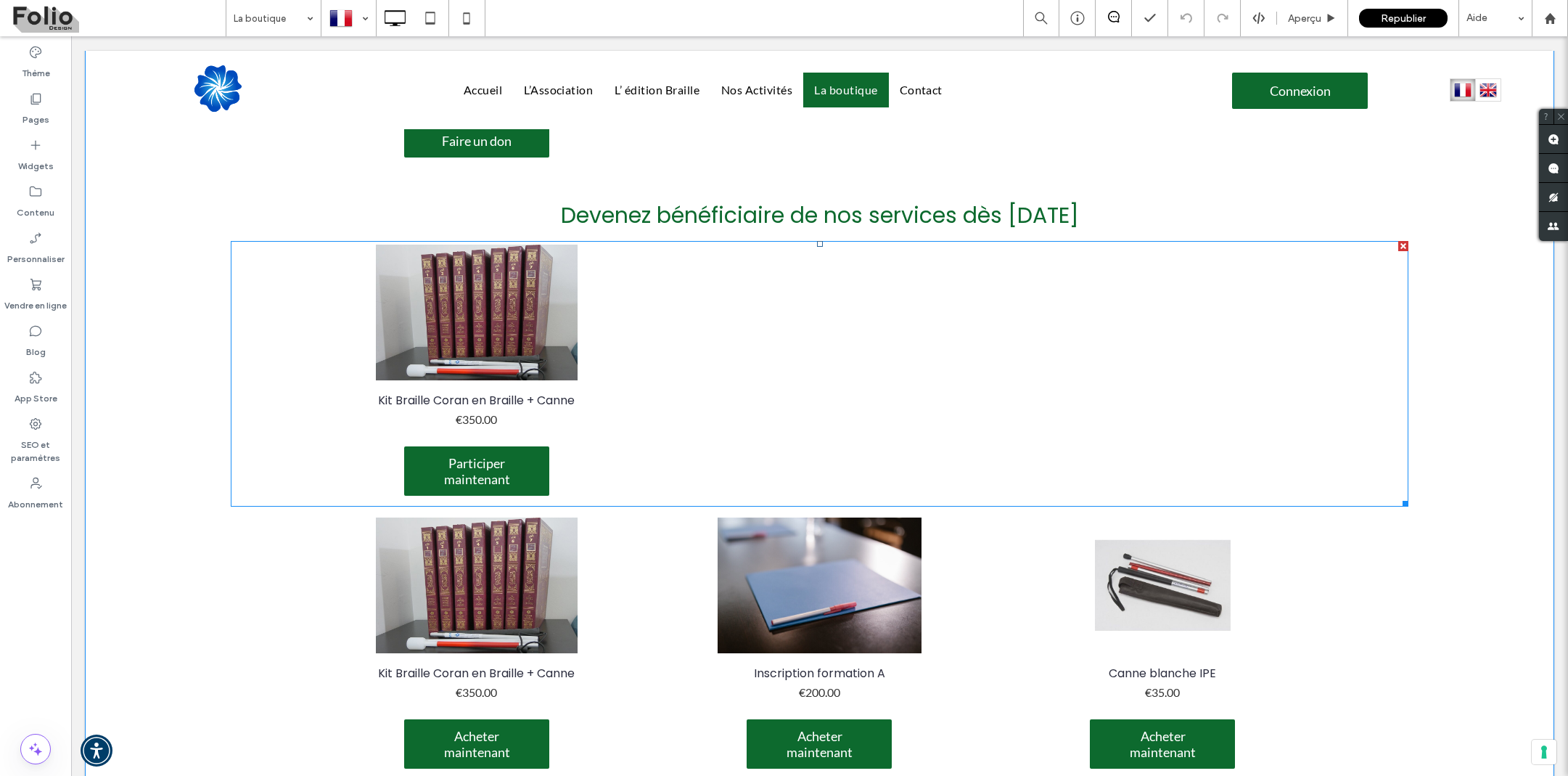
click at [352, 396] on link "Kit Braille Coran en Braille + Canne SKU RAM24 €350.00" at bounding box center [477, 410] width 318 height 59
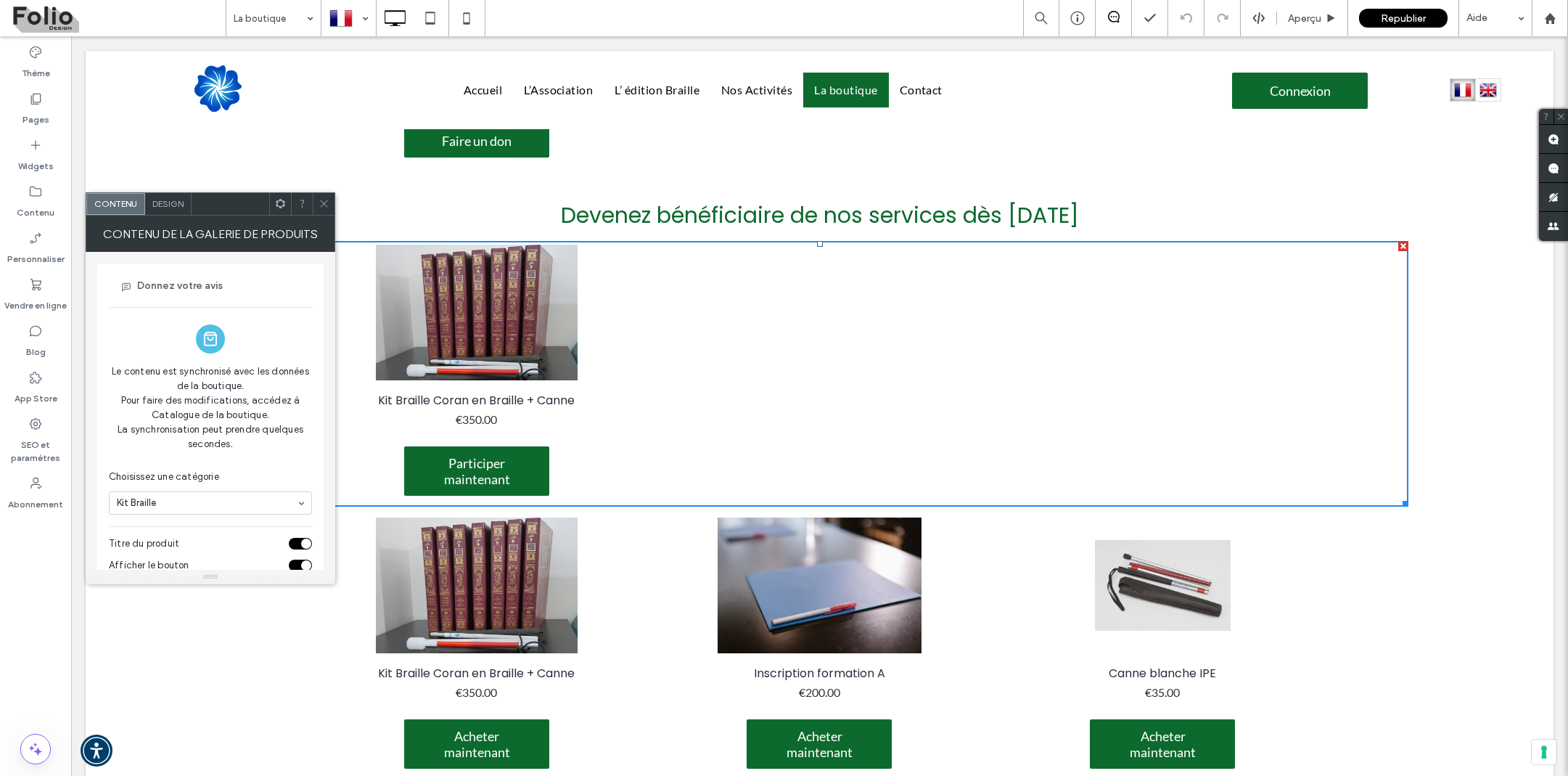
click at [281, 200] on use at bounding box center [280, 203] width 10 height 10
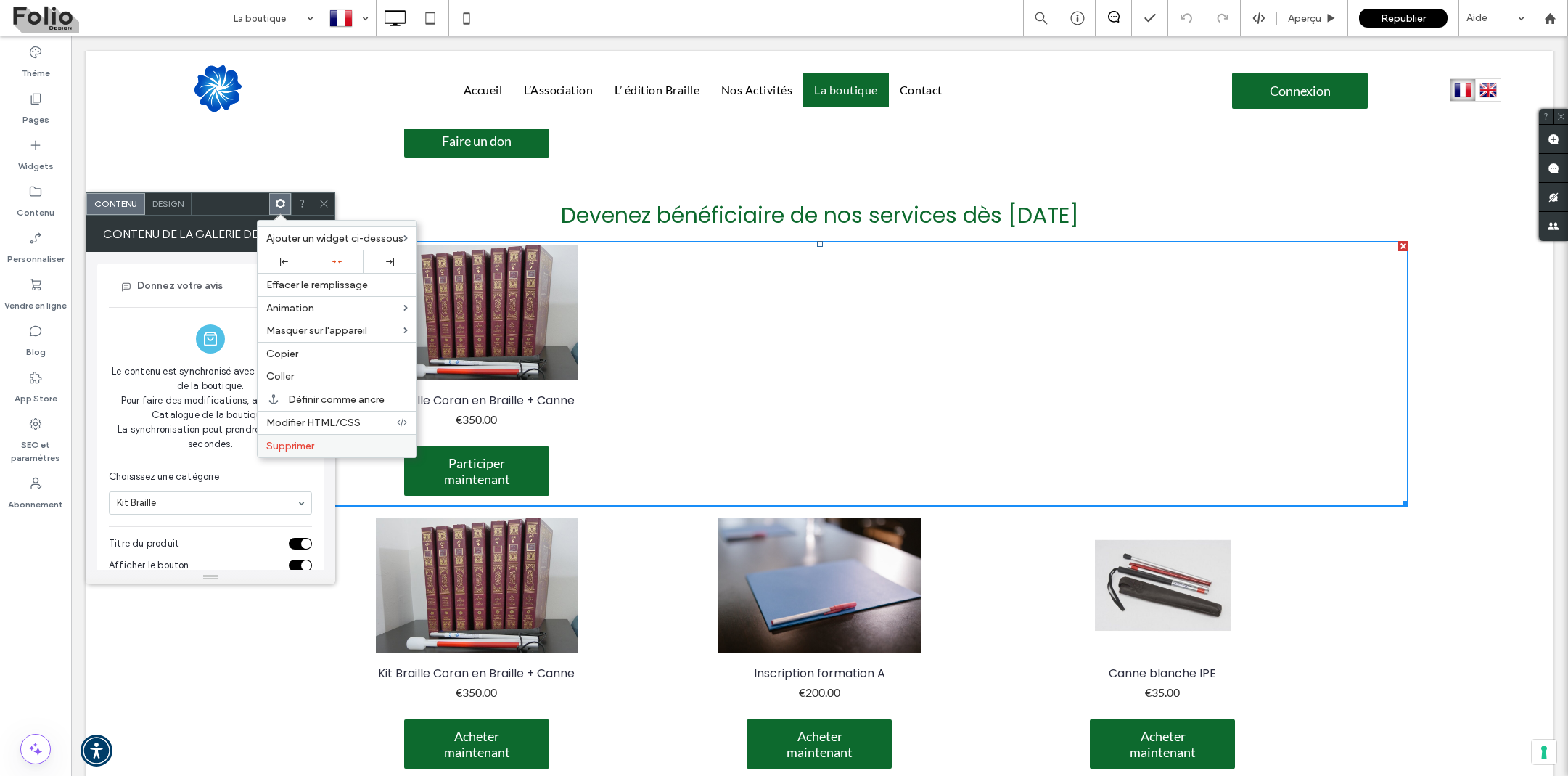
click at [307, 440] on span "Supprimer" at bounding box center [290, 446] width 48 height 13
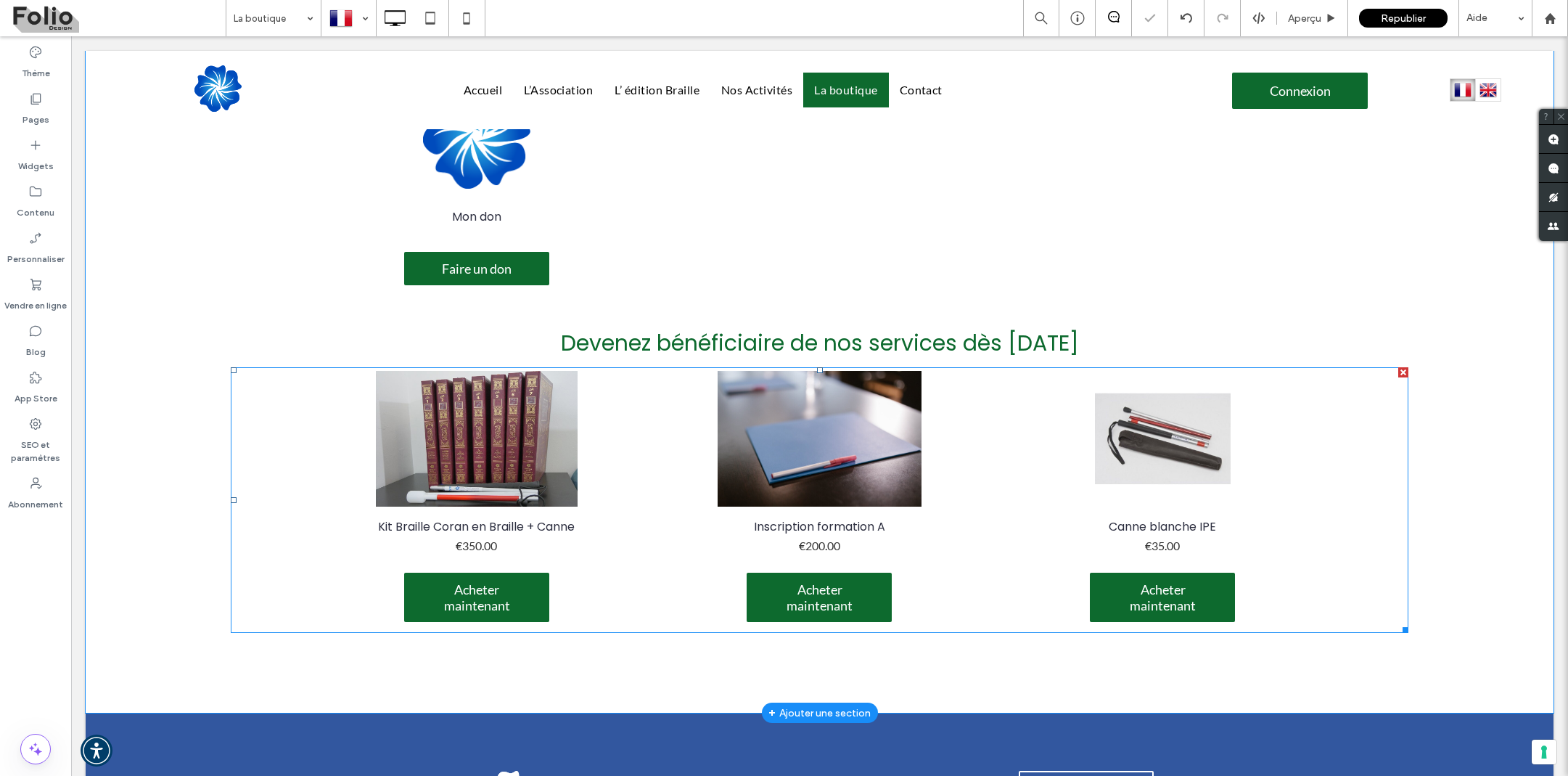
scroll to position [453, 0]
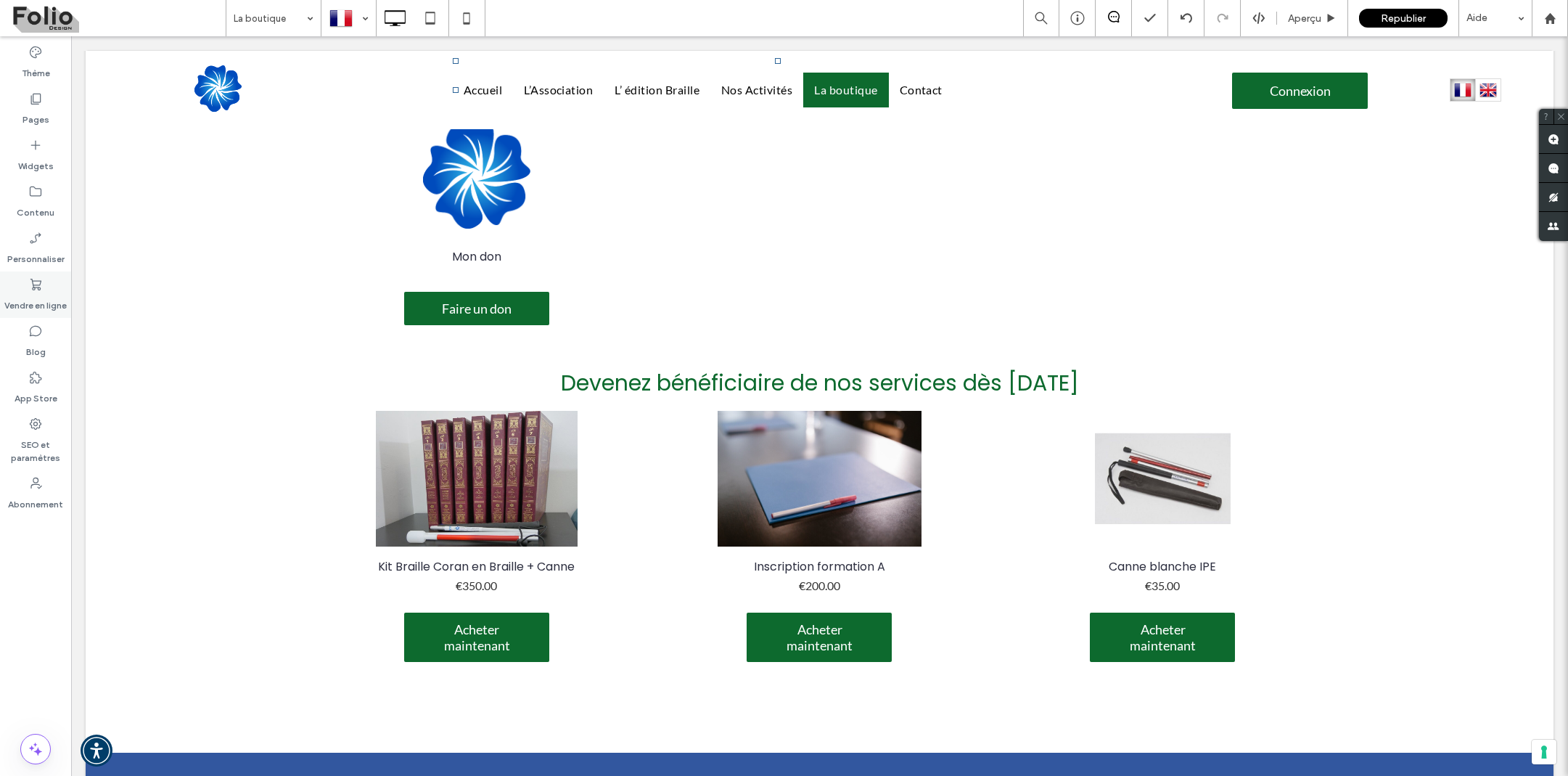
click at [31, 278] on use at bounding box center [36, 284] width 11 height 12
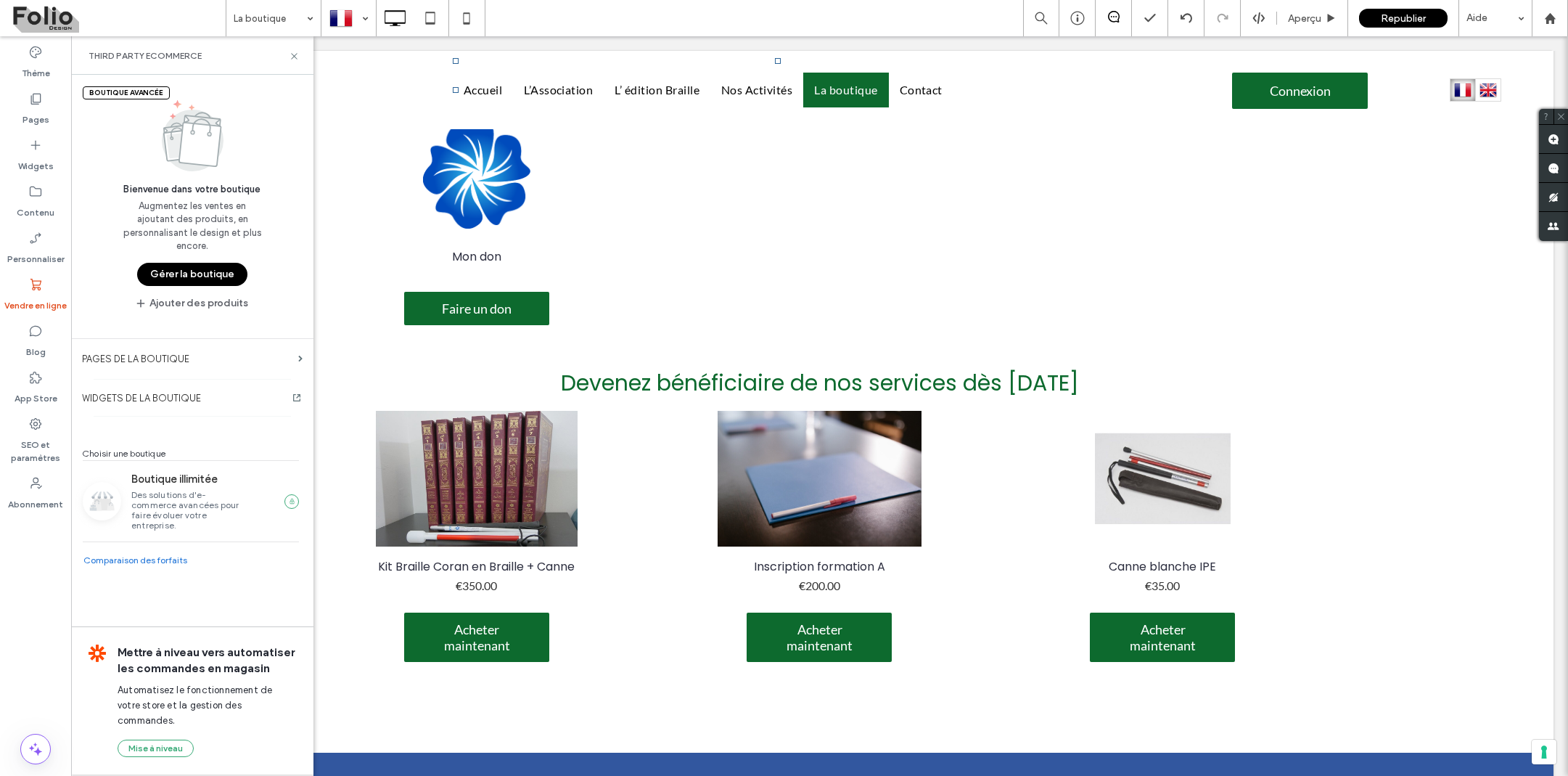
click at [187, 277] on button "Gérer la boutique" at bounding box center [192, 274] width 111 height 24
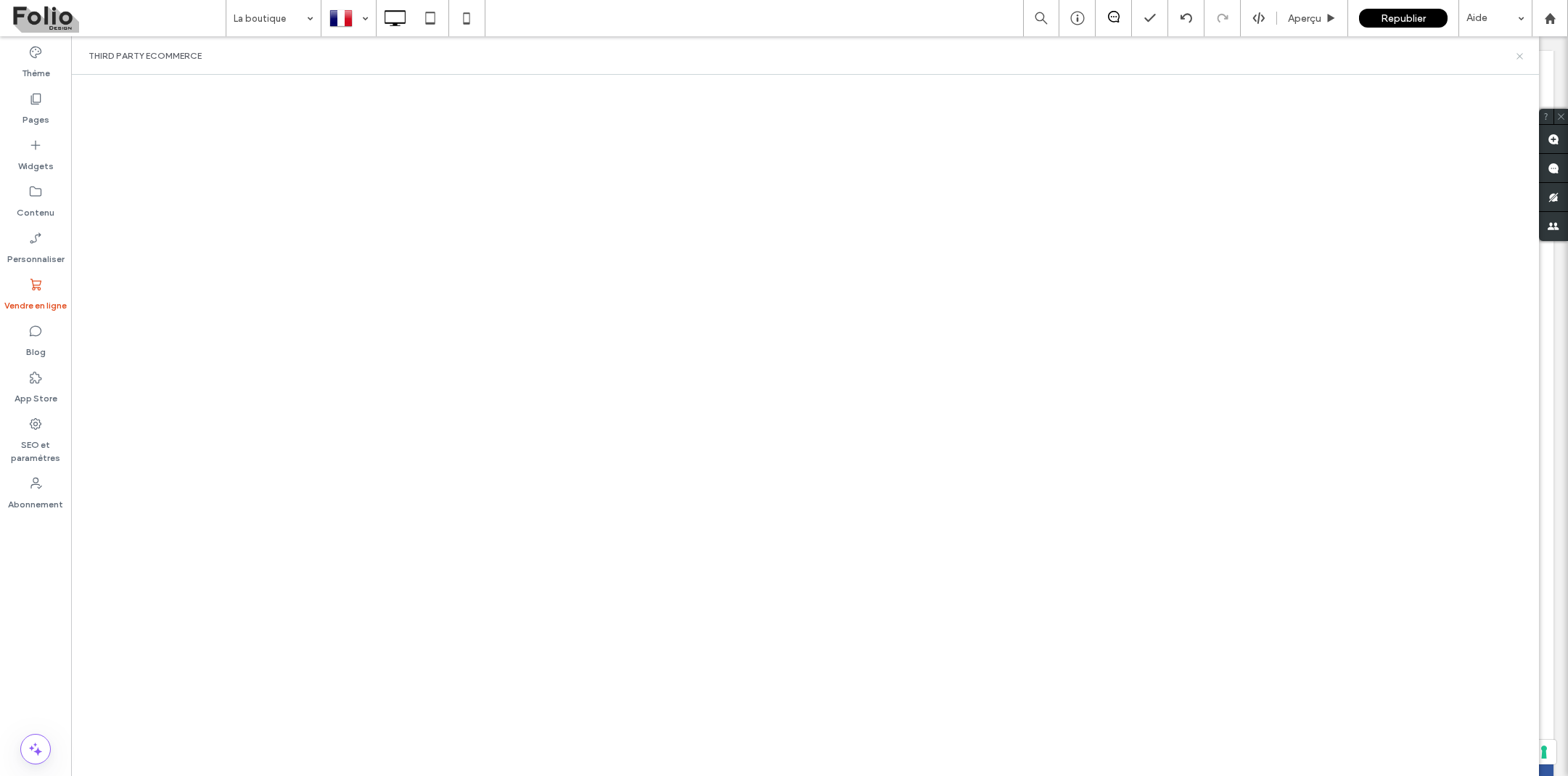
click at [1518, 53] on icon at bounding box center [1520, 55] width 11 height 11
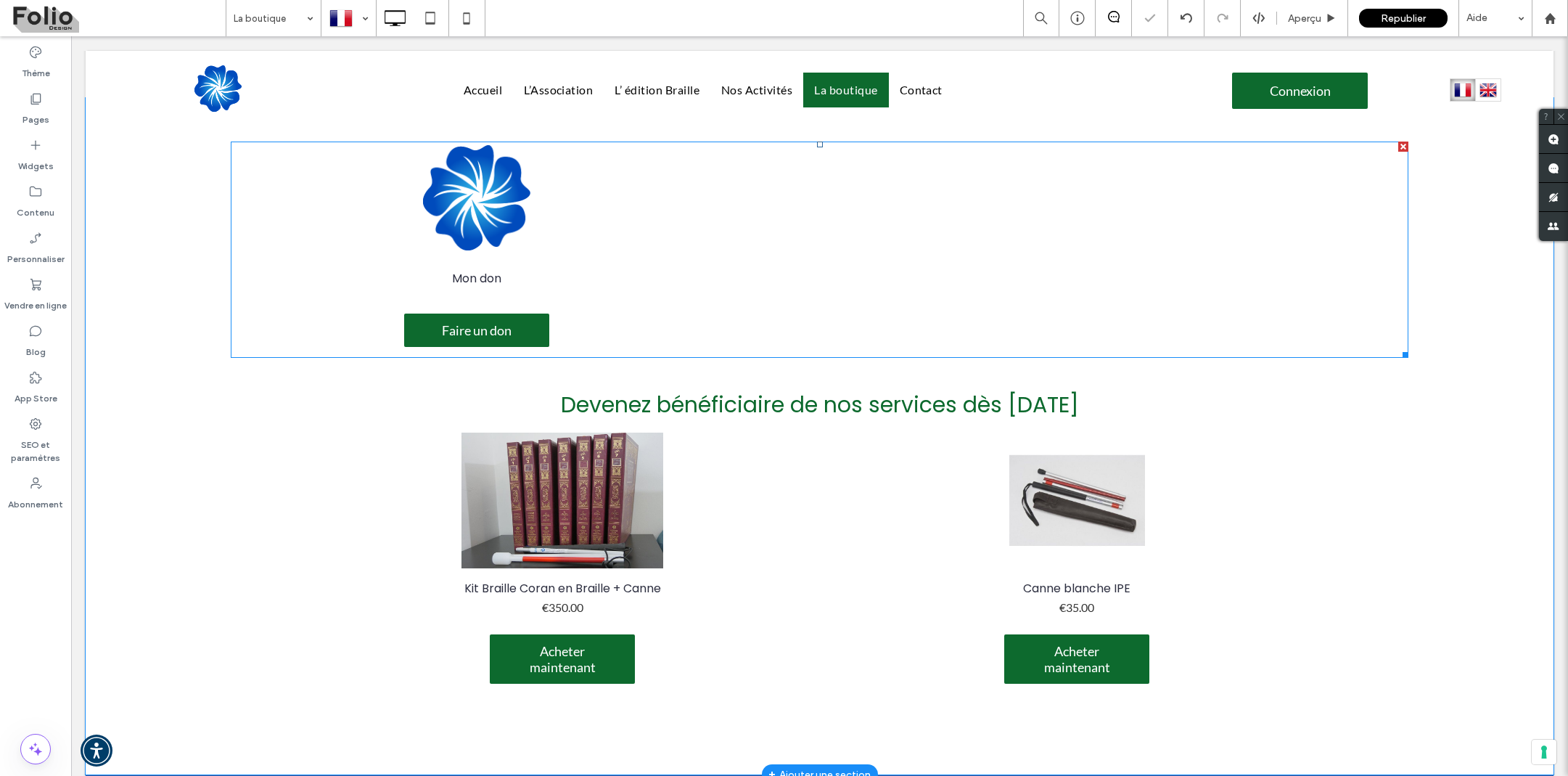
scroll to position [432, 0]
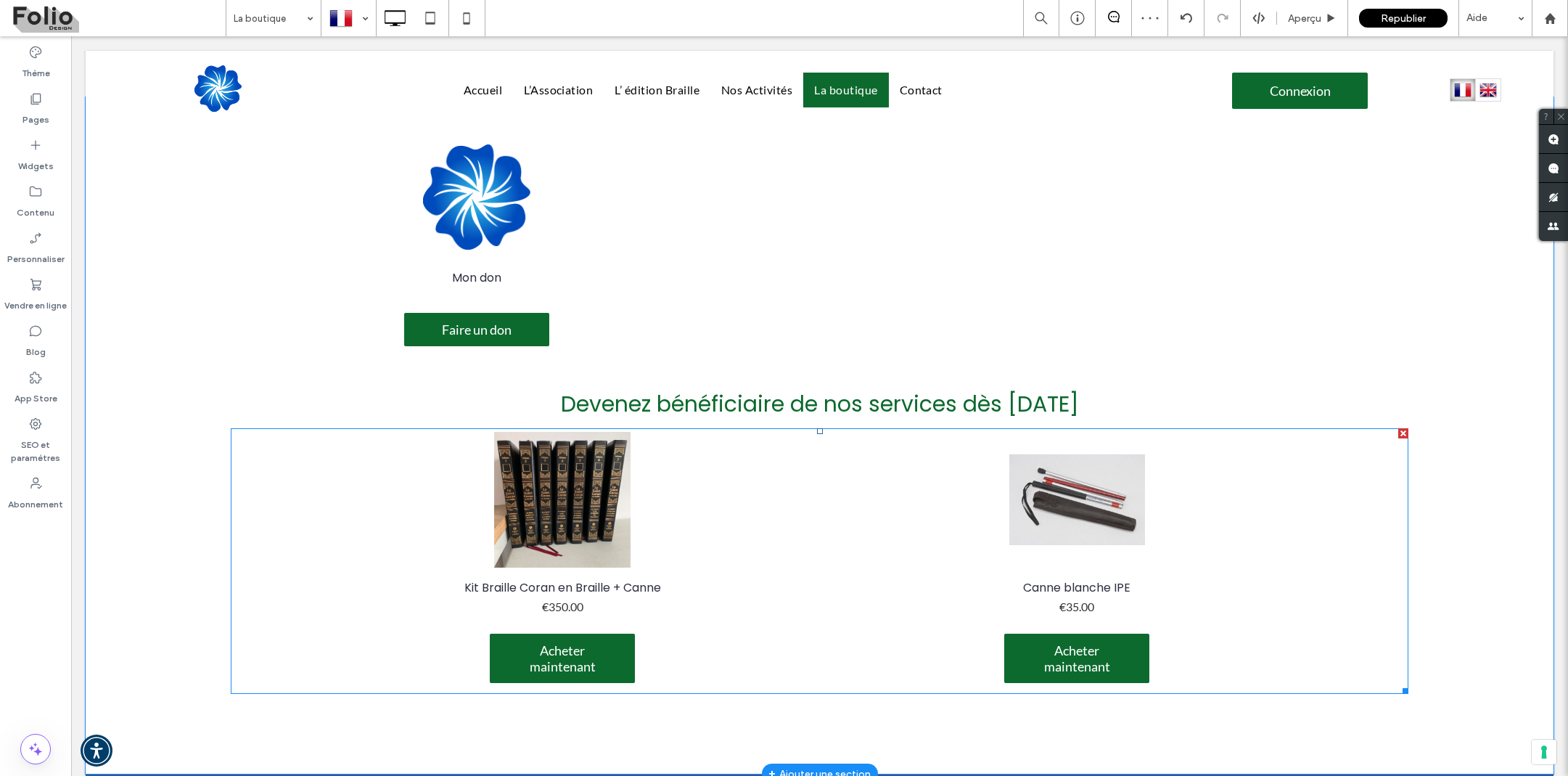
click at [398, 532] on link at bounding box center [562, 501] width 511 height 136
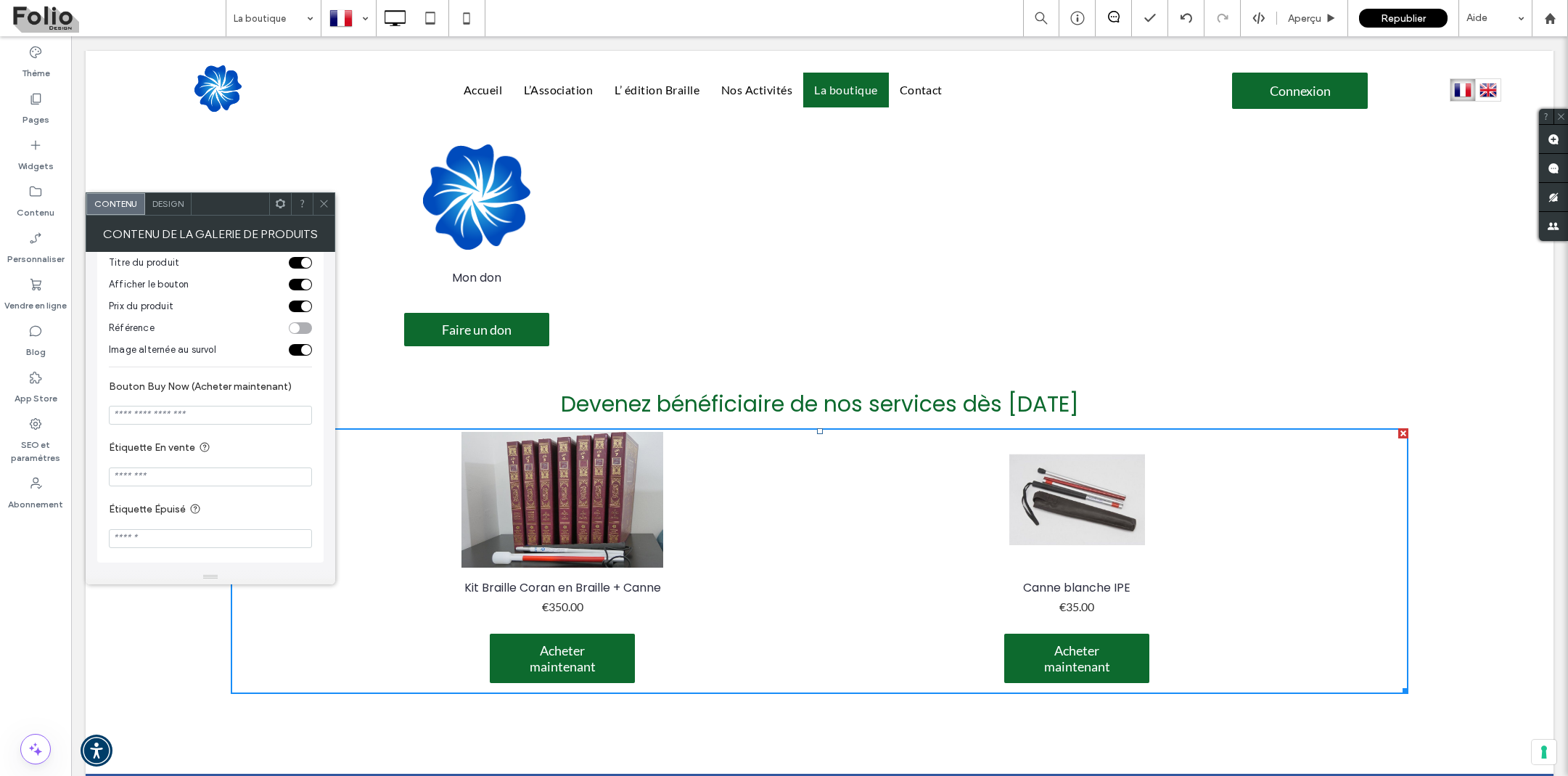
scroll to position [283, 0]
click at [167, 210] on div "Design" at bounding box center [168, 204] width 46 height 22
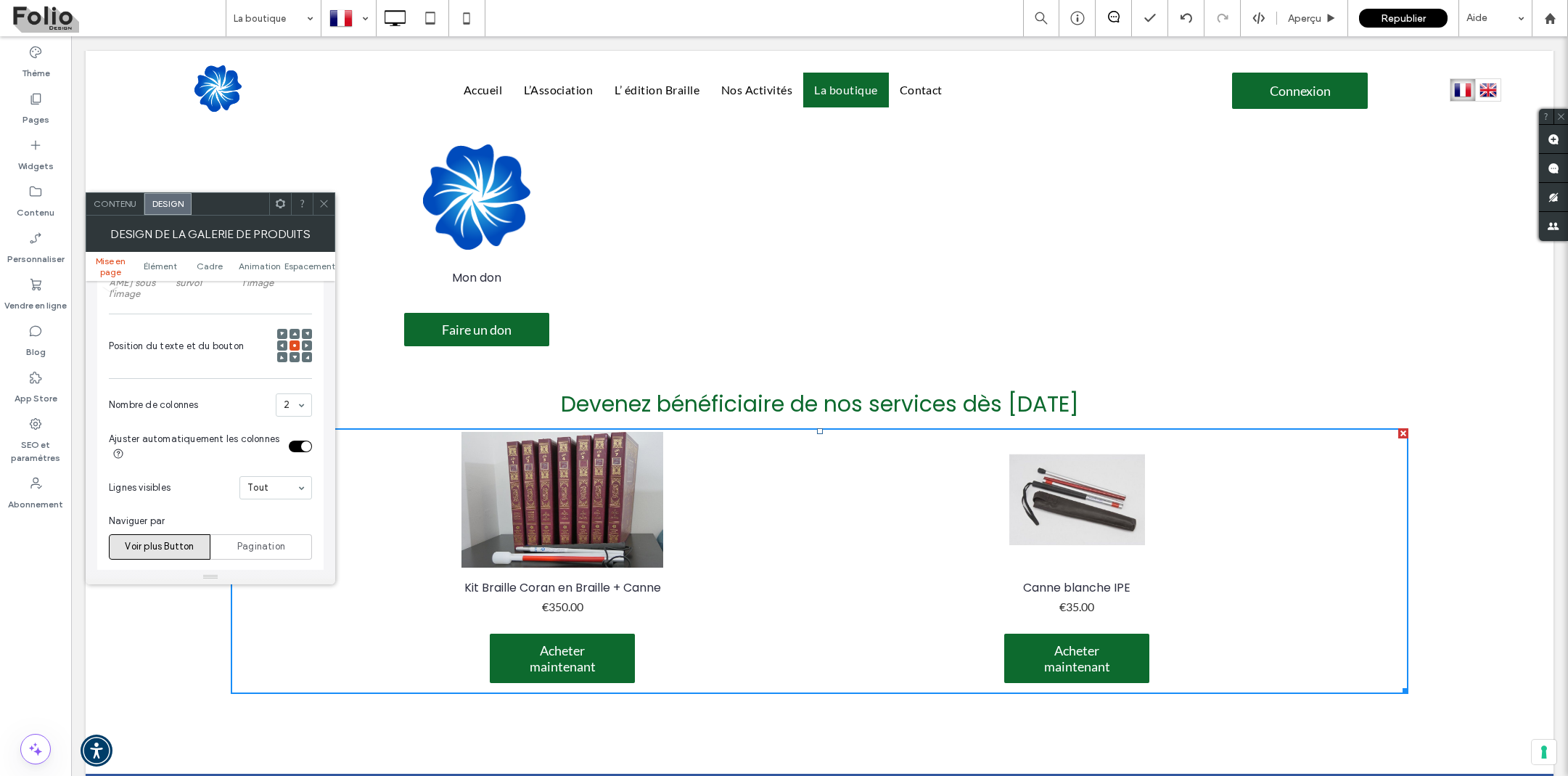
scroll to position [347, 0]
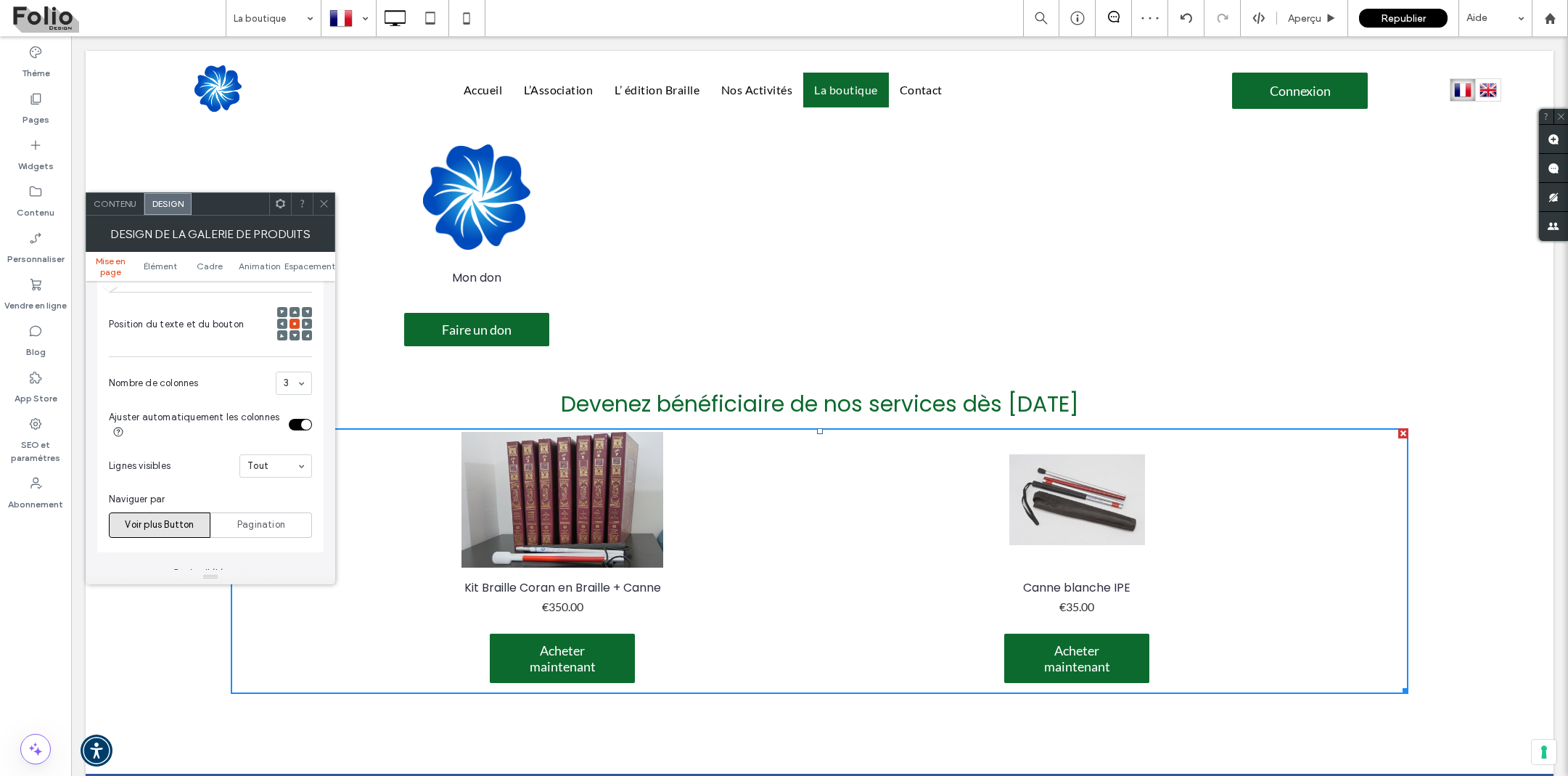
click at [300, 374] on div "3" at bounding box center [293, 383] width 37 height 24
click at [215, 376] on span "Nombre de colonnes" at bounding box center [188, 383] width 161 height 15
click at [292, 419] on div "toggle" at bounding box center [301, 425] width 24 height 12
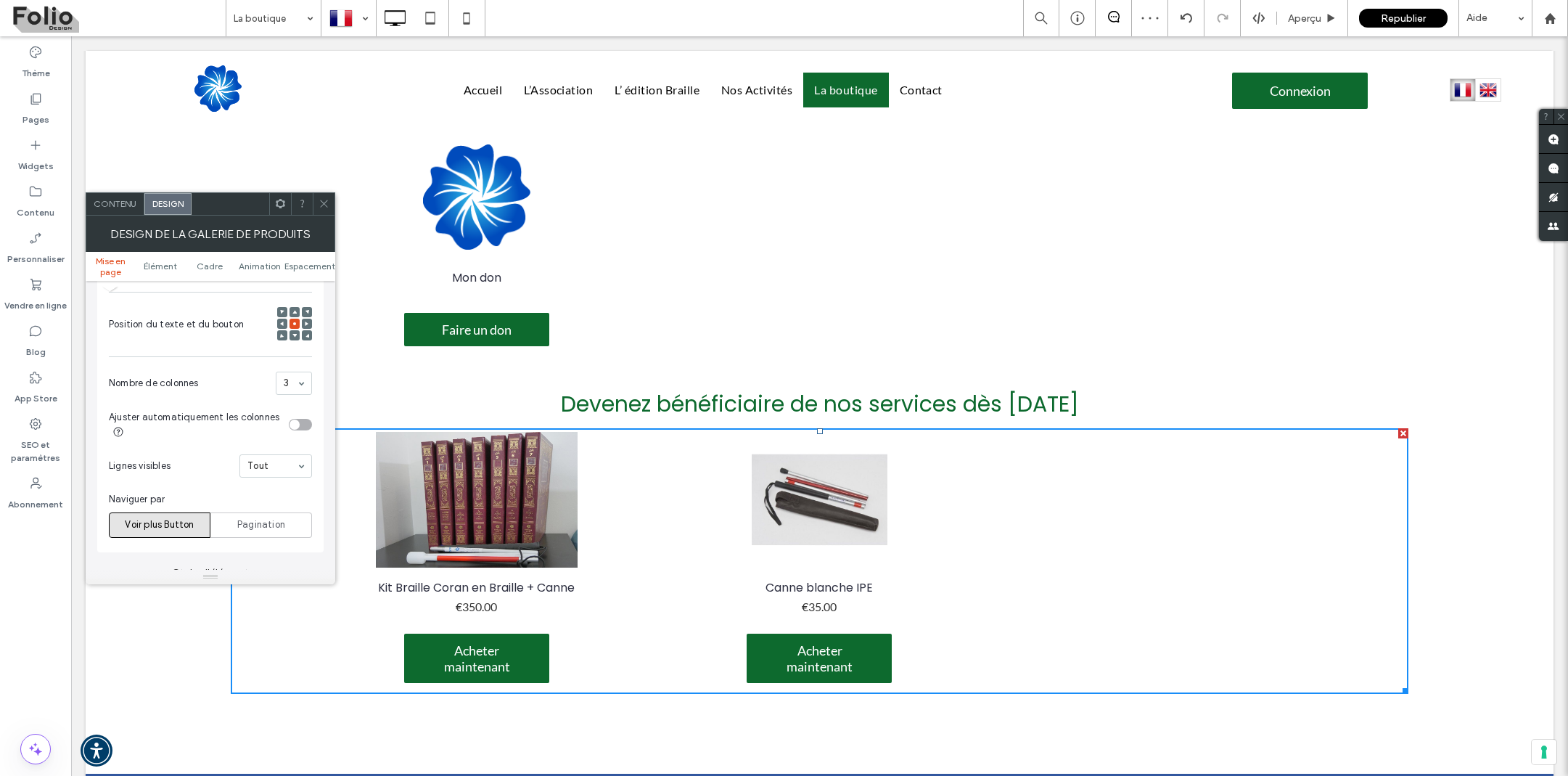
click at [325, 200] on icon at bounding box center [324, 203] width 11 height 11
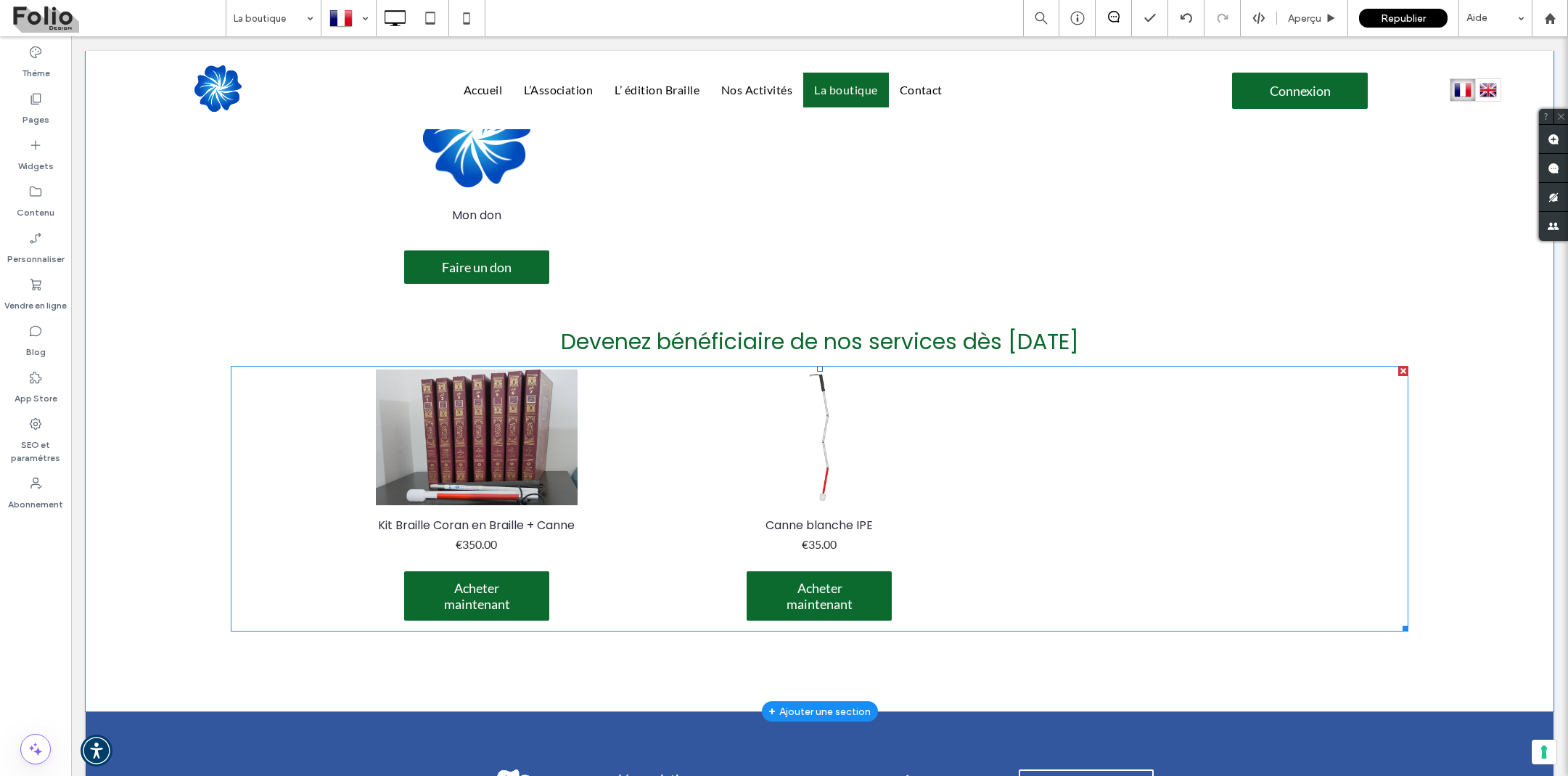
scroll to position [411, 0]
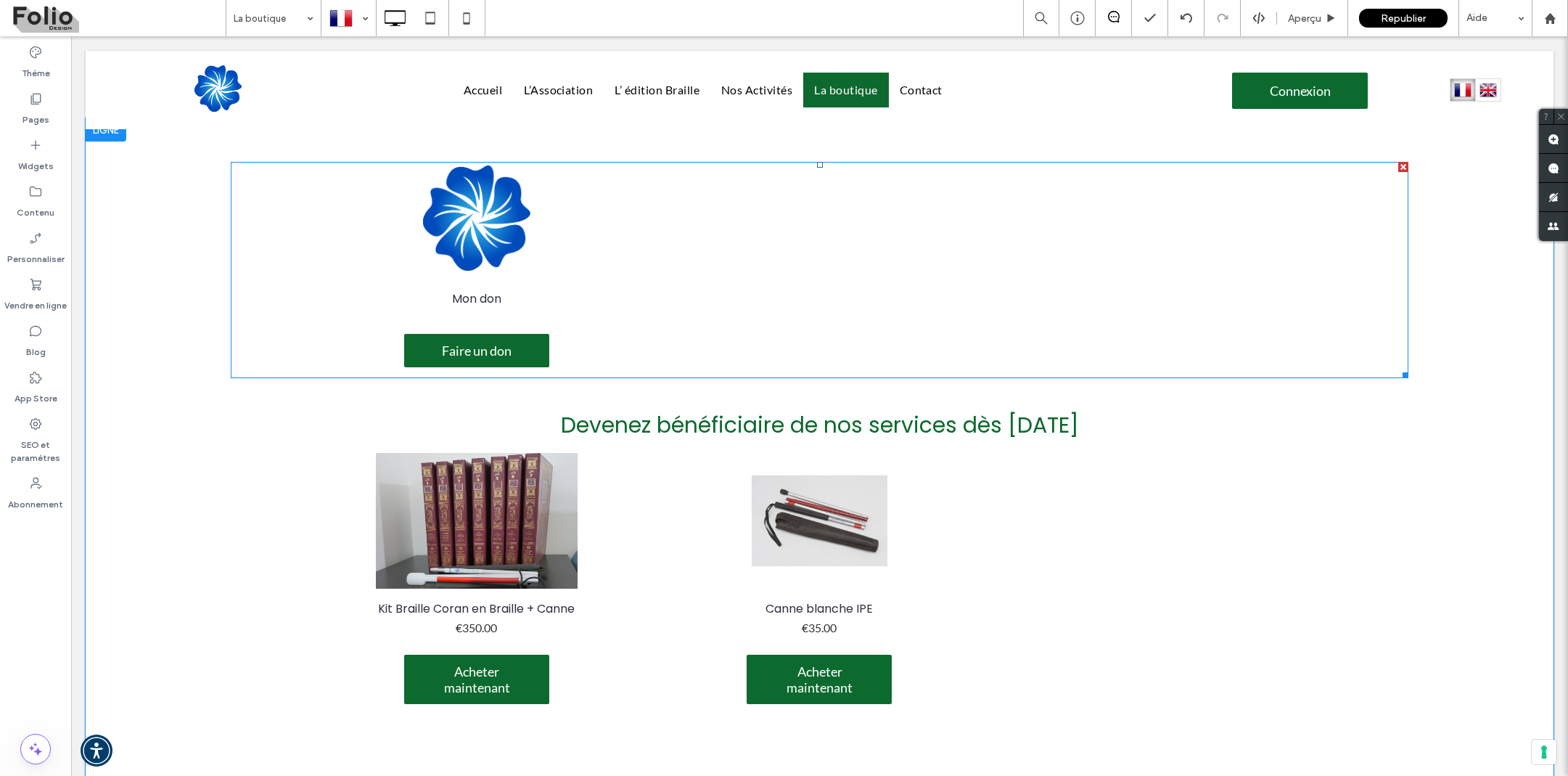
click at [508, 317] on span "Mon don SKU Don €0.00 ou plus Faire un don" at bounding box center [477, 322] width 339 height 104
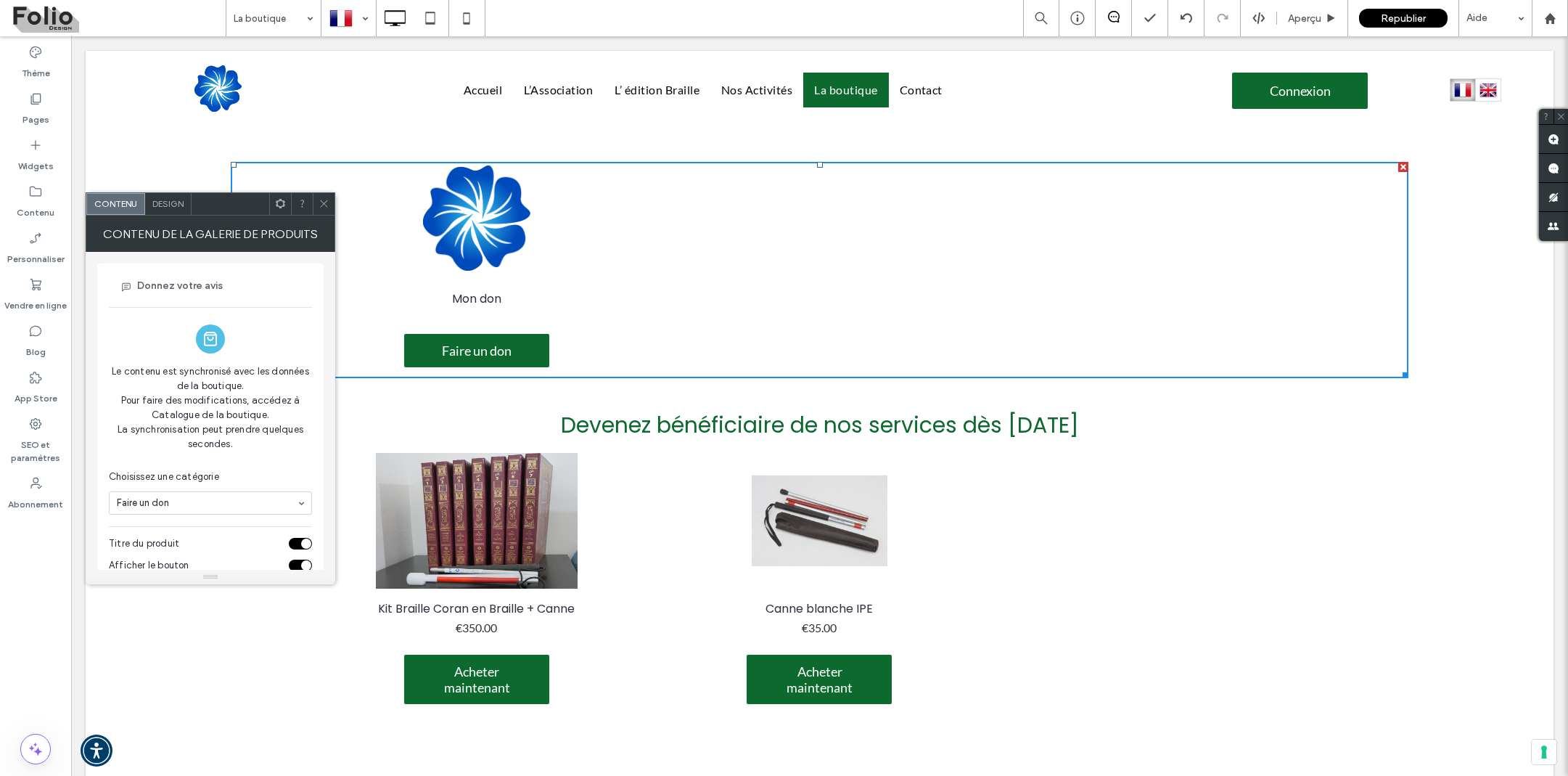
scroll to position [283, 0]
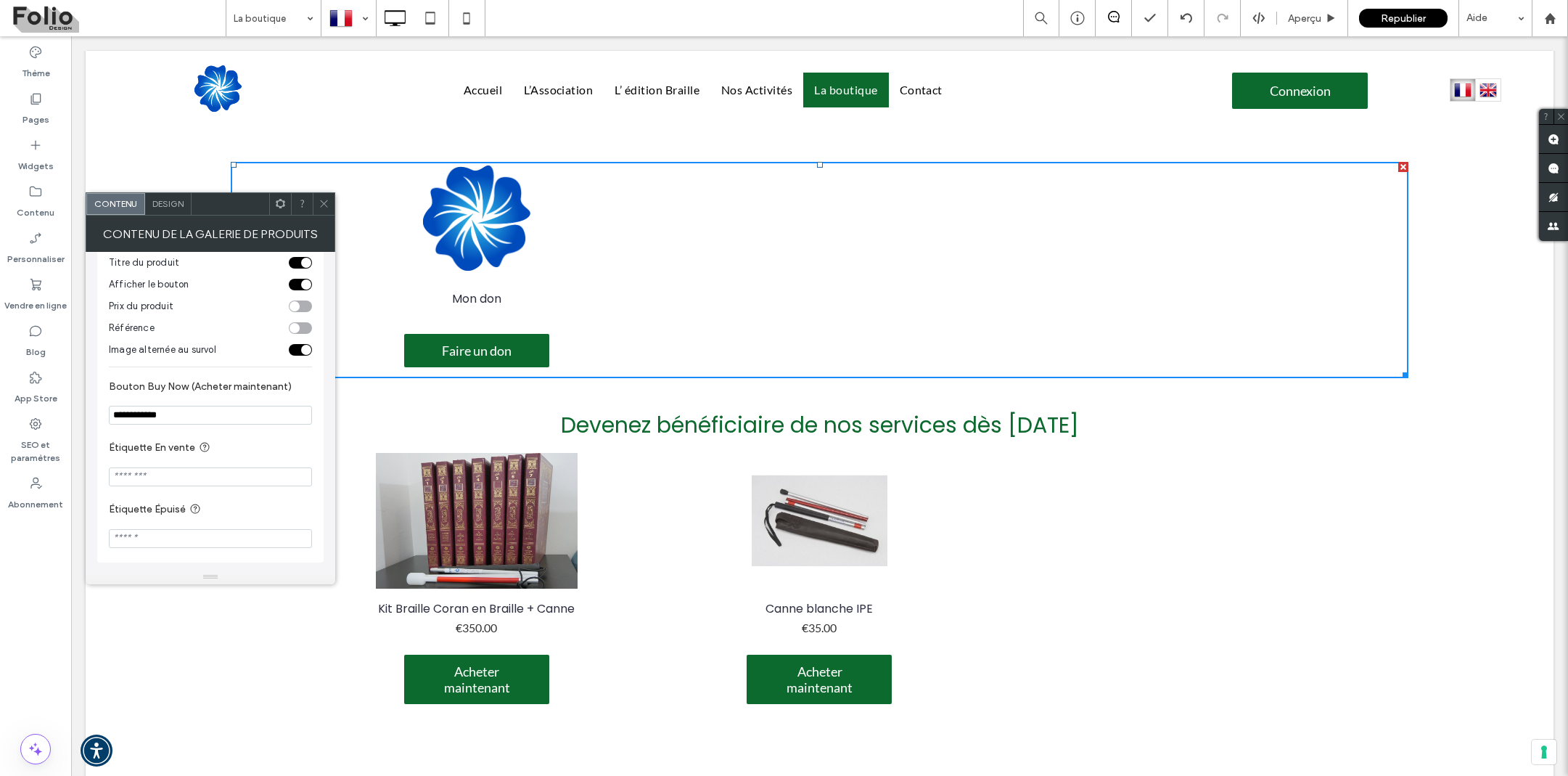
click at [212, 413] on input "**********" at bounding box center [210, 415] width 203 height 19
click at [324, 203] on icon at bounding box center [324, 203] width 11 height 11
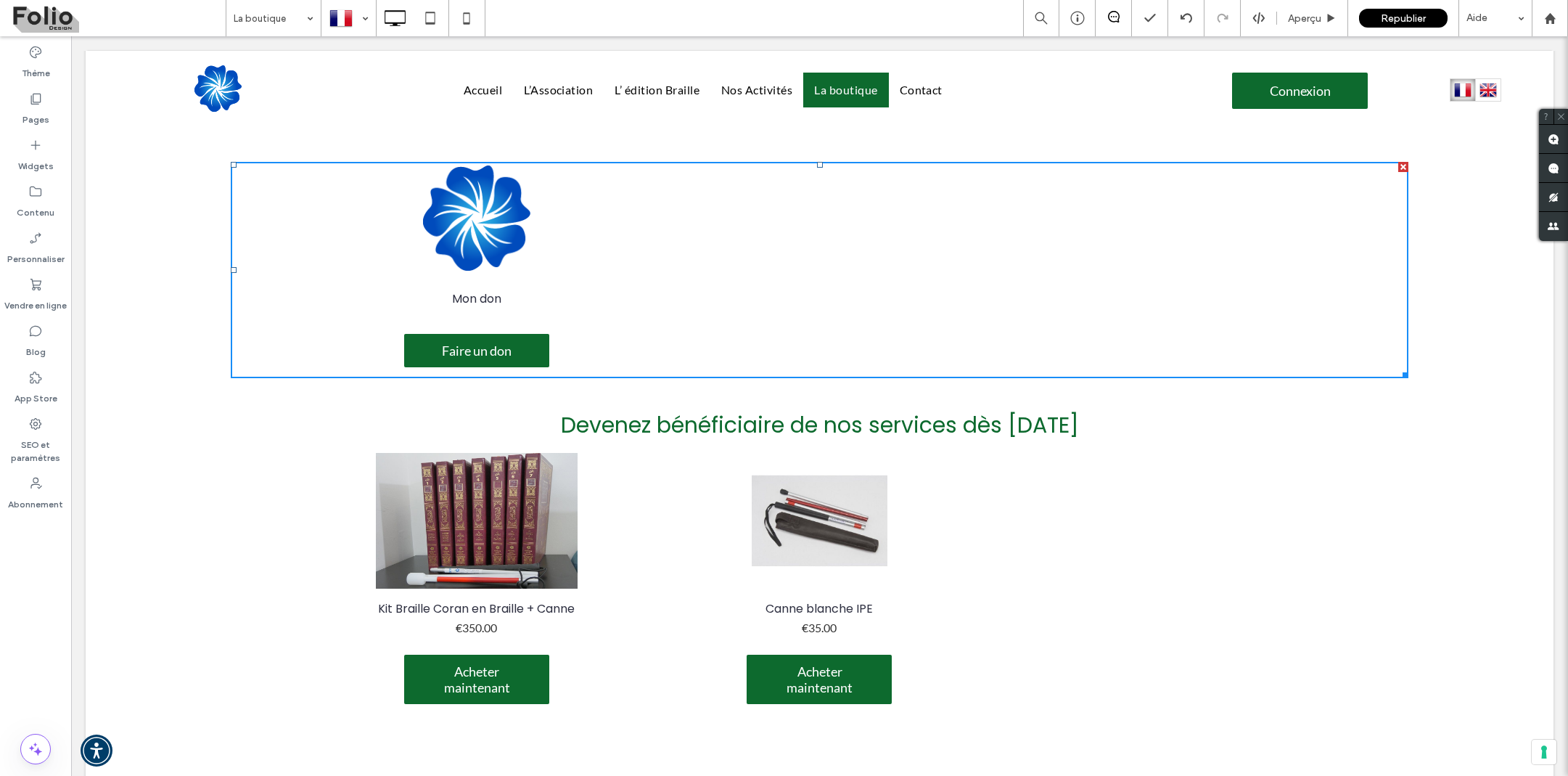
scroll to position [260, 0]
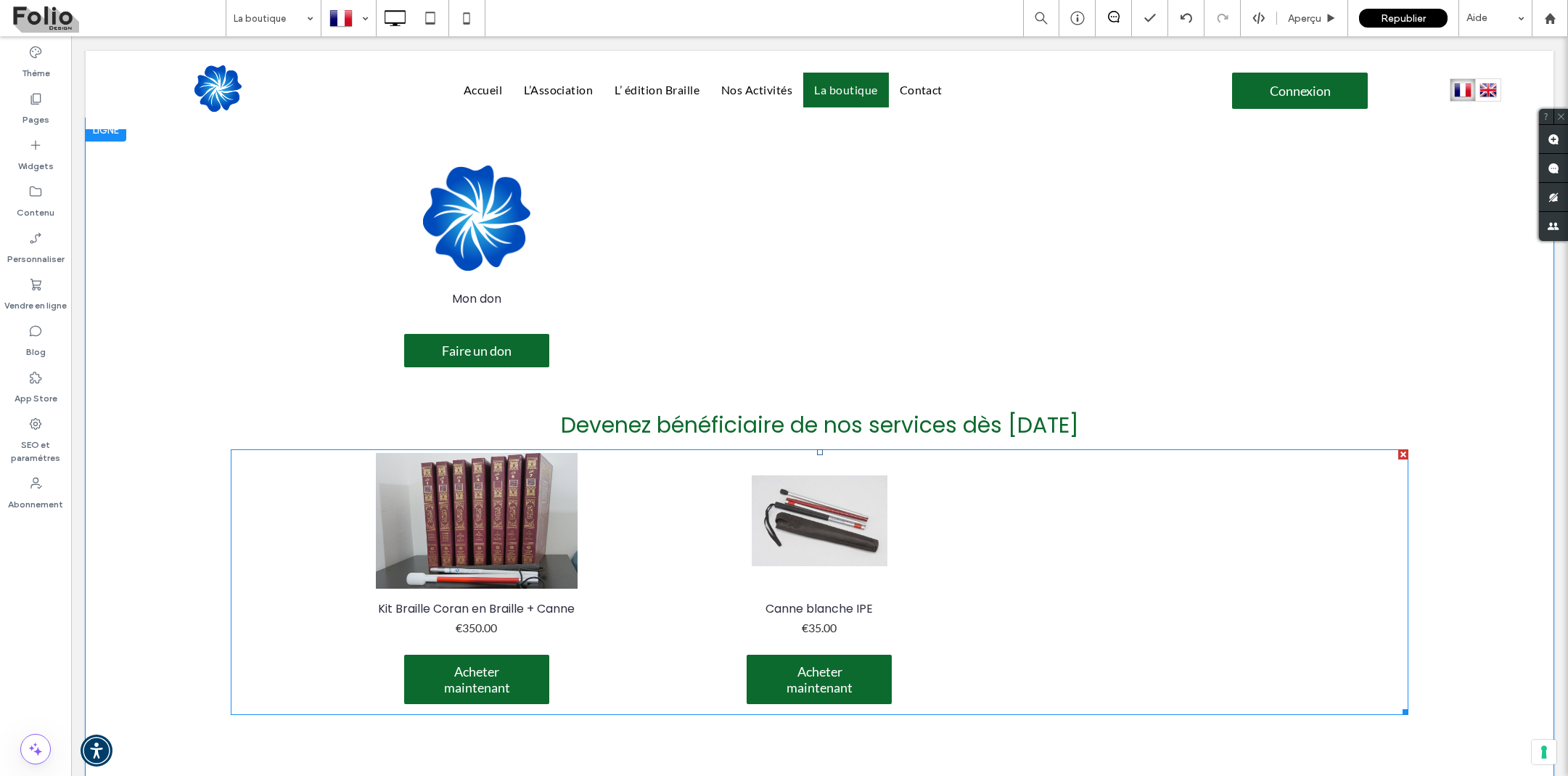
click at [467, 683] on span "Acheter maintenant" at bounding box center [477, 679] width 139 height 46
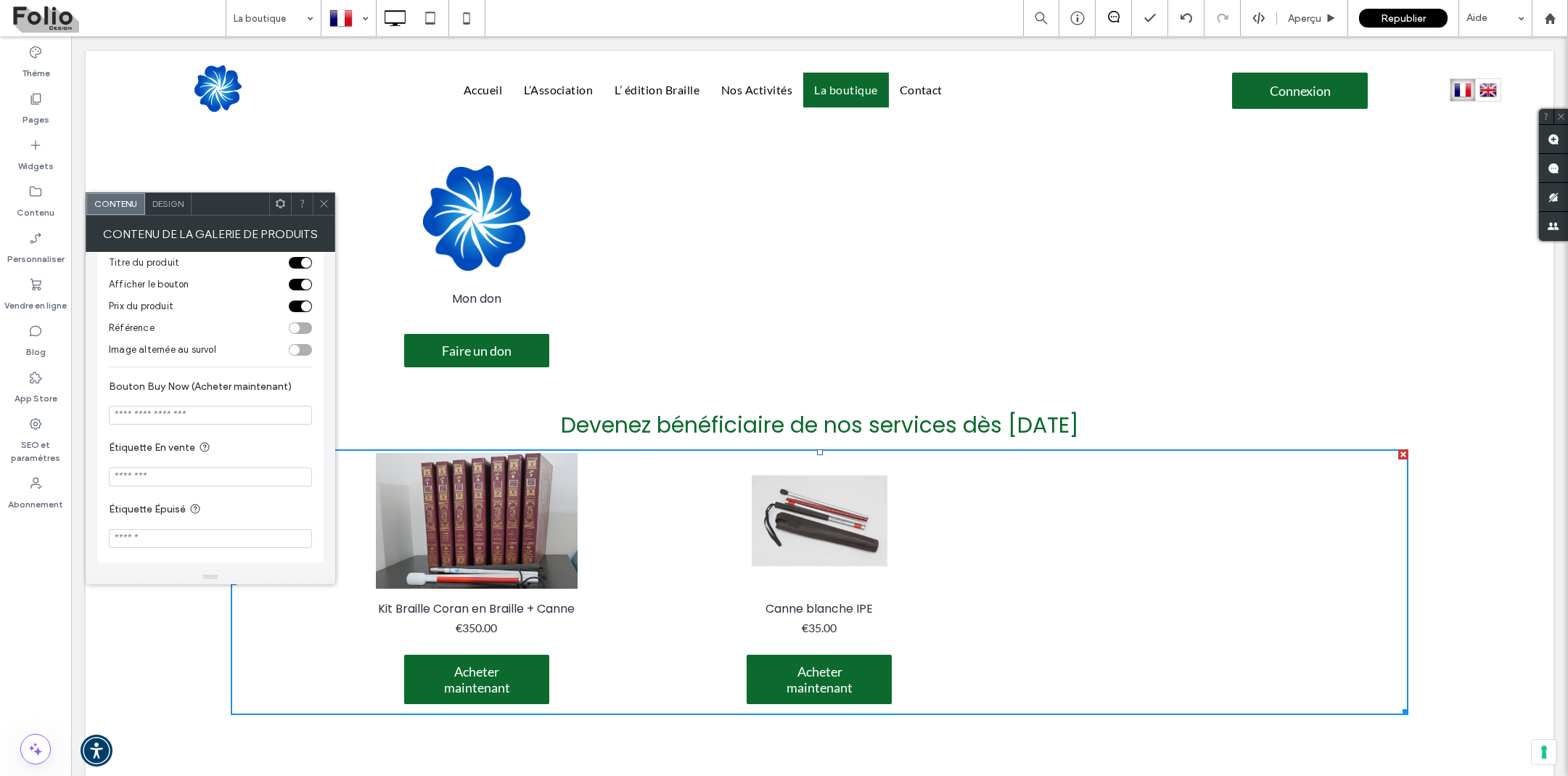
scroll to position [283, 0]
click at [190, 413] on input "Bouton Buy Now (Acheter maintenant)" at bounding box center [210, 415] width 203 height 19
drag, startPoint x: 142, startPoint y: 382, endPoint x: 187, endPoint y: 382, distance: 45.0
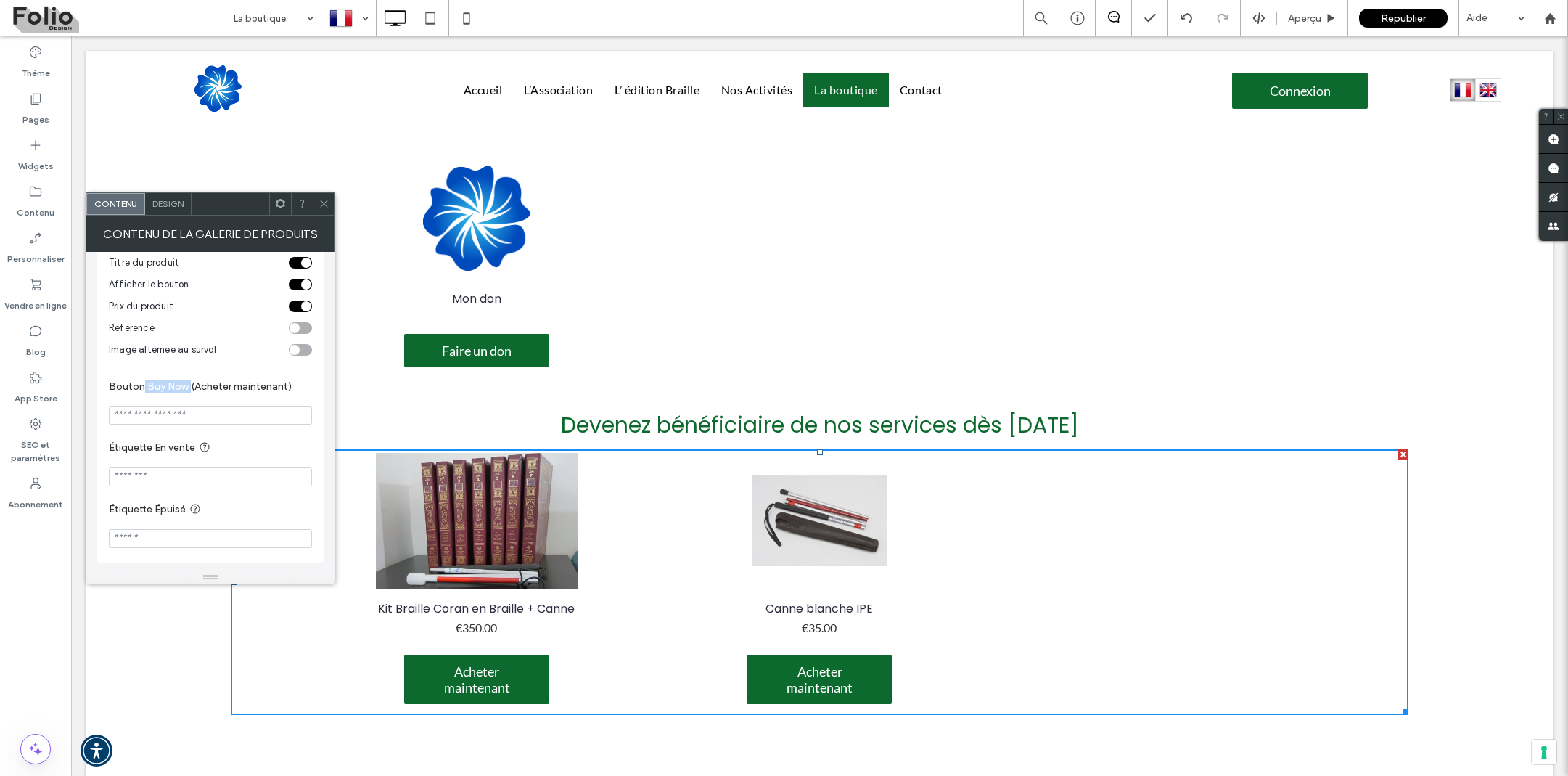
click at [187, 382] on label "Bouton Buy Now (Acheter maintenant)" at bounding box center [207, 388] width 197 height 16
copy label "Buy Now"
click at [320, 202] on icon at bounding box center [324, 203] width 11 height 11
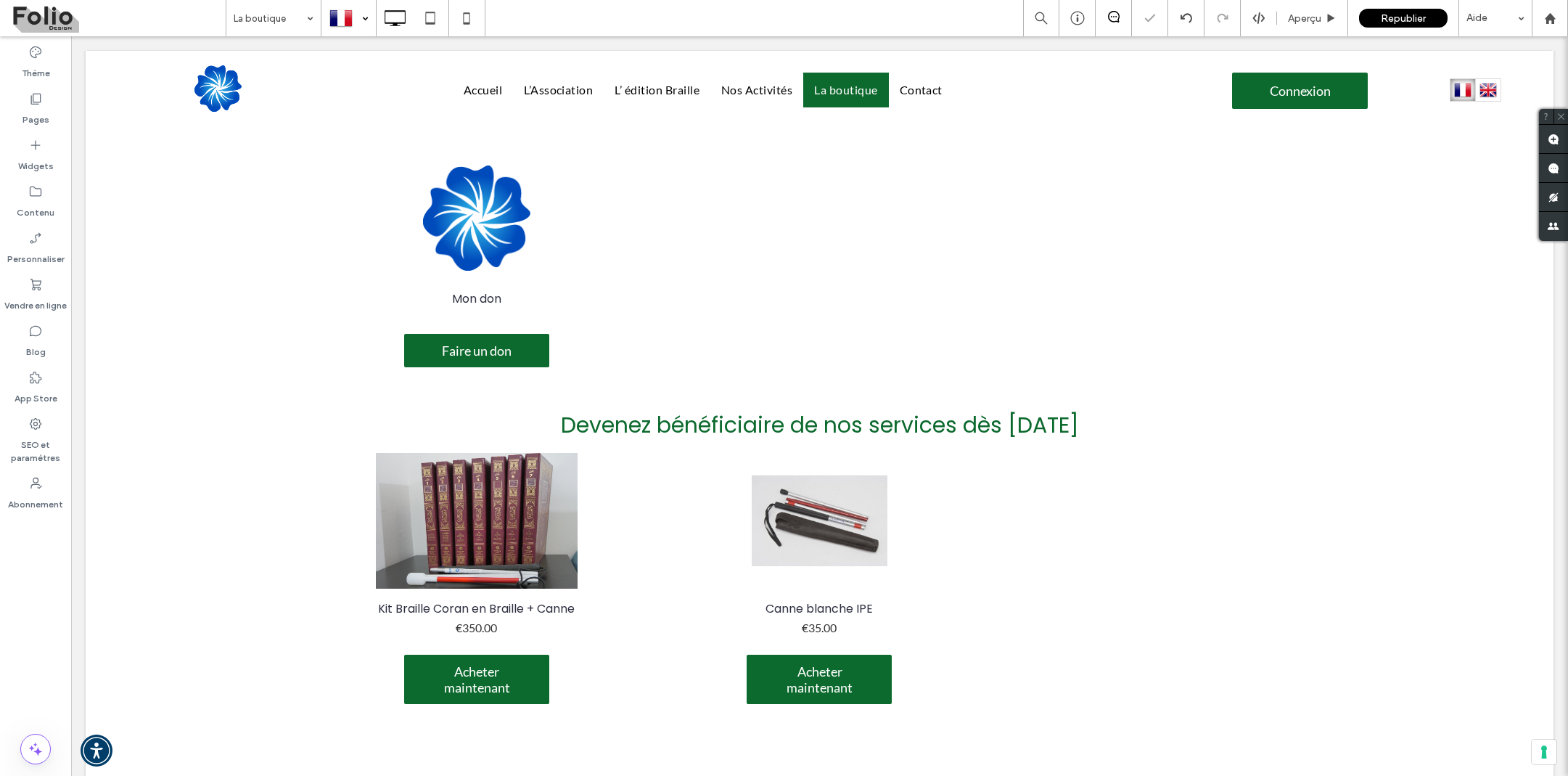
click at [361, 24] on div at bounding box center [348, 18] width 53 height 35
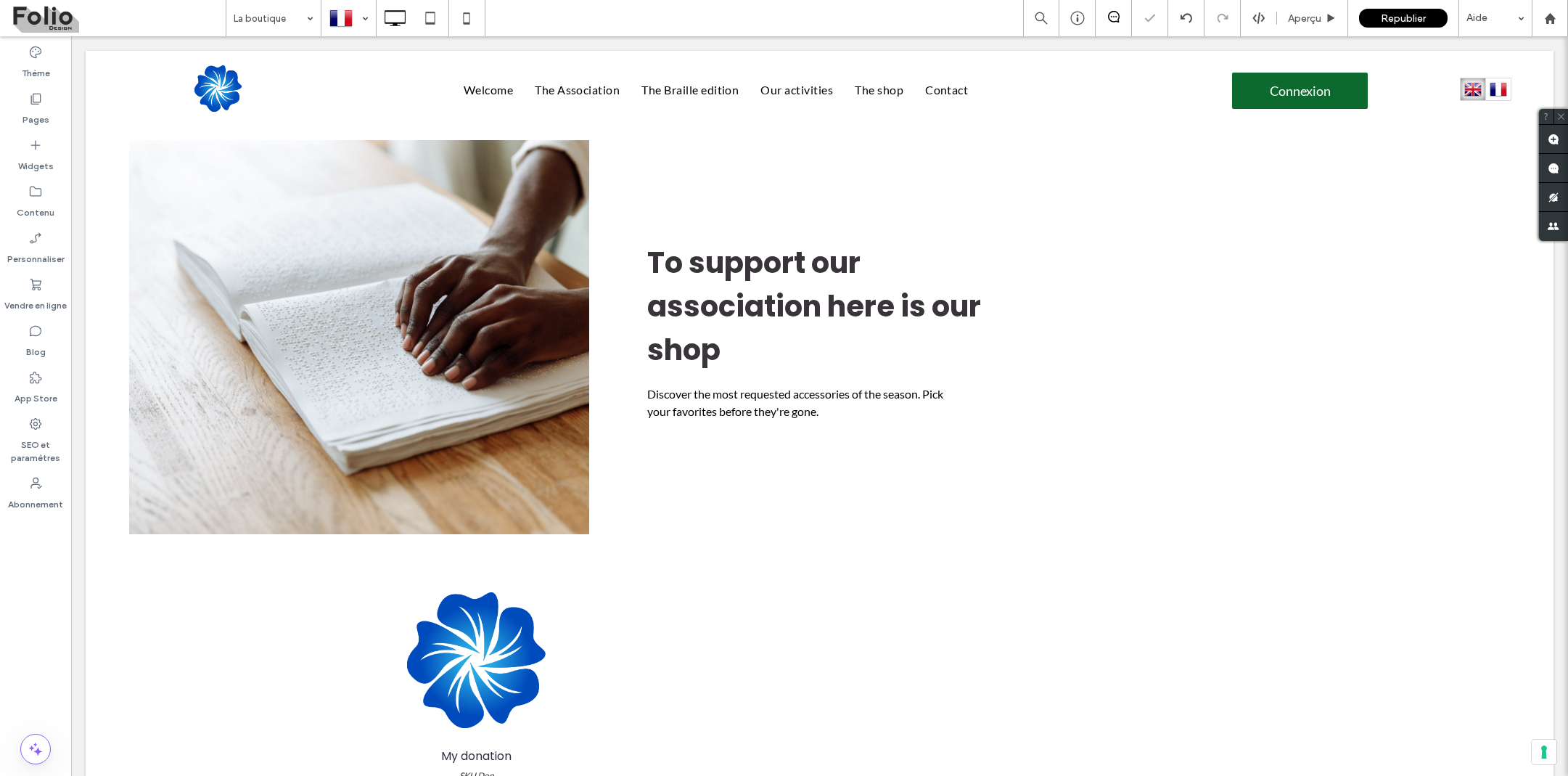
scroll to position [0, 0]
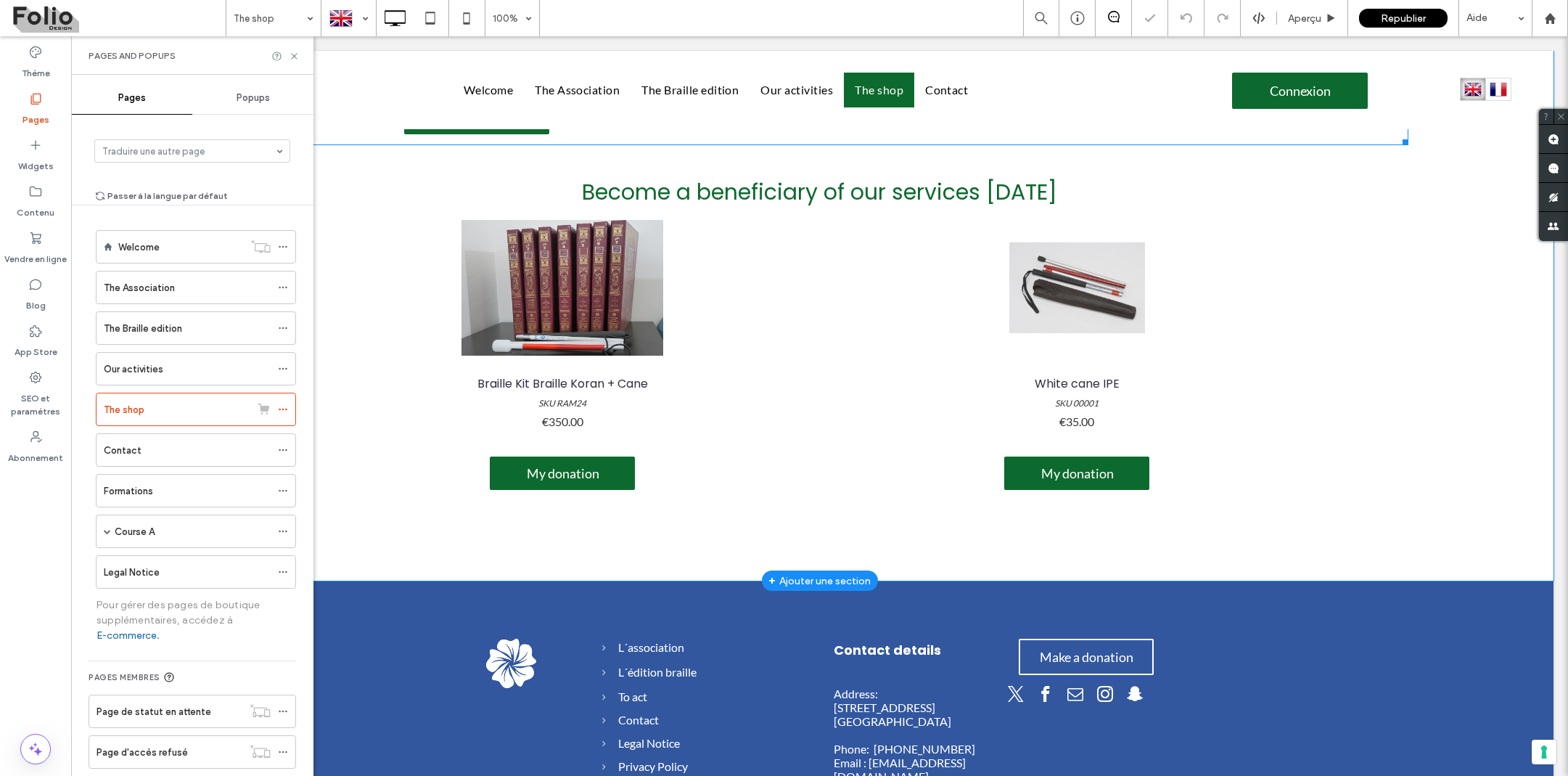
scroll to position [562, 0]
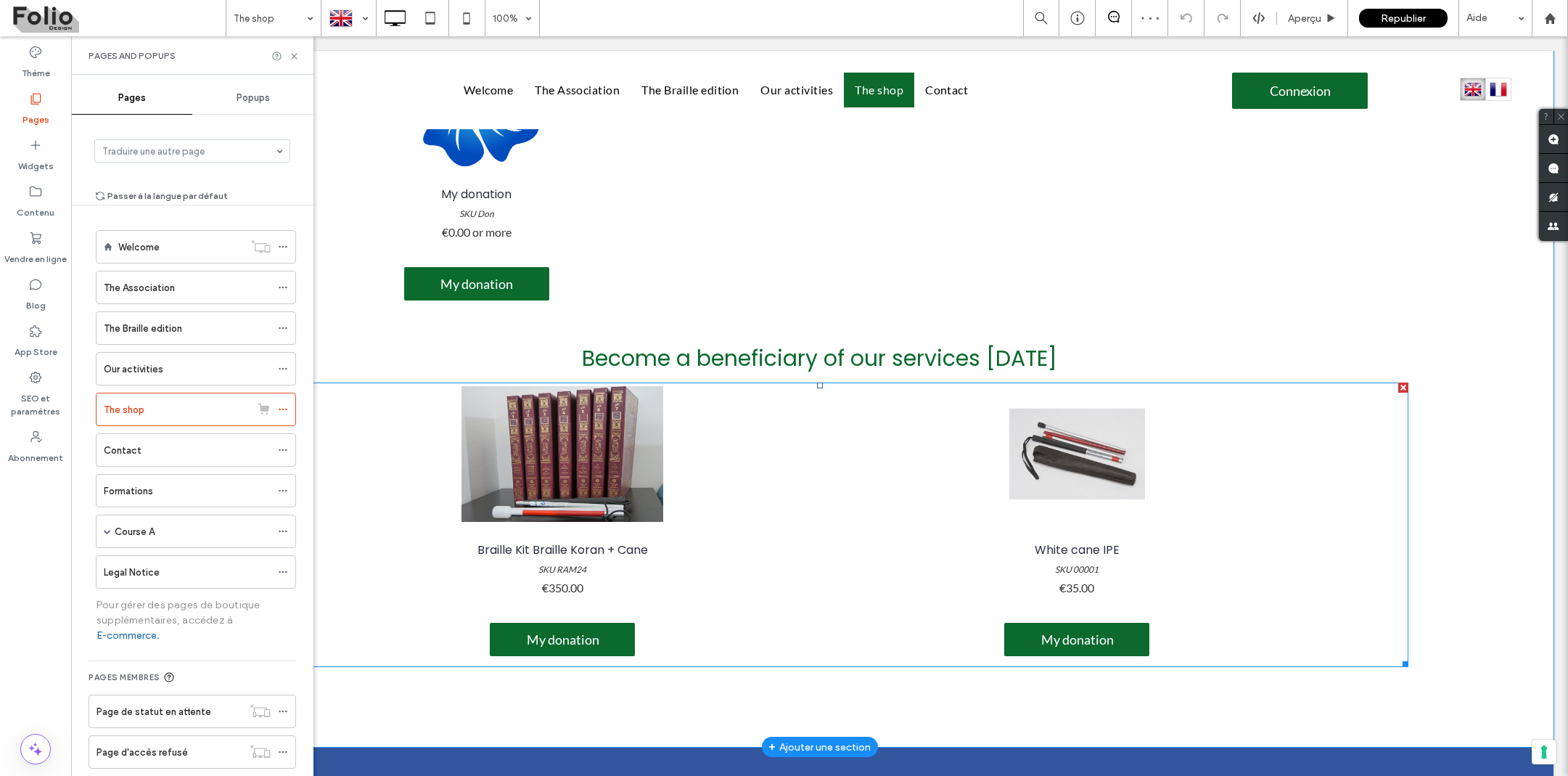
click at [369, 504] on link at bounding box center [562, 454] width 511 height 136
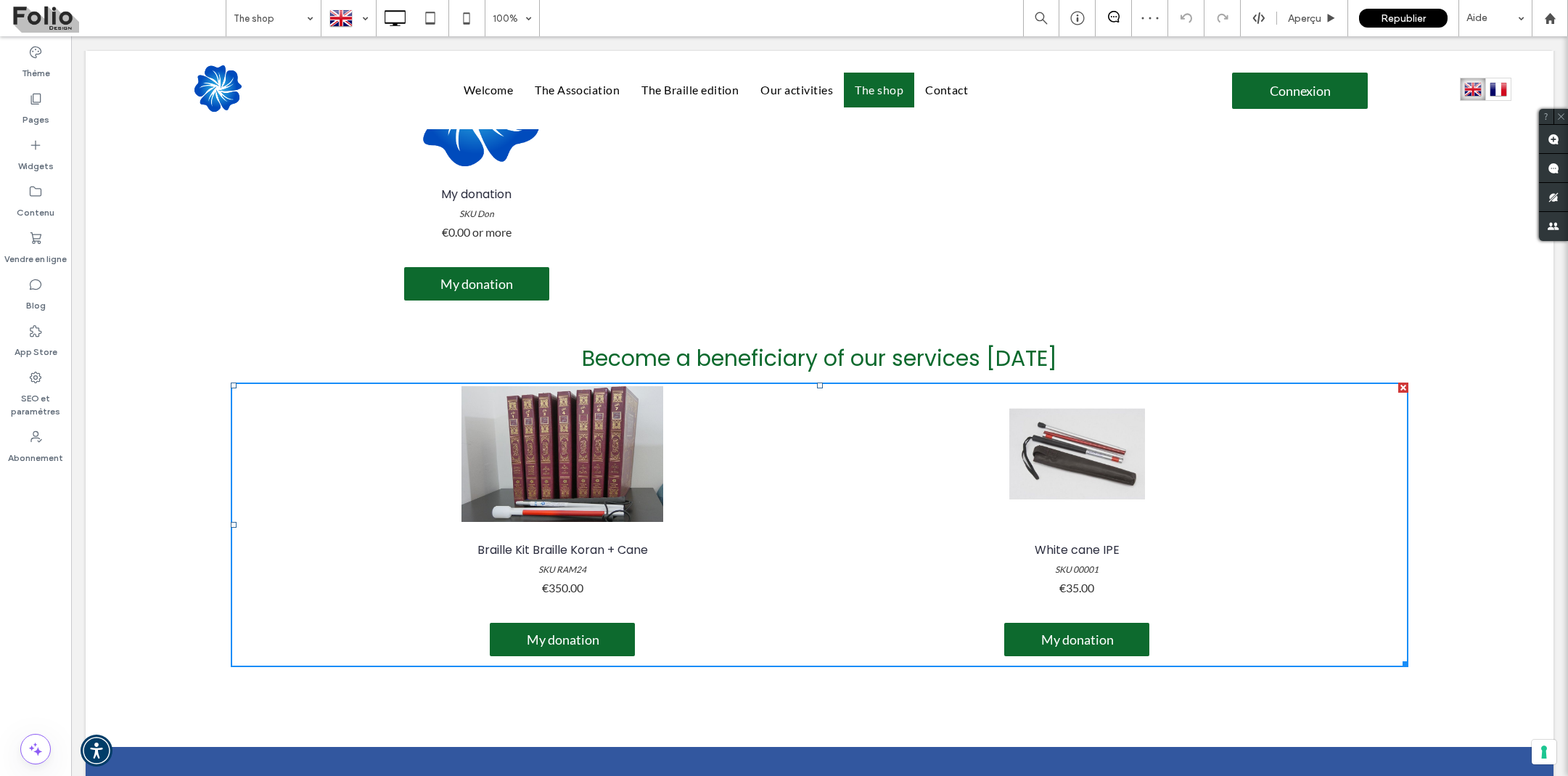
click at [369, 504] on link at bounding box center [562, 454] width 511 height 136
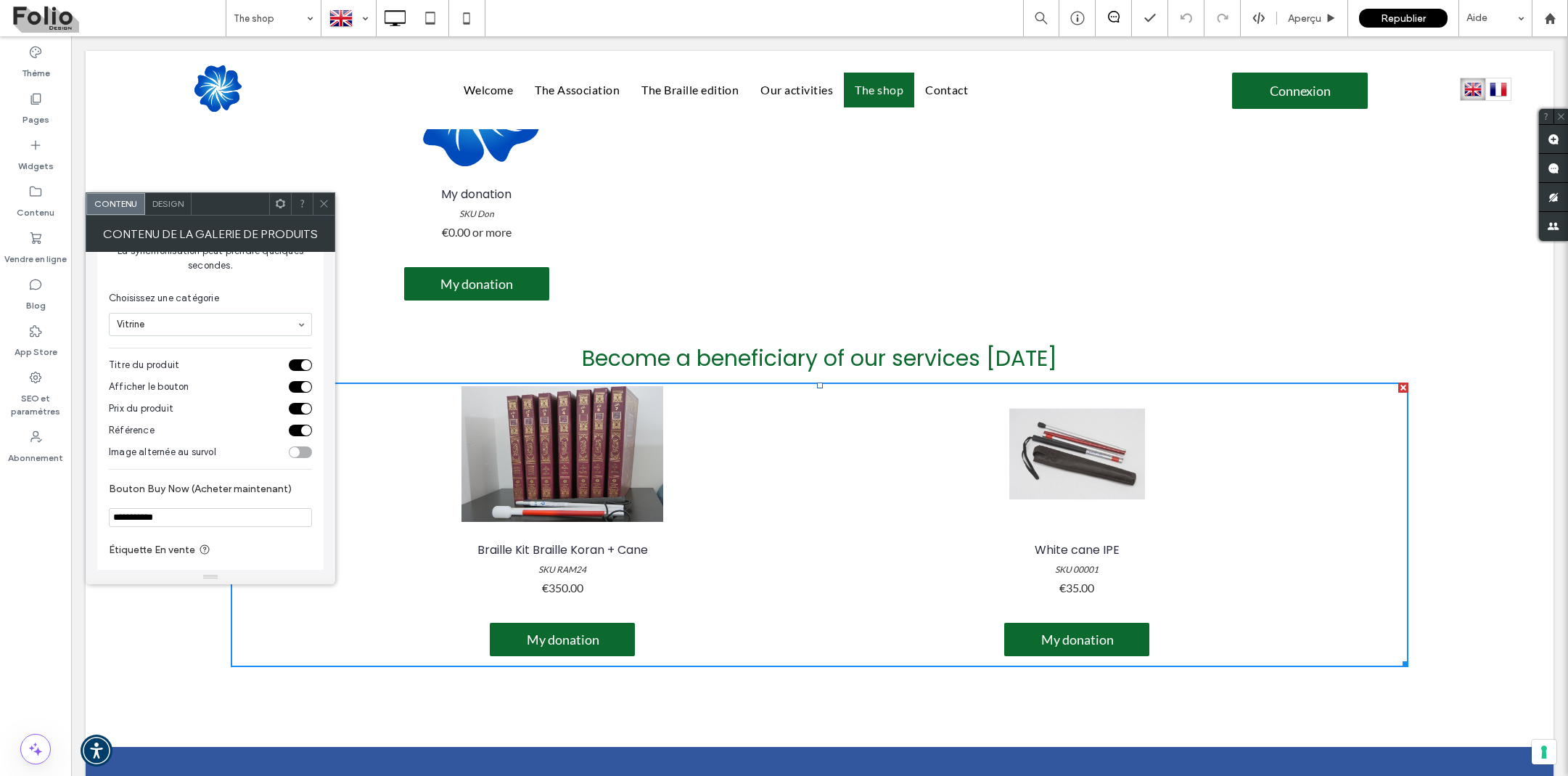
scroll to position [283, 0]
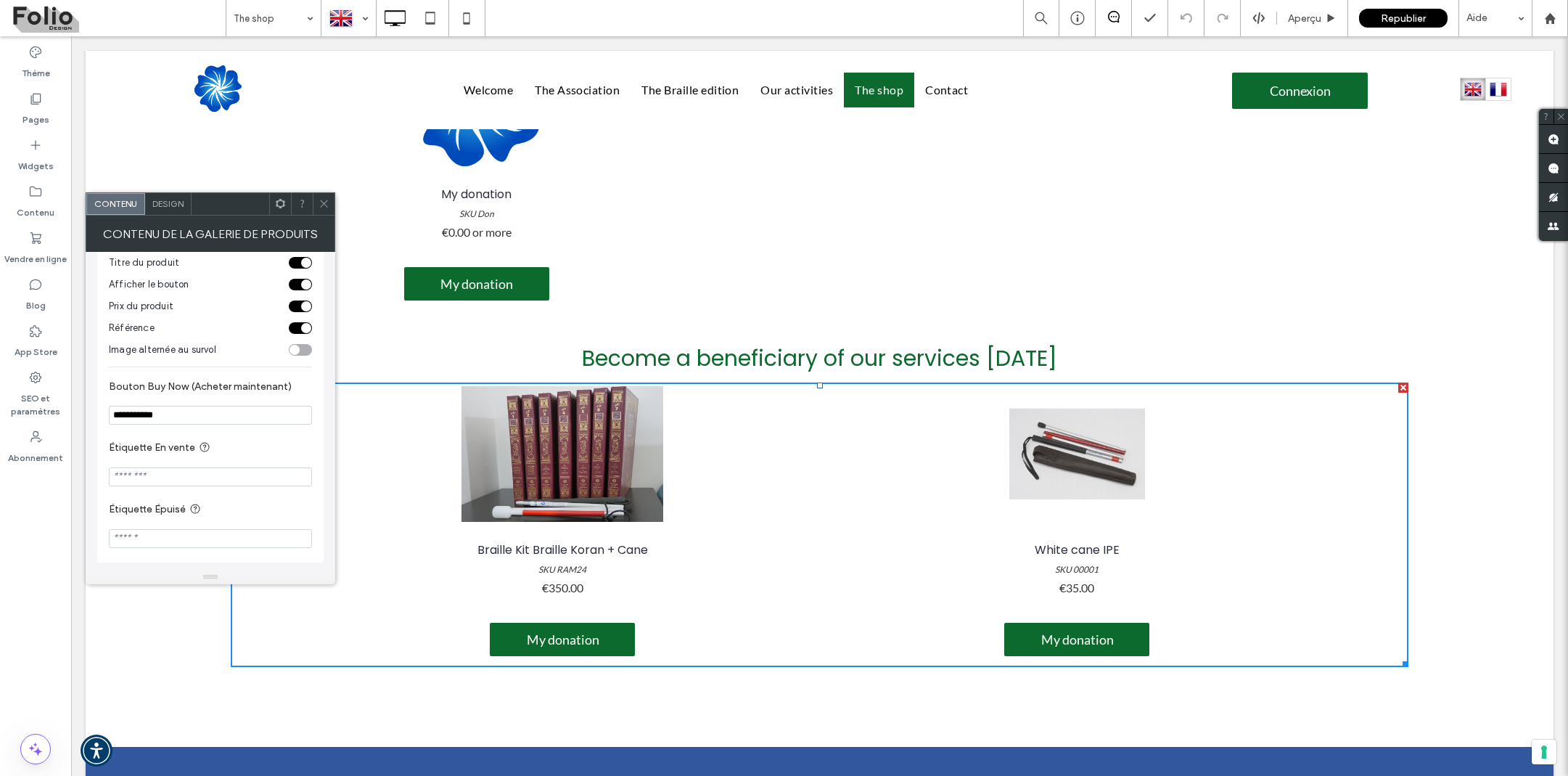
drag, startPoint x: 260, startPoint y: 345, endPoint x: 260, endPoint y: 311, distance: 34.0
click at [260, 344] on div "Image alternée au survol" at bounding box center [195, 349] width 174 height 15
click at [149, 413] on input "**********" at bounding box center [210, 415] width 203 height 19
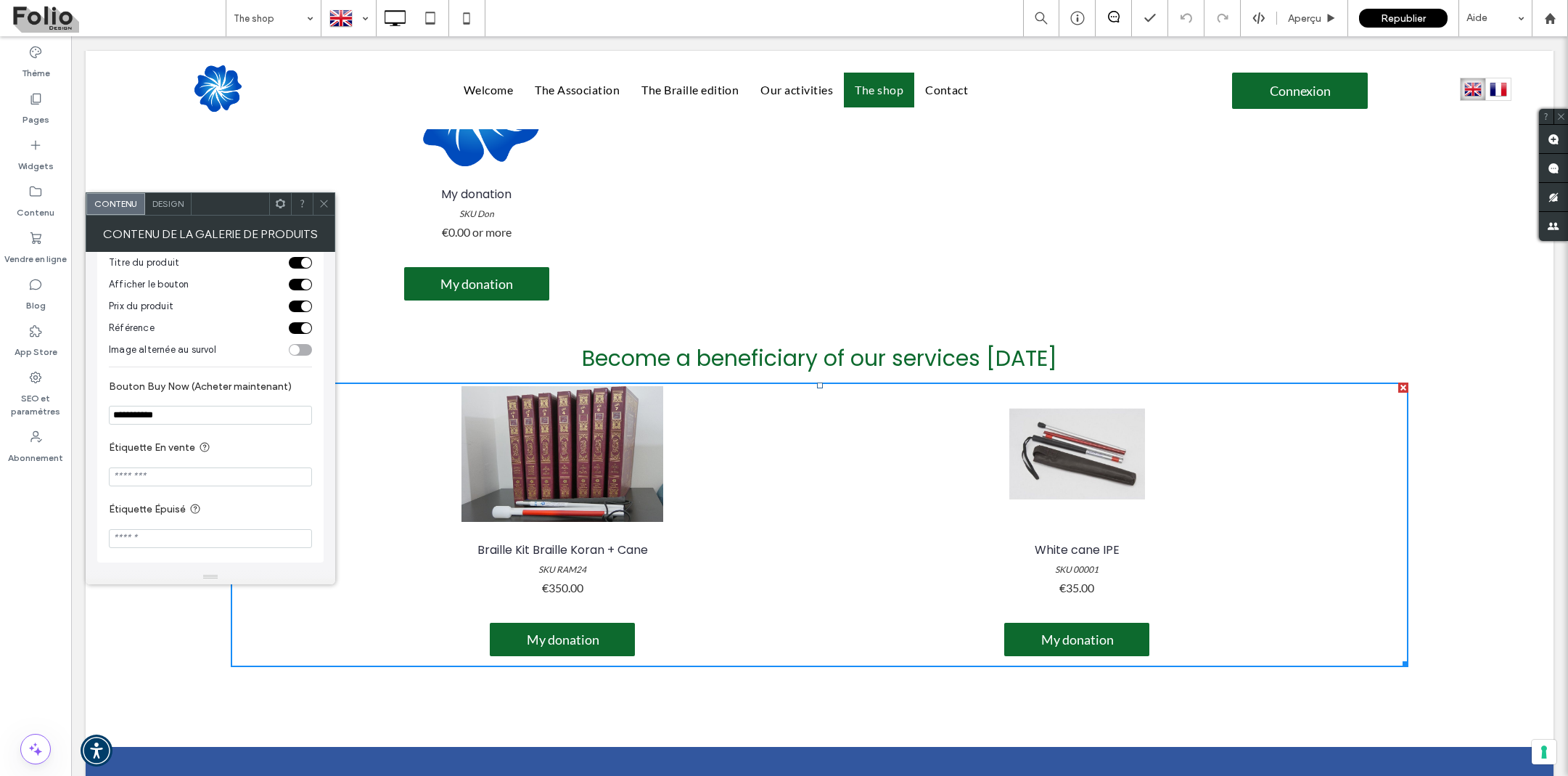
paste input "Bouton Buy Now (Acheter maintenant)"
type input "*******"
click at [174, 207] on span "Design" at bounding box center [168, 203] width 32 height 11
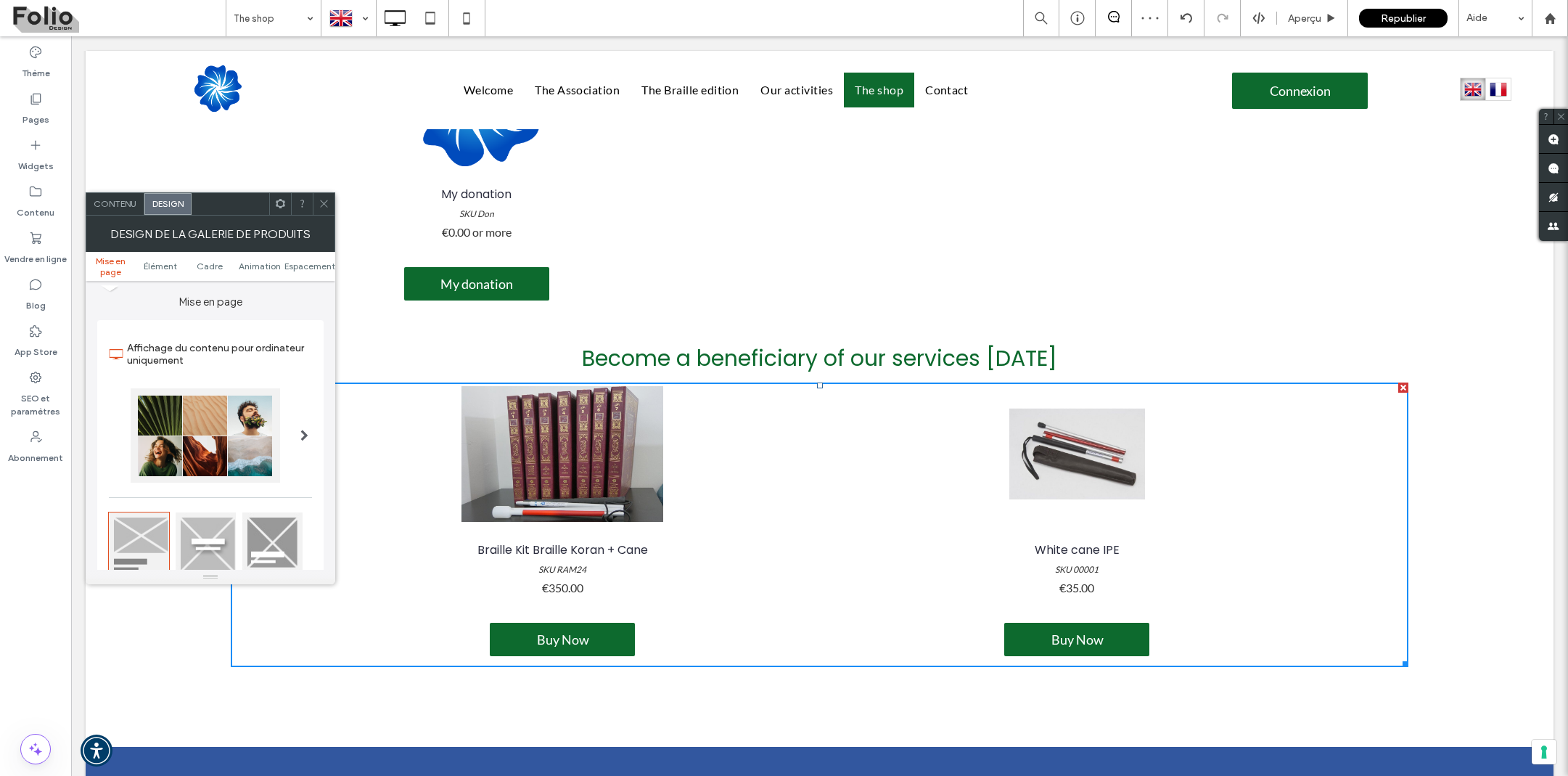
scroll to position [385, 0]
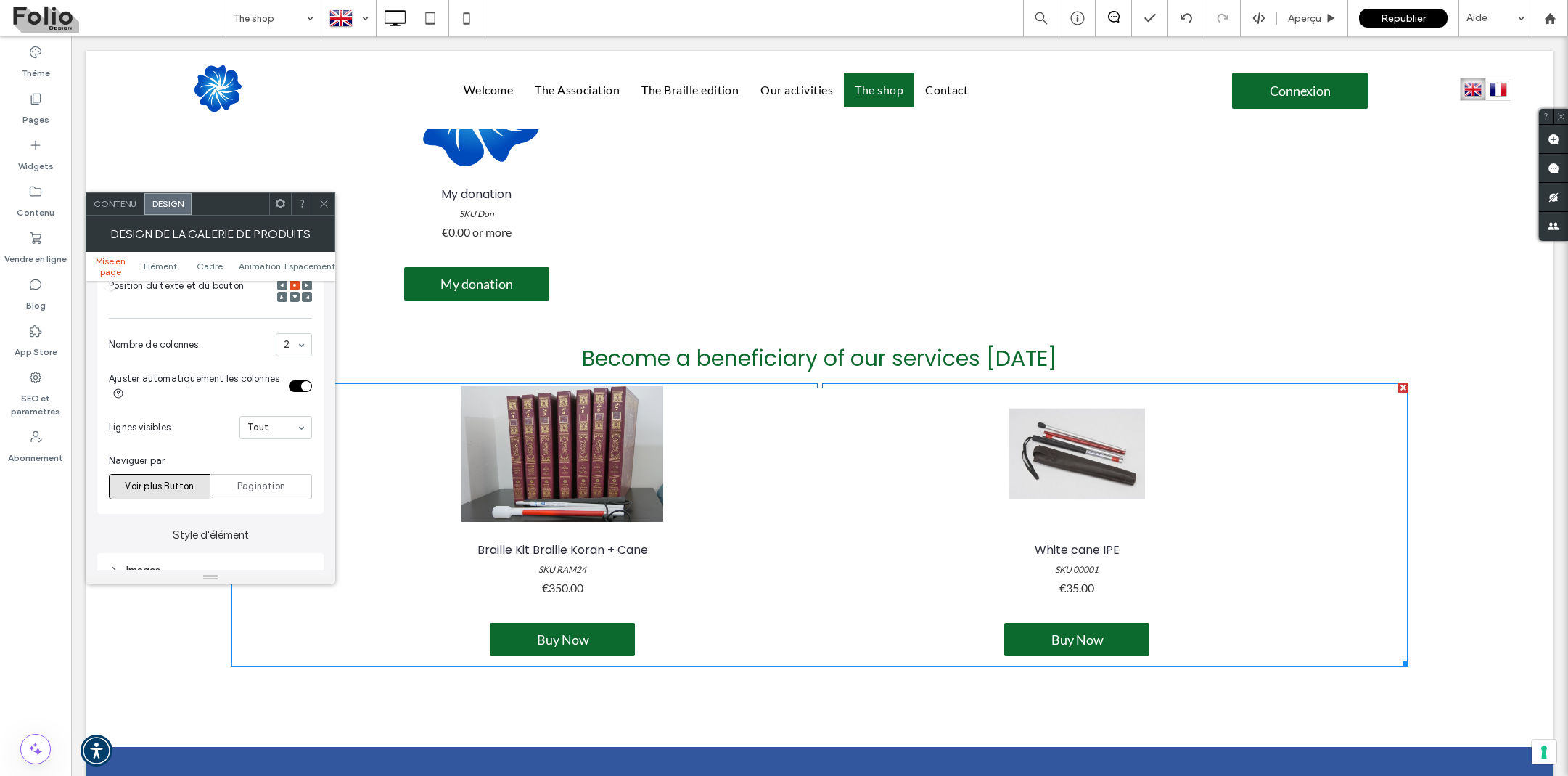
click at [293, 380] on div "toggle" at bounding box center [301, 386] width 24 height 12
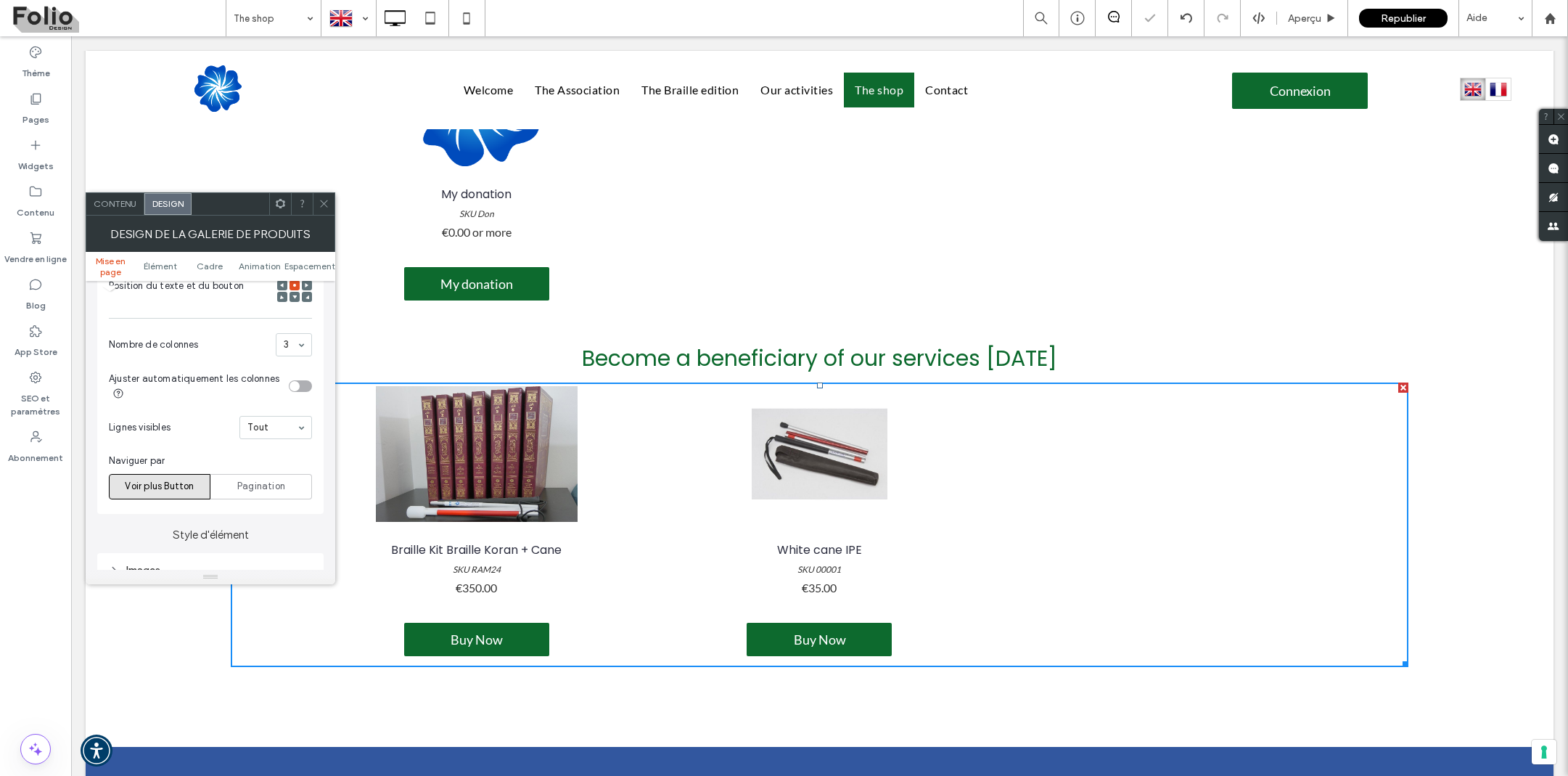
click at [320, 209] on span at bounding box center [324, 204] width 11 height 22
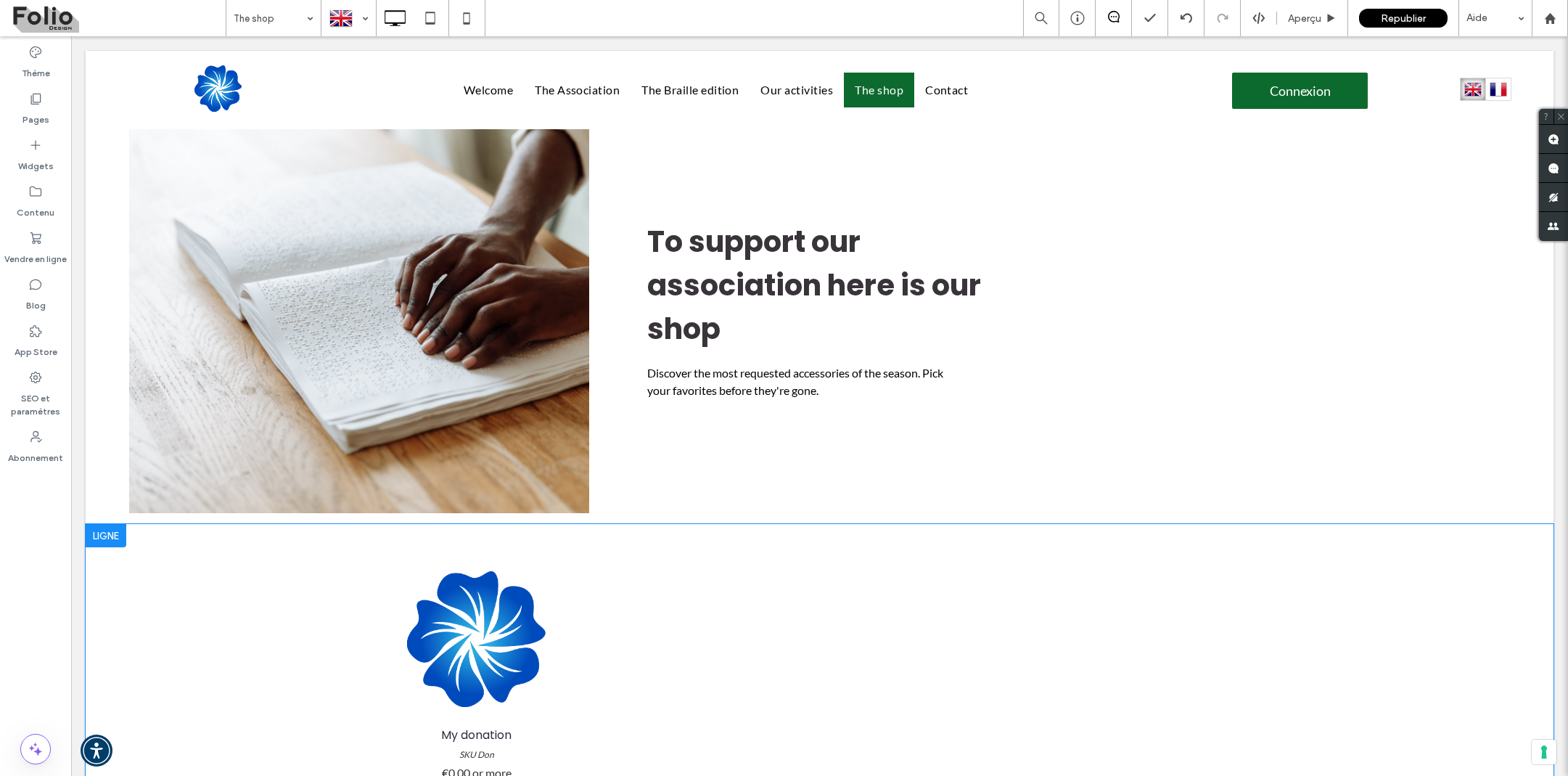
scroll to position [0, 0]
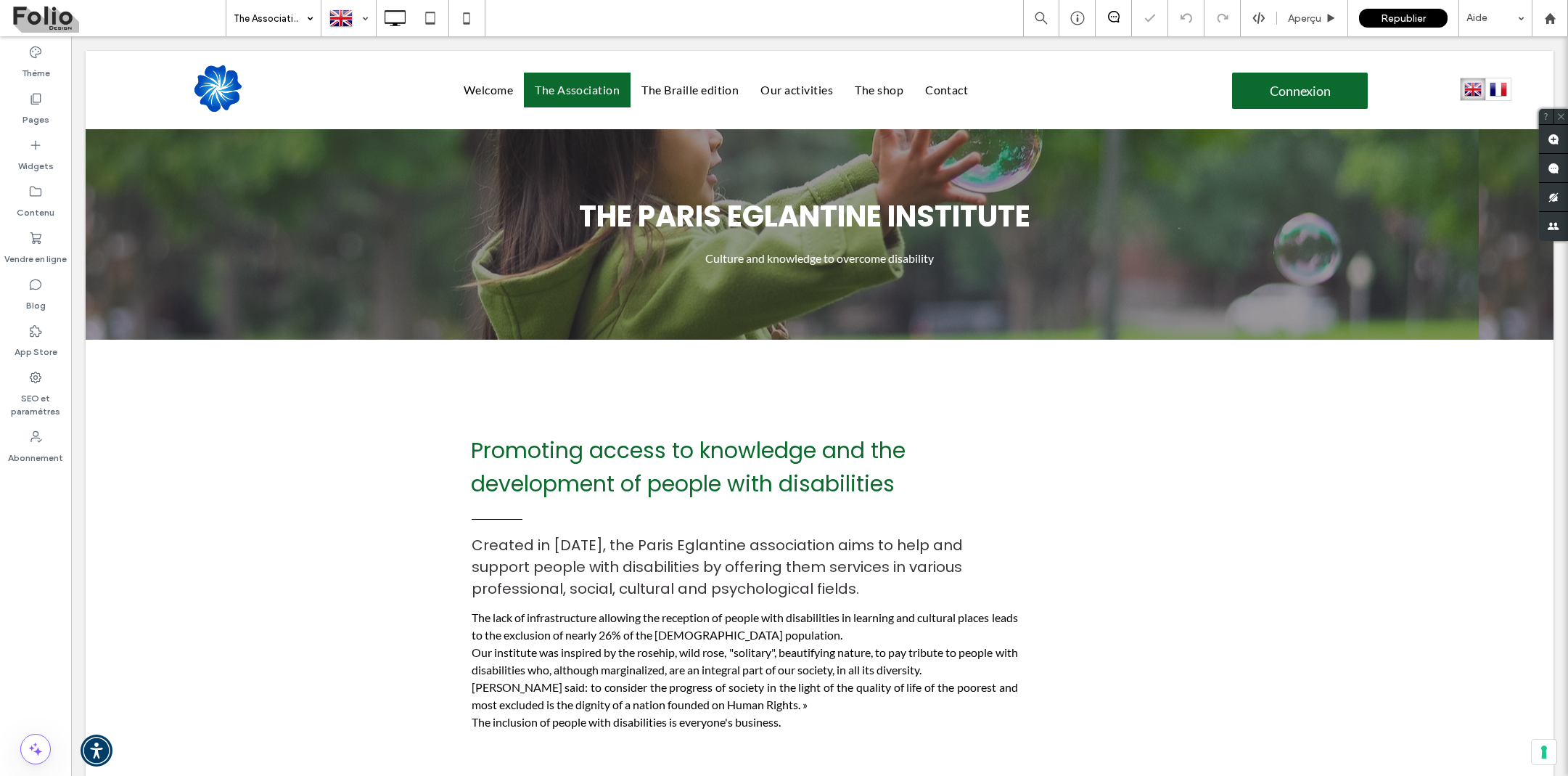
click at [303, 13] on div "The Association" at bounding box center [273, 18] width 95 height 37
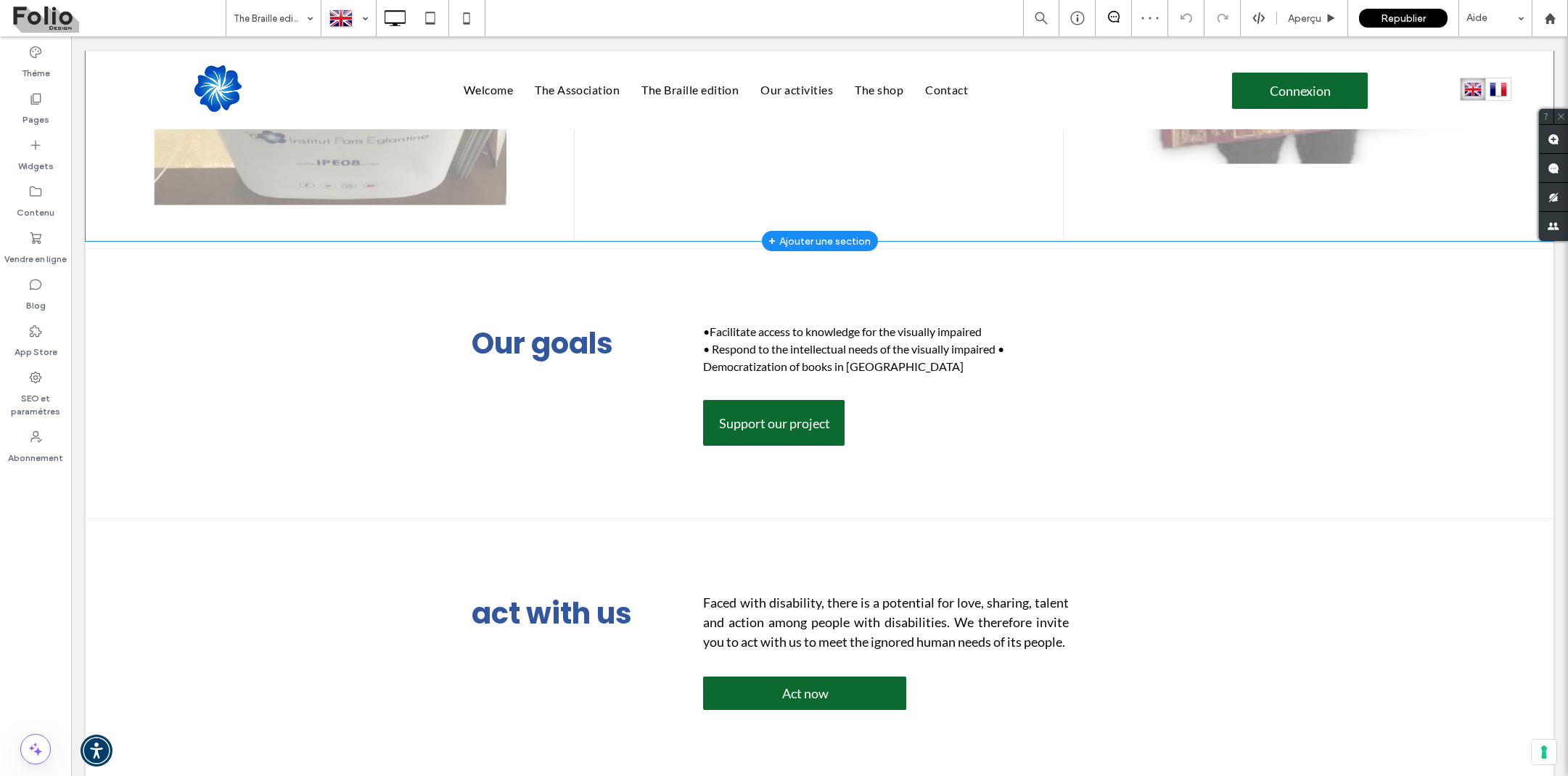
scroll to position [958, 0]
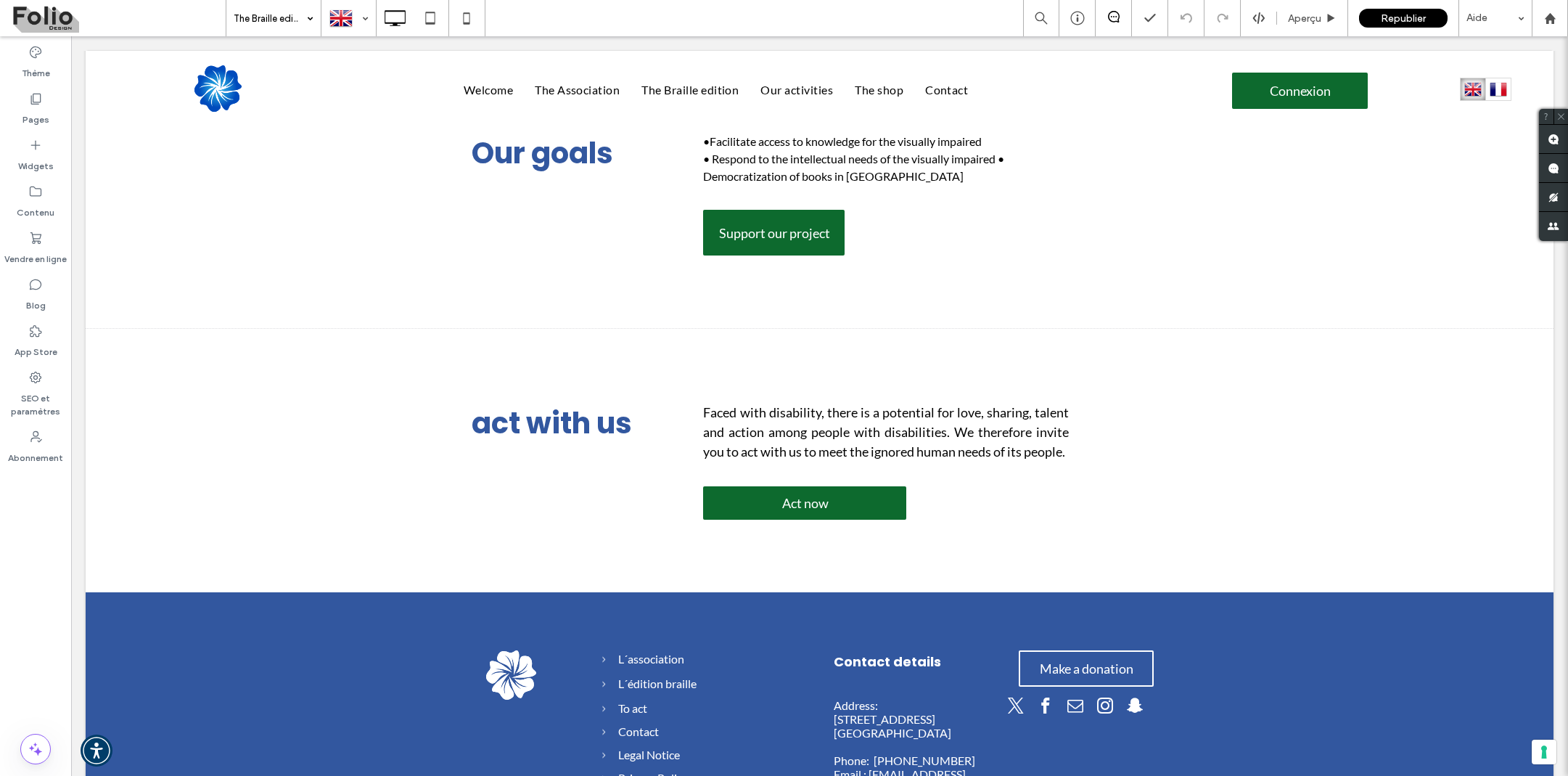
click at [299, 18] on input at bounding box center [270, 18] width 73 height 37
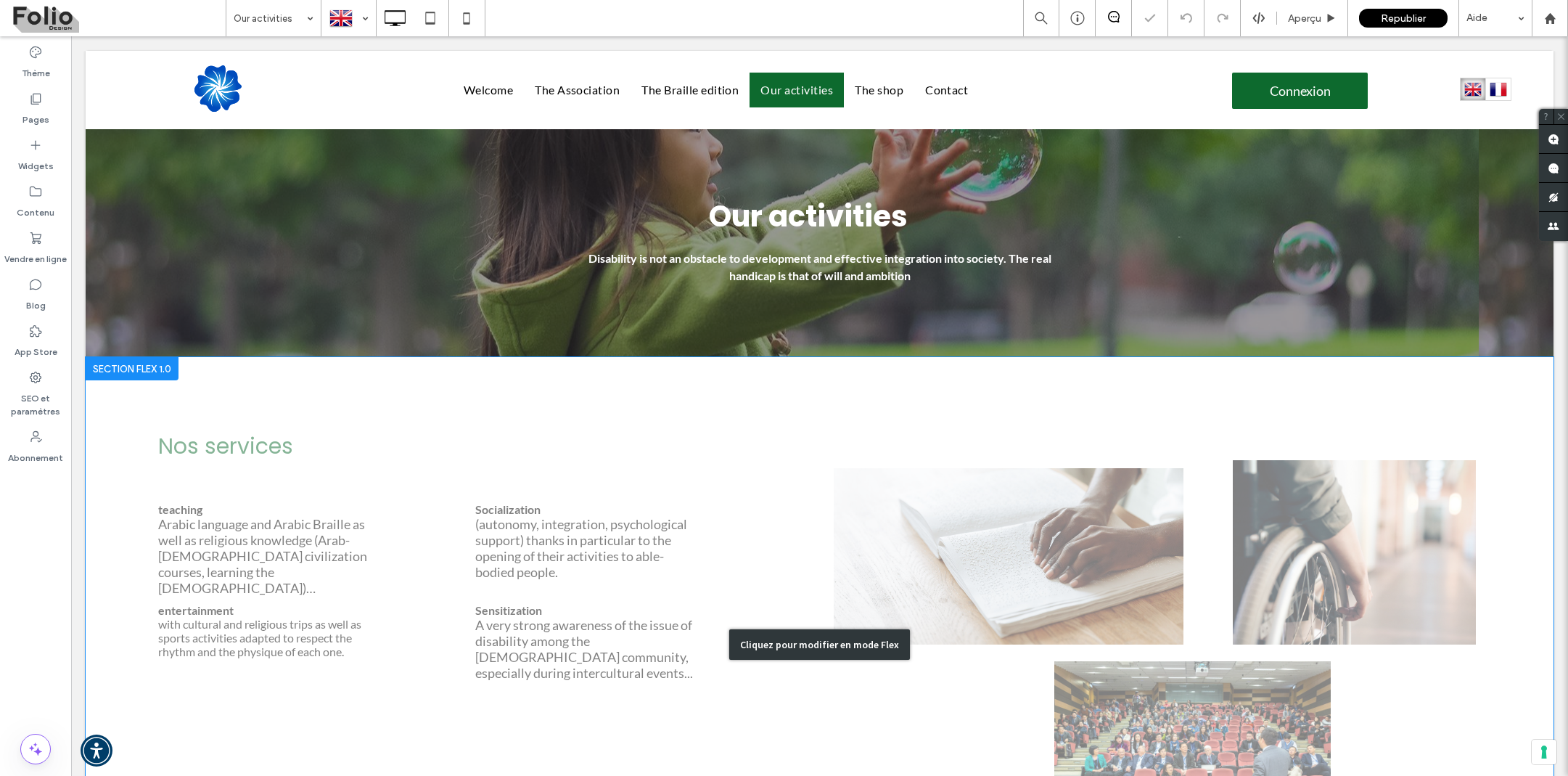
click at [212, 435] on div "Cliquez pour modifier en mode Flex" at bounding box center [820, 645] width 1468 height 575
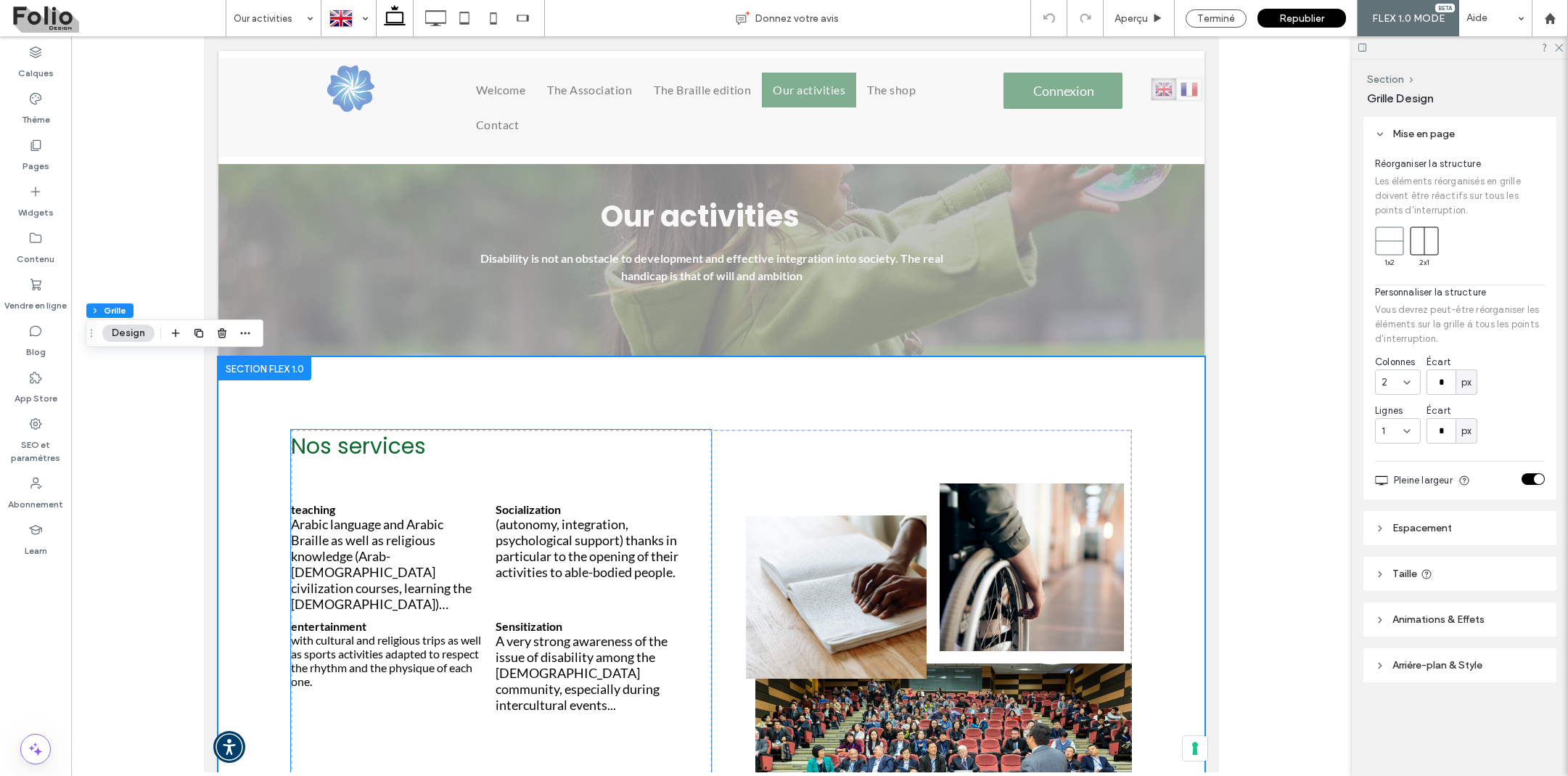
click at [345, 448] on h2 "Nos services" at bounding box center [495, 446] width 410 height 34
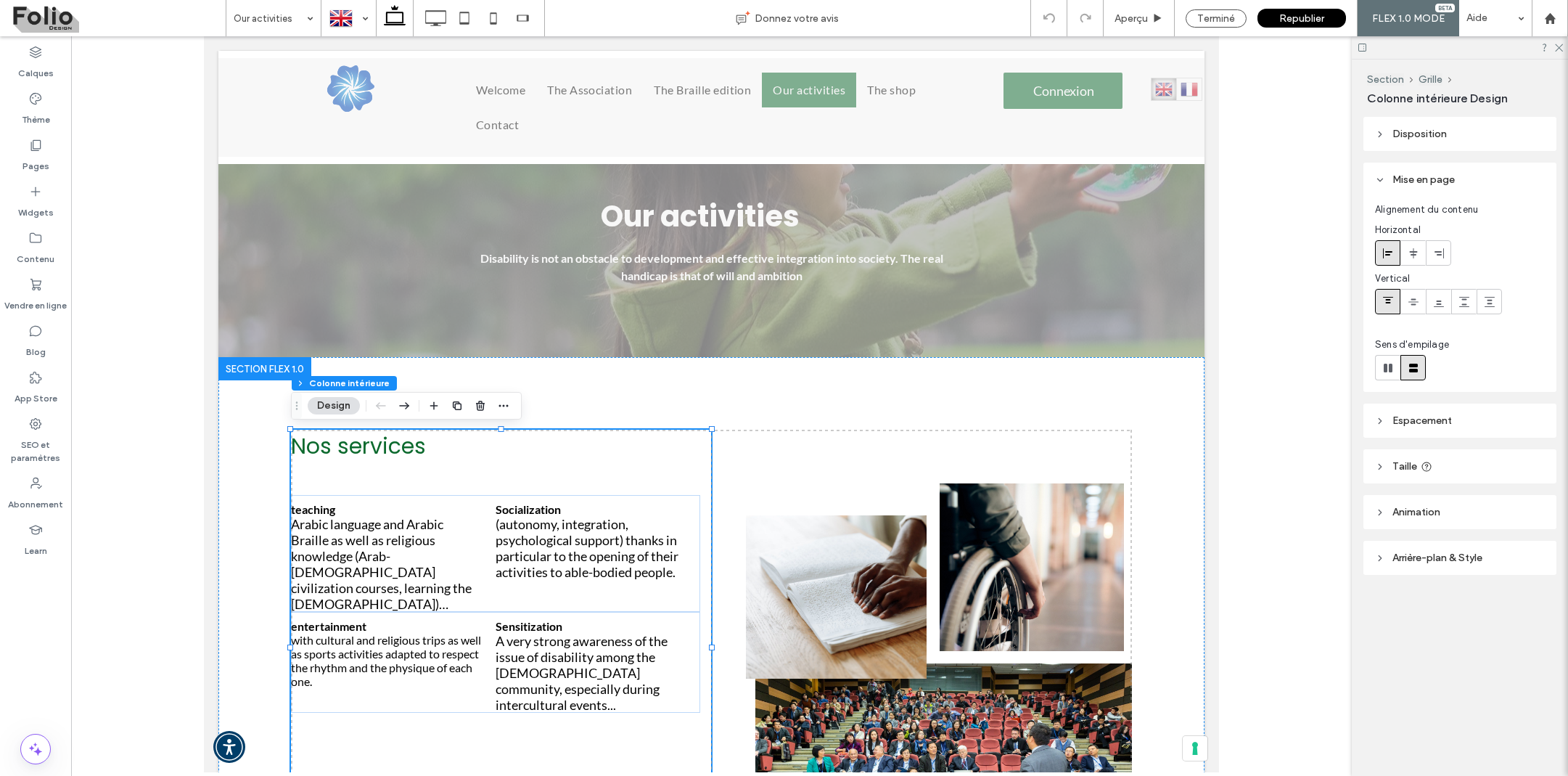
click at [345, 448] on h2 "Nos services" at bounding box center [495, 446] width 410 height 34
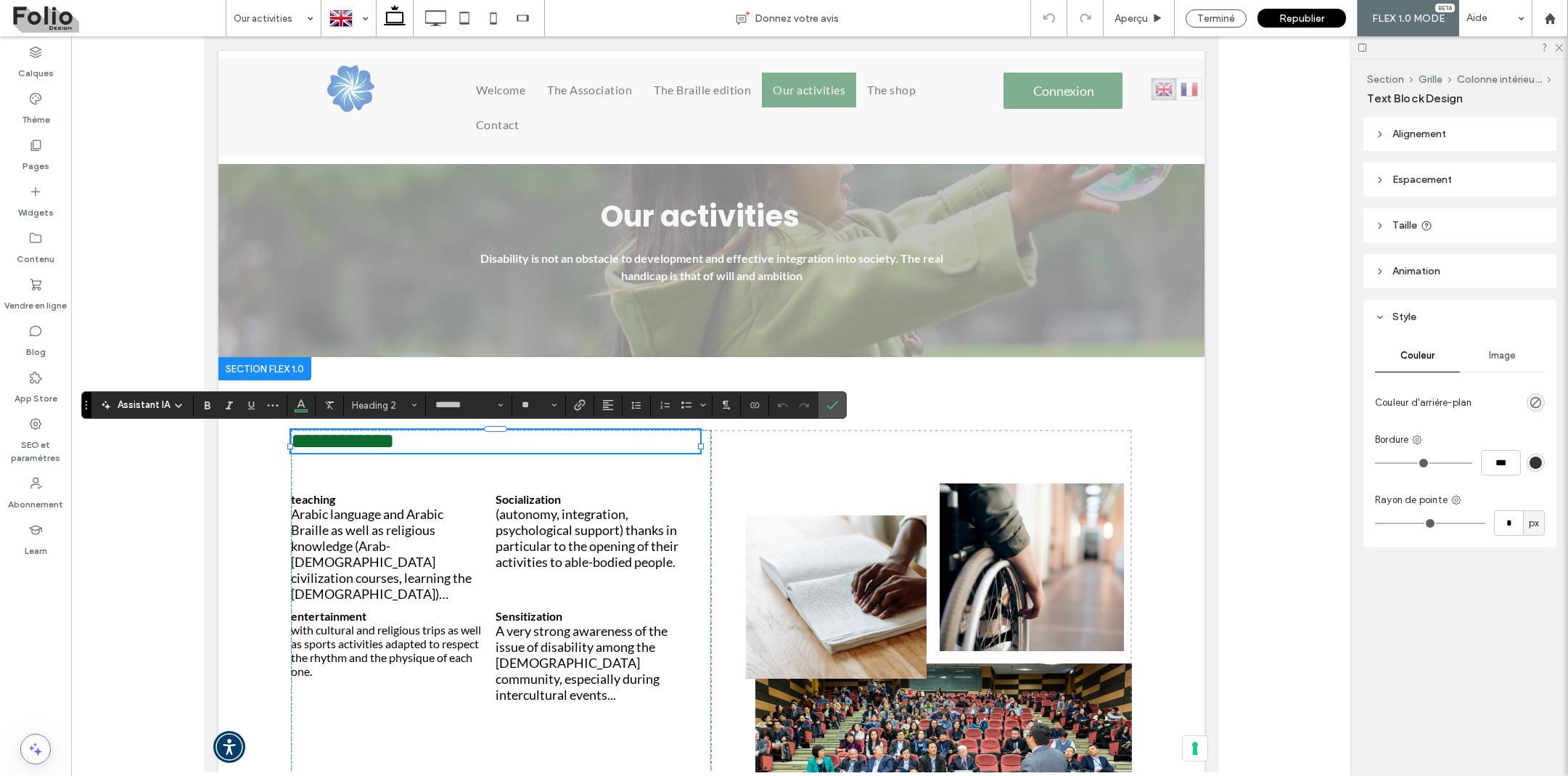
type input "****"
type input "**"
drag, startPoint x: 630, startPoint y: 370, endPoint x: 833, endPoint y: 407, distance: 206.3
click at [833, 407] on use "Confirmer" at bounding box center [833, 405] width 12 height 9
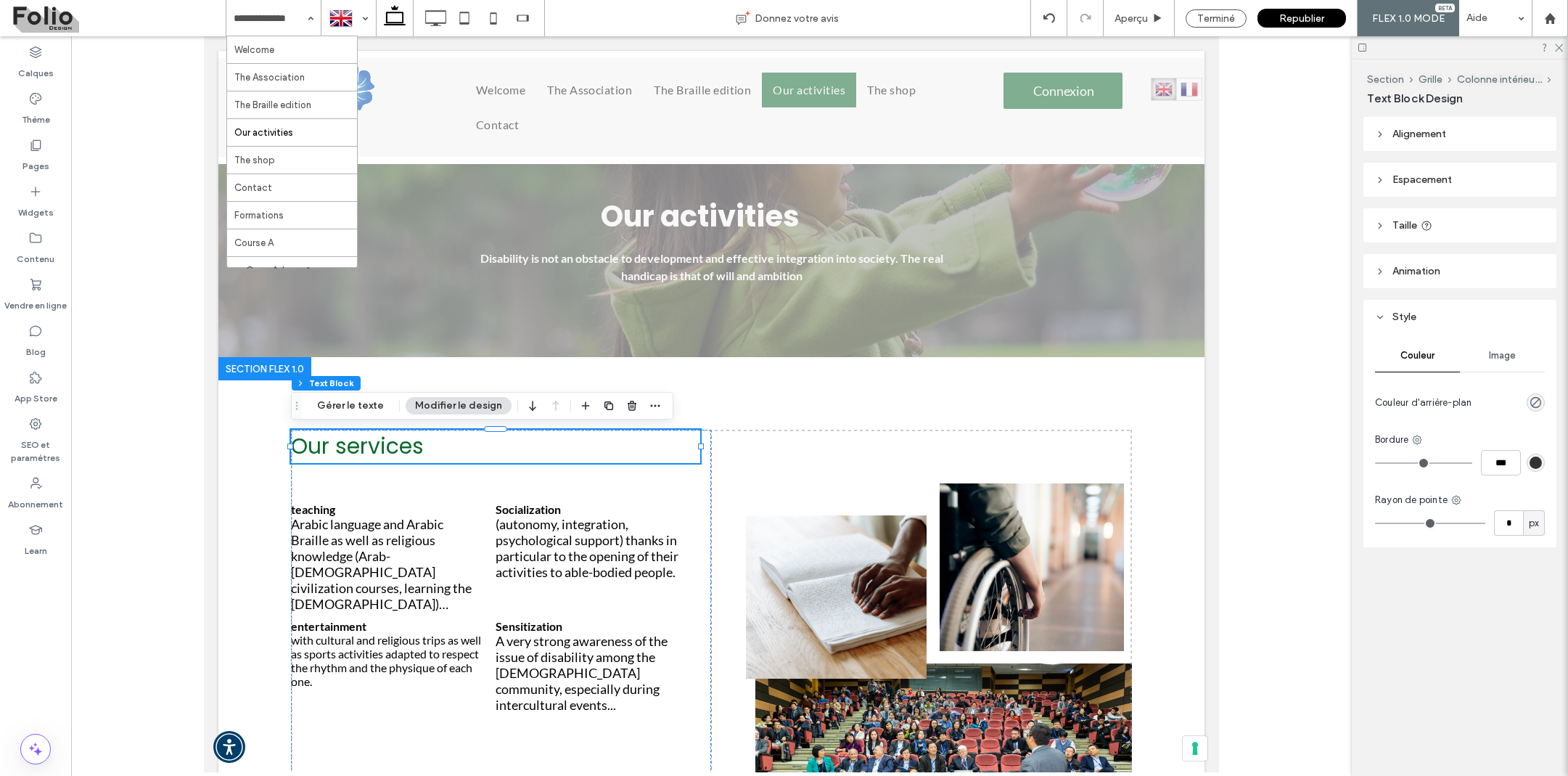
click at [371, 455] on span "Our services" at bounding box center [357, 446] width 133 height 32
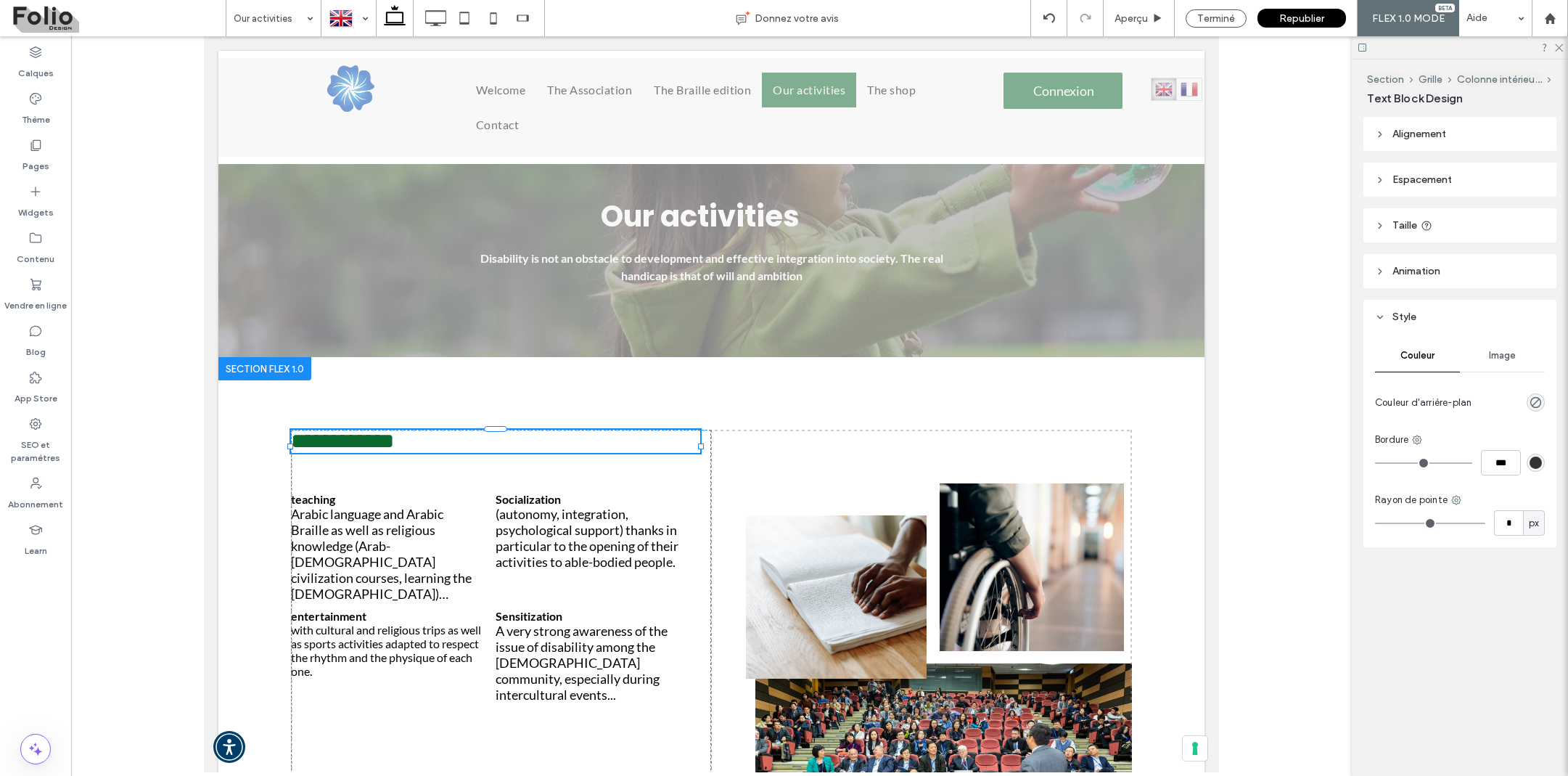
click at [371, 451] on span "**********" at bounding box center [342, 440] width 103 height 21
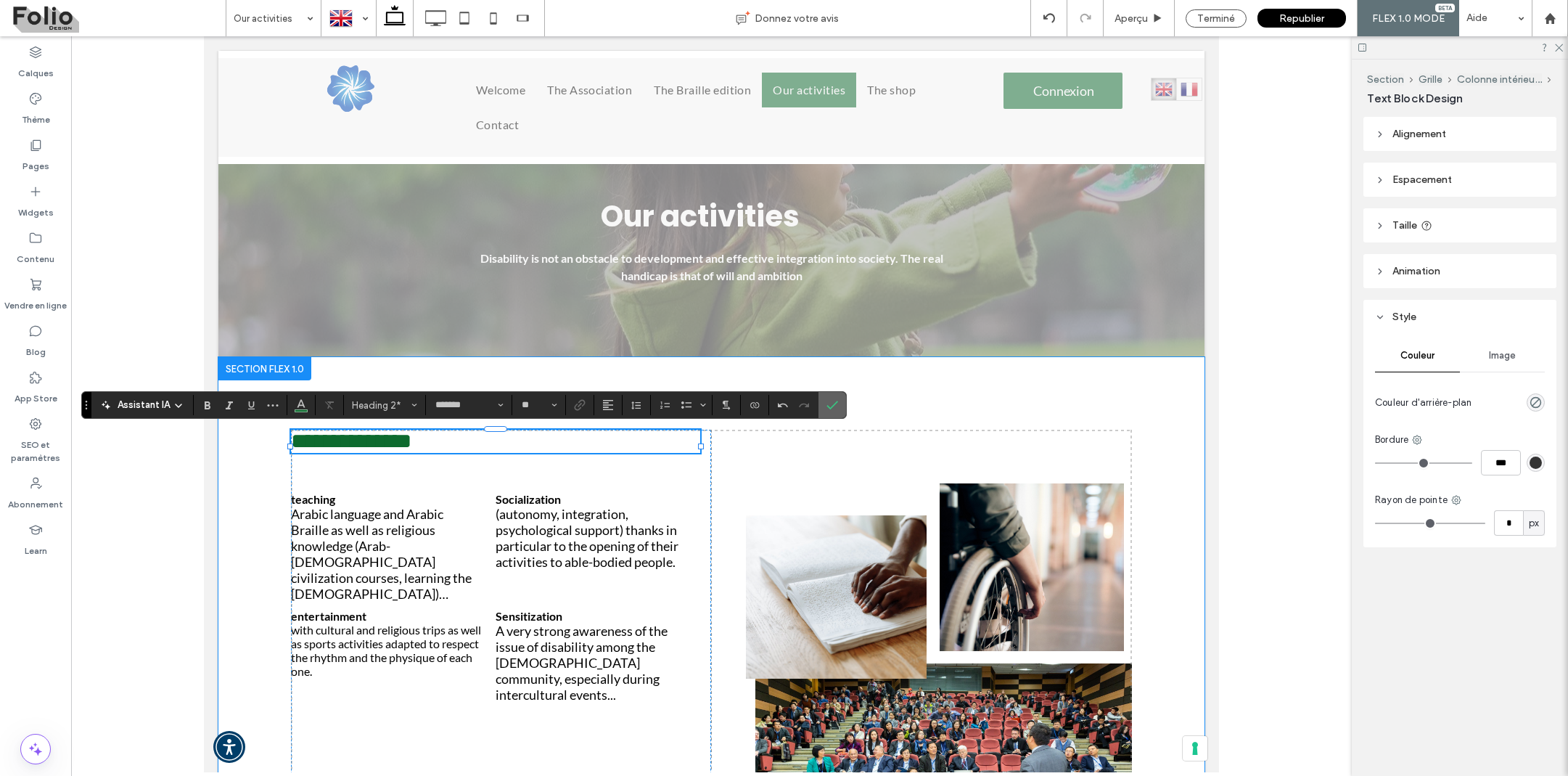
click at [838, 410] on icon "Confirmer" at bounding box center [833, 405] width 12 height 12
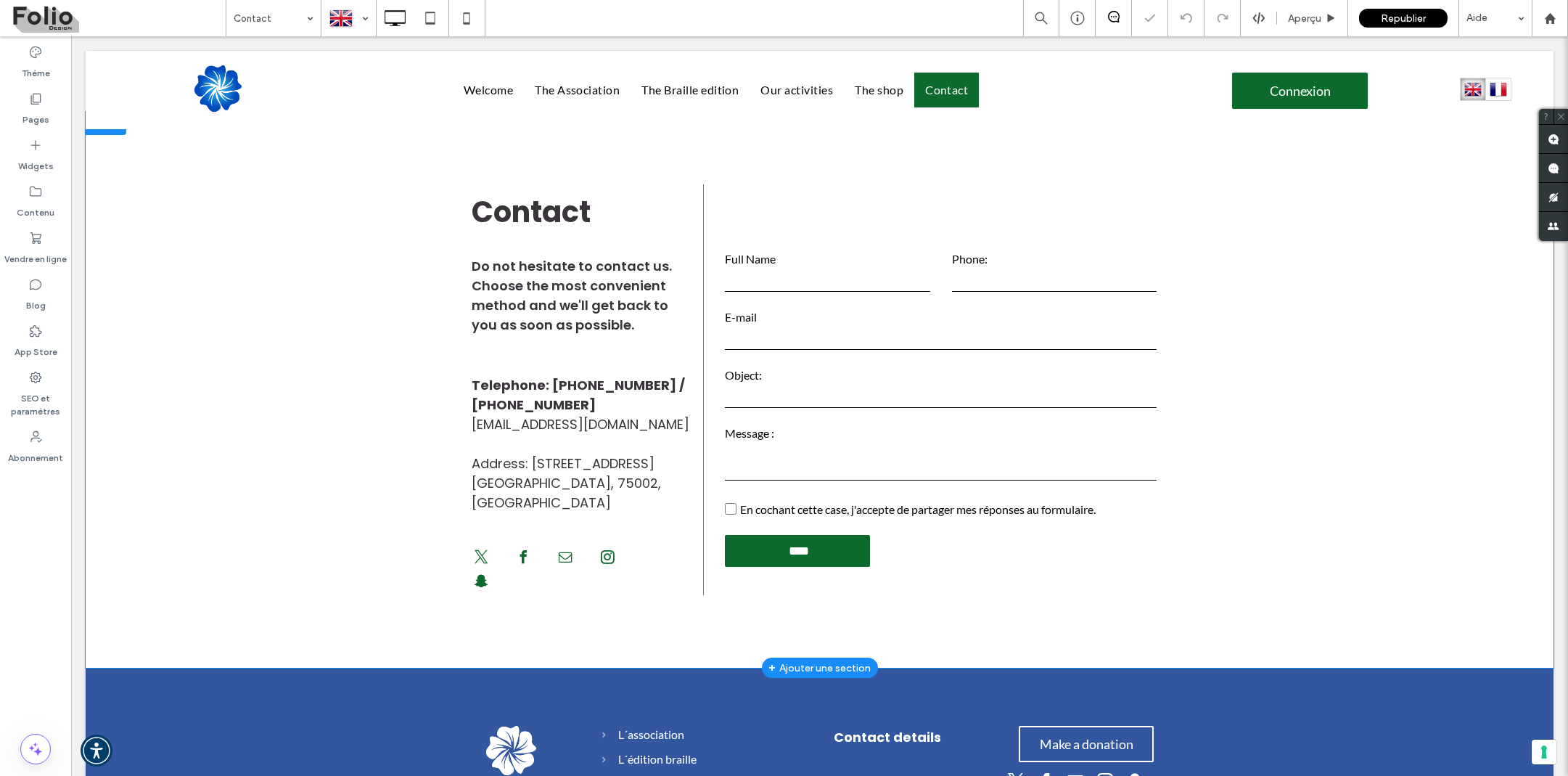
scroll to position [240, 0]
click at [627, 427] on h5 "Info@ipe08.com" at bounding box center [582, 424] width 222 height 20
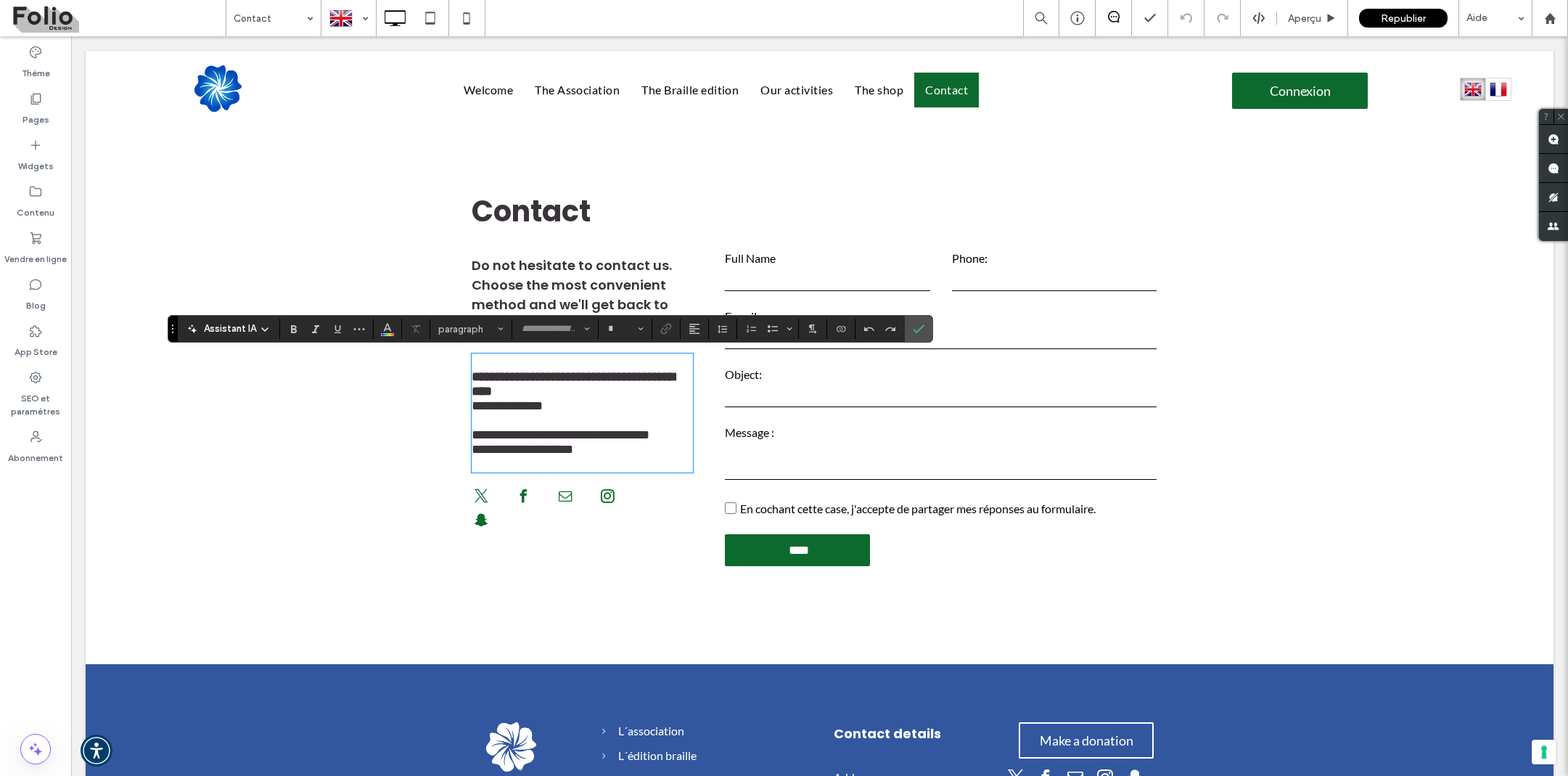
type input "*******"
type input "**"
click at [798, 503] on div "En cochant cette case, j'accepte de partager mes réponses au formulaire." at bounding box center [918, 508] width 355 height 14
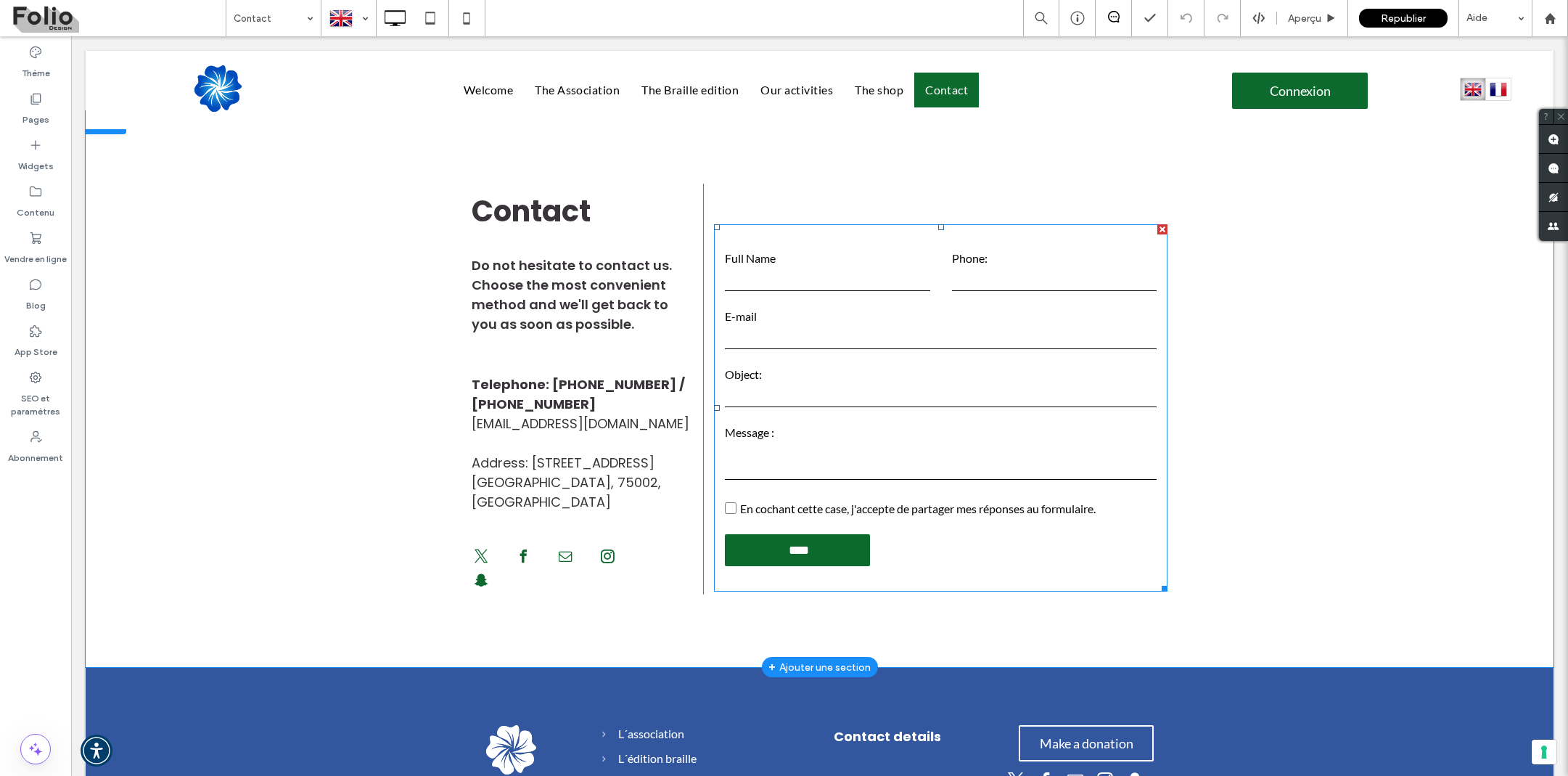
click at [798, 503] on div "En cochant cette case, j'accepte de partager mes réponses au formulaire." at bounding box center [918, 508] width 355 height 14
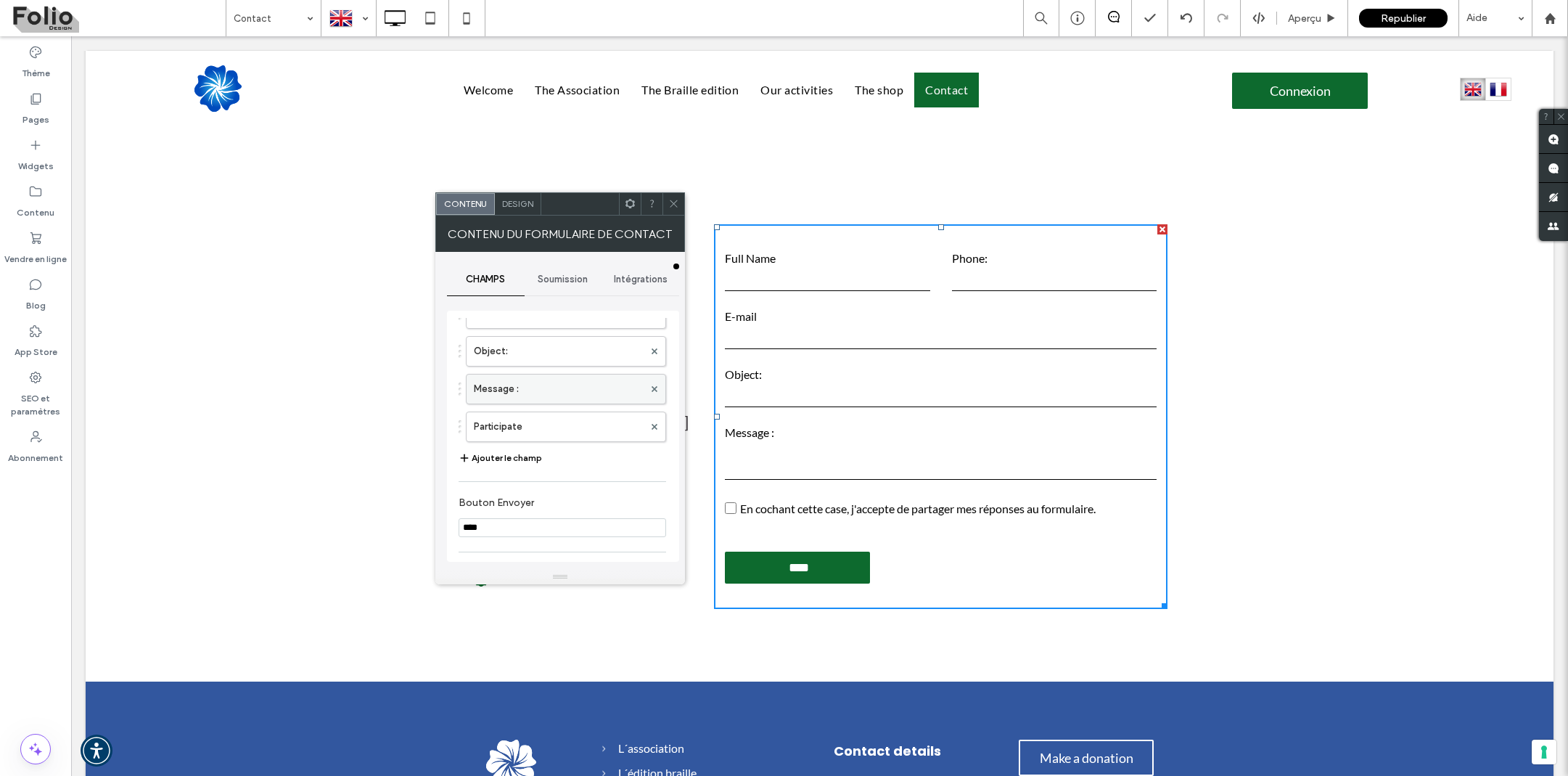
scroll to position [127, 0]
click at [525, 462] on label "Participate" at bounding box center [559, 454] width 170 height 29
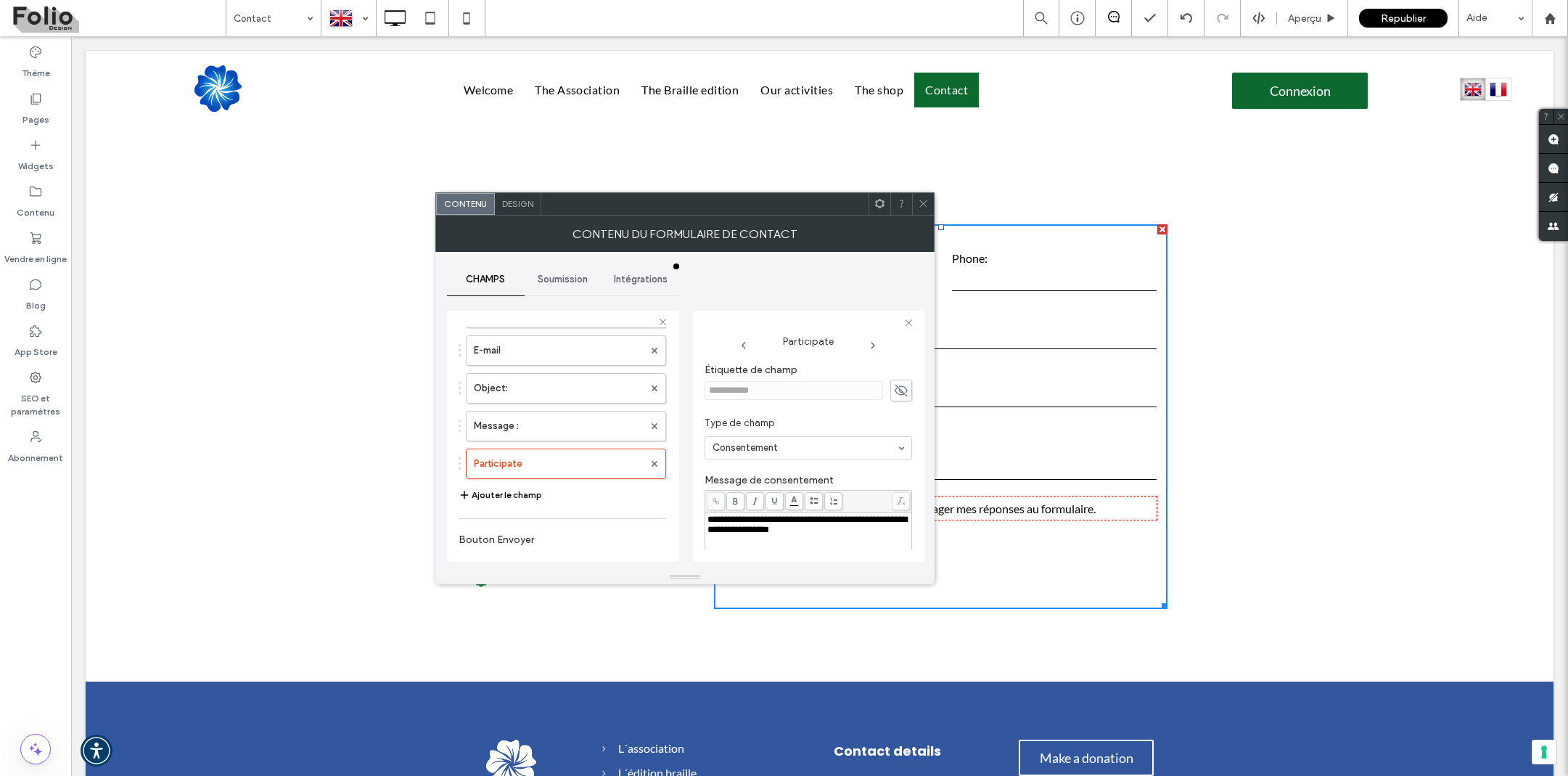
click at [762, 524] on span "**********" at bounding box center [807, 524] width 199 height 20
copy span "**********"
click at [922, 204] on icon at bounding box center [923, 203] width 11 height 11
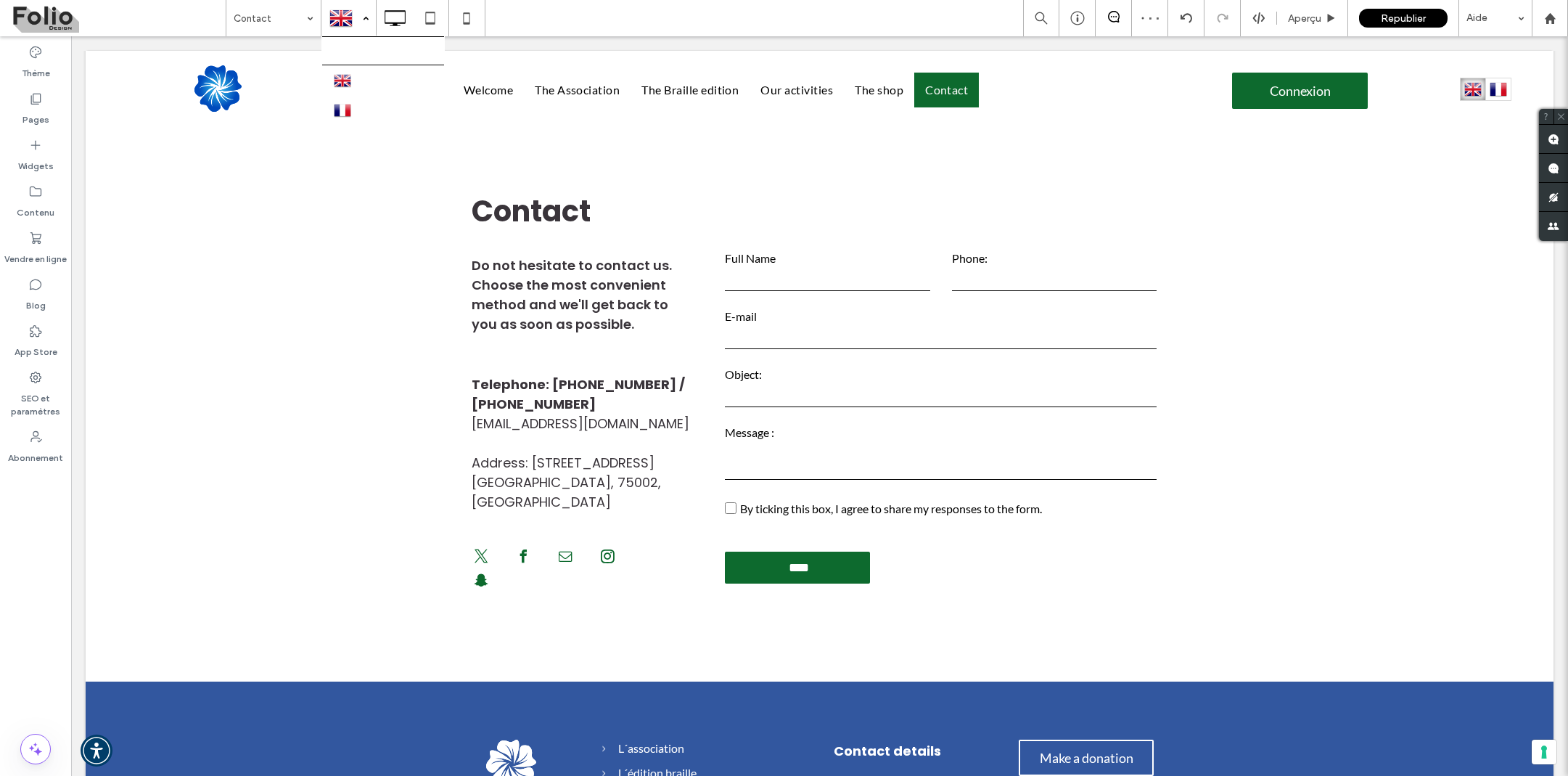
click at [360, 14] on div at bounding box center [348, 18] width 53 height 35
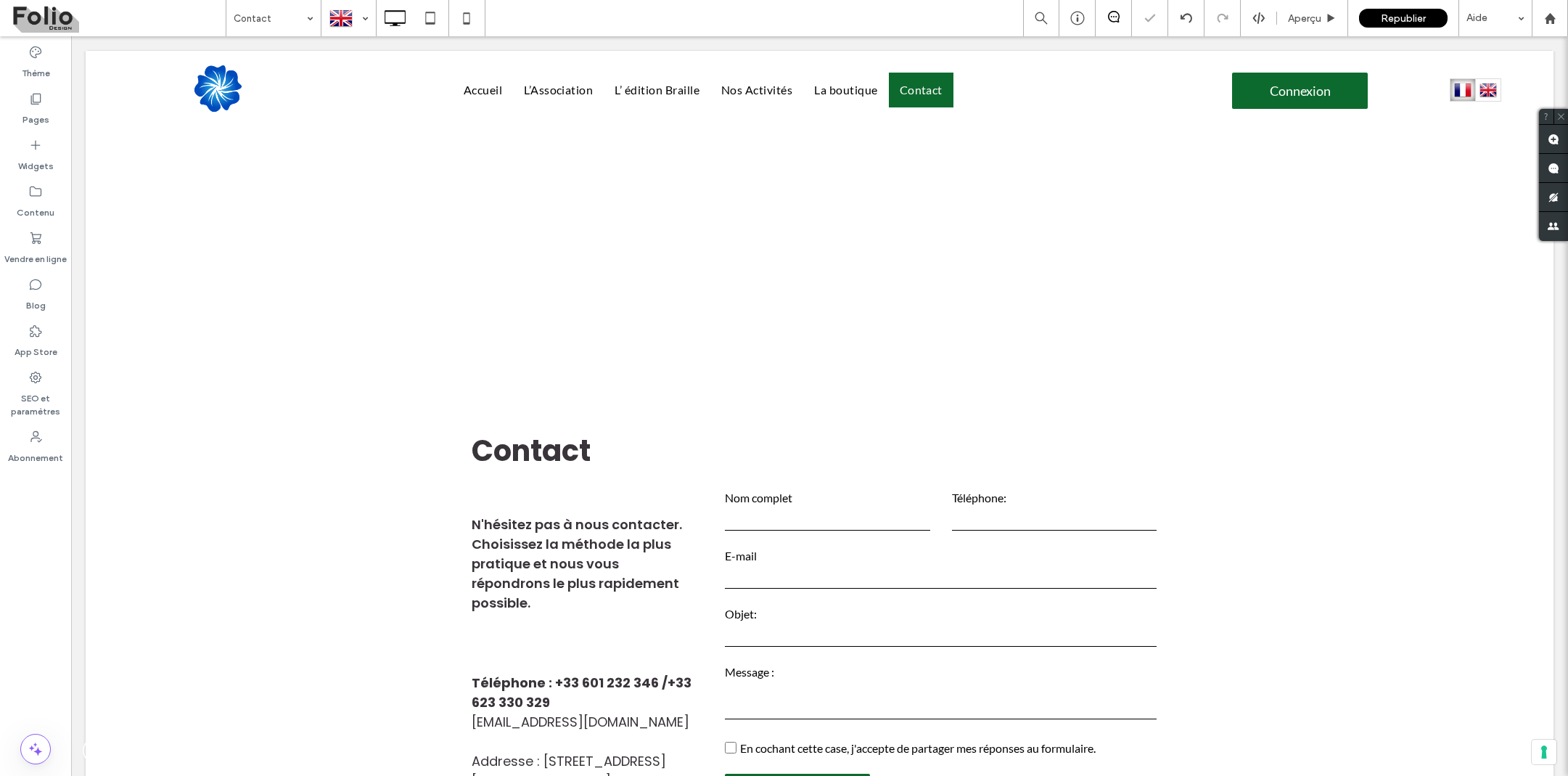
scroll to position [0, 0]
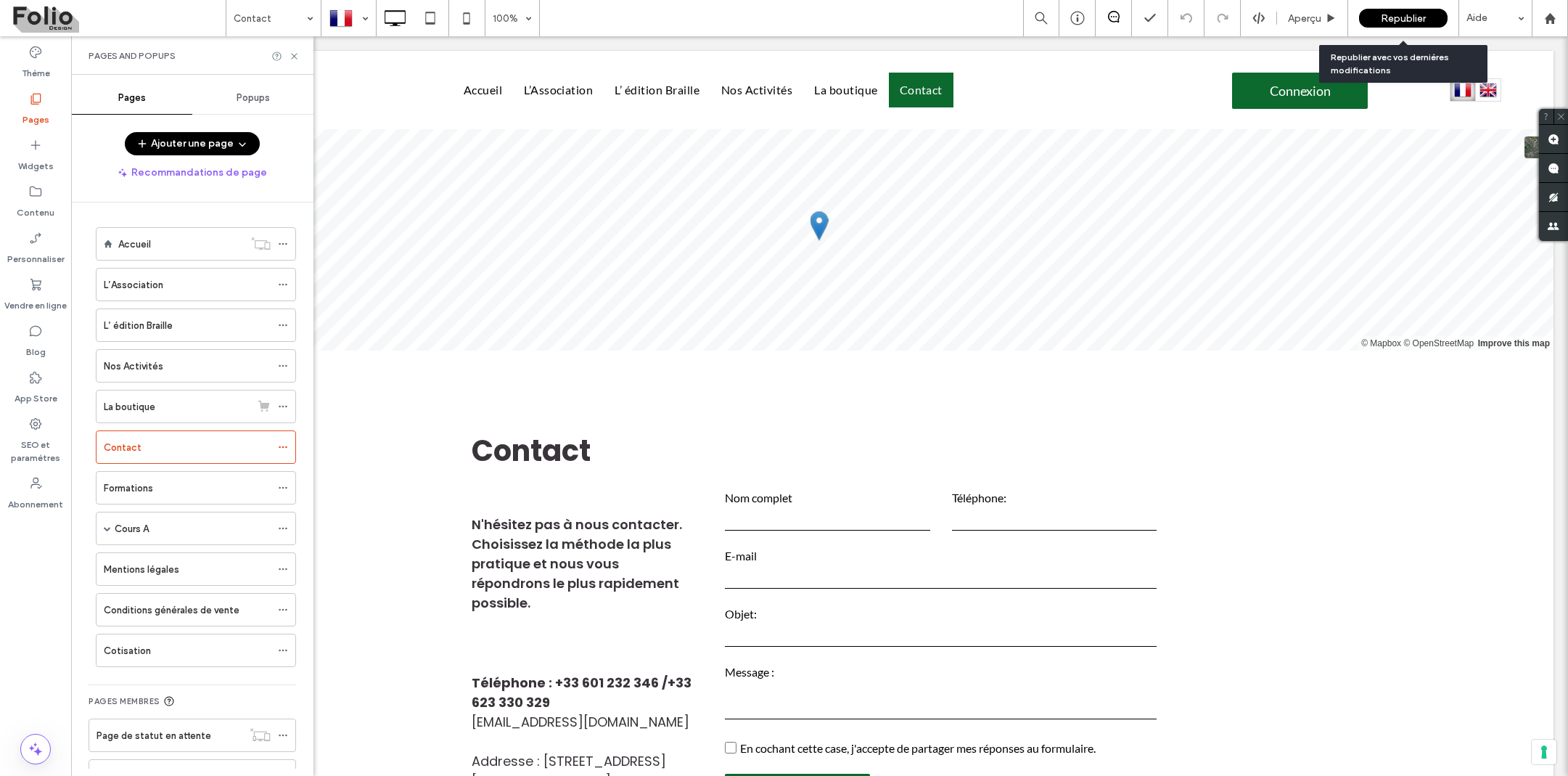
click at [1388, 21] on span "Republier" at bounding box center [1403, 19] width 45 height 13
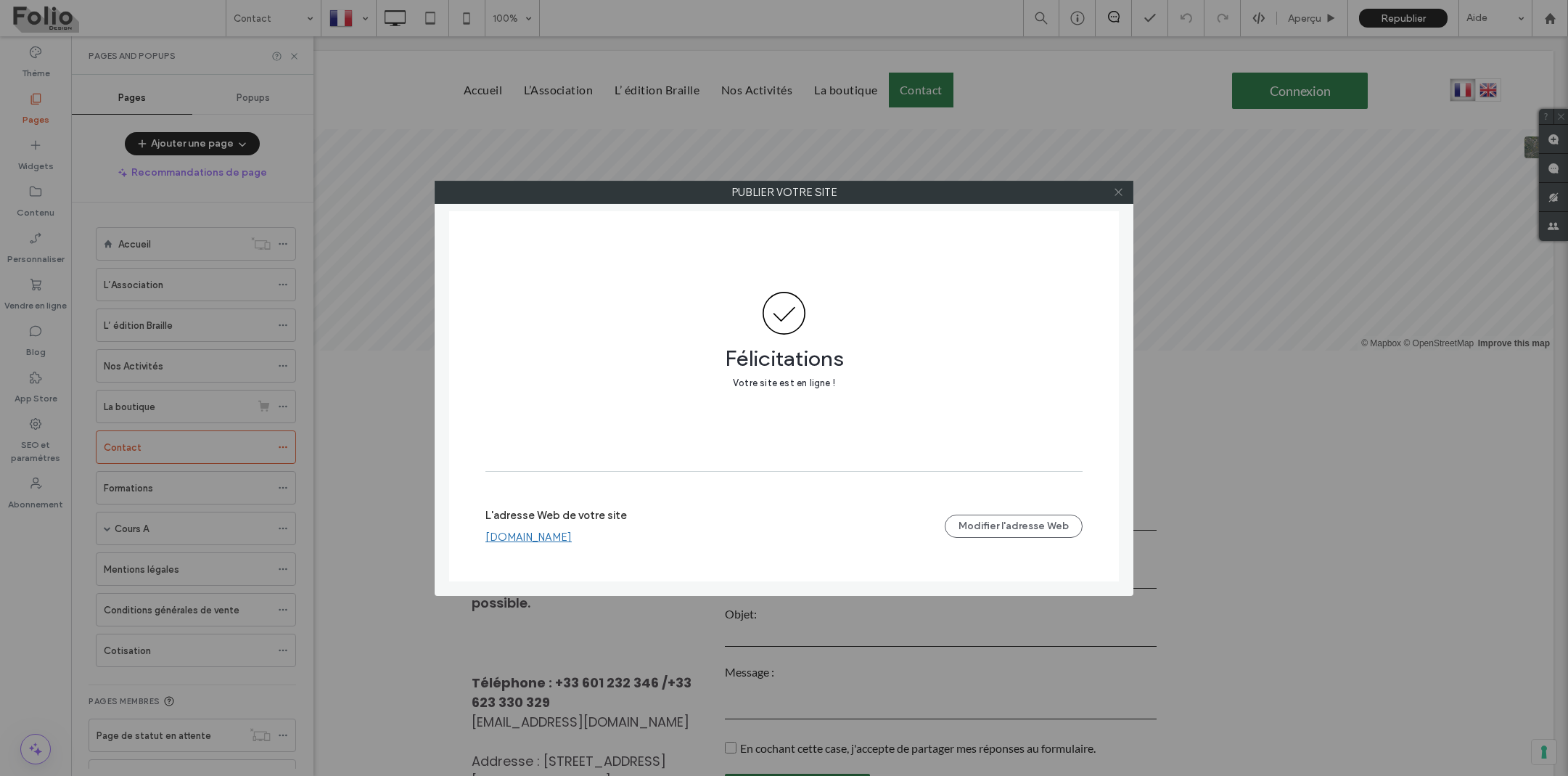
click at [1118, 191] on icon at bounding box center [1118, 192] width 11 height 11
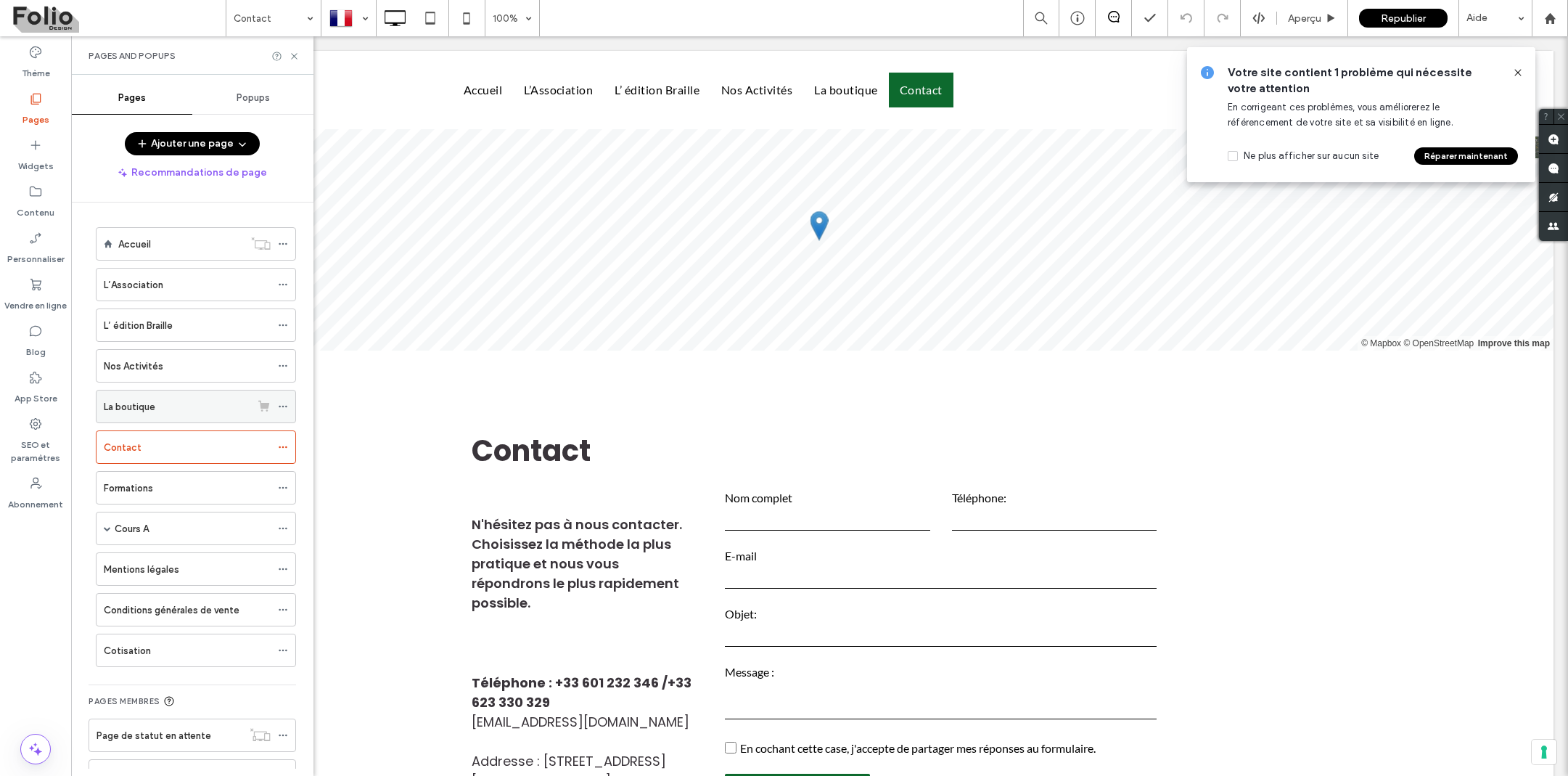
click at [174, 405] on div "La boutique" at bounding box center [177, 406] width 147 height 15
click at [365, 16] on div at bounding box center [784, 388] width 1568 height 776
click at [355, 21] on div at bounding box center [348, 18] width 53 height 35
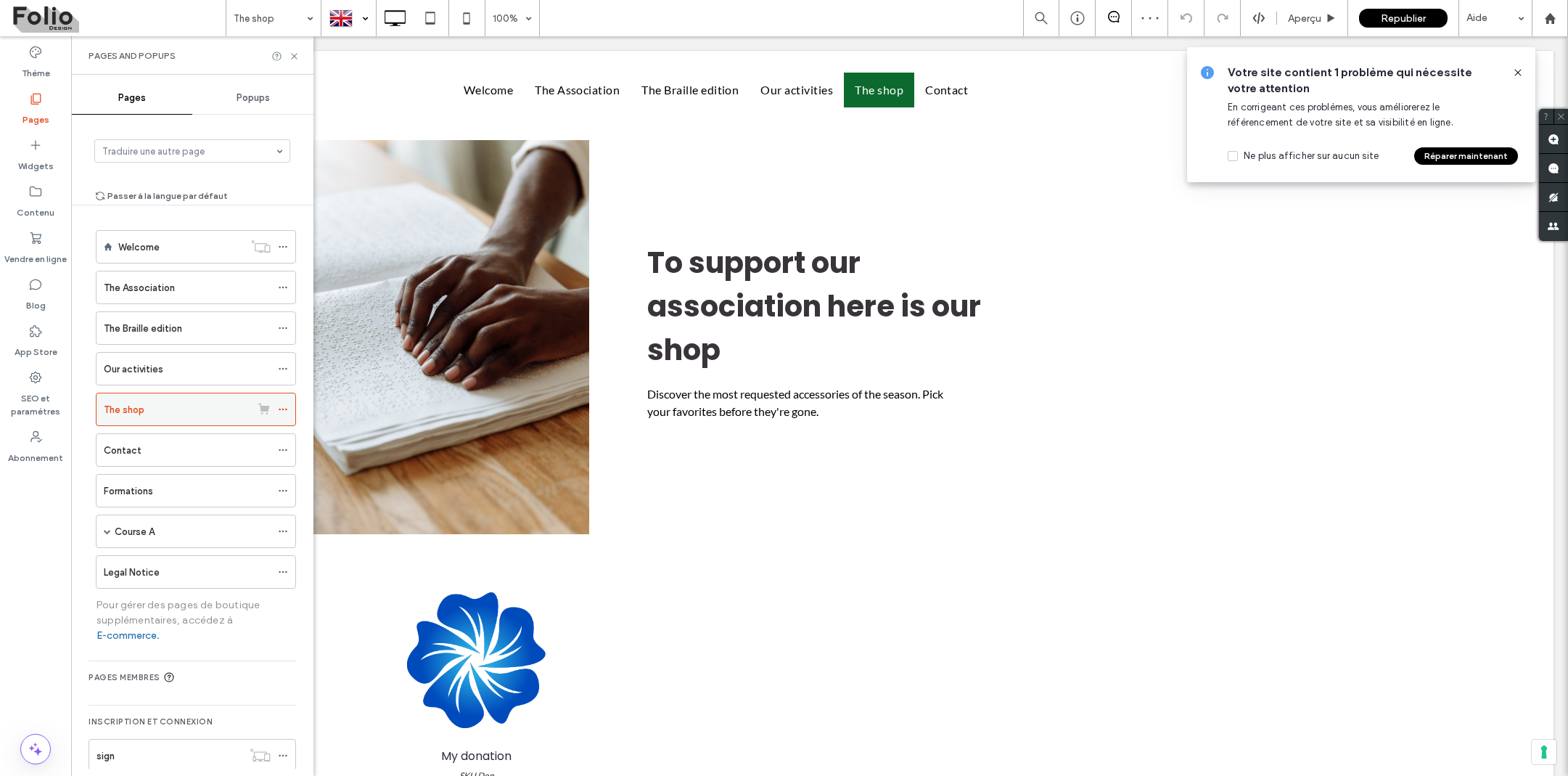
click at [283, 408] on icon at bounding box center [283, 410] width 10 height 10
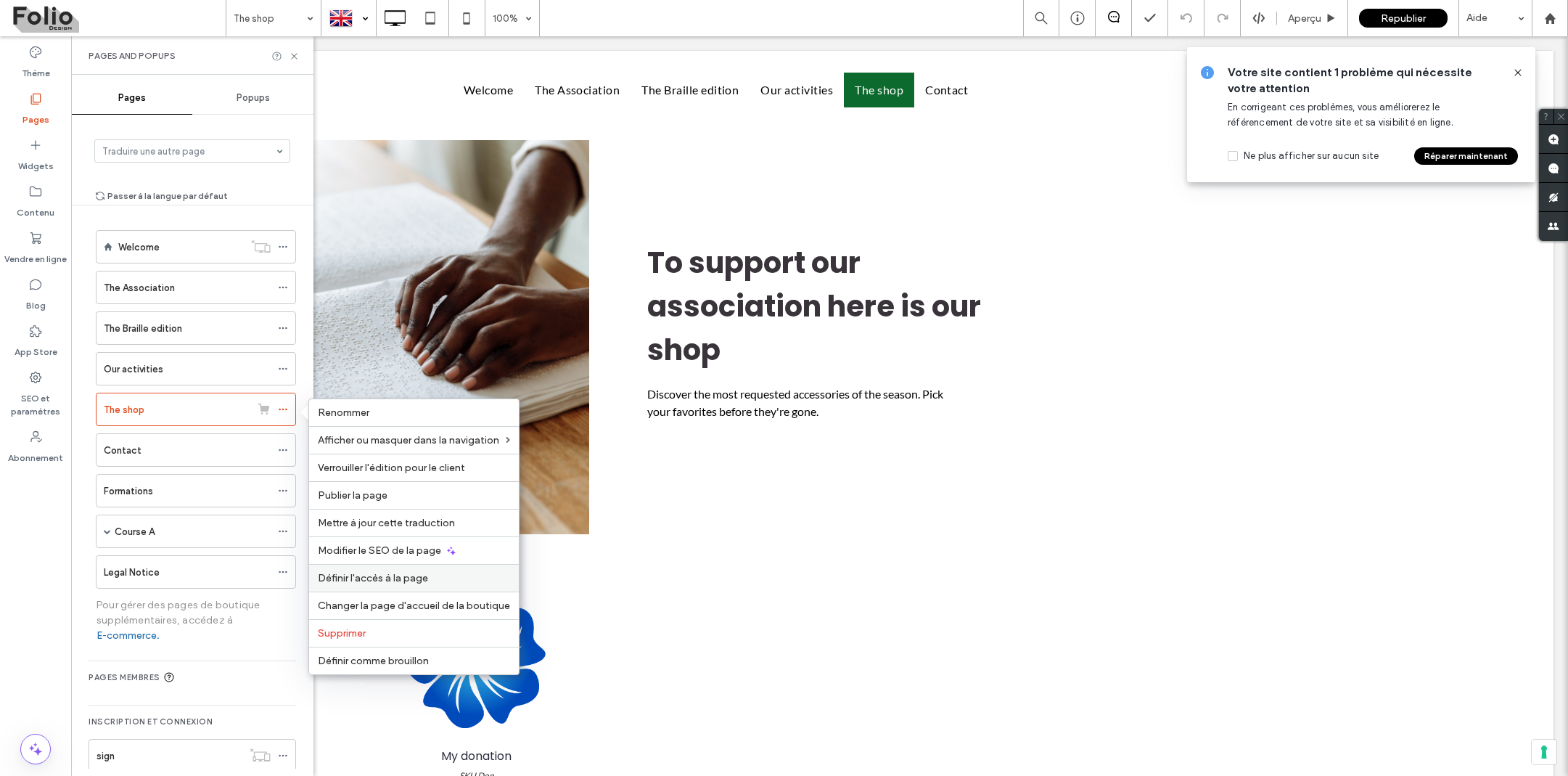
click at [354, 573] on span "Définir l'accès à la page" at bounding box center [373, 578] width 111 height 13
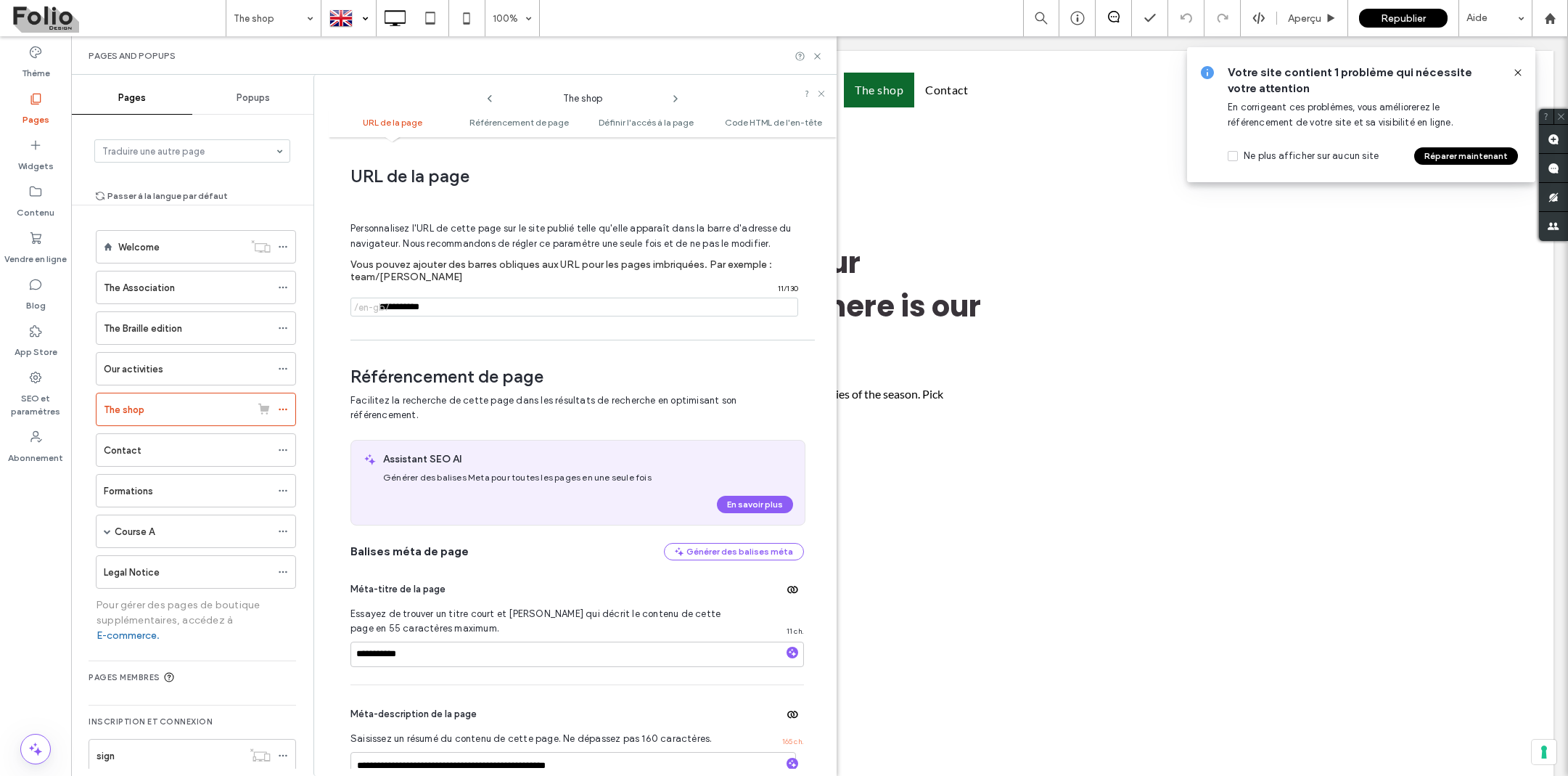
click at [411, 302] on input "notEmpty" at bounding box center [574, 306] width 448 height 19
type input "**********"
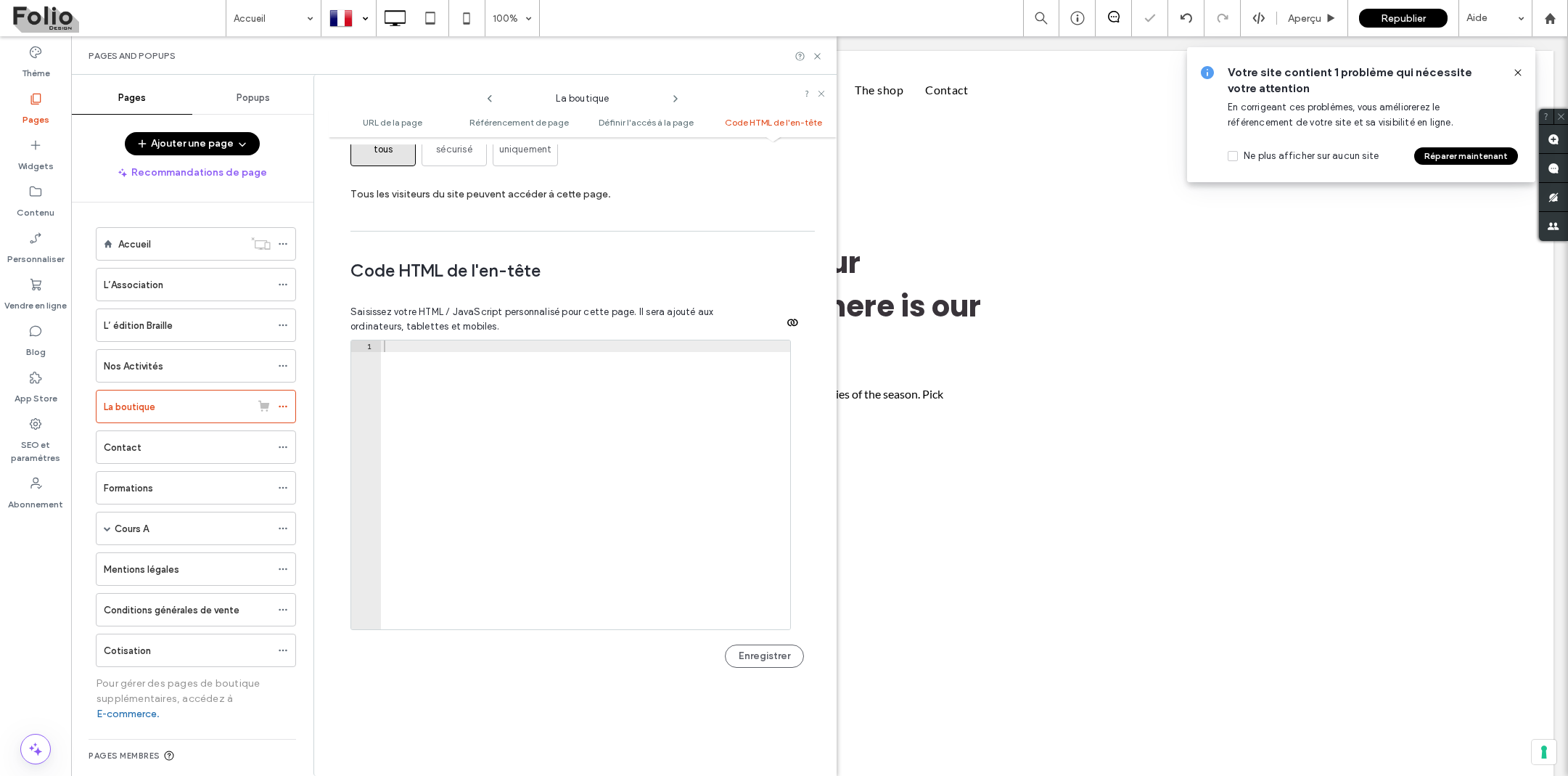
scroll to position [1741, 0]
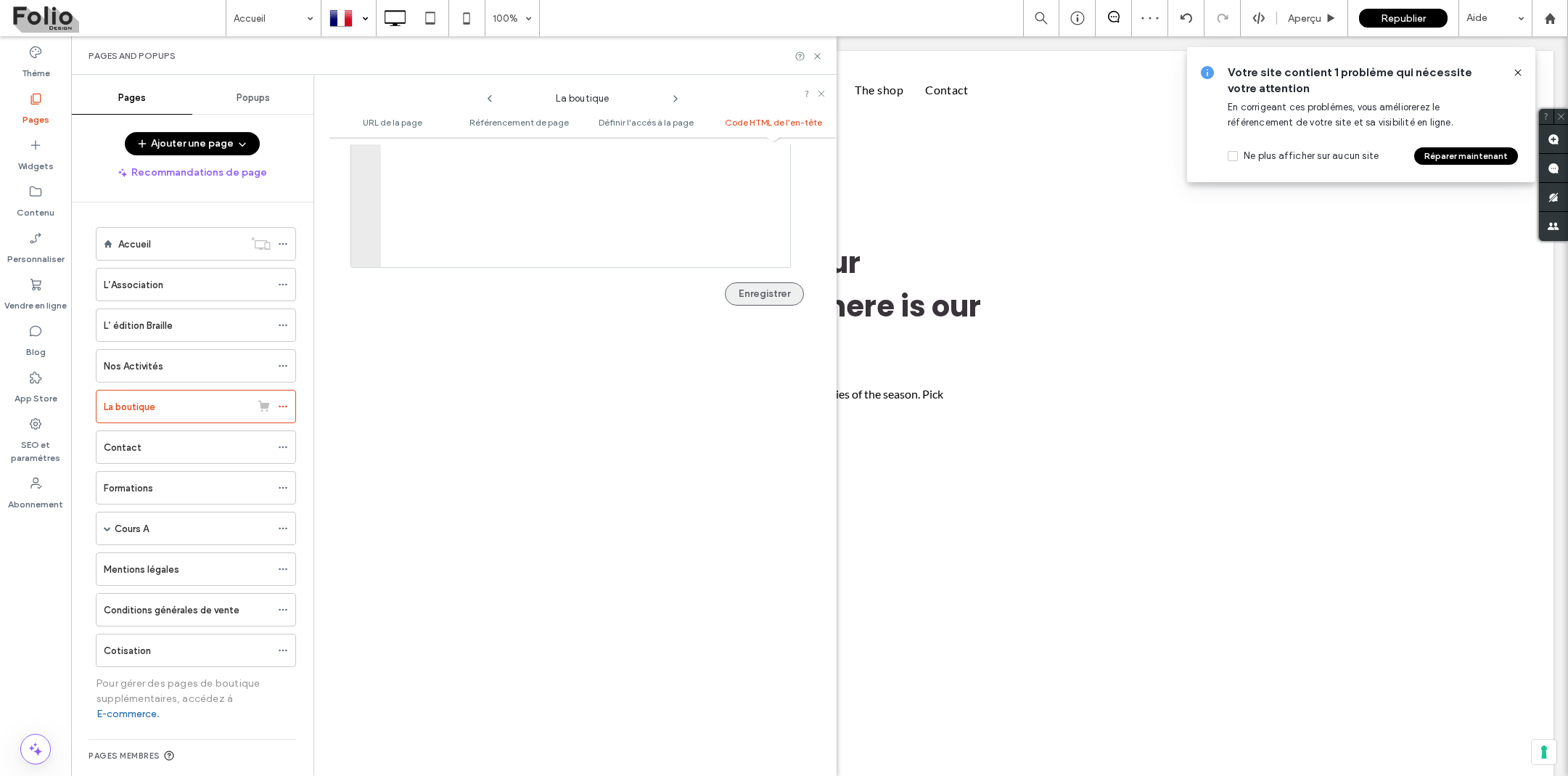
click at [755, 282] on button "Enregistrer" at bounding box center [765, 294] width 79 height 24
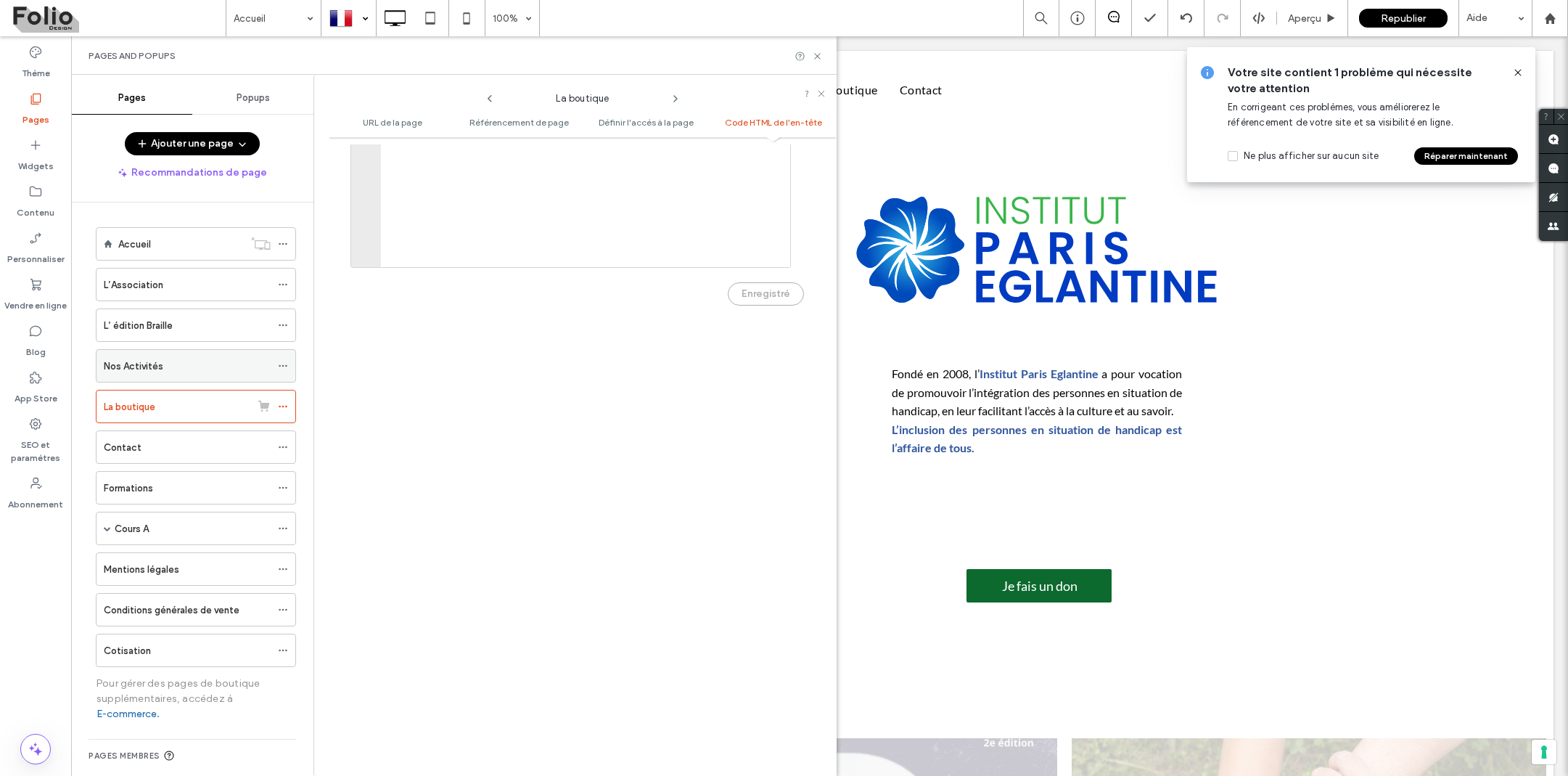
click at [247, 362] on div "Nos Activités" at bounding box center [187, 365] width 167 height 15
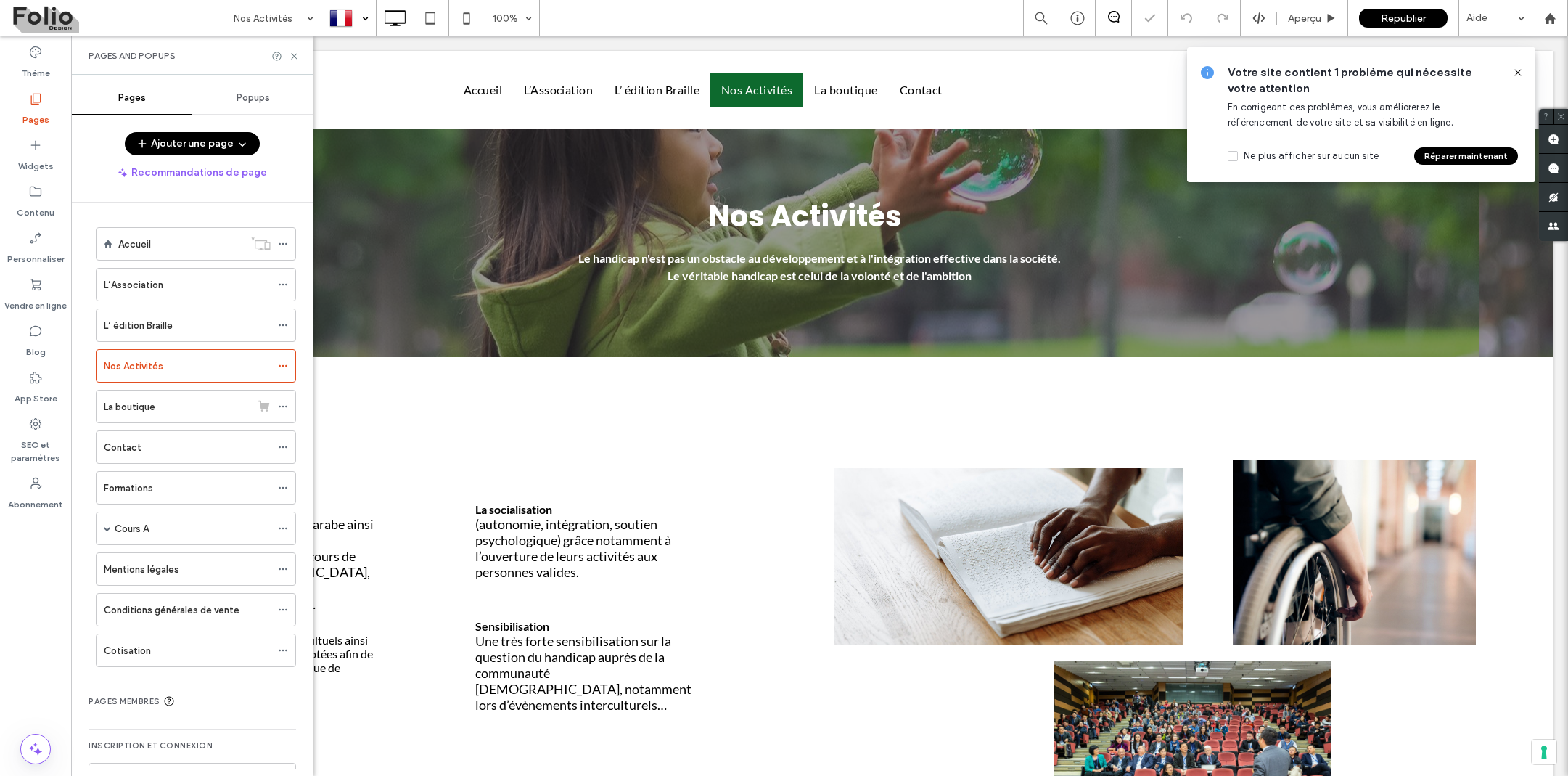
click at [366, 11] on div at bounding box center [348, 18] width 53 height 35
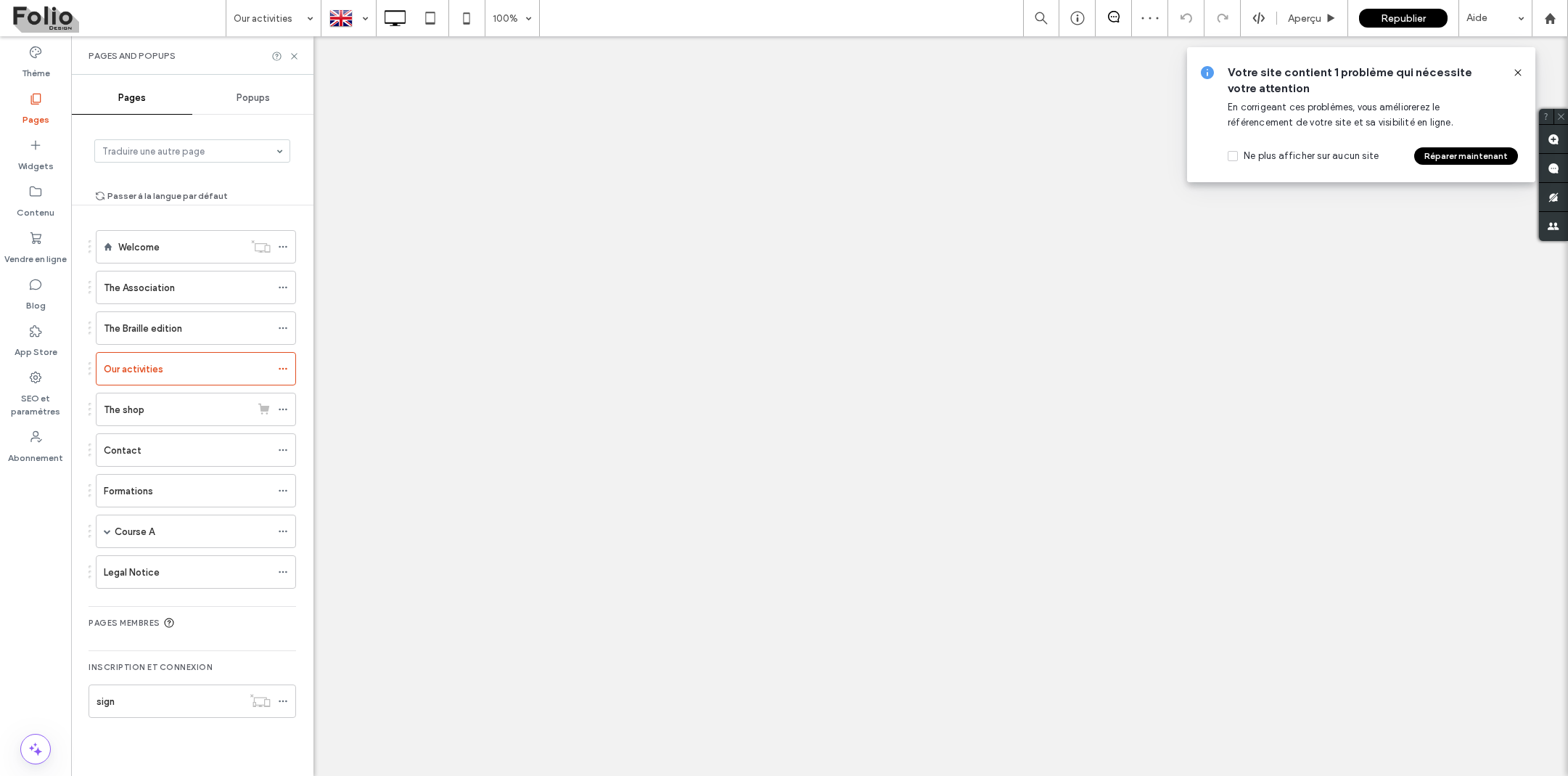
click at [288, 367] on icon at bounding box center [283, 368] width 10 height 10
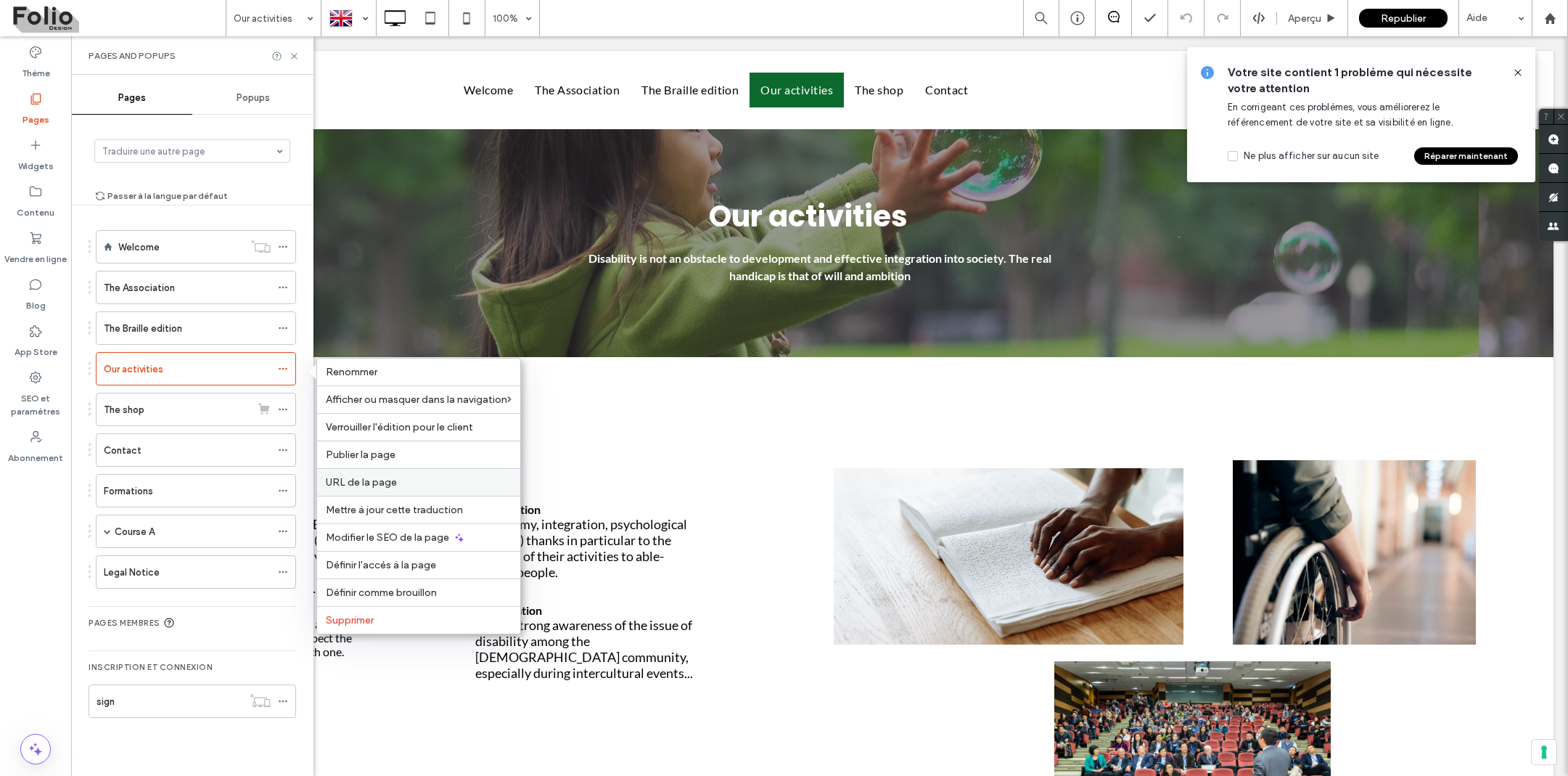
click at [351, 481] on span "URL de la page" at bounding box center [361, 482] width 71 height 13
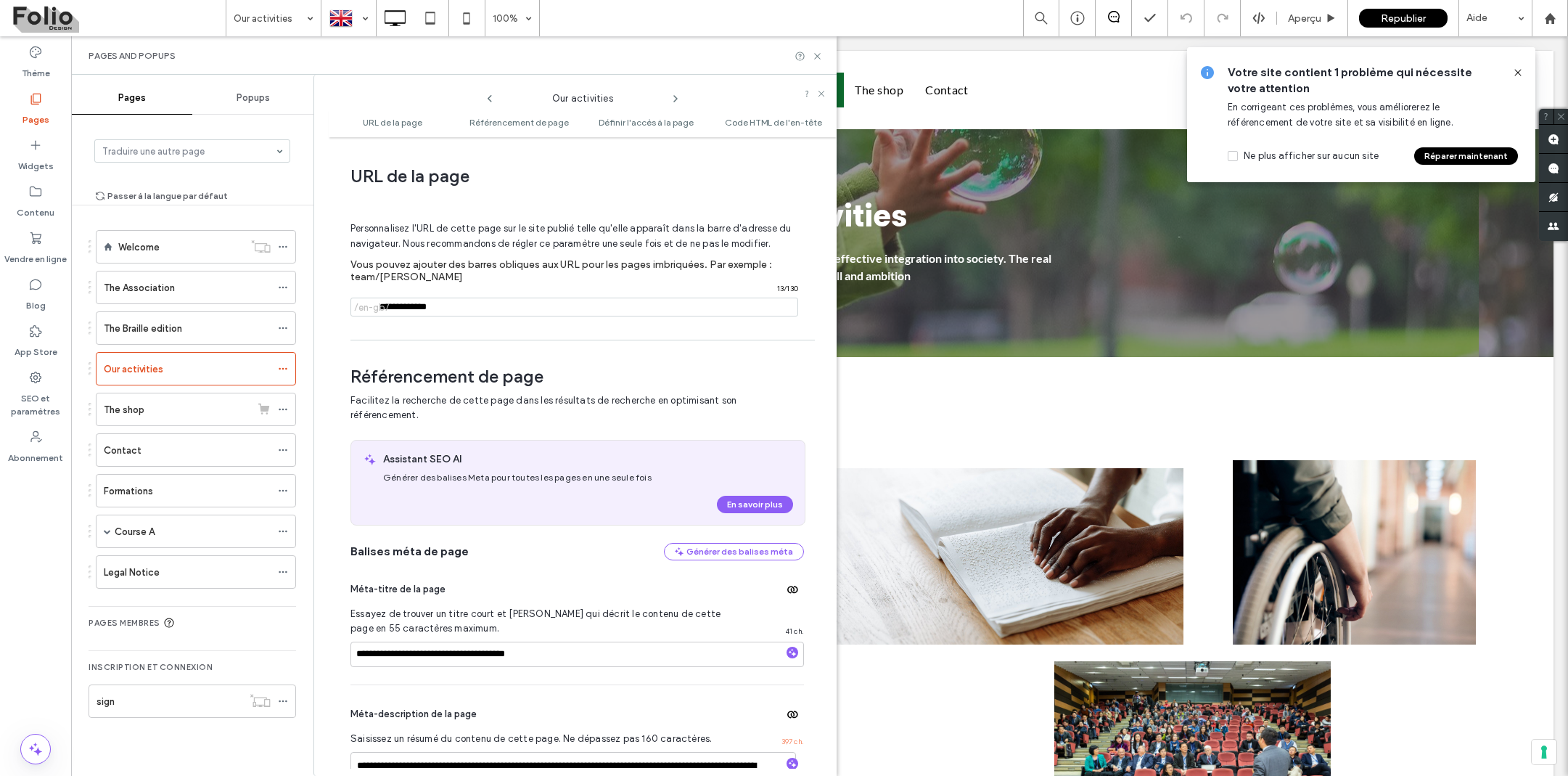
scroll to position [7, 0]
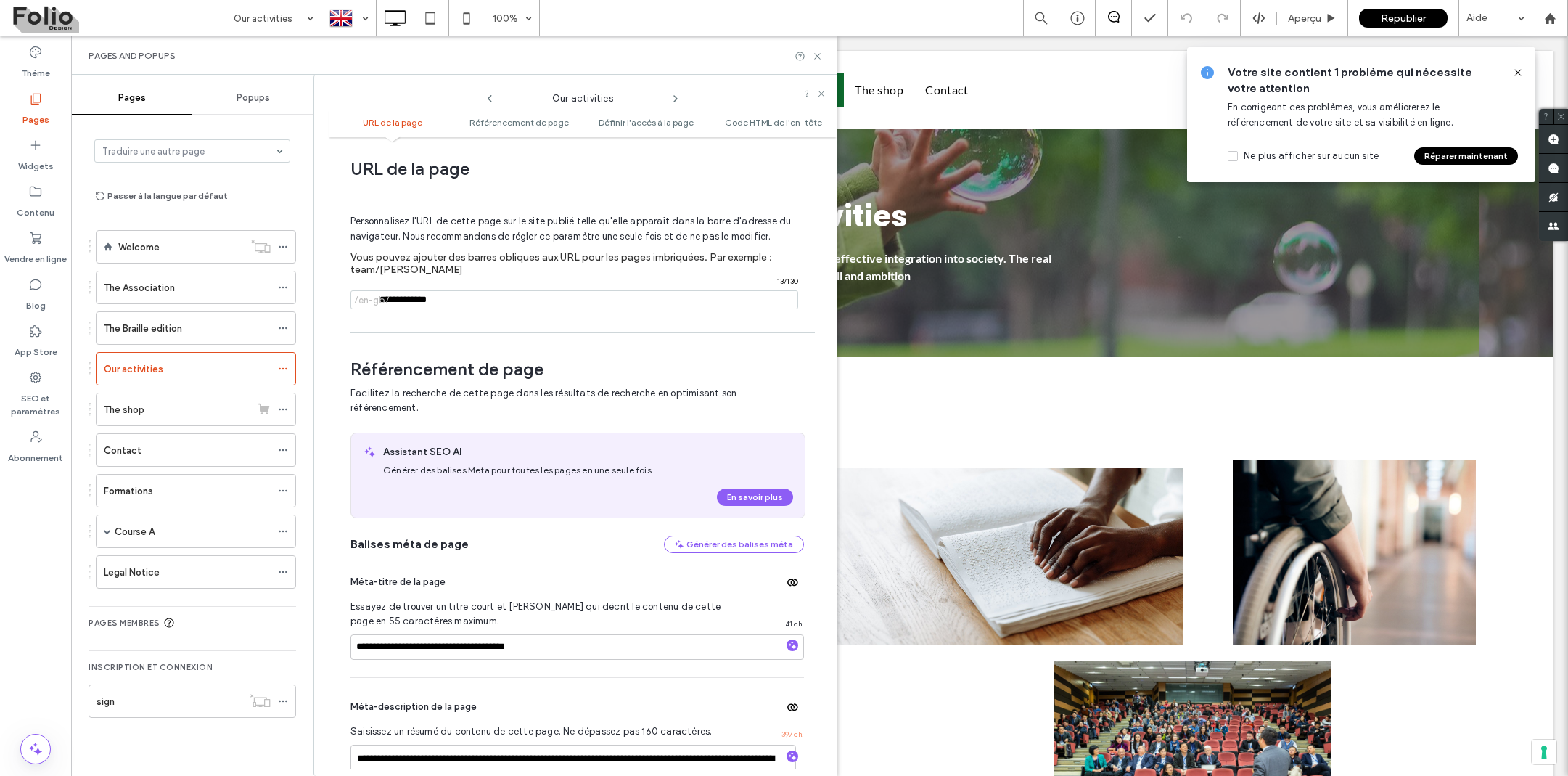
click at [422, 298] on input "notEmpty" at bounding box center [574, 299] width 448 height 19
type input "**********"
click at [489, 331] on div "**********" at bounding box center [582, 456] width 508 height 624
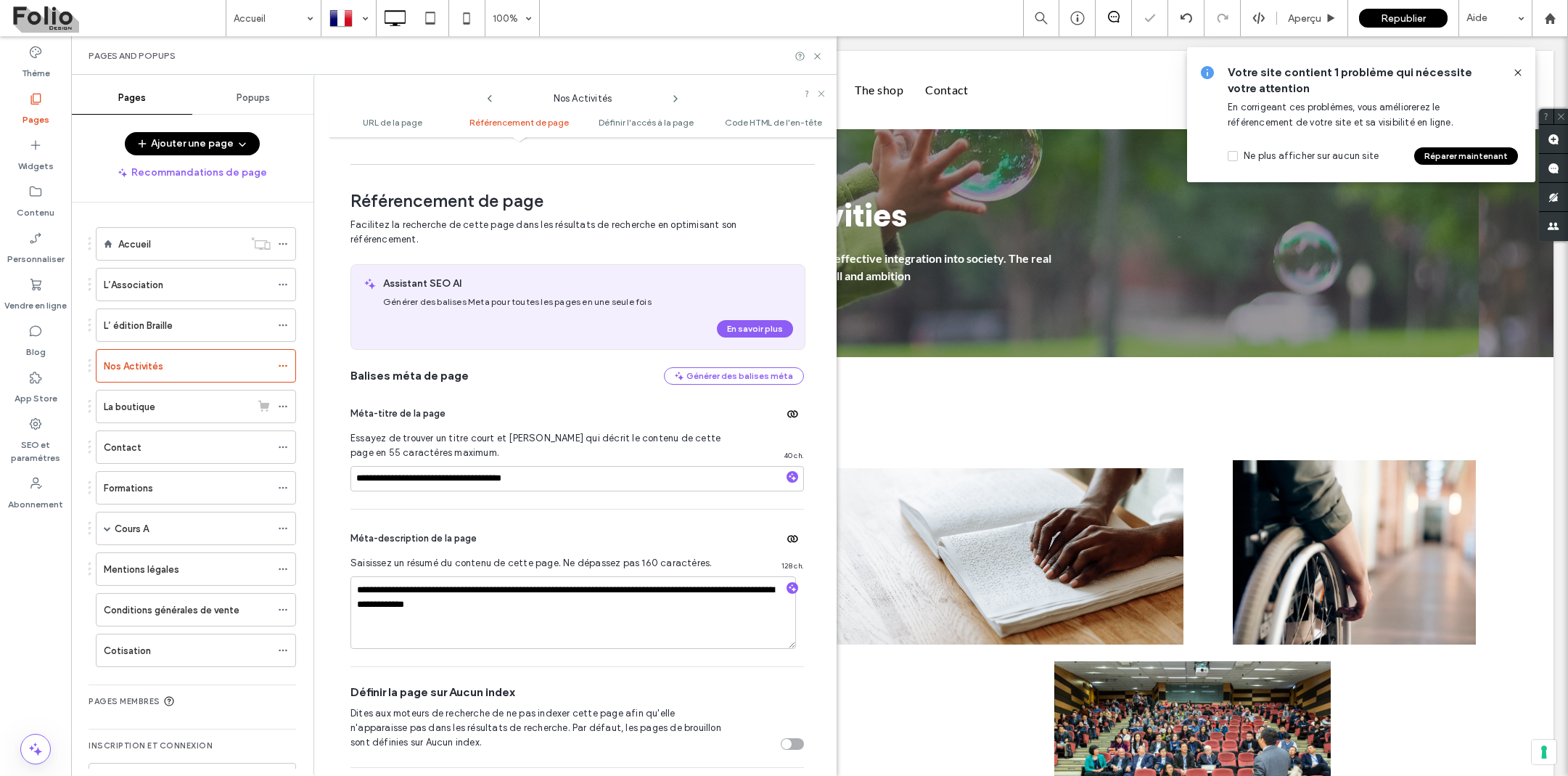
scroll to position [420, 0]
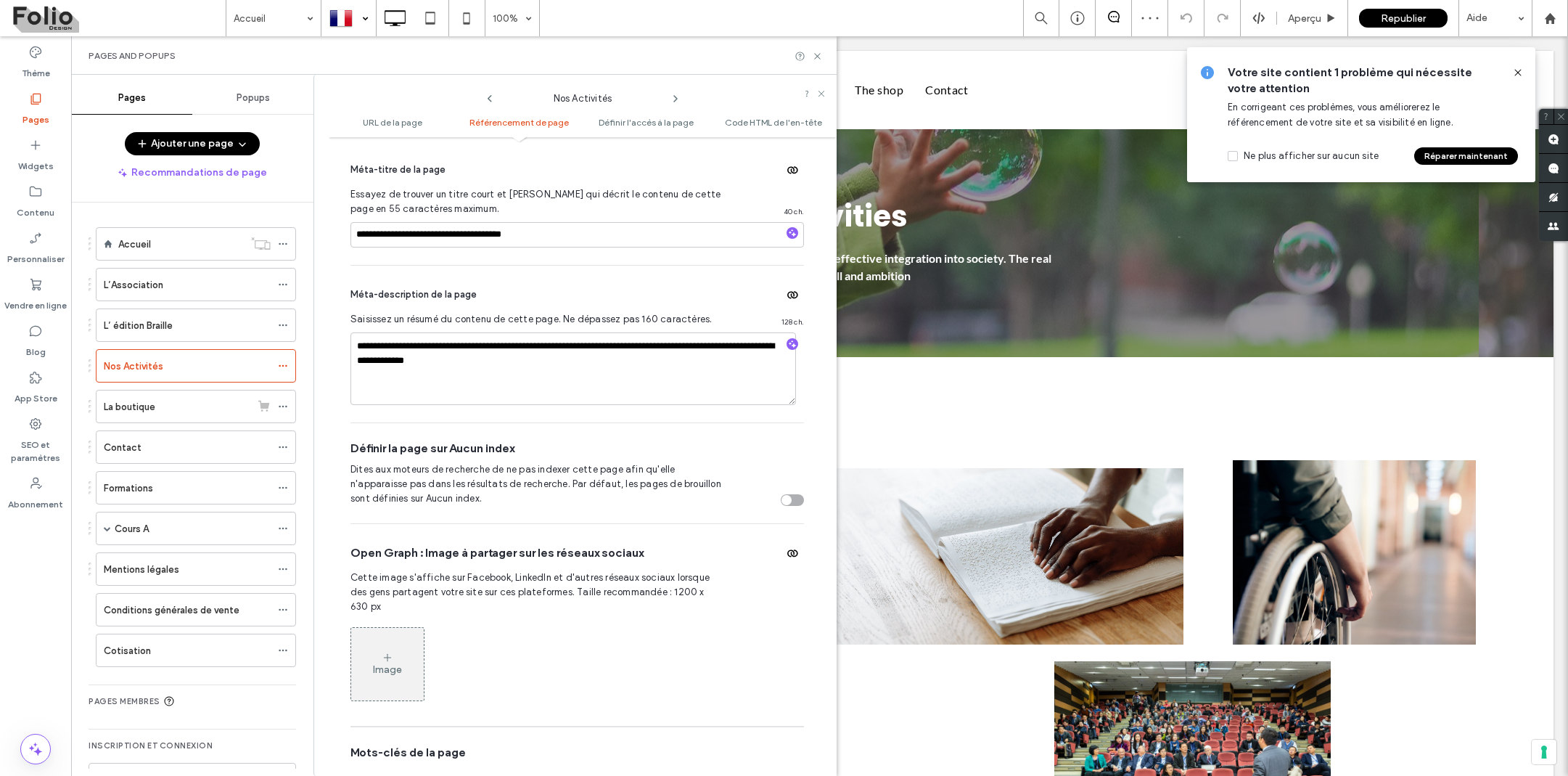
click at [357, 28] on div at bounding box center [348, 18] width 53 height 35
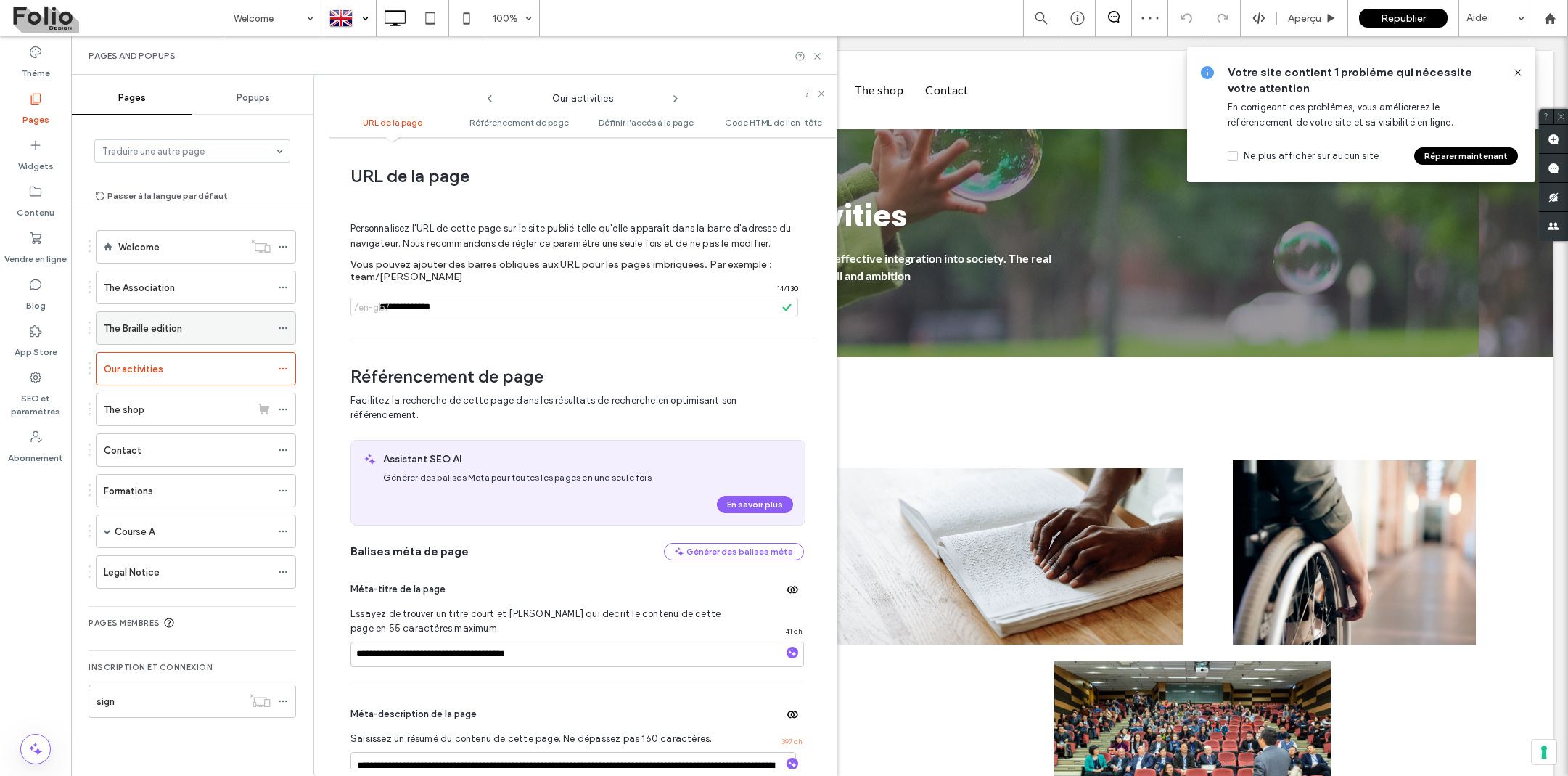
click at [187, 329] on div "The Braille edition" at bounding box center [187, 328] width 167 height 15
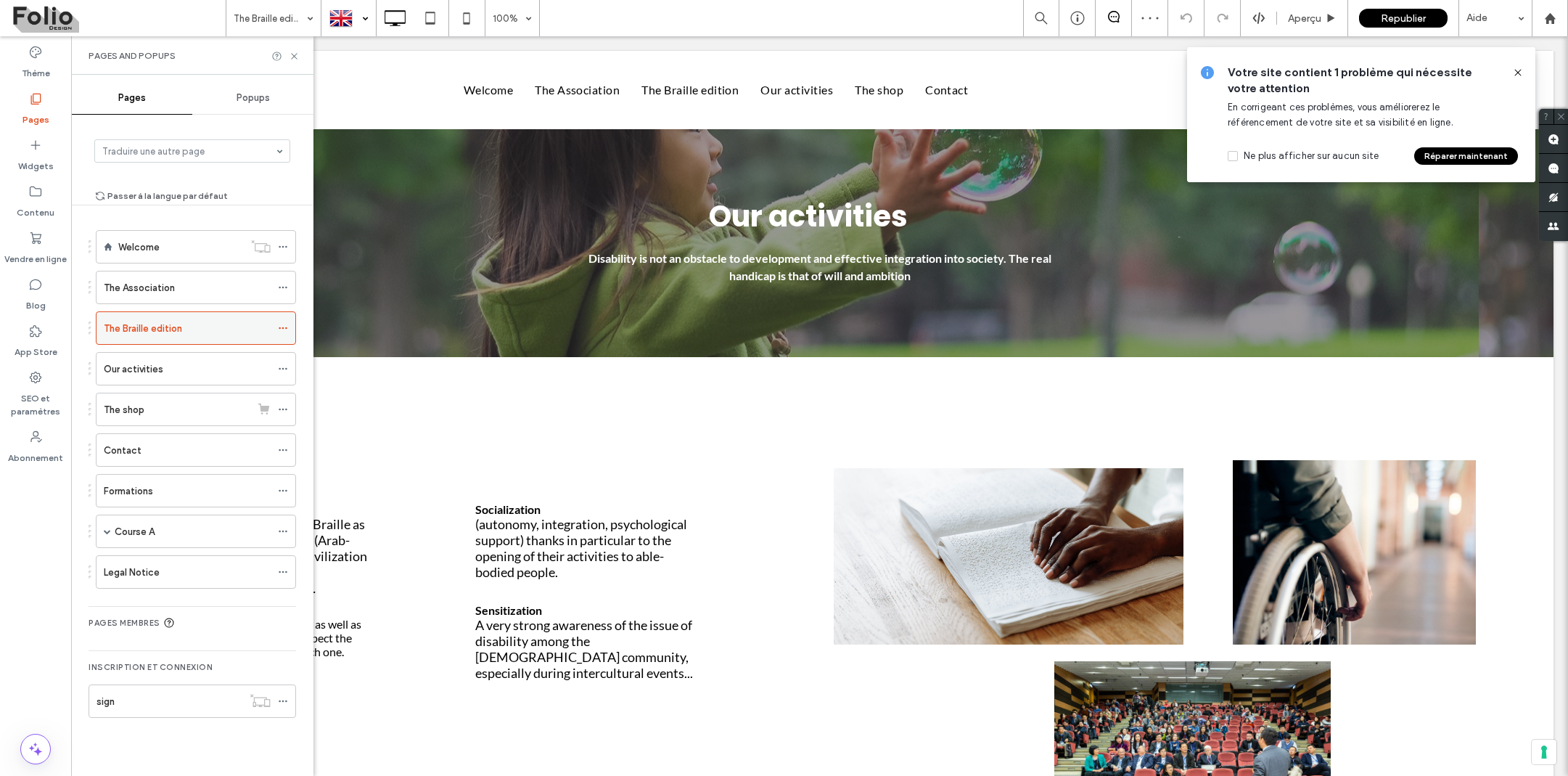
click at [295, 325] on div at bounding box center [287, 328] width 18 height 22
click at [288, 328] on icon at bounding box center [283, 328] width 10 height 10
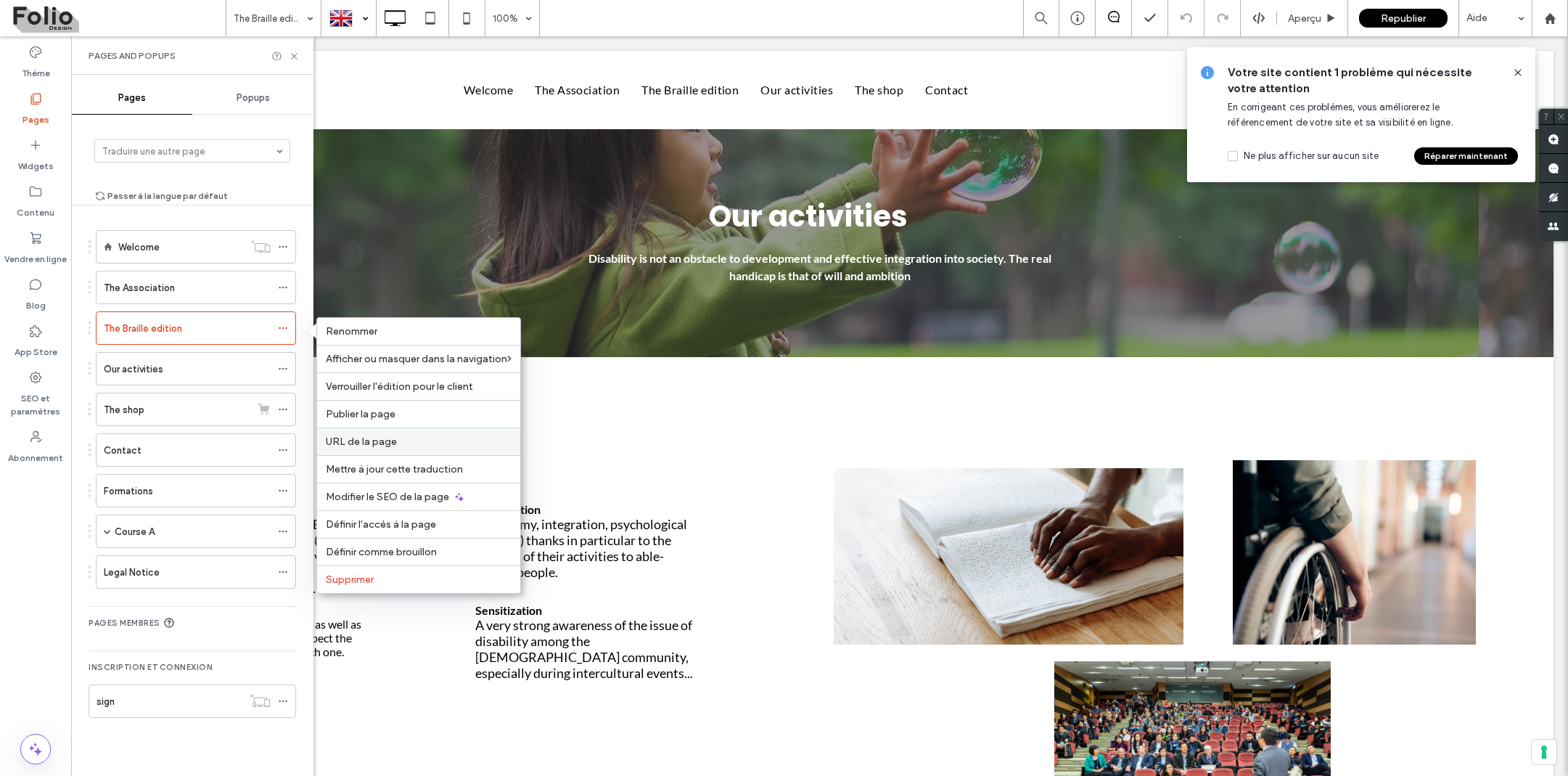
click at [371, 439] on span "URL de la page" at bounding box center [361, 441] width 71 height 13
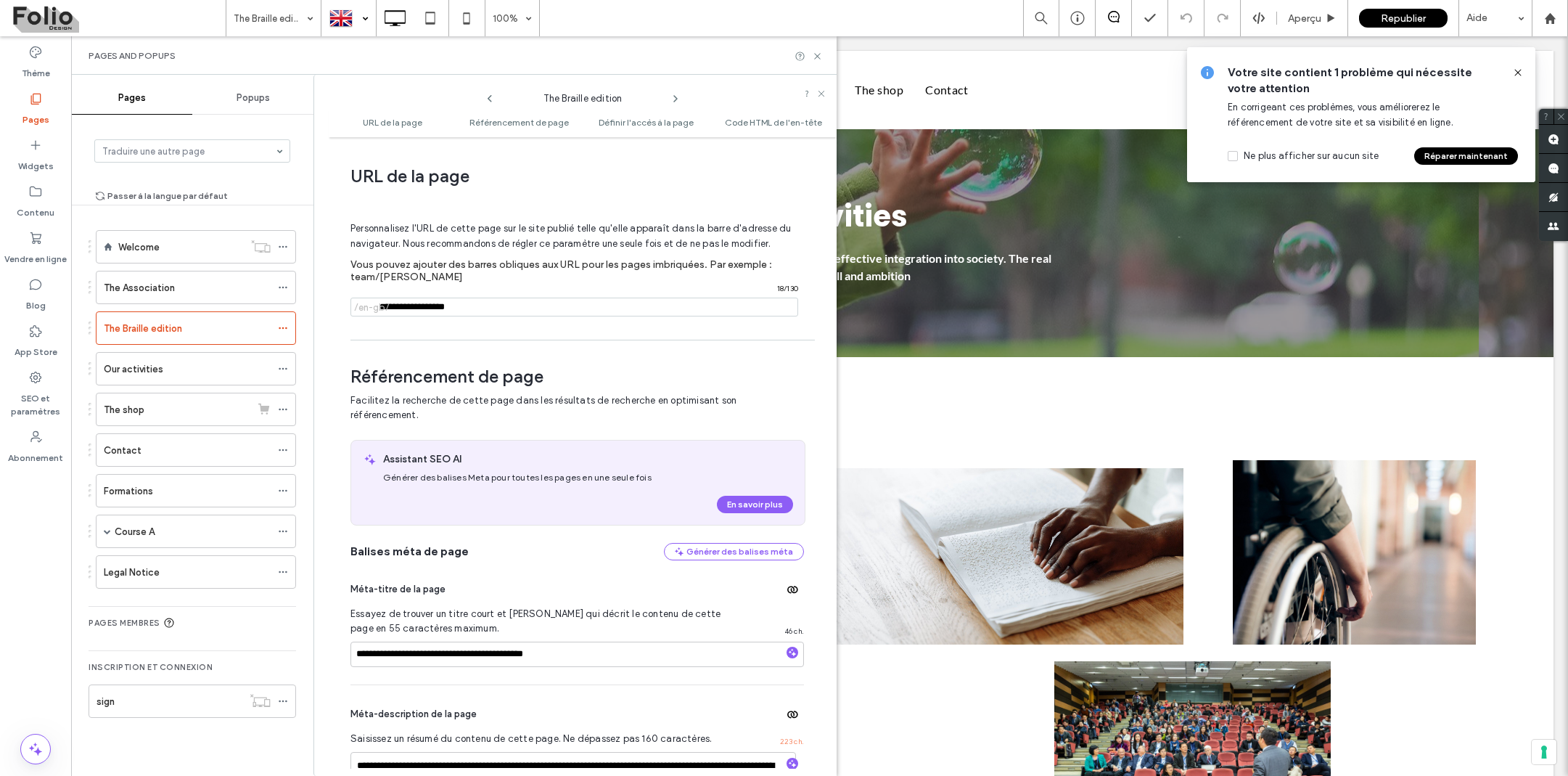
scroll to position [7, 0]
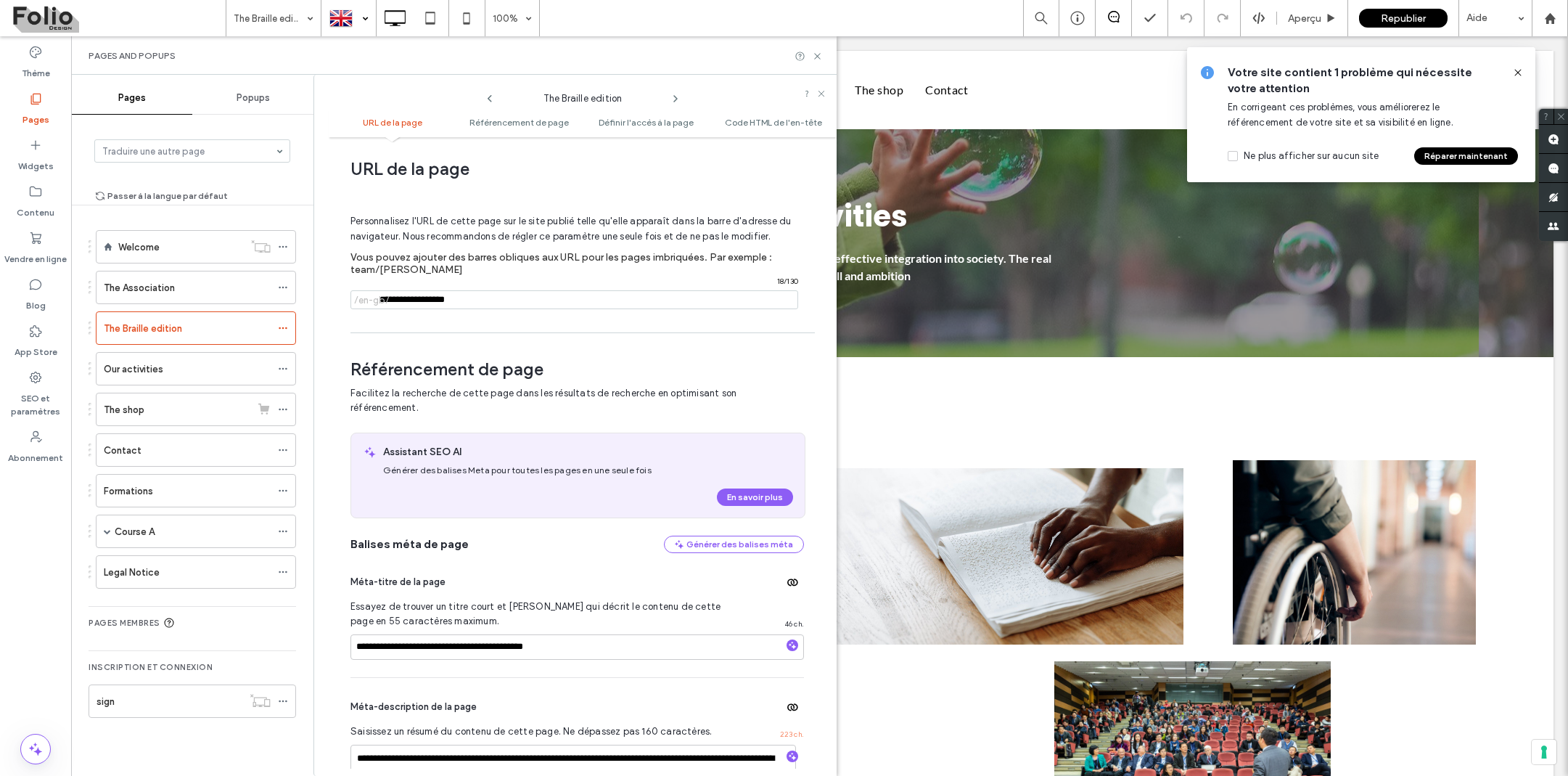
click at [421, 299] on input "notEmpty" at bounding box center [574, 299] width 448 height 19
type input "**********"
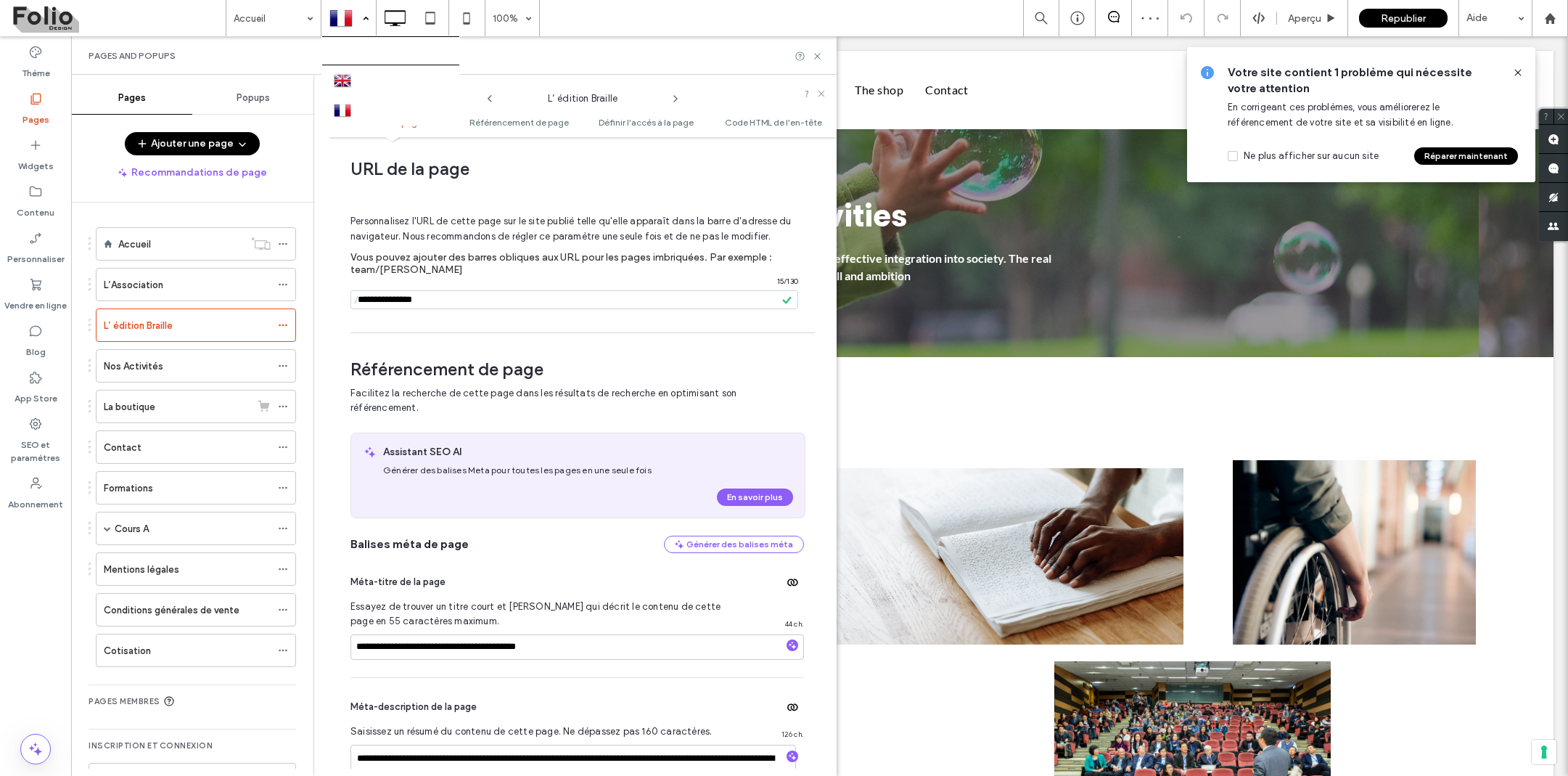
click at [352, 29] on div at bounding box center [348, 18] width 53 height 35
click at [270, 290] on div "L’Association" at bounding box center [187, 284] width 167 height 15
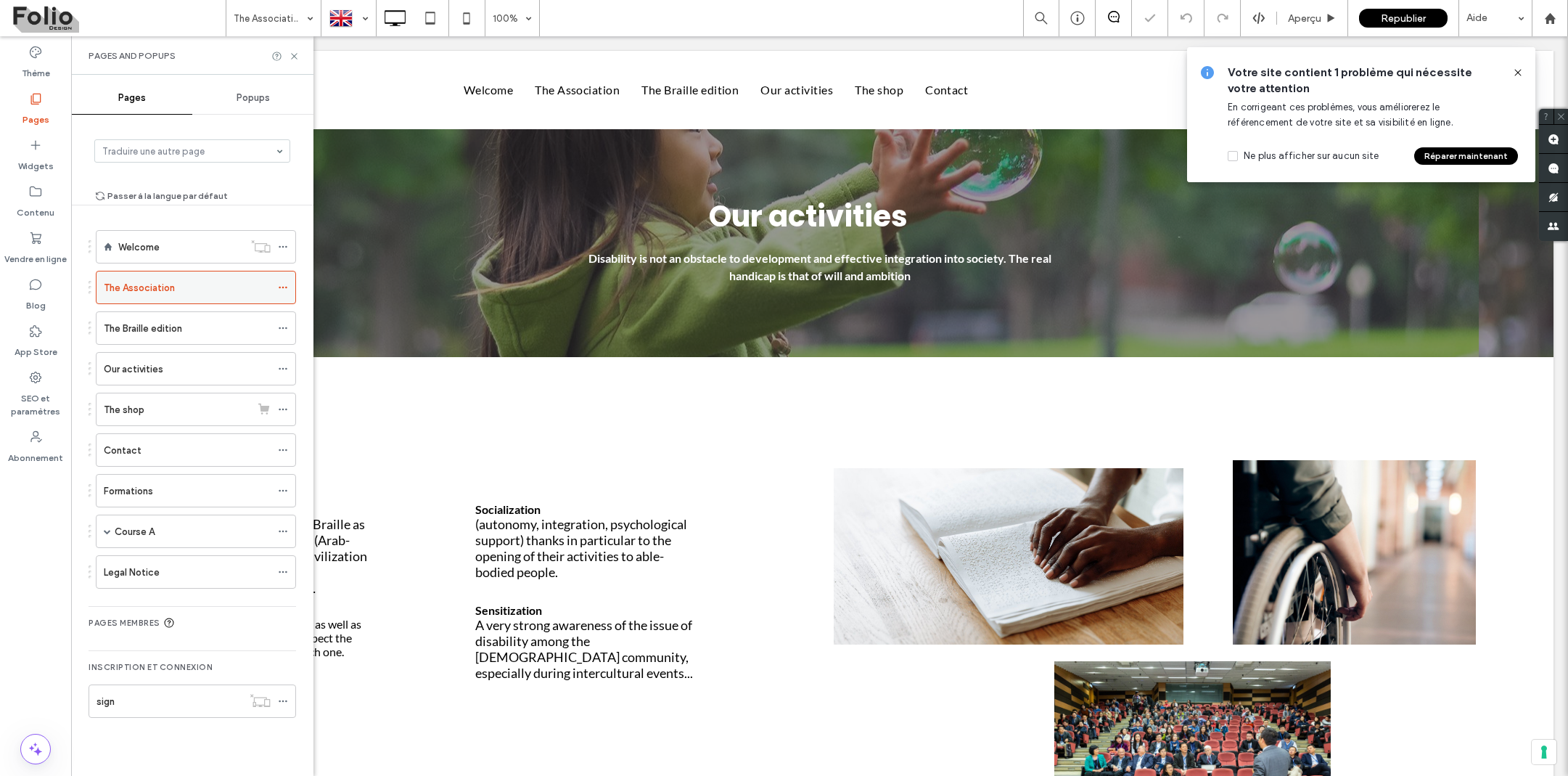
click at [286, 292] on span at bounding box center [283, 287] width 10 height 22
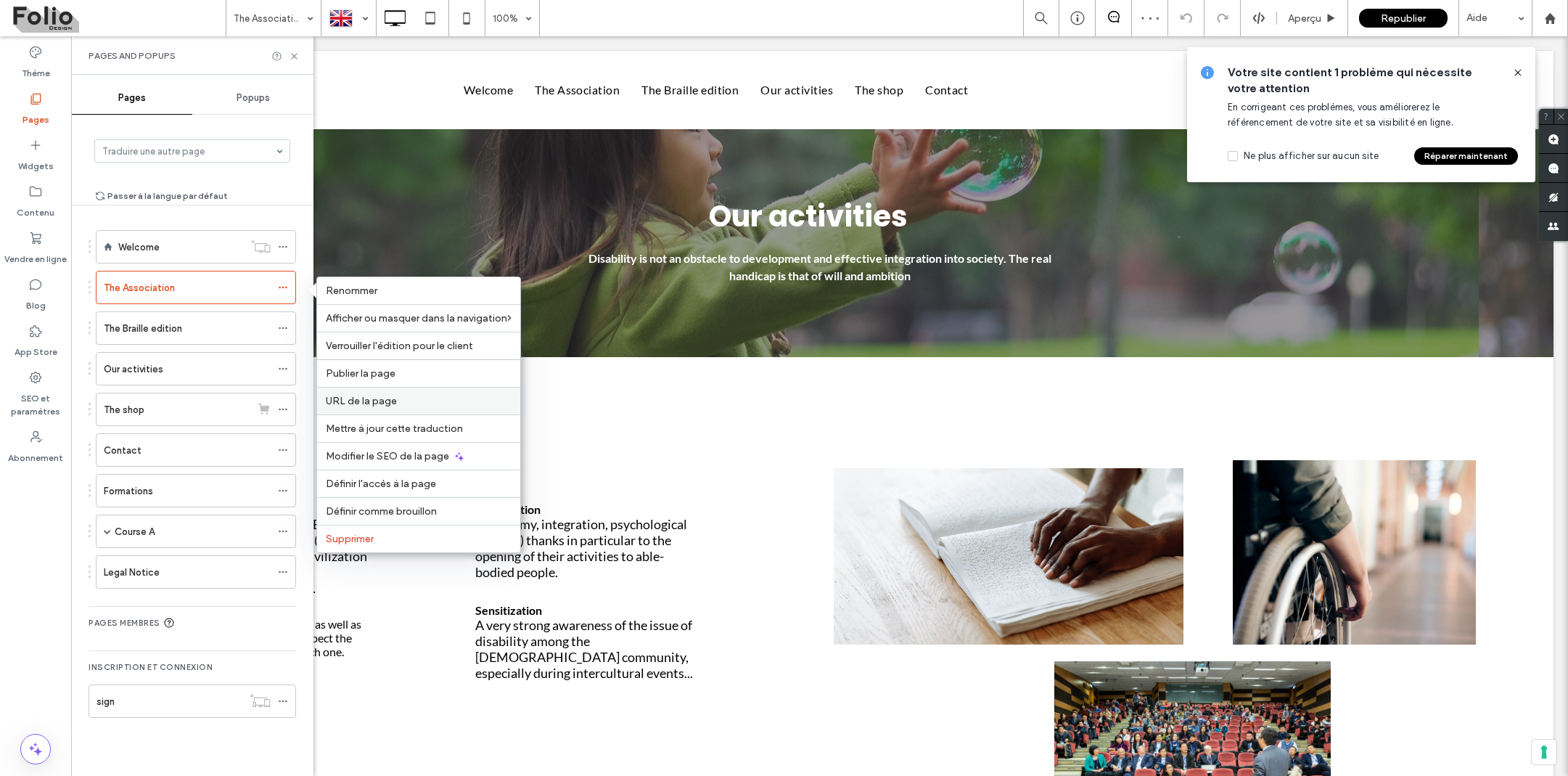
click at [346, 402] on span "URL de la page" at bounding box center [361, 401] width 71 height 13
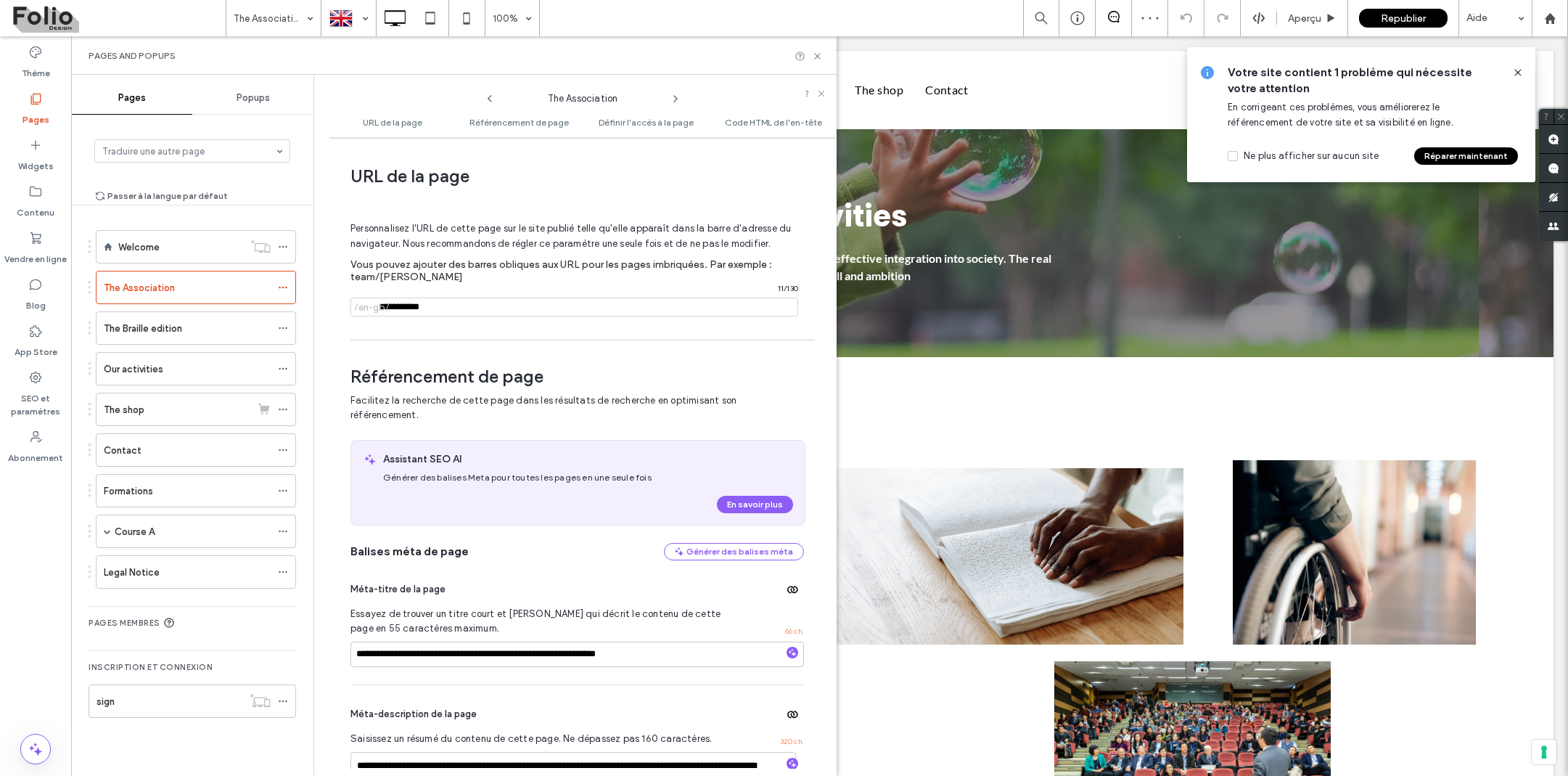
scroll to position [7, 0]
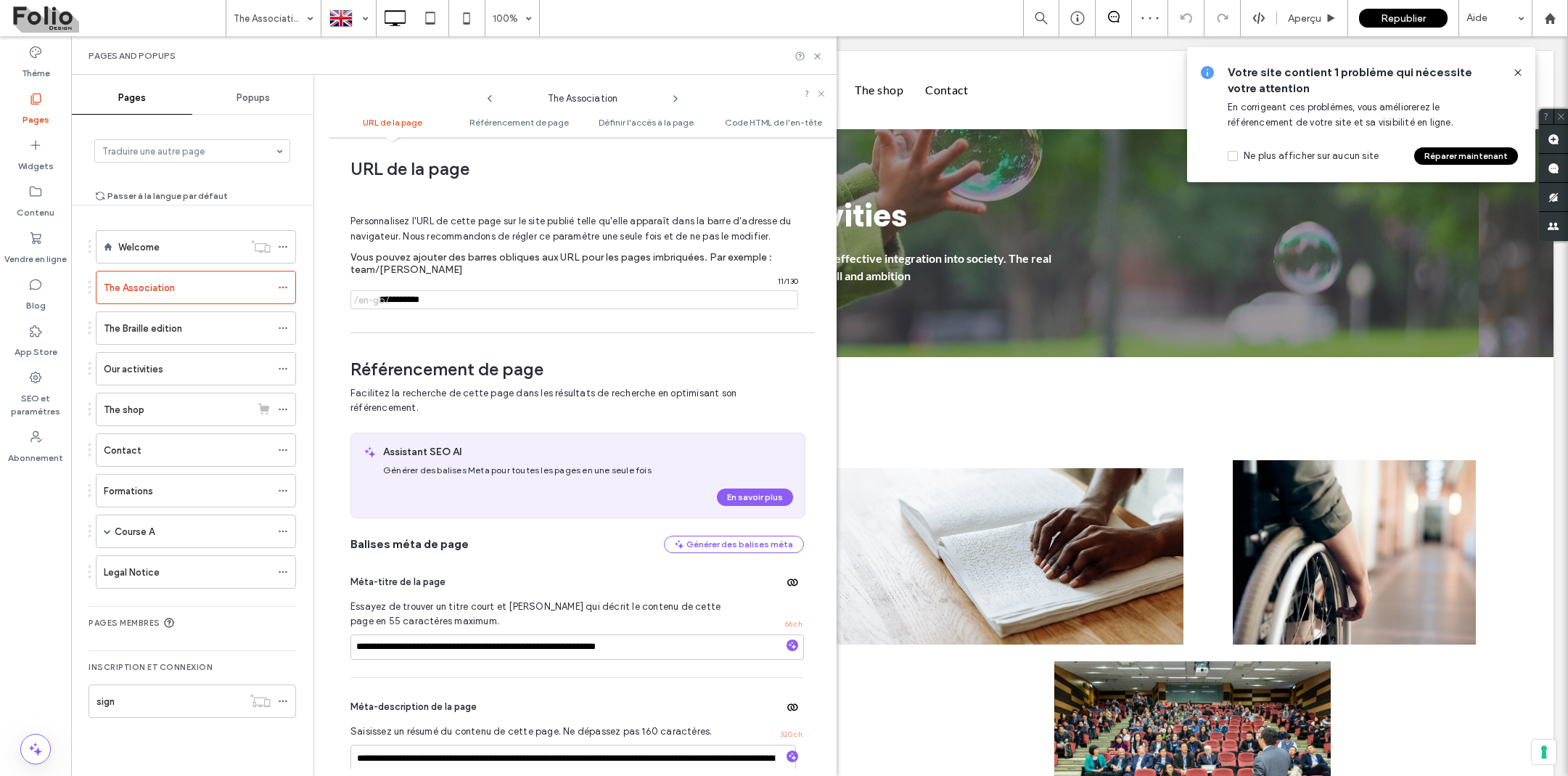
click at [471, 308] on input "notEmpty" at bounding box center [574, 299] width 448 height 19
click at [186, 446] on div "Contact" at bounding box center [187, 450] width 167 height 15
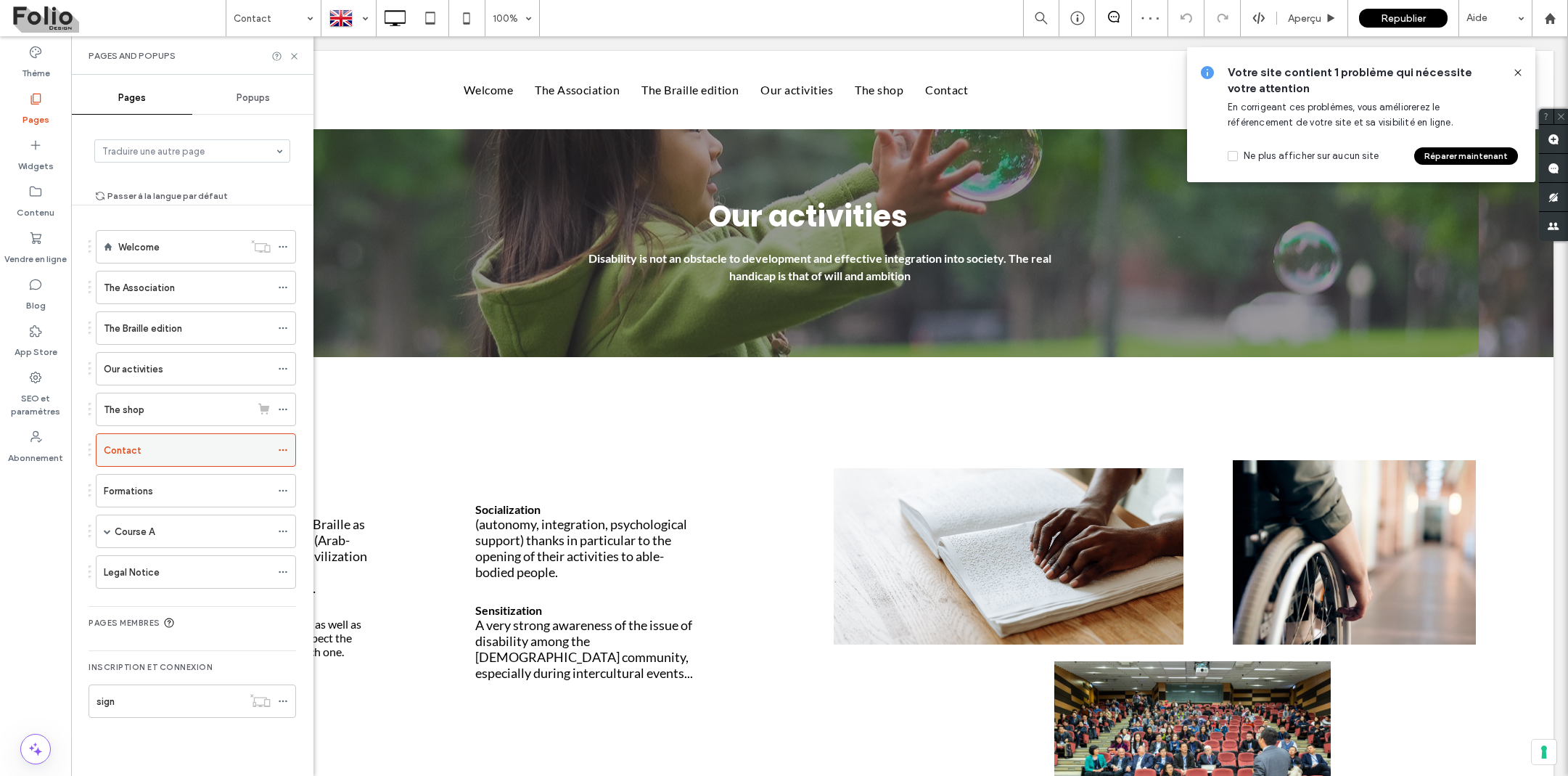
click at [288, 449] on icon at bounding box center [283, 450] width 10 height 10
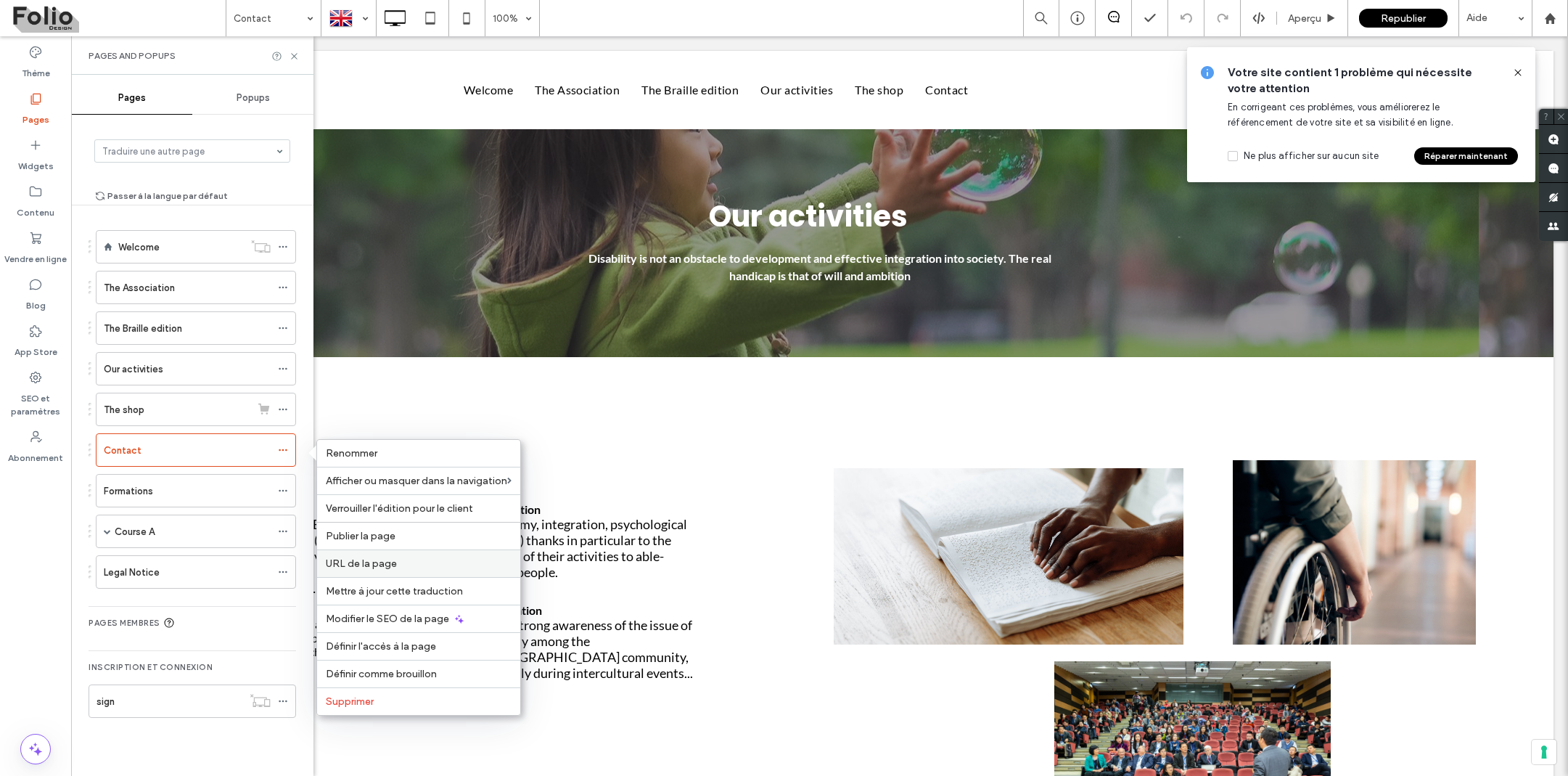
click at [370, 569] on span "URL de la page" at bounding box center [361, 564] width 71 height 13
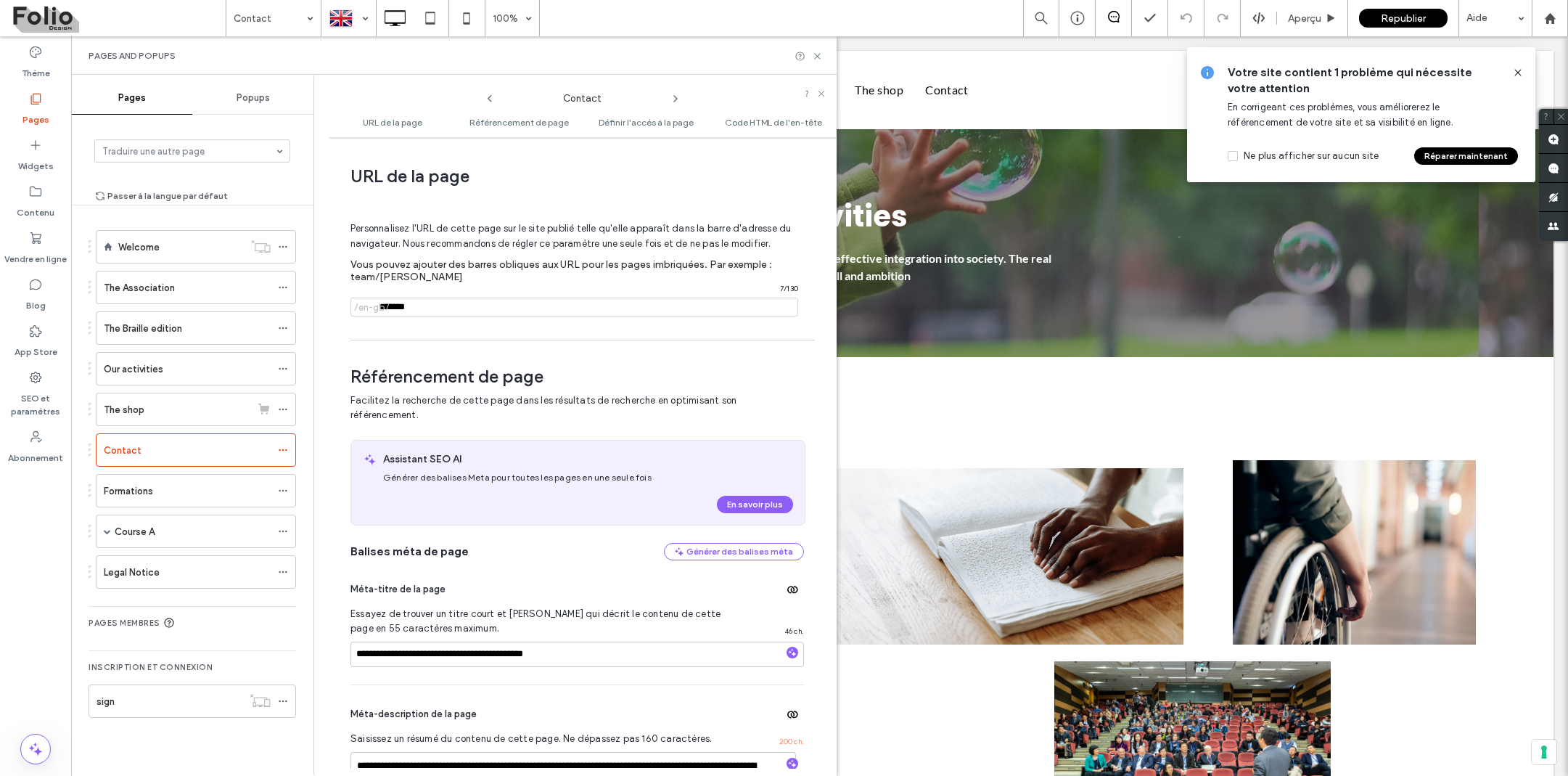
scroll to position [7, 0]
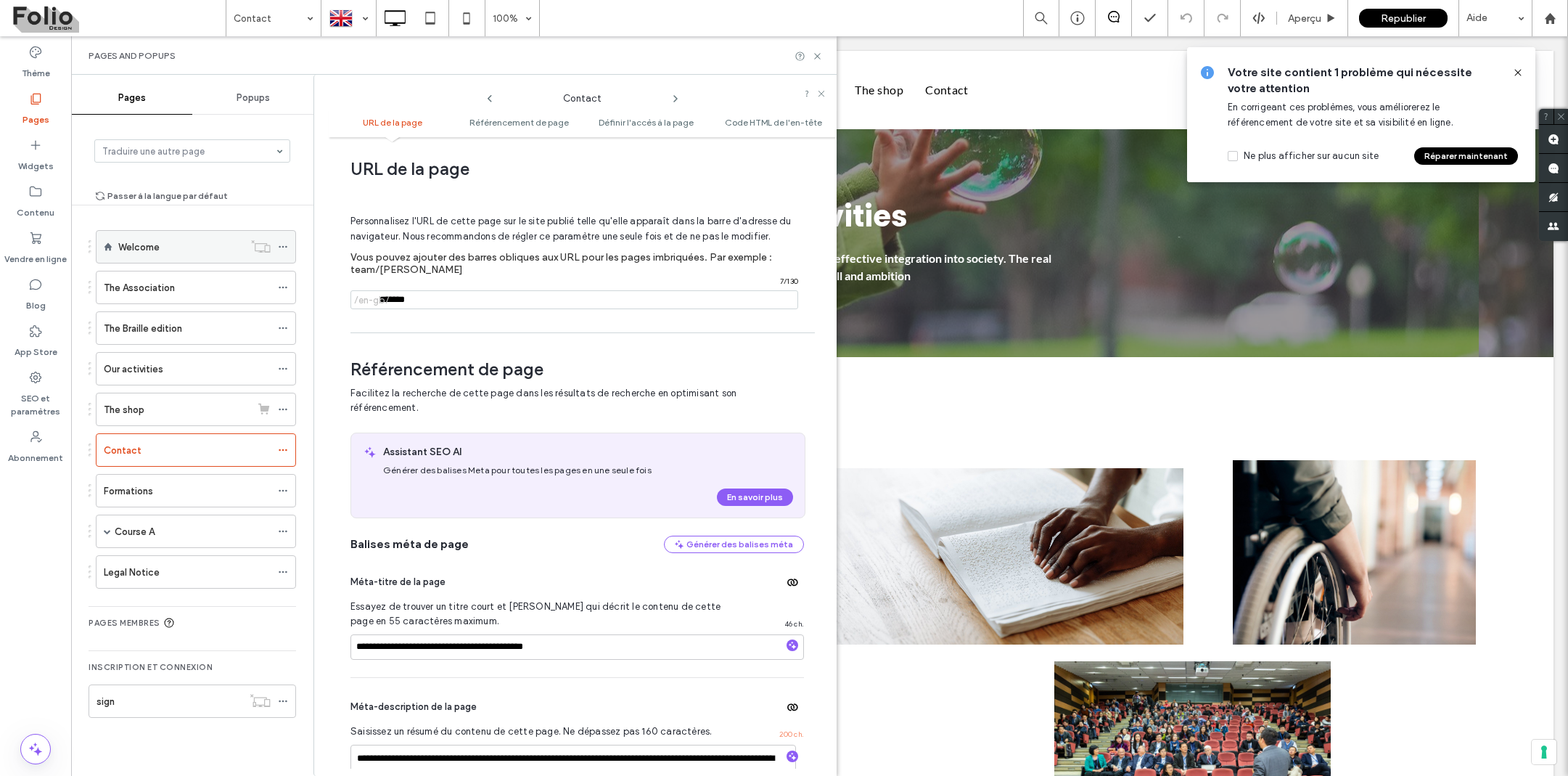
click at [204, 244] on div "Welcome" at bounding box center [181, 247] width 125 height 15
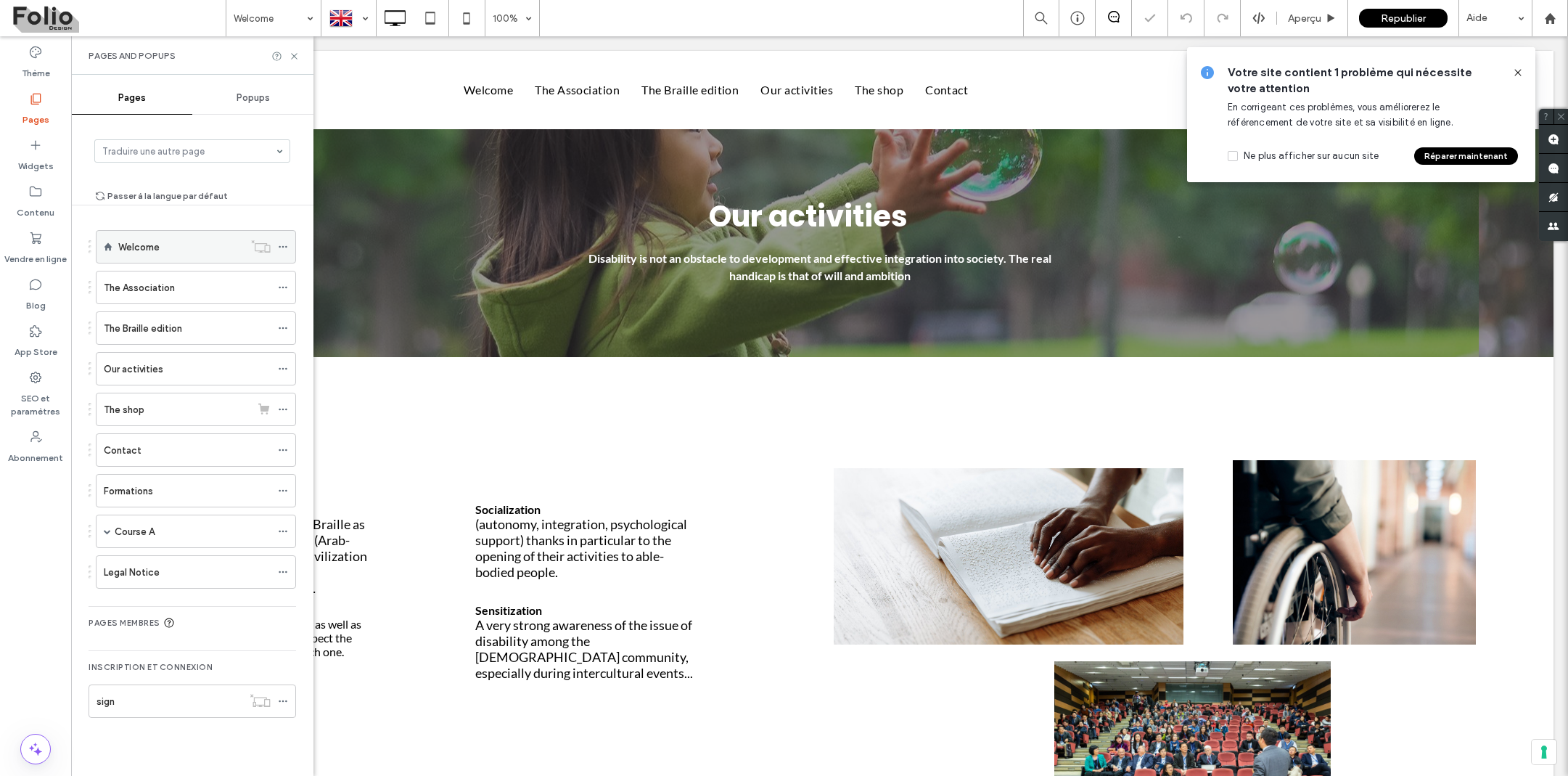
click at [288, 251] on icon at bounding box center [283, 247] width 10 height 10
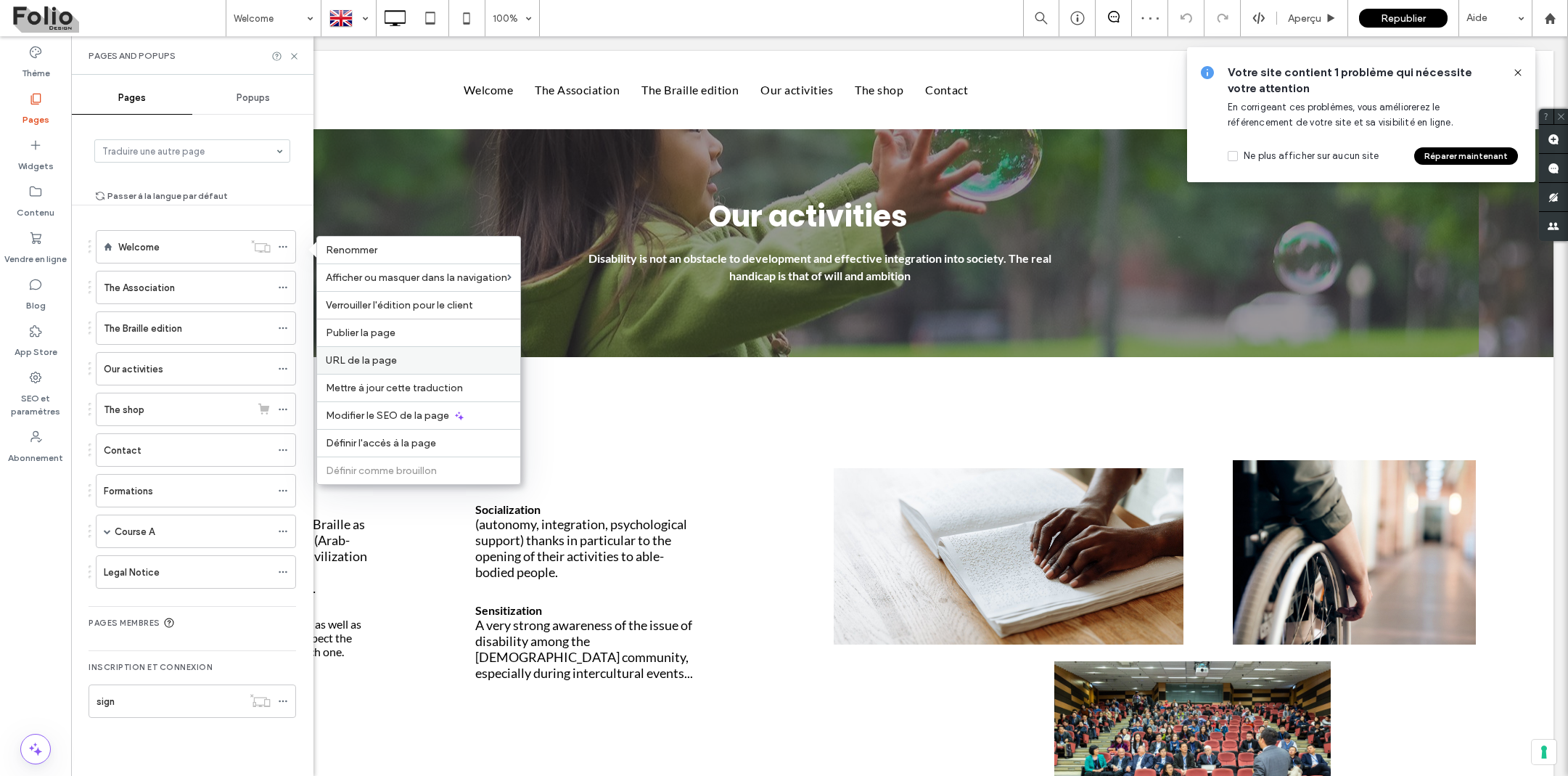
click at [341, 364] on span "URL de la page" at bounding box center [361, 360] width 71 height 13
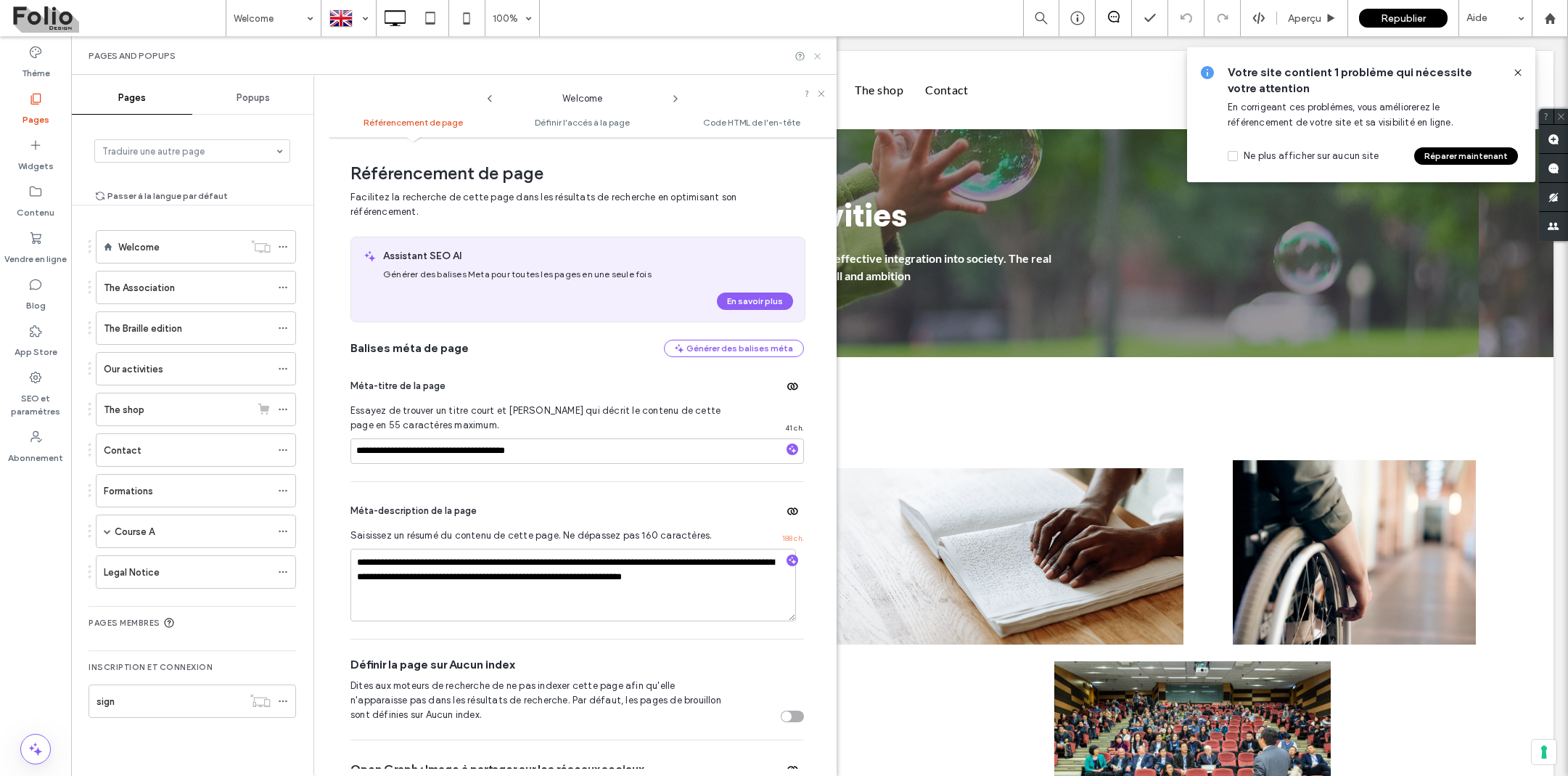
click at [817, 56] on use at bounding box center [817, 56] width 6 height 6
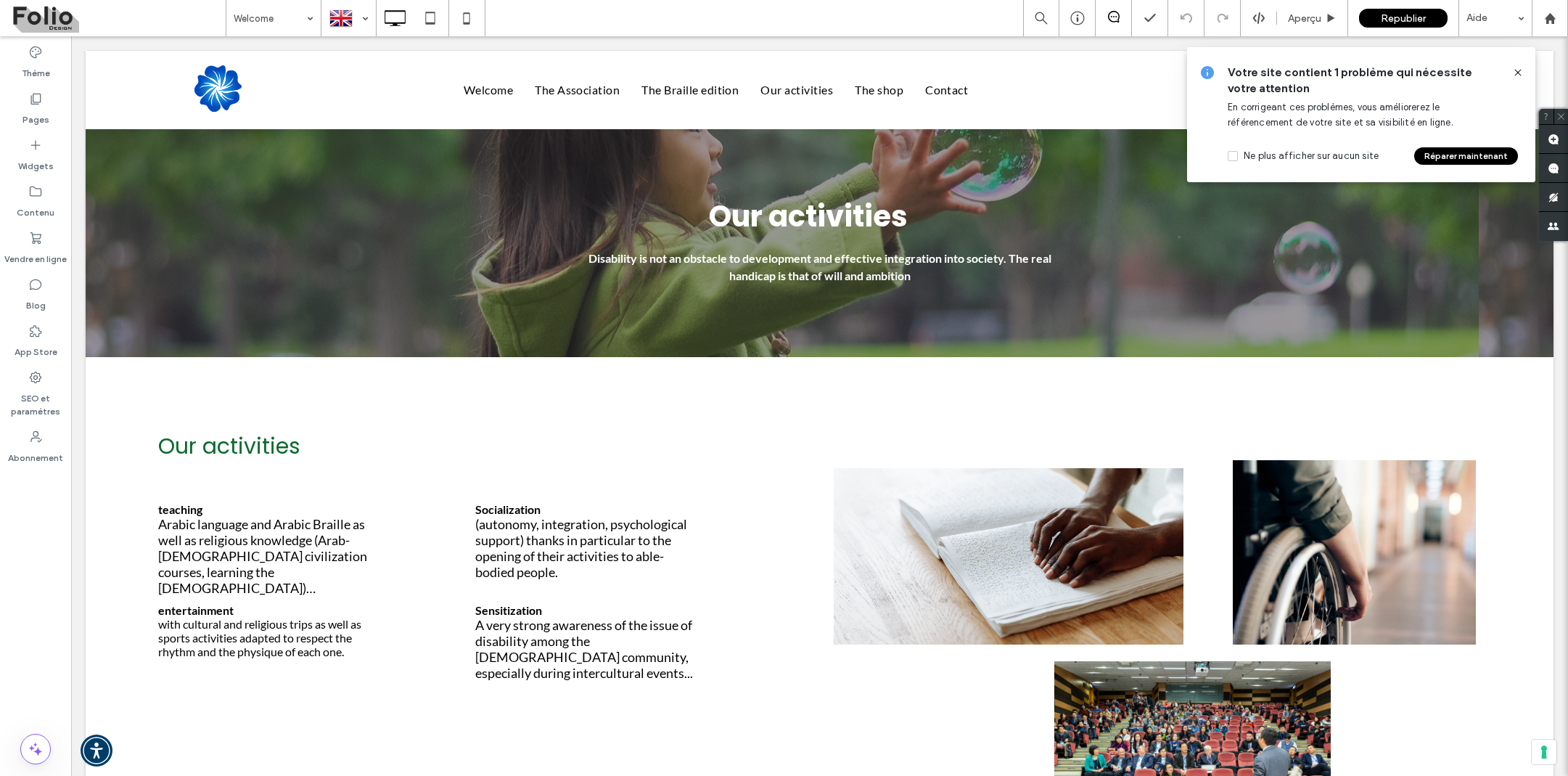
click at [1471, 154] on button "Réparer maintenant" at bounding box center [1465, 156] width 104 height 18
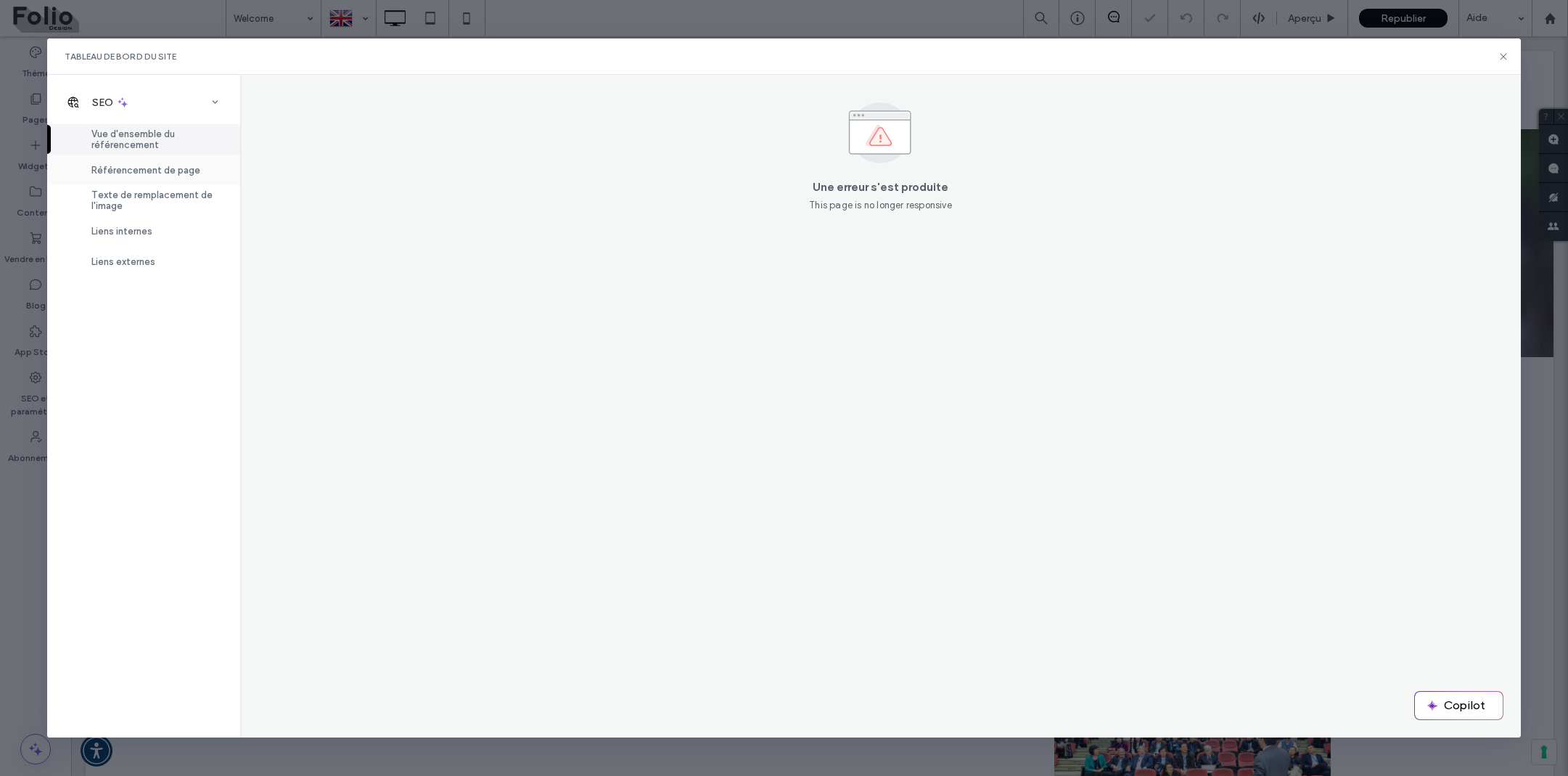
click at [172, 177] on div "Référencement de page" at bounding box center [144, 170] width 193 height 31
click at [144, 131] on span "Vue d'ensemble du référencement" at bounding box center [157, 139] width 131 height 22
click at [1495, 60] on div "Tableau de bord du site" at bounding box center [784, 56] width 1473 height 37
click at [1505, 54] on icon at bounding box center [1504, 56] width 12 height 12
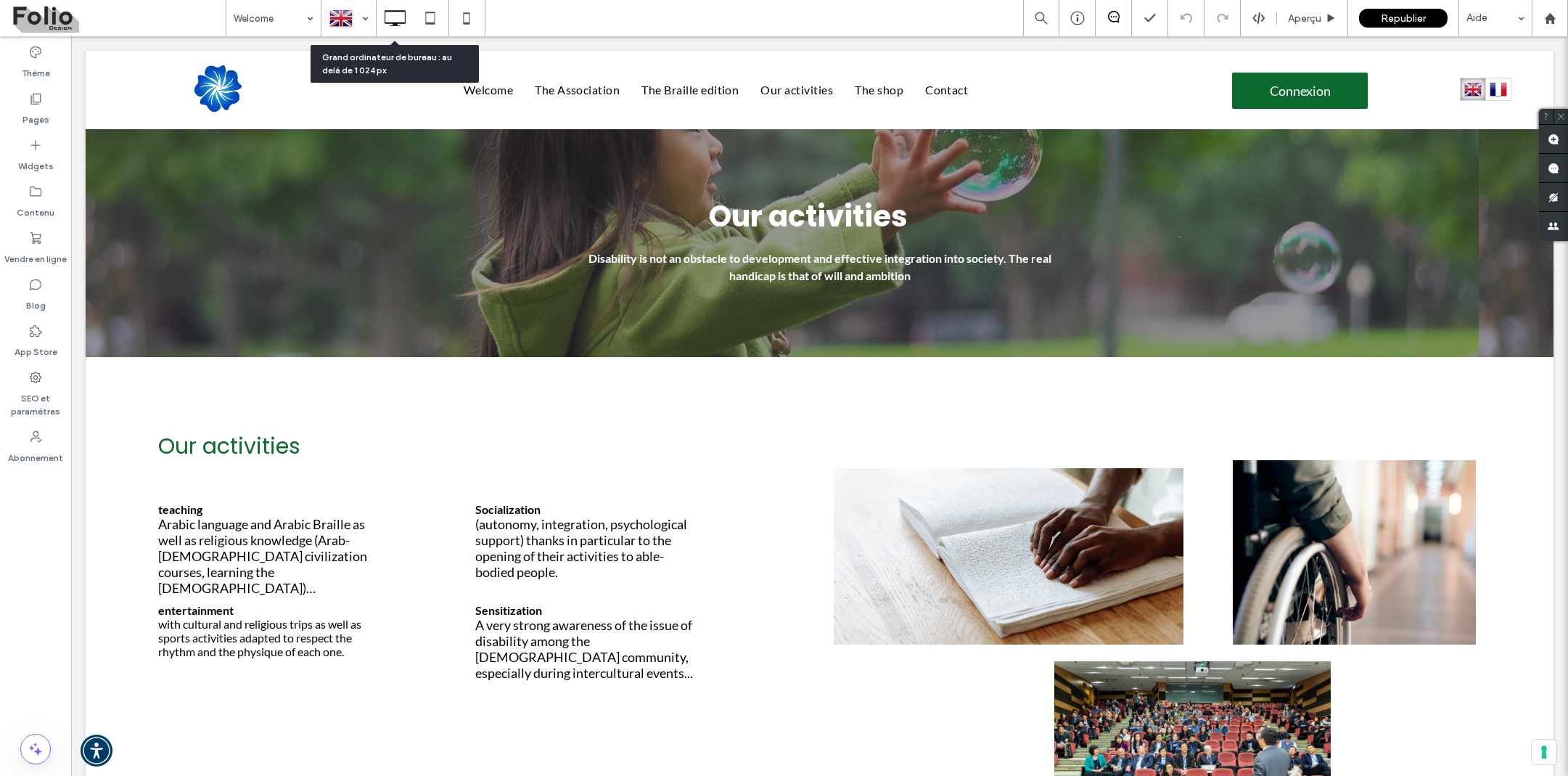
click at [385, 11] on use at bounding box center [395, 18] width 21 height 16
click at [360, 13] on div at bounding box center [348, 18] width 53 height 35
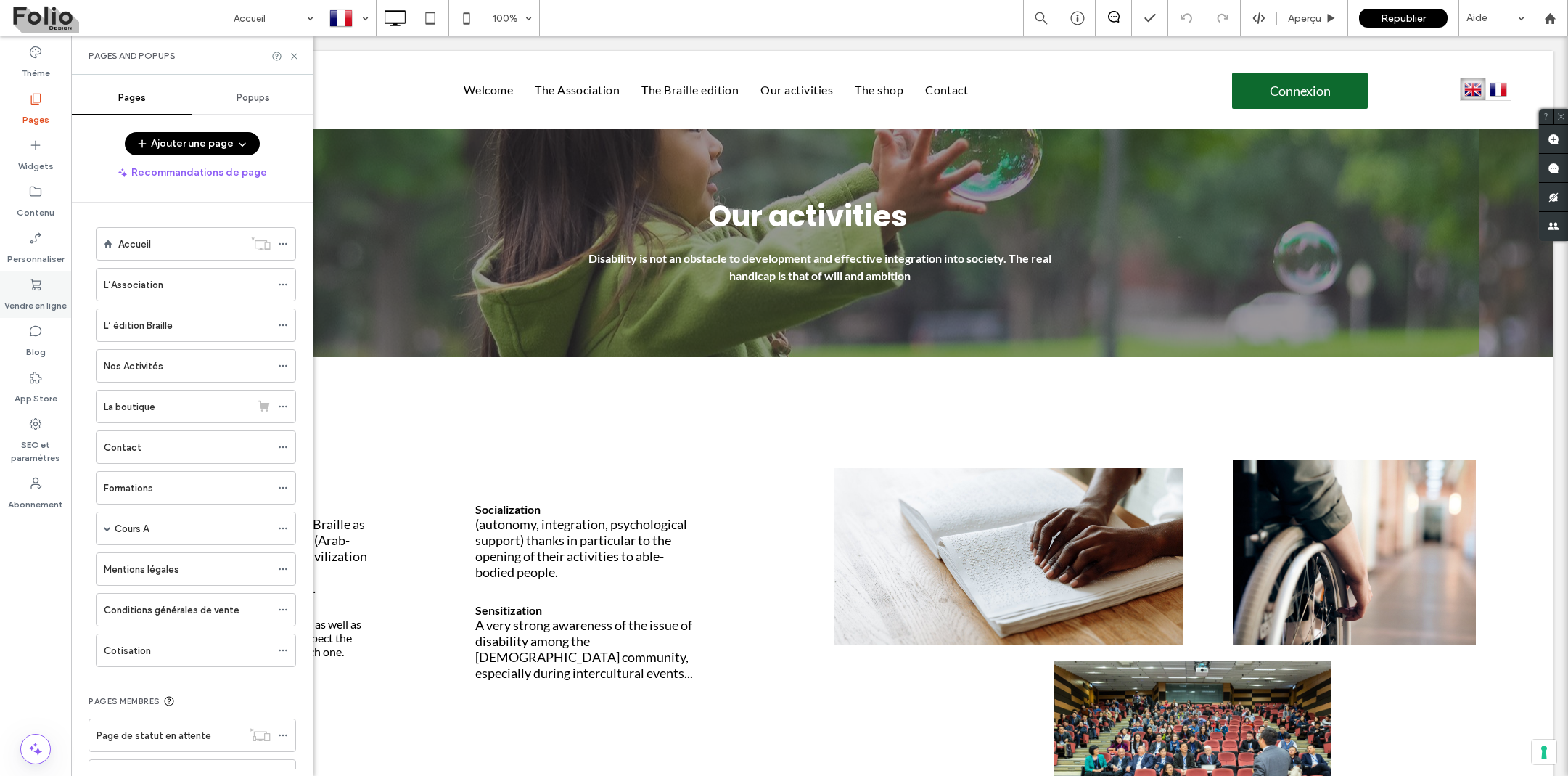
click at [35, 298] on label "Vendre en ligne" at bounding box center [35, 302] width 62 height 21
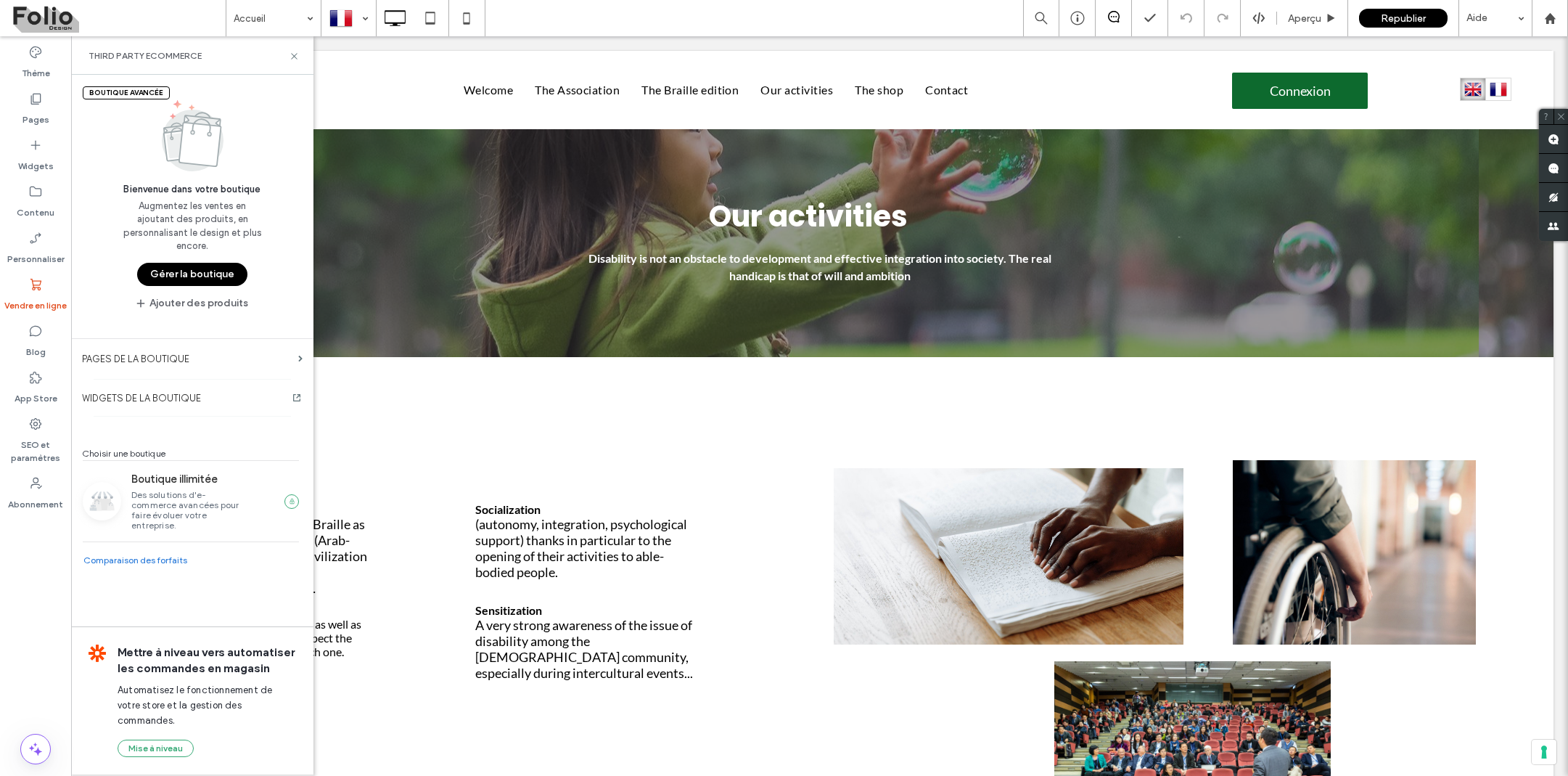
click at [207, 270] on button "Gérer la boutique" at bounding box center [192, 274] width 111 height 24
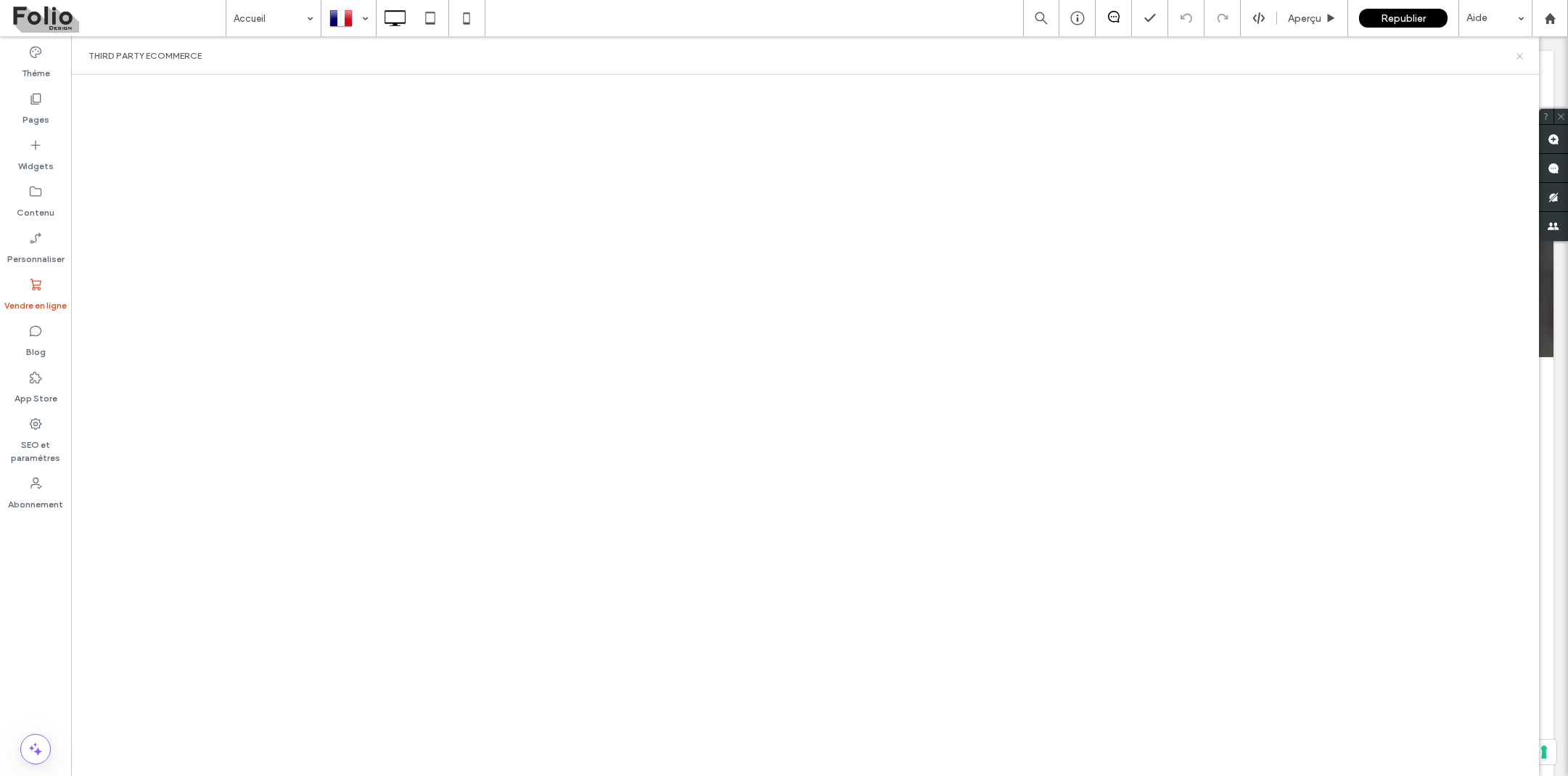
click at [1522, 55] on icon at bounding box center [1520, 55] width 11 height 11
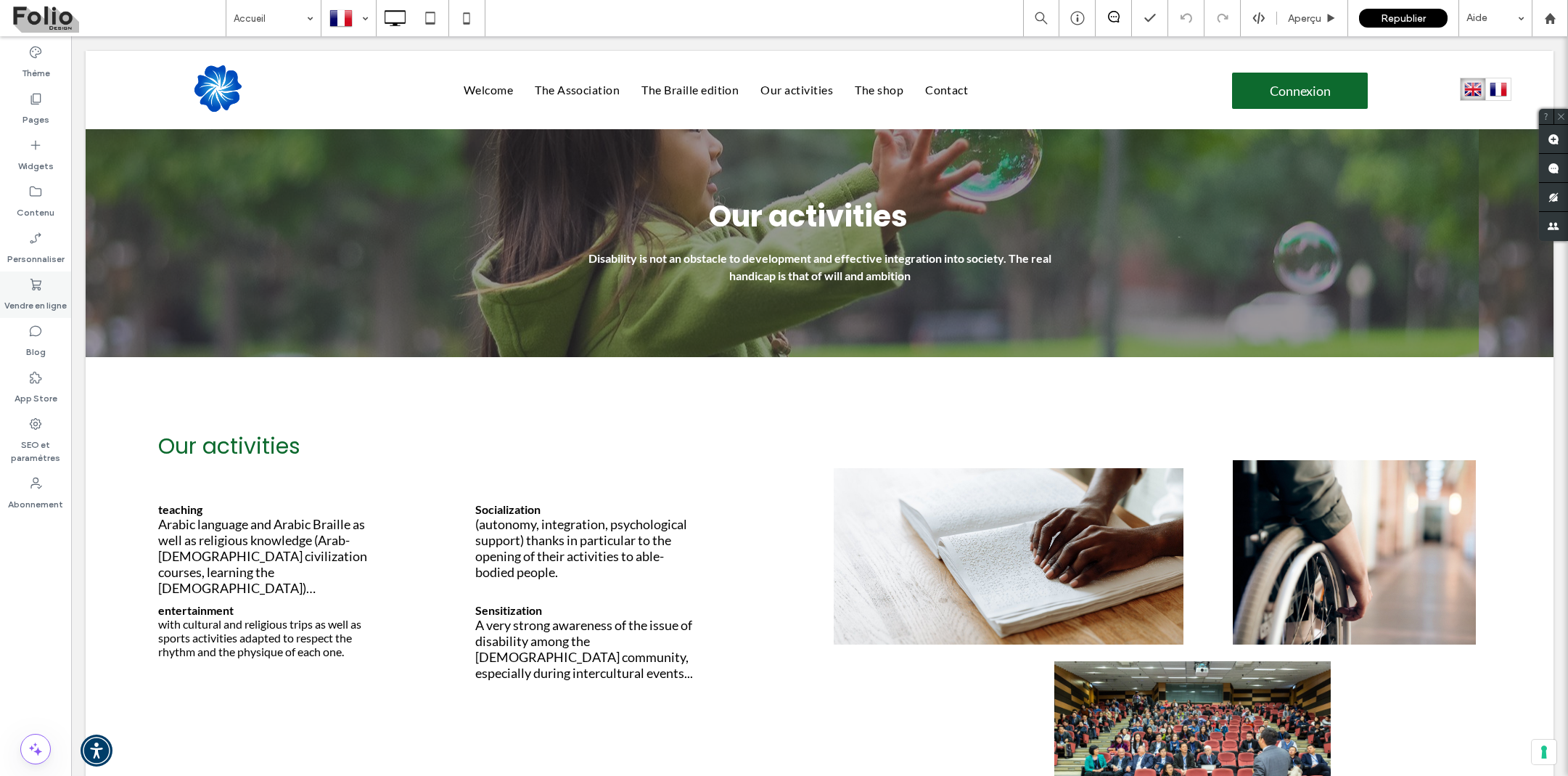
click at [49, 289] on div "Vendre en ligne" at bounding box center [36, 294] width 71 height 46
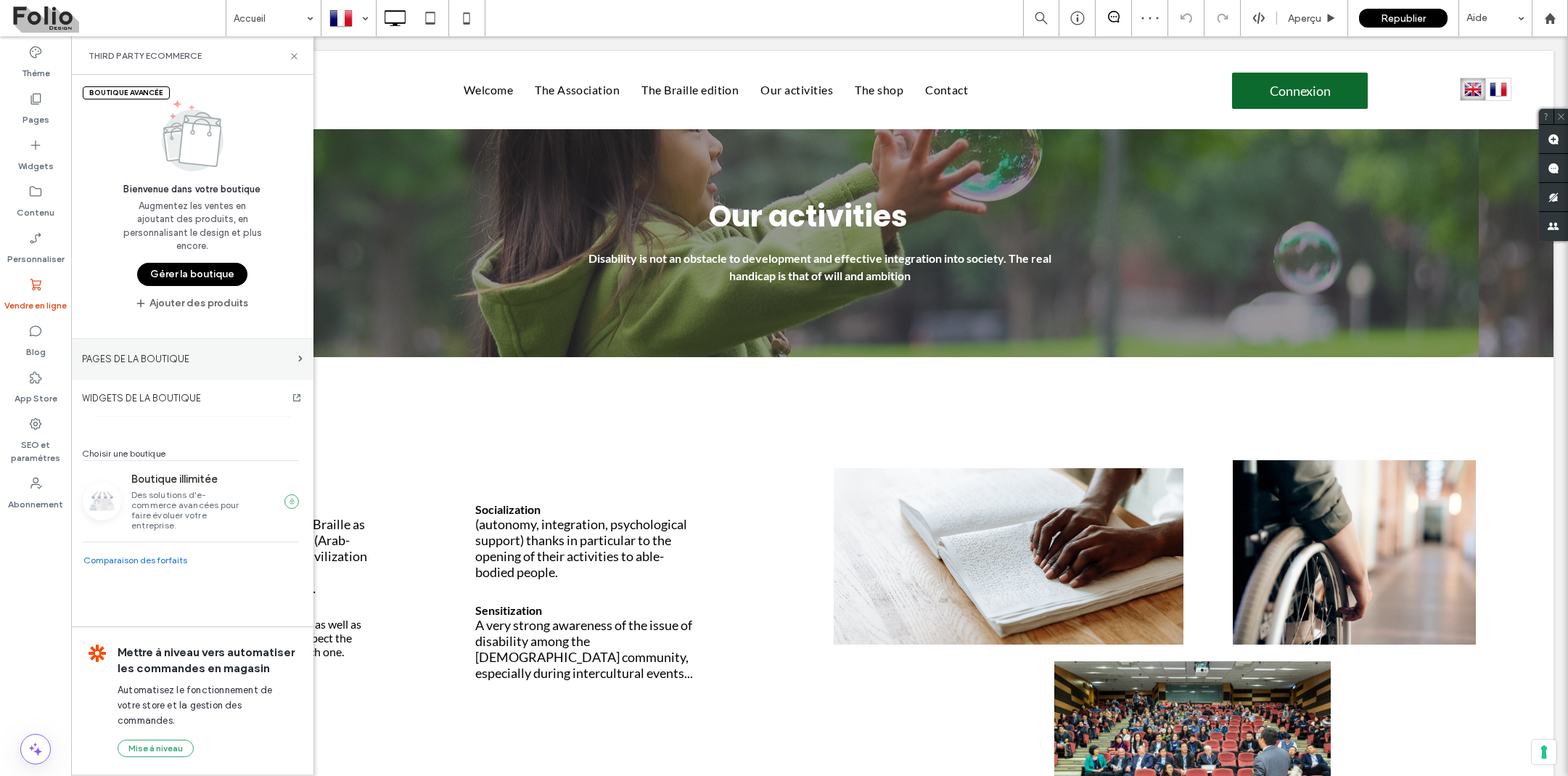
click at [171, 357] on label "PAGES DE LA BOUTIQUE" at bounding box center [187, 359] width 210 height 26
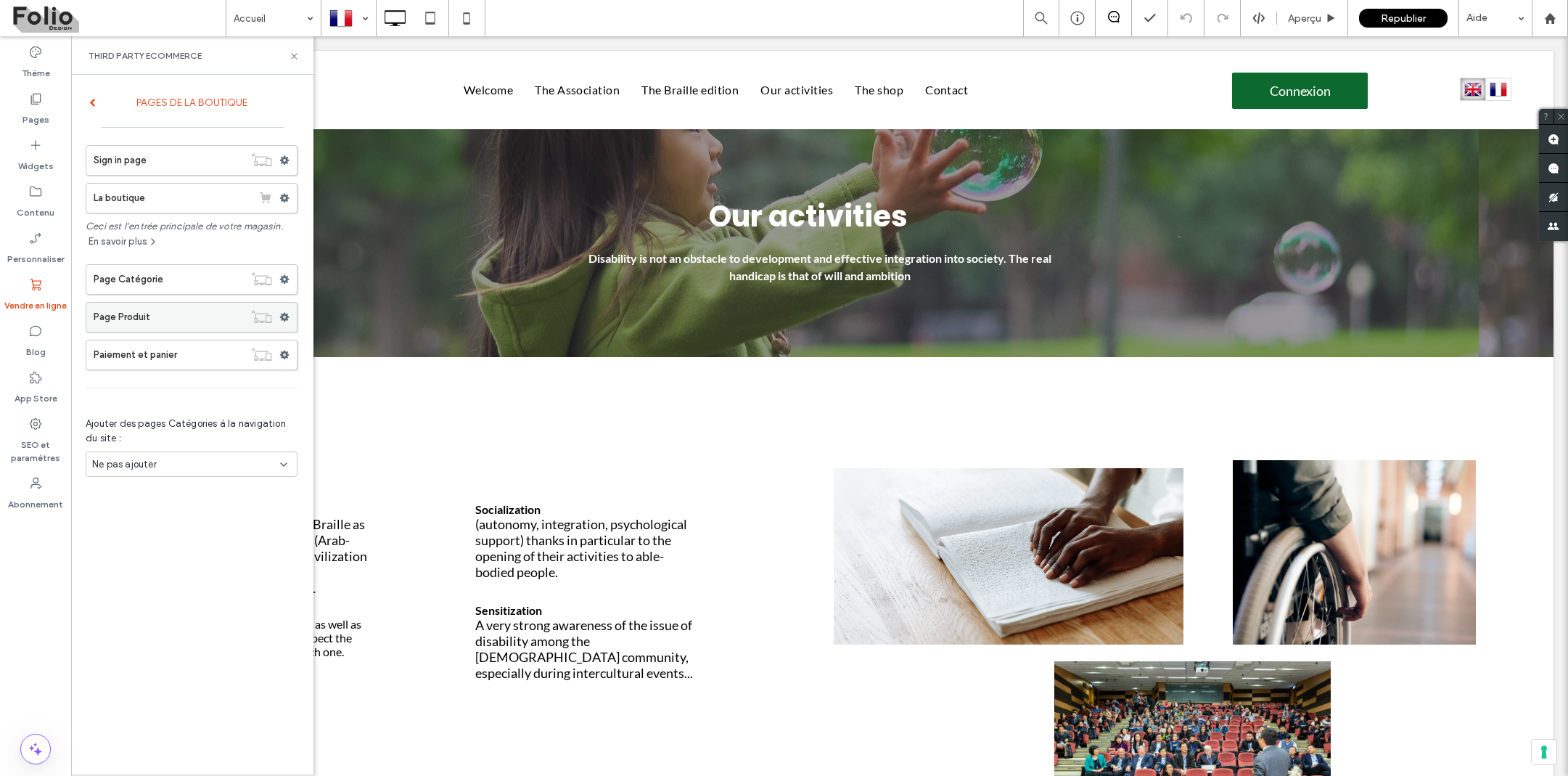
click at [174, 321] on label "Page Produit" at bounding box center [169, 317] width 150 height 29
click at [297, 53] on icon at bounding box center [294, 55] width 11 height 11
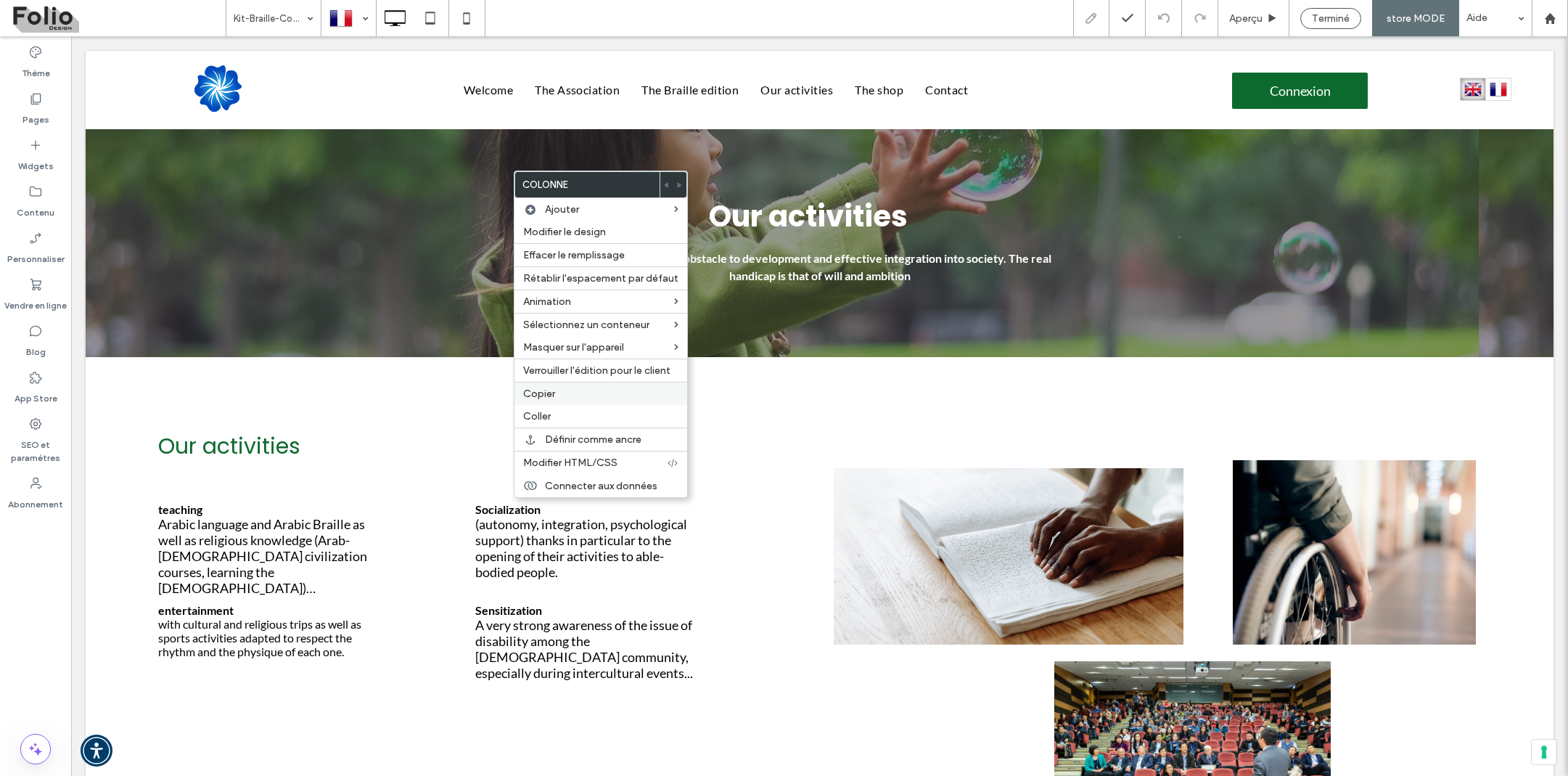
click at [547, 388] on span "Copier" at bounding box center [539, 394] width 32 height 13
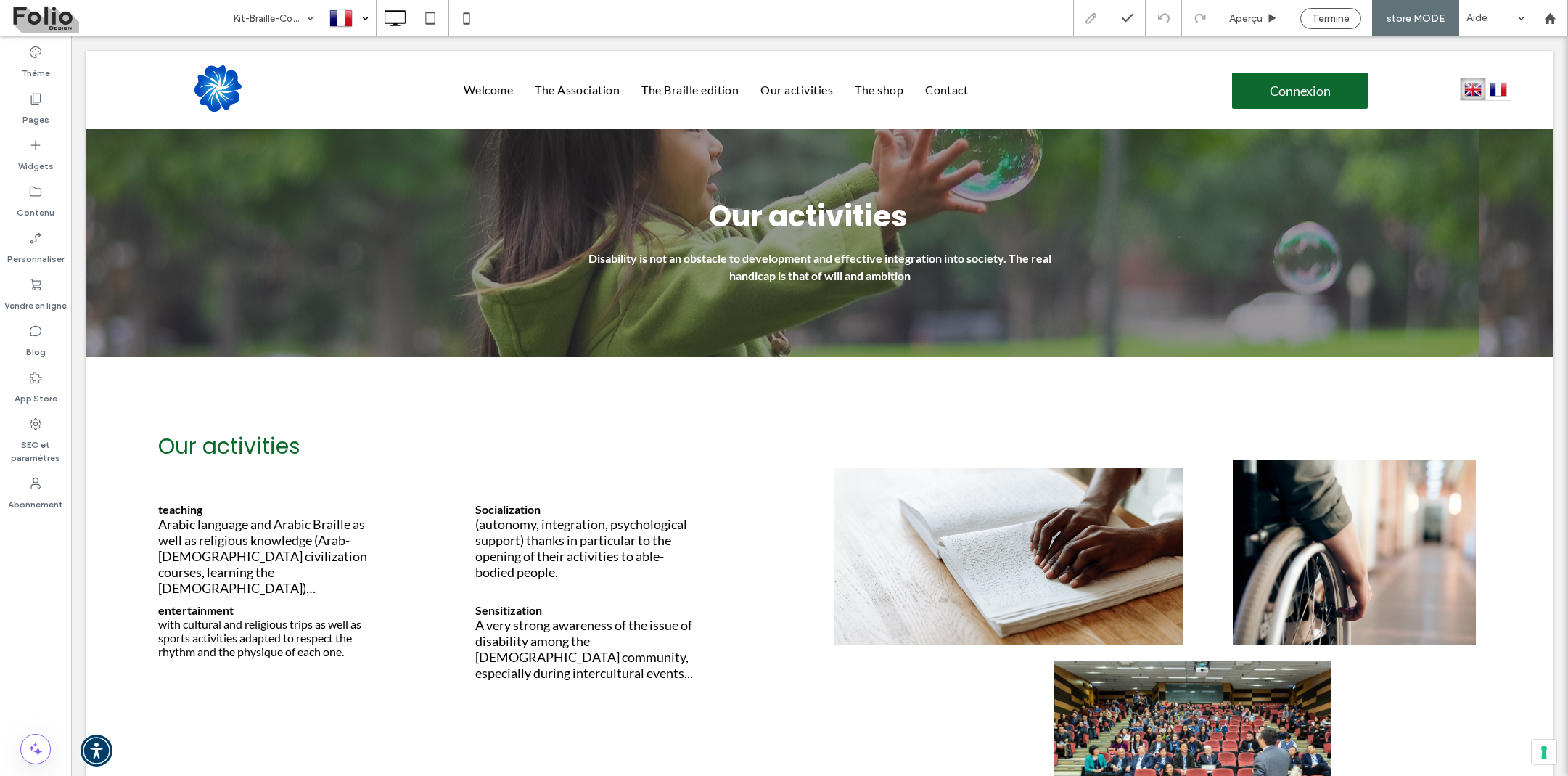
click at [372, 24] on div at bounding box center [348, 18] width 53 height 35
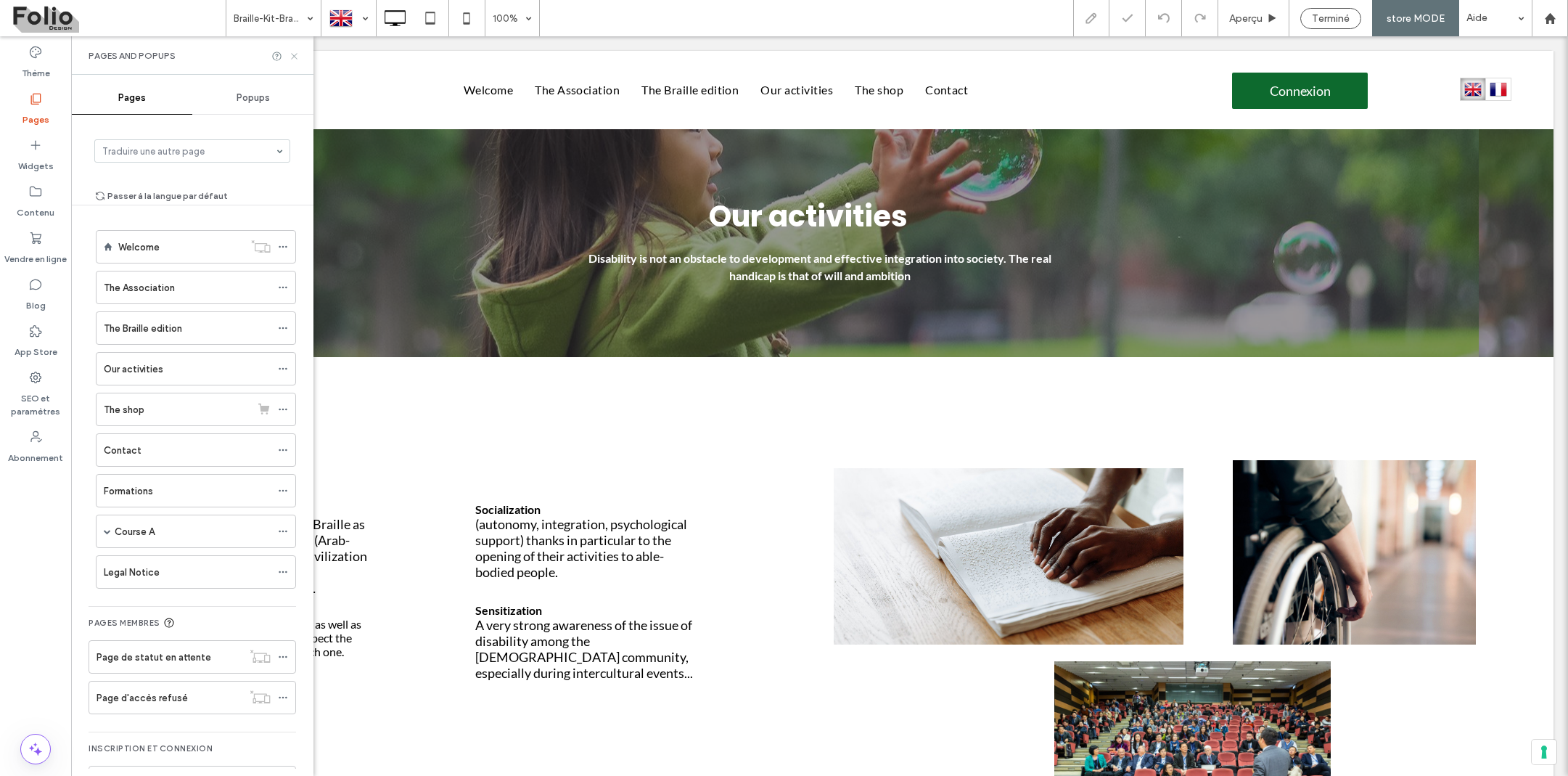
click at [289, 58] on icon at bounding box center [294, 55] width 11 height 11
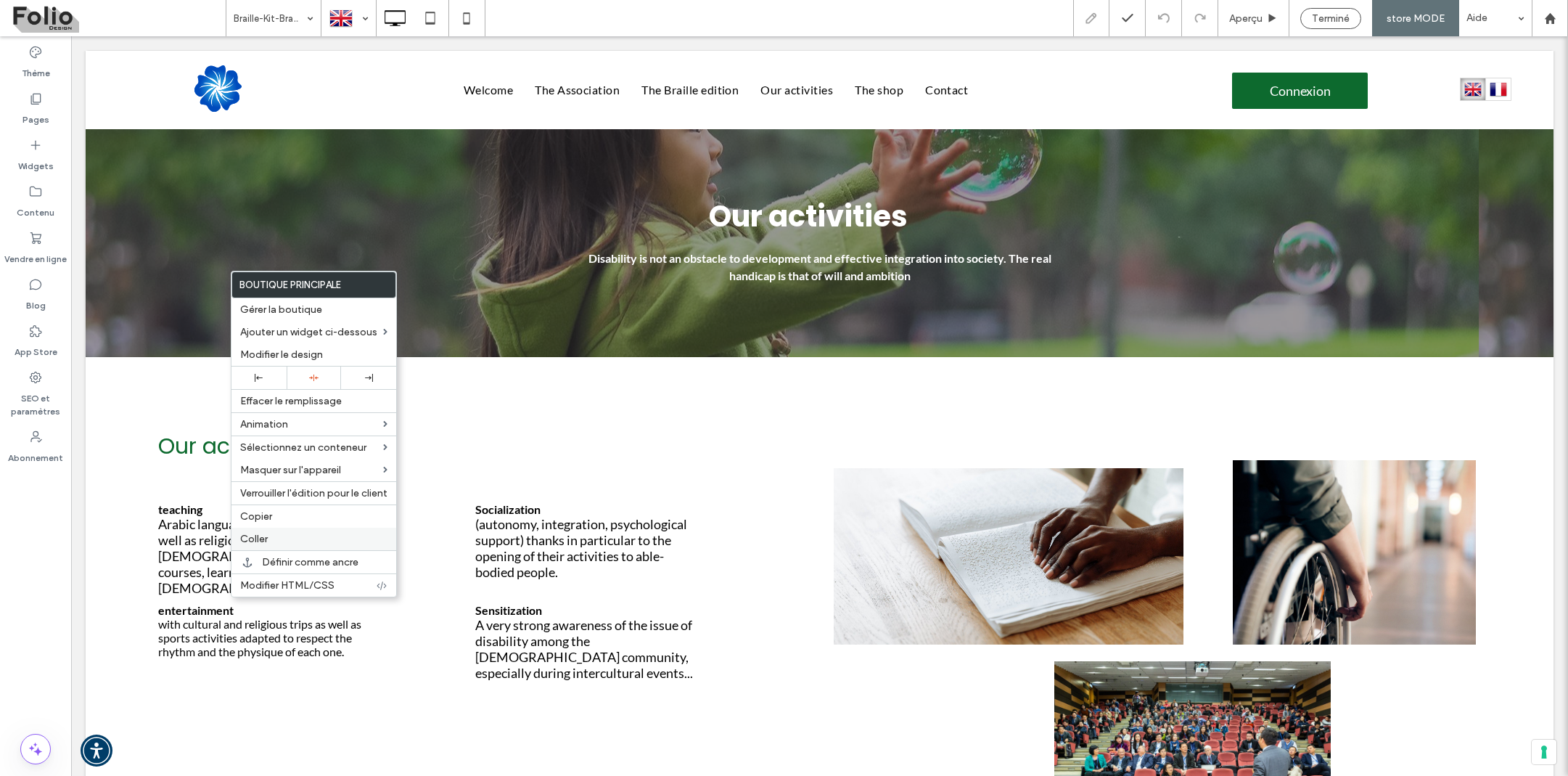
click at [257, 537] on span "Coller" at bounding box center [254, 539] width 28 height 13
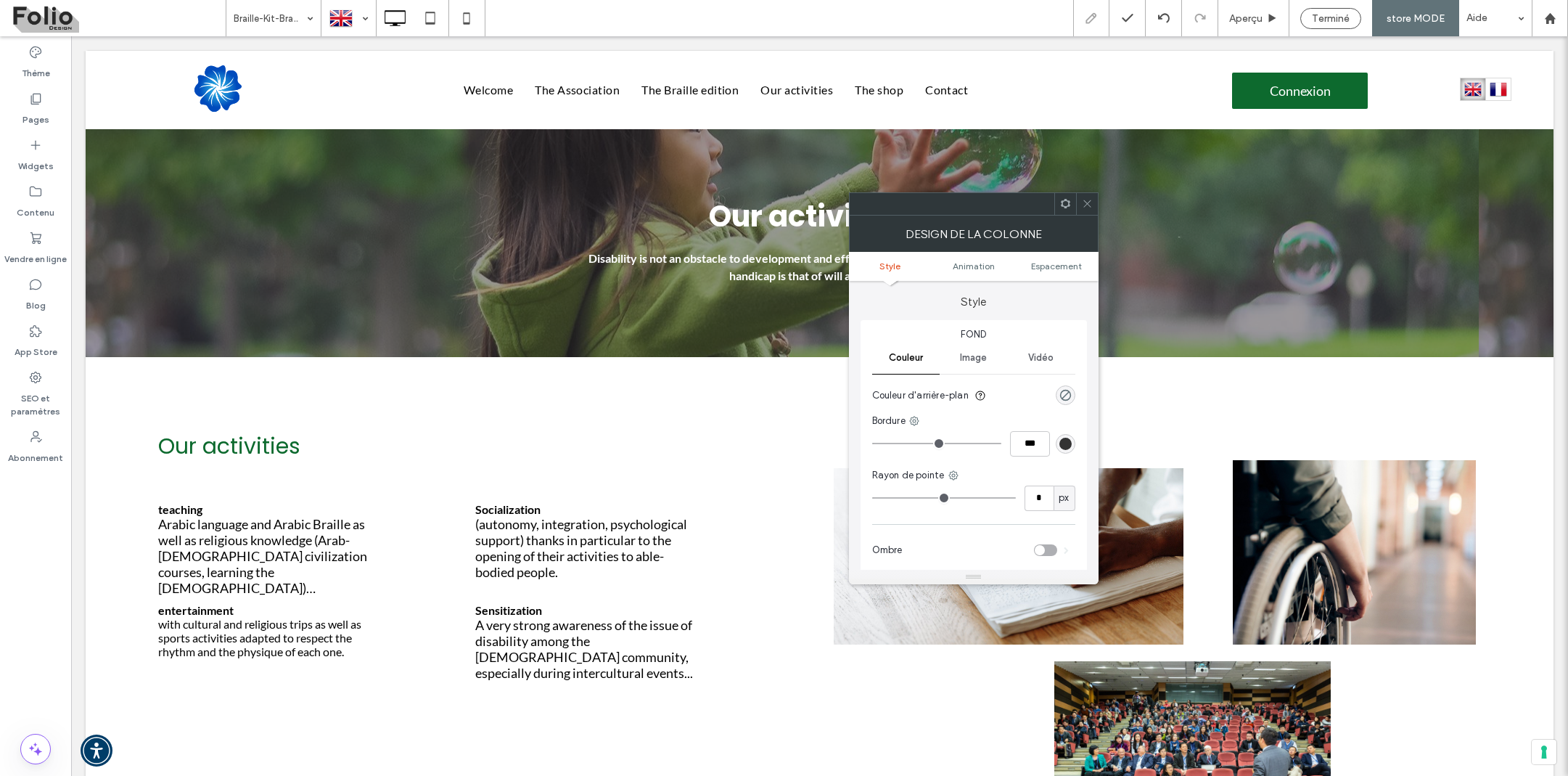
click at [1095, 204] on div at bounding box center [1087, 204] width 22 height 22
click at [363, 21] on div at bounding box center [348, 18] width 53 height 35
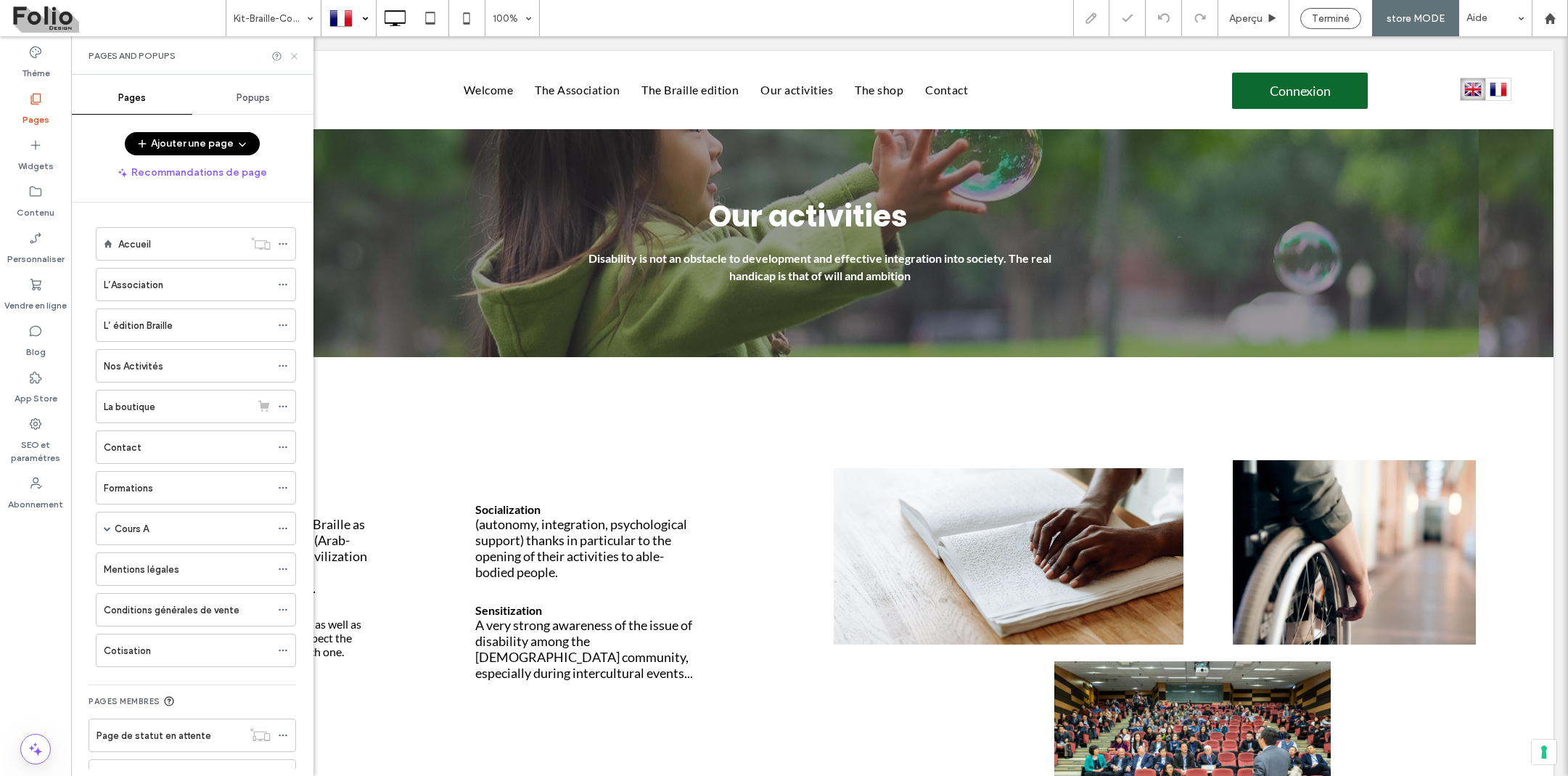
click at [293, 53] on icon at bounding box center [294, 55] width 11 height 11
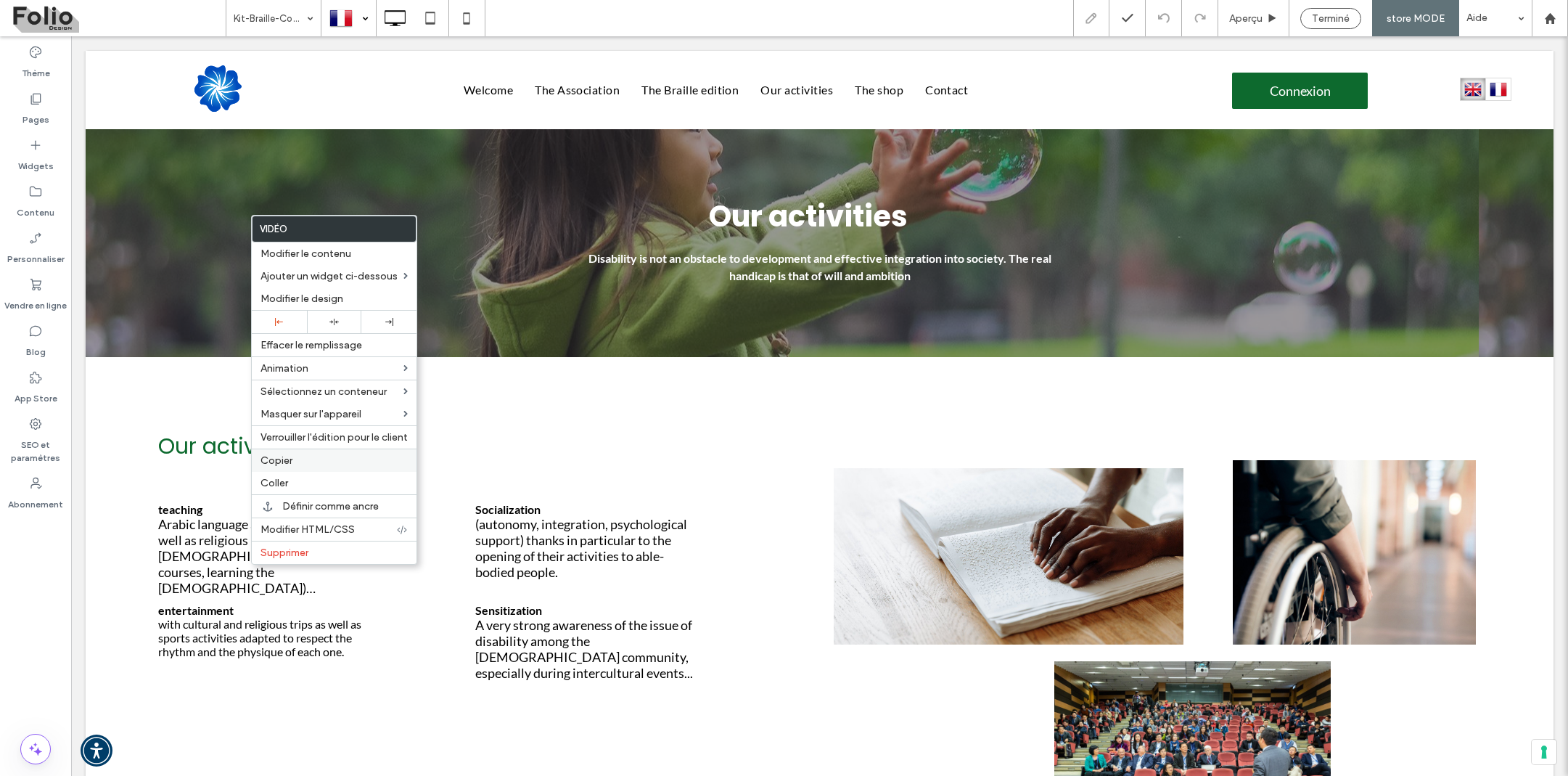
click at [278, 462] on span "Copier" at bounding box center [276, 460] width 32 height 13
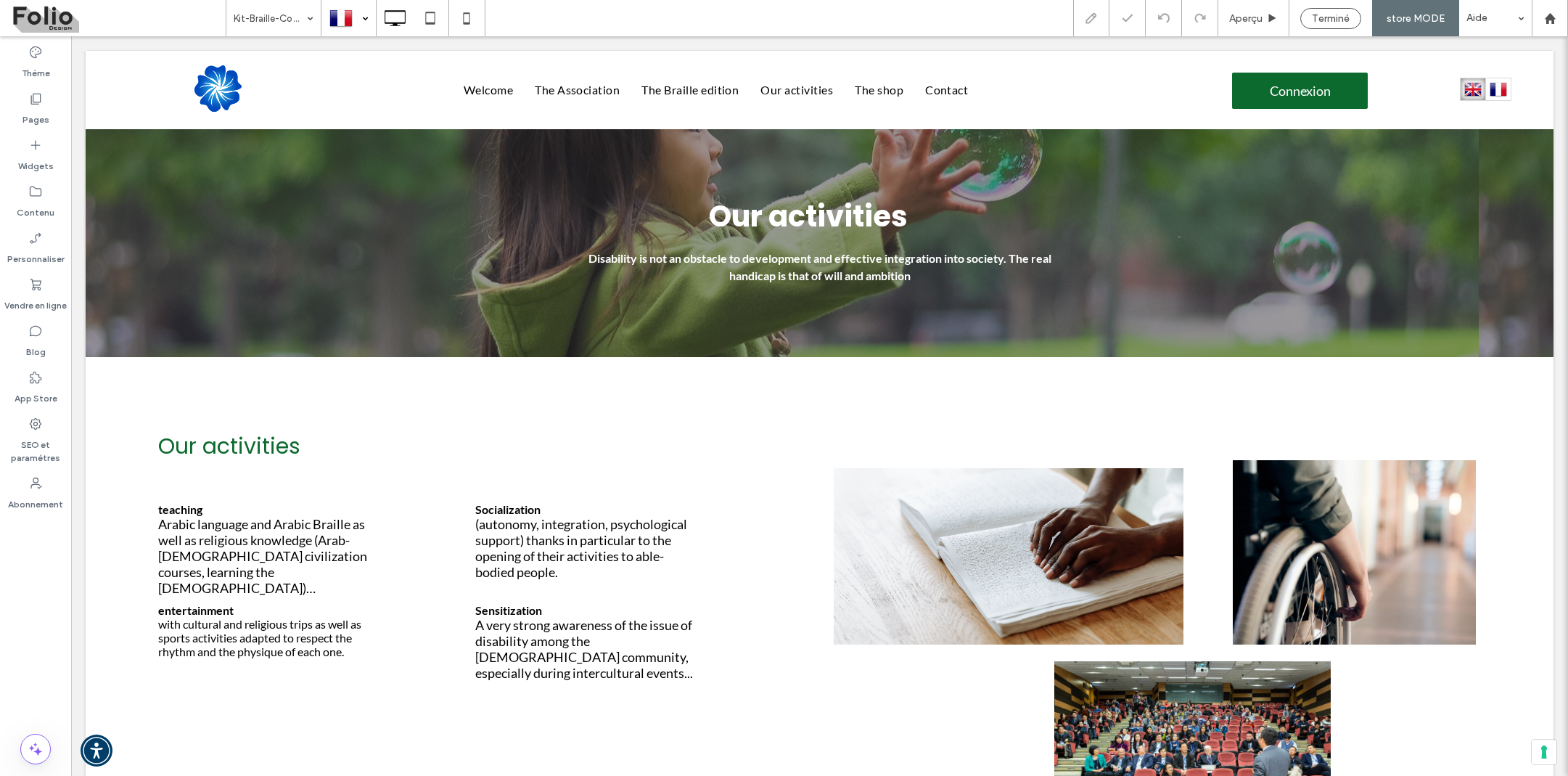
click at [363, 11] on div at bounding box center [348, 18] width 53 height 35
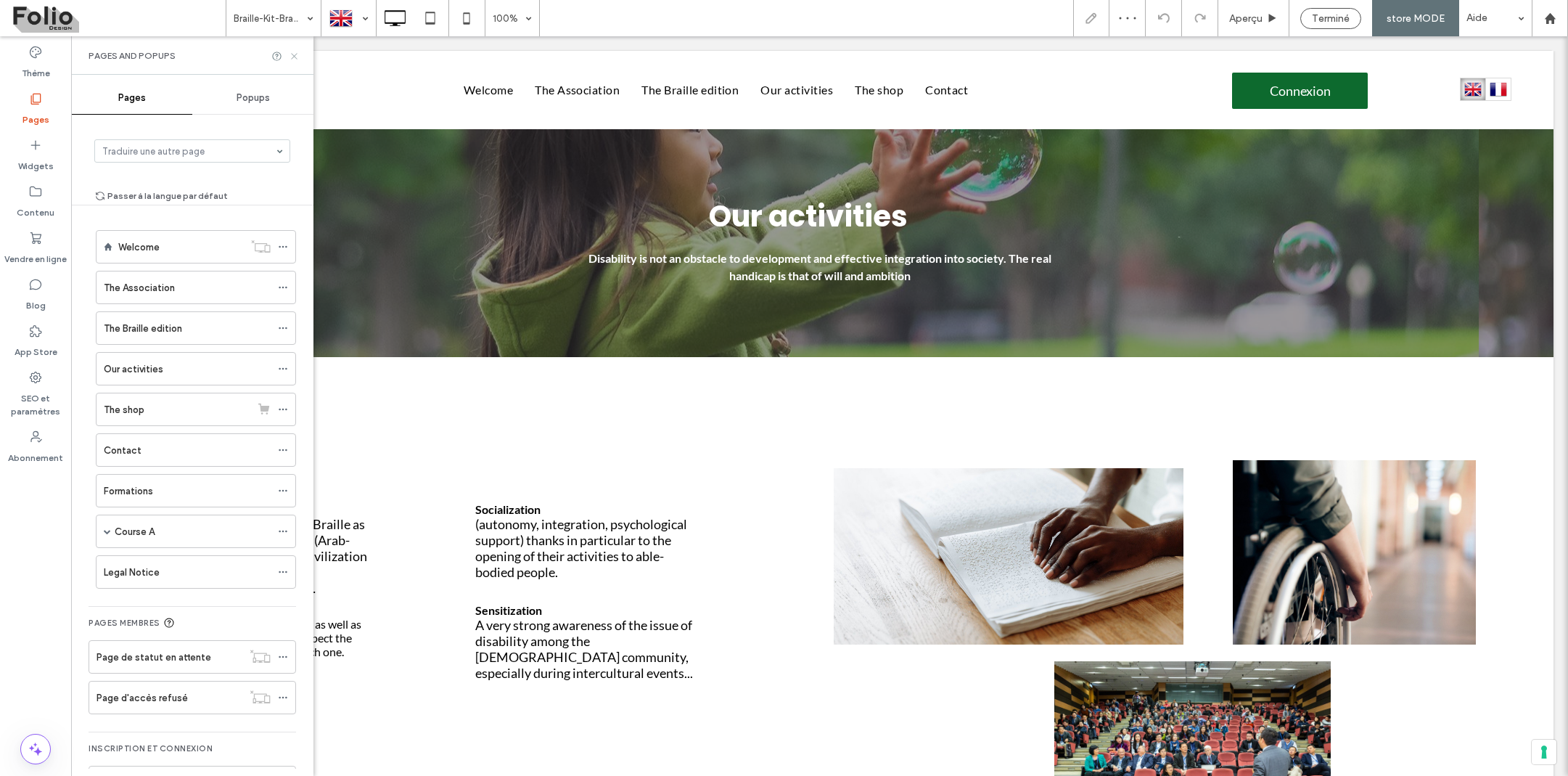
click at [293, 57] on use at bounding box center [294, 56] width 6 height 6
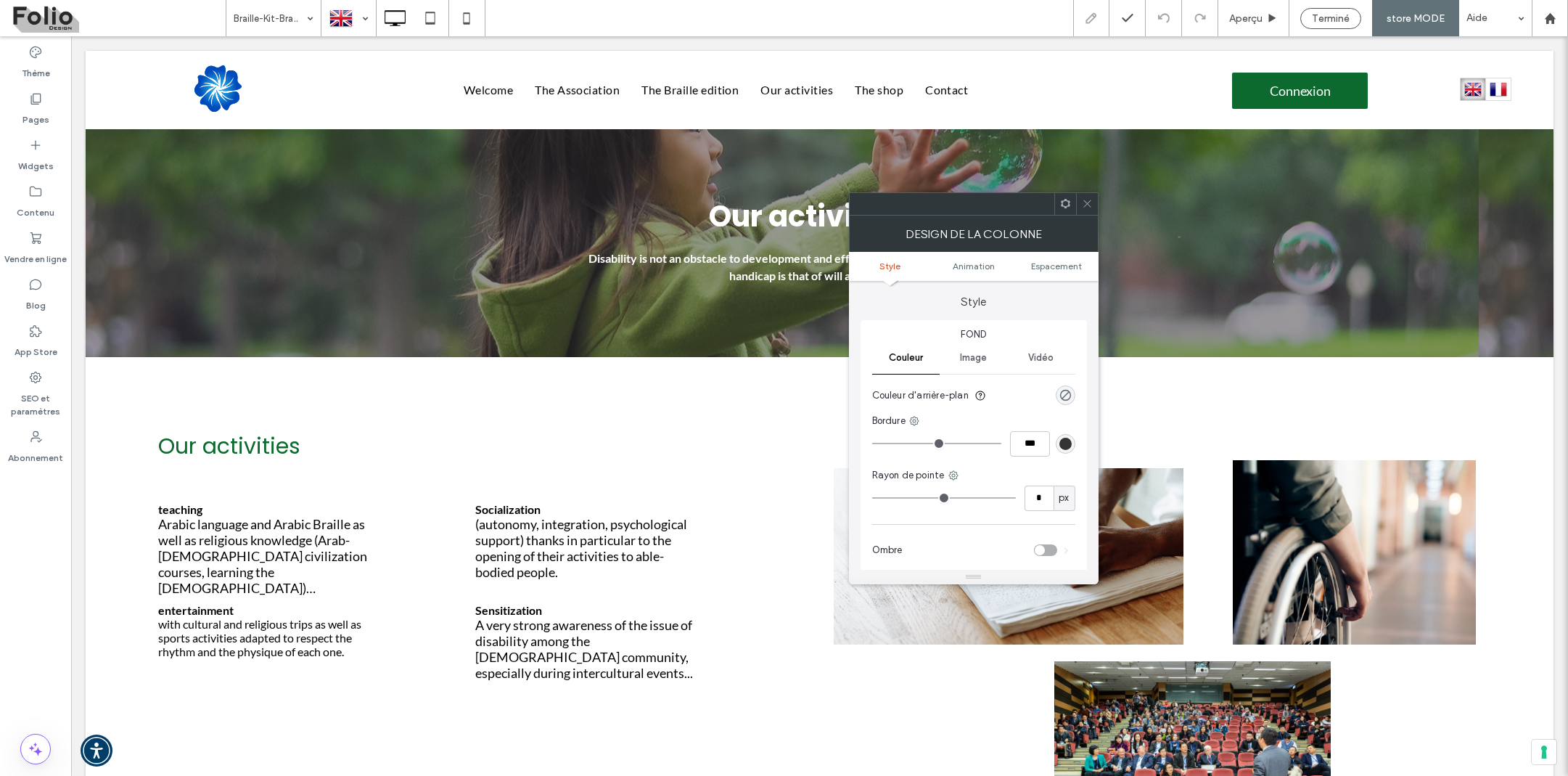
click at [1062, 205] on use at bounding box center [1065, 203] width 10 height 10
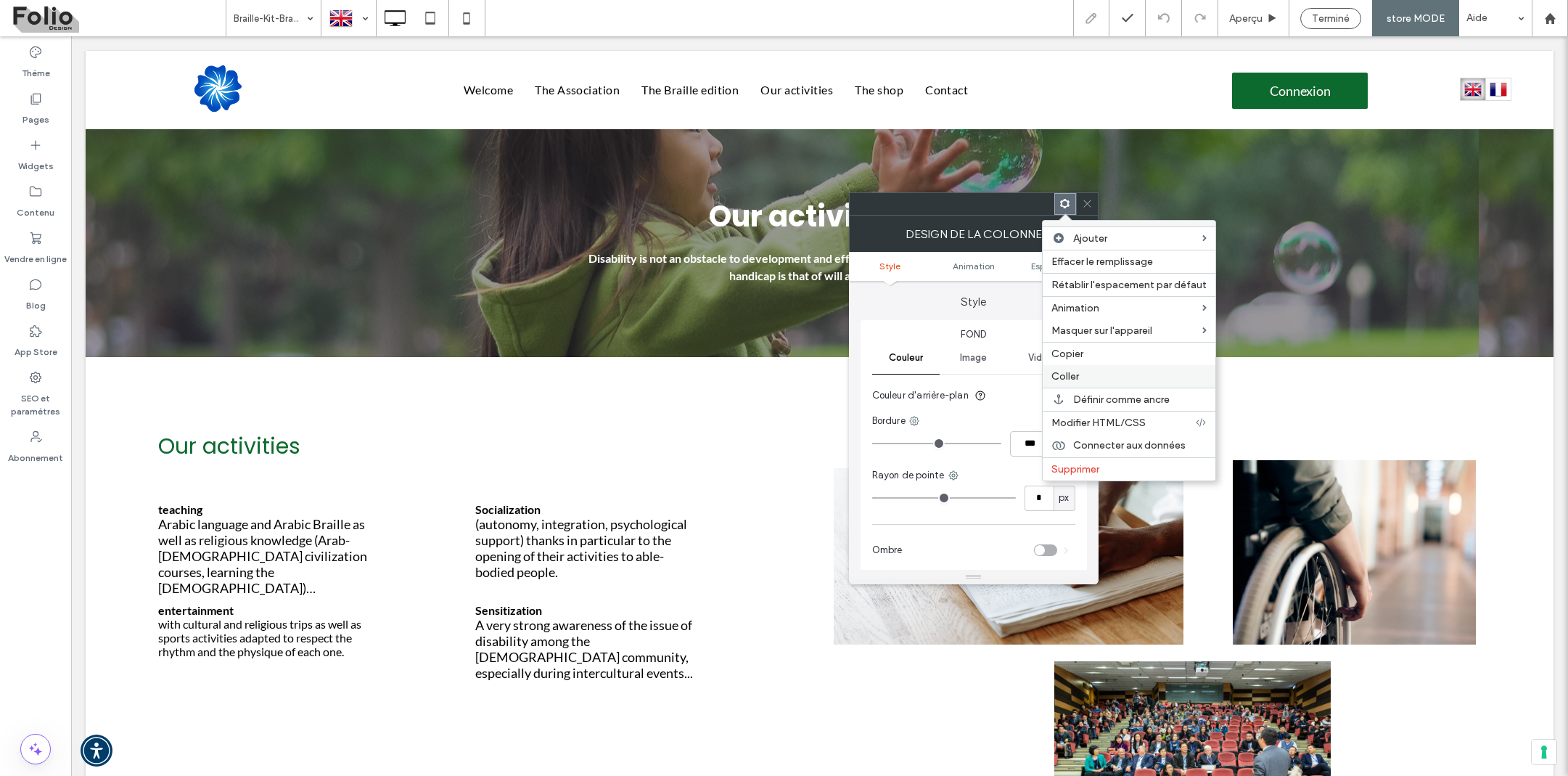
click at [1069, 375] on span "Coller" at bounding box center [1066, 376] width 28 height 13
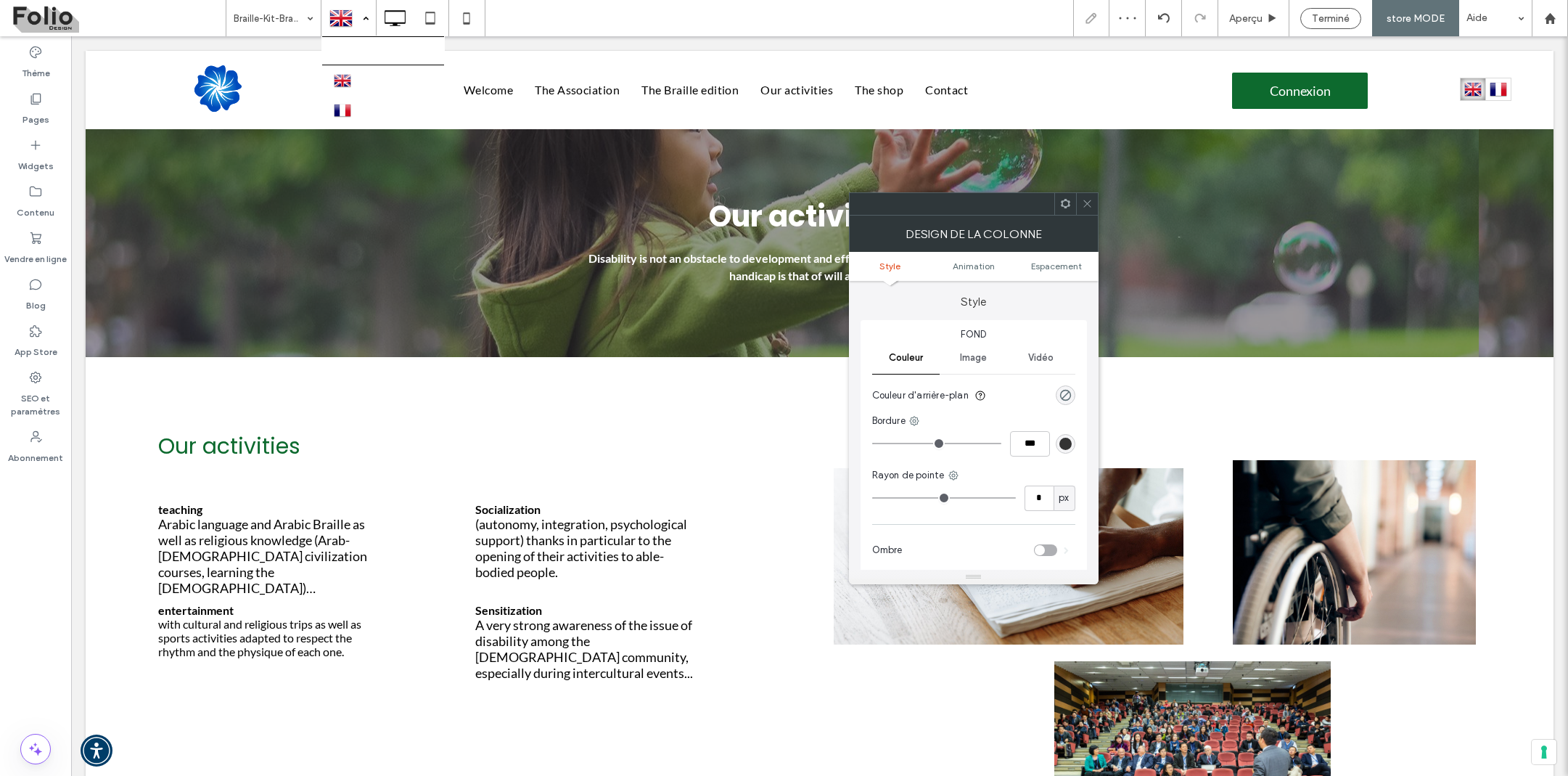
click at [365, 14] on div at bounding box center [348, 18] width 53 height 35
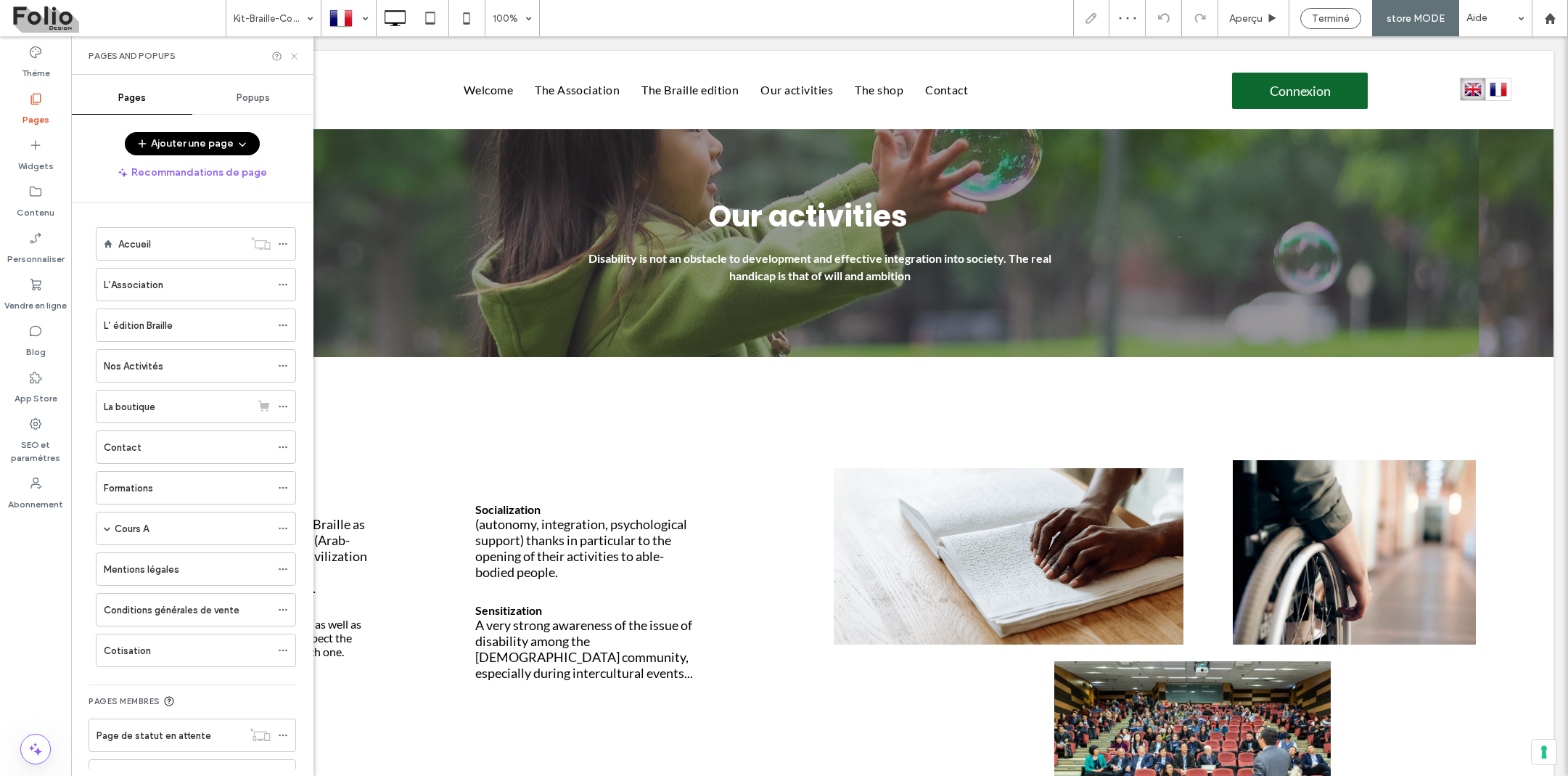
click at [297, 53] on icon at bounding box center [294, 55] width 11 height 11
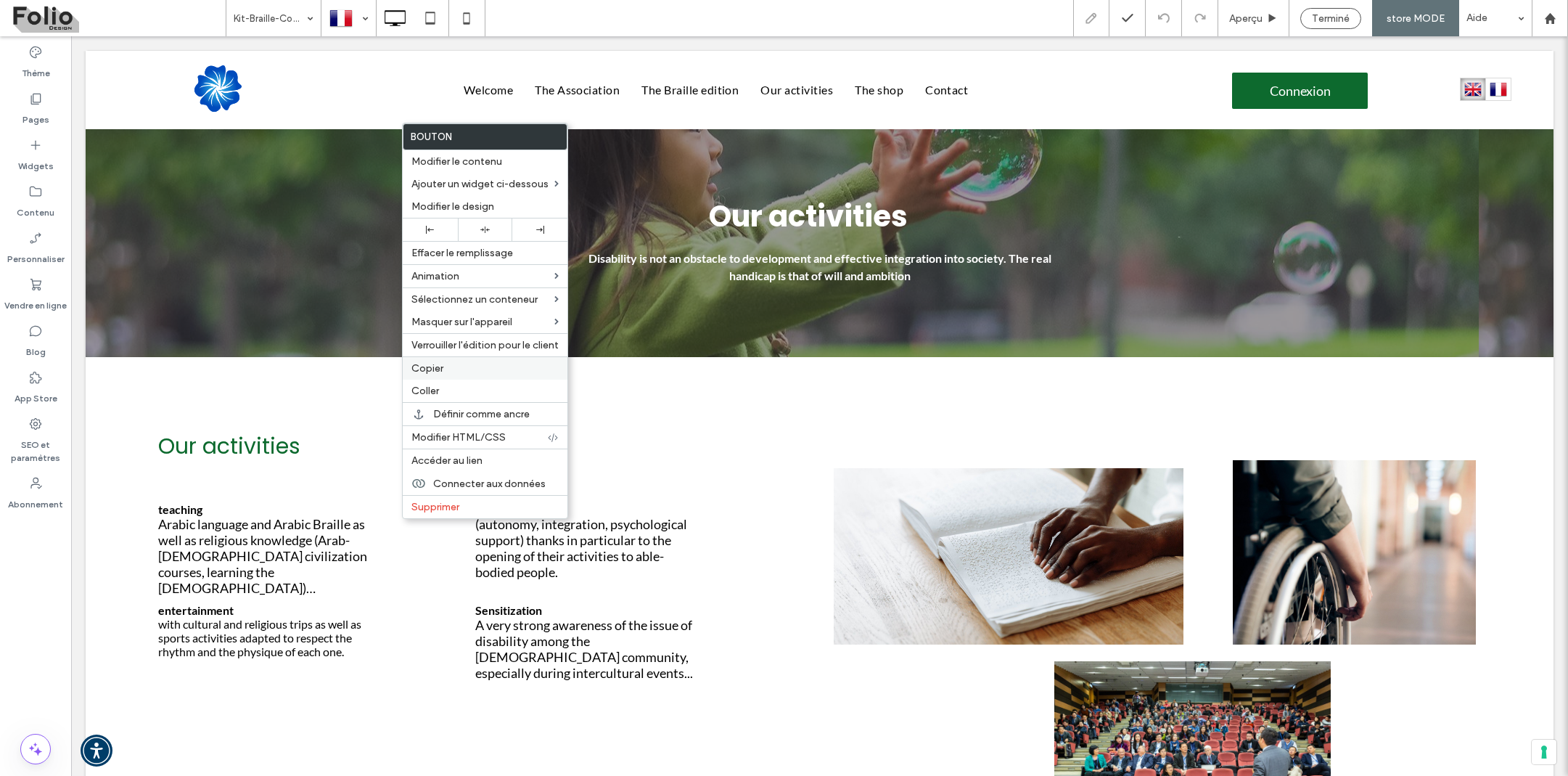
click at [473, 365] on label "Copier" at bounding box center [485, 368] width 147 height 13
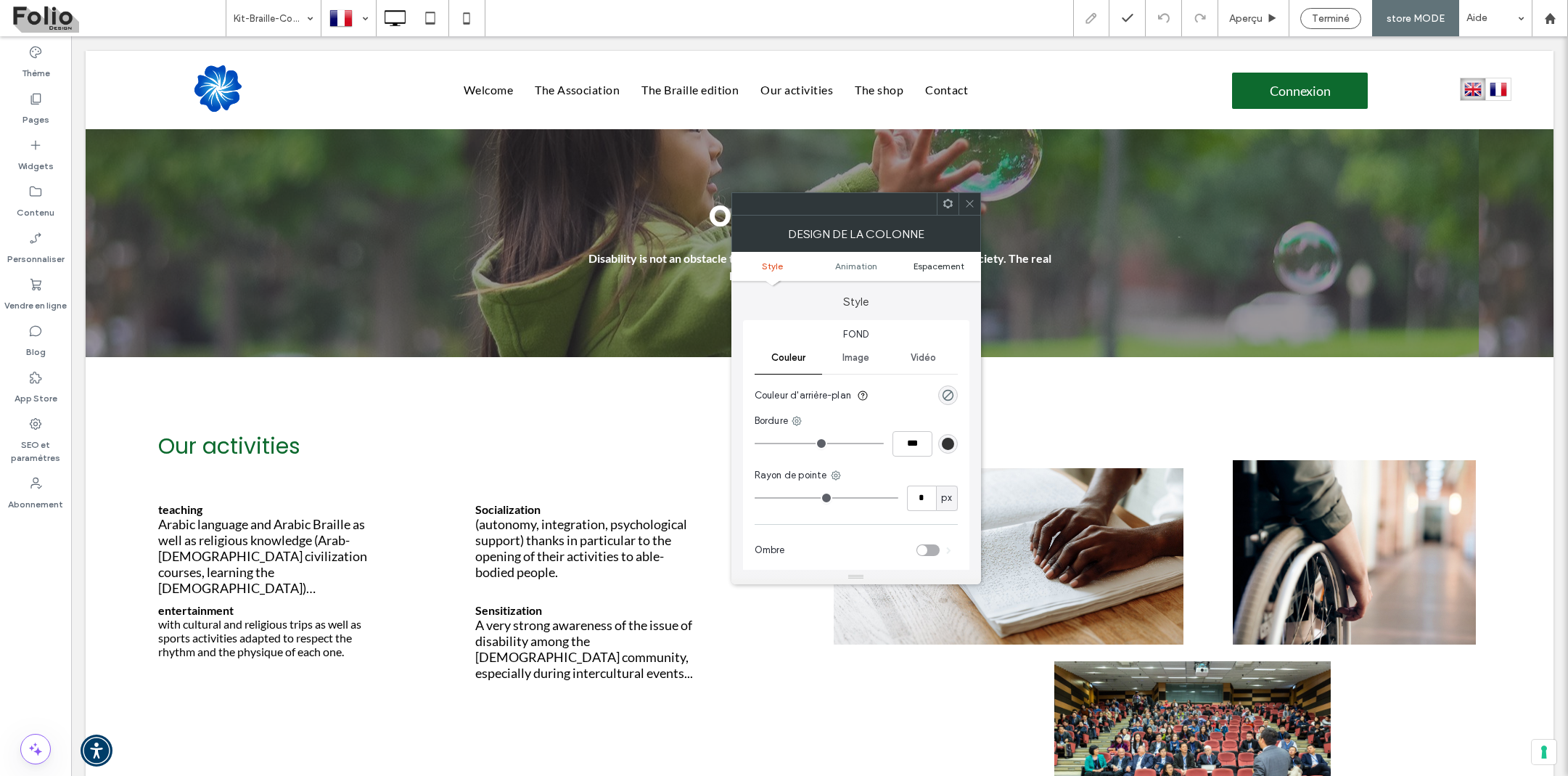
click at [923, 262] on span "Espacement" at bounding box center [938, 266] width 50 height 11
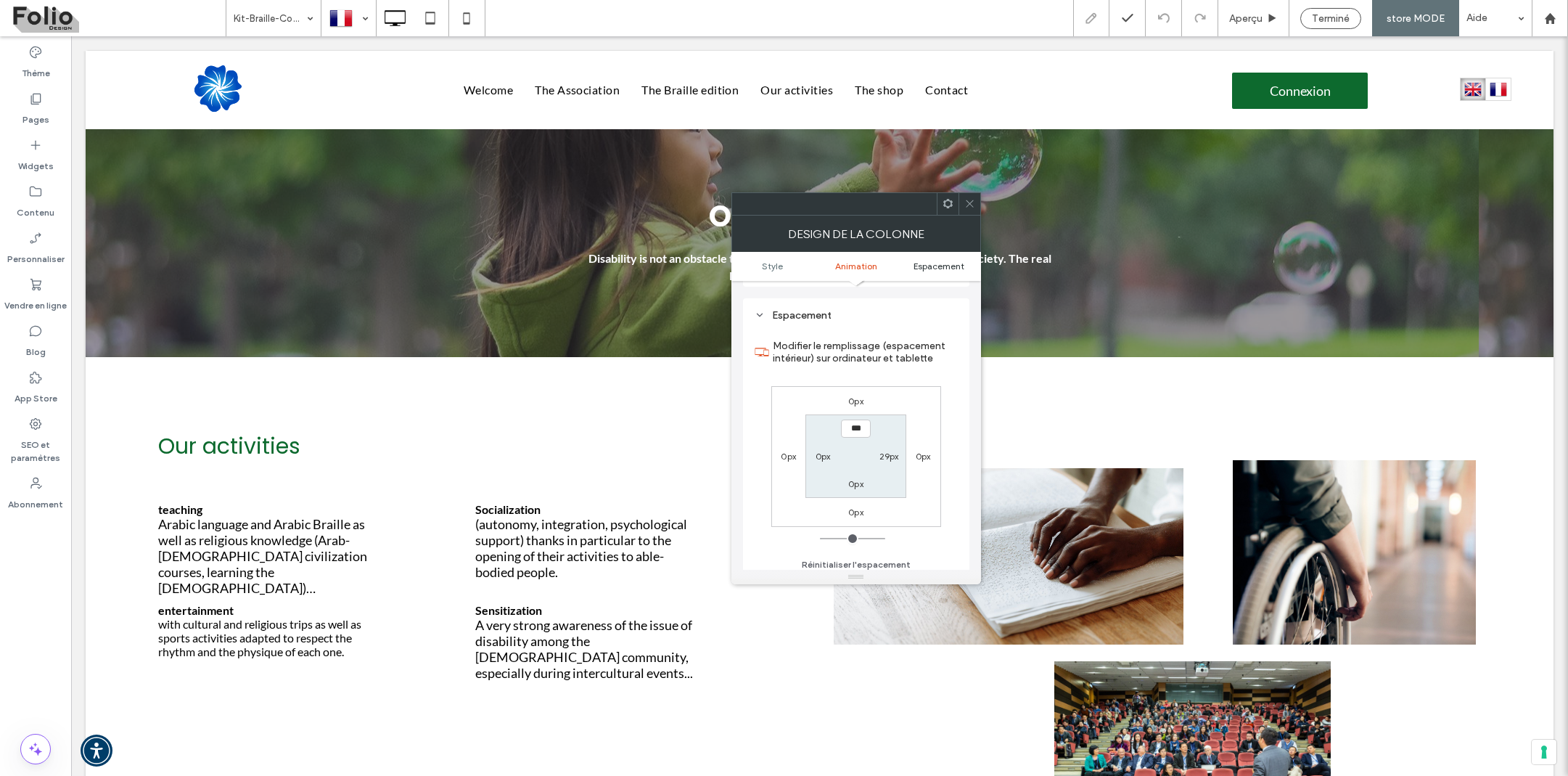
scroll to position [338, 0]
click at [966, 201] on use at bounding box center [969, 203] width 7 height 7
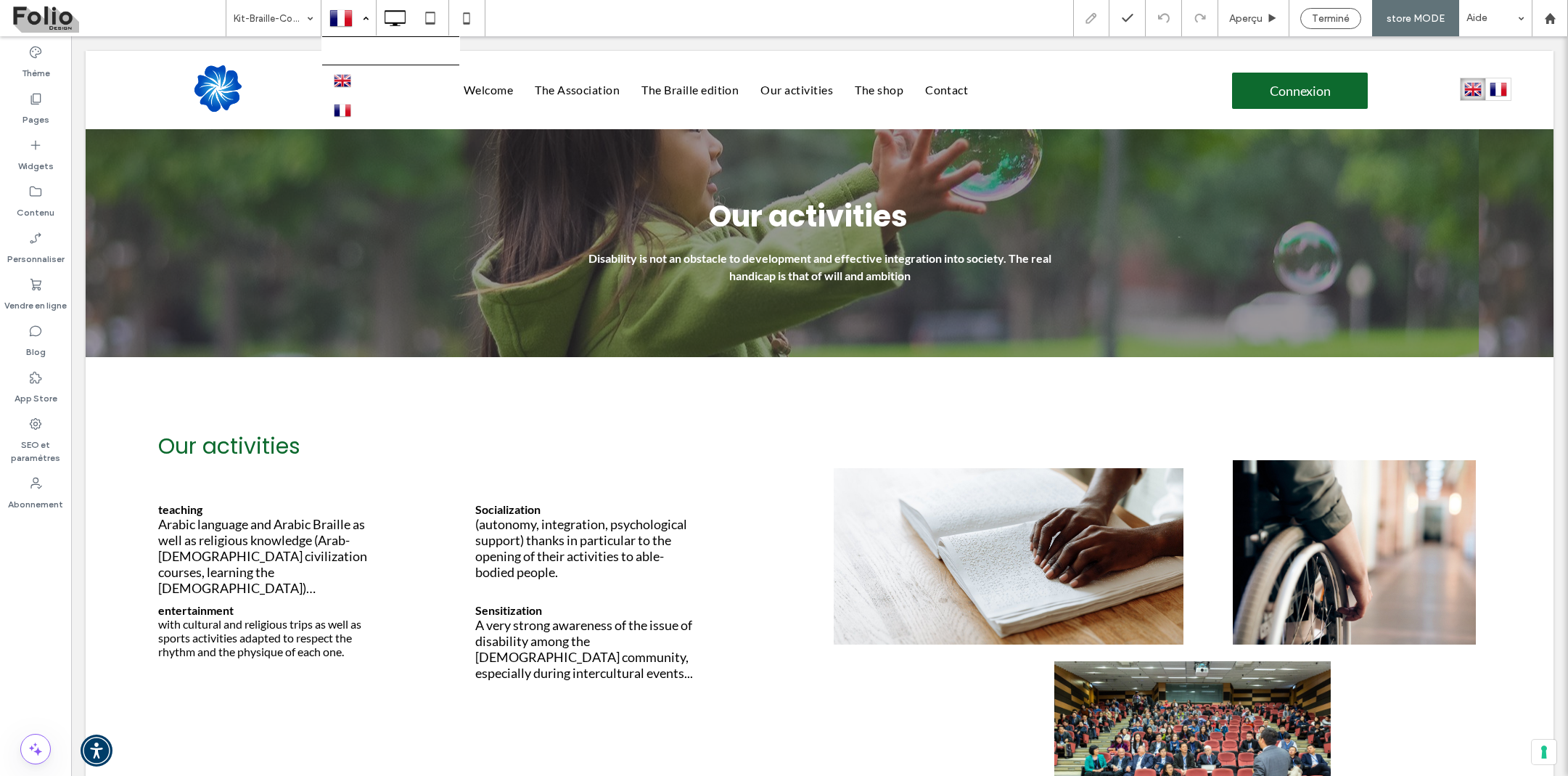
click at [360, 21] on div at bounding box center [348, 18] width 53 height 35
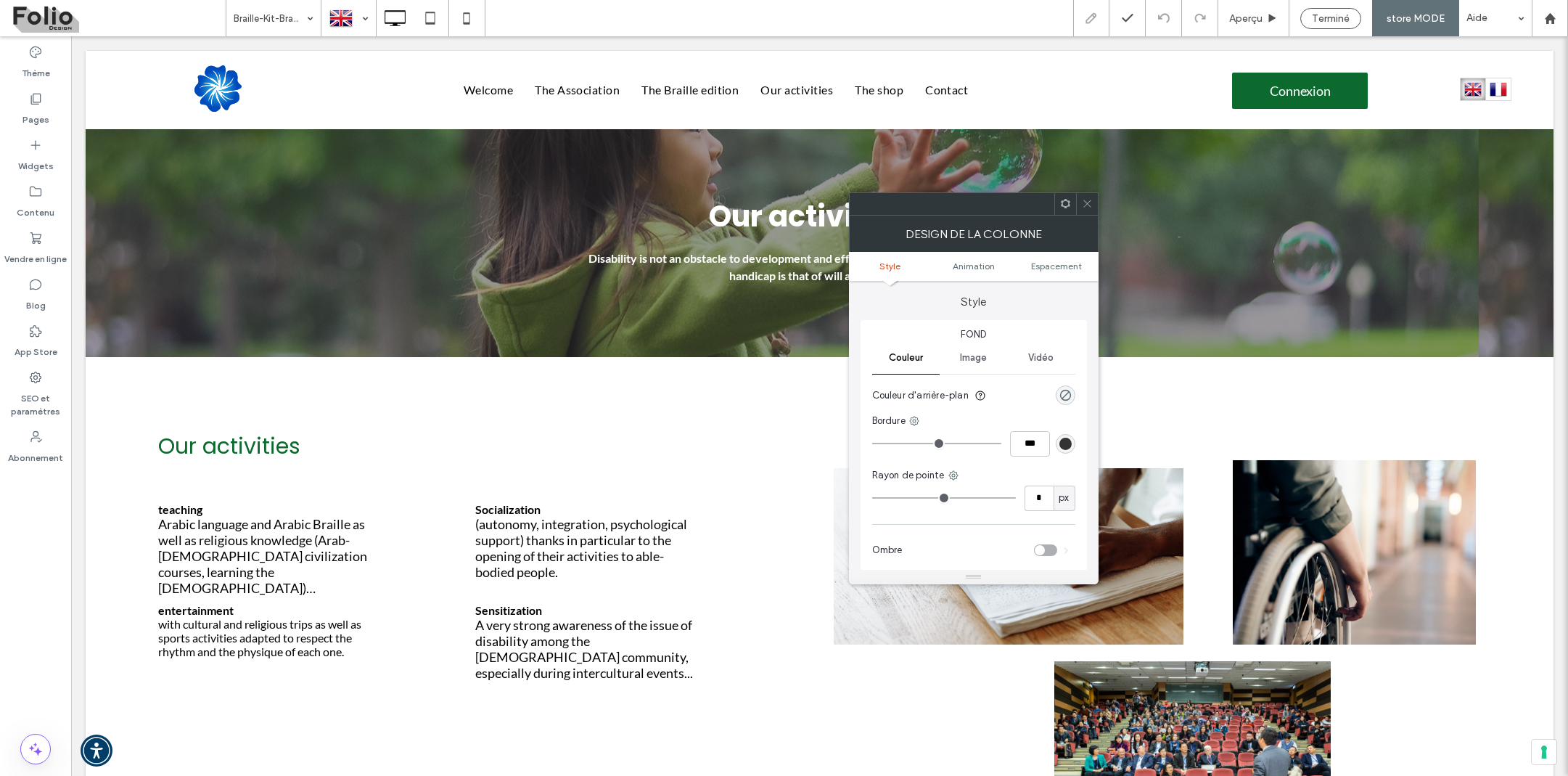
click at [1065, 201] on use at bounding box center [1065, 203] width 10 height 10
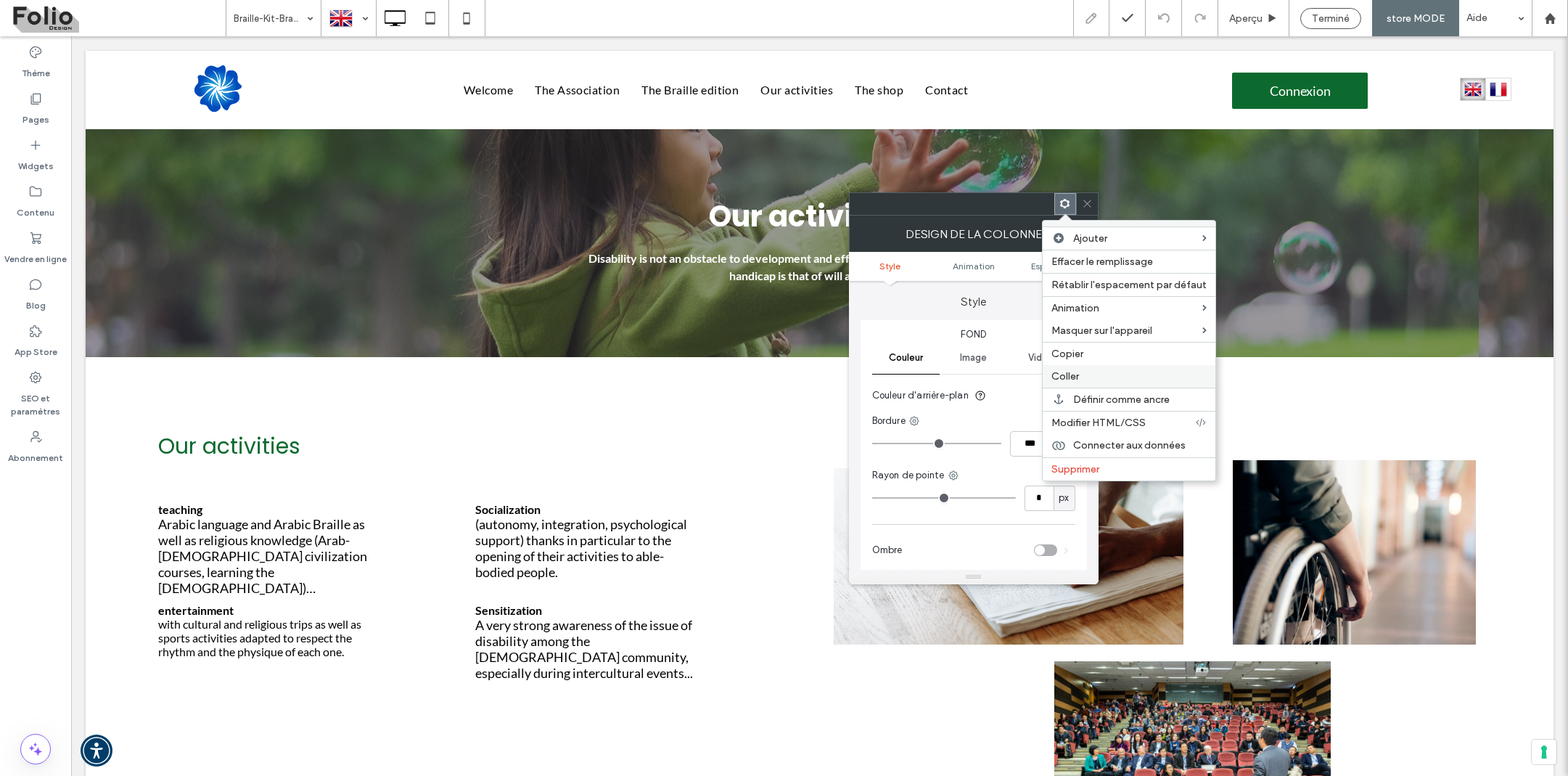
click at [1078, 374] on span "Coller" at bounding box center [1066, 376] width 28 height 13
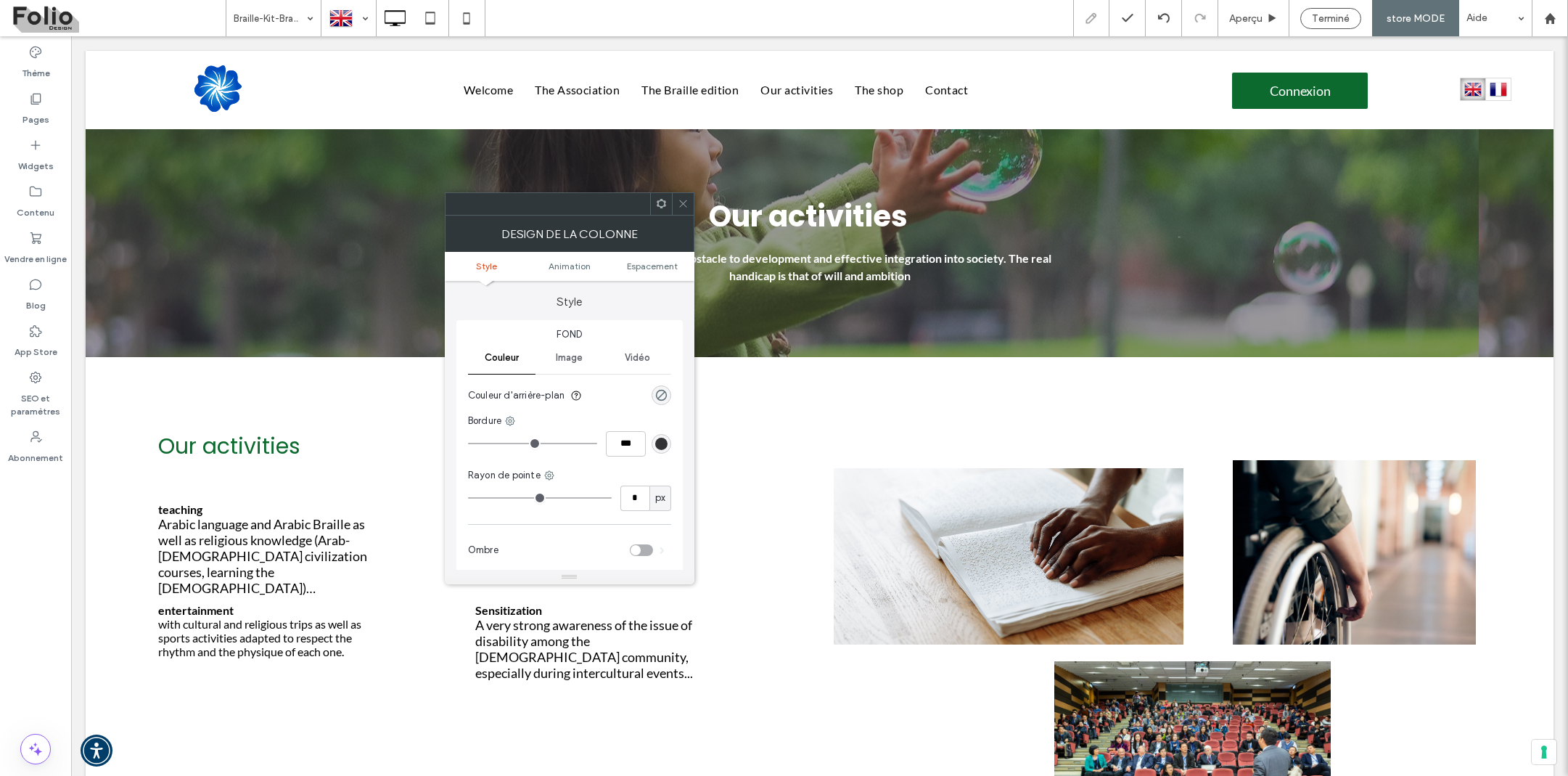
click at [662, 202] on icon at bounding box center [661, 203] width 11 height 11
click at [681, 202] on use at bounding box center [682, 203] width 7 height 7
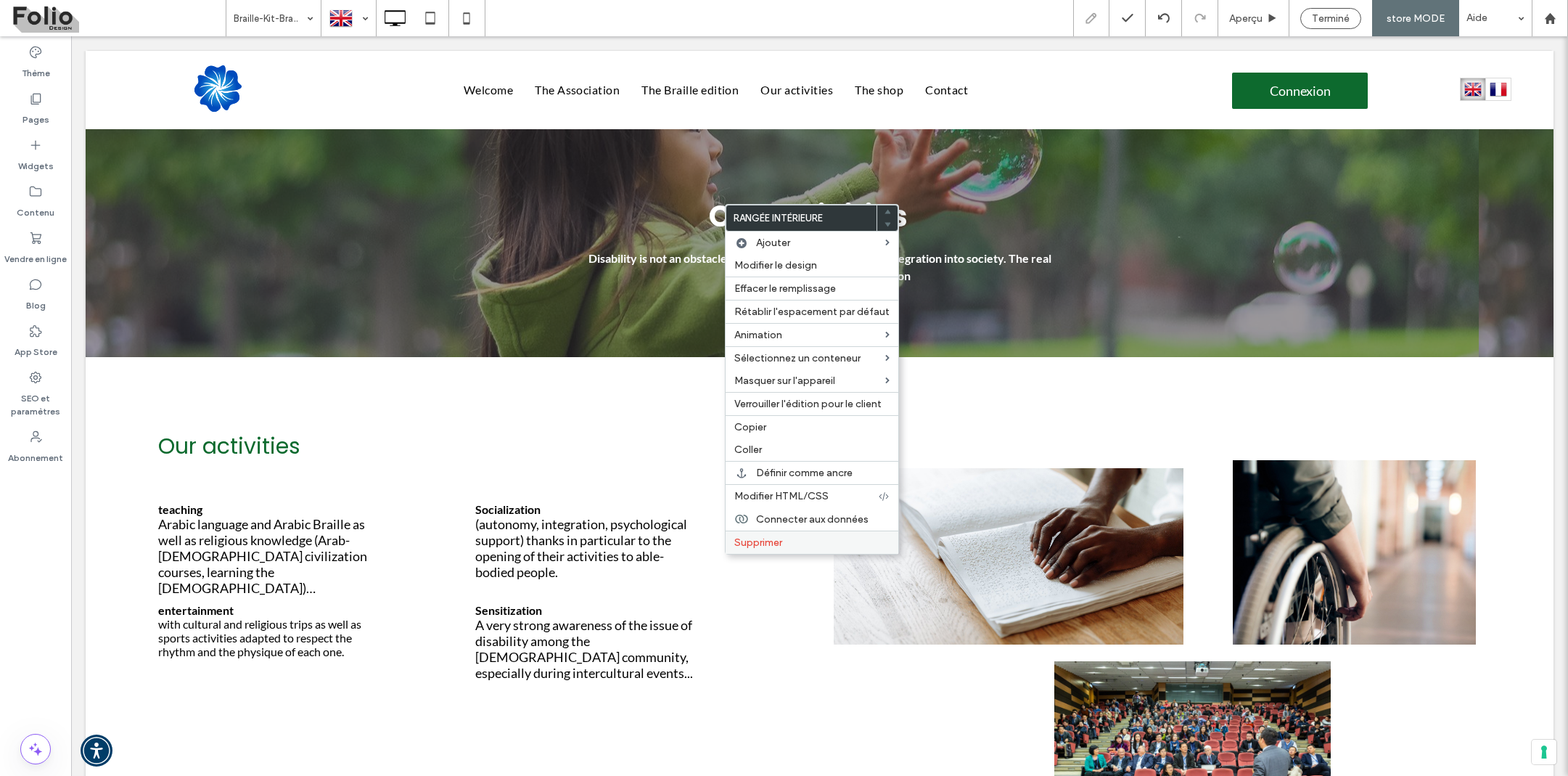
click at [750, 539] on span "Supprimer" at bounding box center [758, 542] width 48 height 13
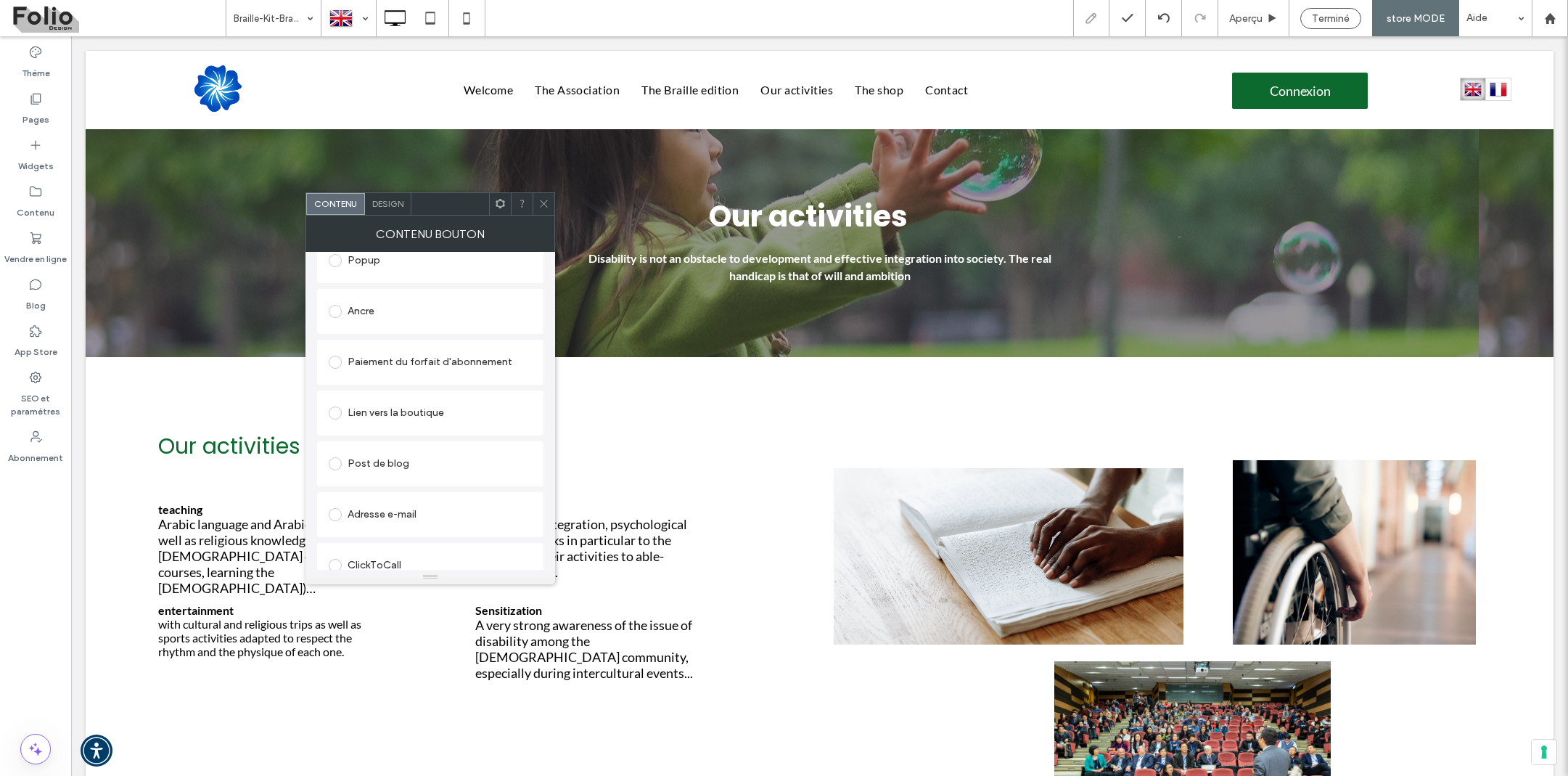
scroll to position [386, 0]
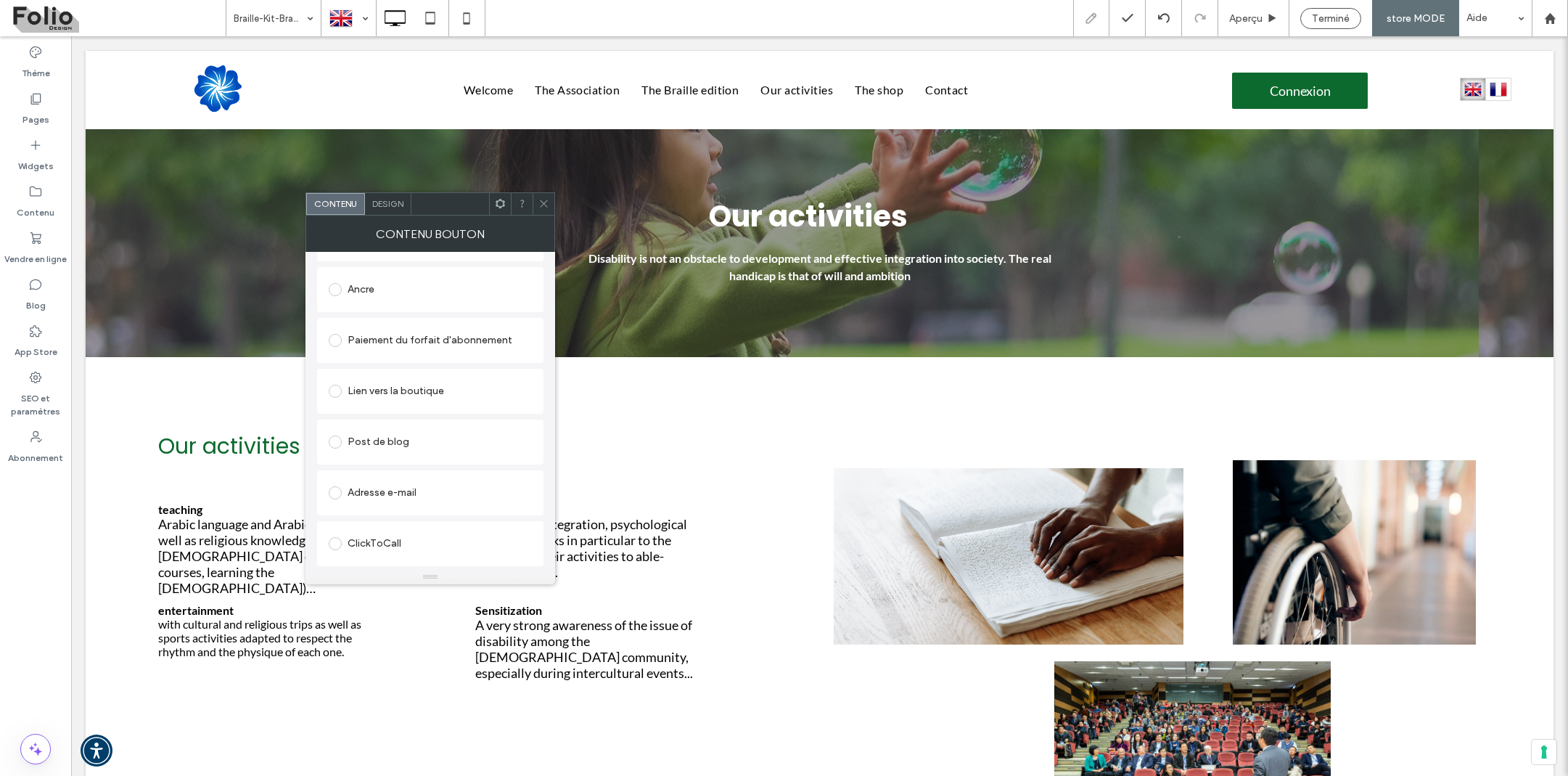
click at [380, 195] on div "Design" at bounding box center [388, 204] width 46 height 22
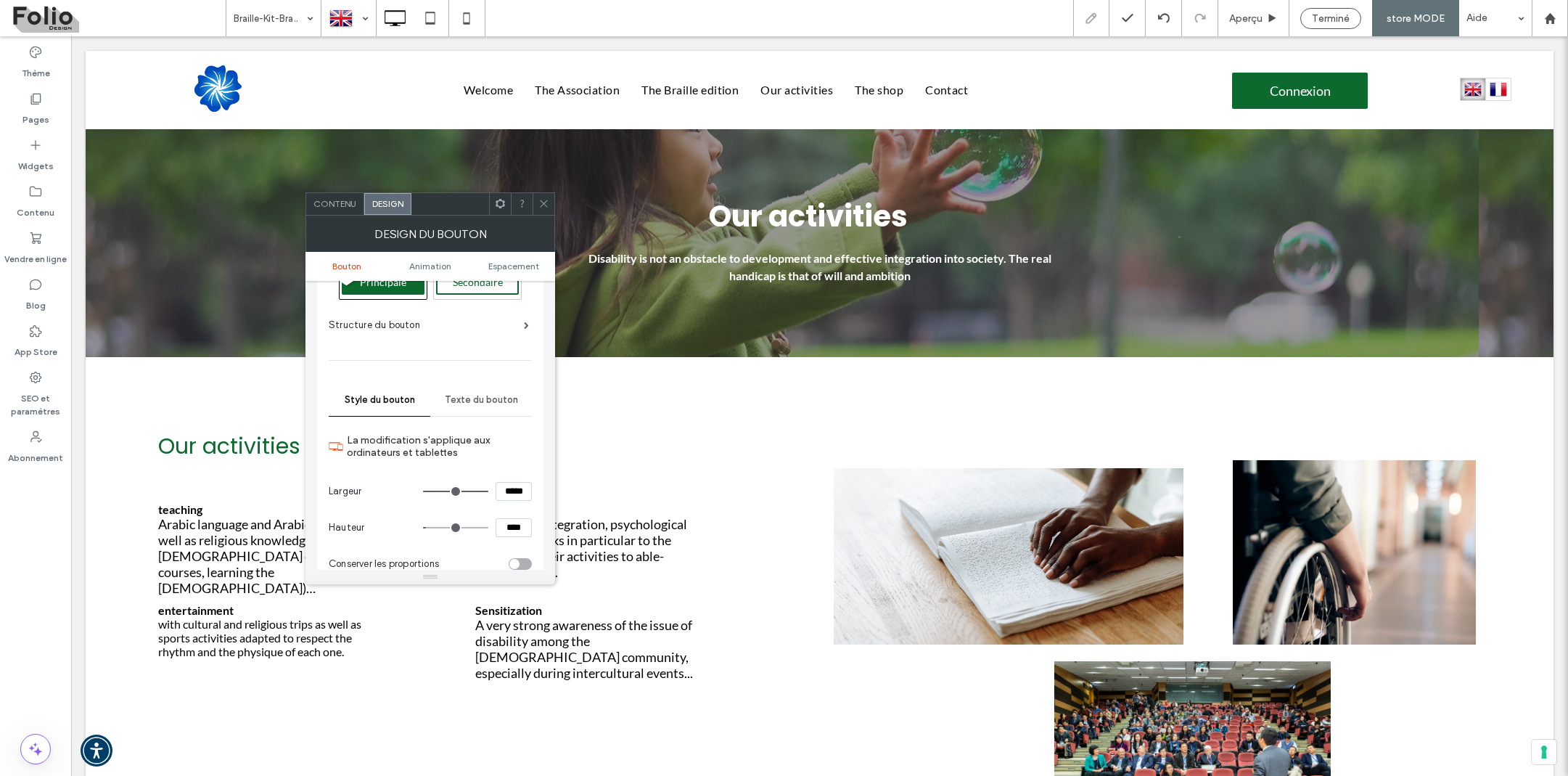
click at [448, 473] on section "Largeur *****" at bounding box center [430, 491] width 203 height 37
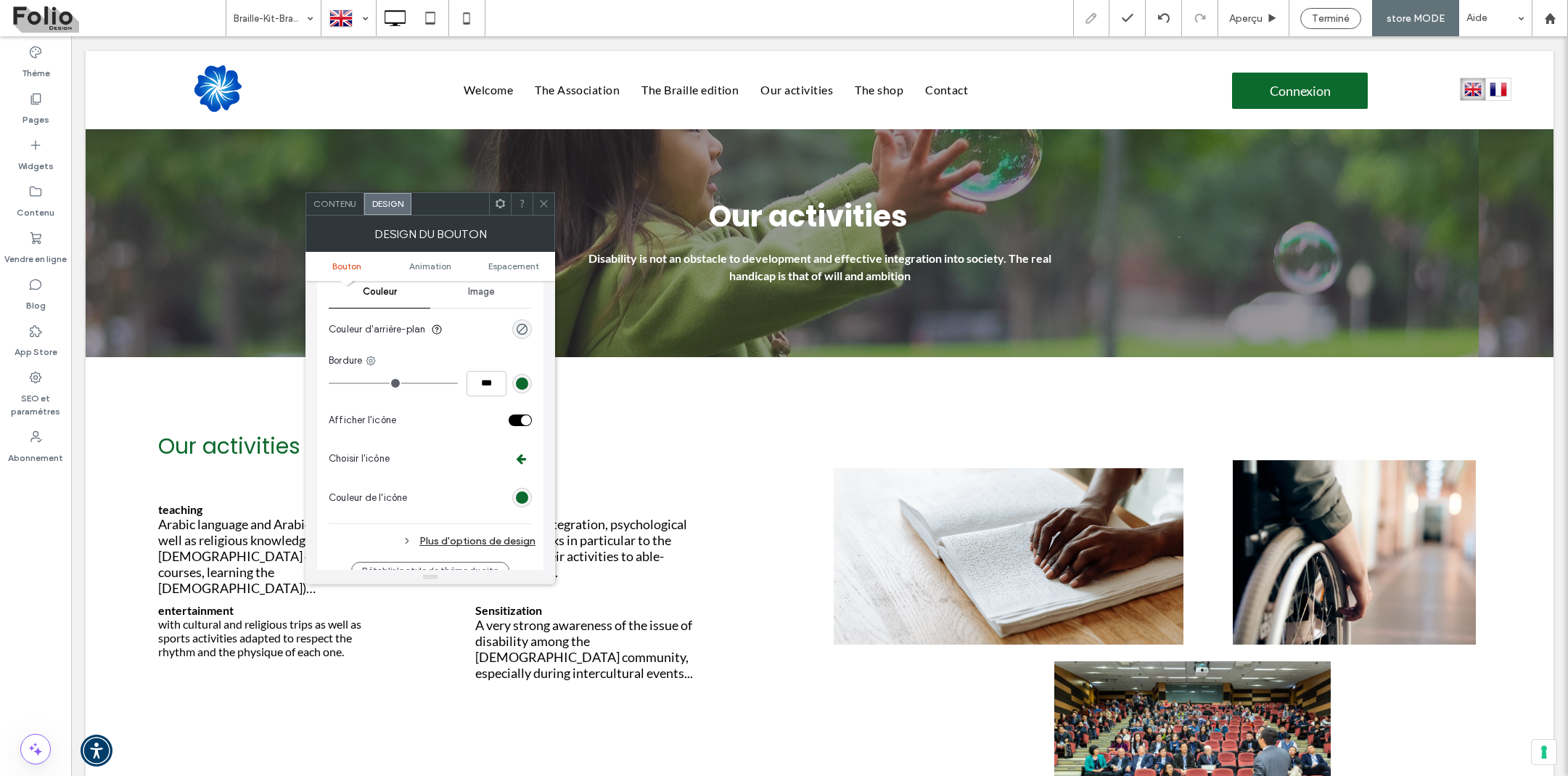
scroll to position [413, 0]
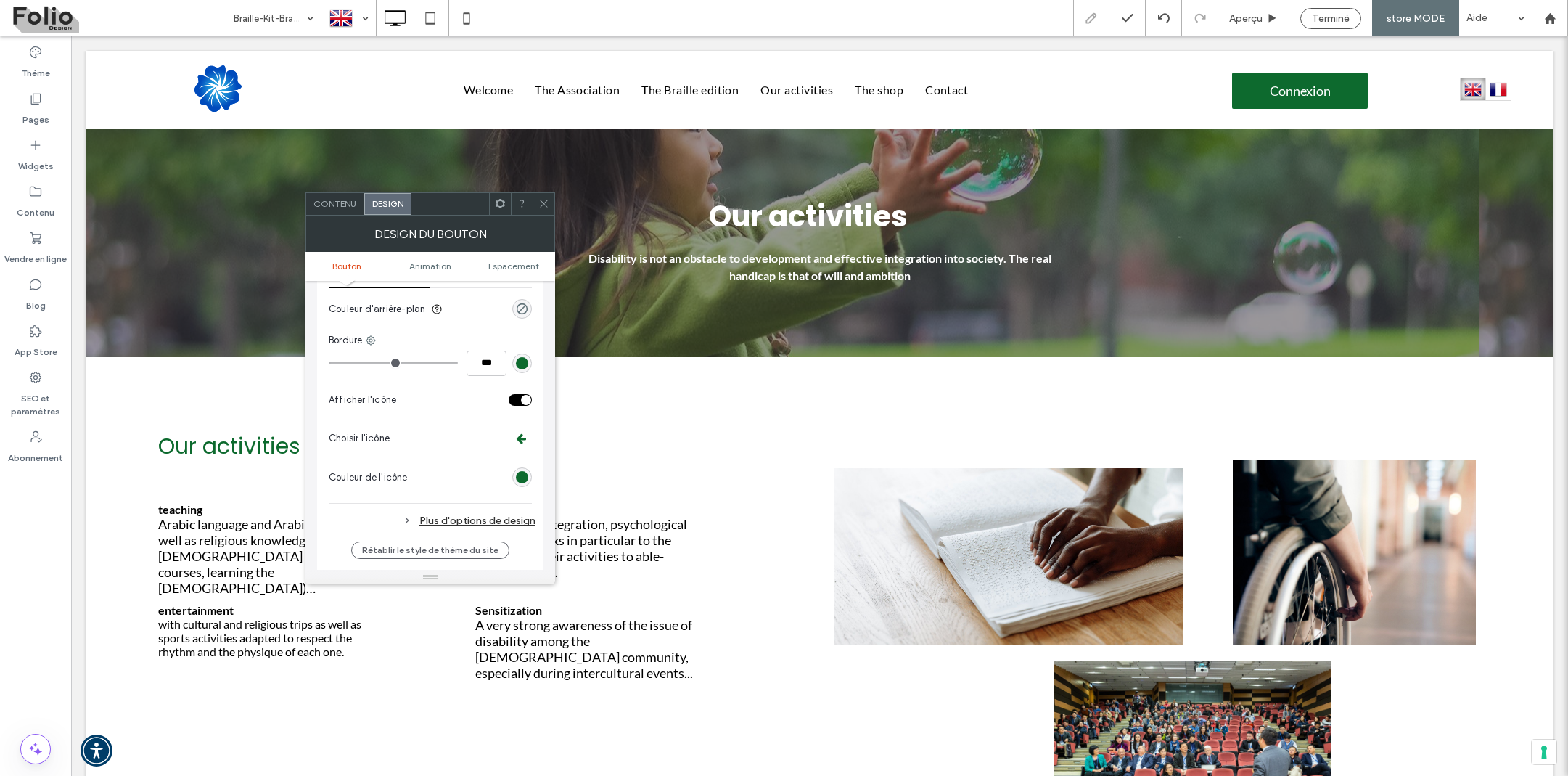
click at [448, 511] on div "Plus d'options de design" at bounding box center [432, 521] width 207 height 20
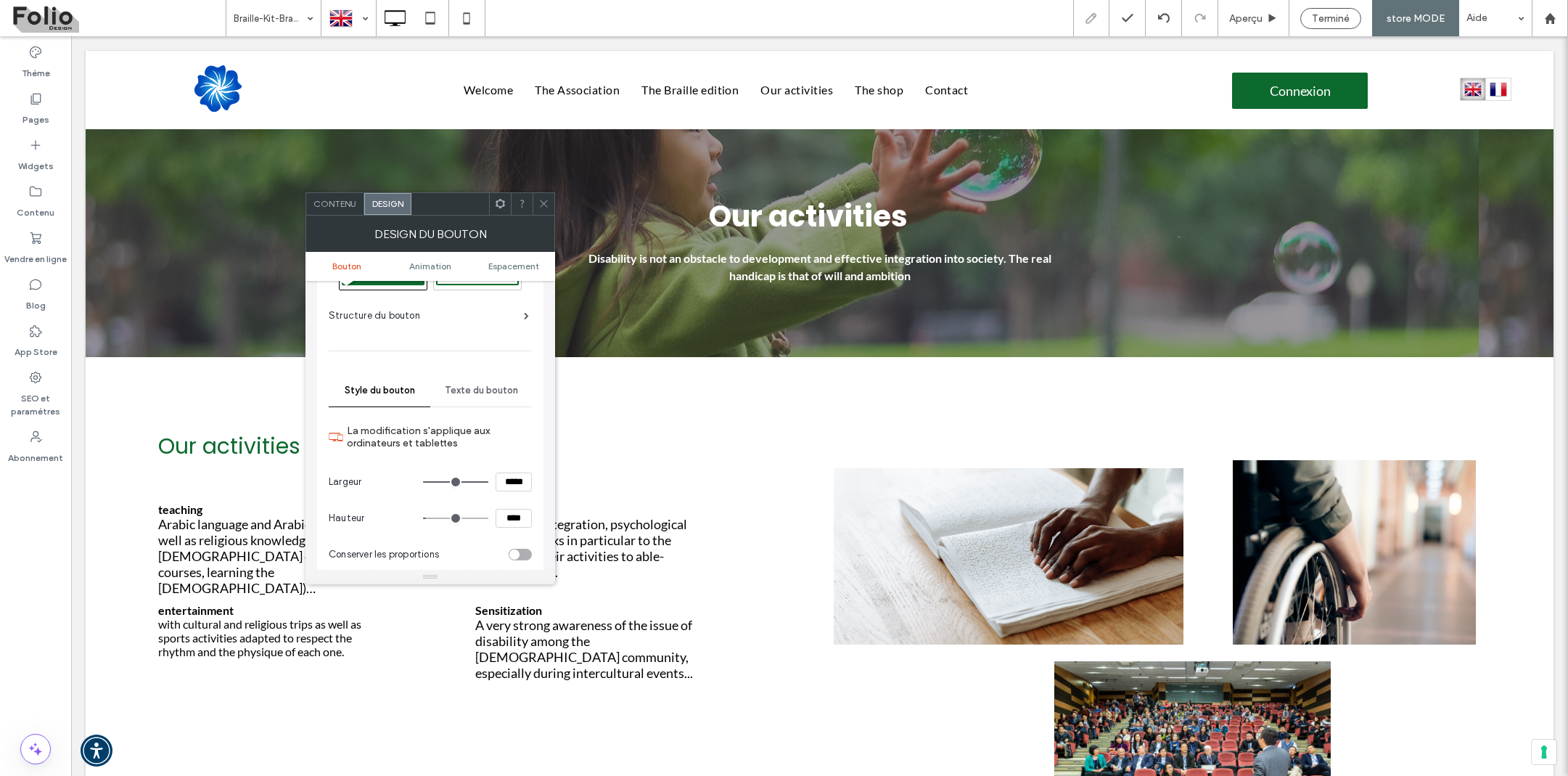
scroll to position [59, 0]
click at [490, 389] on span "Texte du bouton" at bounding box center [482, 390] width 73 height 12
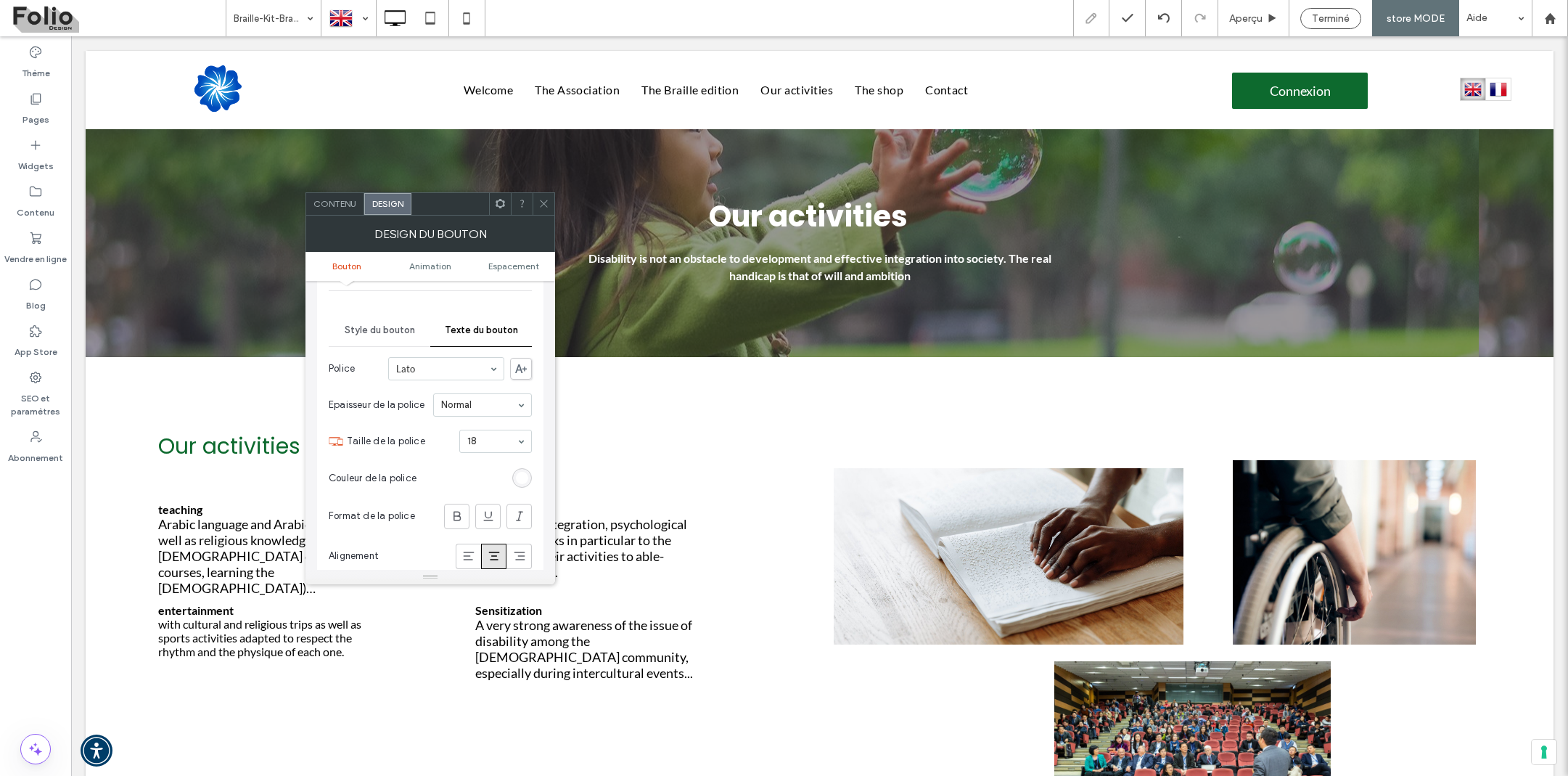
scroll to position [127, 0]
click at [523, 466] on div "rgb(255, 255, 255)" at bounding box center [522, 470] width 13 height 13
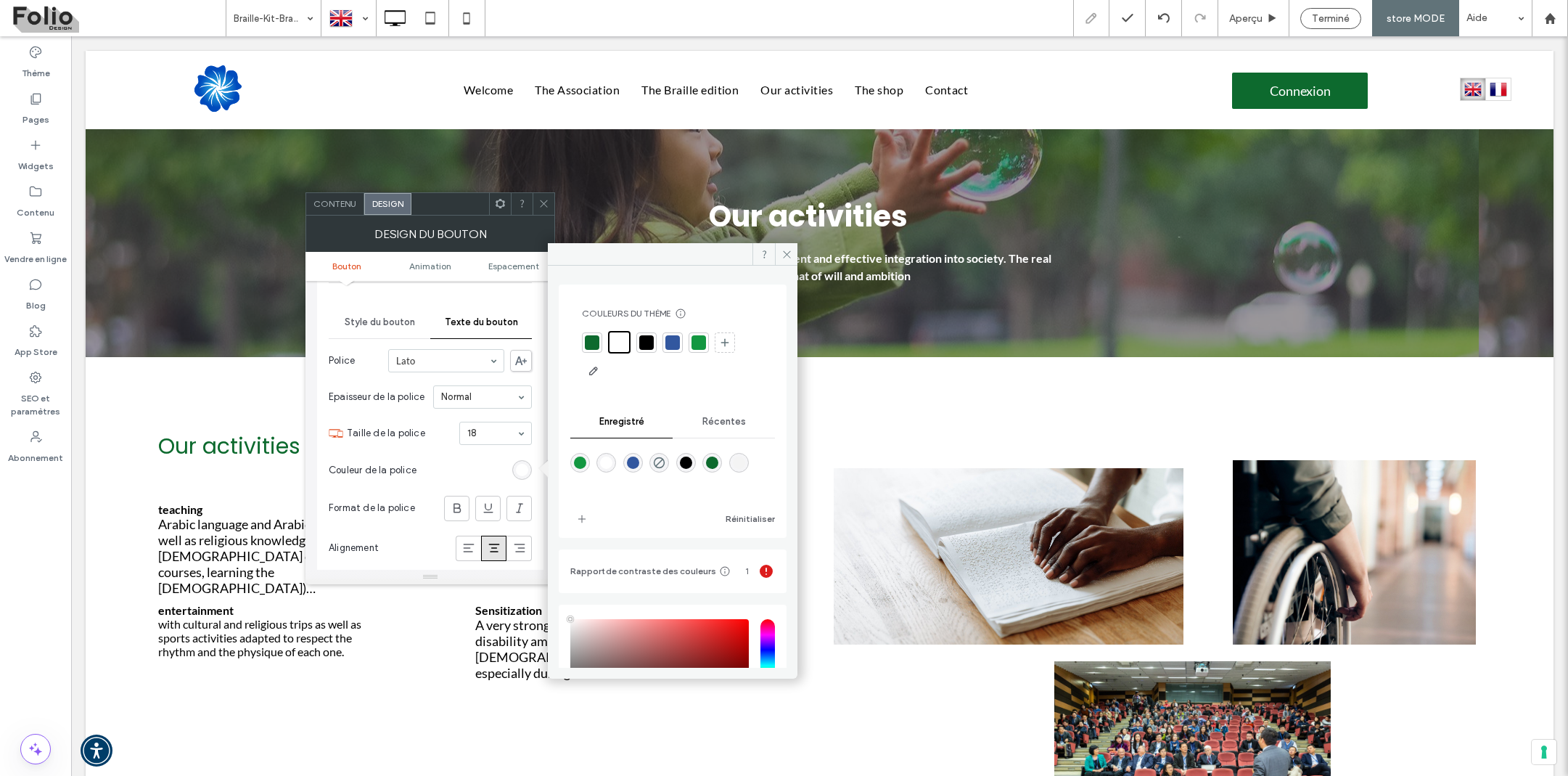
click at [594, 343] on div at bounding box center [592, 343] width 15 height 15
click at [542, 196] on span at bounding box center [544, 204] width 11 height 22
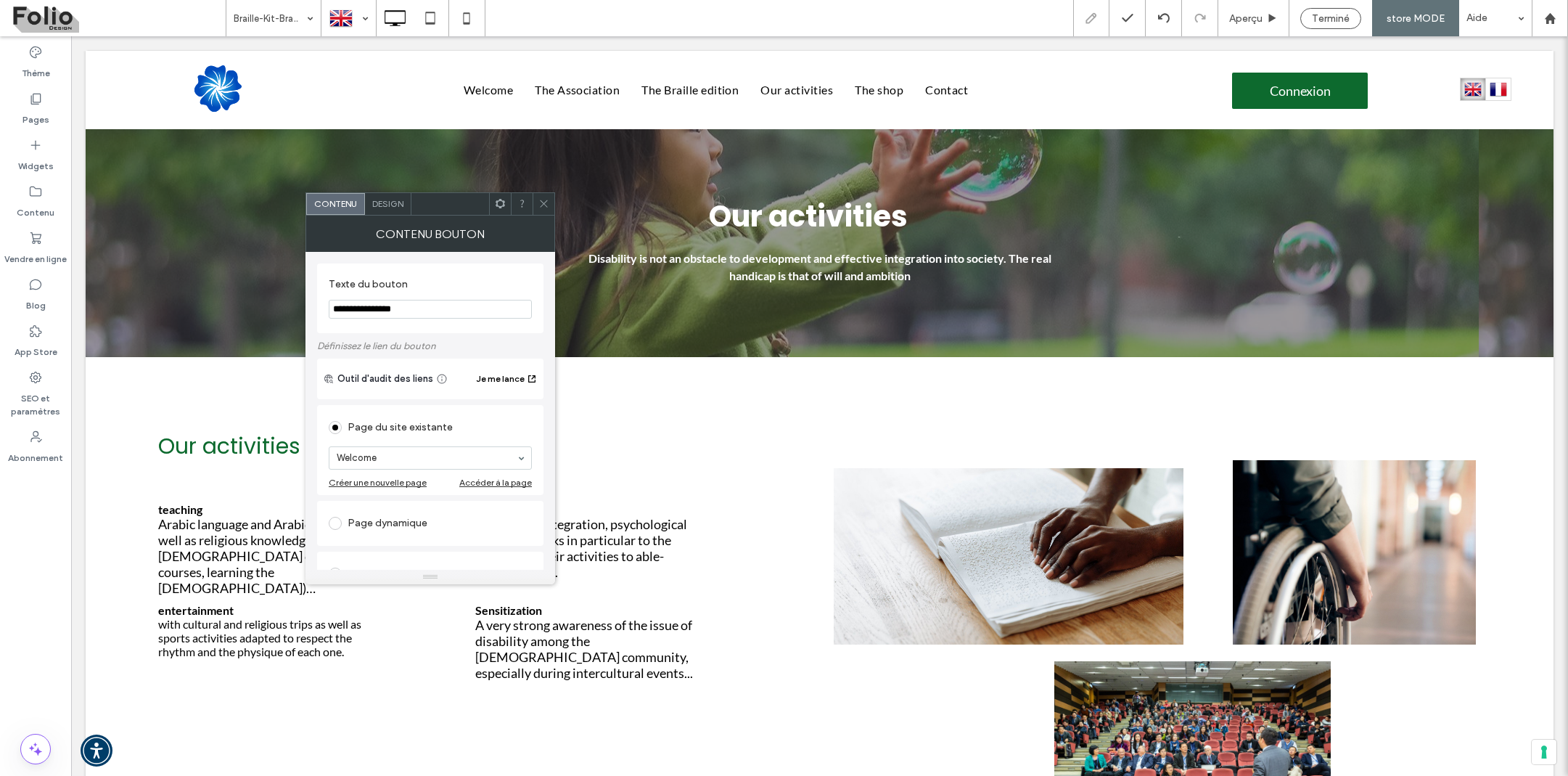
click at [377, 310] on input "**********" at bounding box center [430, 309] width 203 height 19
paste input "Texte du bouton"
type input "**********"
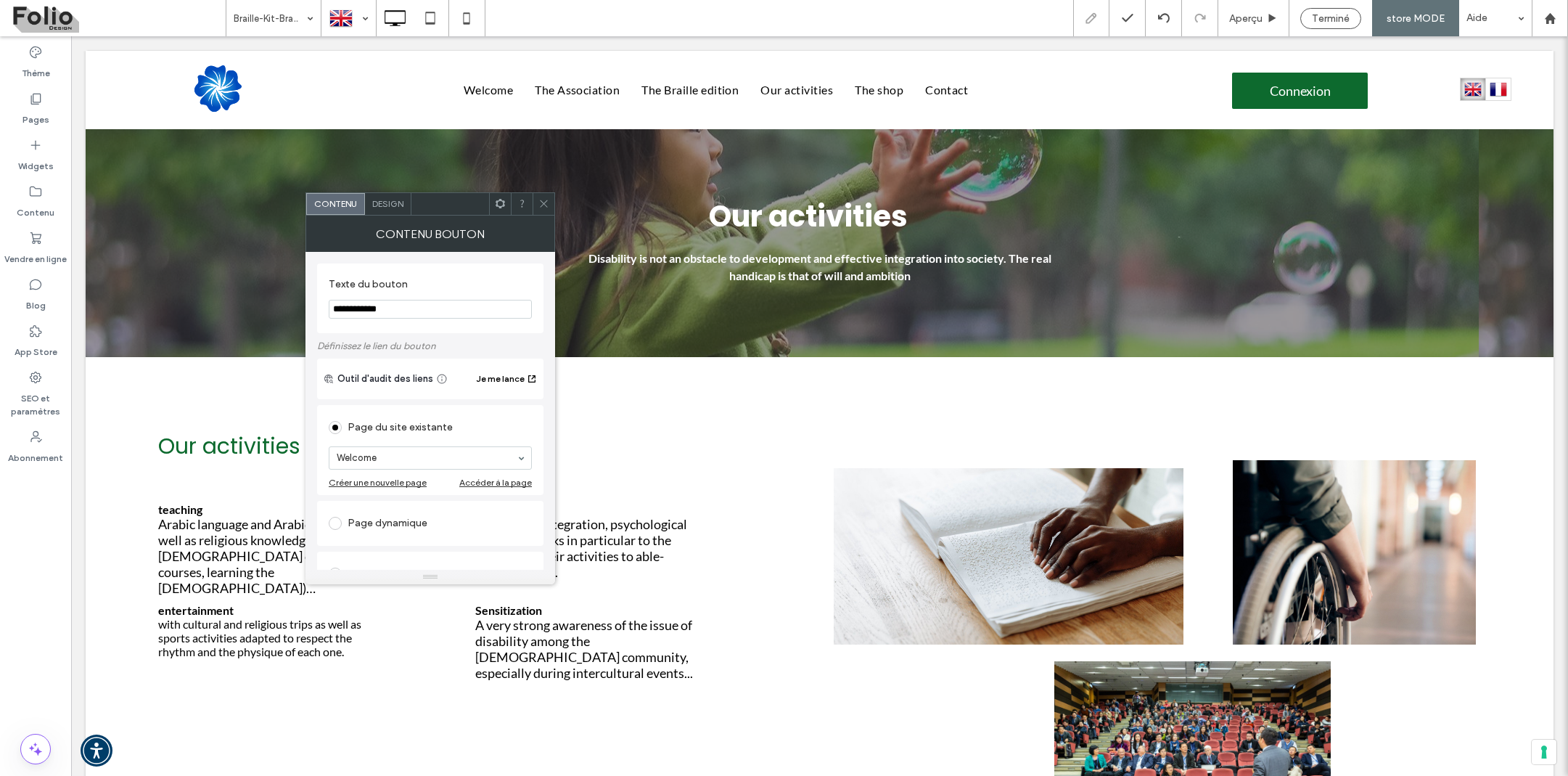
click at [485, 281] on label "Texte du bouton" at bounding box center [427, 286] width 197 height 16
click at [546, 201] on icon at bounding box center [544, 203] width 11 height 11
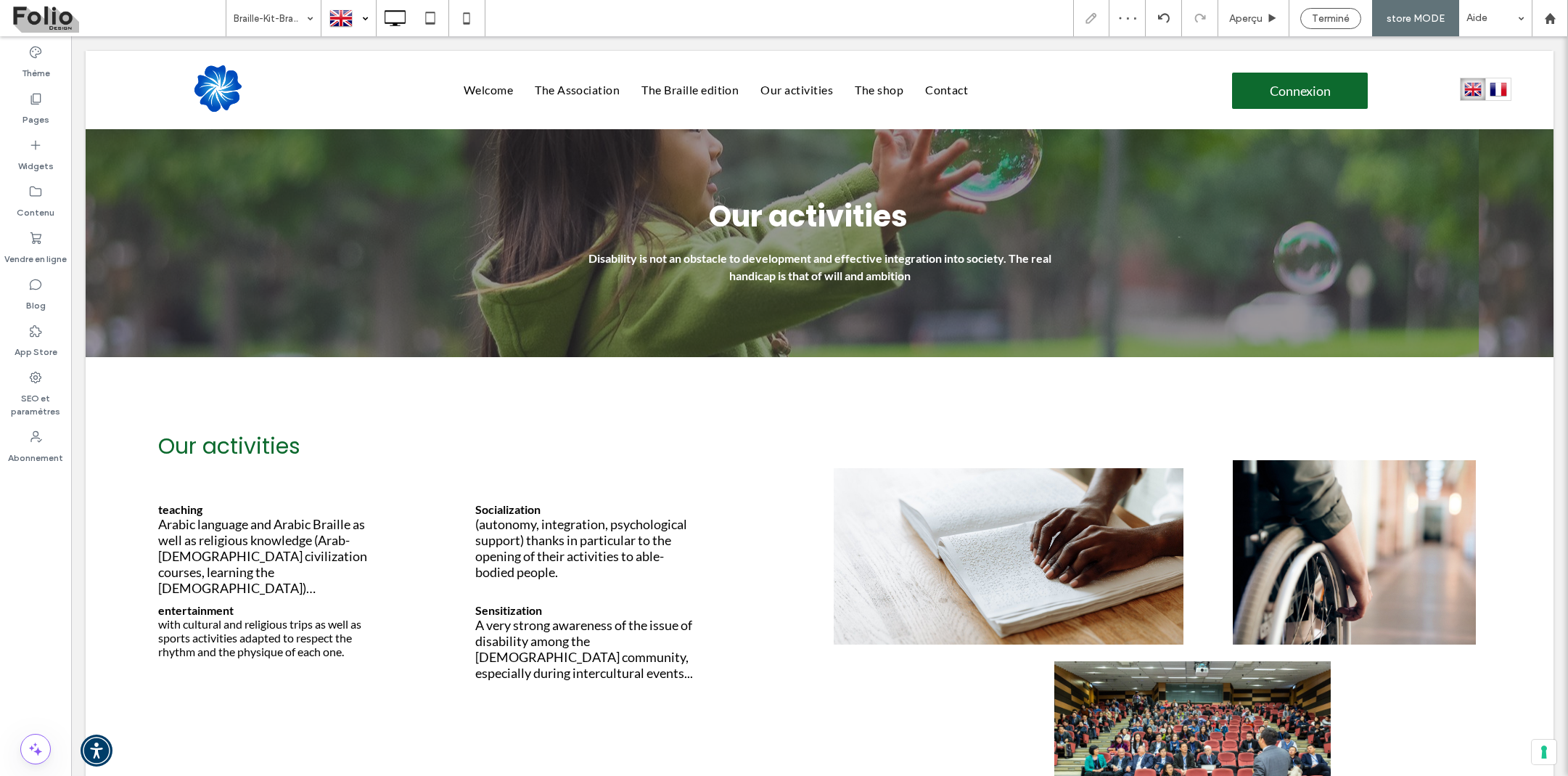
click at [363, 18] on div at bounding box center [348, 18] width 53 height 35
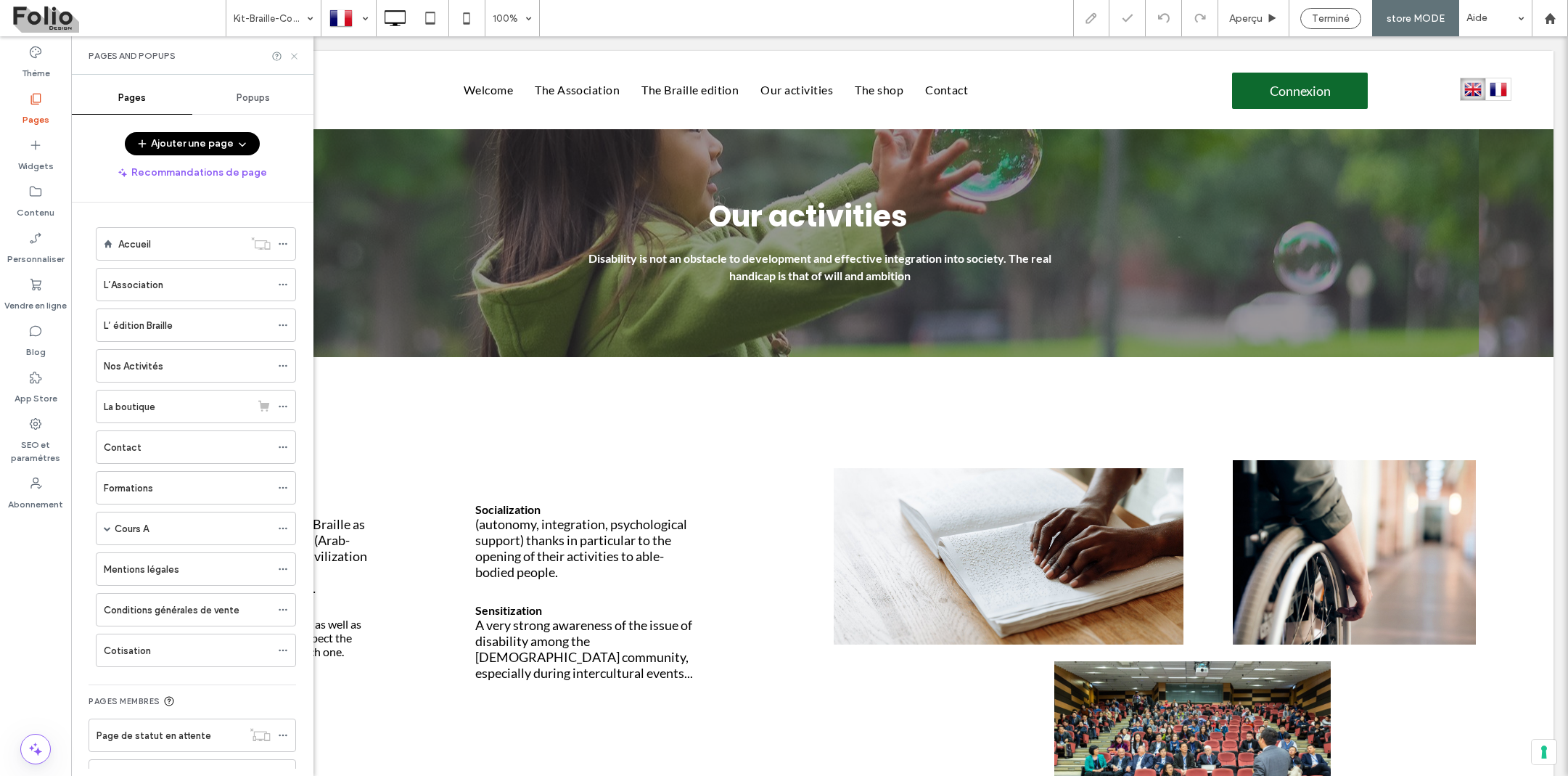
click at [294, 56] on use at bounding box center [294, 56] width 6 height 6
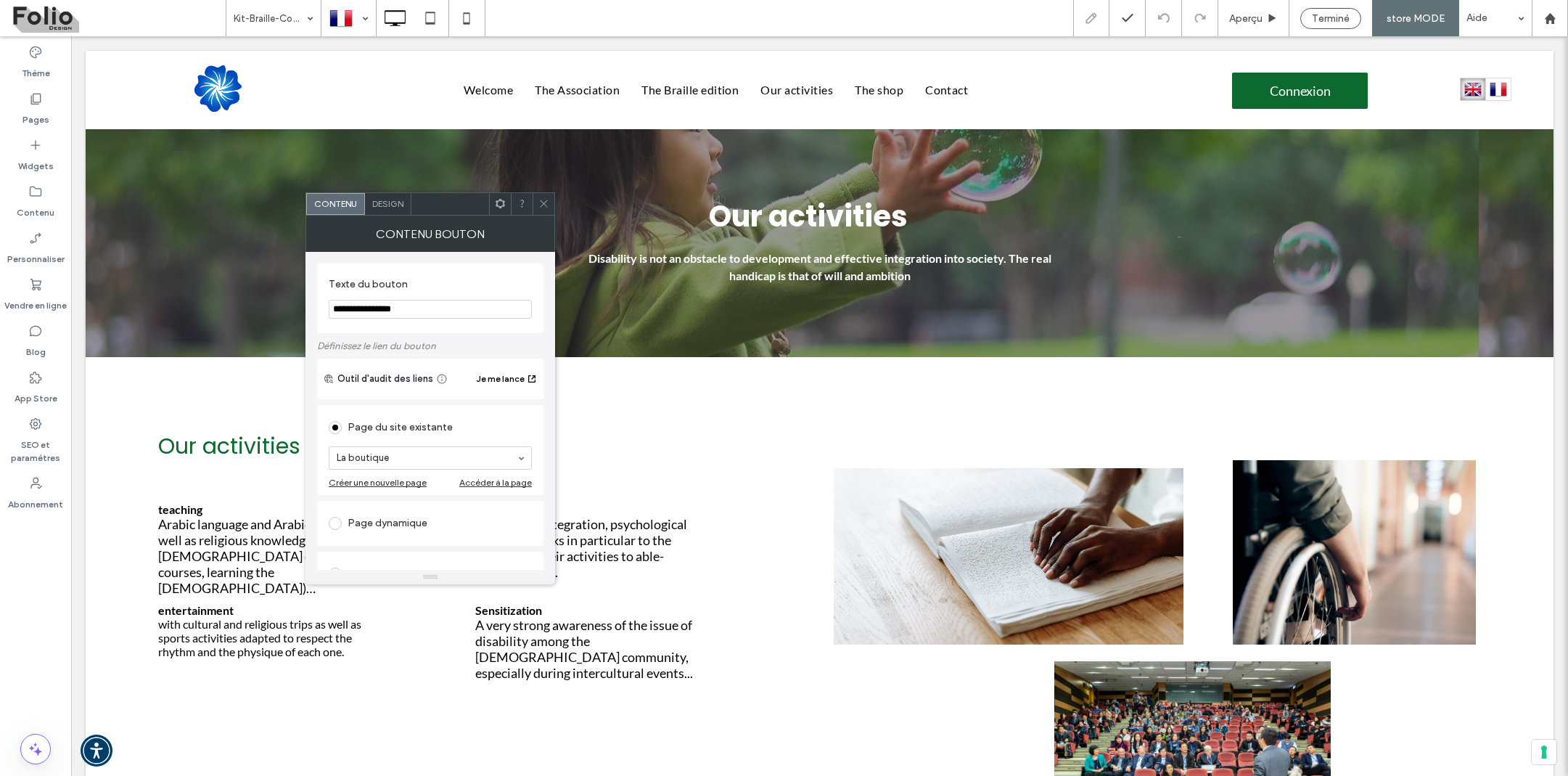
click at [393, 204] on span "Design" at bounding box center [388, 203] width 32 height 11
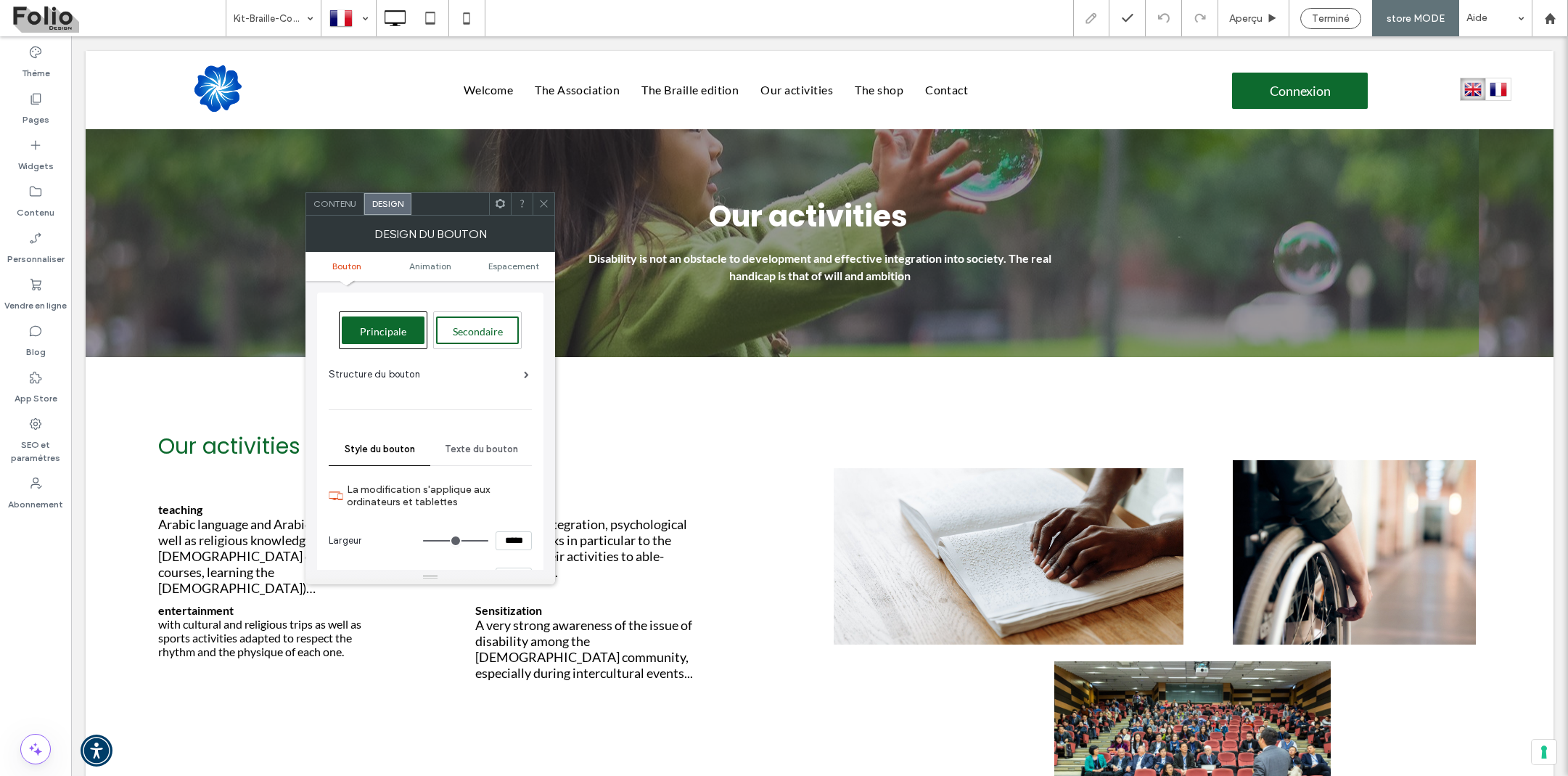
click at [465, 457] on div "Texte du bouton" at bounding box center [481, 449] width 102 height 32
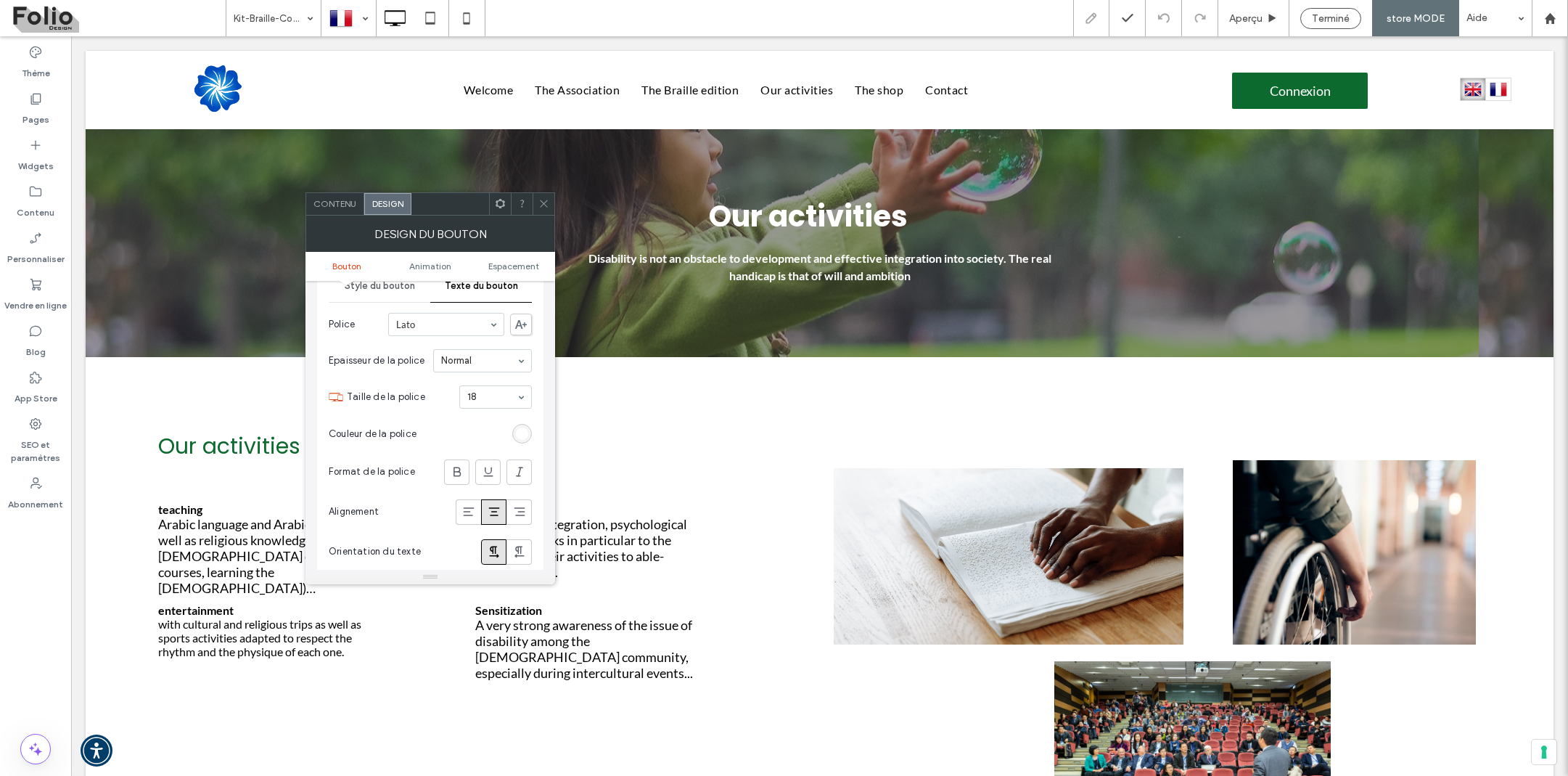
scroll to position [218, 0]
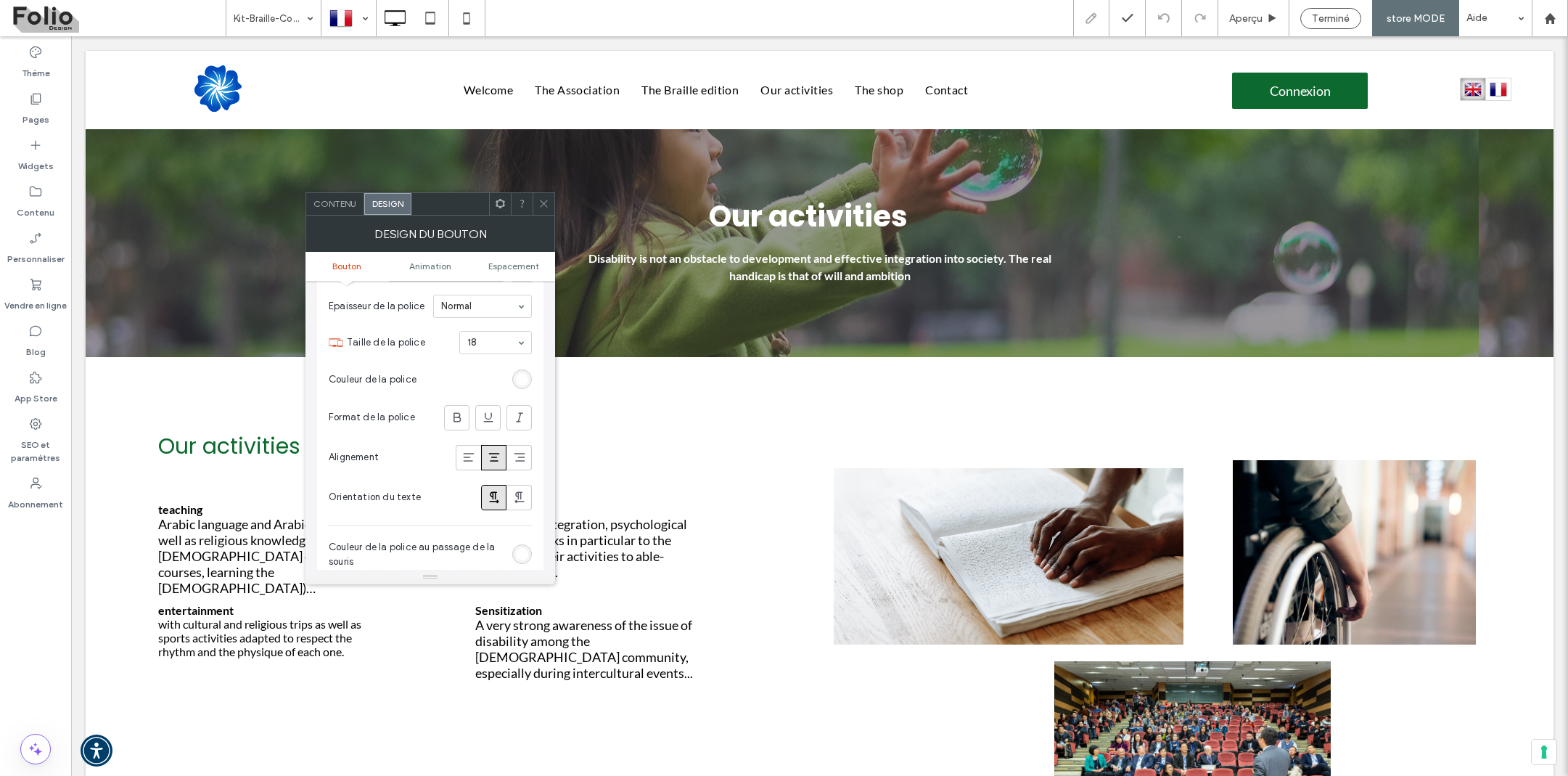
click at [526, 377] on div "rgb(255, 255, 255)" at bounding box center [522, 379] width 13 height 13
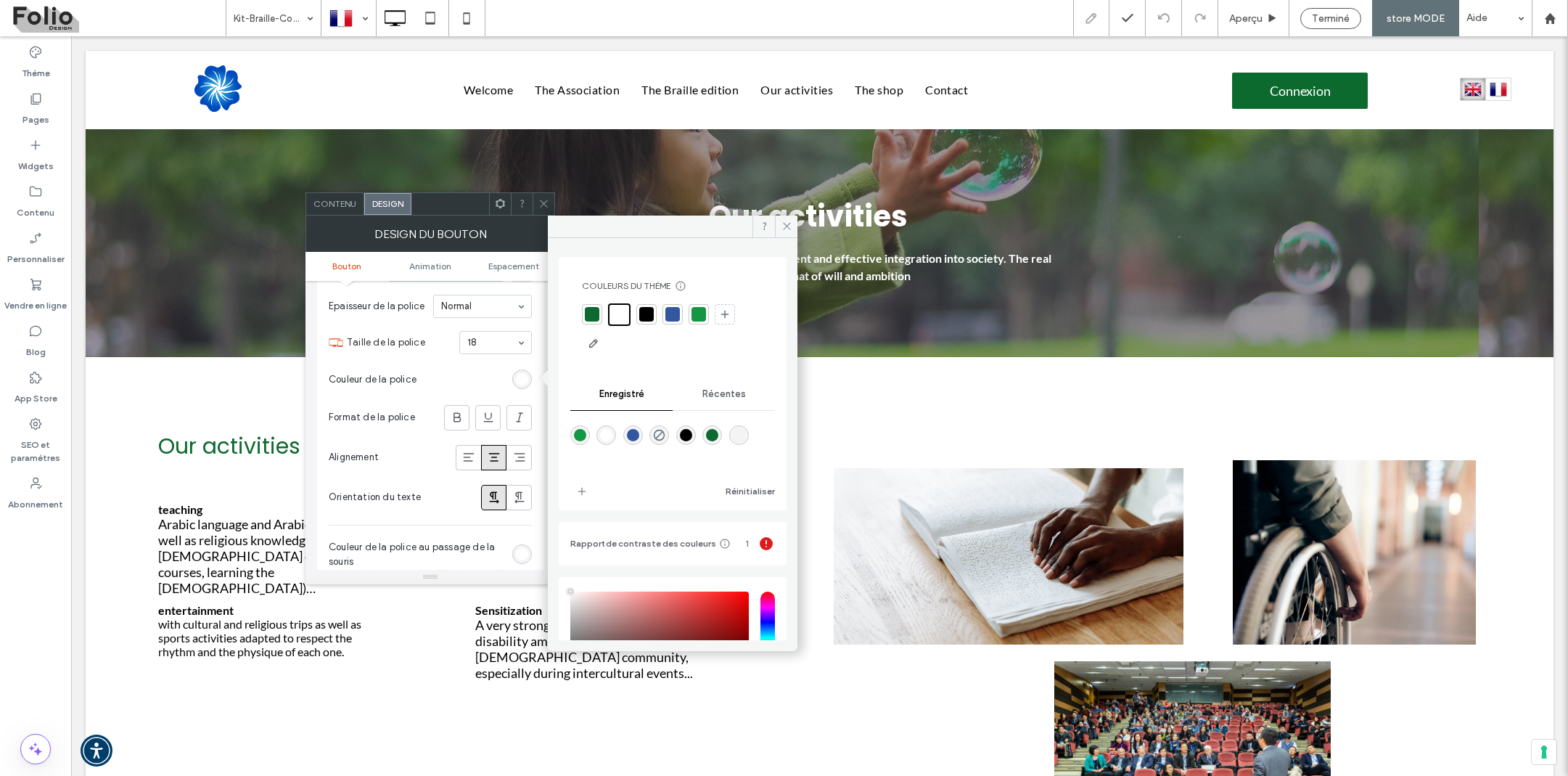
click at [599, 325] on div at bounding box center [673, 329] width 182 height 51
click at [596, 317] on div at bounding box center [592, 314] width 15 height 15
click at [790, 229] on icon at bounding box center [786, 226] width 11 height 11
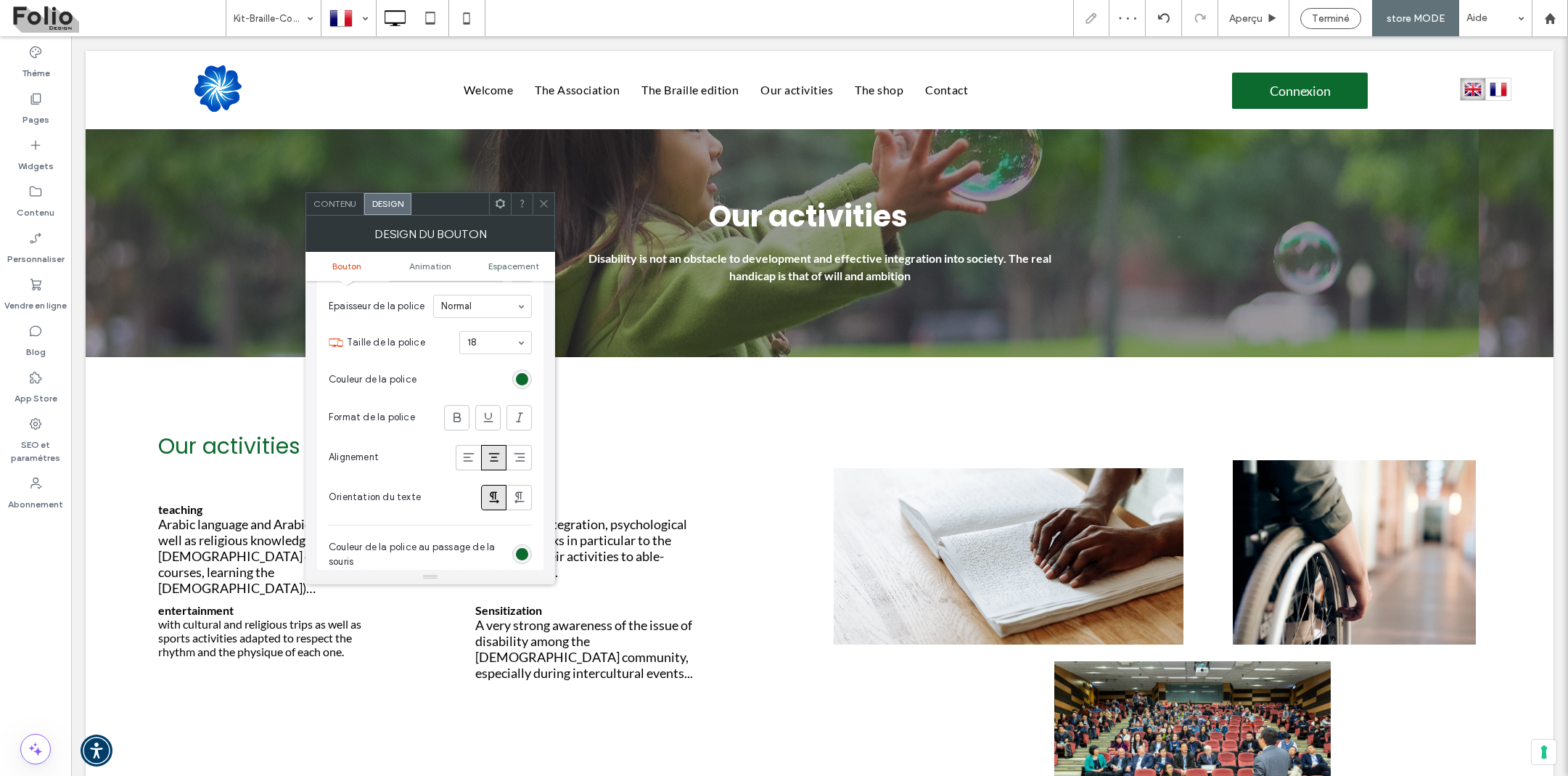
click at [547, 201] on icon at bounding box center [544, 203] width 11 height 11
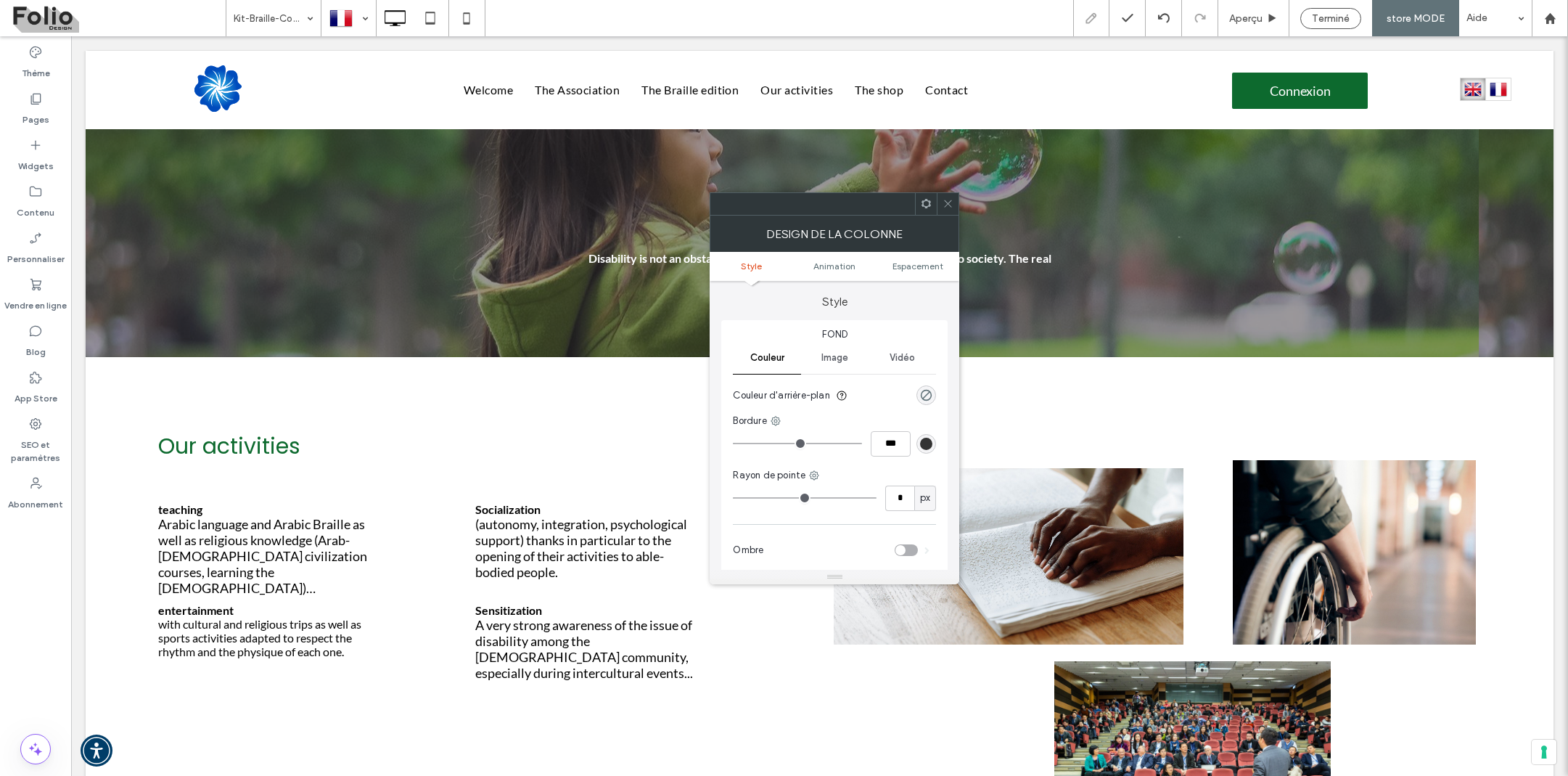
click at [951, 201] on icon at bounding box center [947, 203] width 11 height 11
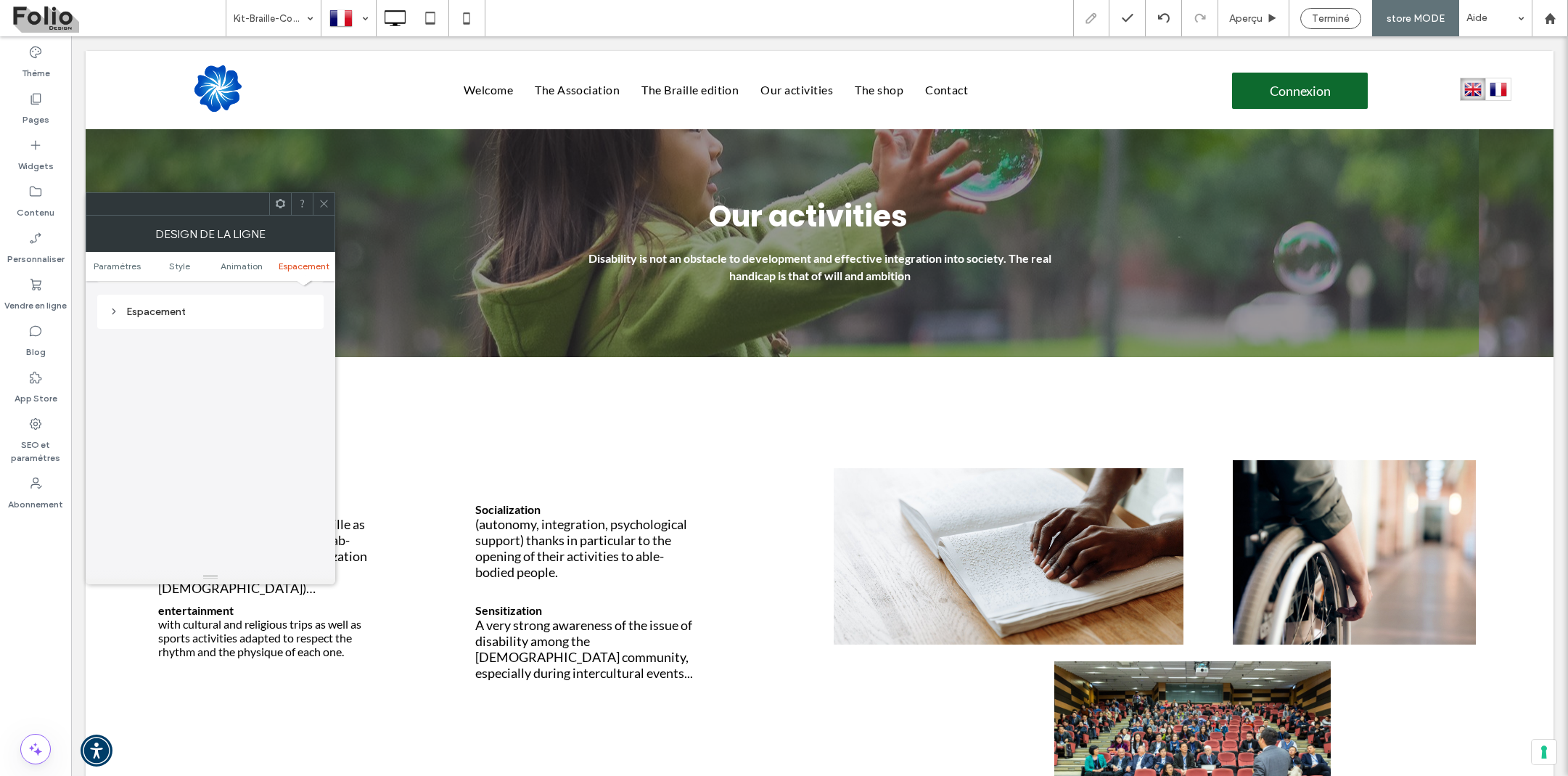
scroll to position [420, 0]
click at [158, 316] on div "Espacement" at bounding box center [210, 313] width 203 height 20
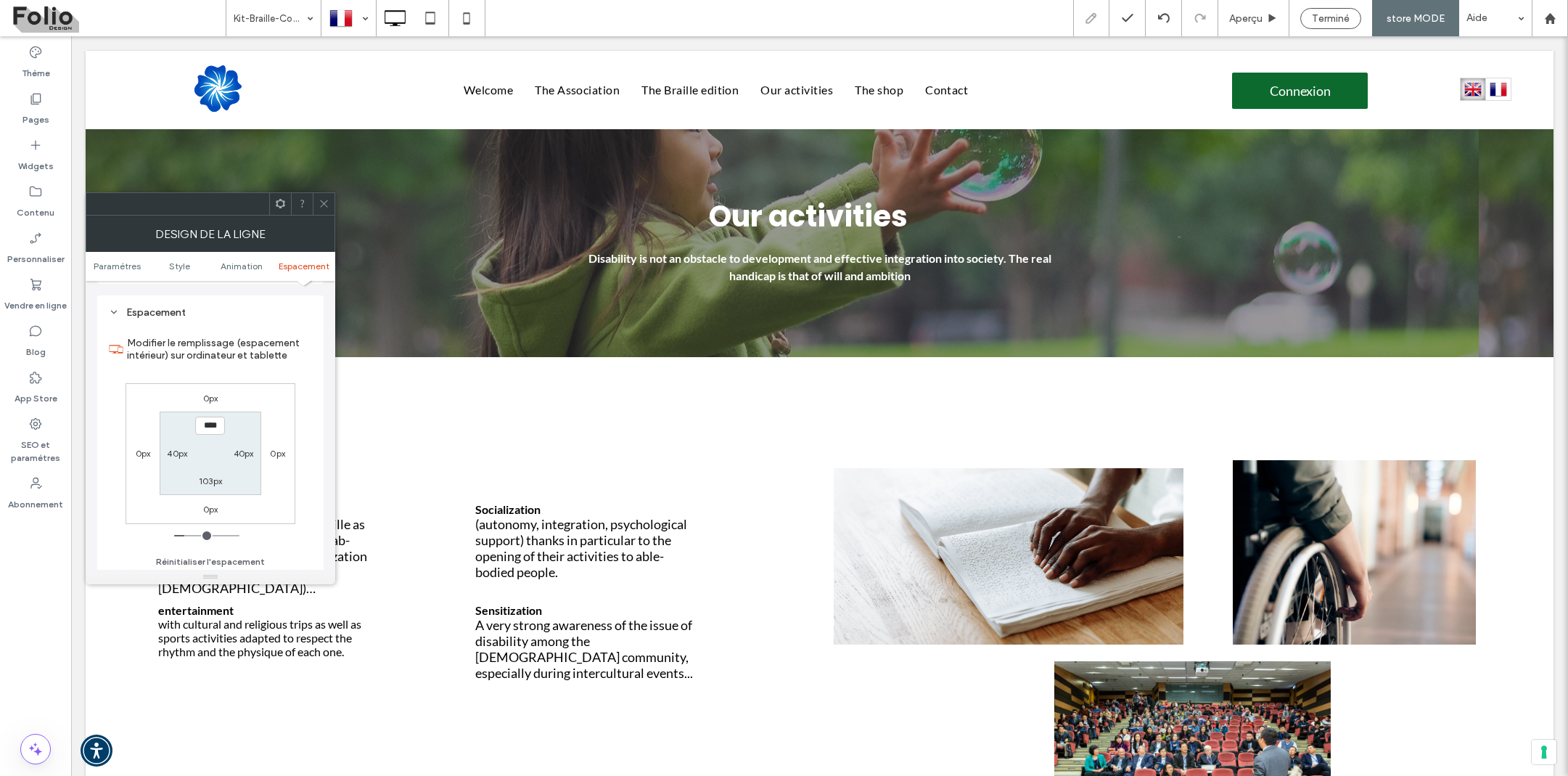
click at [330, 203] on div at bounding box center [324, 204] width 22 height 22
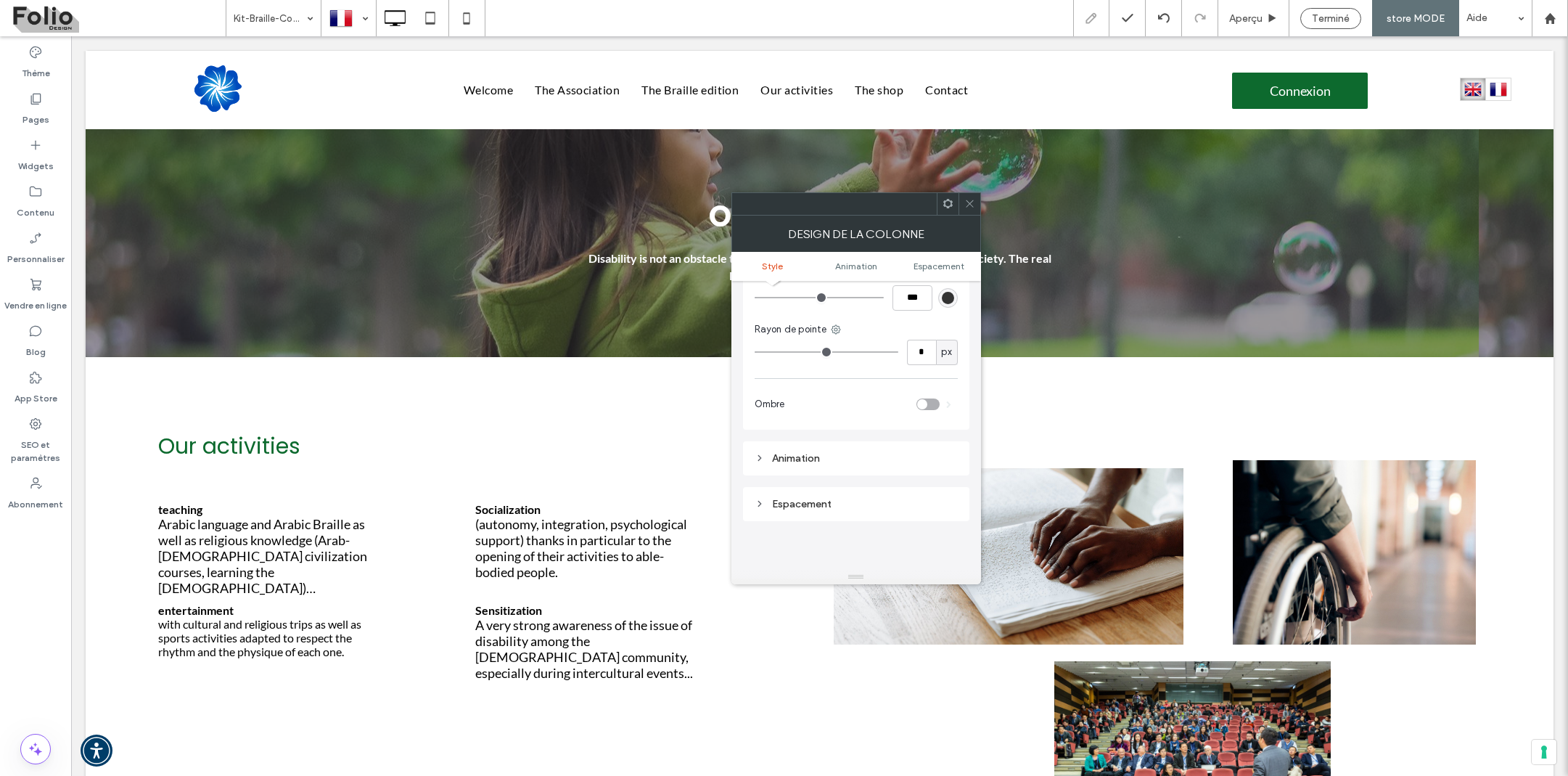
scroll to position [161, 0]
click at [784, 490] on div "Espacement" at bounding box center [857, 490] width 203 height 13
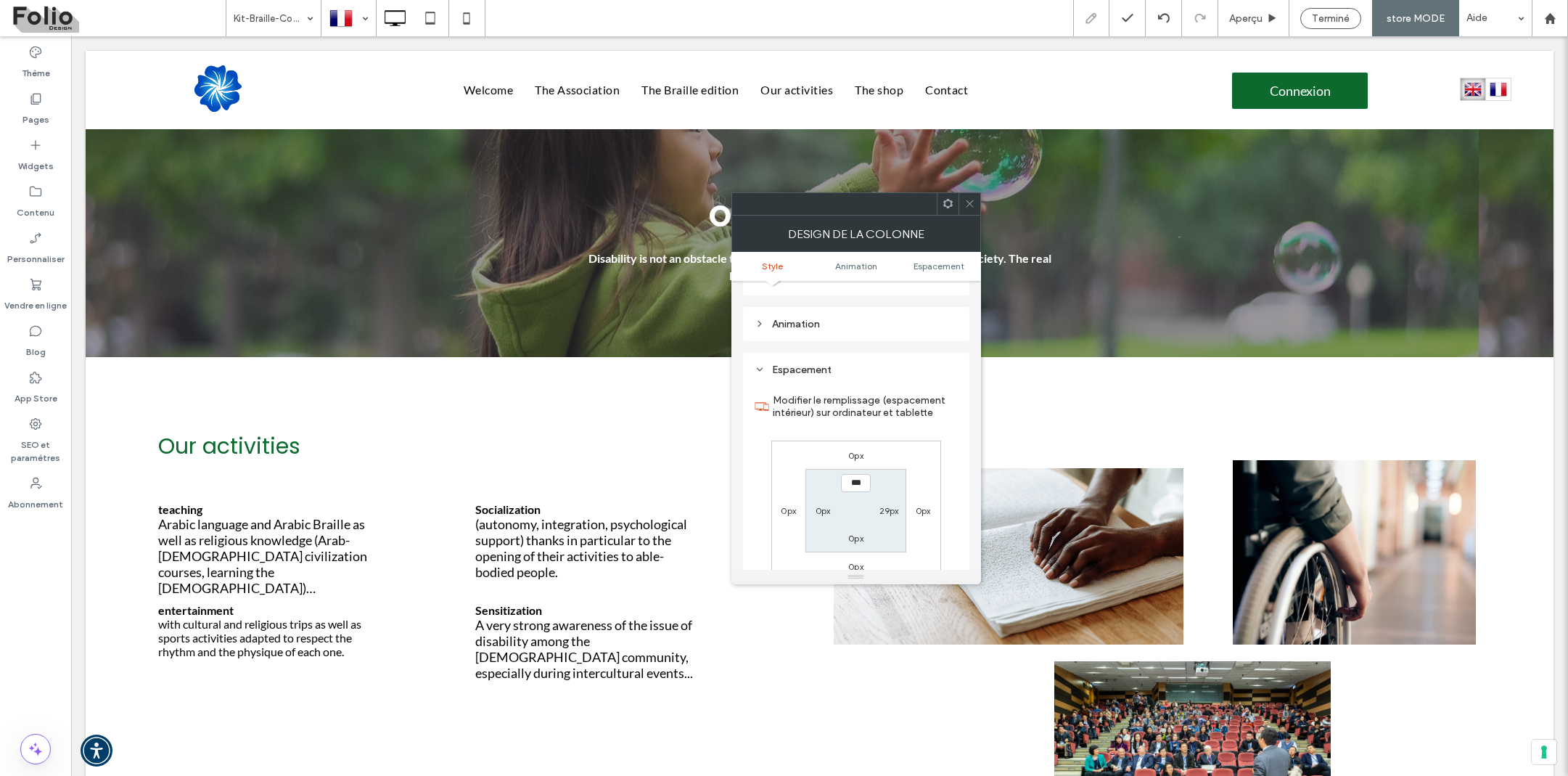
click at [967, 206] on icon at bounding box center [969, 203] width 11 height 11
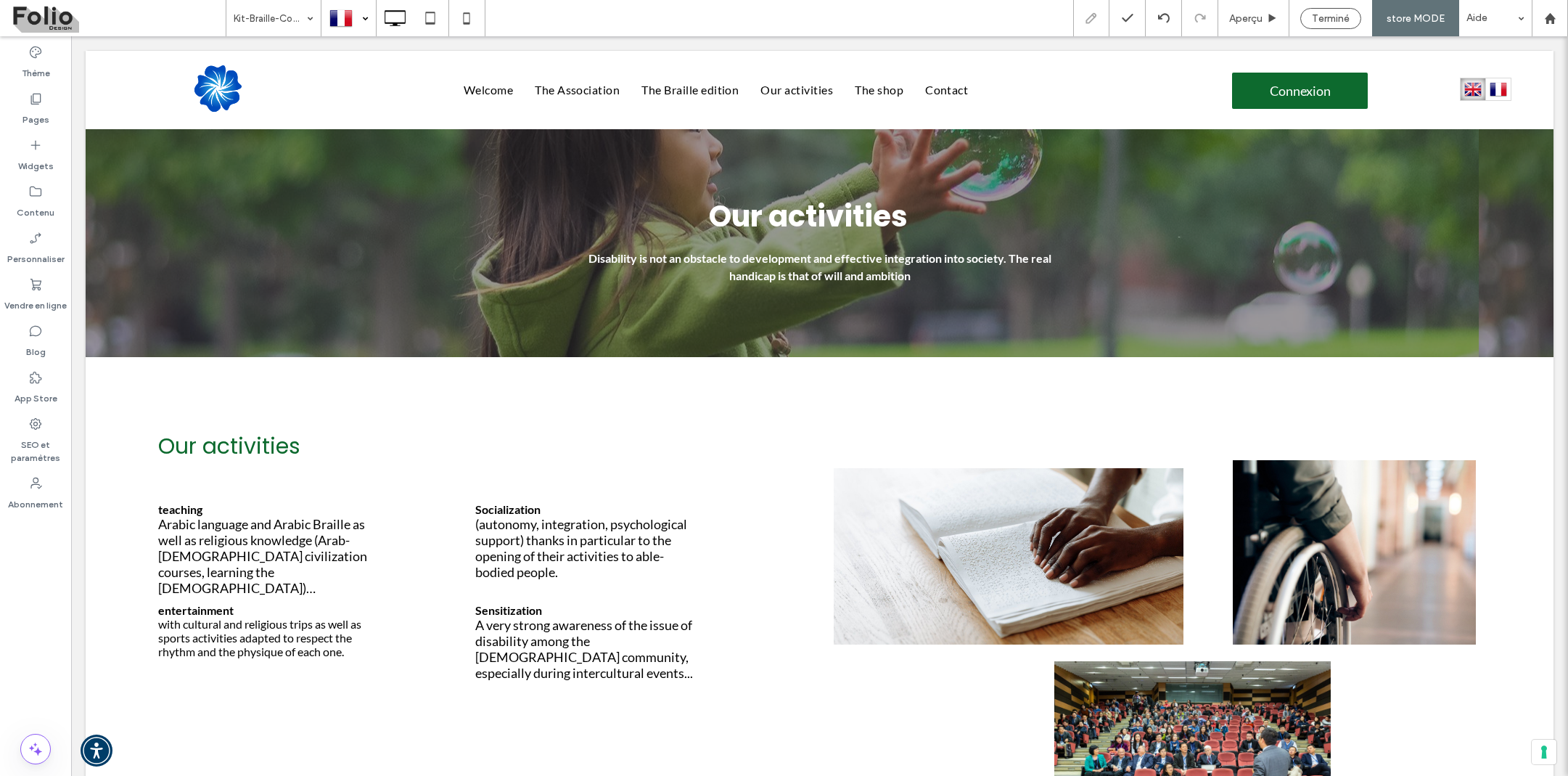
click at [366, 19] on div at bounding box center [348, 18] width 53 height 35
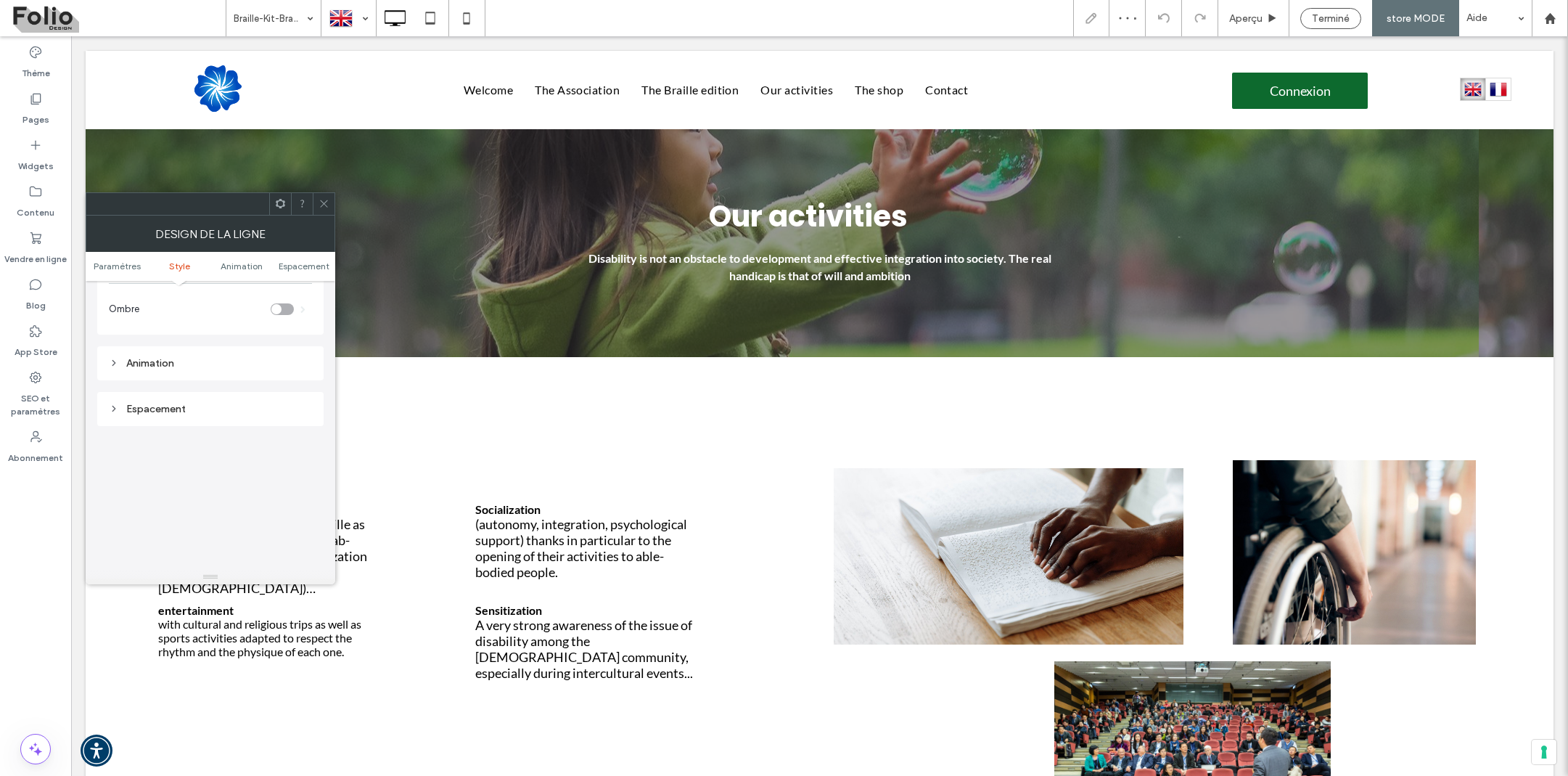
scroll to position [361, 0]
click at [175, 364] on div "Espacement" at bounding box center [210, 370] width 203 height 13
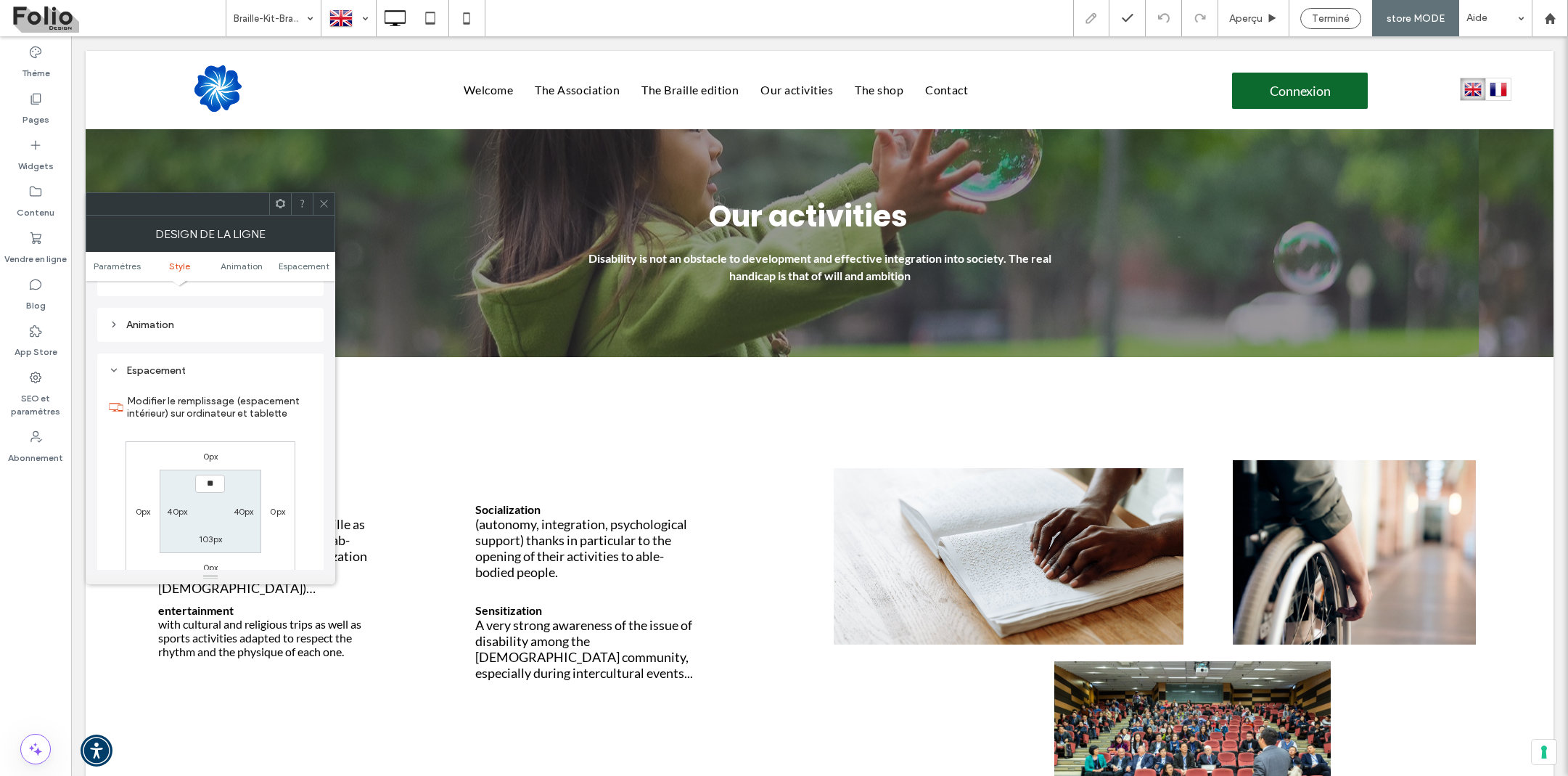
type input "****"
type input "**"
click at [325, 200] on icon at bounding box center [324, 203] width 11 height 11
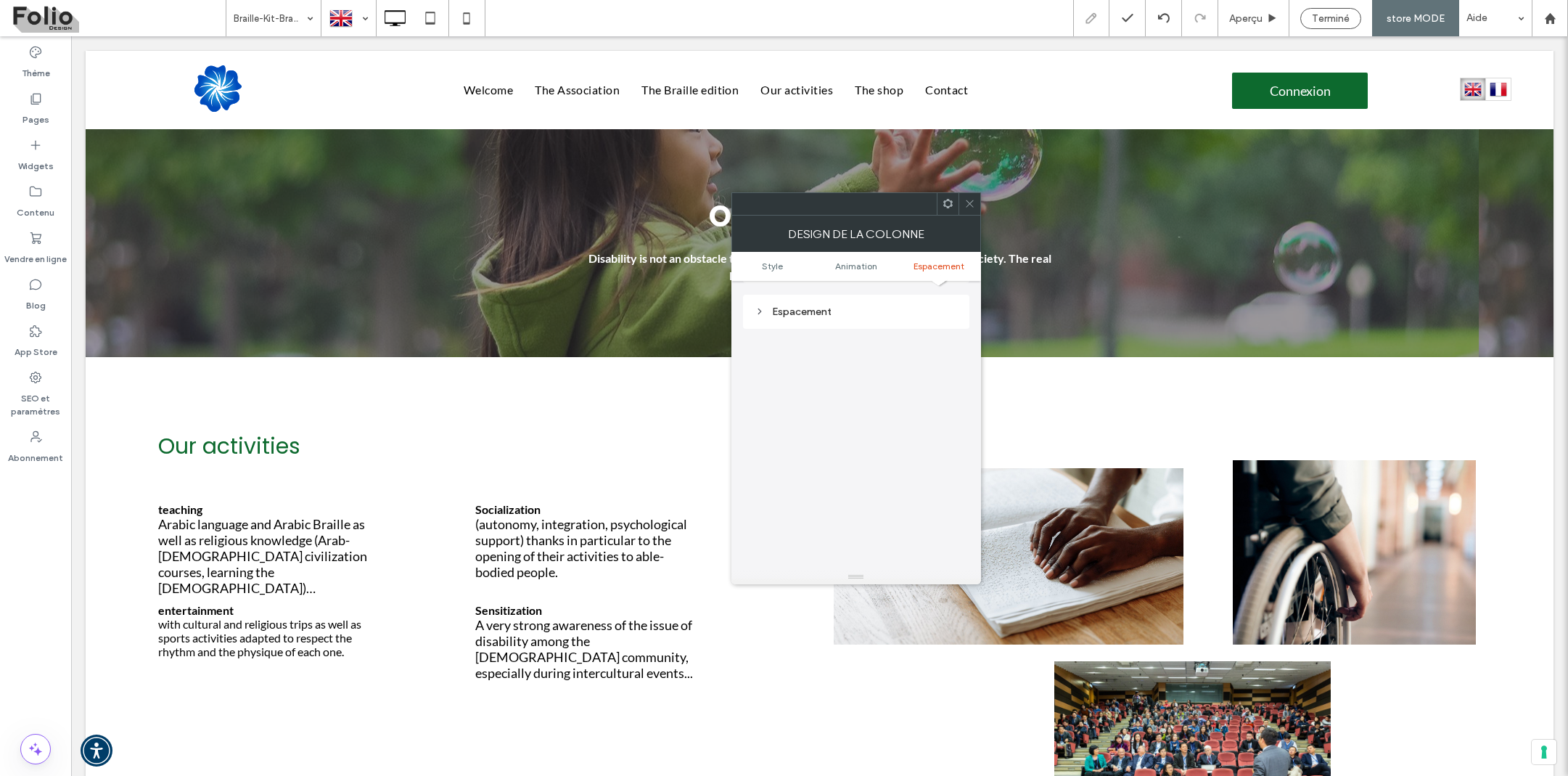
scroll to position [338, 0]
click at [815, 307] on div "Espacement" at bounding box center [857, 312] width 203 height 13
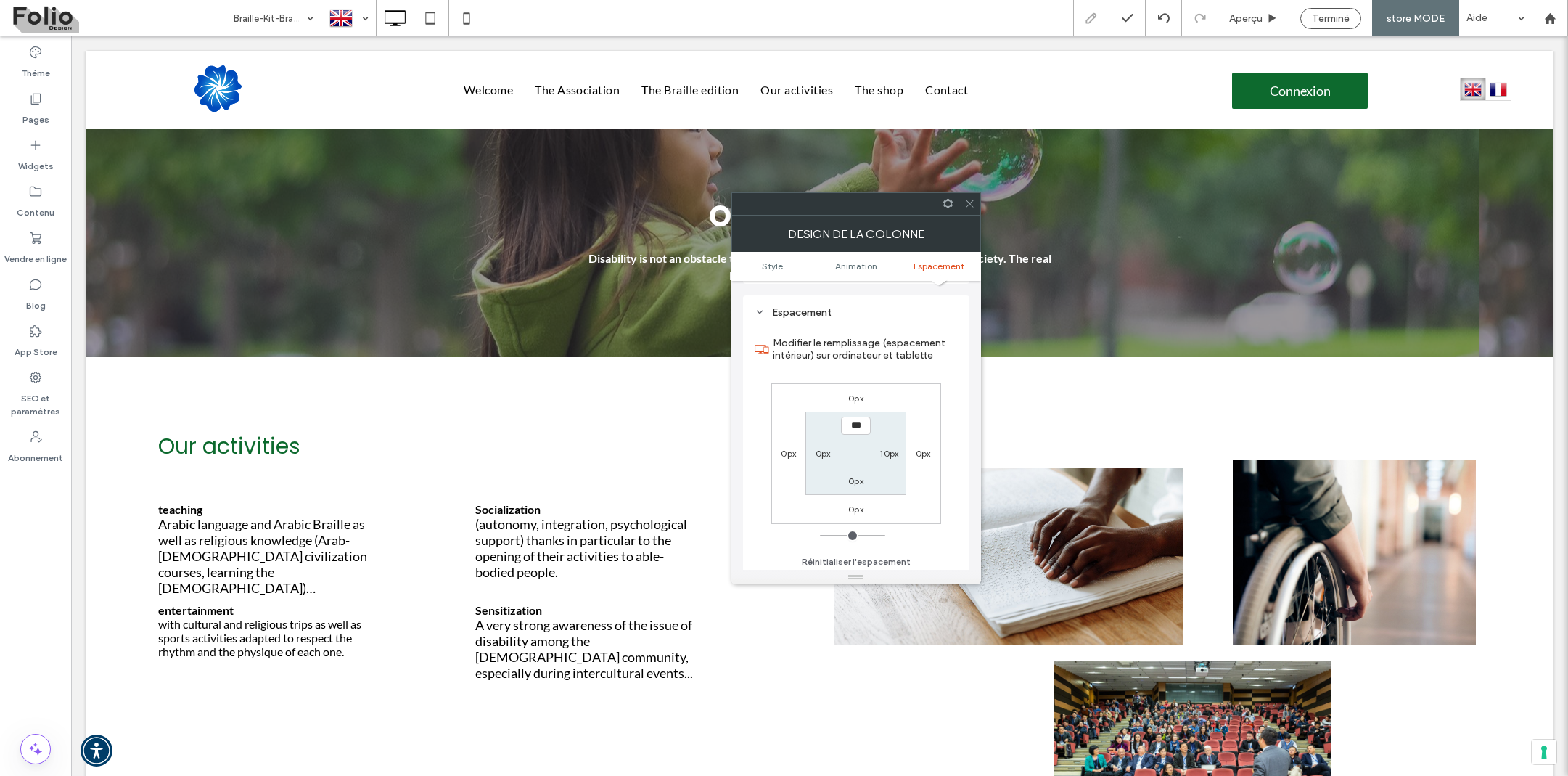
click at [892, 451] on label "10px" at bounding box center [888, 453] width 19 height 11
type input "**"
type input "****"
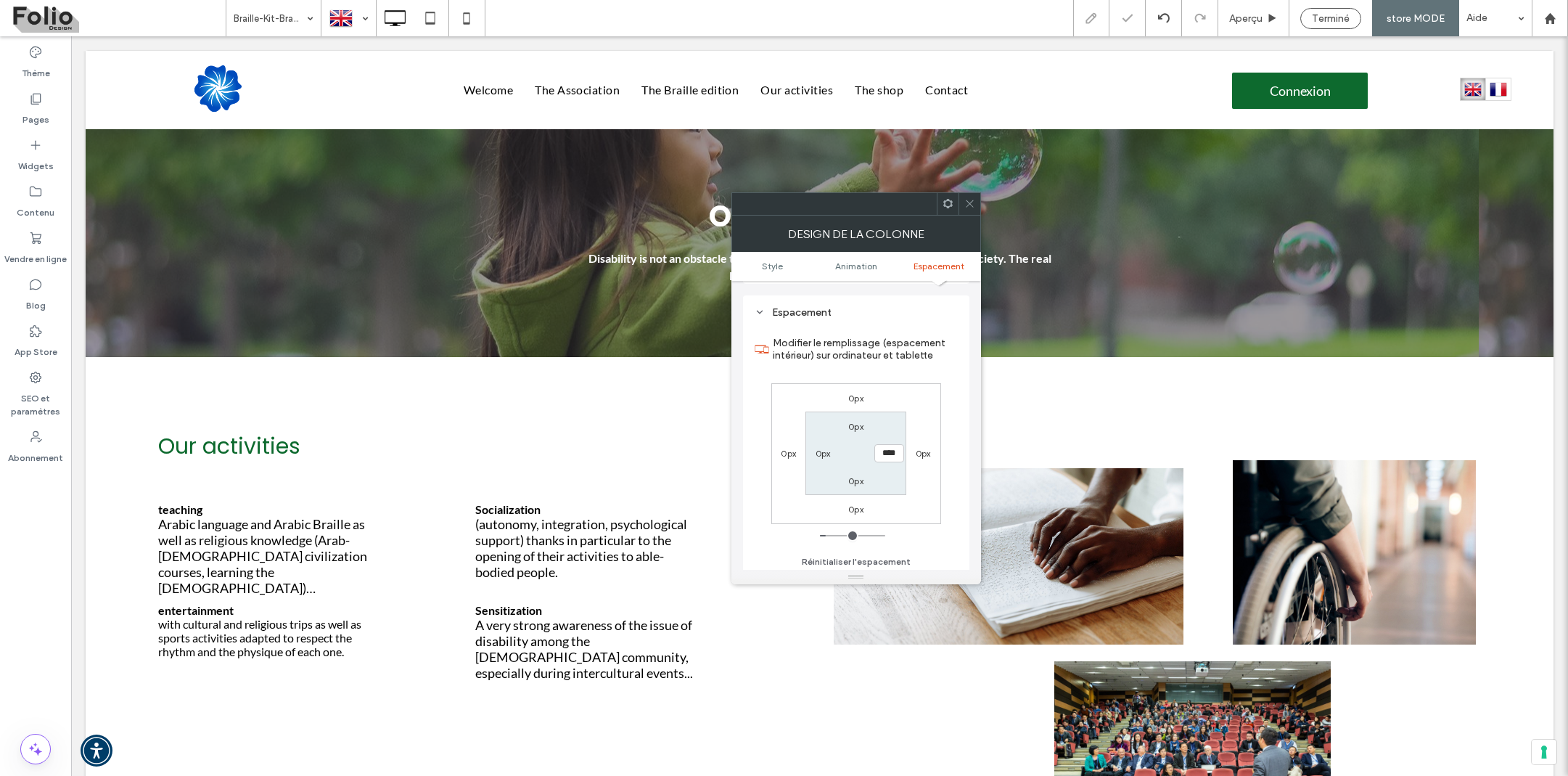
click at [973, 205] on icon at bounding box center [969, 203] width 11 height 11
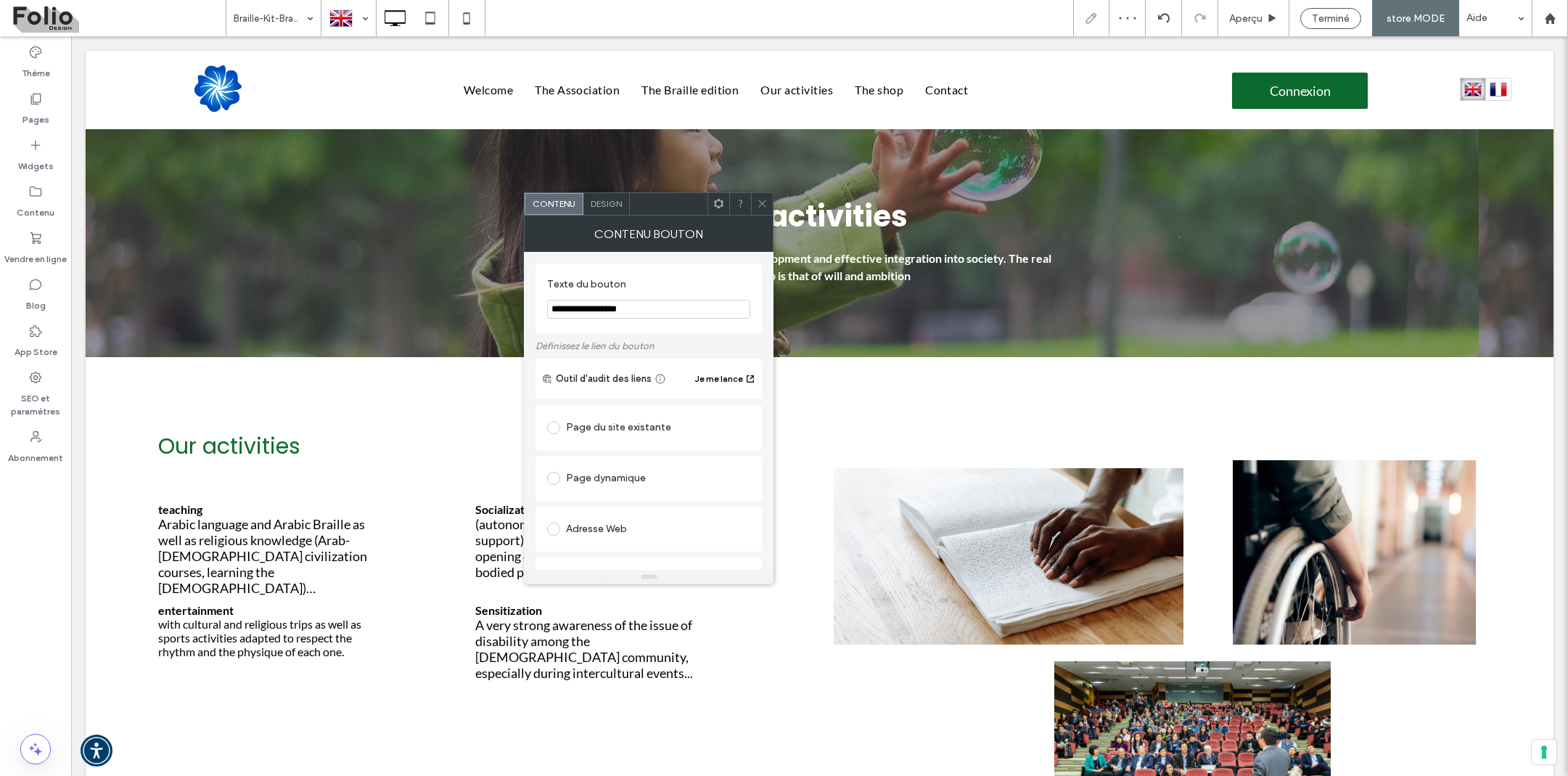
click at [613, 306] on input "**********" at bounding box center [648, 309] width 203 height 19
paste input "Texte du bouton"
click at [555, 308] on input "**********" at bounding box center [648, 309] width 203 height 19
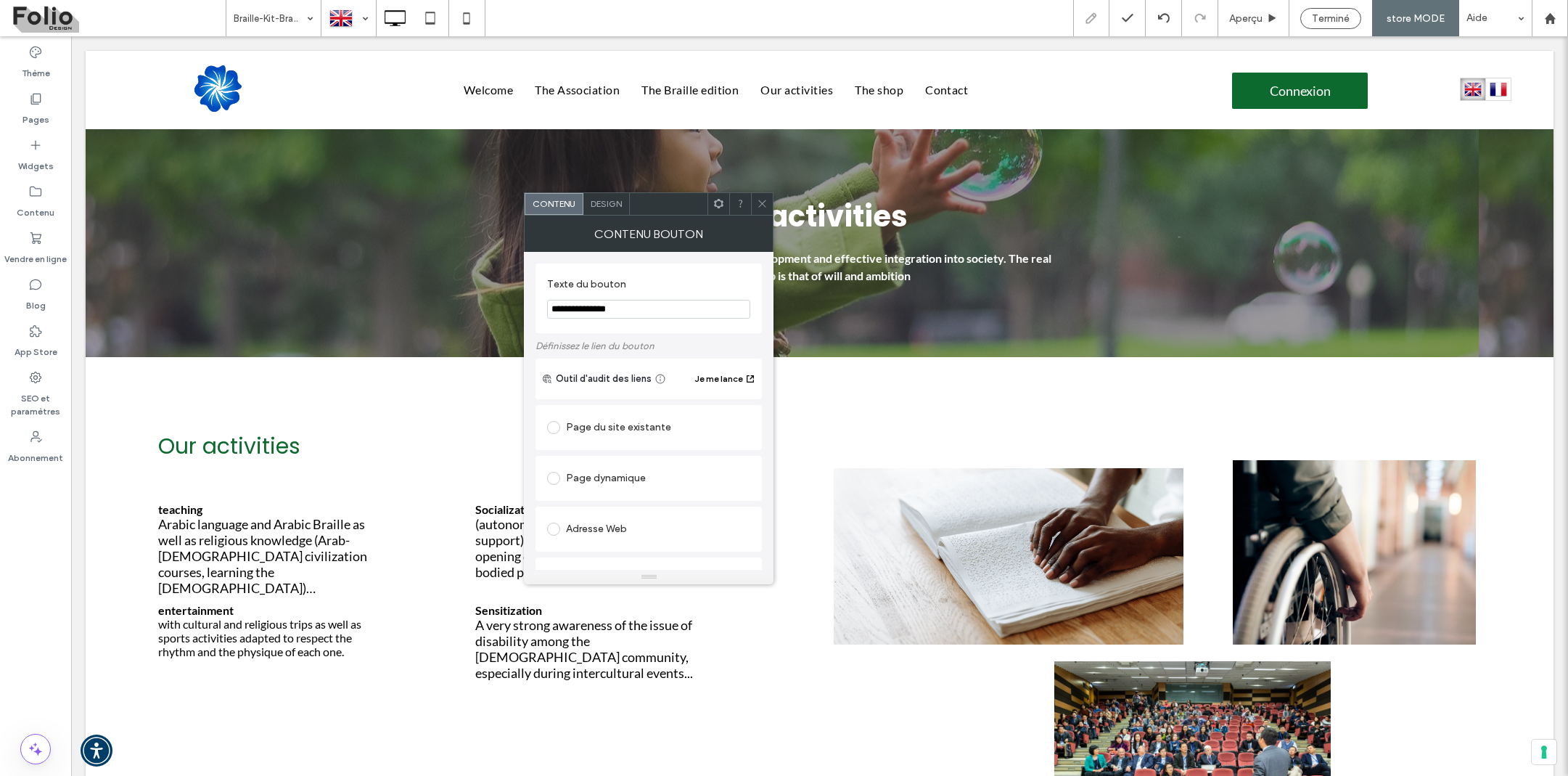
type input "**********"
click at [706, 272] on section "**********" at bounding box center [648, 298] width 203 height 55
click at [764, 201] on icon at bounding box center [762, 203] width 11 height 11
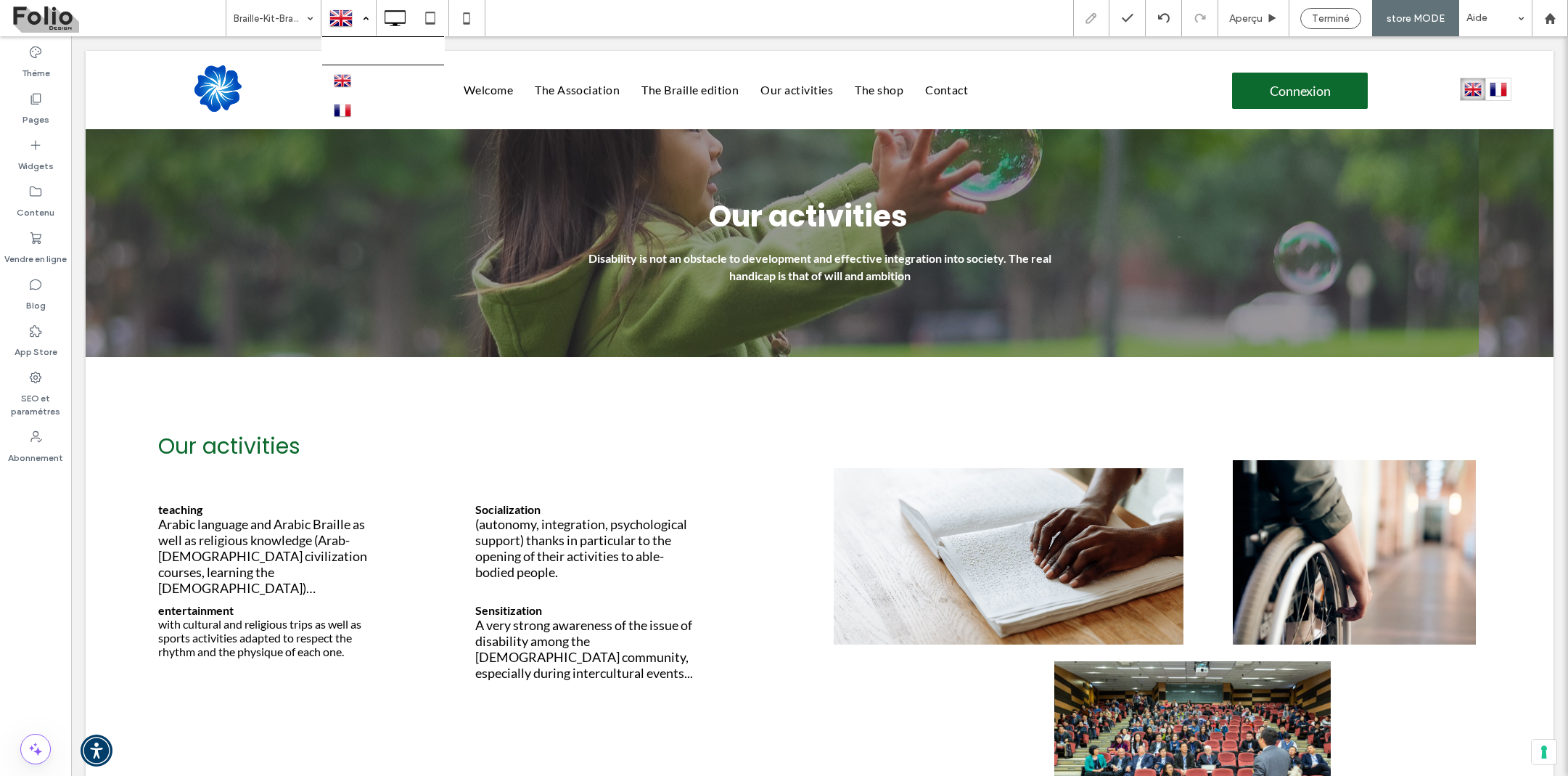
click at [363, 25] on div at bounding box center [348, 18] width 53 height 35
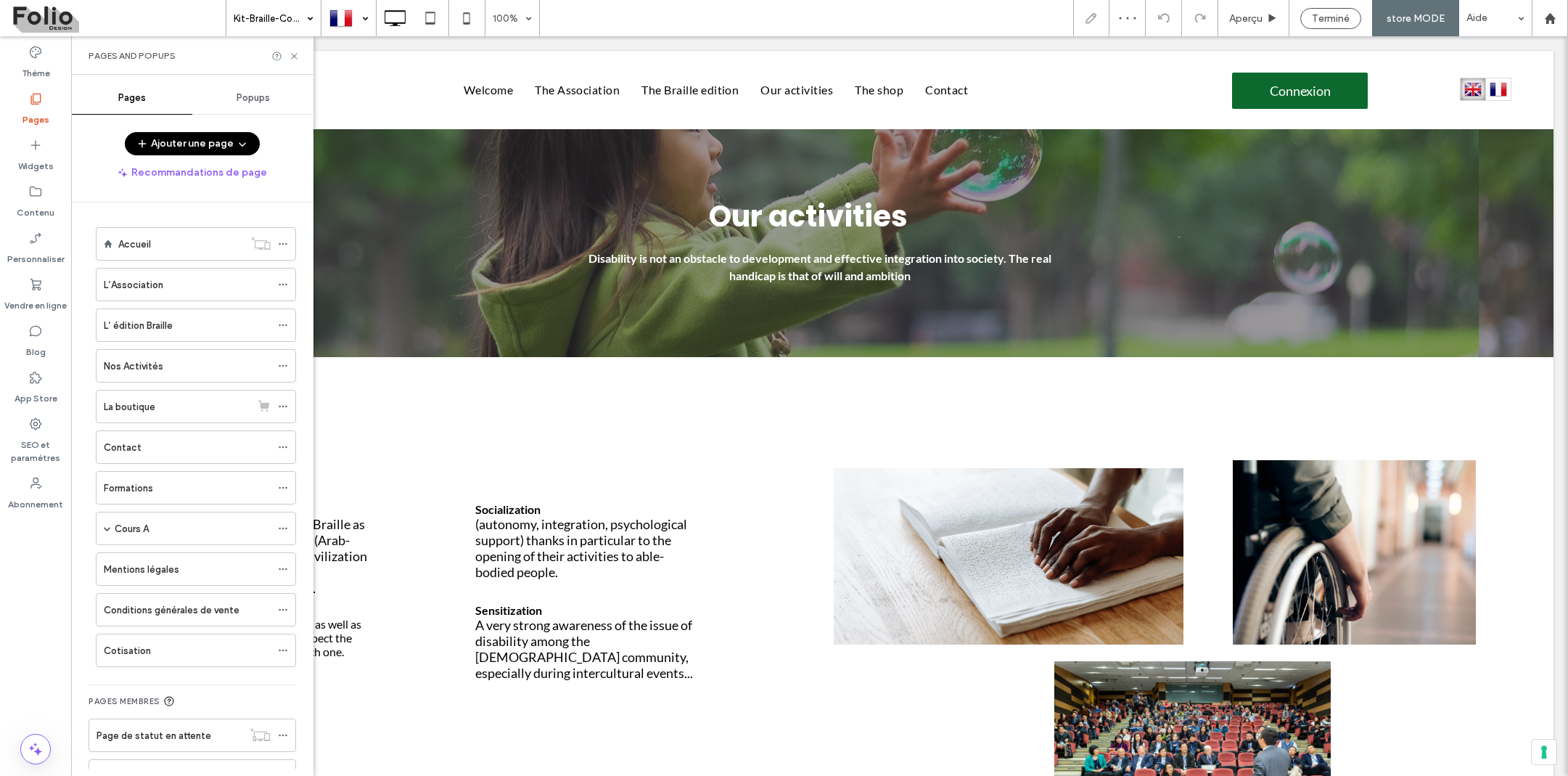
click at [314, 19] on div "Kit-Braille-Coran-en-Braille-Canne" at bounding box center [273, 18] width 95 height 37
click at [294, 56] on div at bounding box center [784, 388] width 1568 height 776
click at [291, 56] on icon at bounding box center [294, 55] width 11 height 11
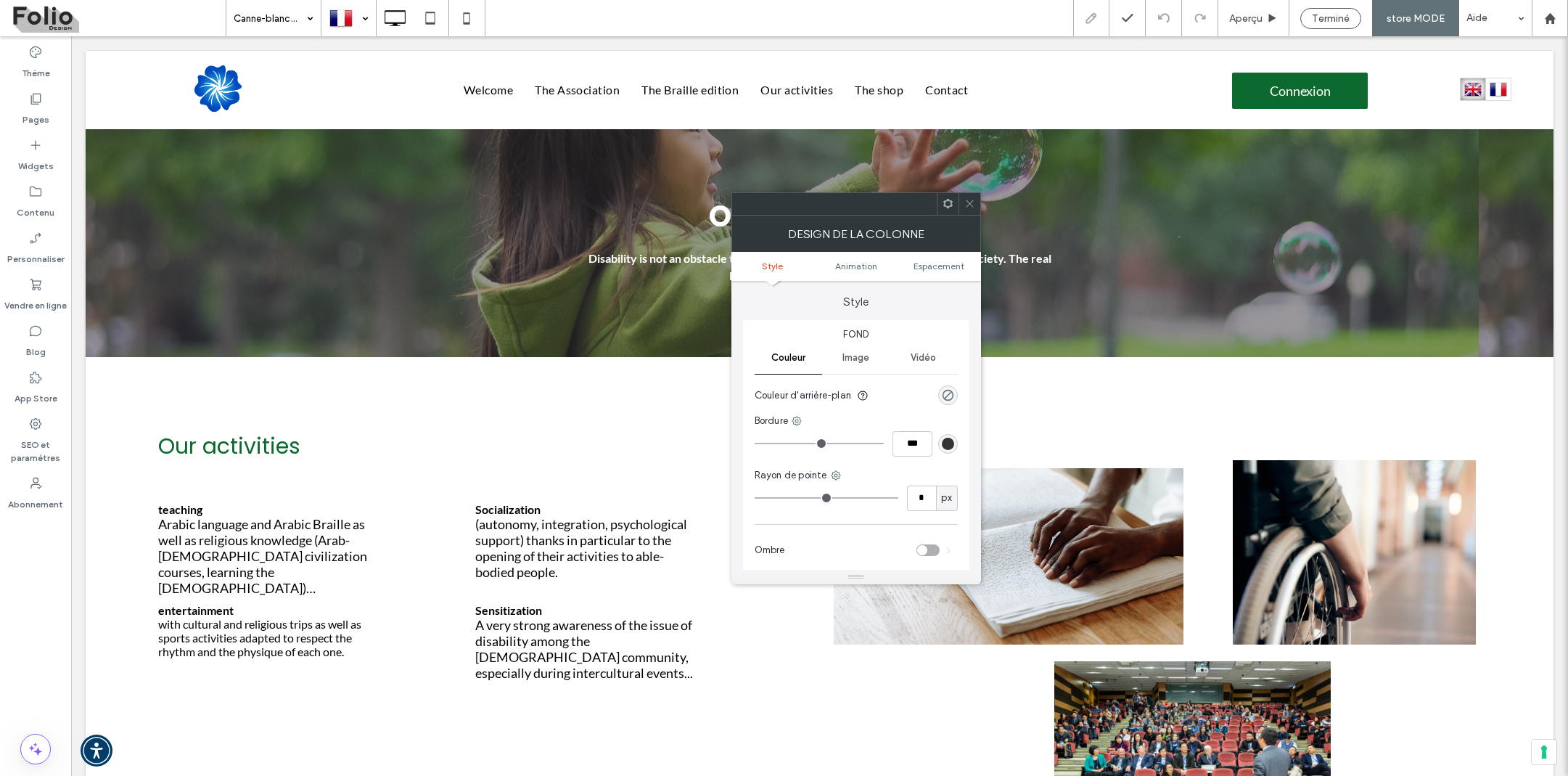
click at [952, 203] on icon at bounding box center [947, 203] width 11 height 11
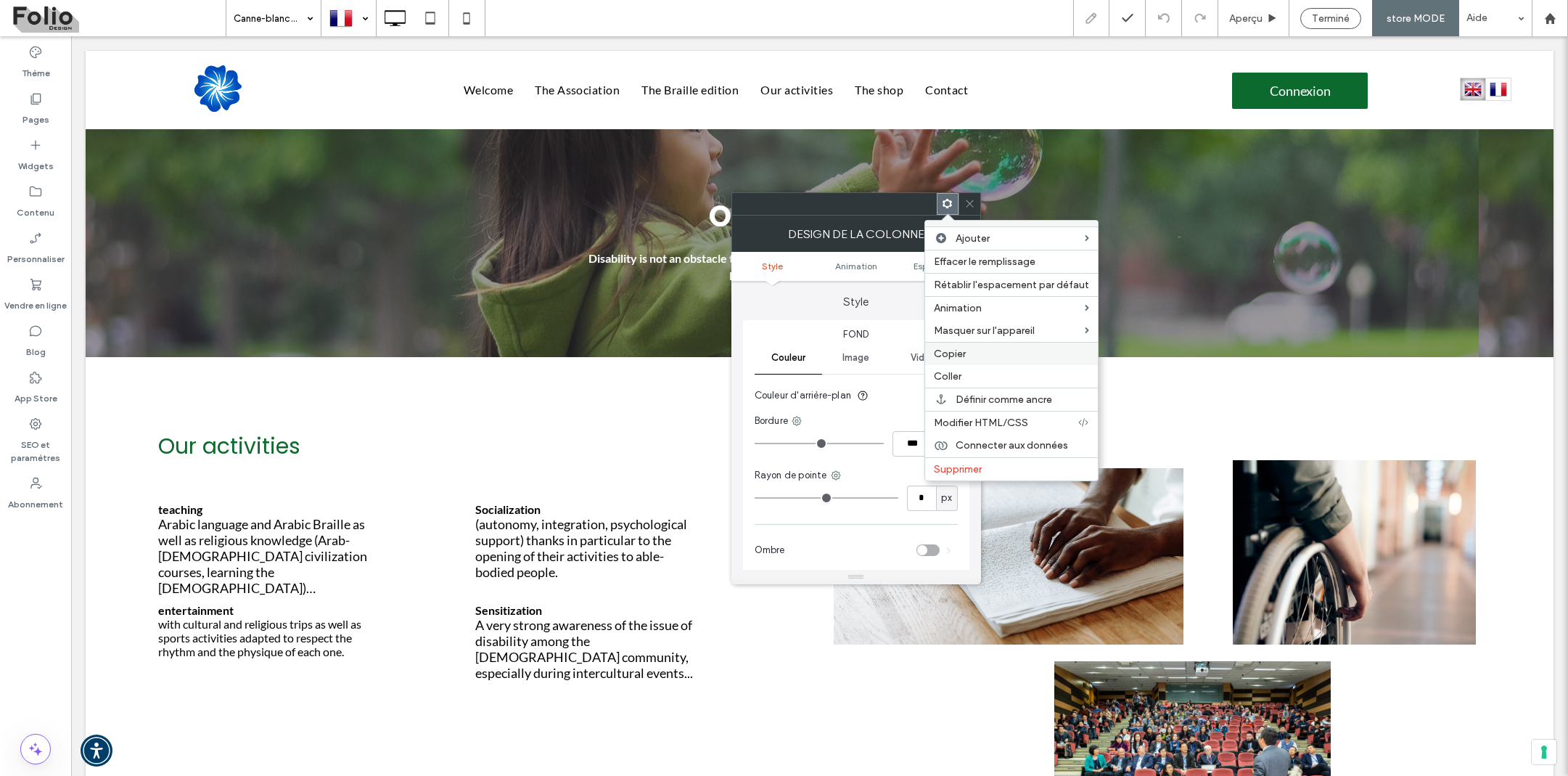
click at [980, 355] on label "Copier" at bounding box center [1010, 353] width 155 height 13
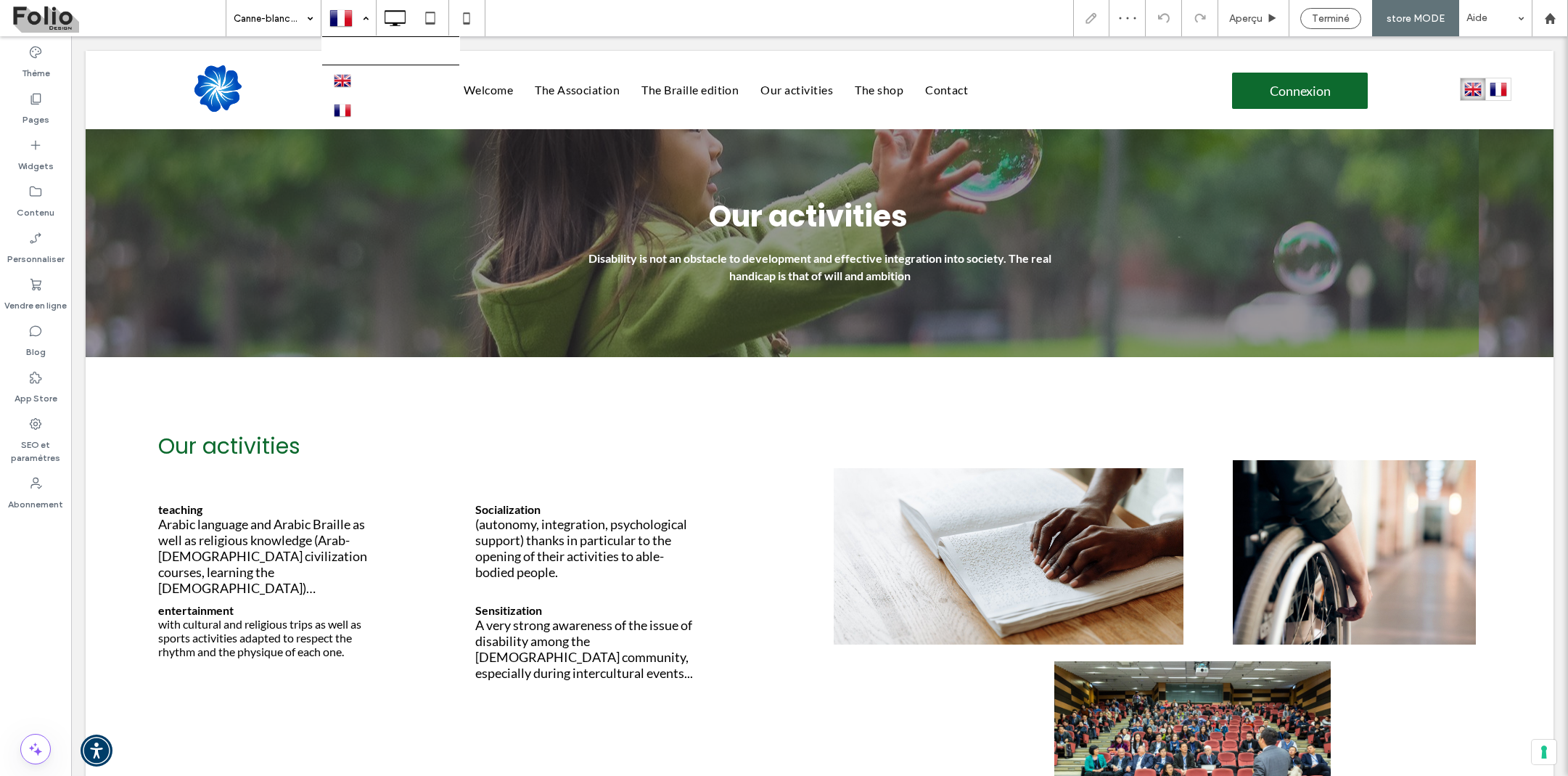
click at [362, 24] on div at bounding box center [348, 18] width 53 height 35
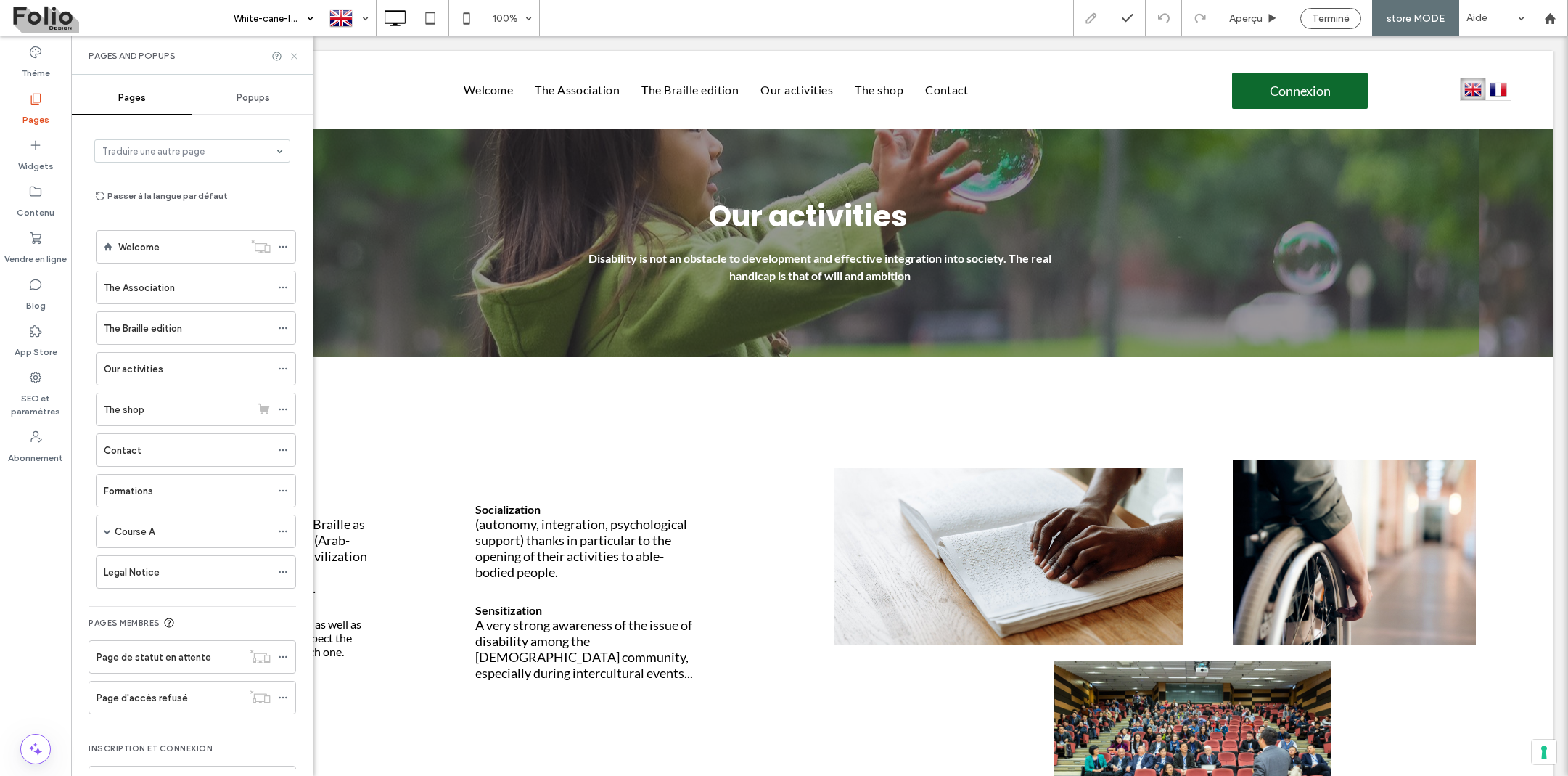
click at [292, 56] on icon at bounding box center [294, 55] width 11 height 11
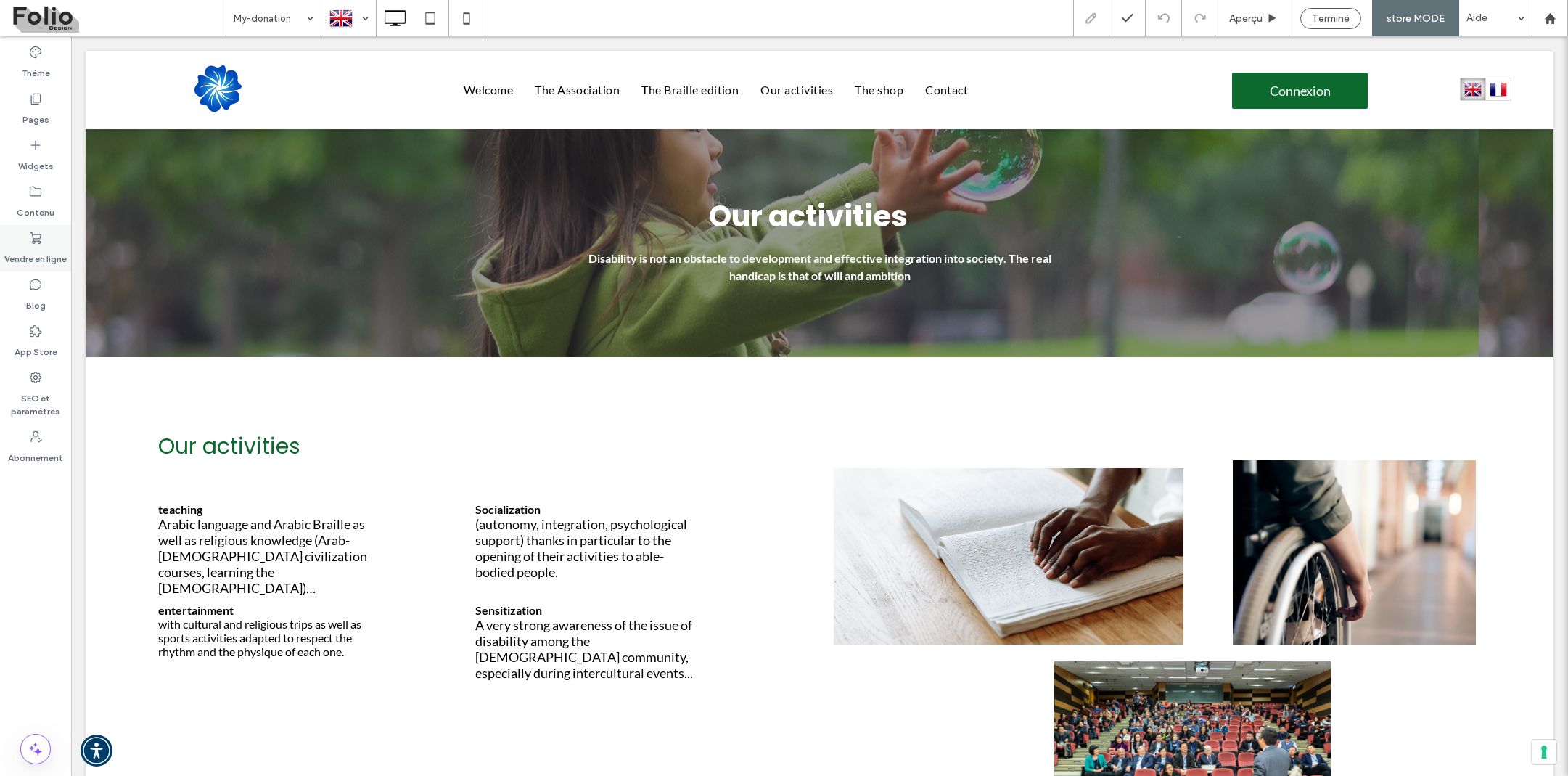
click at [44, 243] on div "Vendre en ligne" at bounding box center [36, 248] width 71 height 46
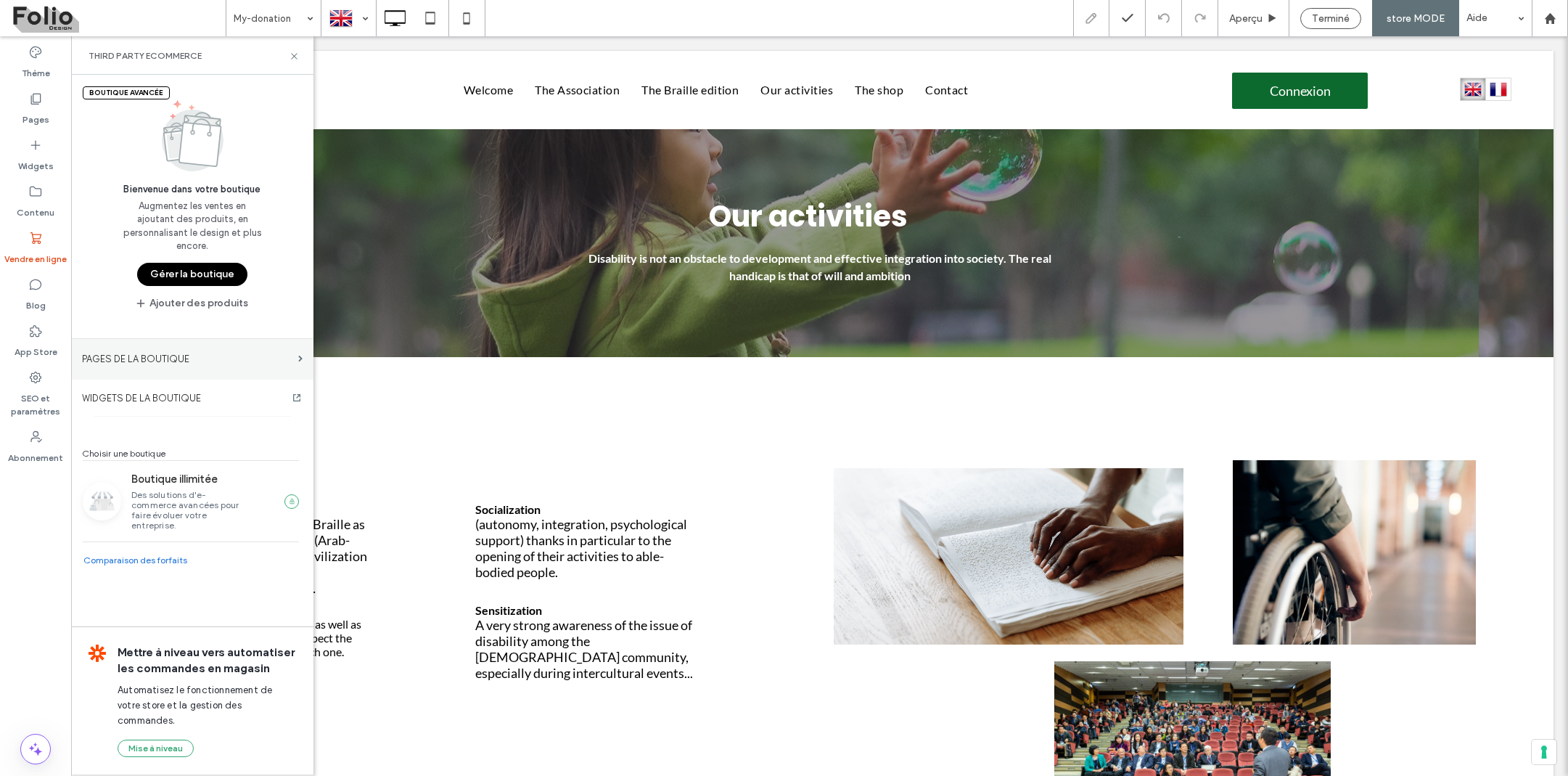
click at [120, 351] on label "PAGES DE LA BOUTIQUE" at bounding box center [187, 359] width 210 height 26
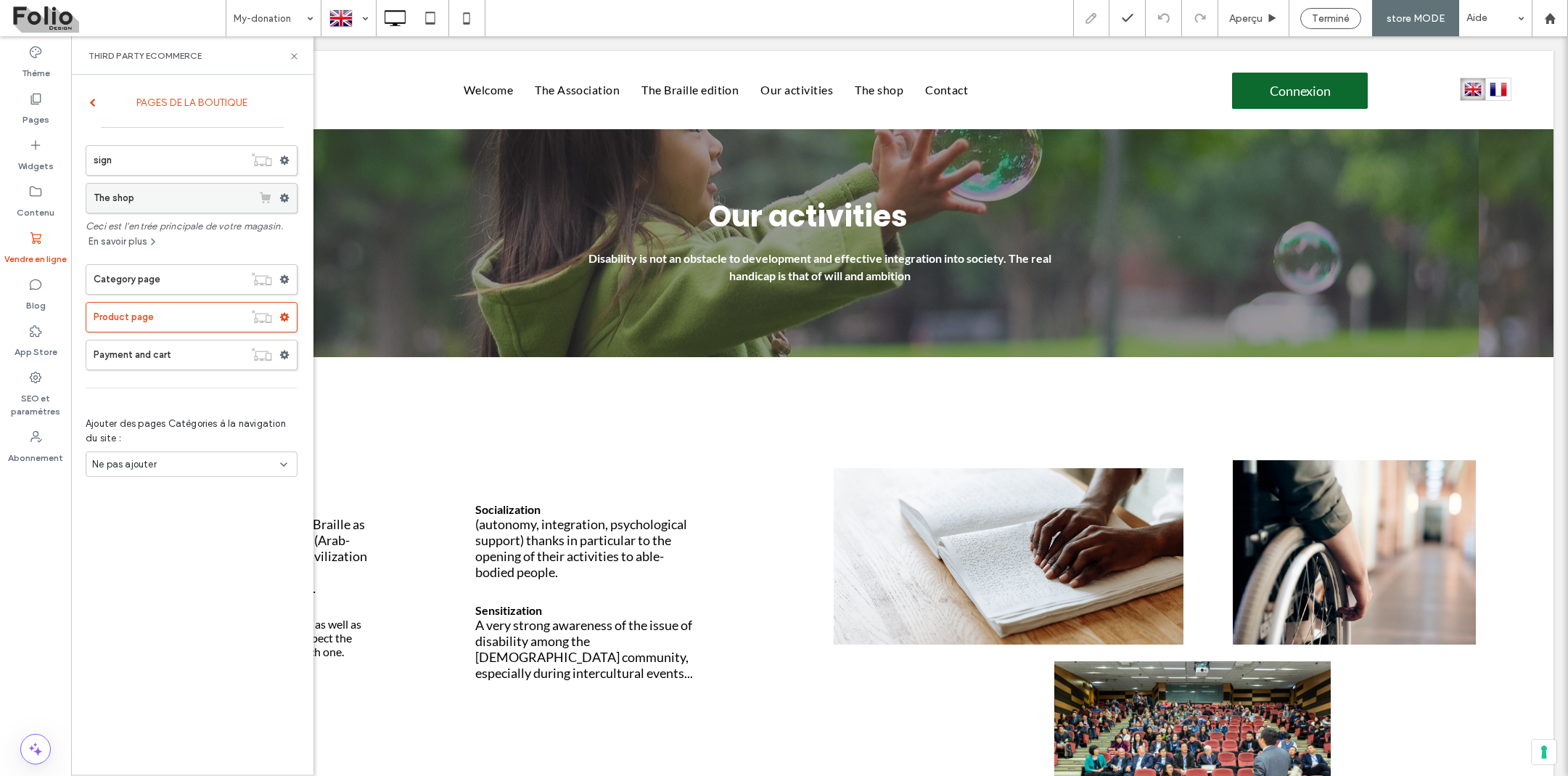
click at [169, 196] on label "The shop" at bounding box center [173, 197] width 158 height 29
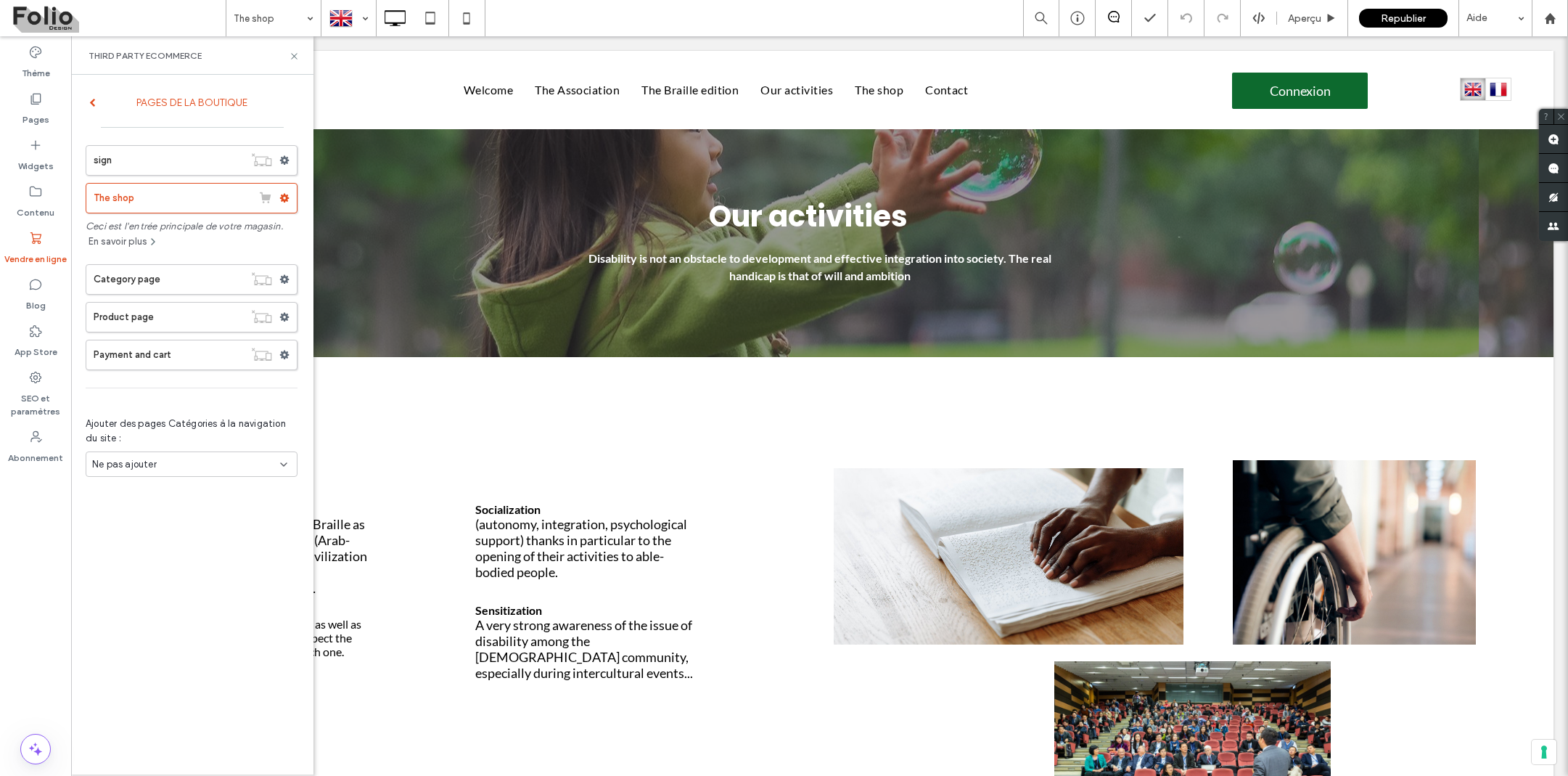
click at [41, 237] on icon at bounding box center [36, 238] width 15 height 15
click at [97, 104] on label "PAGES DE LA BOUTIQUE" at bounding box center [191, 102] width 192 height 27
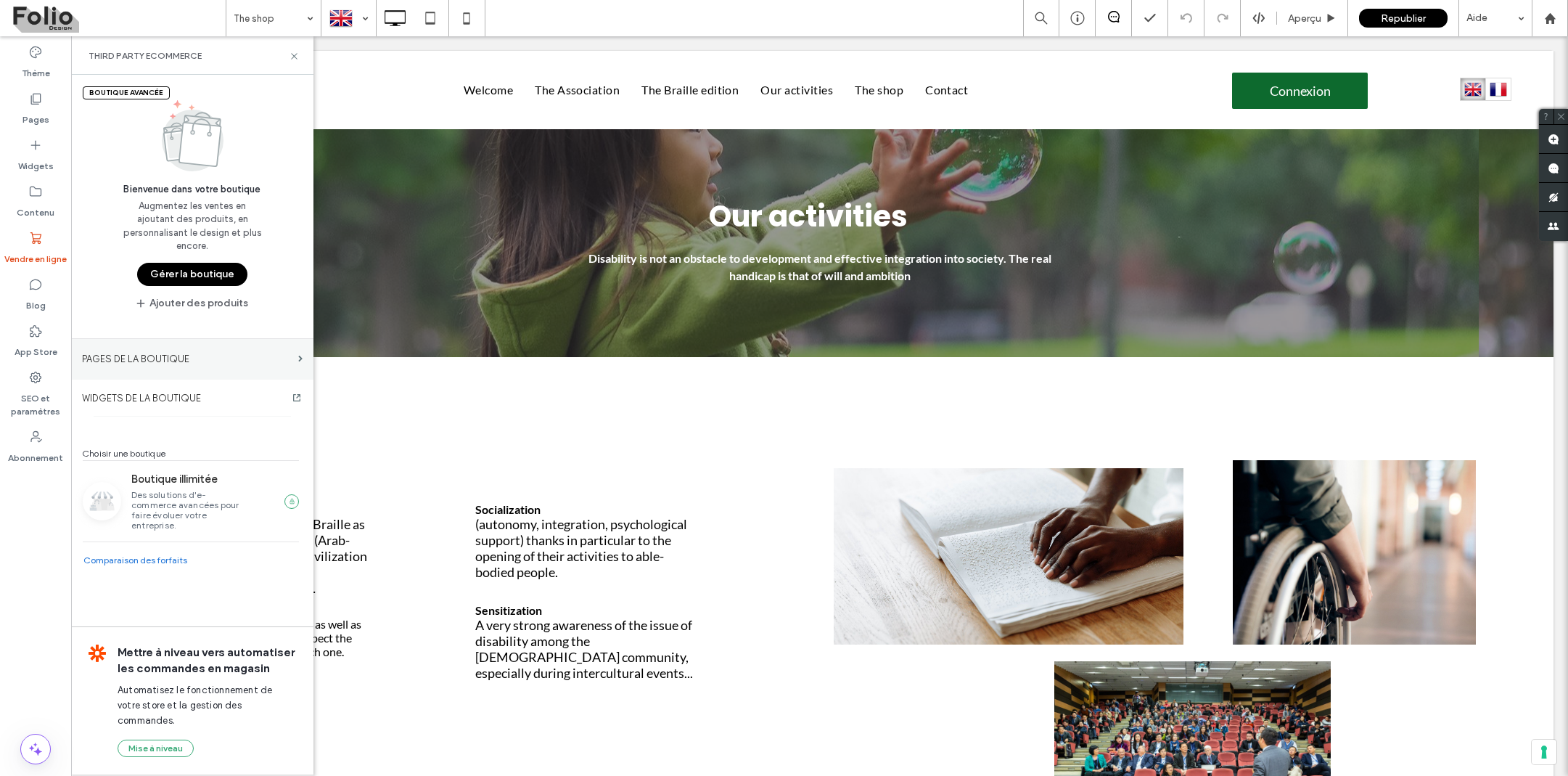
click at [138, 353] on label "PAGES DE LA BOUTIQUE" at bounding box center [187, 359] width 210 height 26
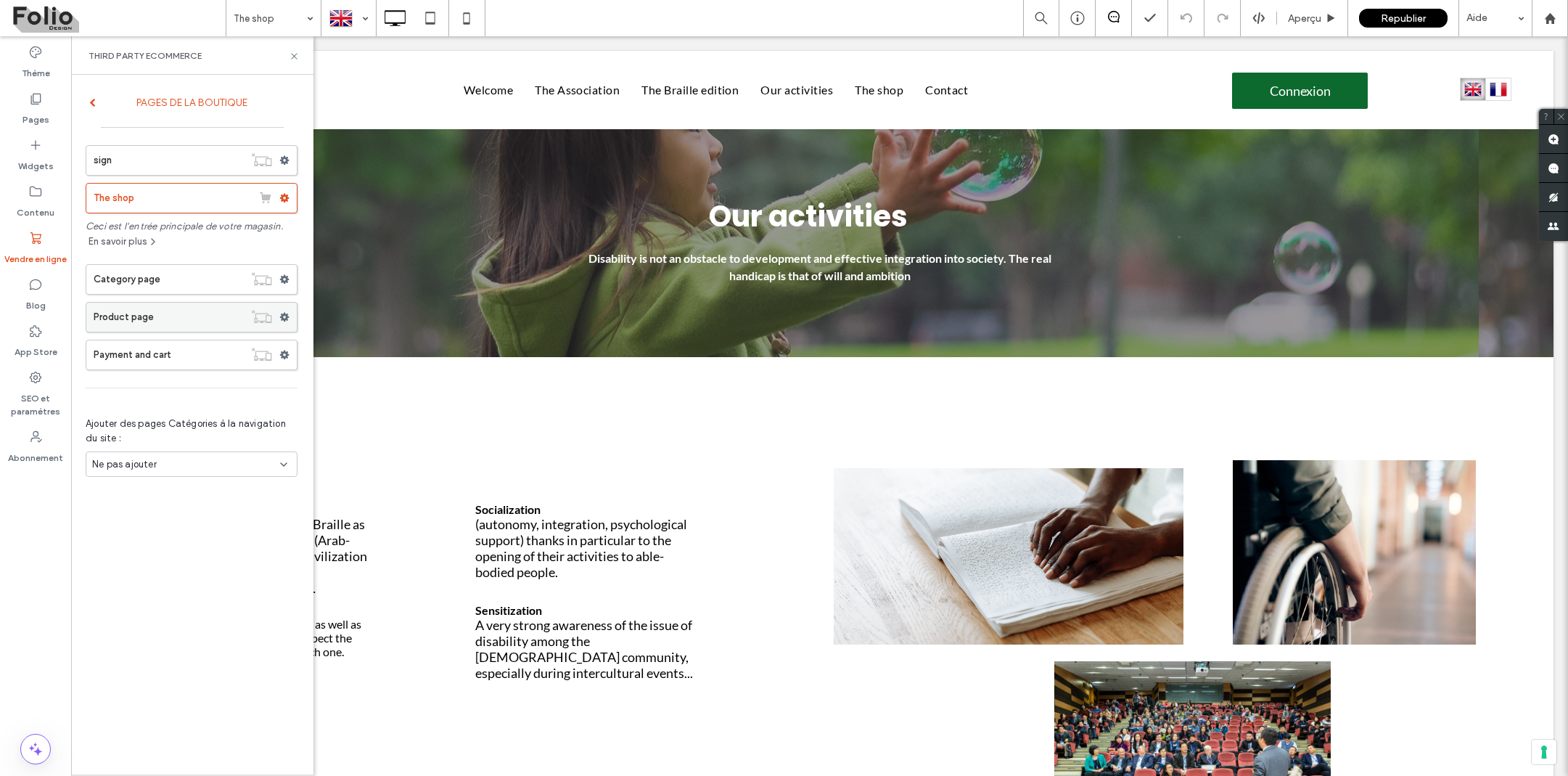
click at [152, 321] on label "Product page" at bounding box center [169, 317] width 150 height 29
click at [158, 314] on label "Product page" at bounding box center [169, 317] width 150 height 29
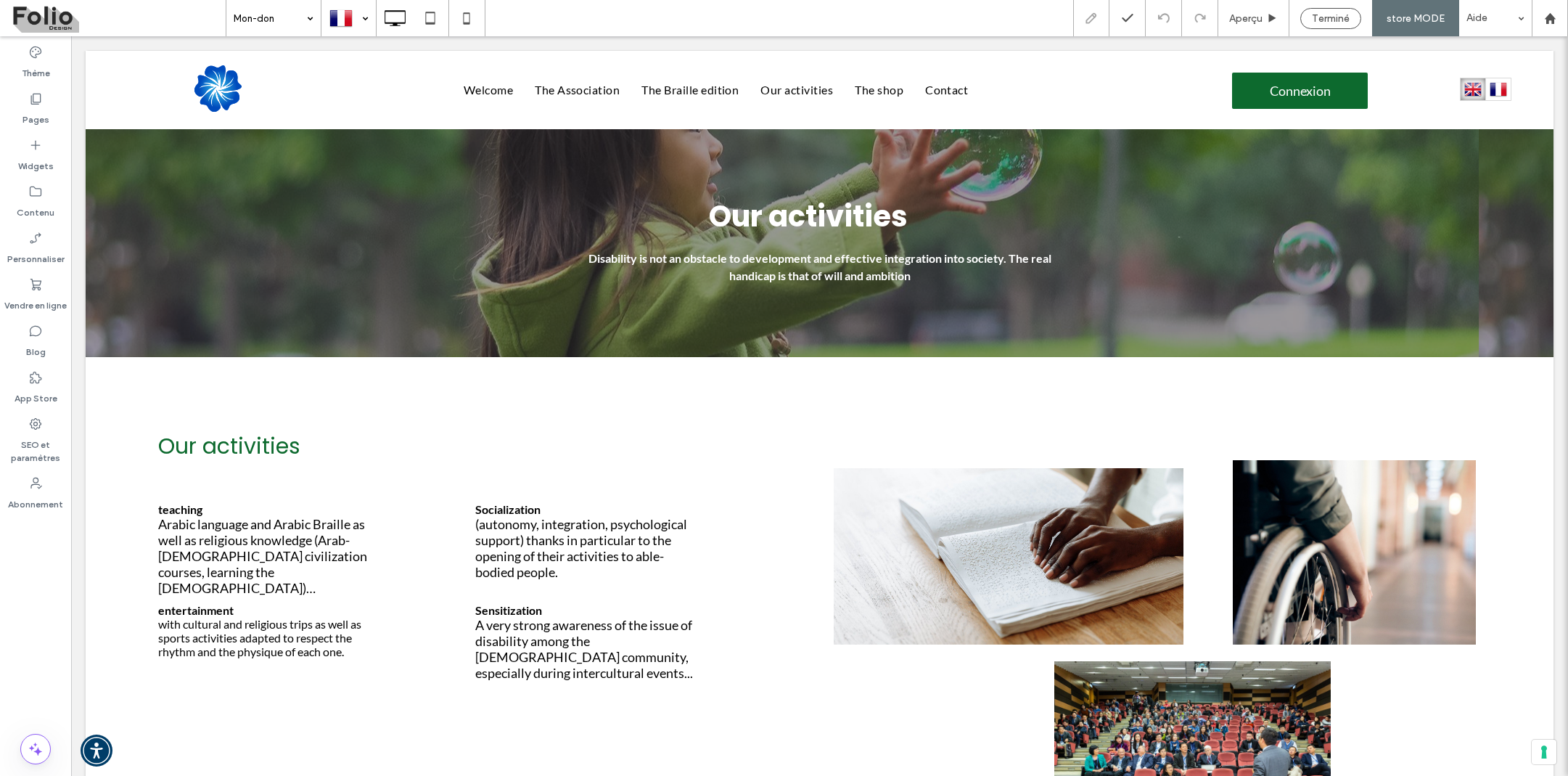
click at [362, 13] on div at bounding box center [348, 18] width 53 height 35
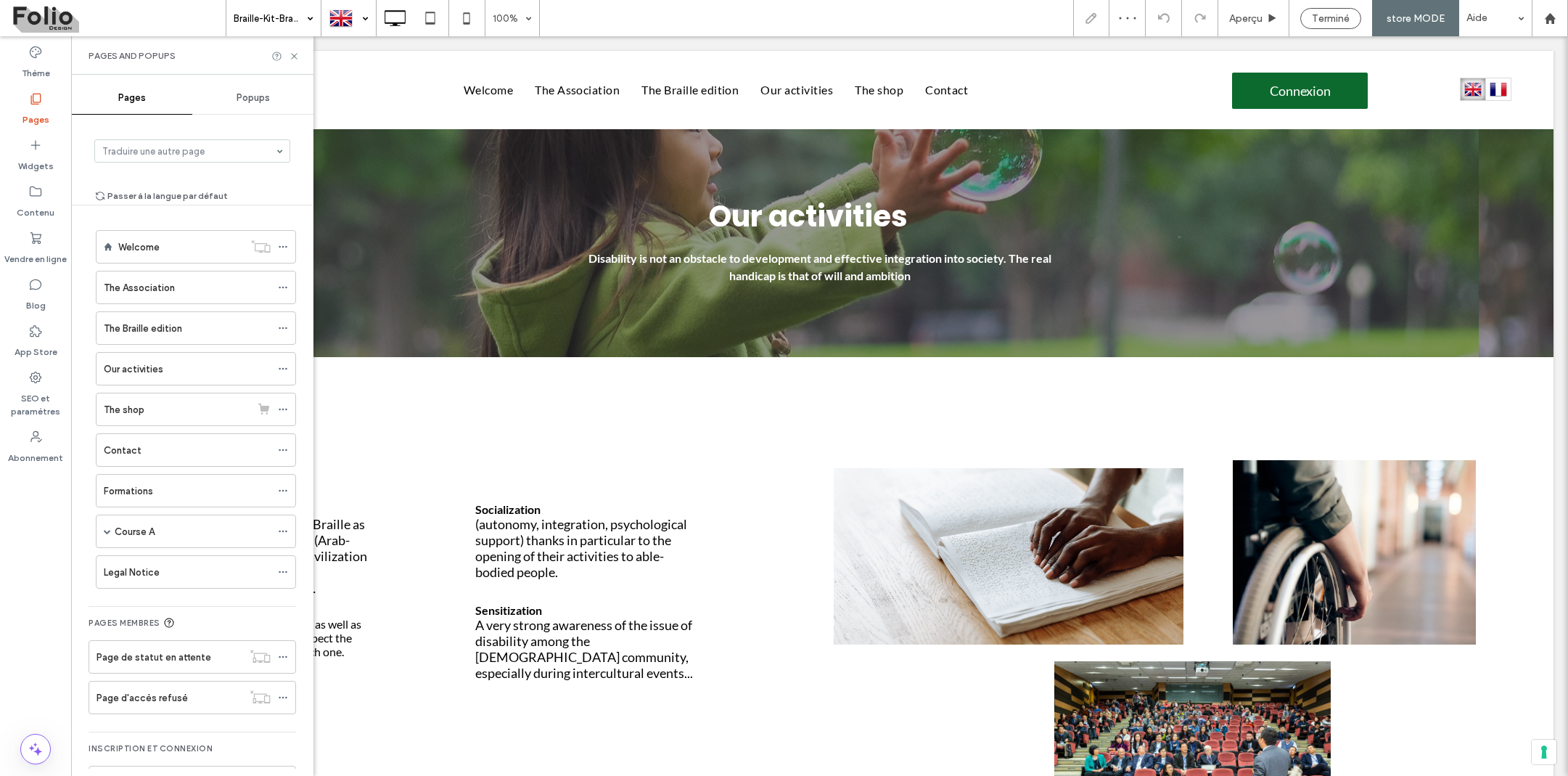
click at [307, 21] on div "Braille-Kit-Braille-Koran-Cane" at bounding box center [273, 18] width 95 height 37
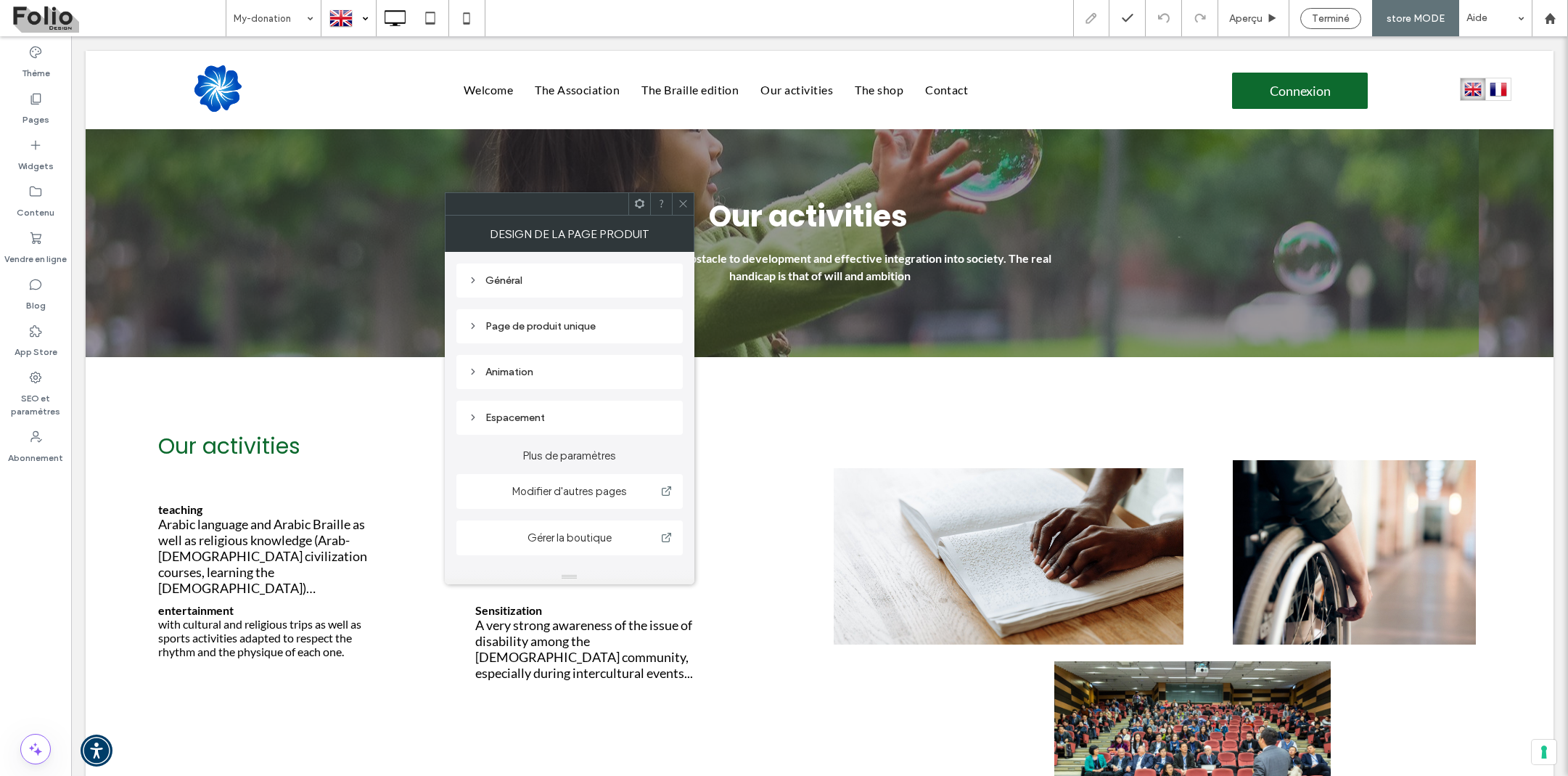
click at [687, 201] on icon at bounding box center [683, 203] width 11 height 11
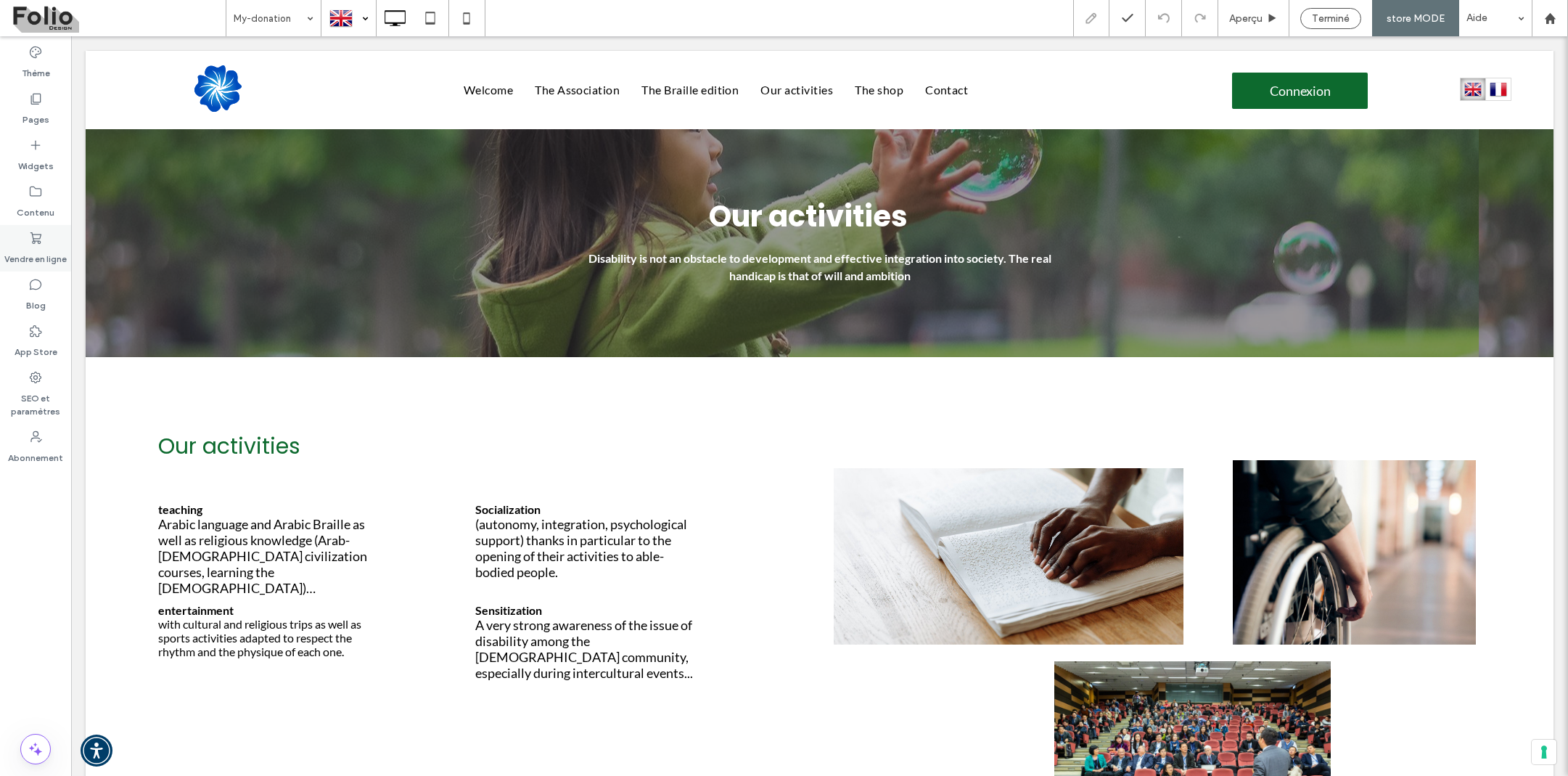
click at [38, 256] on label "Vendre en ligne" at bounding box center [35, 256] width 62 height 21
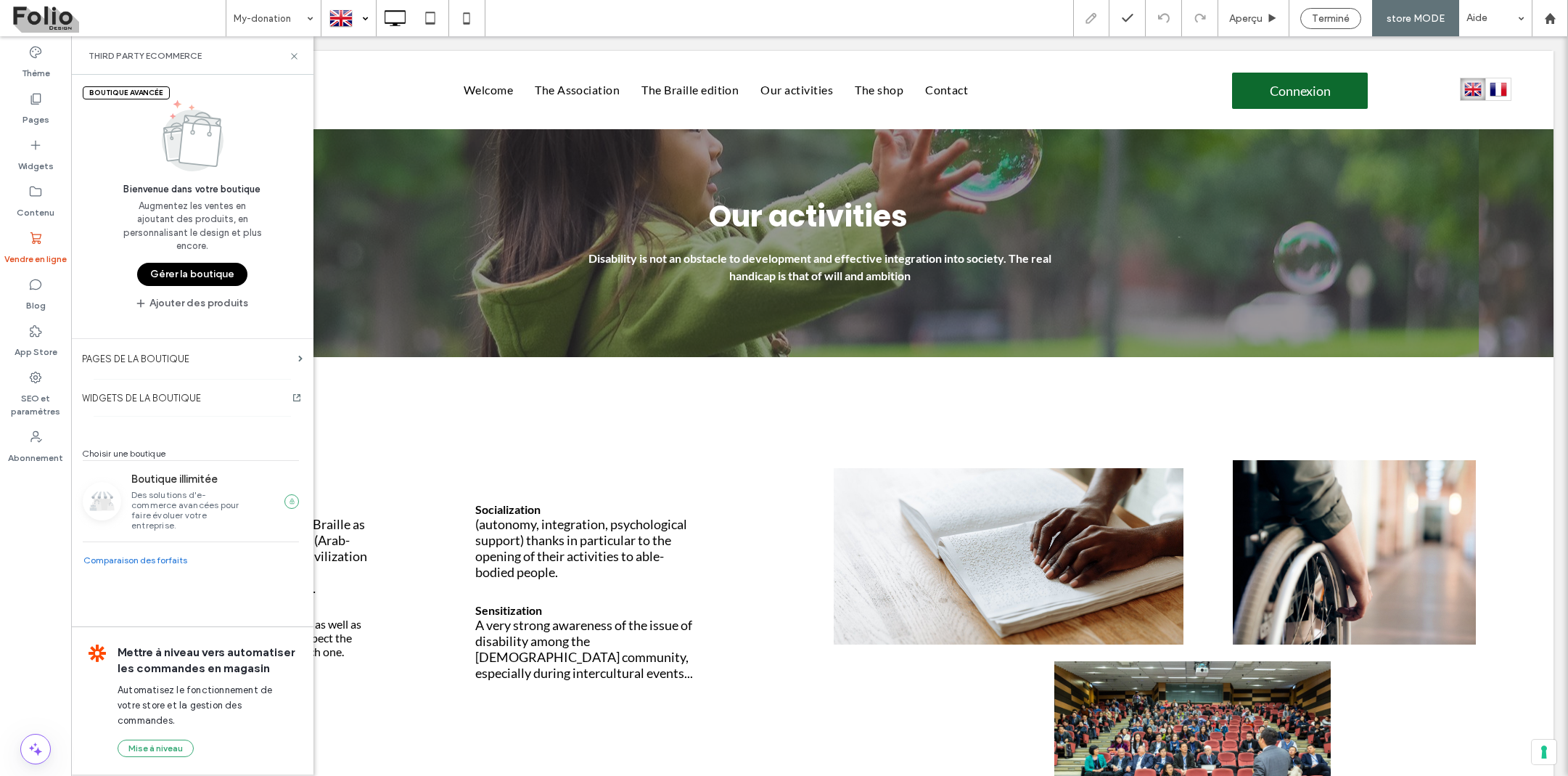
click at [195, 270] on button "Gérer la boutique" at bounding box center [192, 274] width 111 height 24
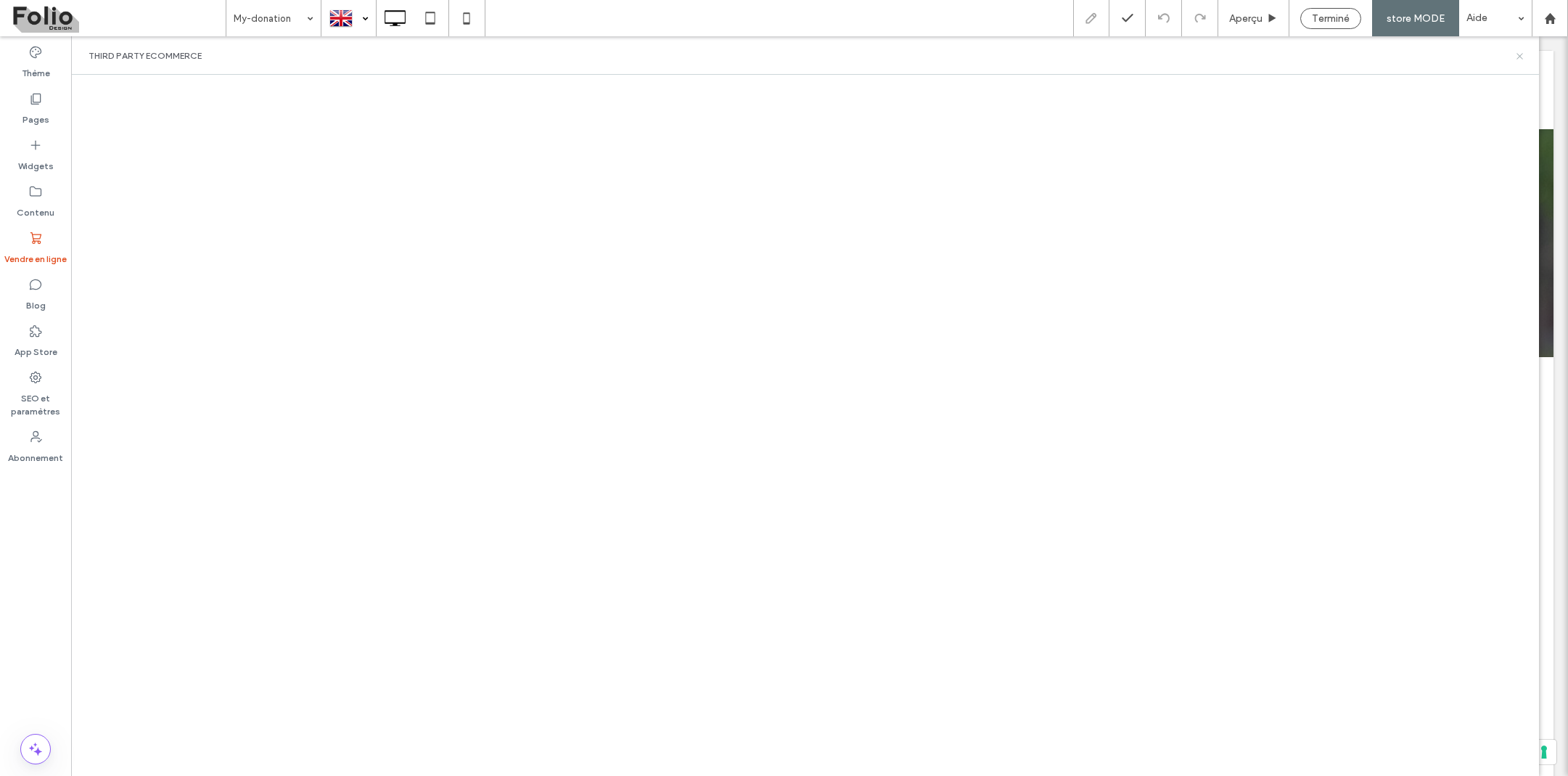
click at [1522, 53] on icon at bounding box center [1520, 55] width 11 height 11
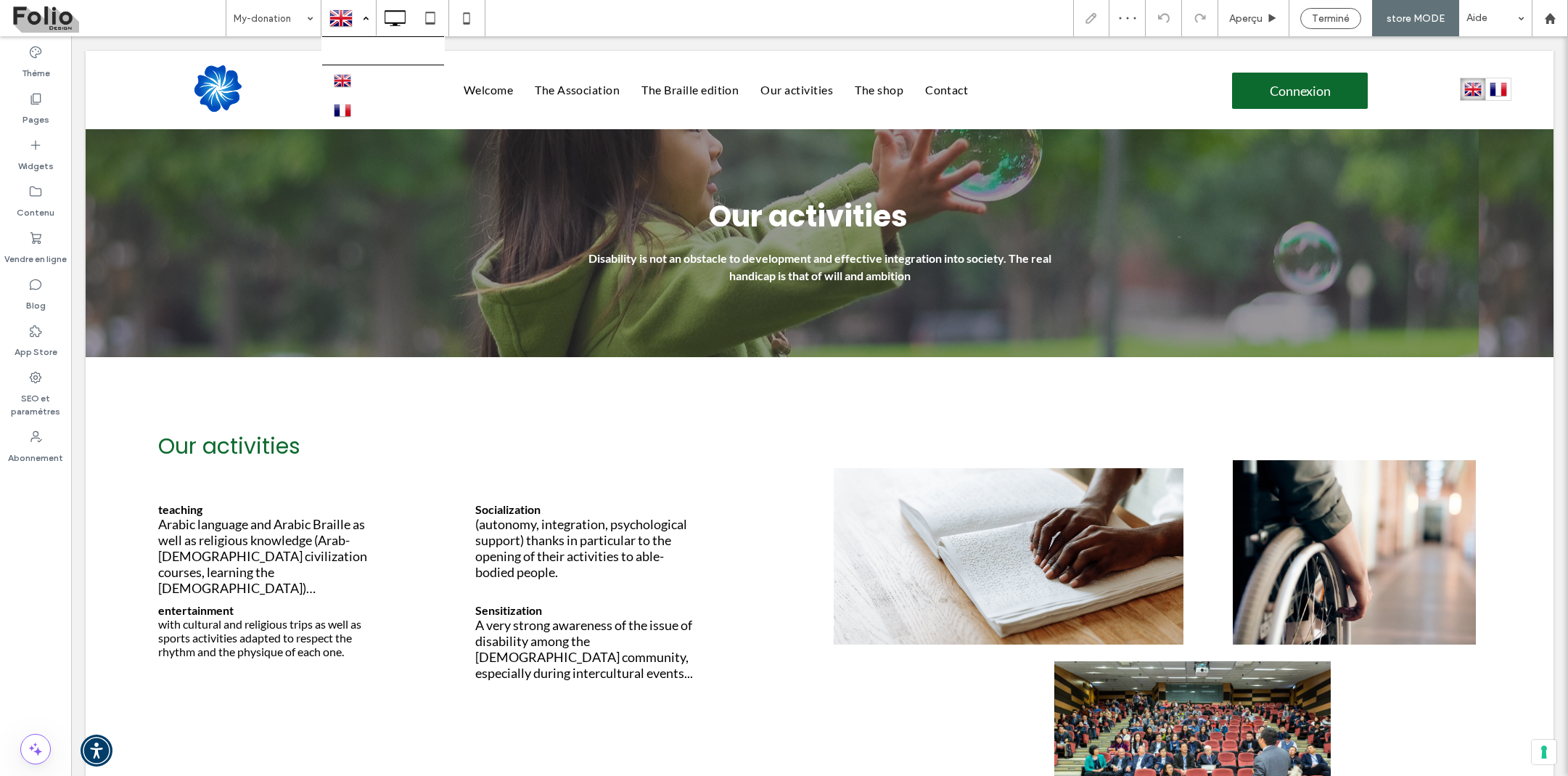
click at [360, 19] on div at bounding box center [348, 18] width 53 height 35
click at [31, 106] on icon at bounding box center [36, 99] width 15 height 15
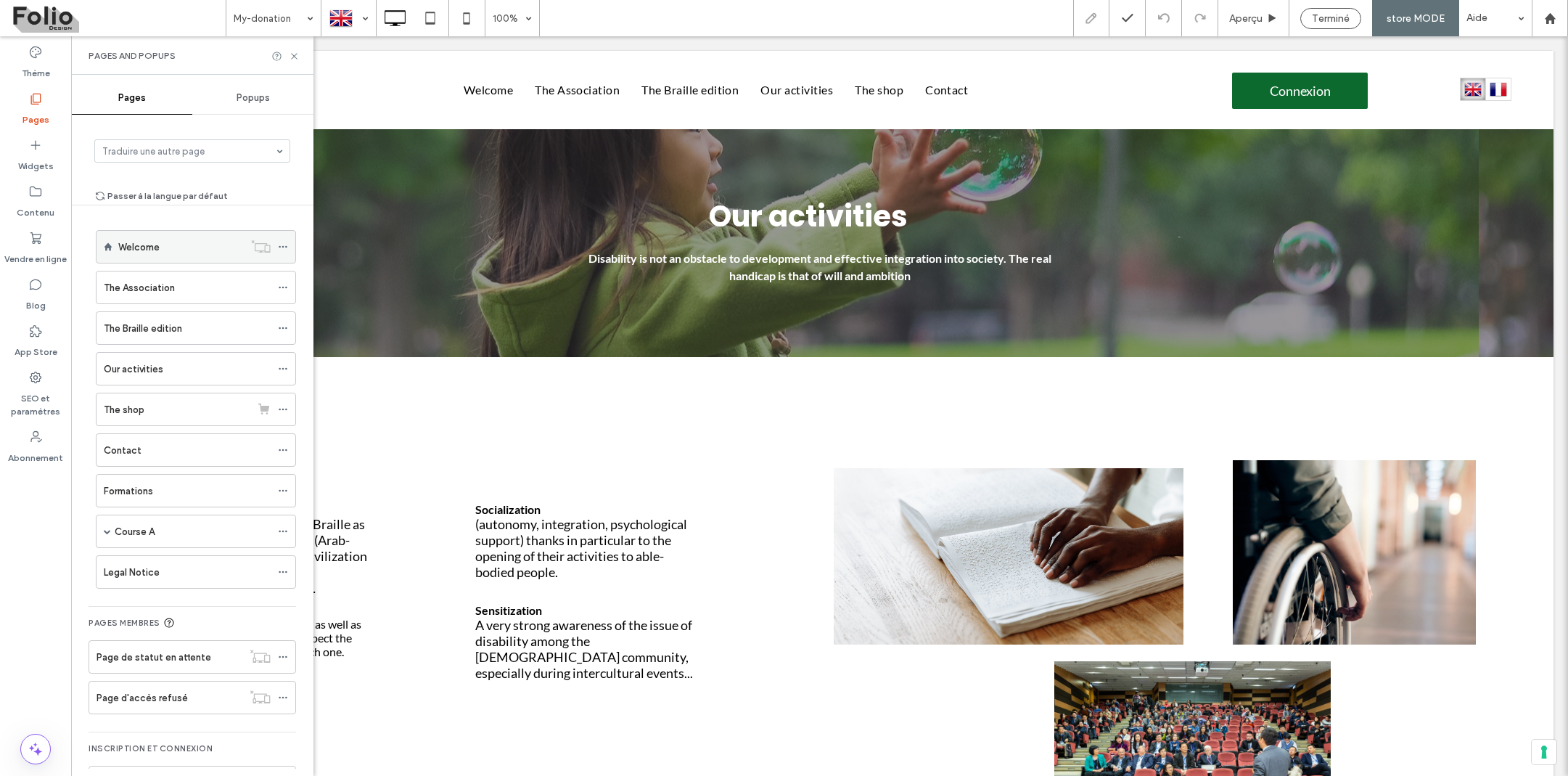
click at [134, 246] on label "Welcome" at bounding box center [139, 248] width 41 height 26
click at [294, 59] on icon at bounding box center [294, 55] width 11 height 11
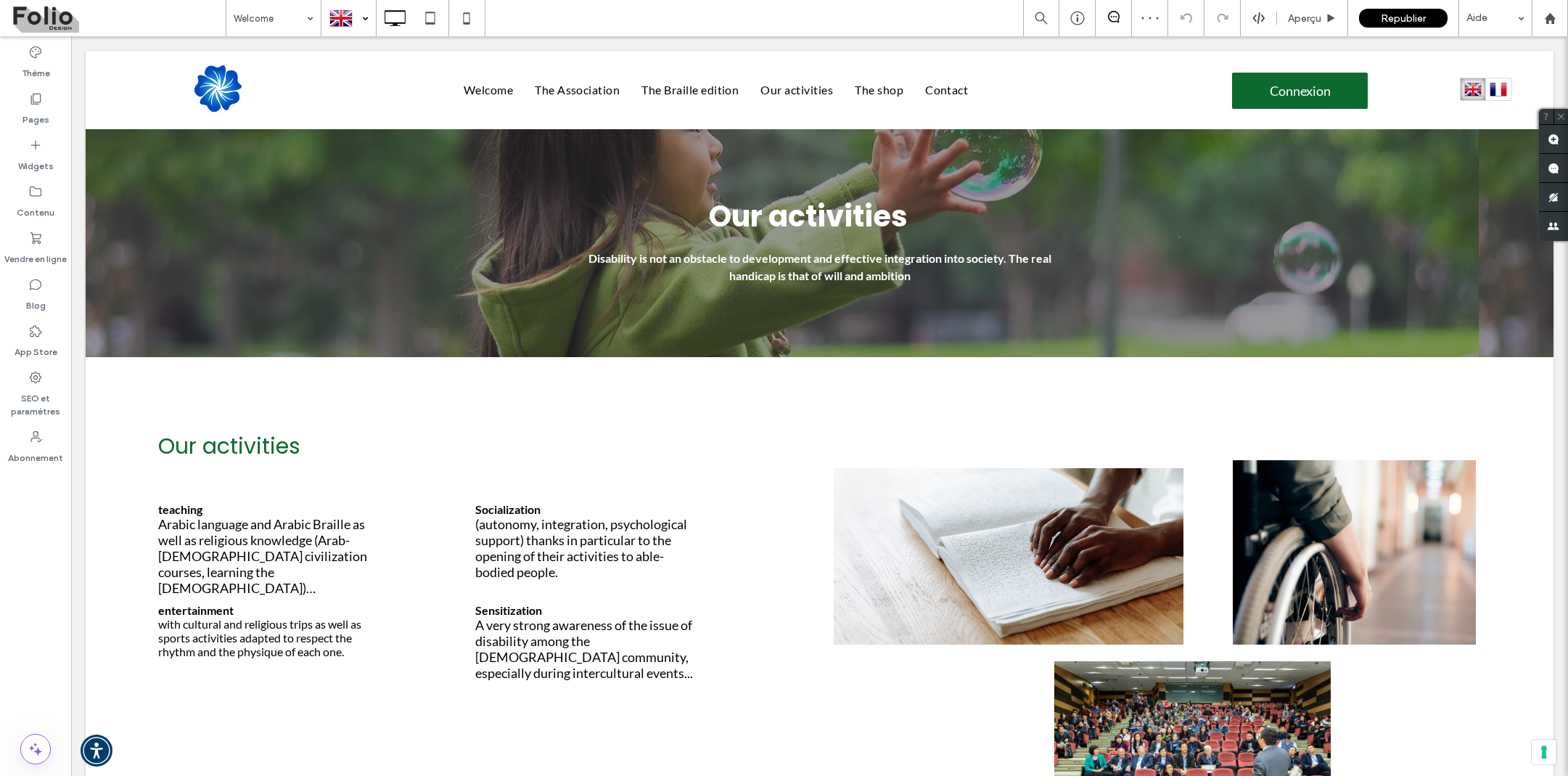
click at [361, 19] on div at bounding box center [348, 18] width 53 height 35
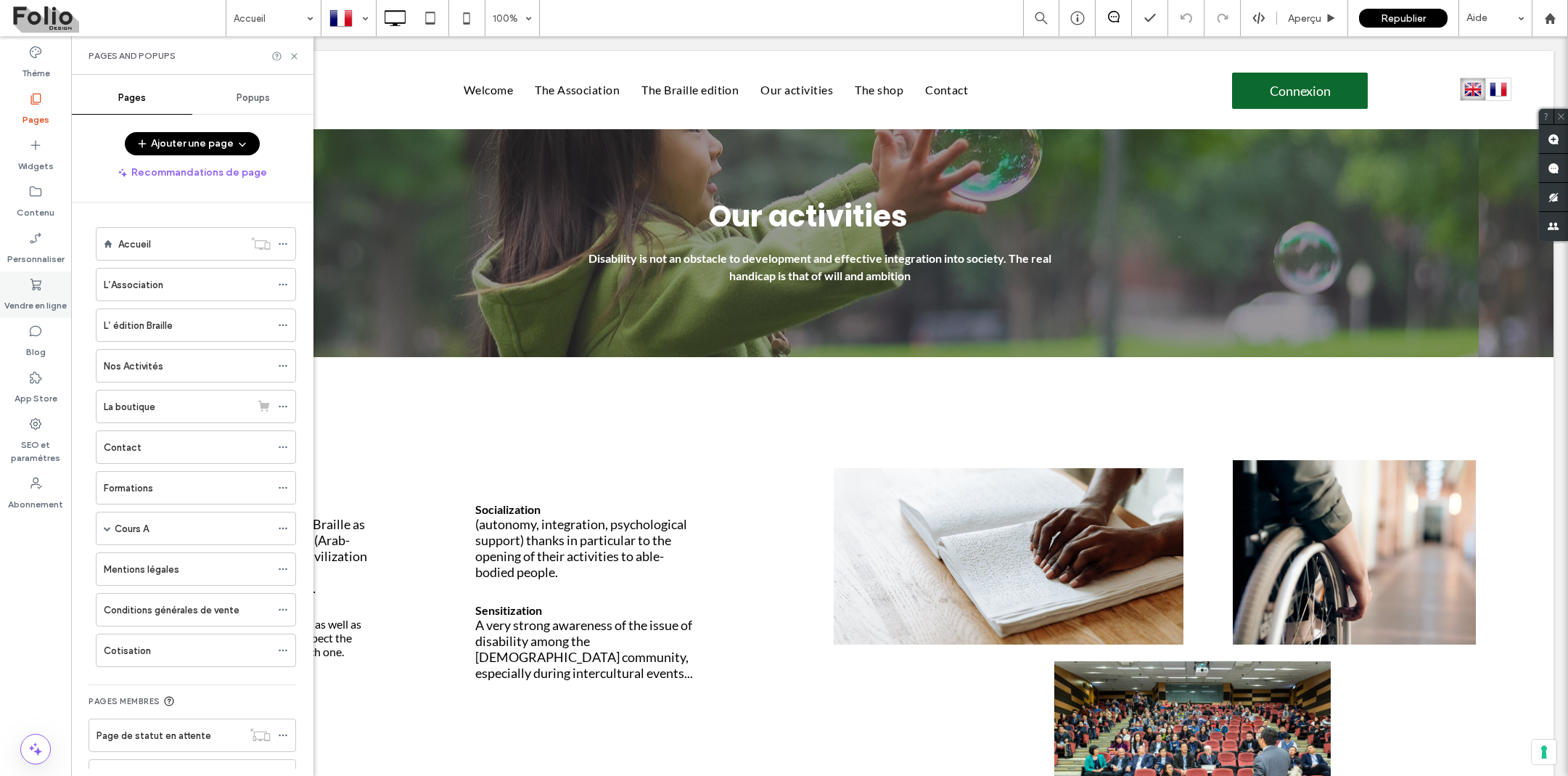
click at [33, 300] on label "Vendre en ligne" at bounding box center [35, 302] width 62 height 21
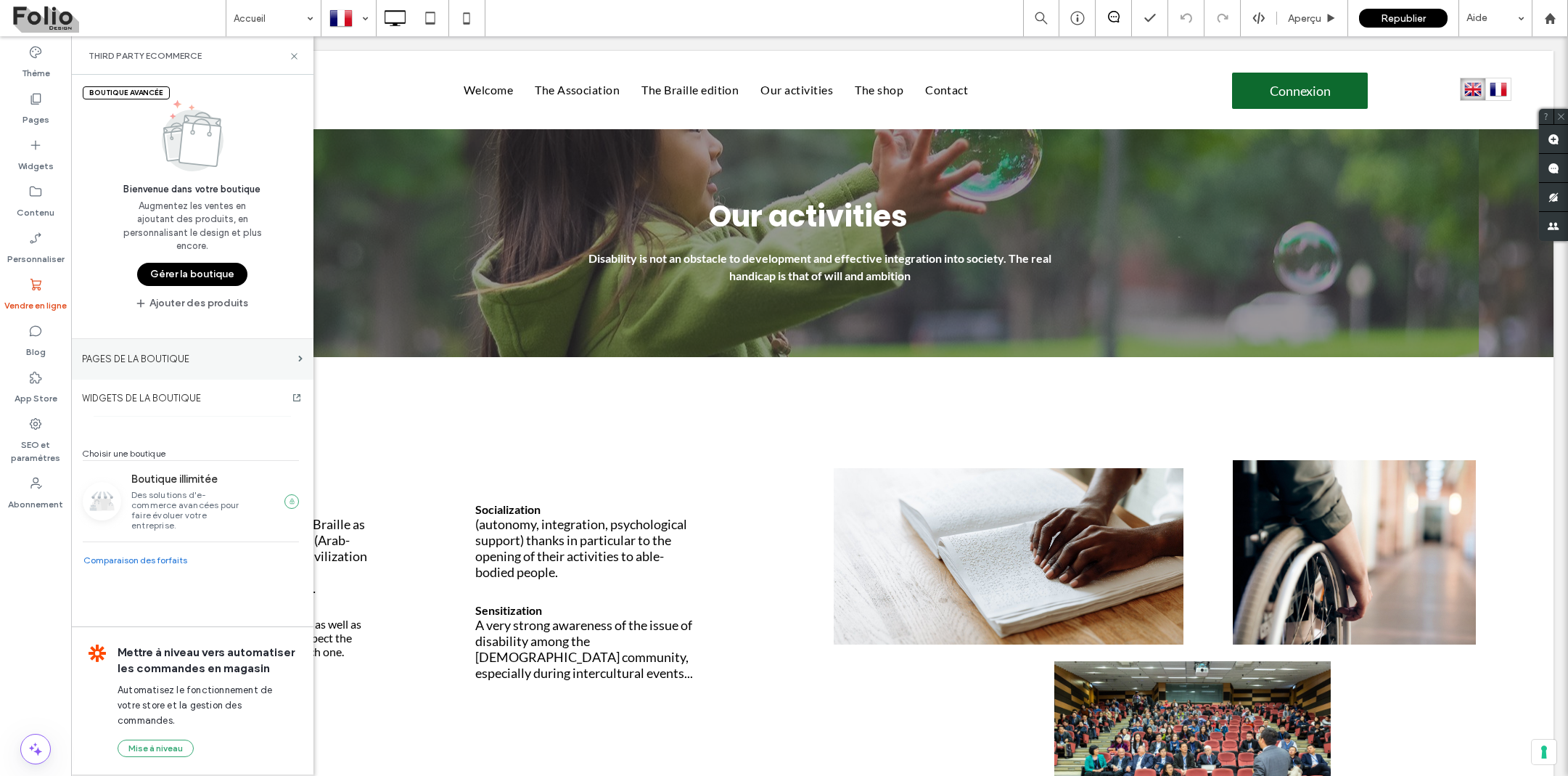
click at [138, 355] on label "PAGES DE LA BOUTIQUE" at bounding box center [187, 359] width 210 height 26
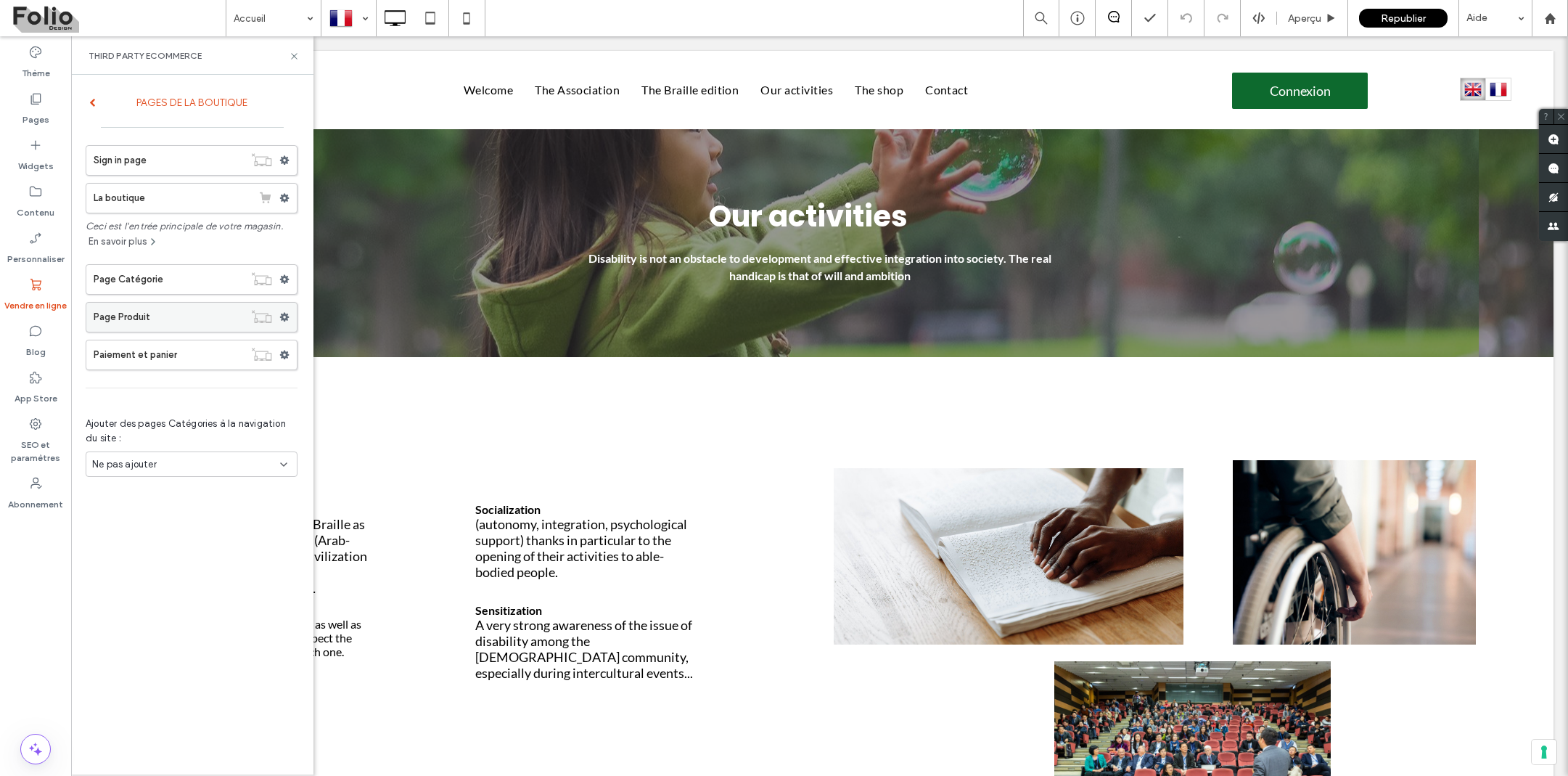
click at [166, 318] on label "Page Produit" at bounding box center [169, 317] width 150 height 29
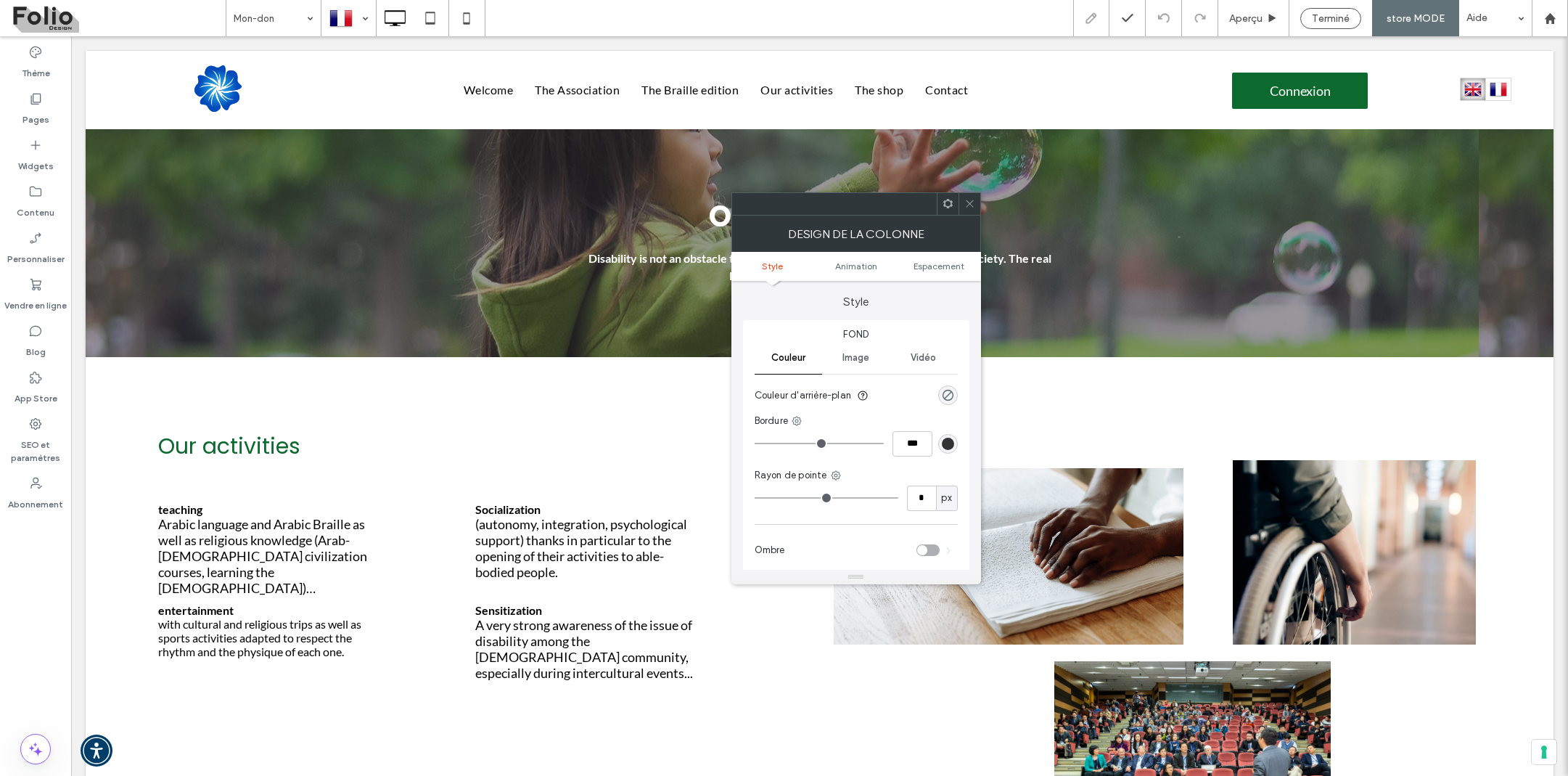
click at [946, 196] on span at bounding box center [947, 204] width 11 height 22
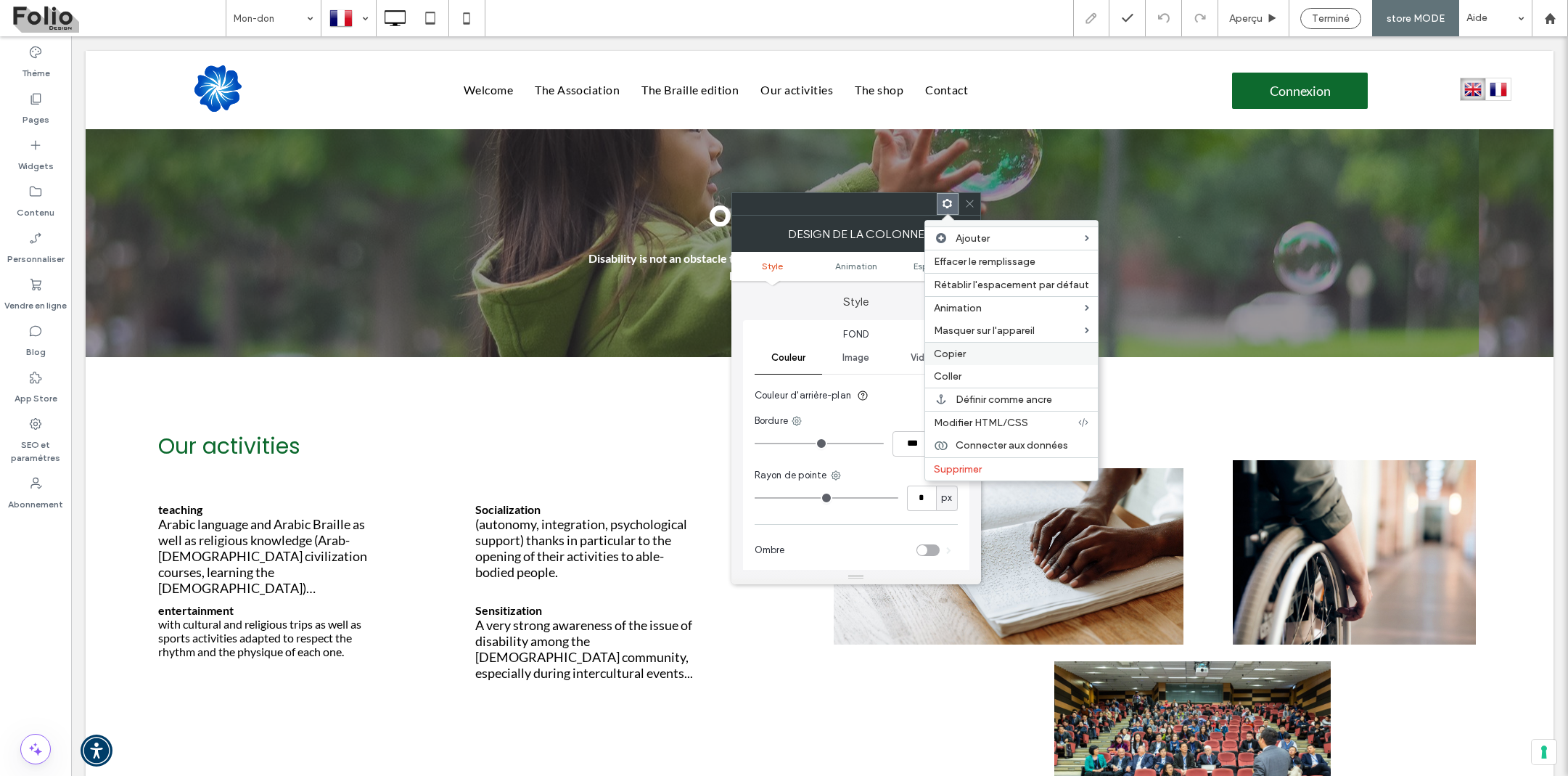
click at [958, 354] on span "Copier" at bounding box center [949, 353] width 32 height 13
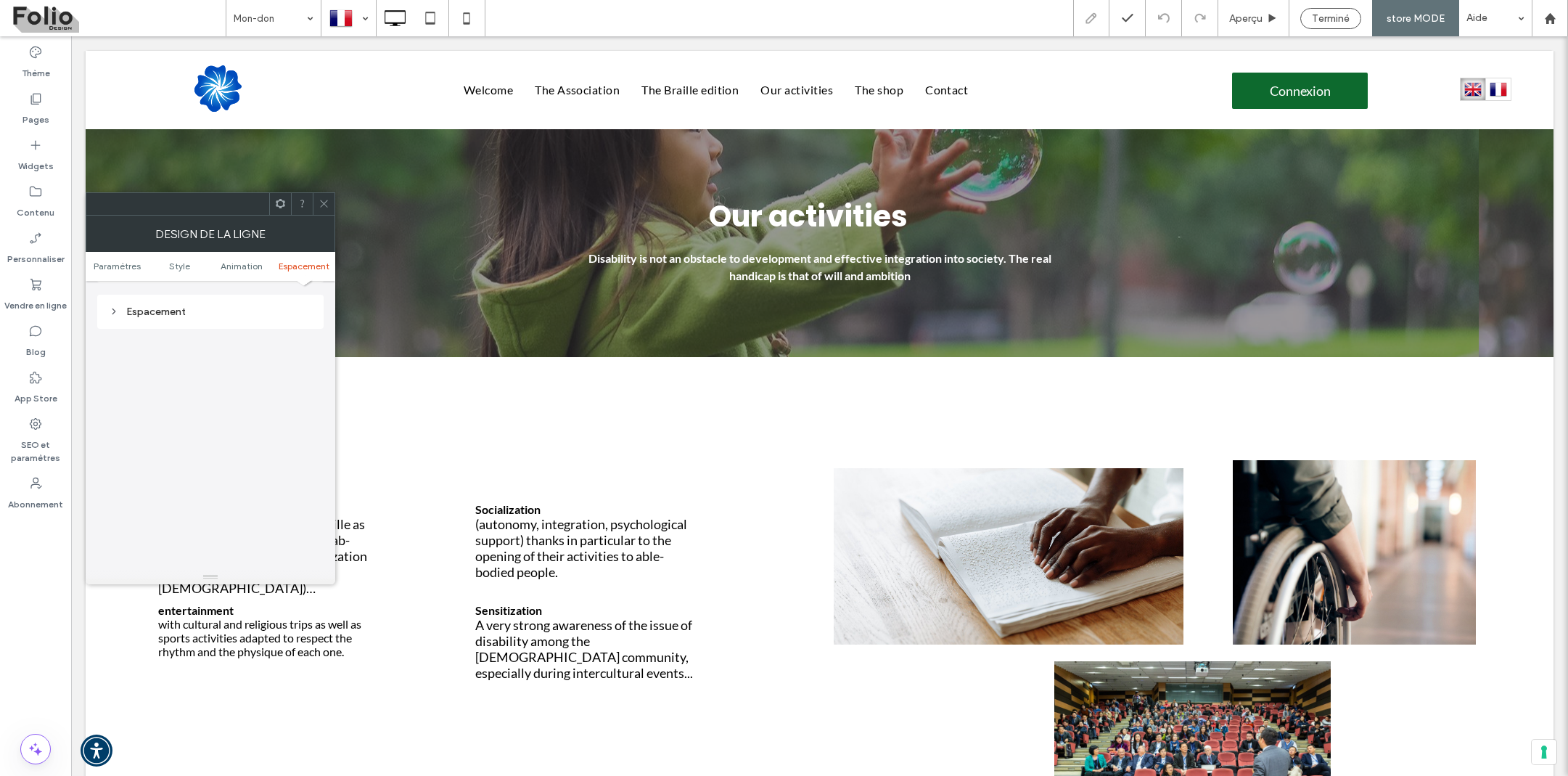
scroll to position [420, 0]
click at [172, 306] on div "Espacement" at bounding box center [210, 312] width 203 height 13
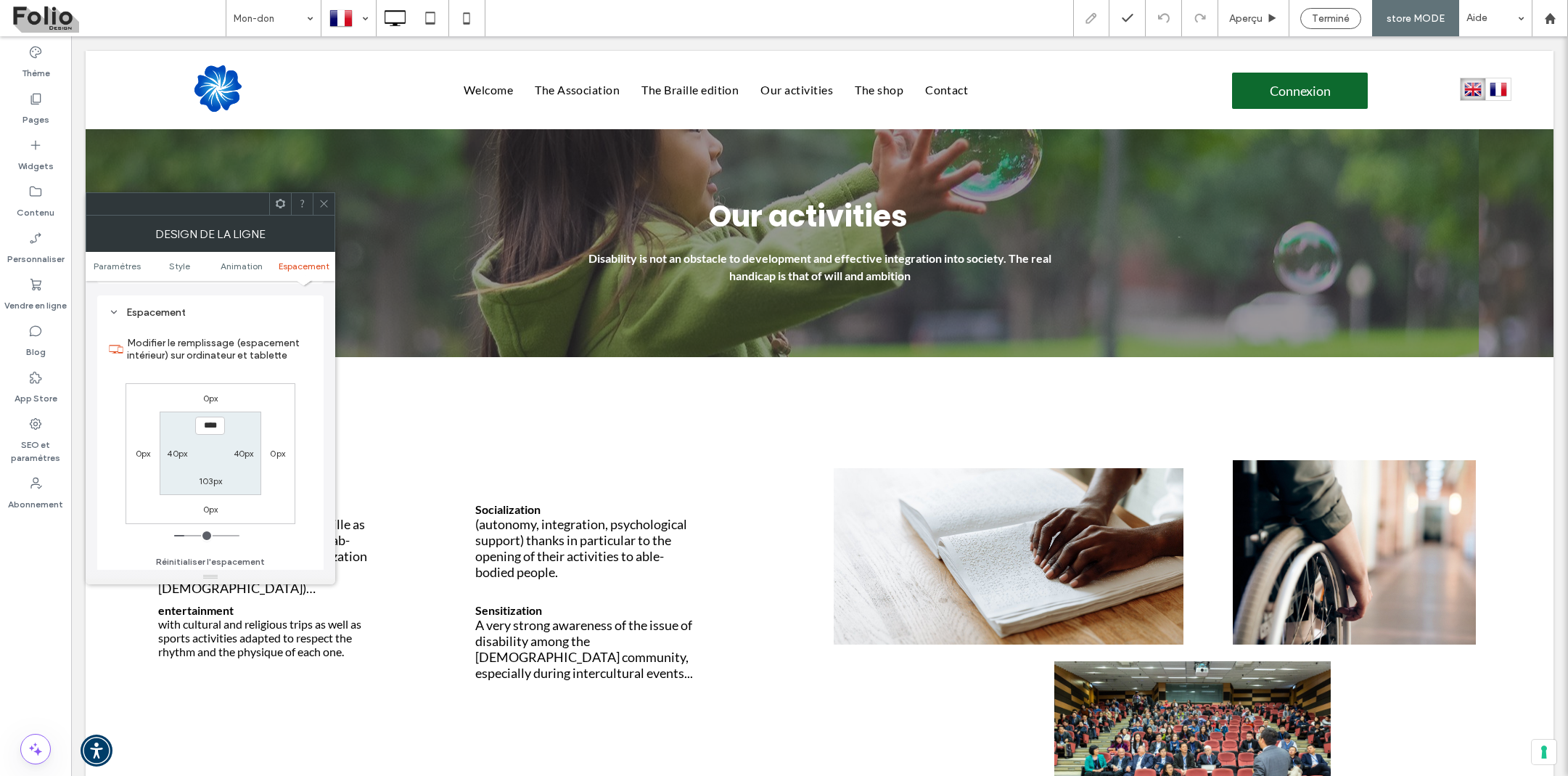
click at [325, 200] on icon at bounding box center [324, 203] width 11 height 11
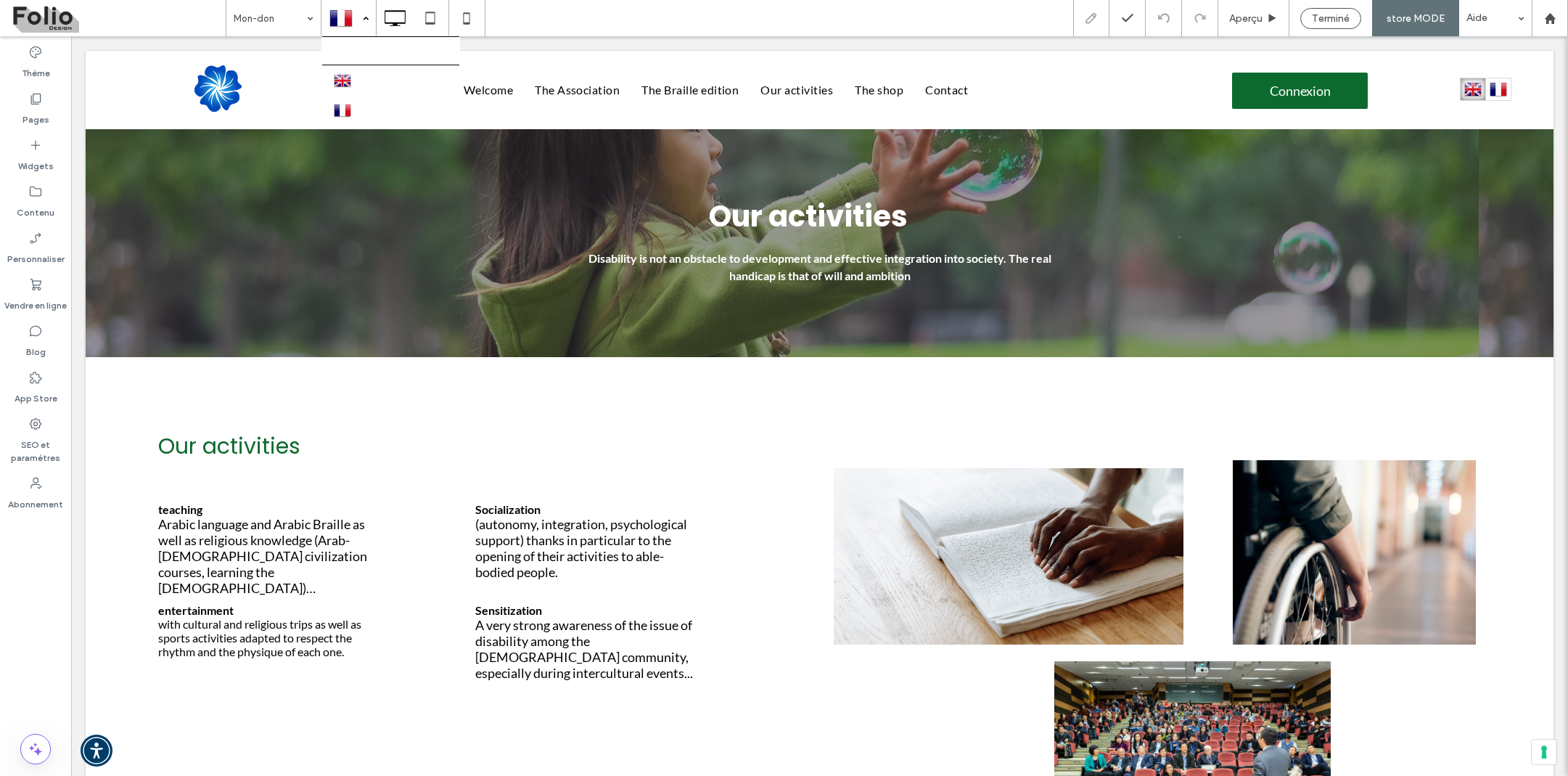
click at [372, 10] on div at bounding box center [348, 18] width 53 height 35
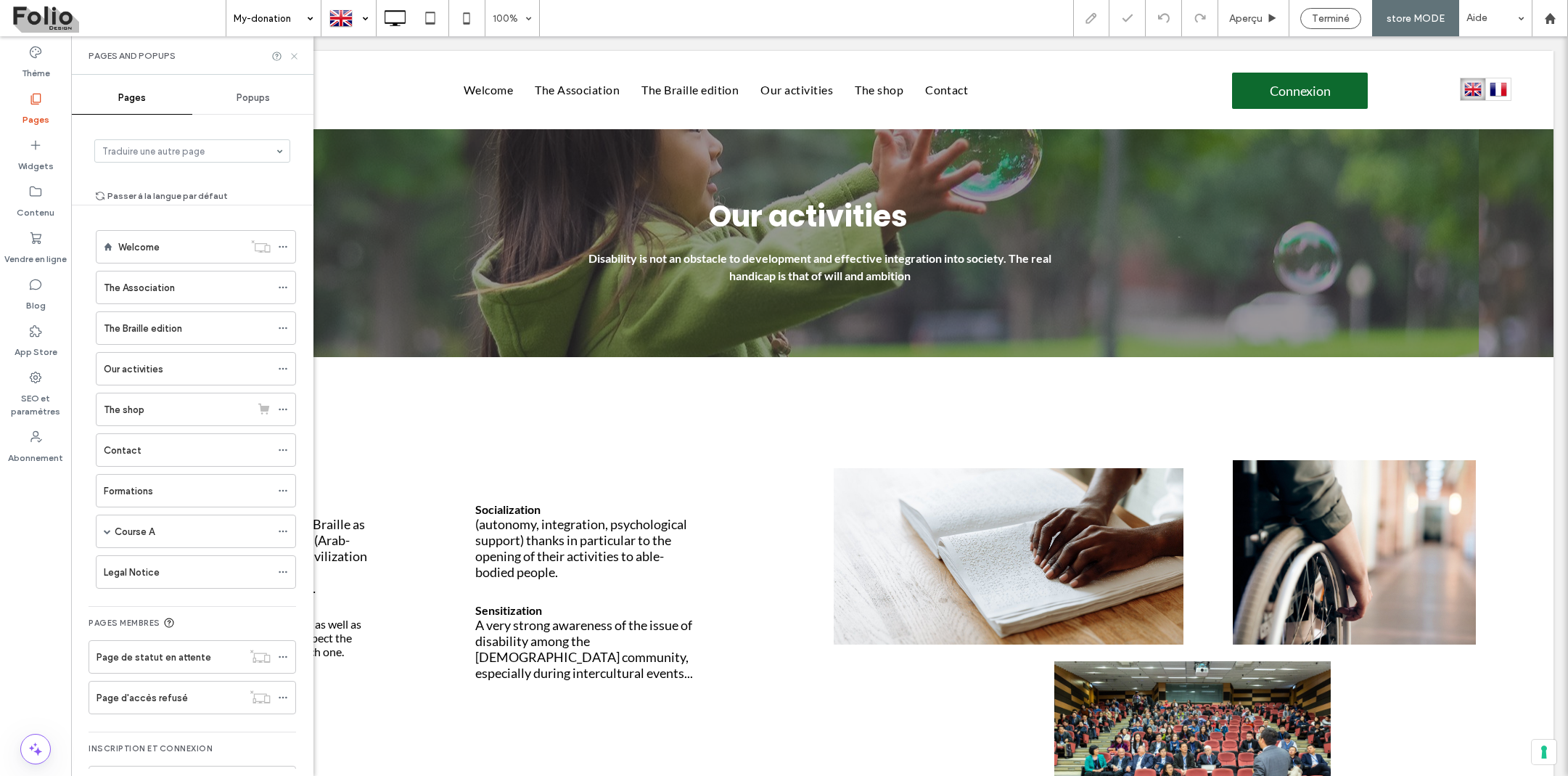
click at [296, 53] on icon at bounding box center [294, 55] width 11 height 11
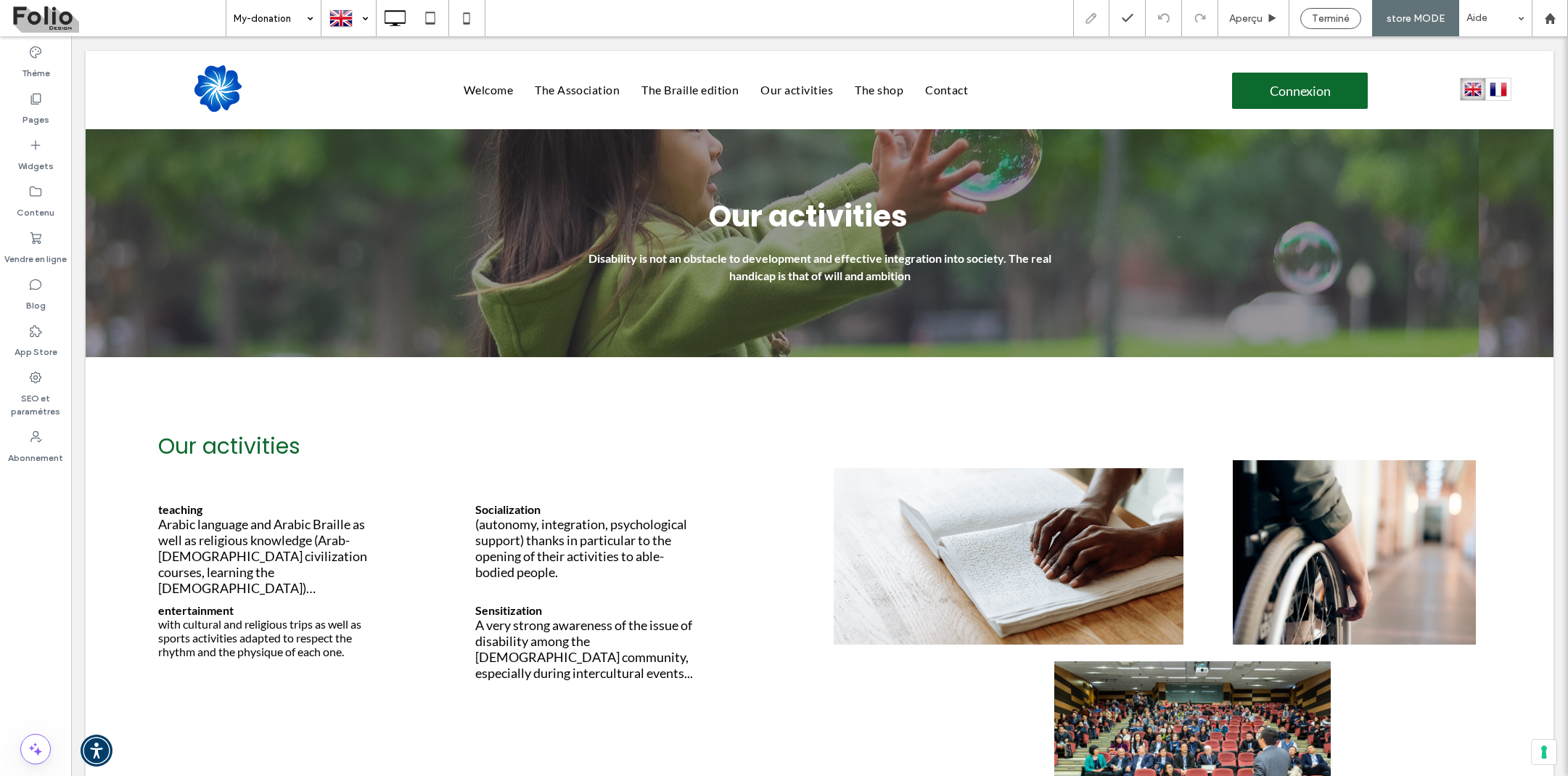
click at [353, 19] on div at bounding box center [348, 18] width 53 height 35
click at [41, 237] on div at bounding box center [784, 388] width 1568 height 776
click at [39, 243] on div at bounding box center [784, 388] width 1568 height 776
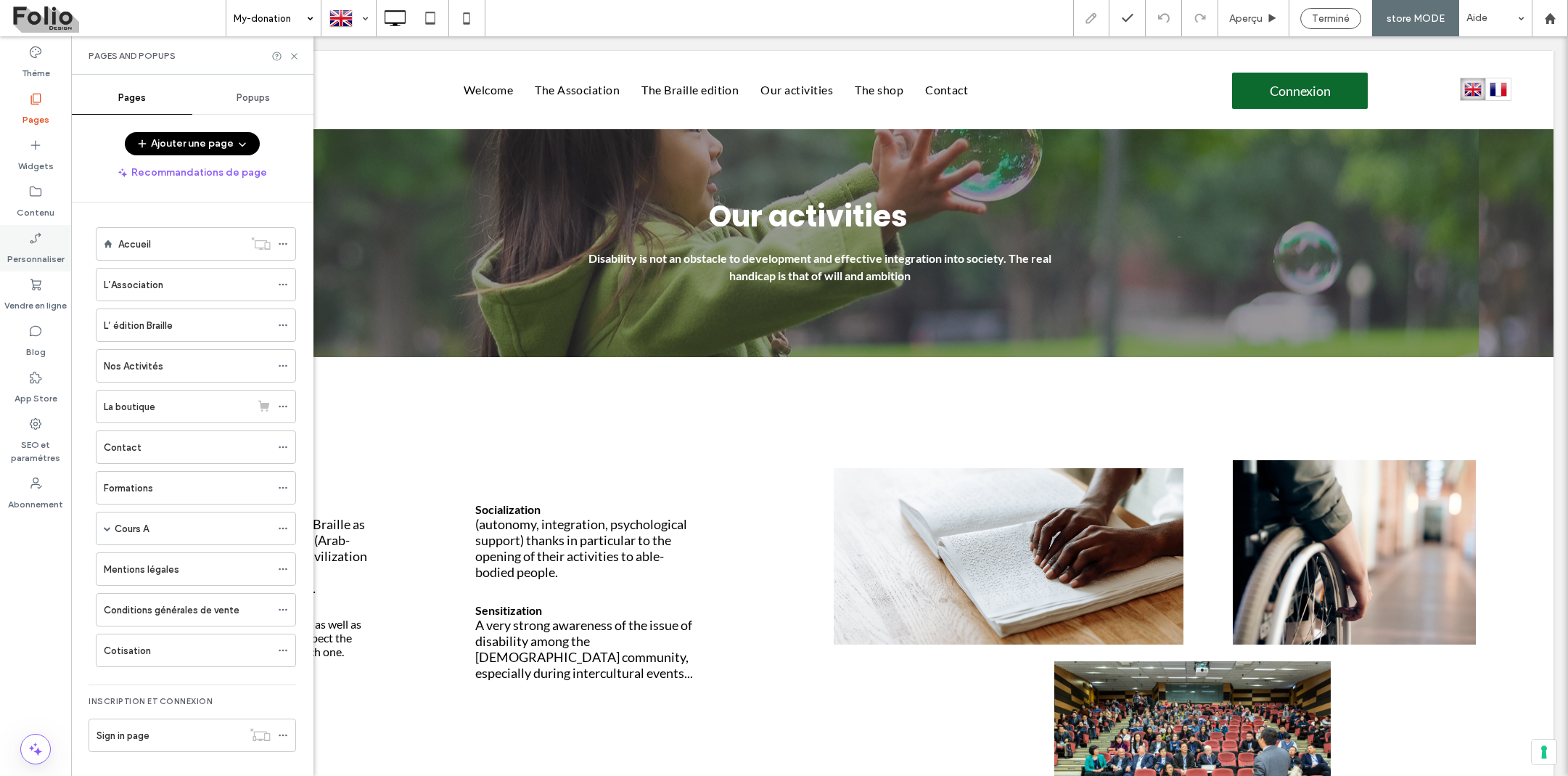
click at [38, 238] on icon at bounding box center [36, 238] width 15 height 15
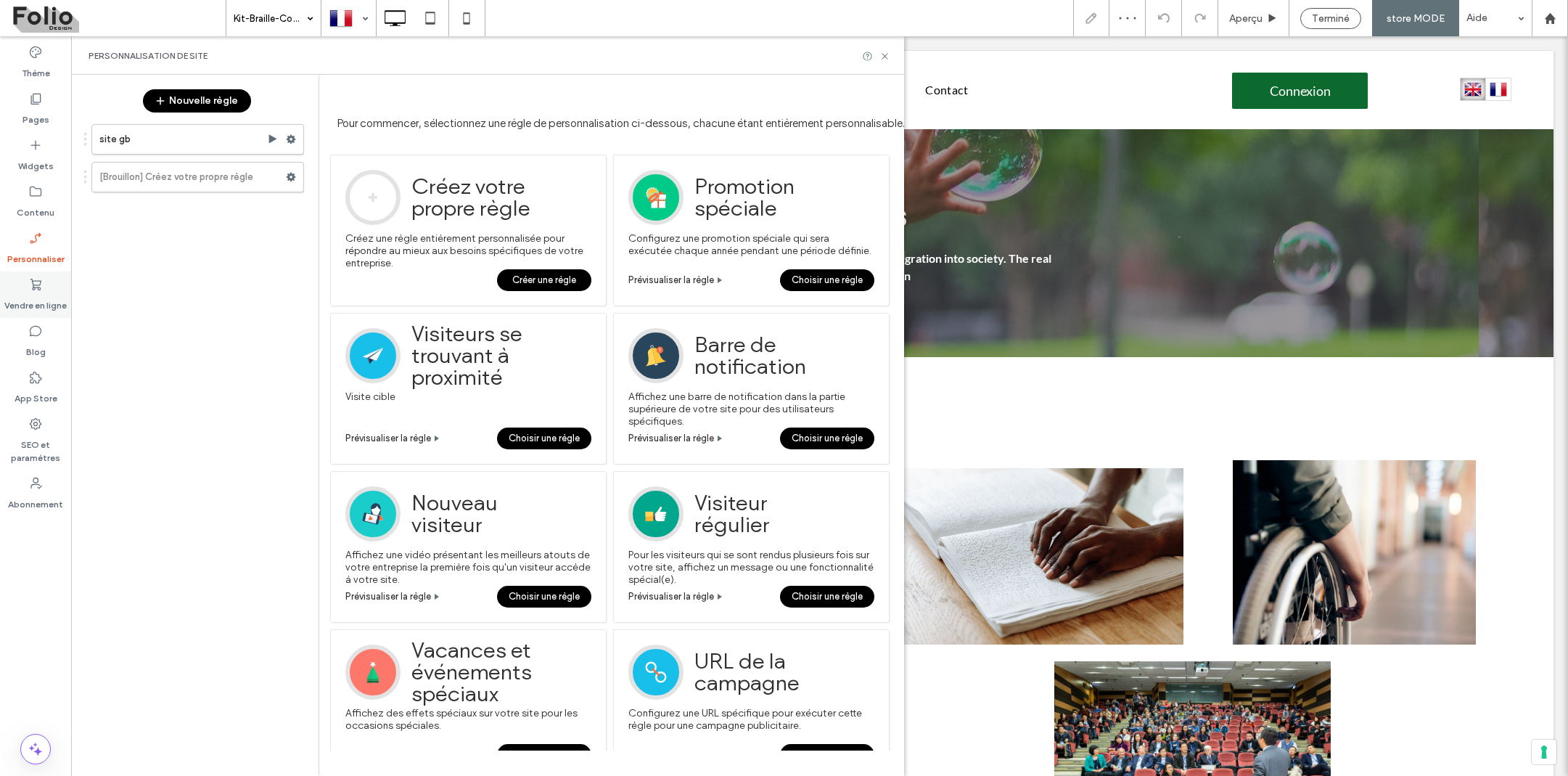
click at [37, 292] on label "Vendre en ligne" at bounding box center [35, 302] width 62 height 21
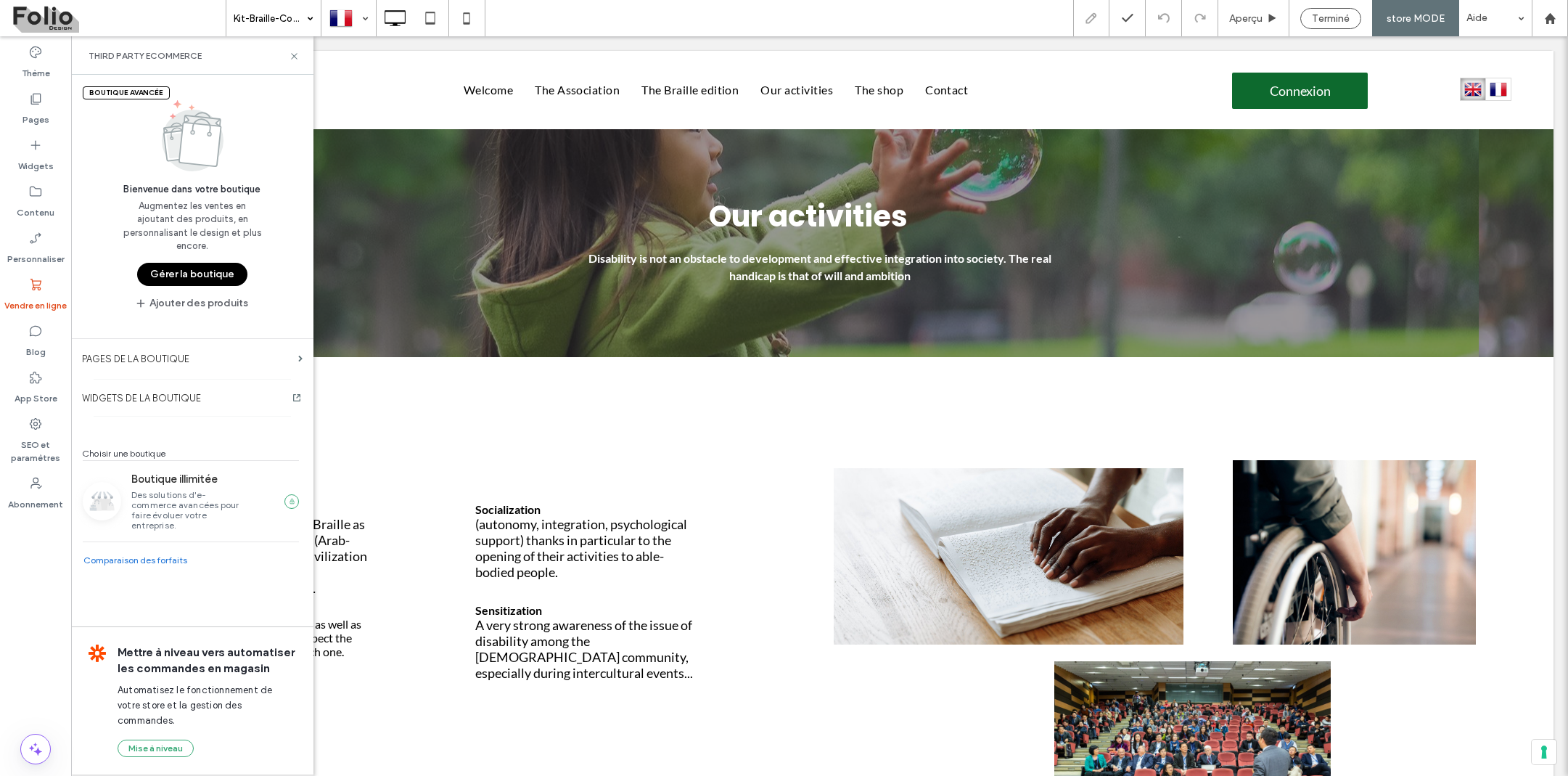
click at [201, 266] on button "Gérer la boutique" at bounding box center [192, 274] width 111 height 24
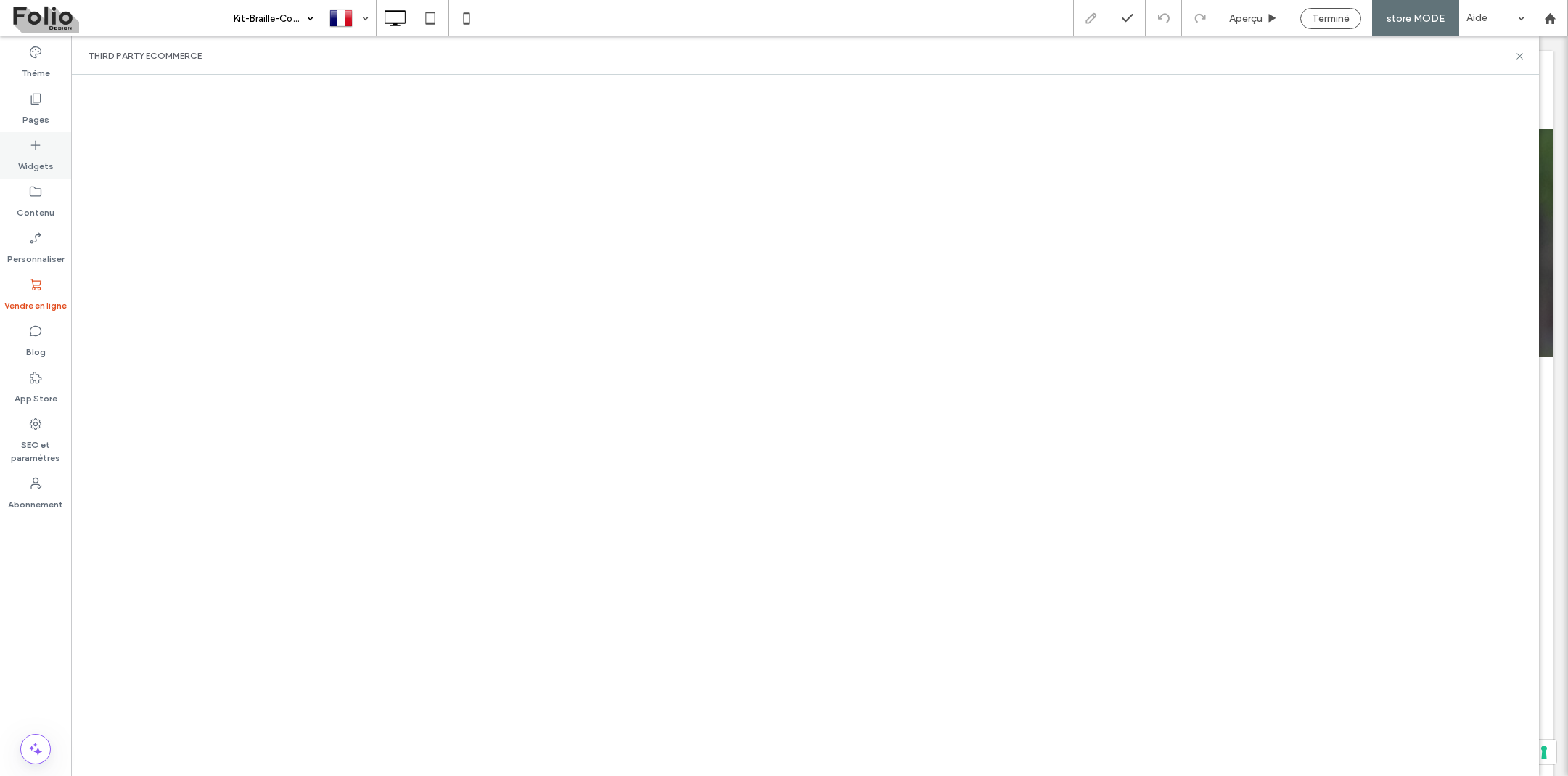
click at [37, 145] on use at bounding box center [37, 146] width 10 height 10
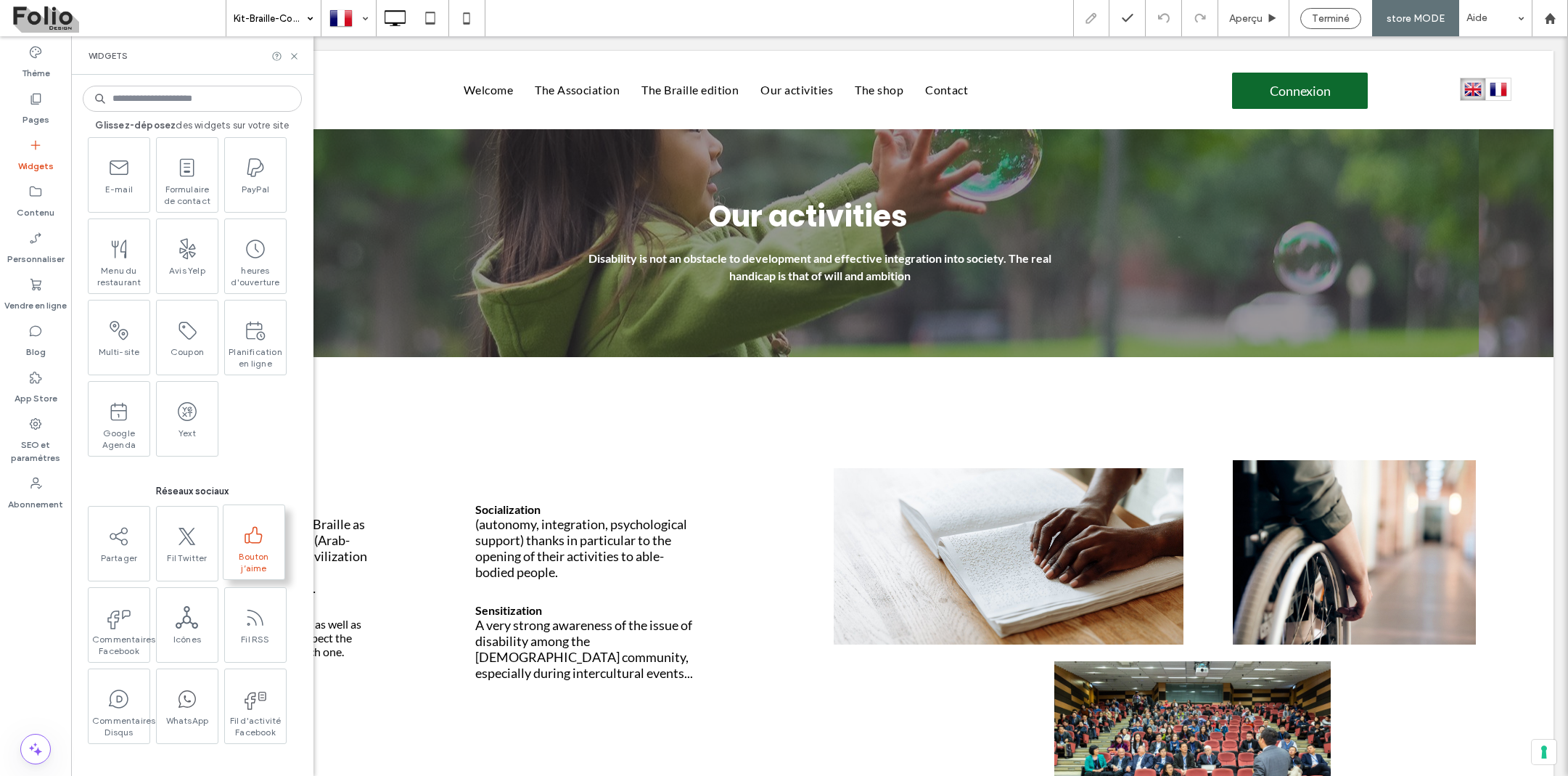
scroll to position [1830, 0]
click at [39, 105] on icon at bounding box center [36, 99] width 15 height 15
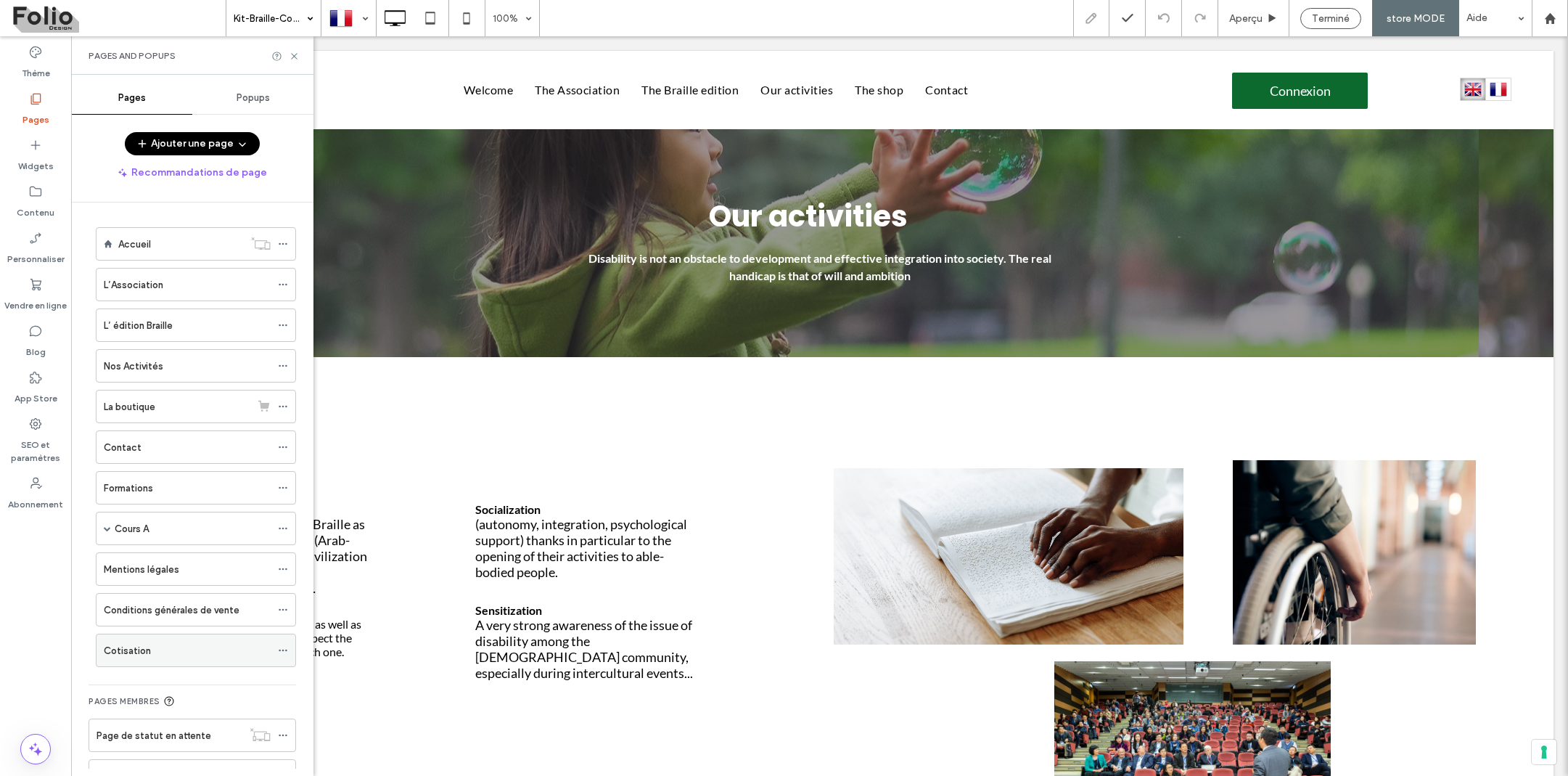
click at [122, 662] on div "Cotisation" at bounding box center [187, 651] width 167 height 32
click at [293, 54] on icon at bounding box center [294, 55] width 11 height 11
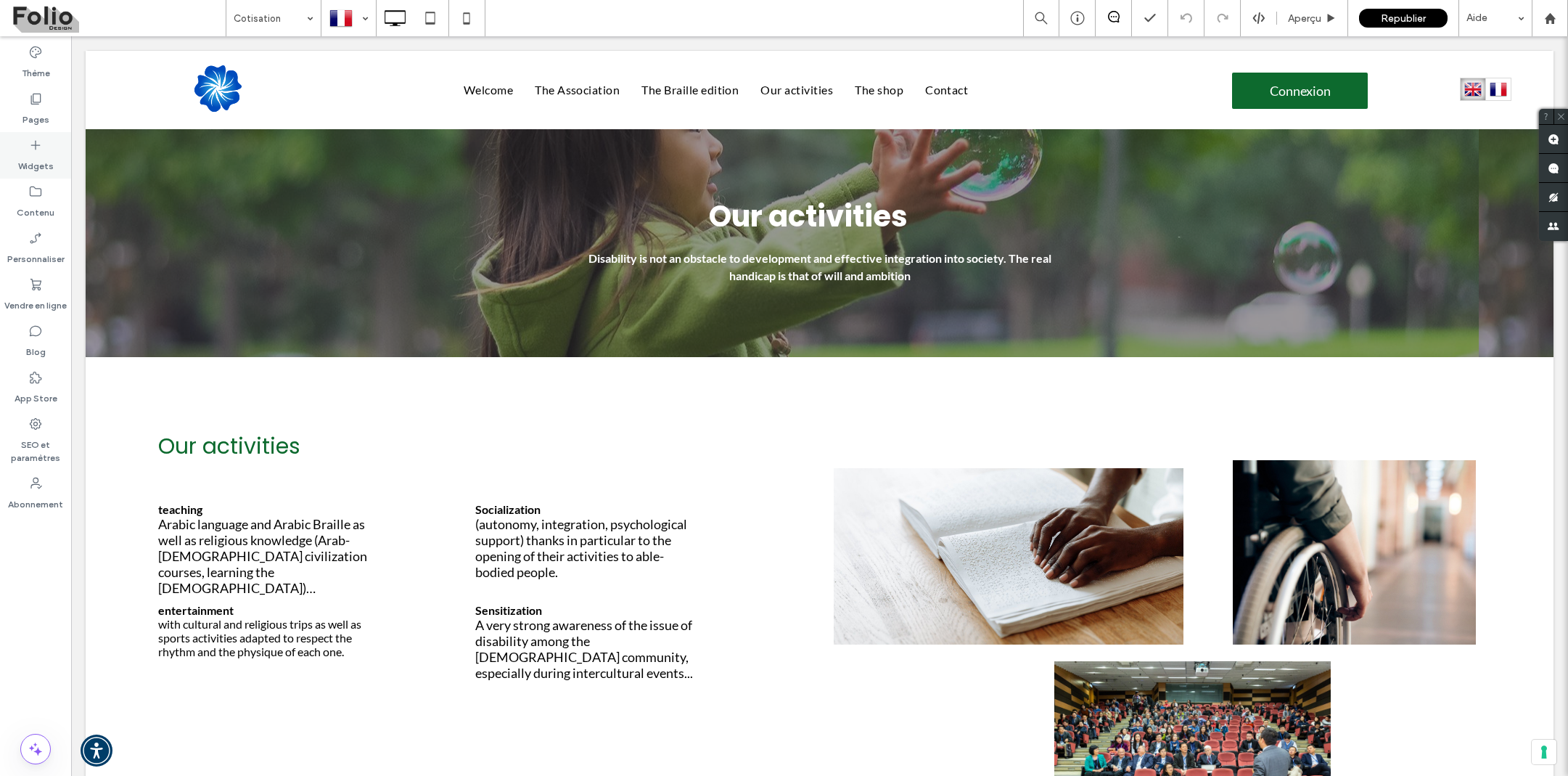
click at [37, 147] on icon at bounding box center [36, 145] width 15 height 15
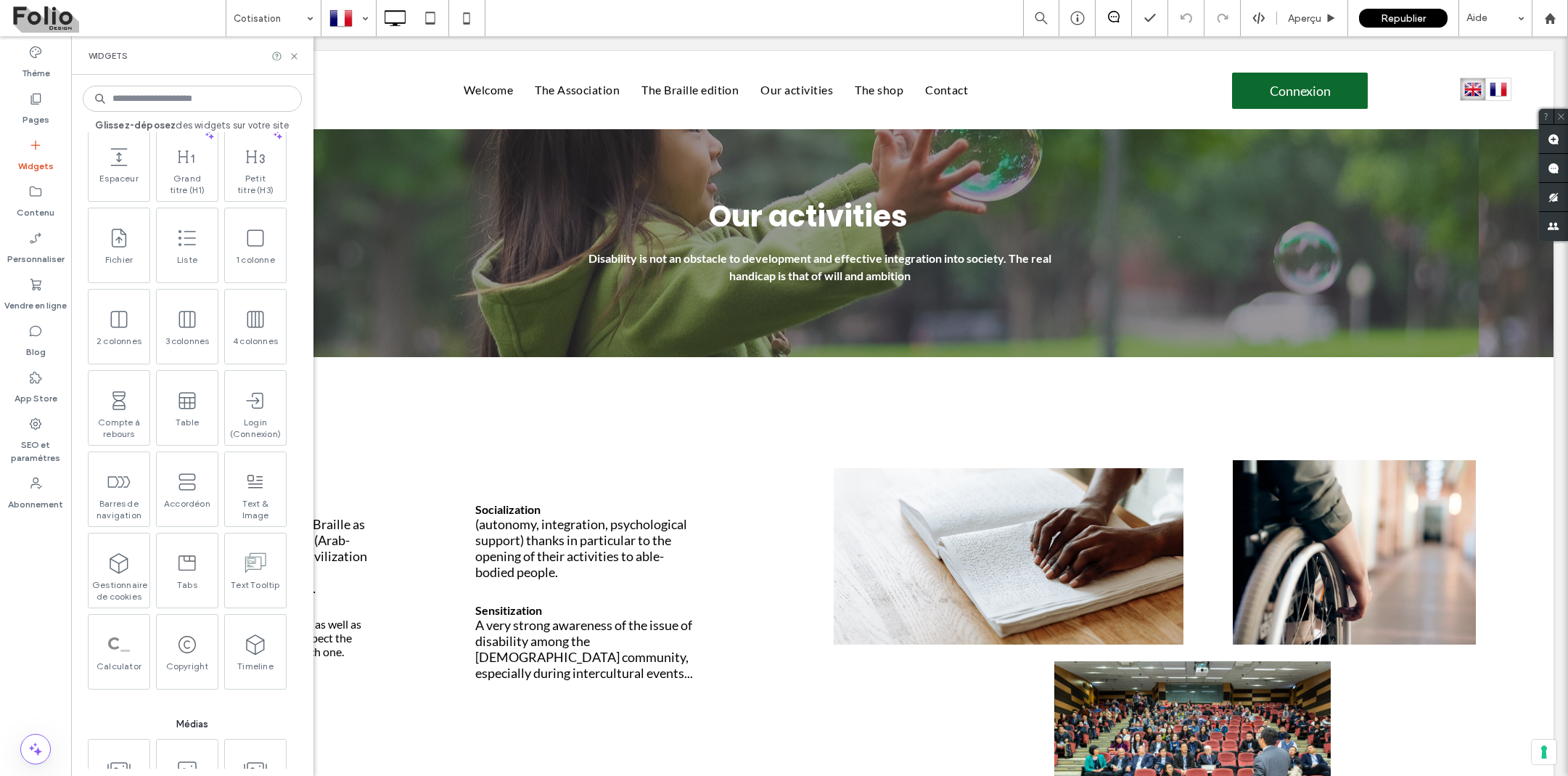
scroll to position [843, 0]
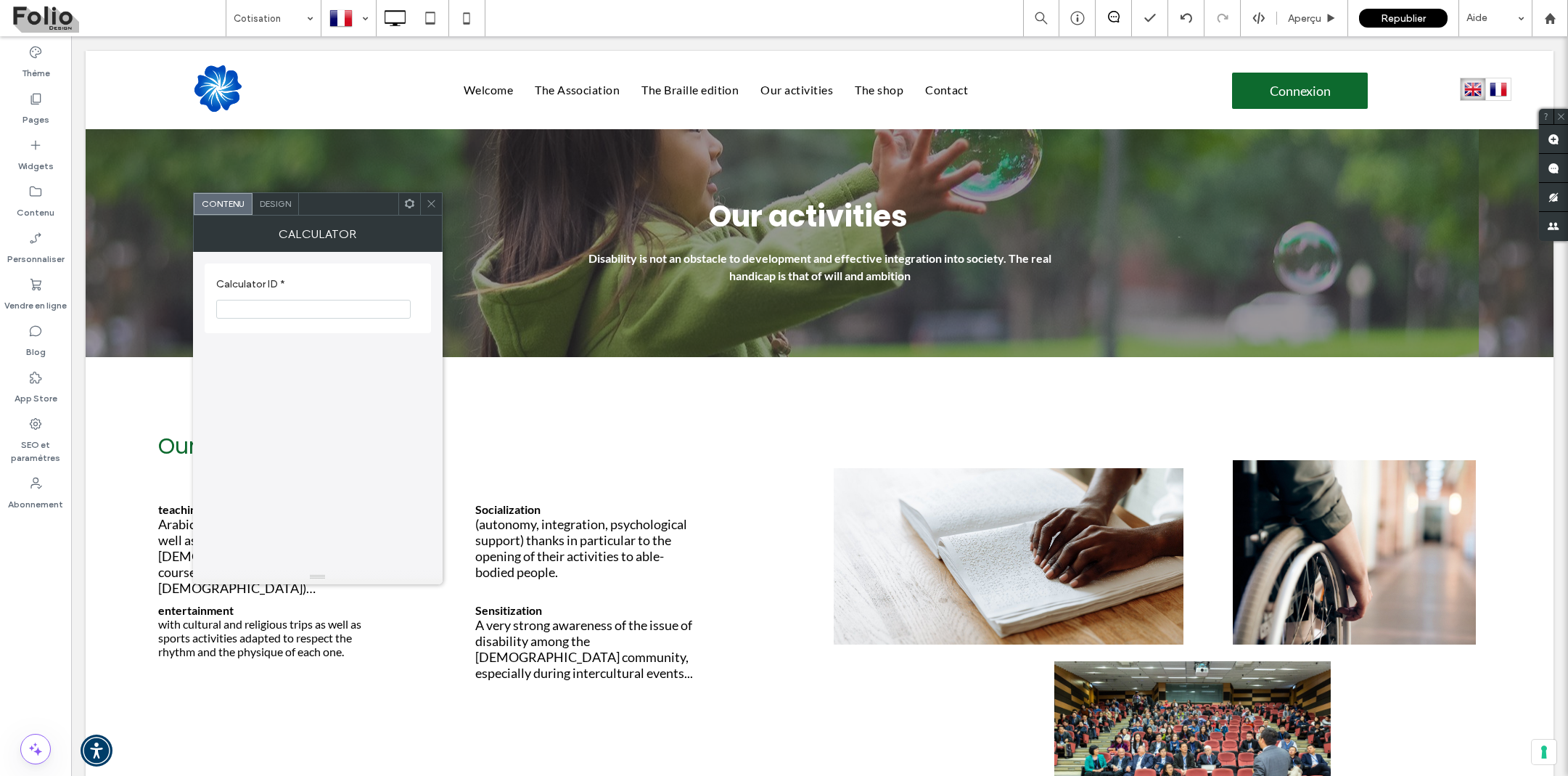
click at [408, 201] on use at bounding box center [410, 203] width 10 height 10
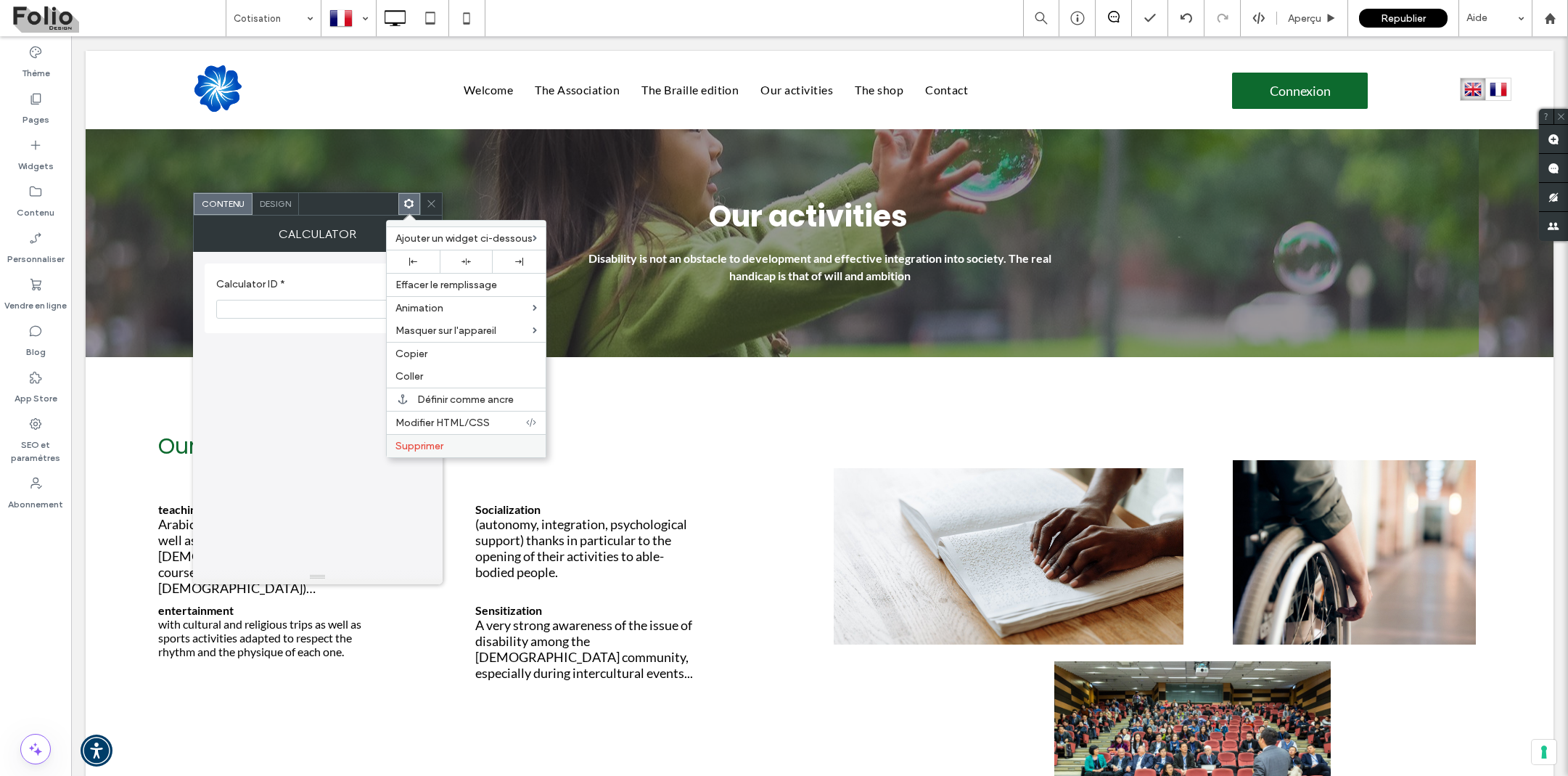
click at [421, 444] on span "Supprimer" at bounding box center [419, 446] width 48 height 13
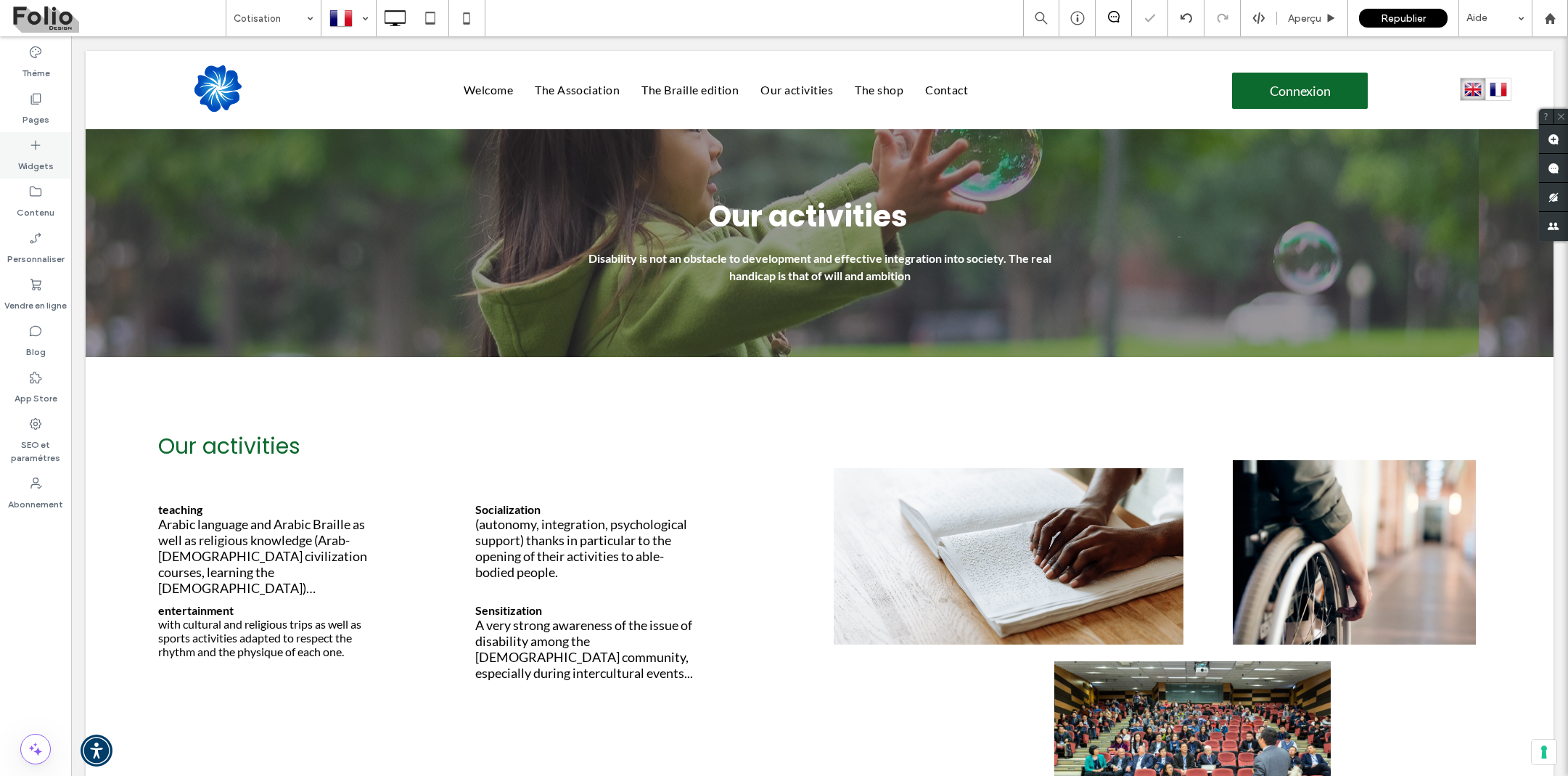
click at [21, 150] on div "Widgets" at bounding box center [36, 155] width 71 height 46
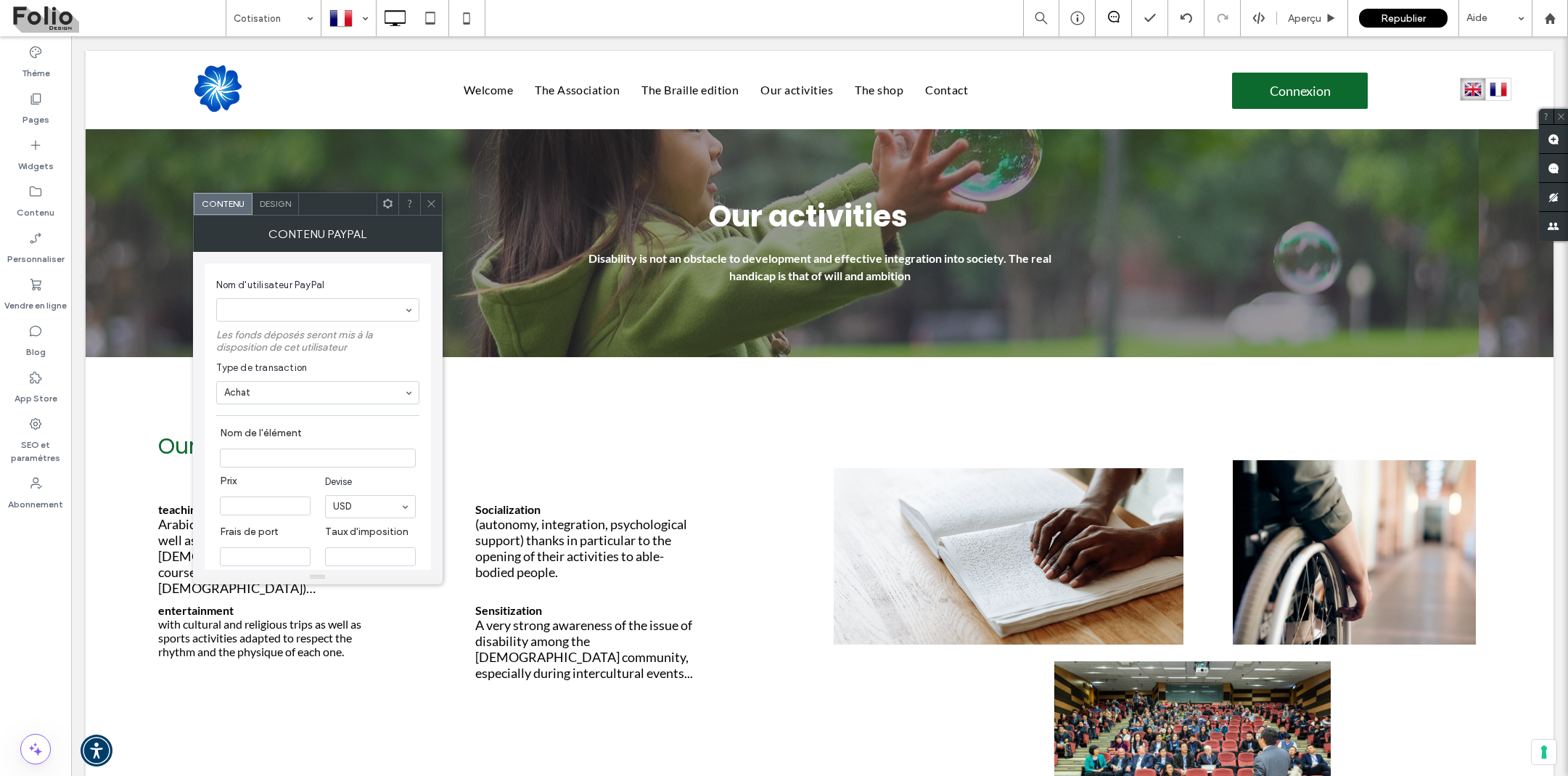
scroll to position [0, 0]
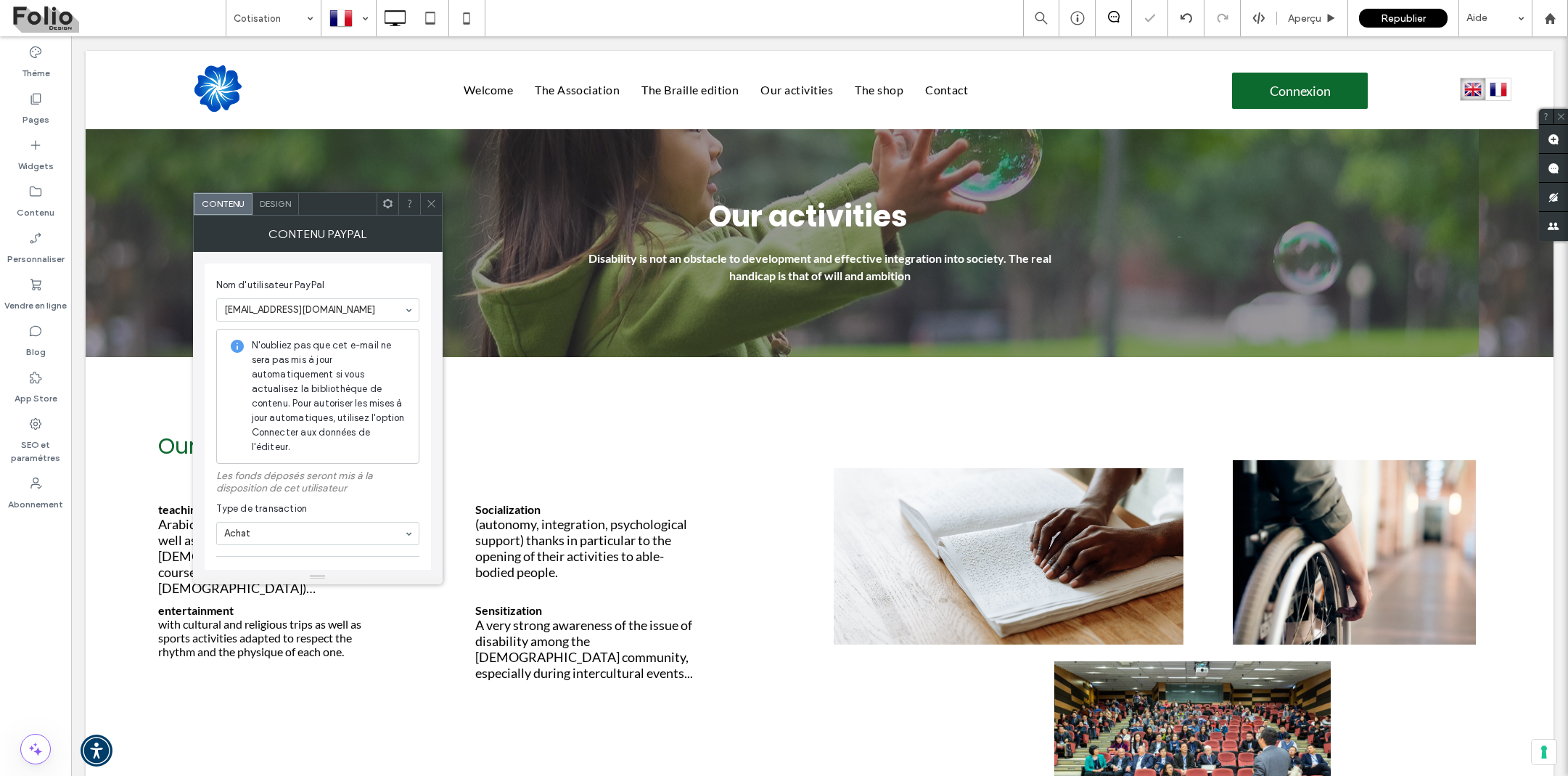
click at [389, 284] on span "Nom d'utilisateur PayPal" at bounding box center [315, 285] width 197 height 15
click at [383, 205] on use at bounding box center [388, 203] width 10 height 10
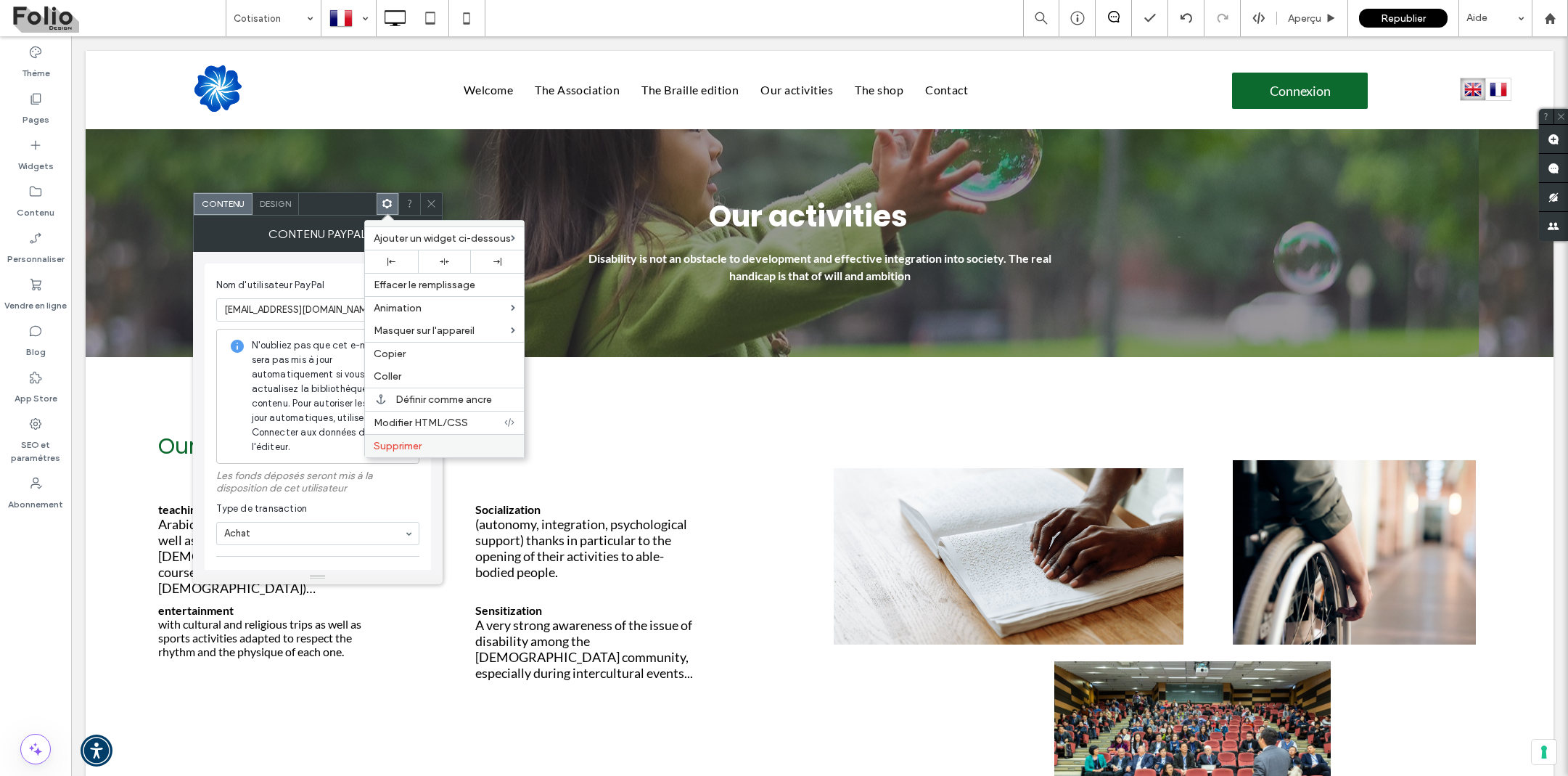
click at [388, 448] on span "Supprimer" at bounding box center [398, 446] width 48 height 13
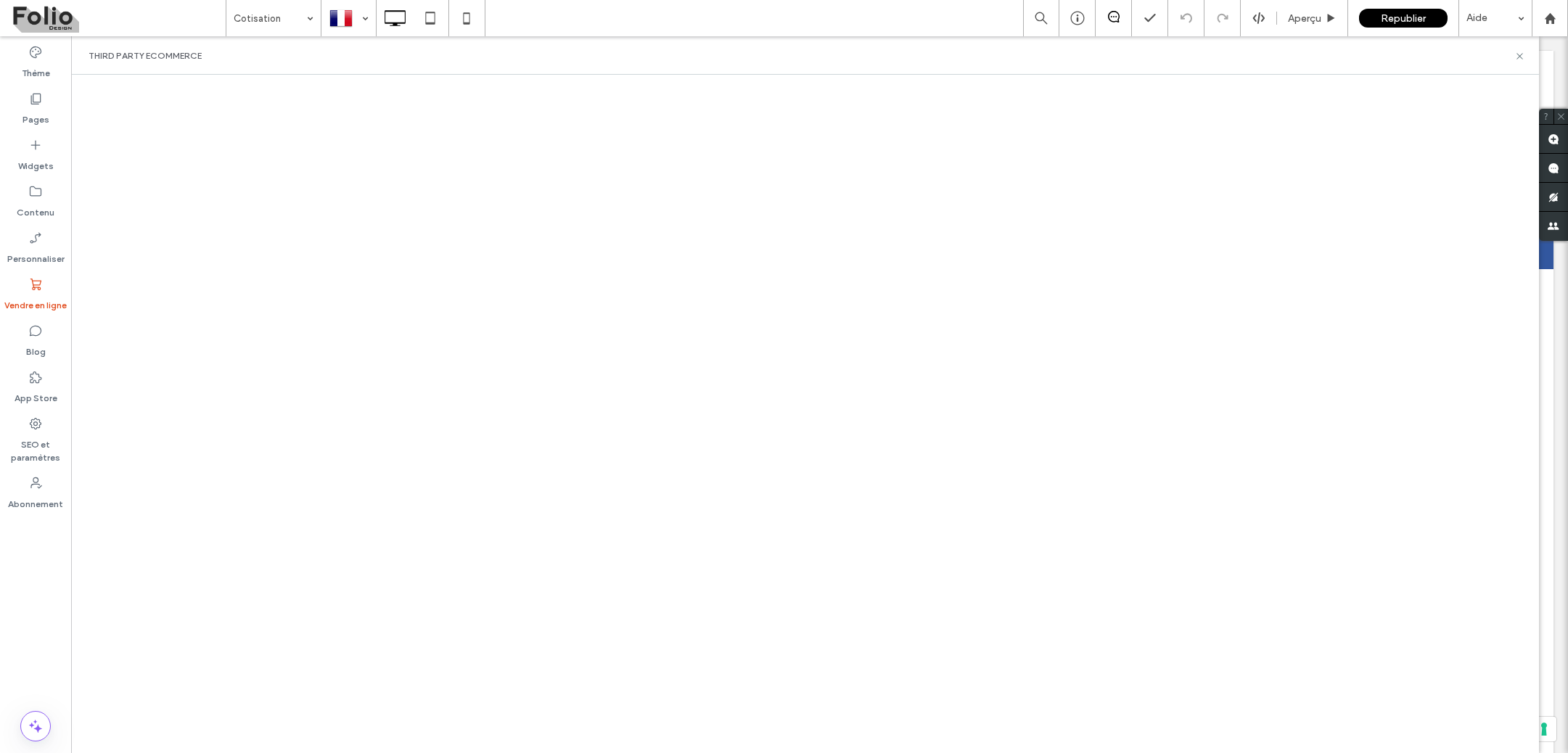
click at [1508, 0] on html ".wqwq-1{fill:#231f20;} .cls-1q, .cls-2q { fill-rule: evenodd; } .cls-2q { fill:…" at bounding box center [784, 376] width 1568 height 753
drag, startPoint x: 1403, startPoint y: 1, endPoint x: 1508, endPoint y: -3, distance: 105.1
click at [1508, 0] on html ".wqwq-1{fill:#231f20;} .cls-1q, .cls-2q { fill-rule: evenodd; } .cls-2q { fill:…" at bounding box center [784, 376] width 1568 height 753
